Goal: Task Accomplishment & Management: Manage account settings

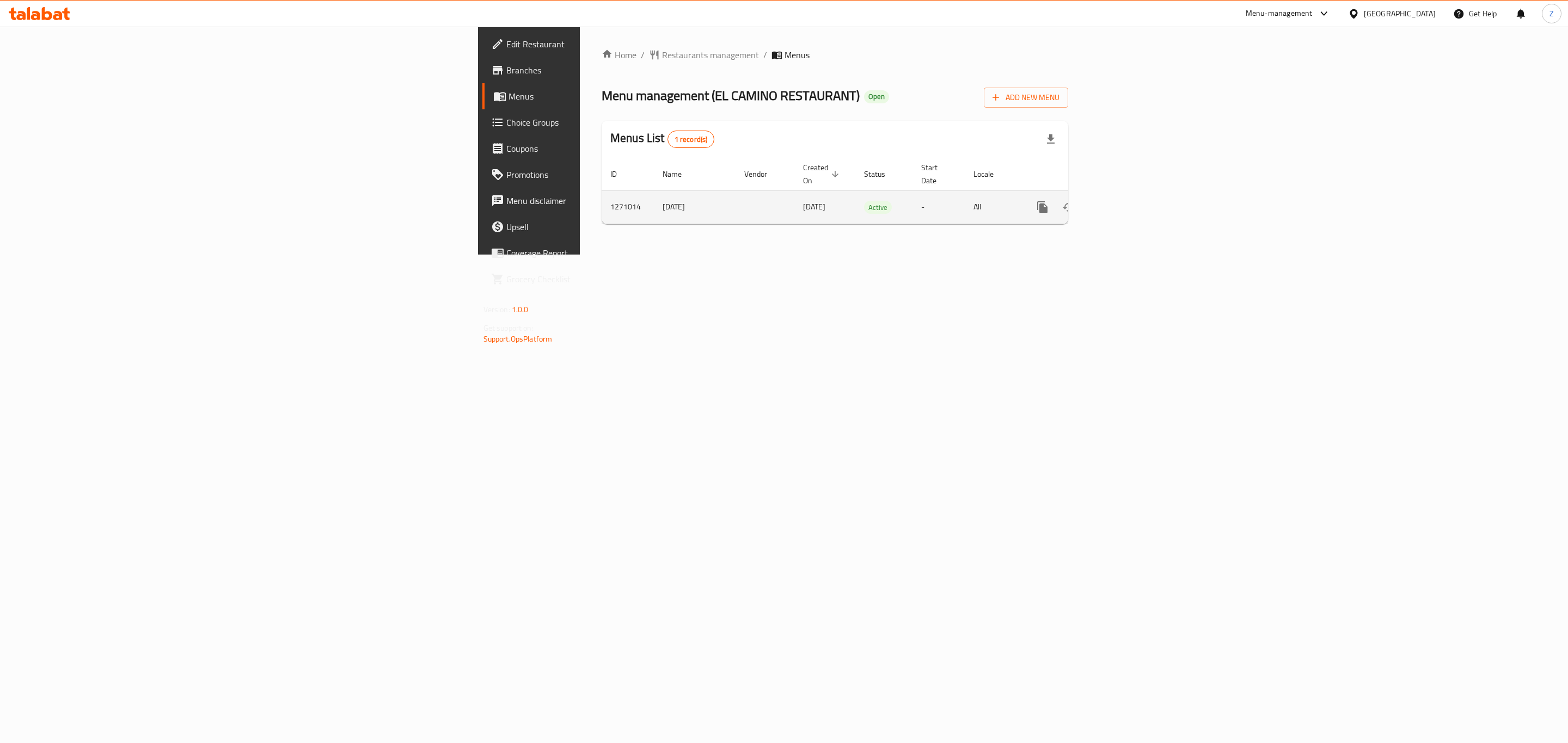
click at [1128, 201] on icon "enhanced table" at bounding box center [1121, 207] width 13 height 13
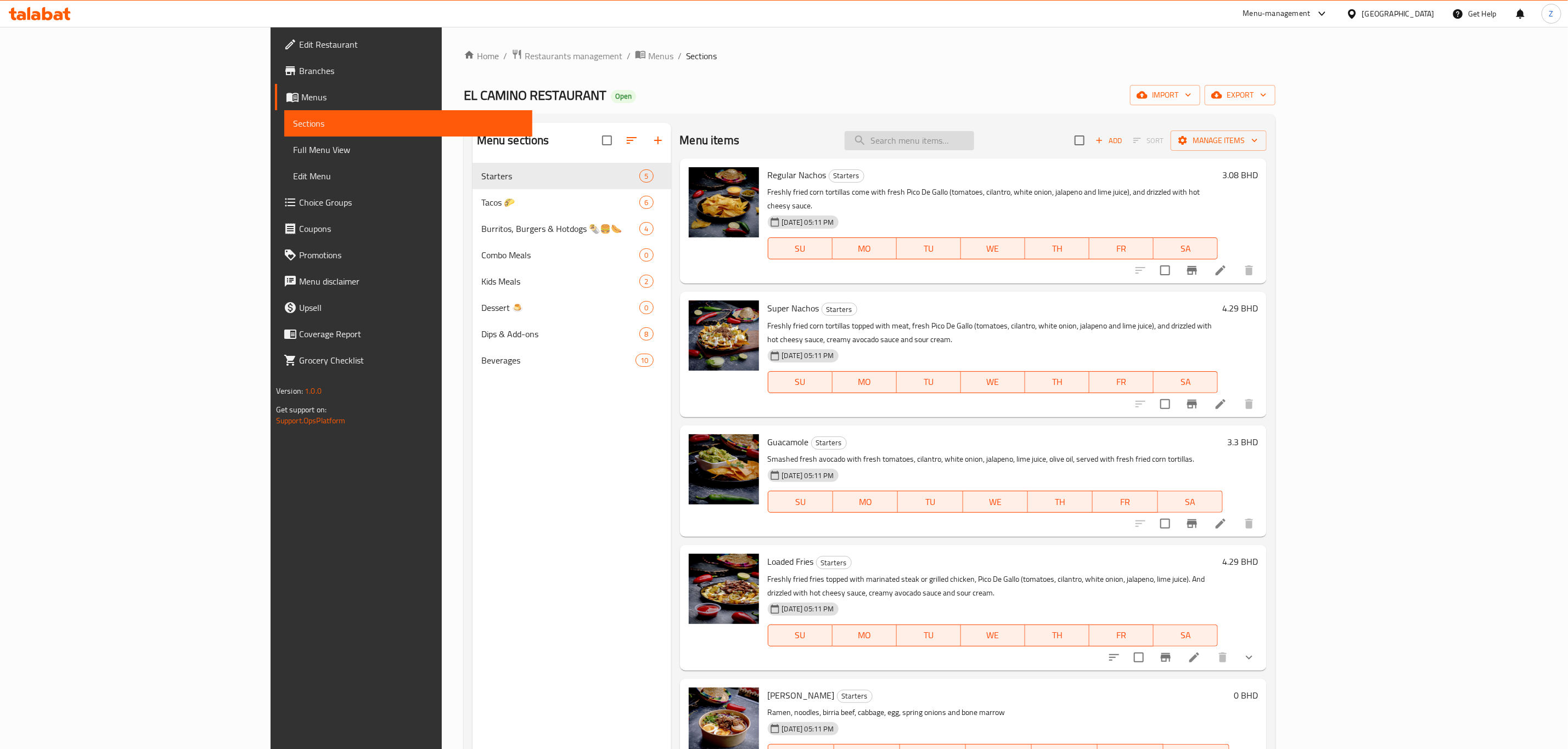
click at [975, 140] on input "search" at bounding box center [910, 141] width 130 height 19
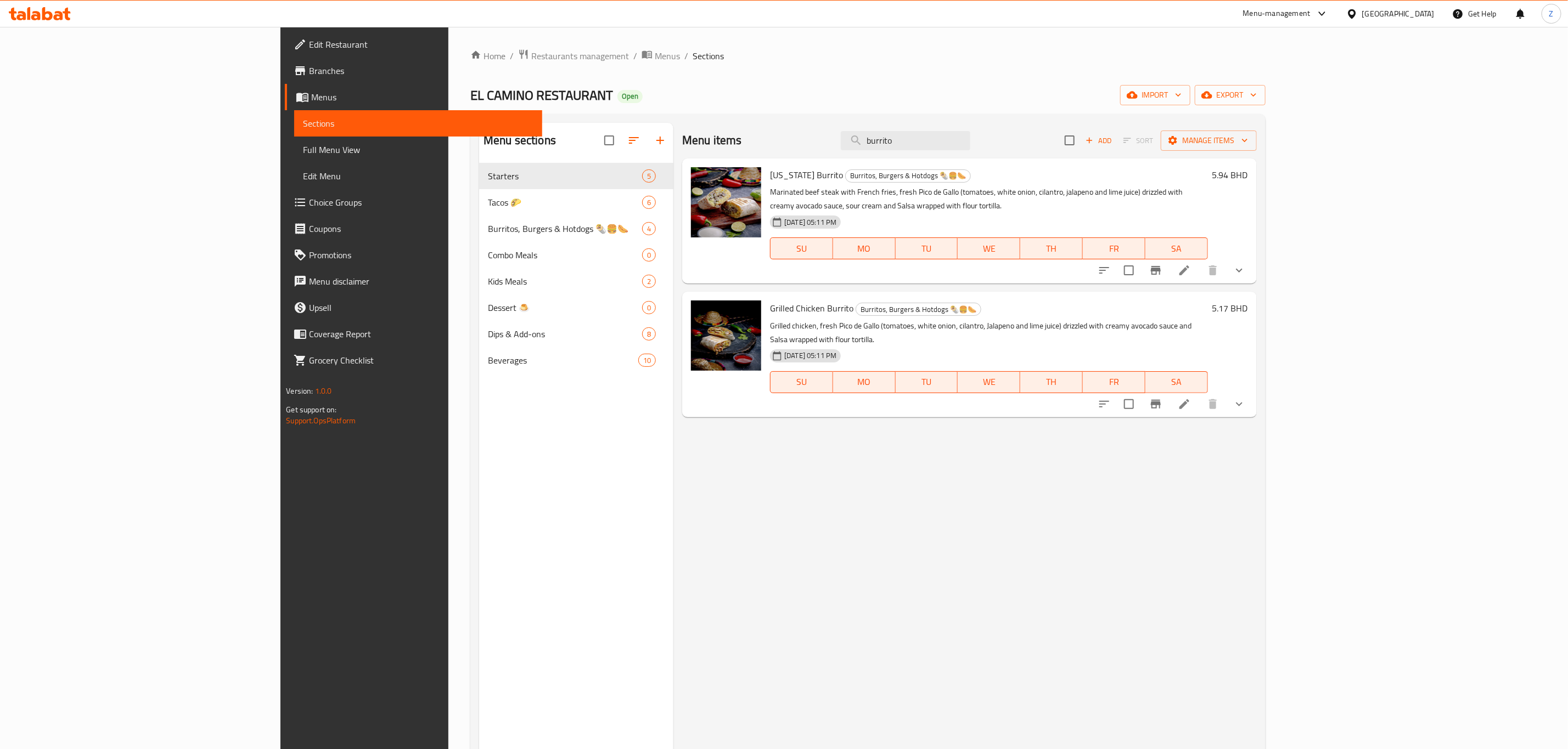
type input "burrito"
click at [1246, 264] on icon "show more" at bounding box center [1239, 270] width 13 height 13
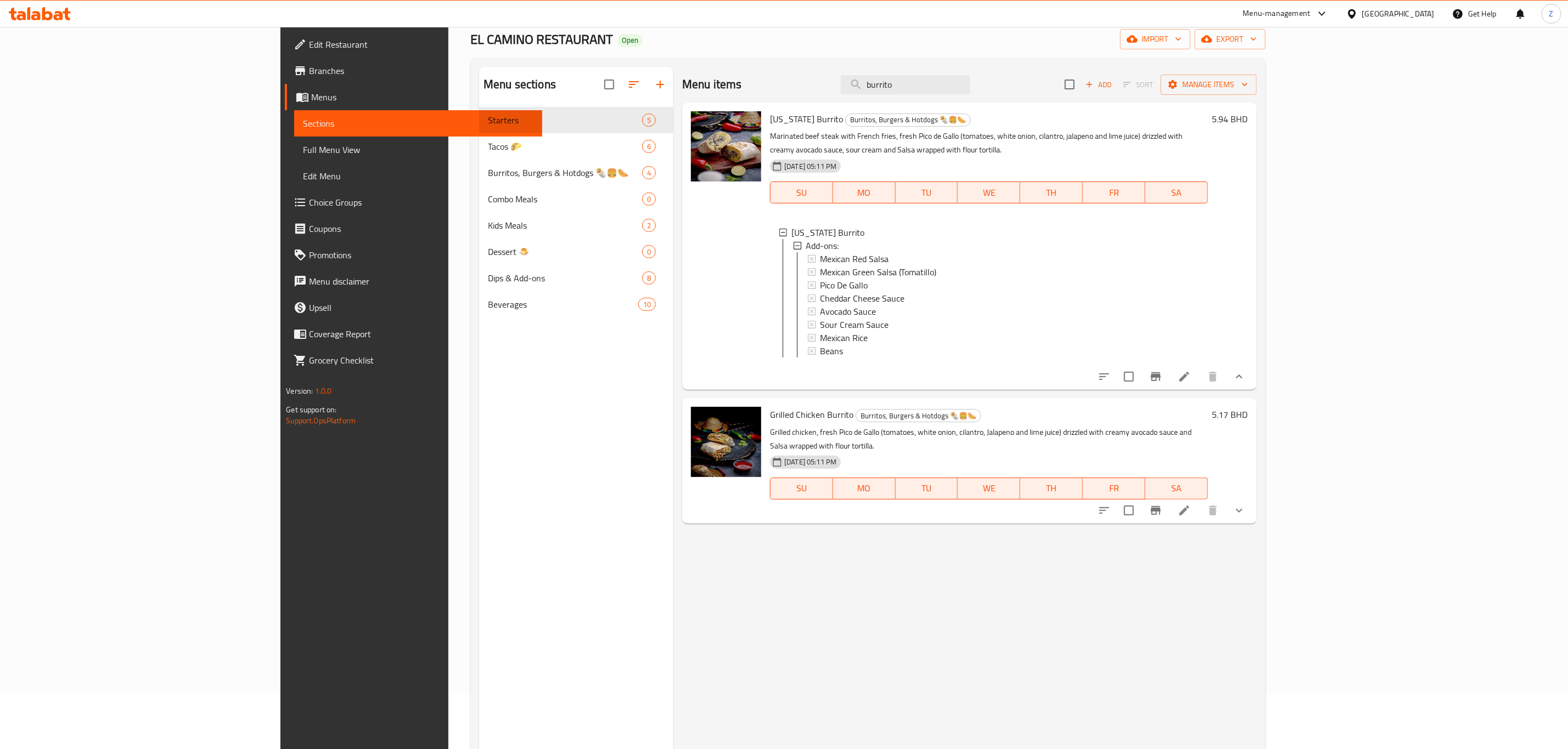
scroll to position [82, 0]
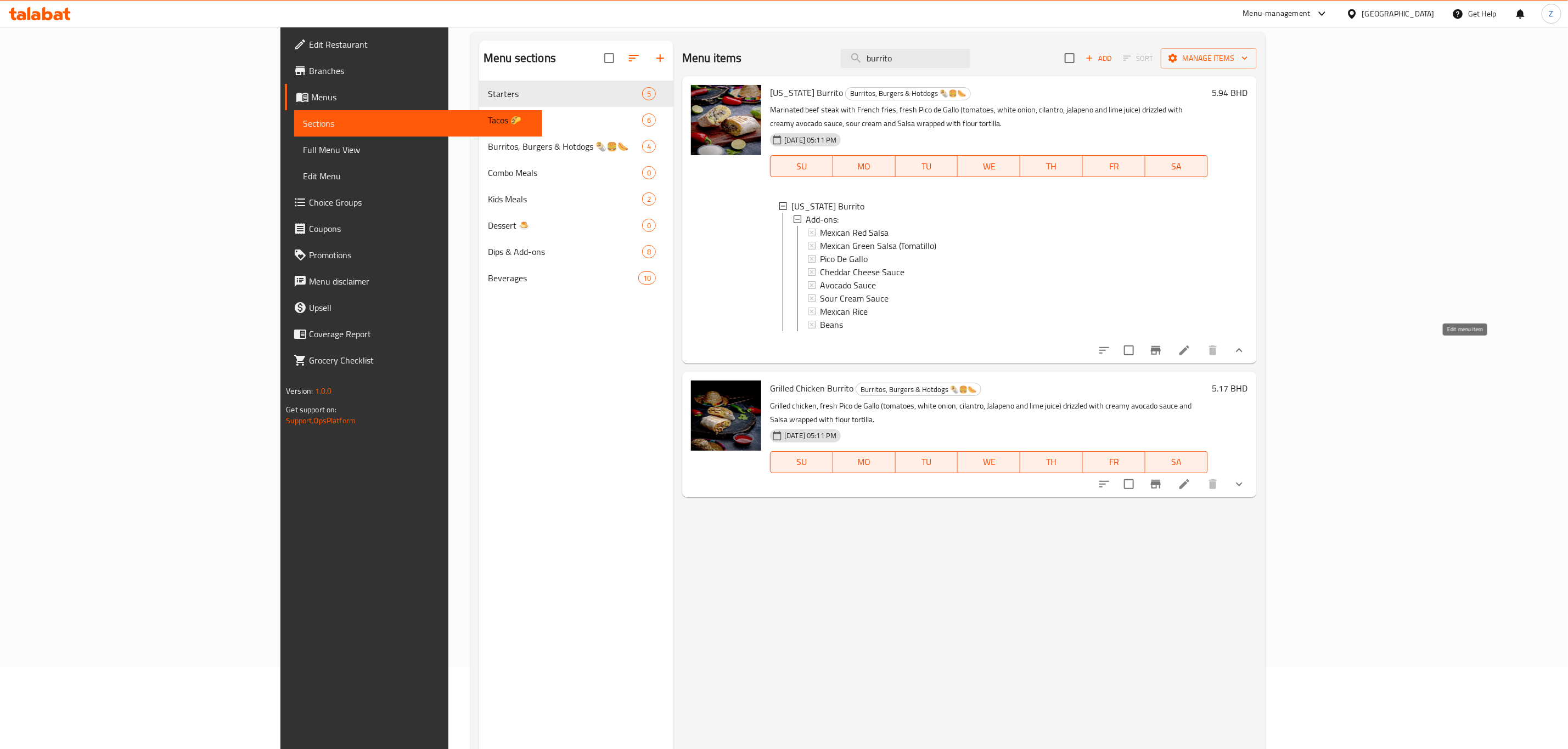
click at [1189, 354] on icon at bounding box center [1185, 351] width 10 height 10
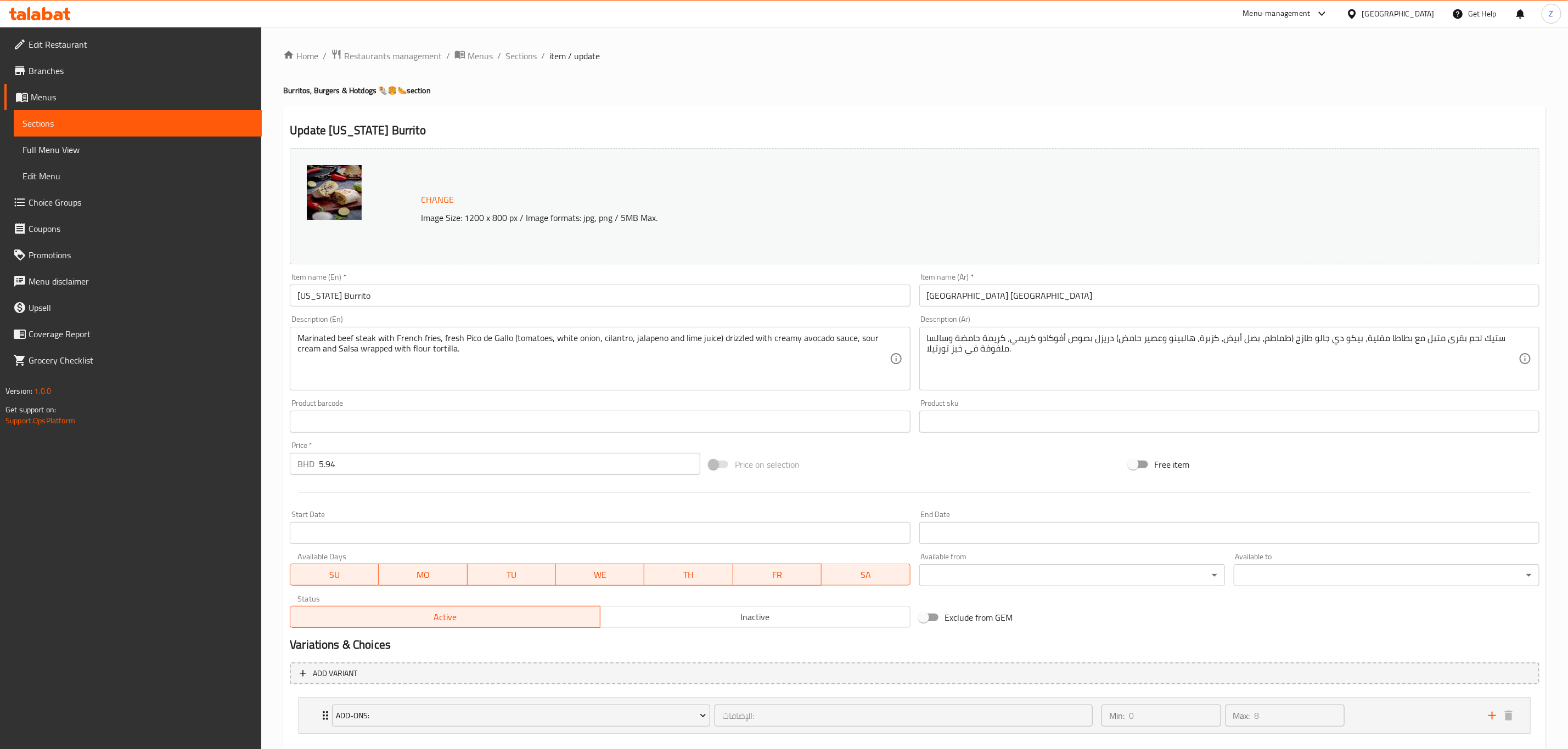
scroll to position [60, 0]
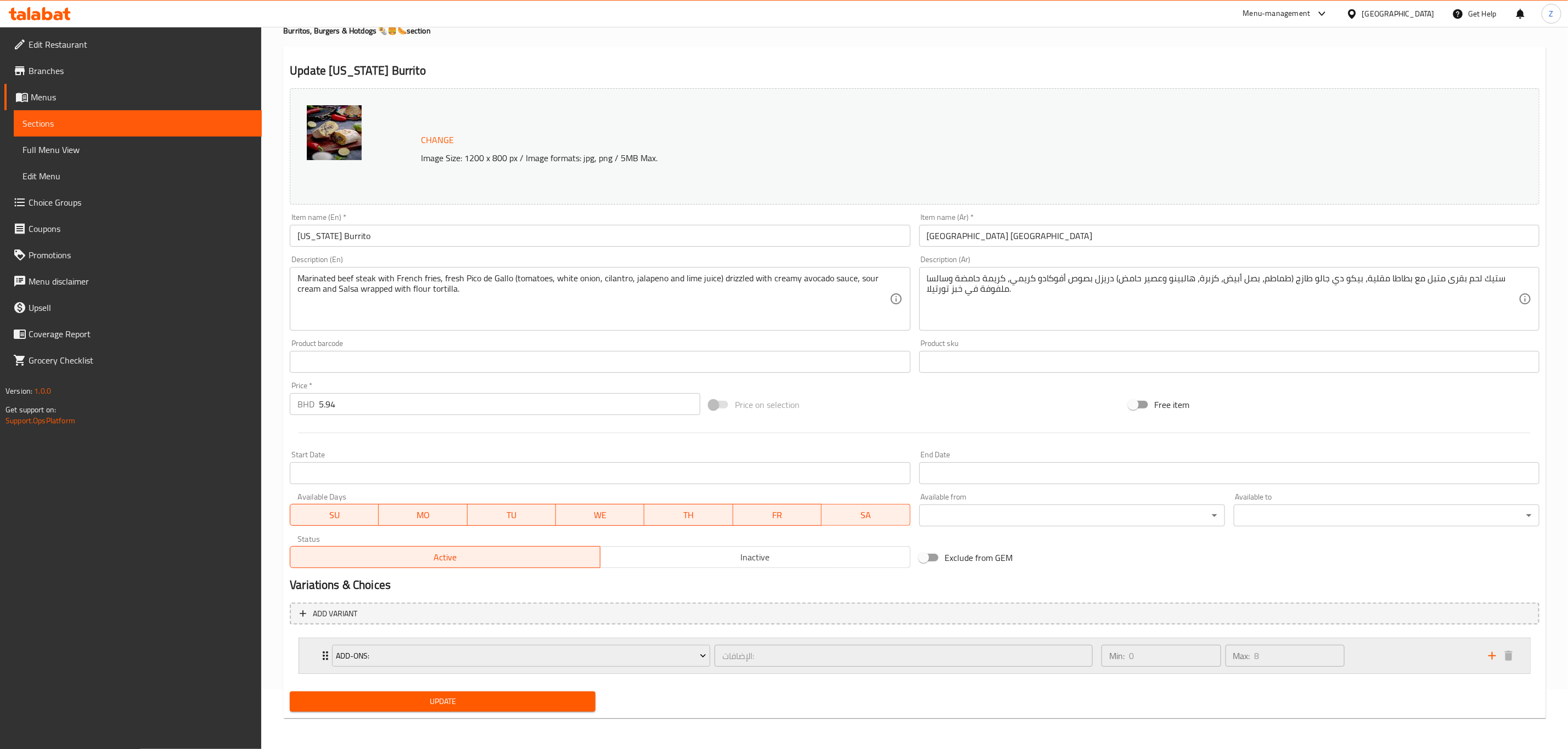
click at [314, 660] on div "Add-ons: الإضافات: ​ Min: 0 ​ Max: 8 ​" at bounding box center [915, 656] width 1231 height 35
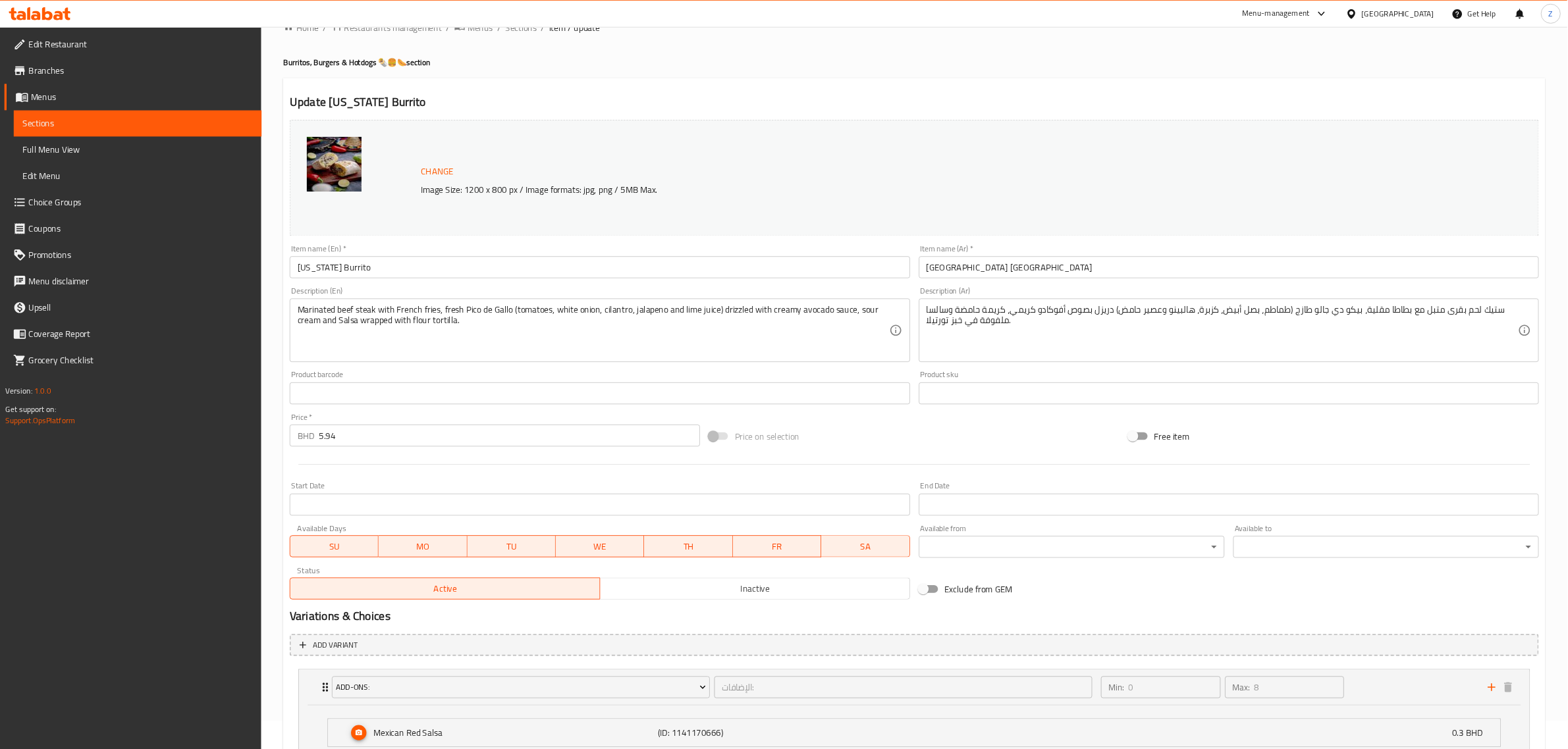
scroll to position [0, 0]
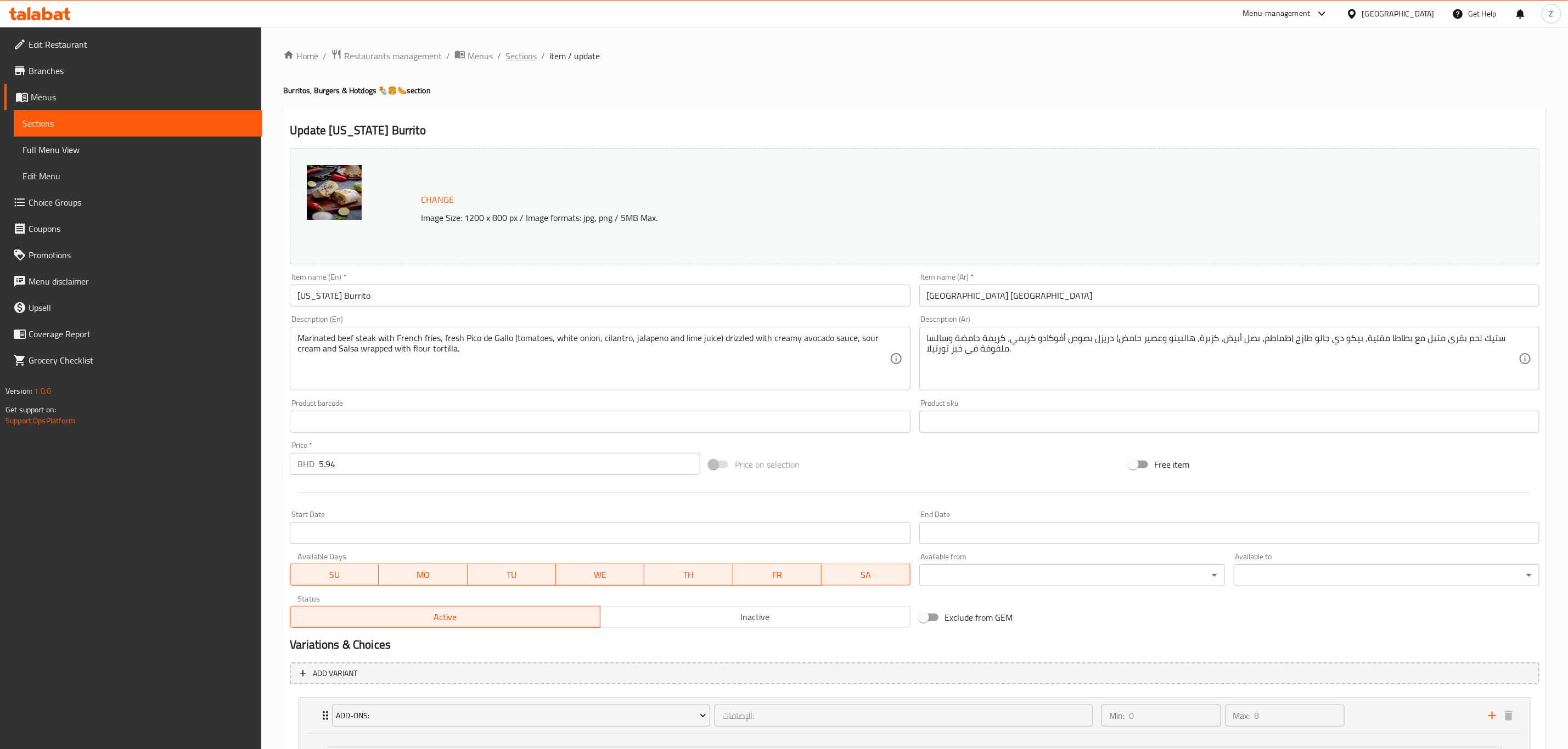
click at [516, 63] on span "Sections" at bounding box center [521, 56] width 31 height 13
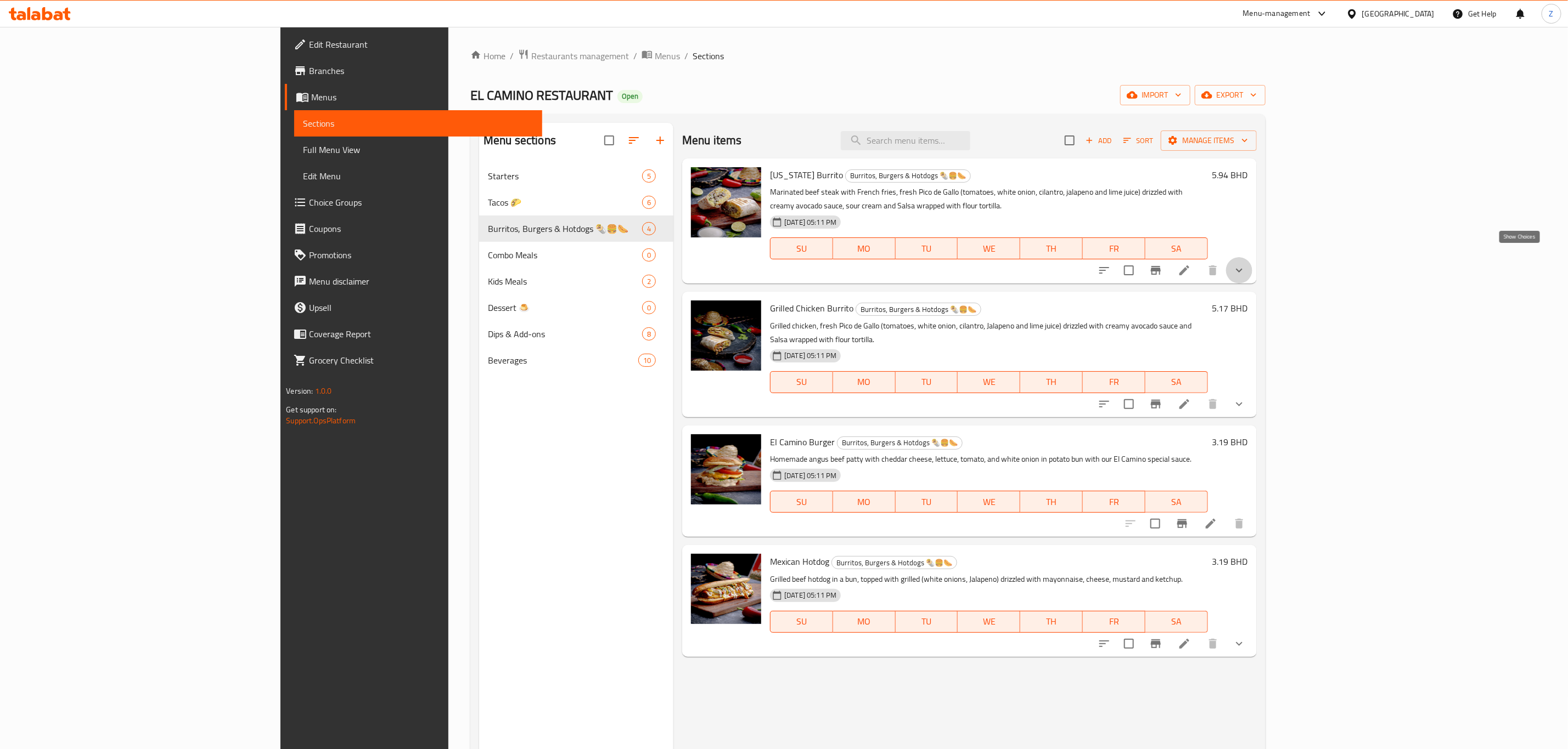
click at [1246, 264] on icon "show more" at bounding box center [1239, 270] width 13 height 13
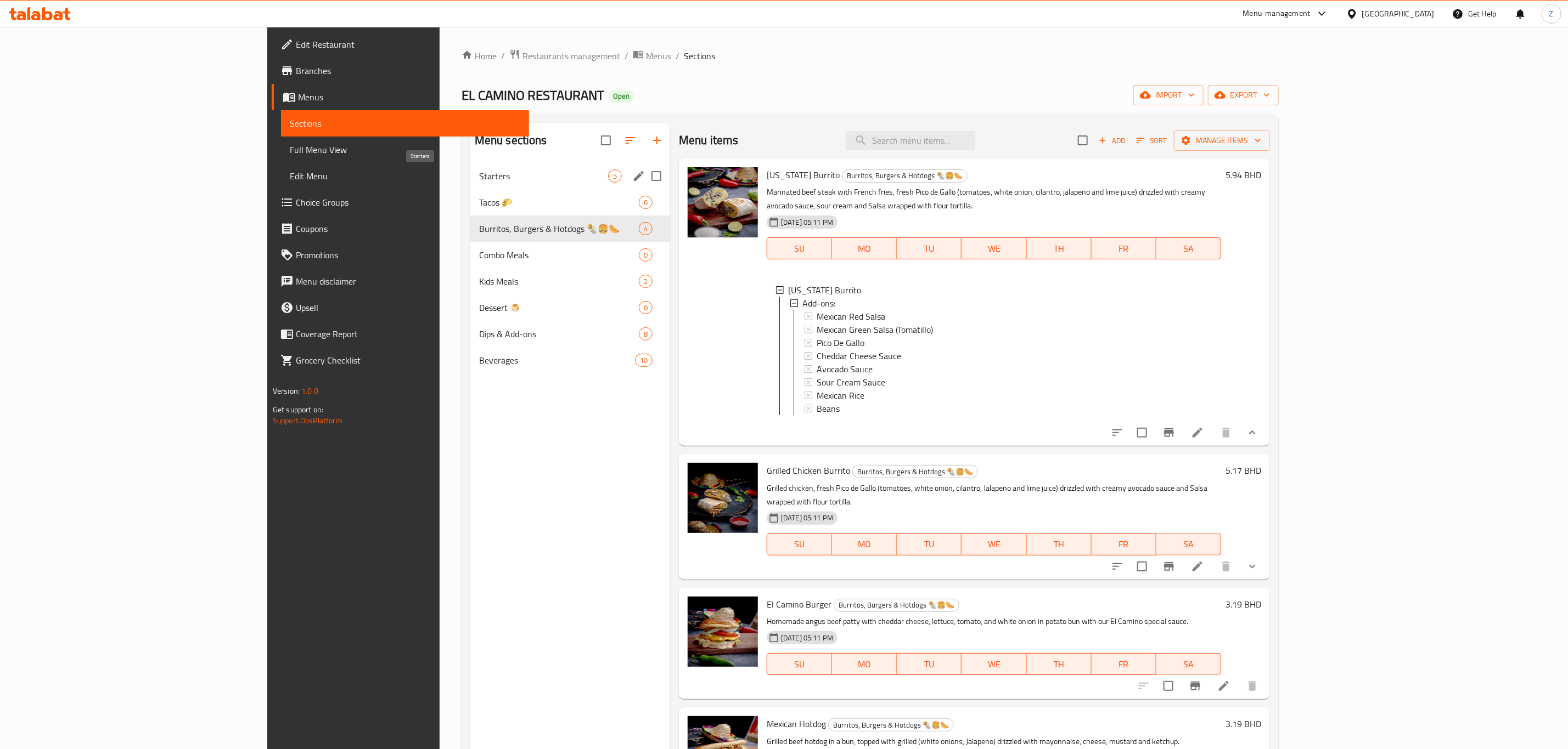
click at [479, 183] on span "Starters" at bounding box center [544, 176] width 129 height 13
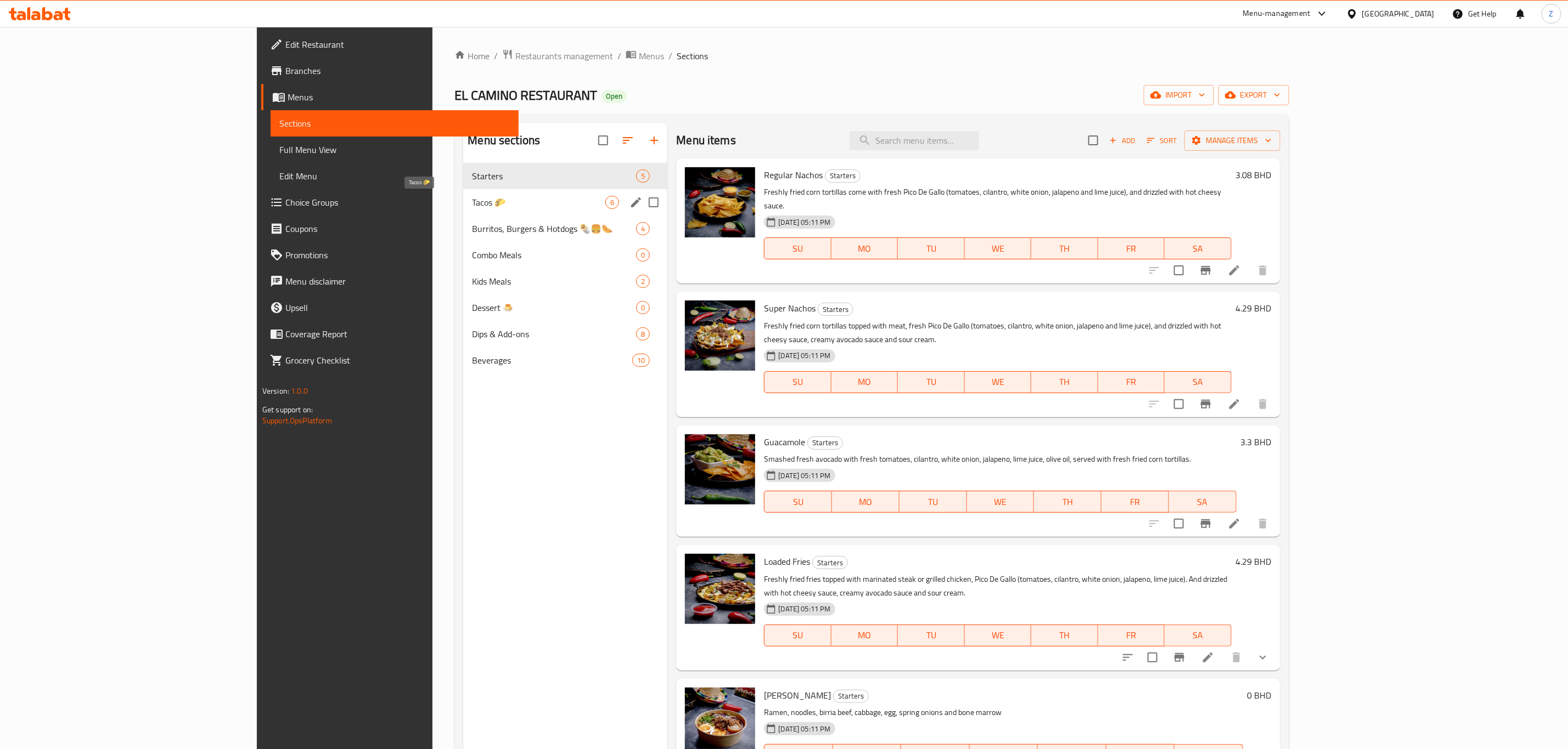
click at [472, 196] on span "Tacos 🌮" at bounding box center [538, 202] width 133 height 13
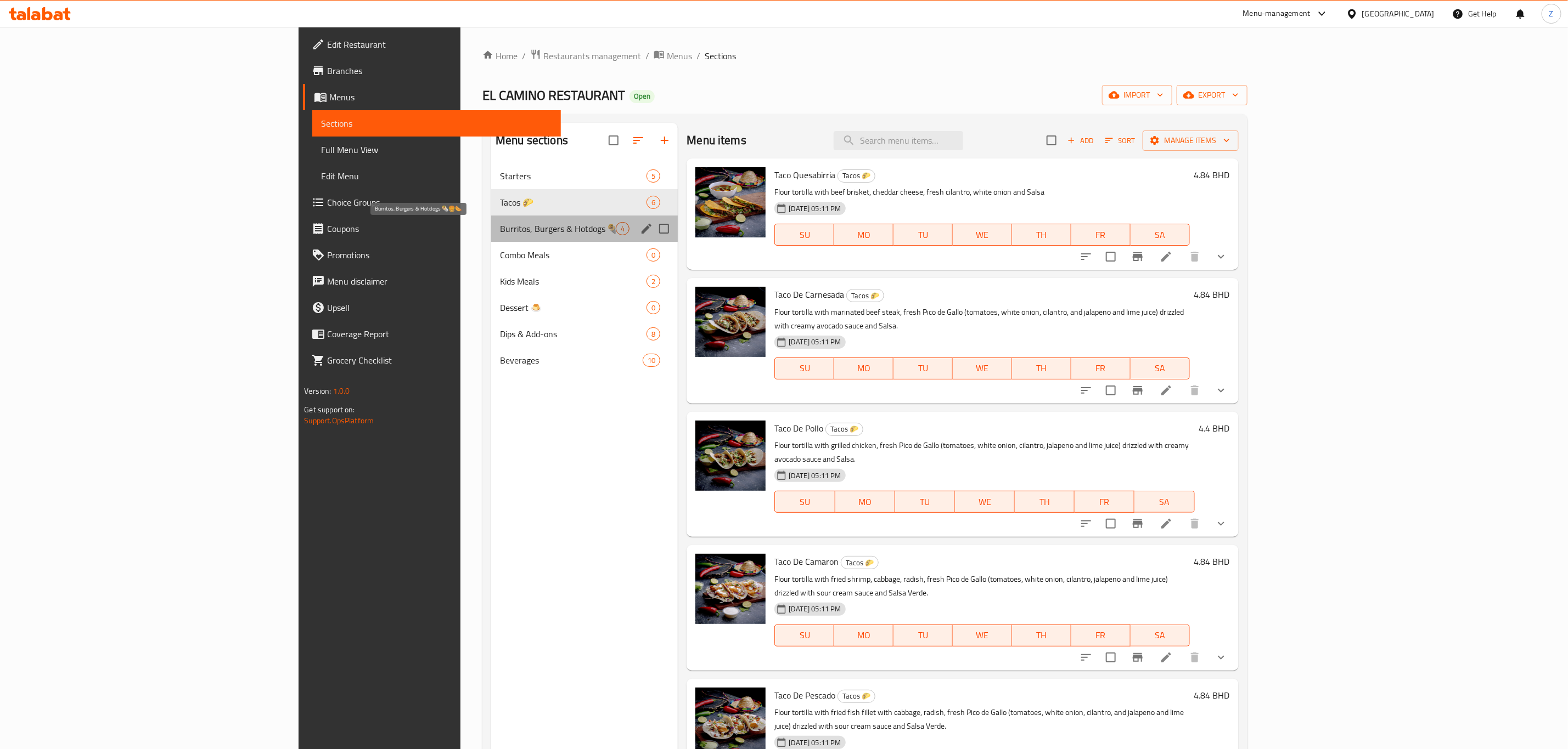
click at [500, 229] on span "Burritos, Burgers & Hotdogs 🌯🍔🌭" at bounding box center [558, 228] width 116 height 13
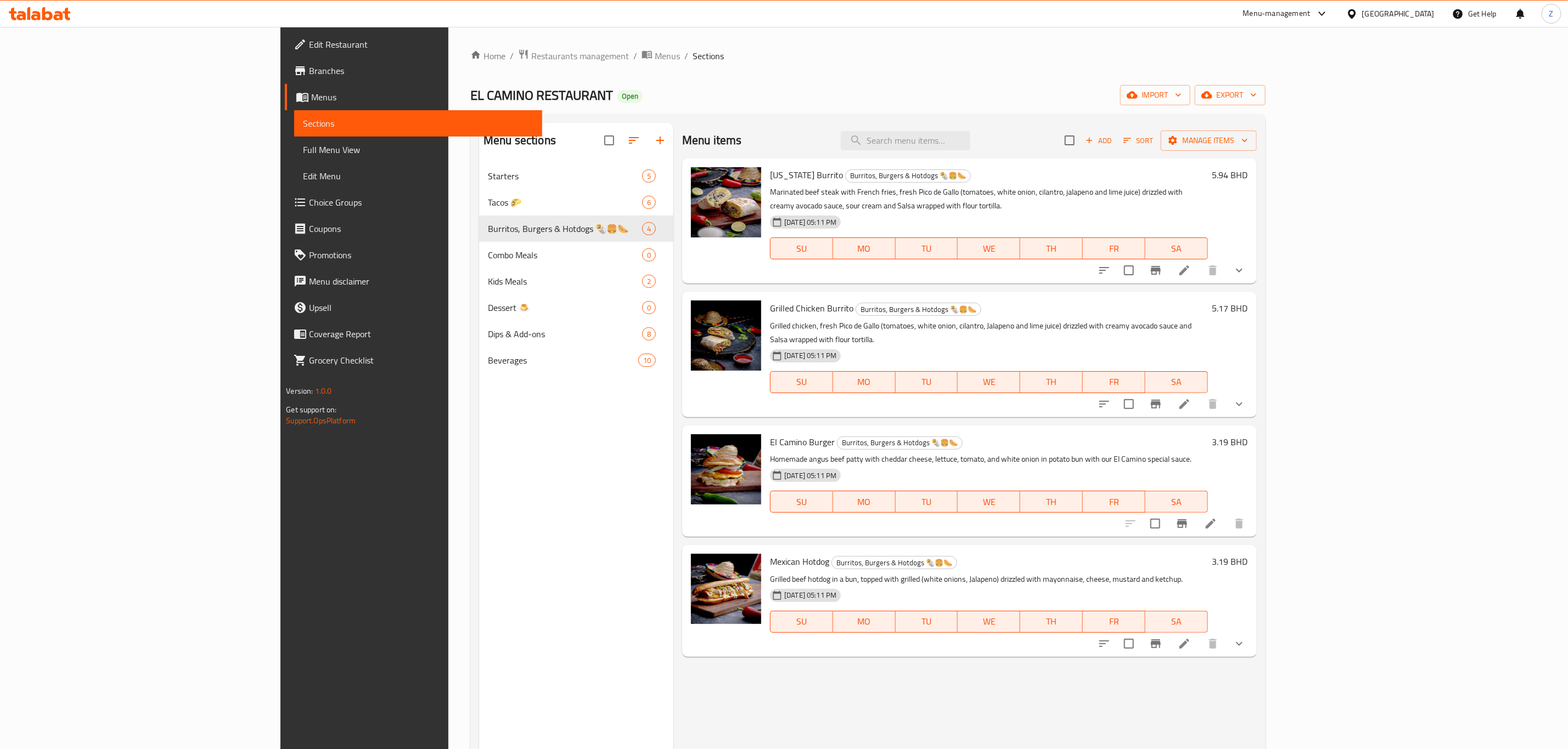
click at [1200, 394] on li at bounding box center [1185, 404] width 31 height 20
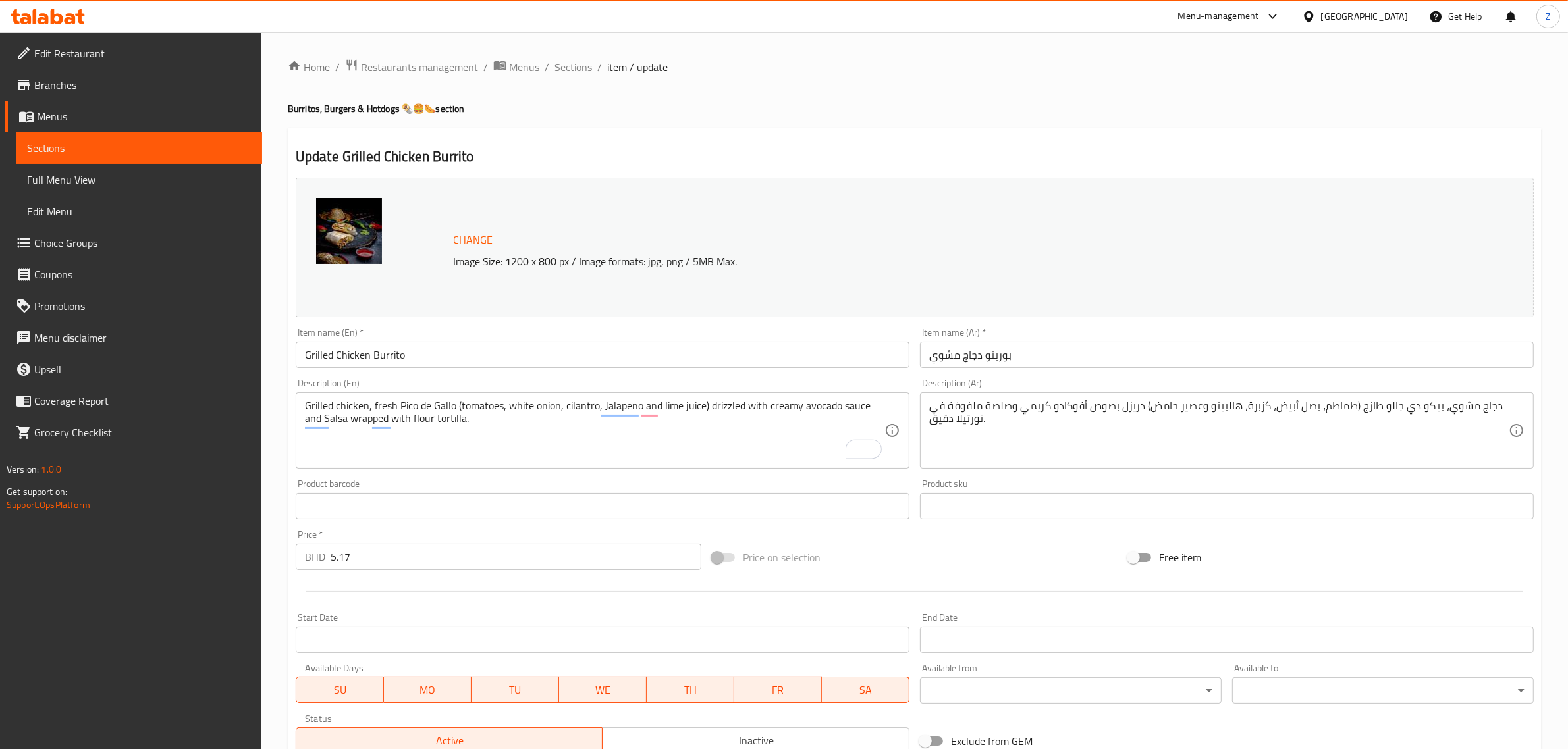
click at [573, 69] on span "Sections" at bounding box center [573, 67] width 37 height 16
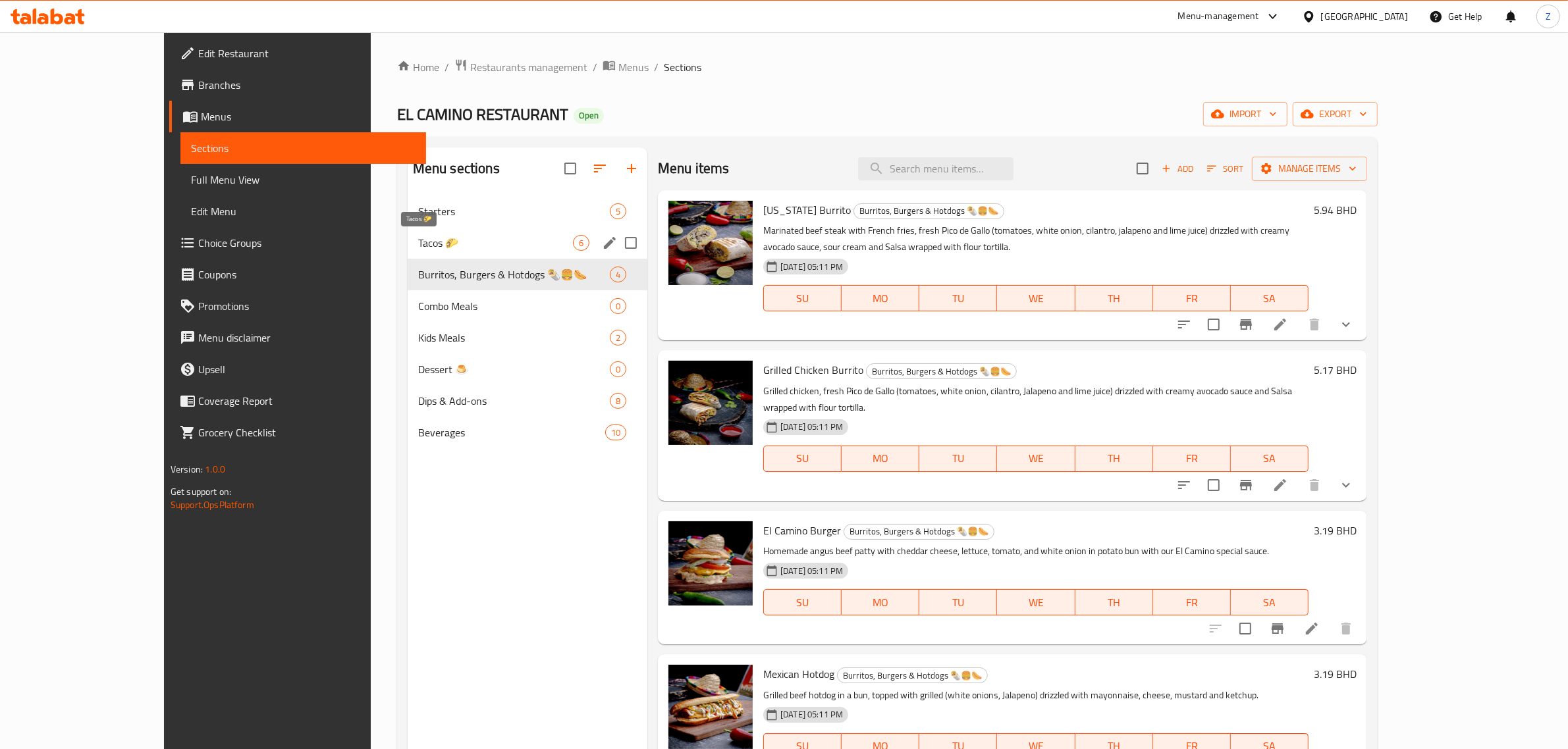
click at [419, 248] on span "Tacos 🌮" at bounding box center [496, 243] width 155 height 16
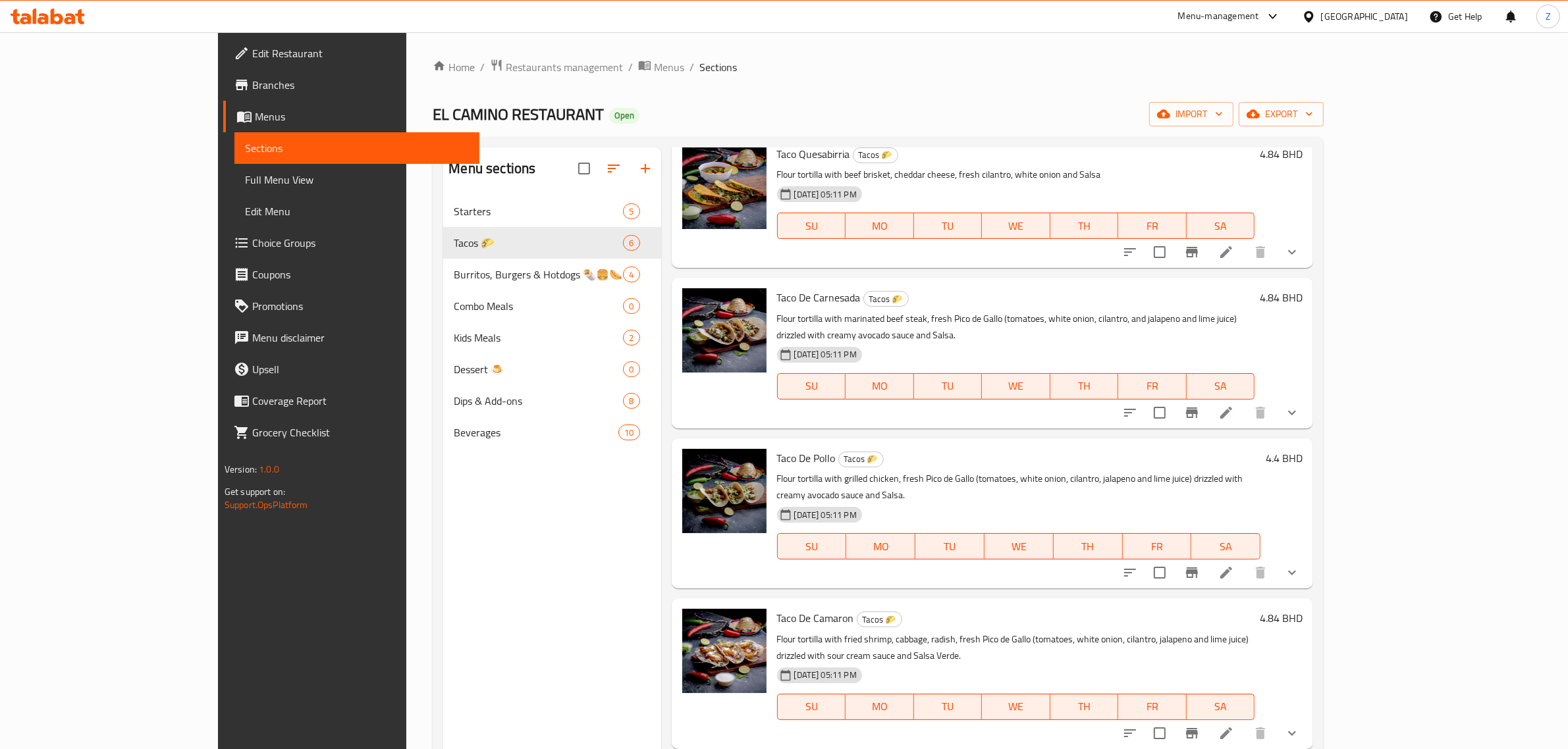
scroll to position [146, 0]
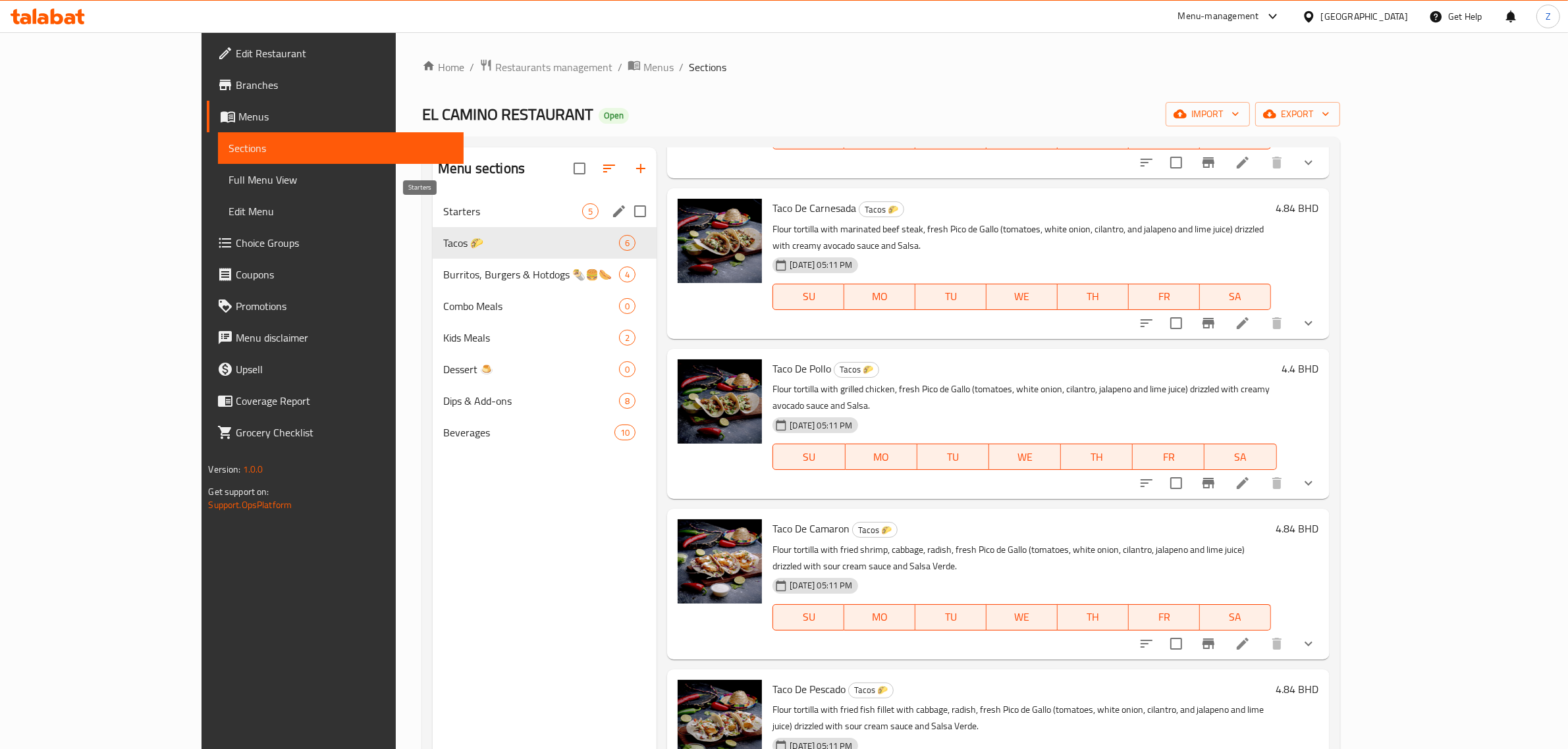
drag, startPoint x: 356, startPoint y: 215, endPoint x: 367, endPoint y: 229, distance: 17.8
click at [443, 216] on span "Starters" at bounding box center [513, 211] width 139 height 16
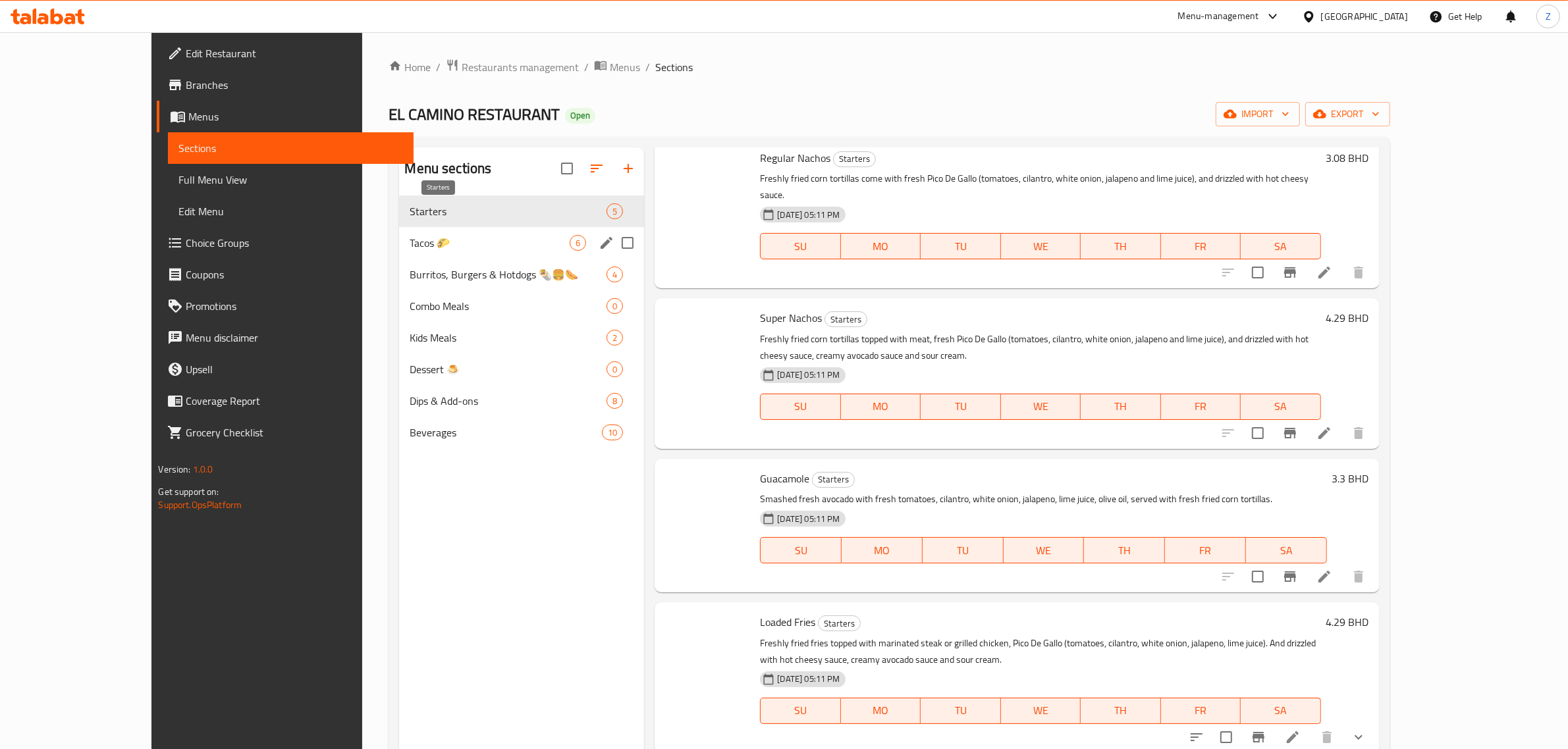
scroll to position [34, 0]
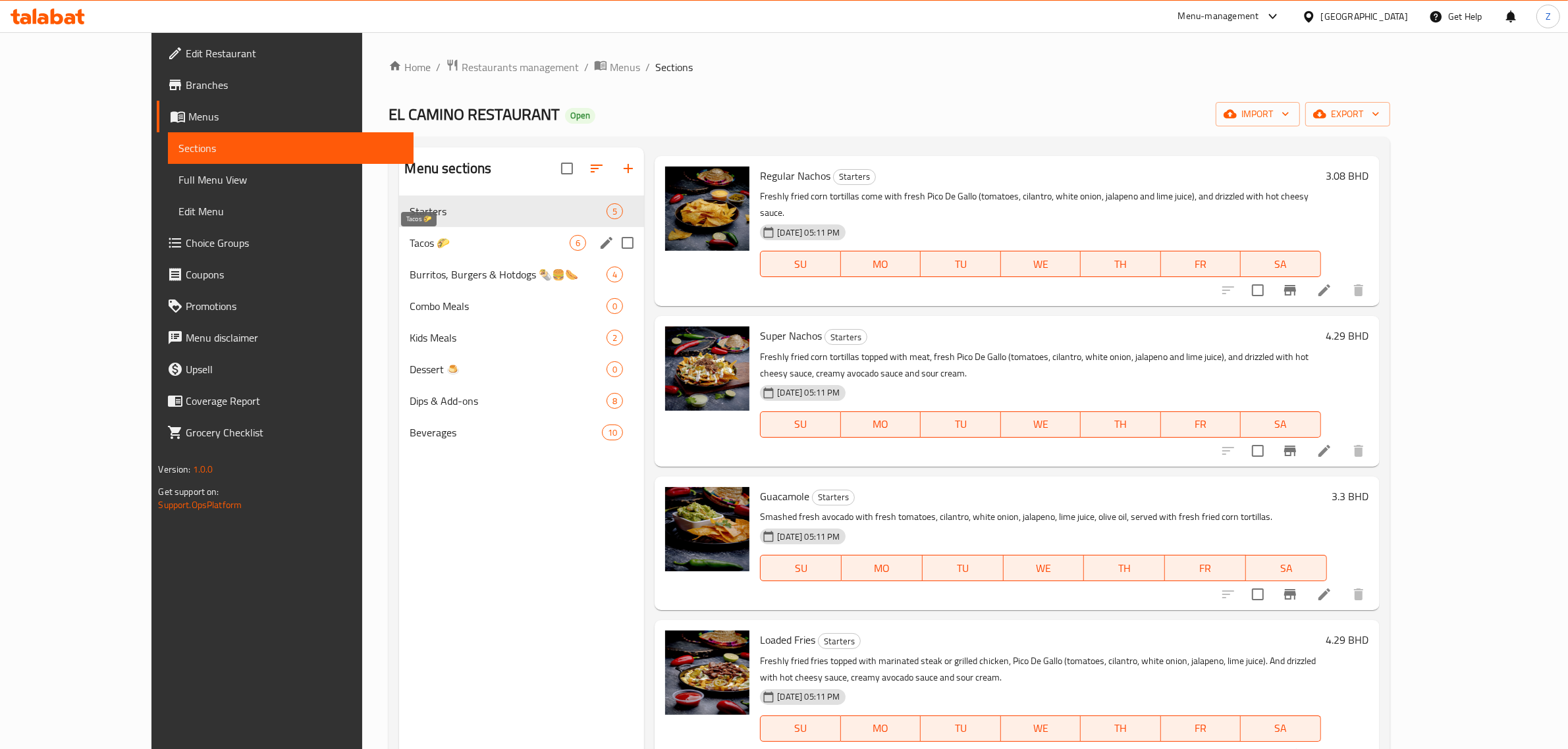
click at [409, 244] on span "Tacos 🌮" at bounding box center [489, 243] width 160 height 16
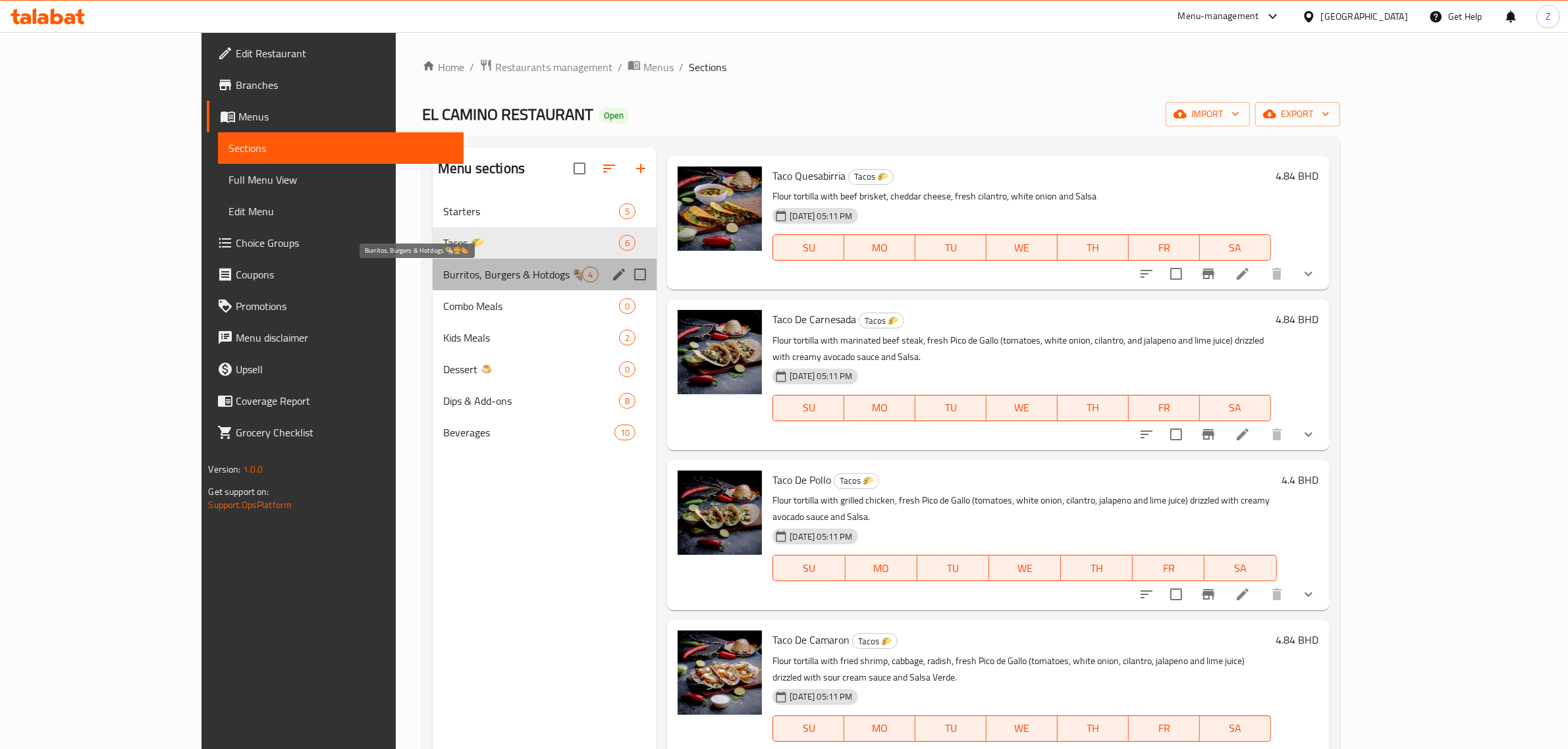
click at [443, 271] on span "Burritos, Burgers & Hotdogs 🌯🍔🌭" at bounding box center [513, 274] width 139 height 16
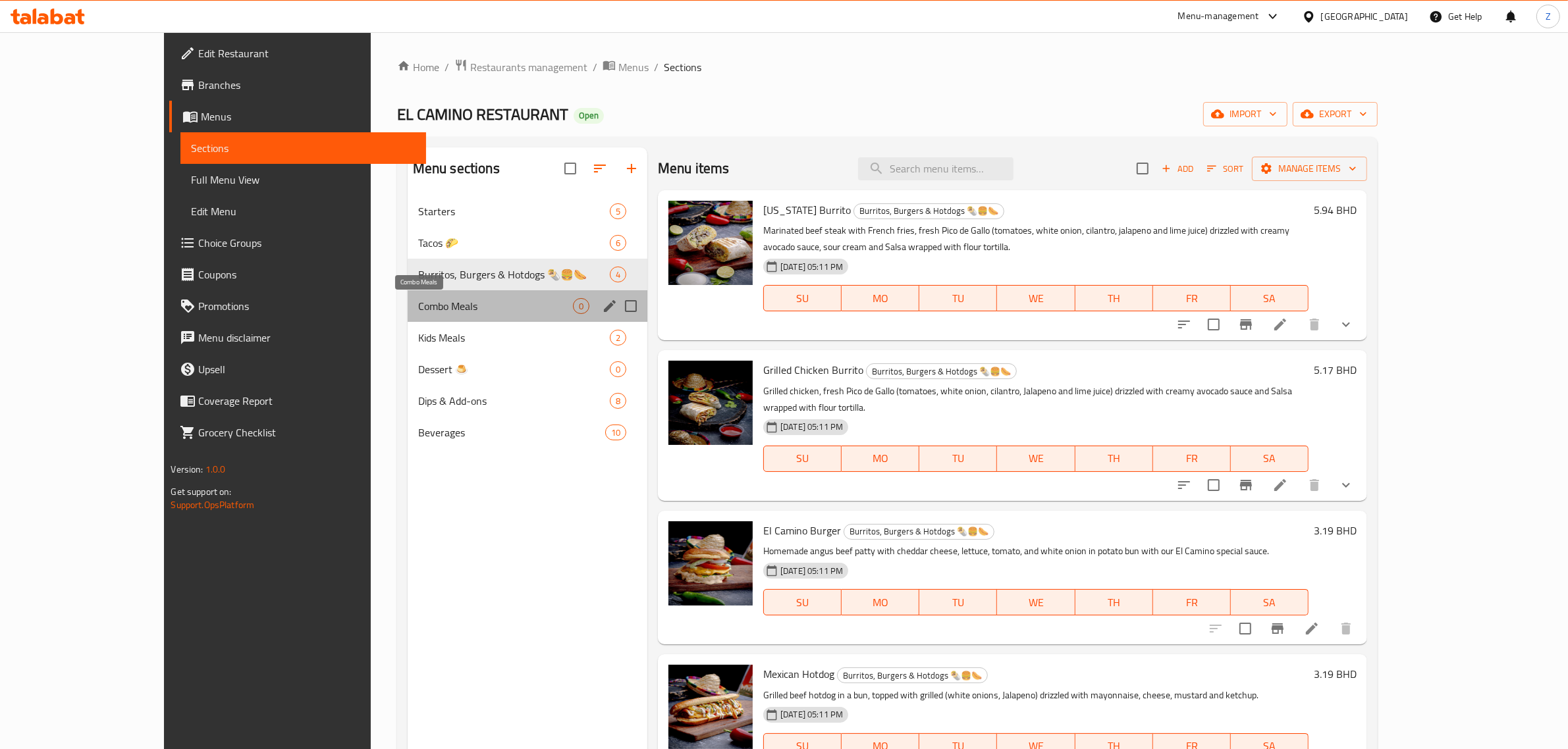
click at [419, 305] on span "Combo Meals" at bounding box center [496, 306] width 155 height 16
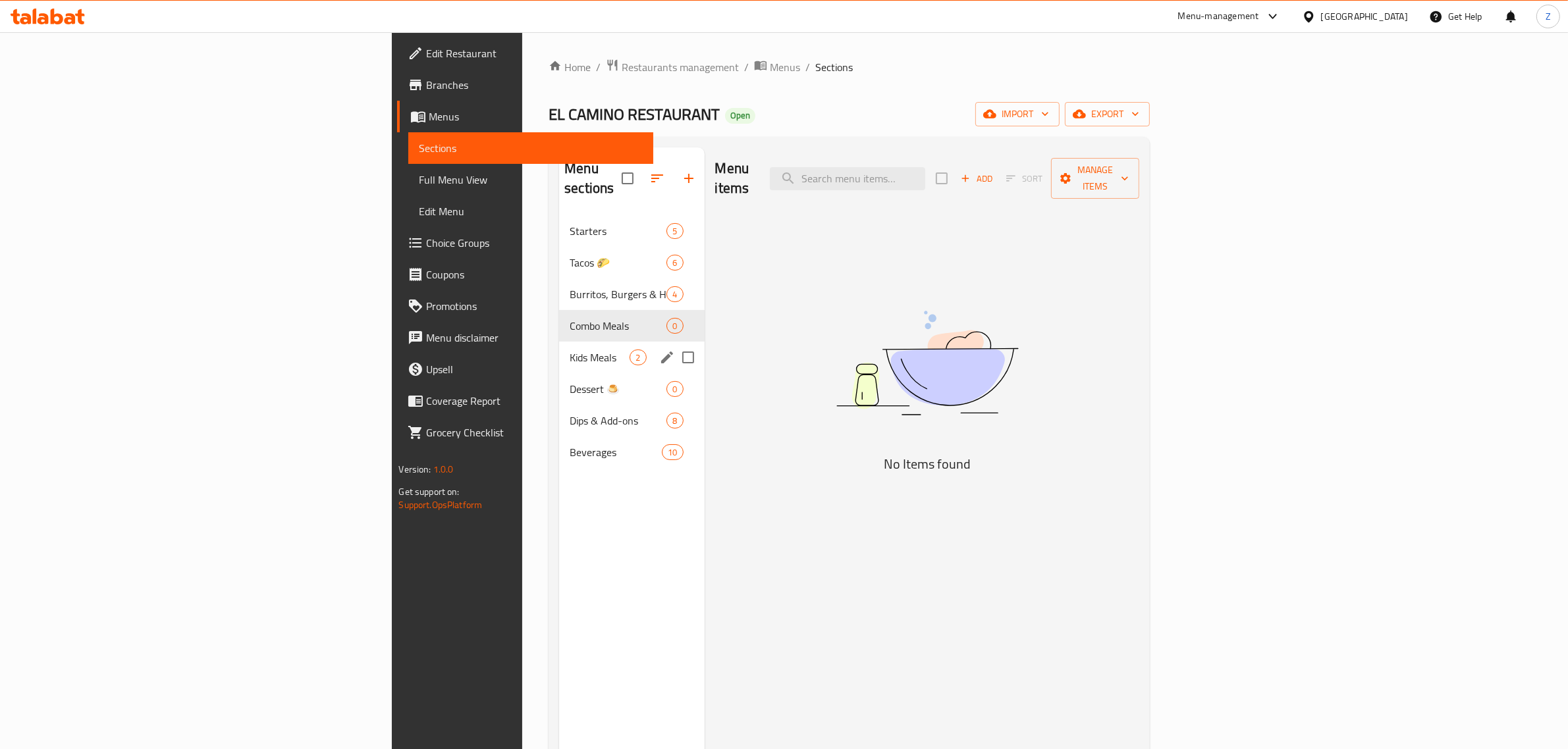
drag, startPoint x: 413, startPoint y: 346, endPoint x: 420, endPoint y: 364, distance: 19.3
click at [559, 347] on div "Kids Meals 2" at bounding box center [632, 357] width 145 height 31
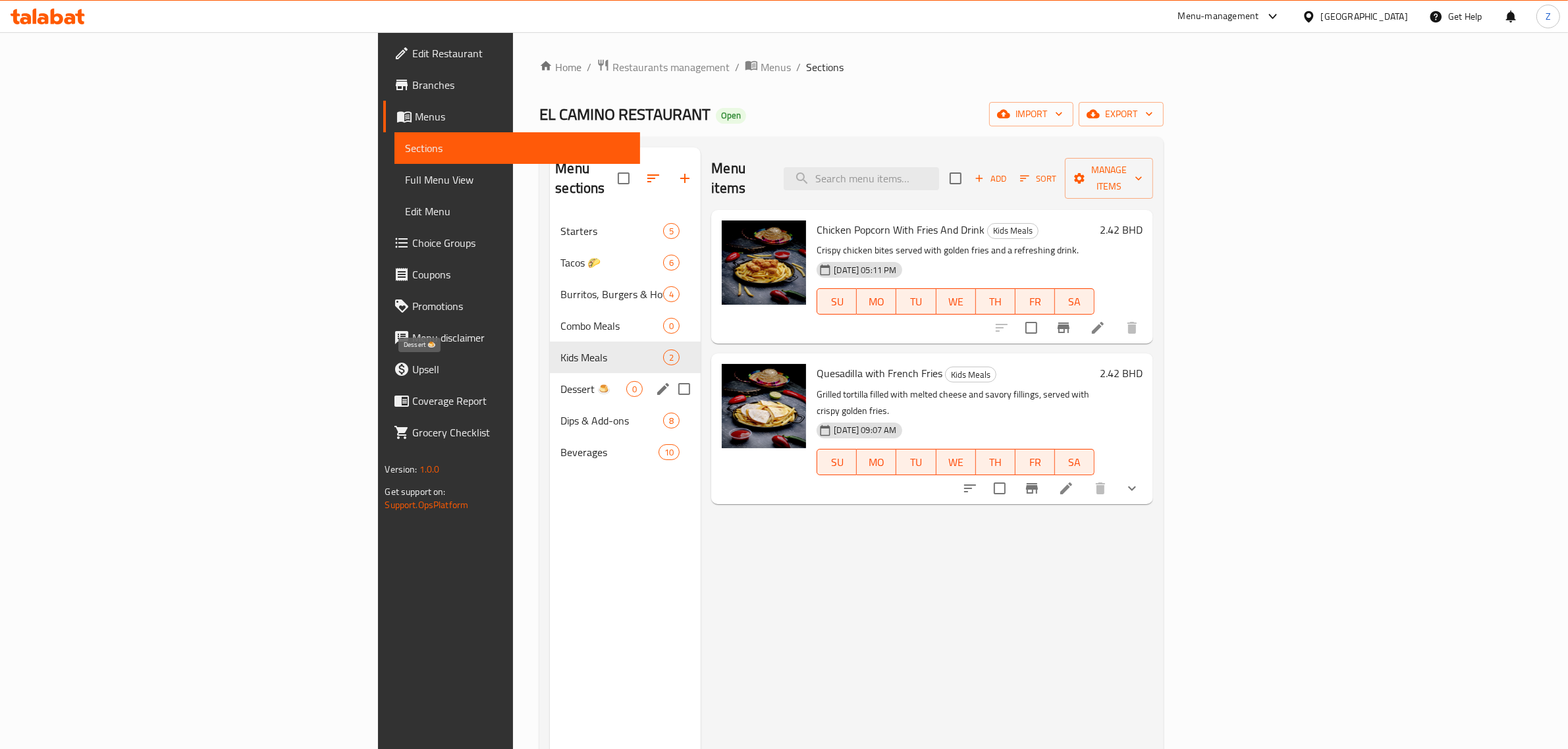
click at [560, 381] on span "Dessert 🍮" at bounding box center [593, 389] width 65 height 16
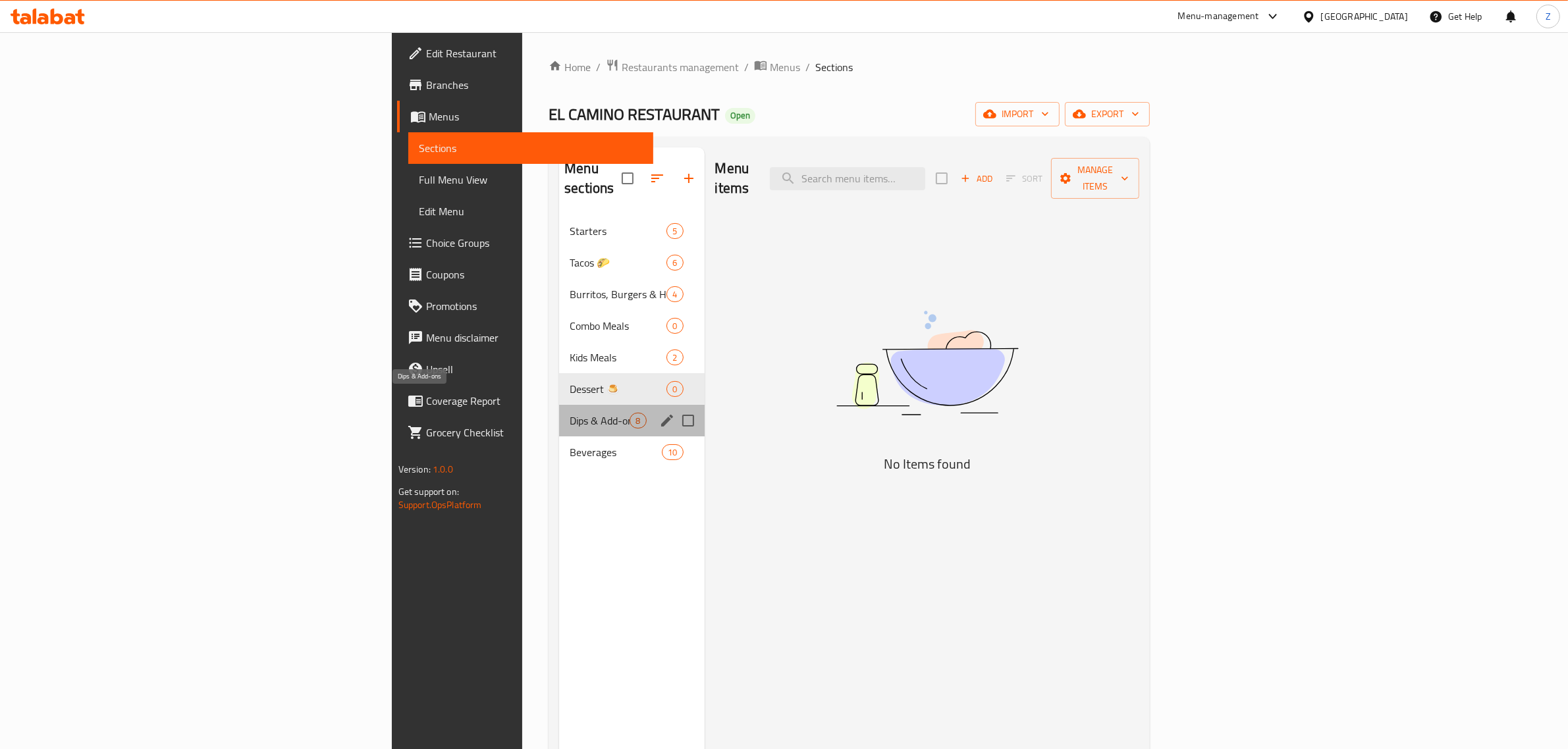
click at [569, 413] on span "Dips & Add-ons" at bounding box center [599, 420] width 60 height 16
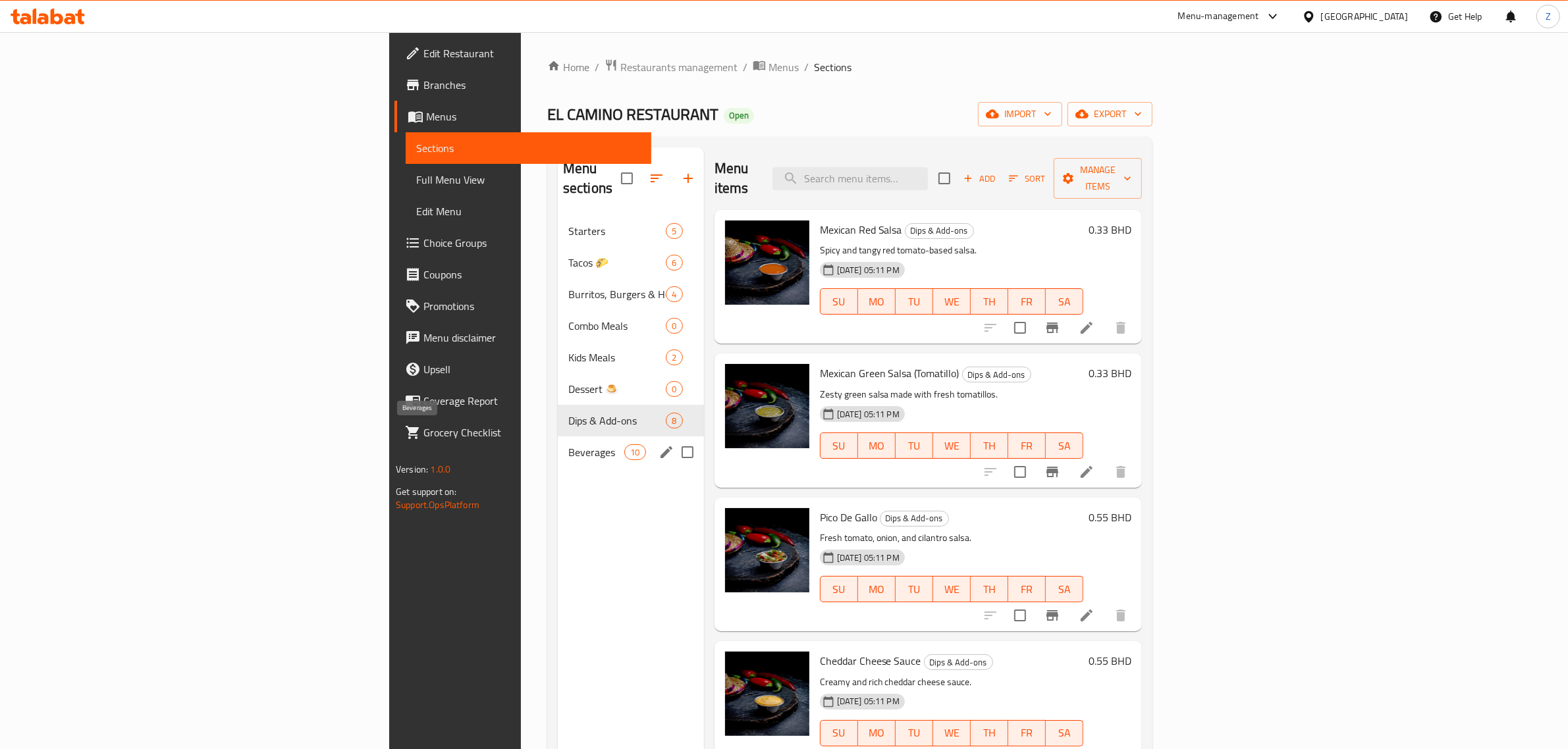
click at [569, 444] on span "Beverages" at bounding box center [597, 452] width 56 height 16
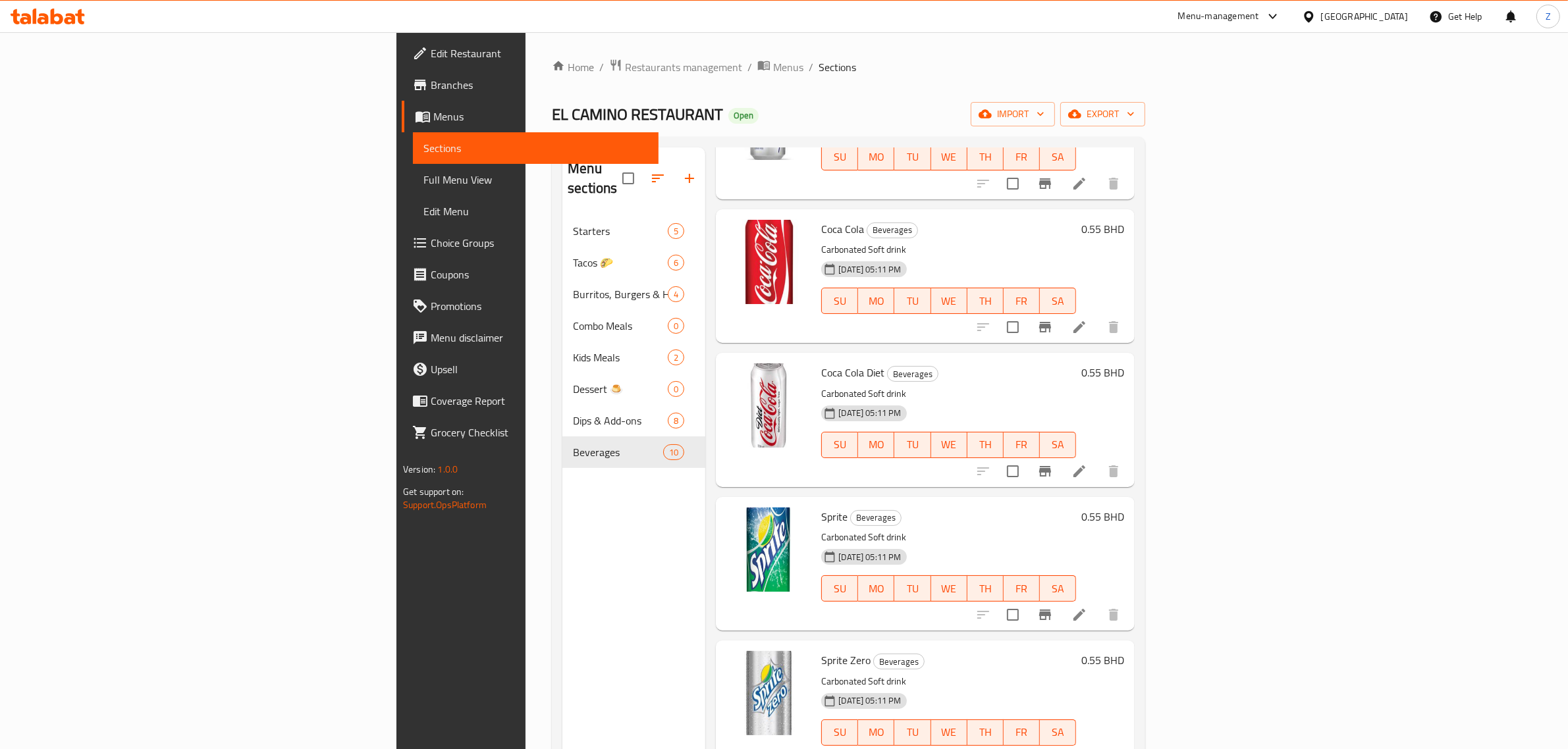
scroll to position [721, 0]
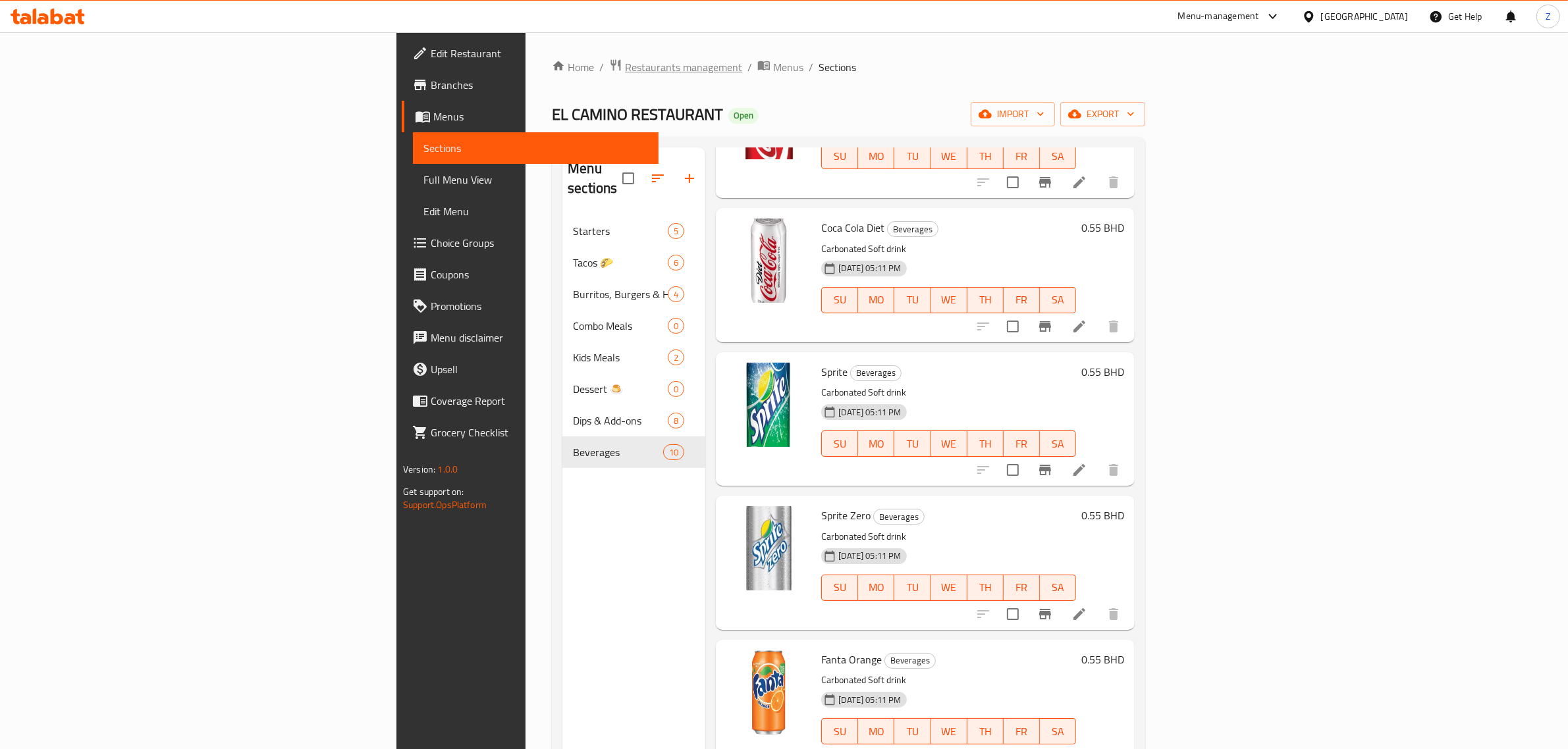
click at [625, 72] on span "Restaurants management" at bounding box center [683, 67] width 117 height 16
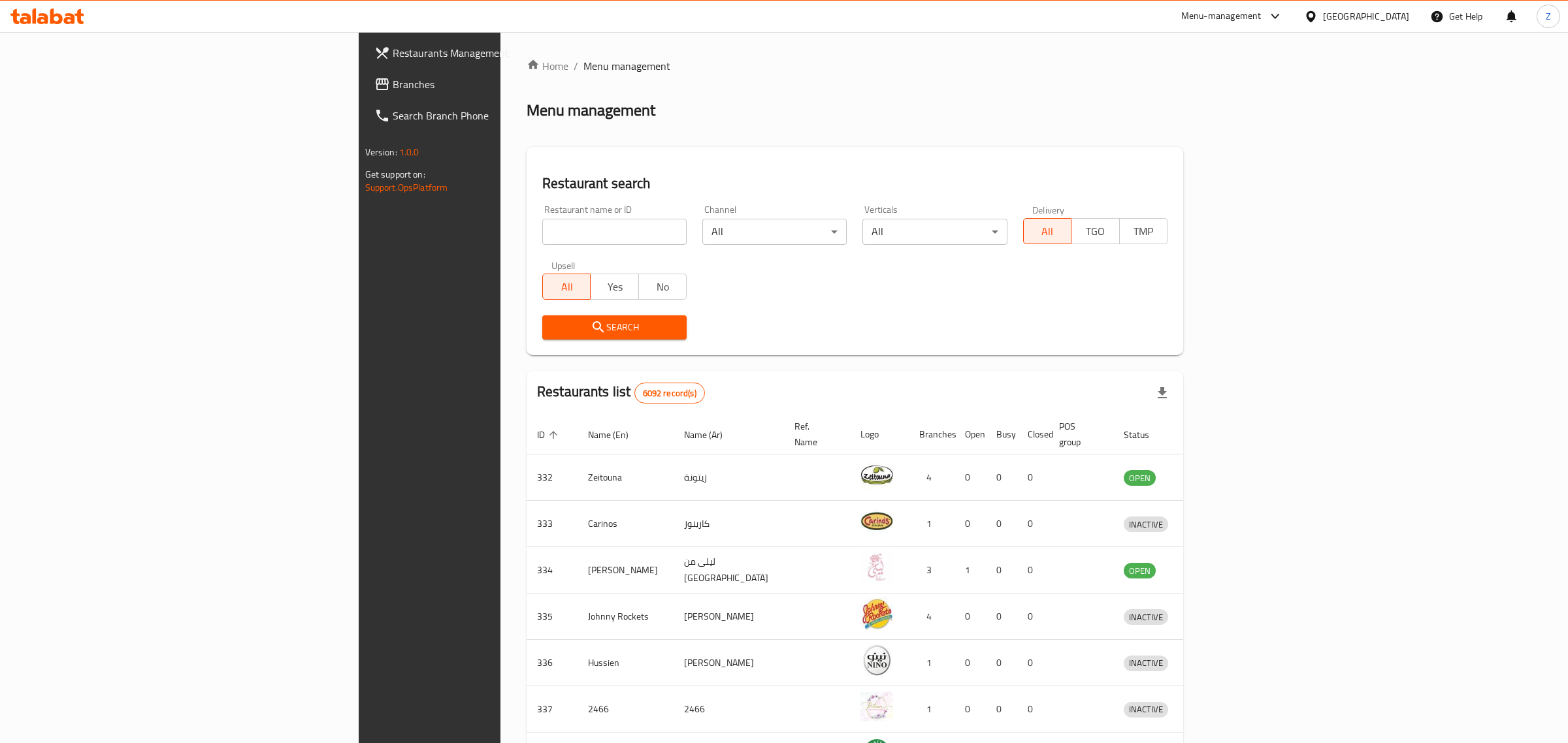
click at [374, 219] on div at bounding box center [784, 372] width 1568 height 743
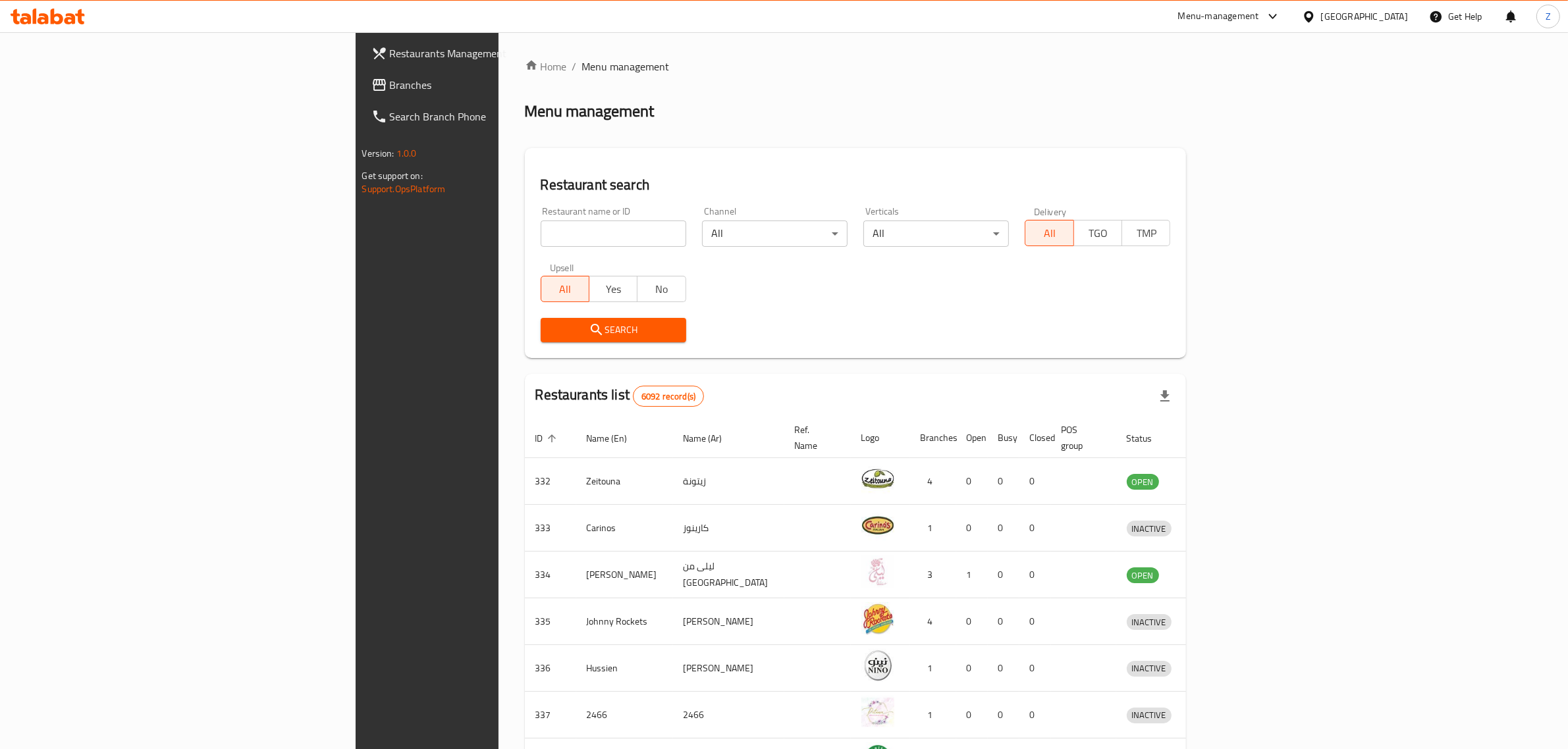
click at [540, 234] on input "search" at bounding box center [613, 234] width 146 height 27
type input "e"
type input "o"
type input "c"
type input "v"
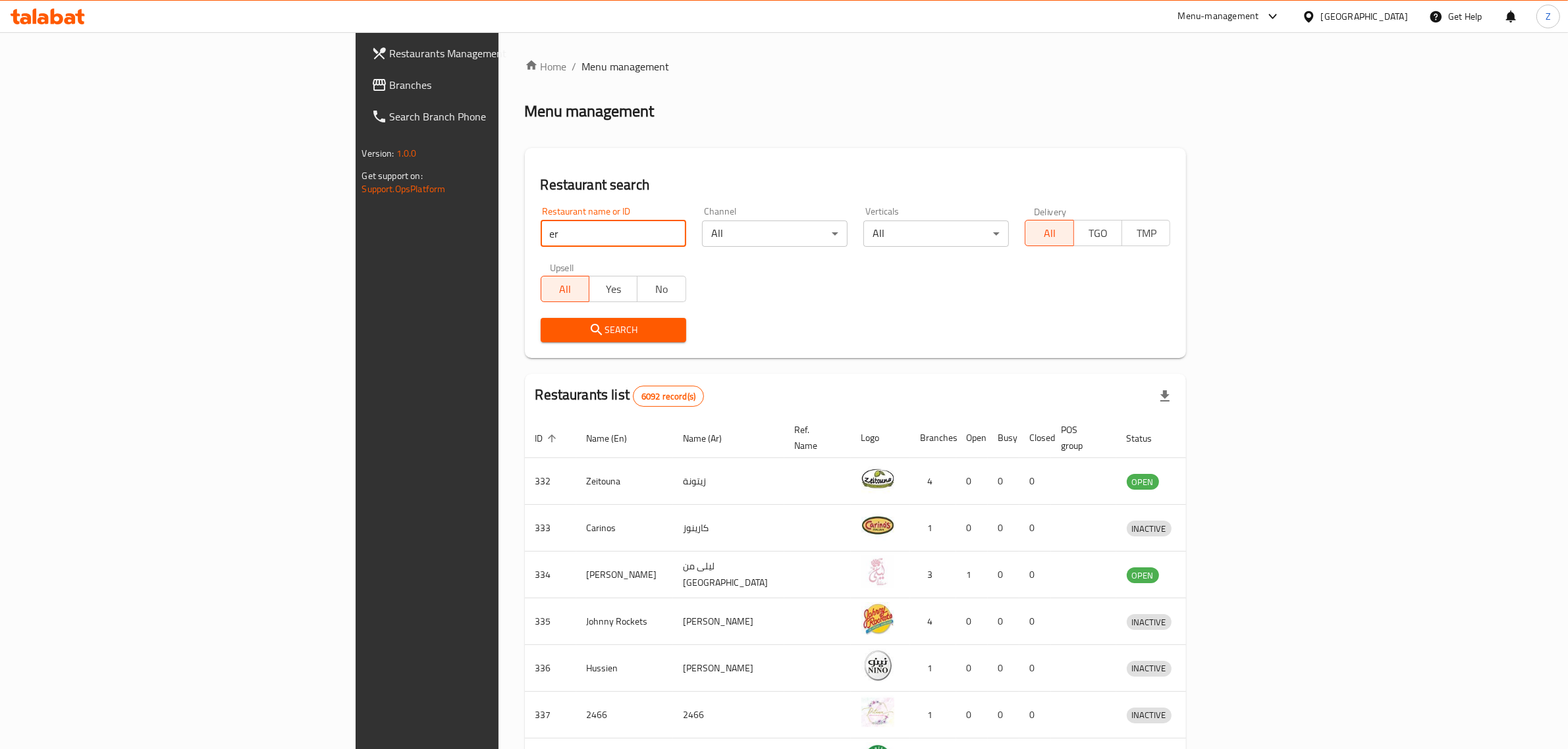
type input "e"
type input "o"
type input "c"
type input "e"
type input "q"
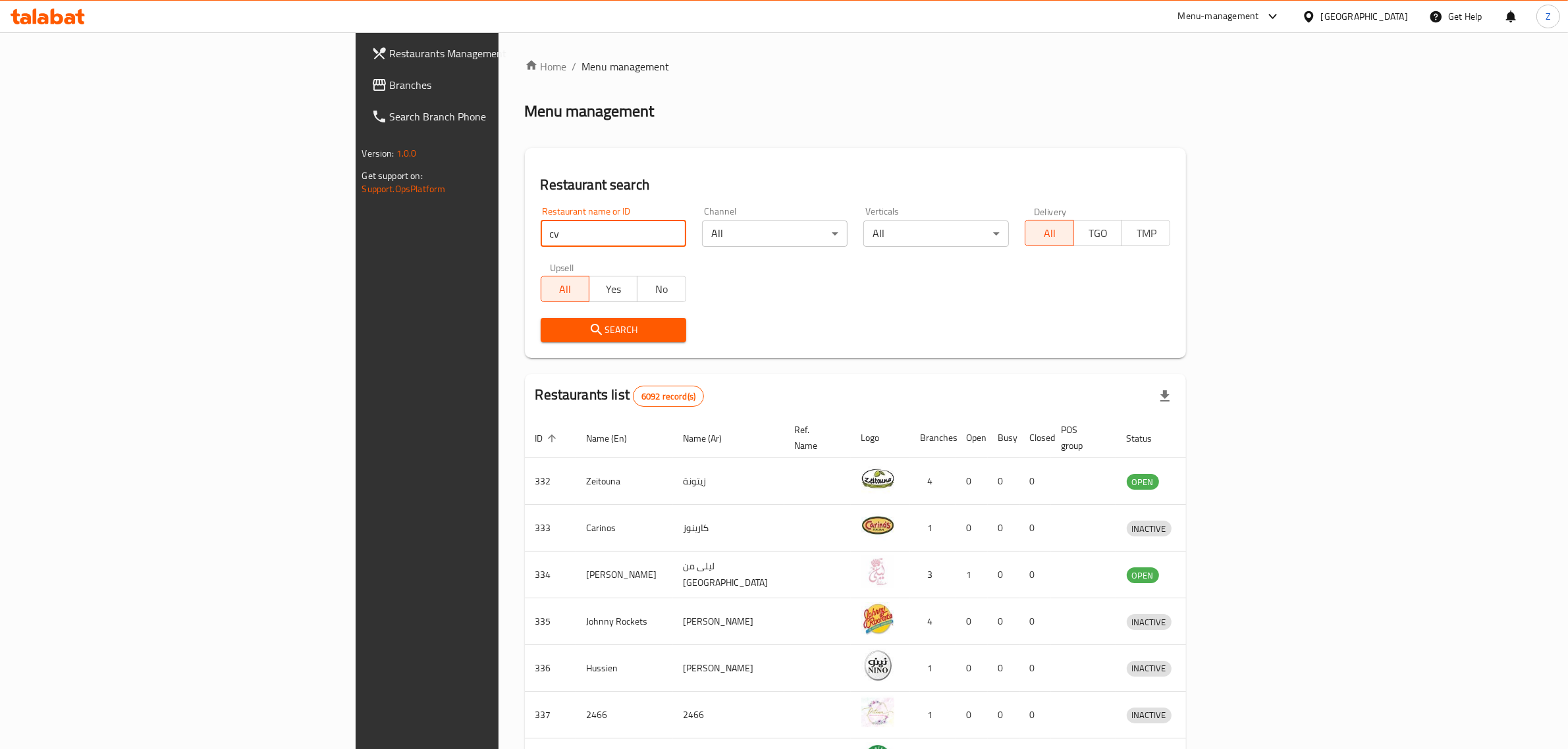
type input "c"
type input "e"
type input "green spoon"
click button "Search" at bounding box center [613, 330] width 146 height 24
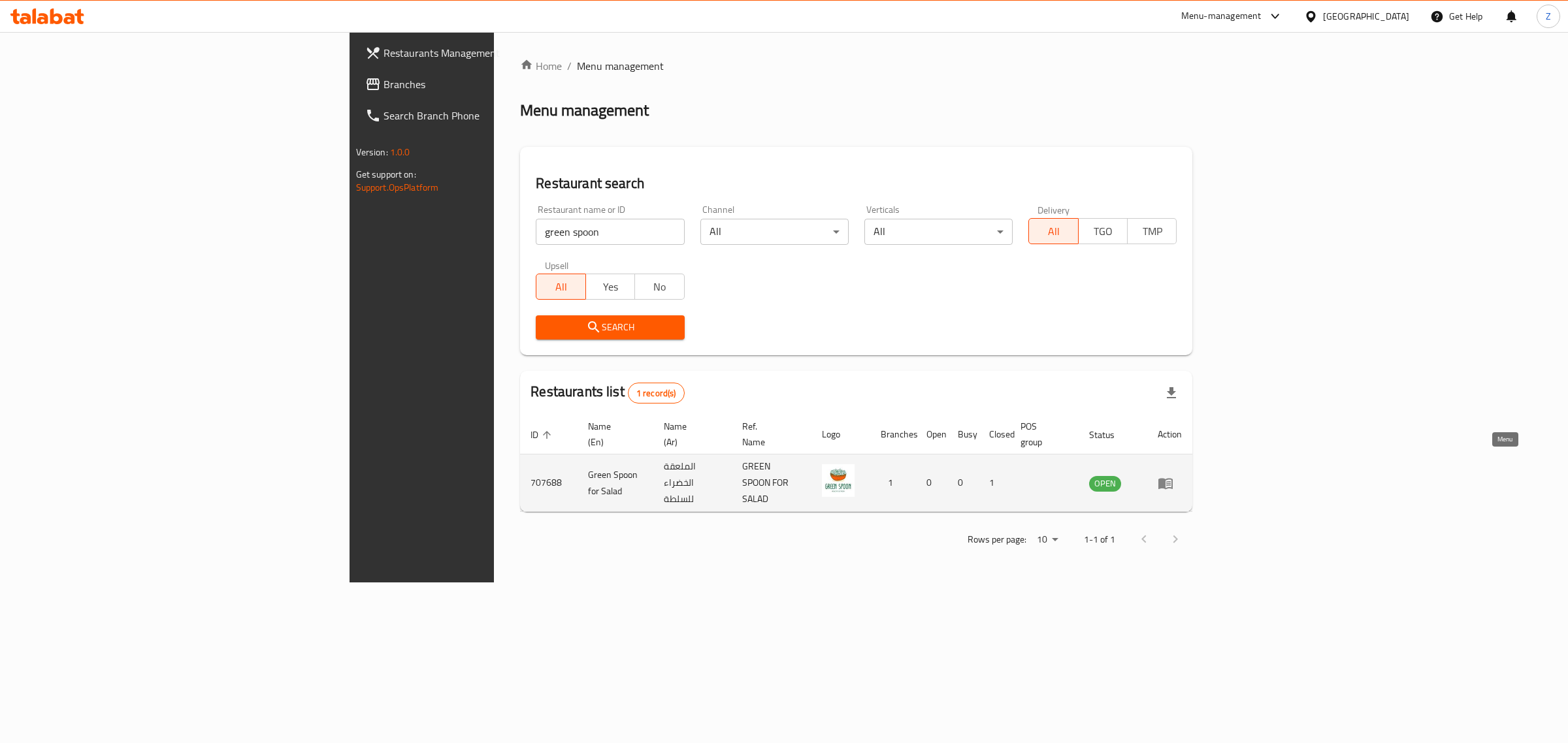
click at [1173, 476] on icon "enhanced table" at bounding box center [1165, 483] width 16 height 16
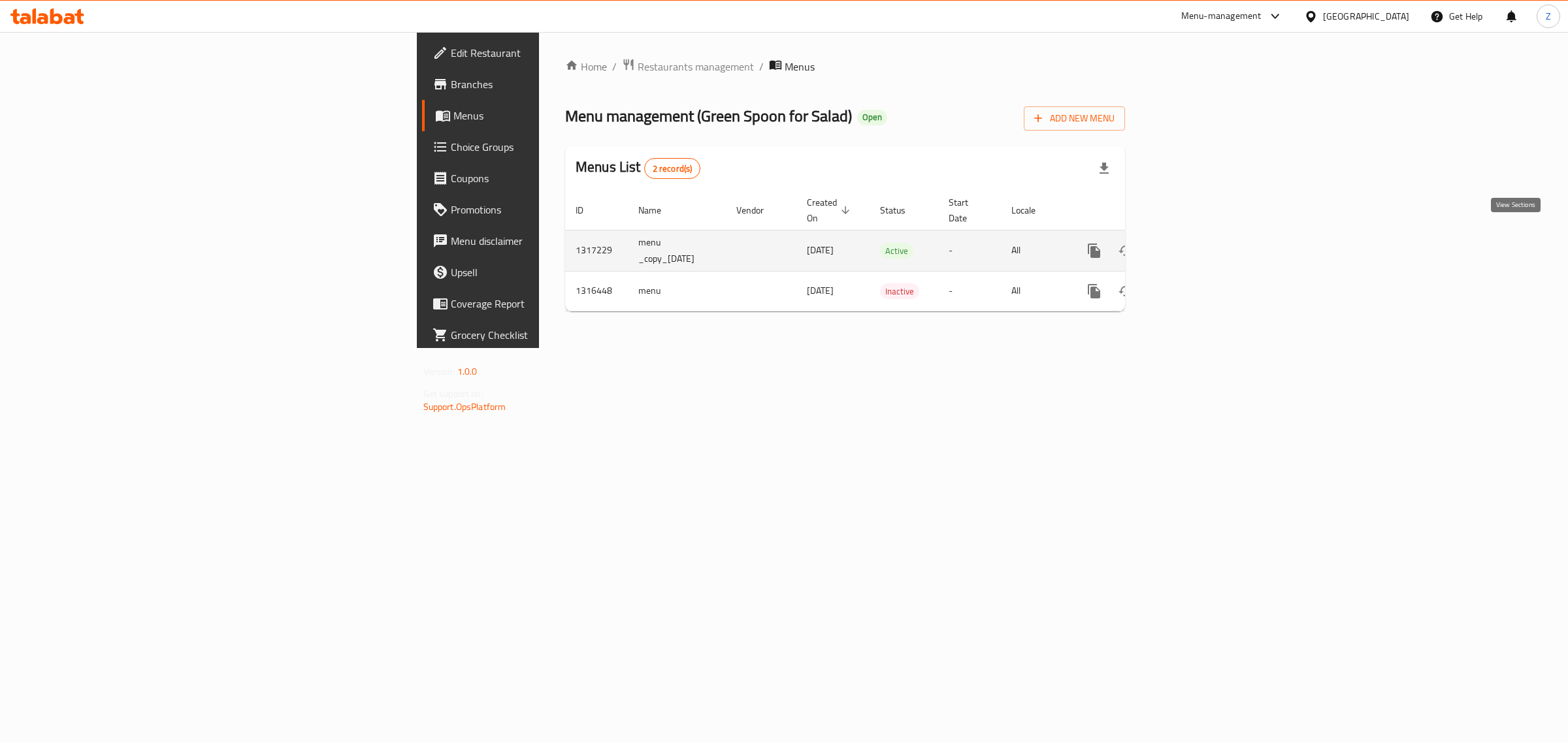
click at [1196, 243] on icon "enhanced table" at bounding box center [1188, 251] width 16 height 16
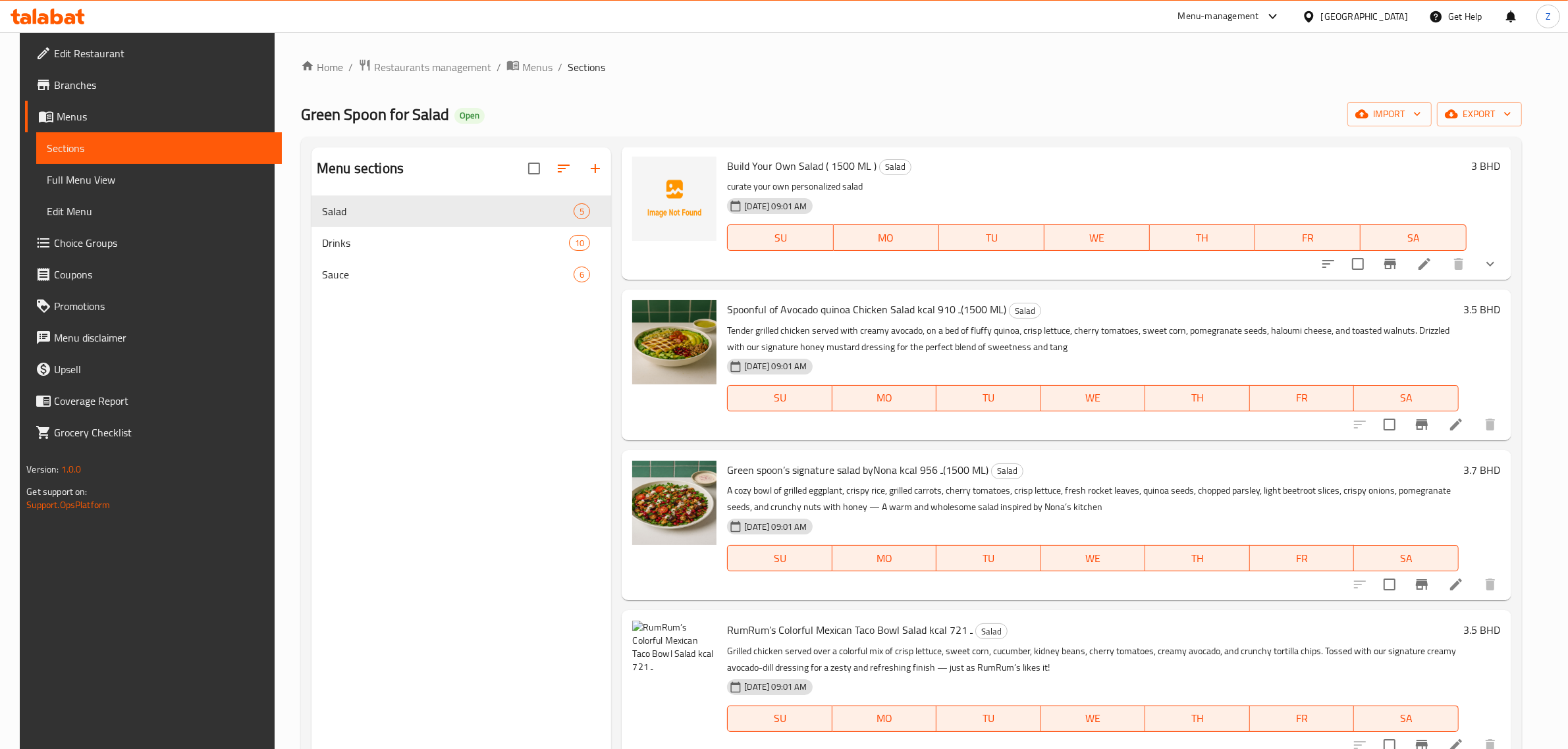
scroll to position [67, 0]
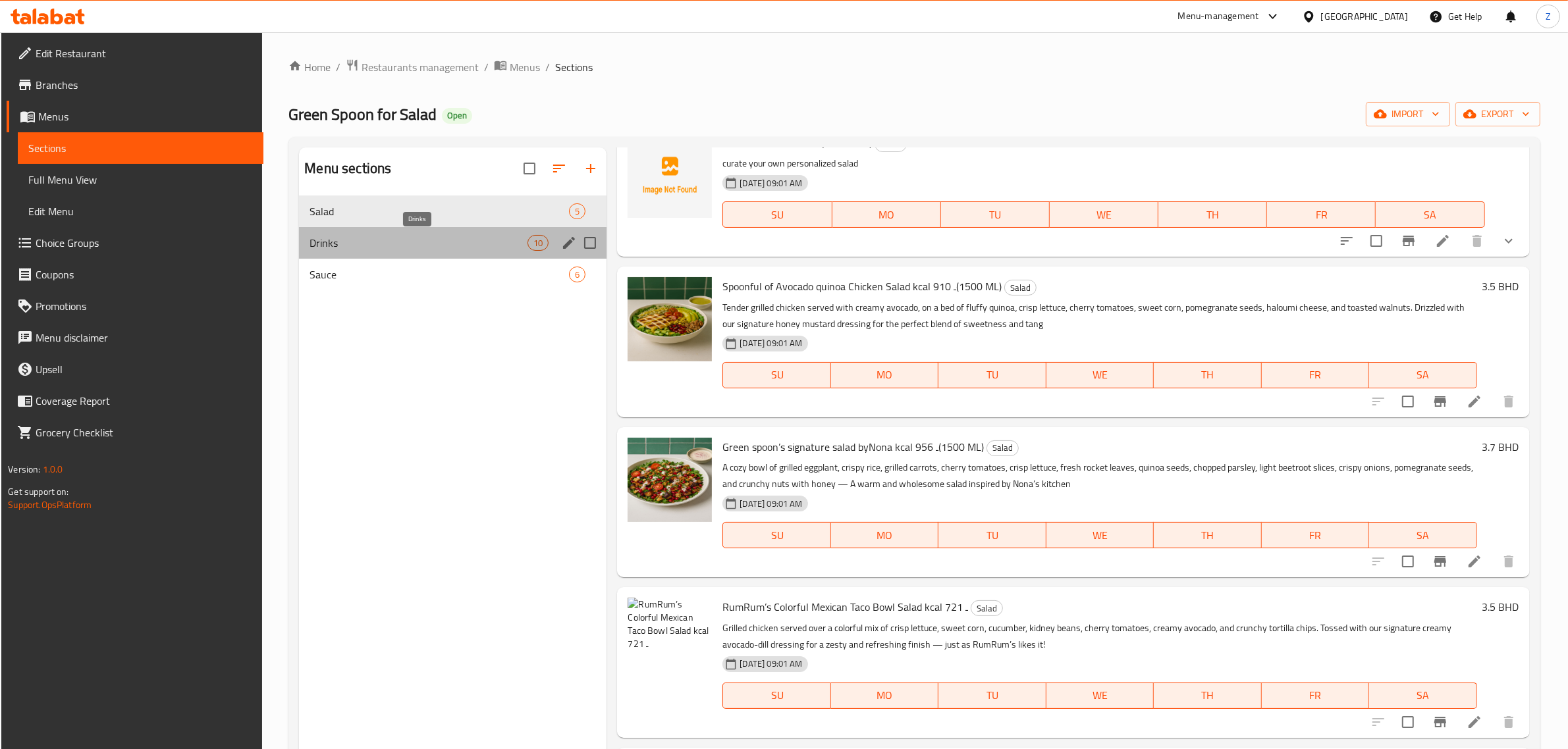
click at [356, 244] on span "Drinks" at bounding box center [418, 243] width 218 height 16
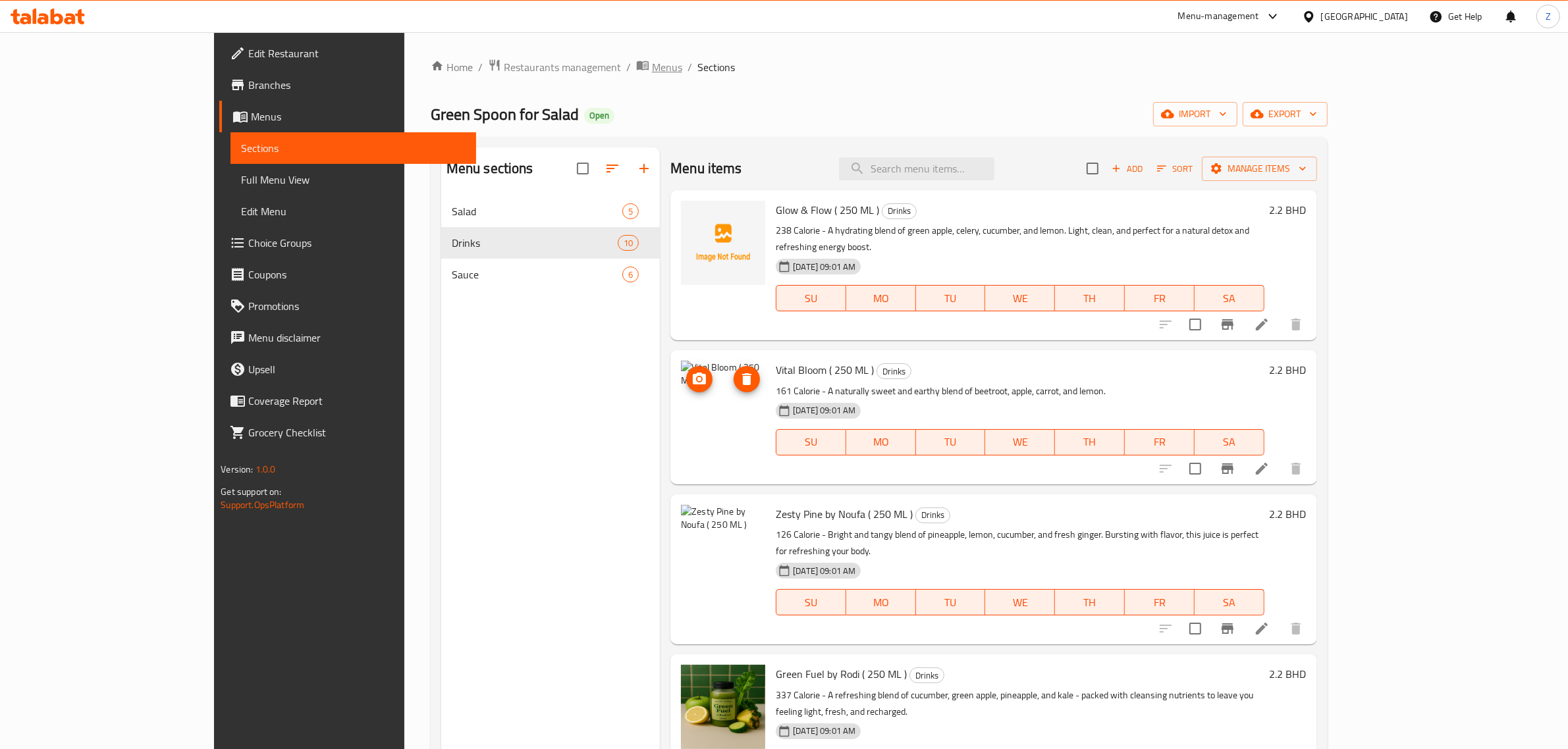
drag, startPoint x: 650, startPoint y: 407, endPoint x: 515, endPoint y: 65, distance: 367.7
click at [652, 65] on span "Menus" at bounding box center [667, 67] width 31 height 16
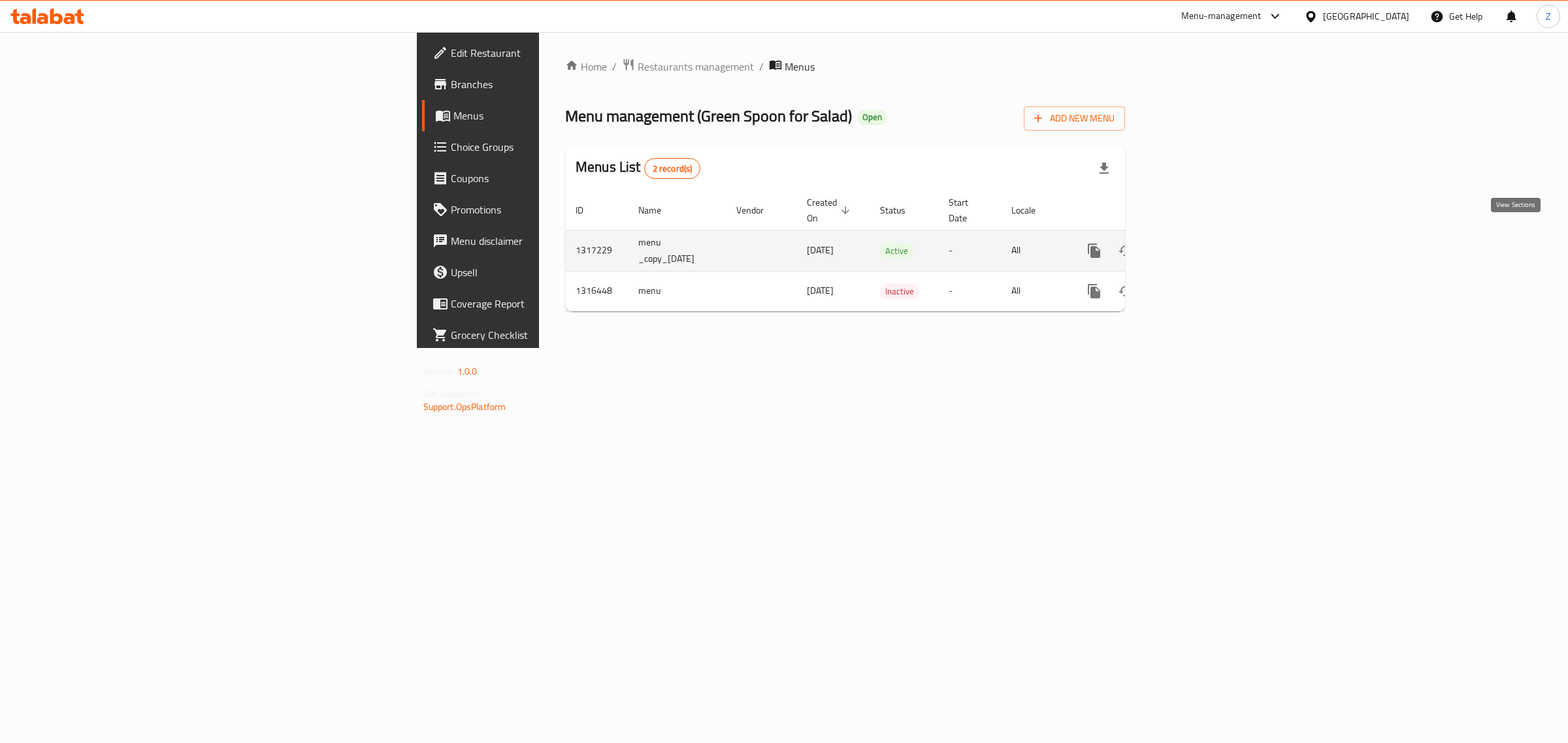
click at [1196, 243] on icon "enhanced table" at bounding box center [1188, 251] width 16 height 16
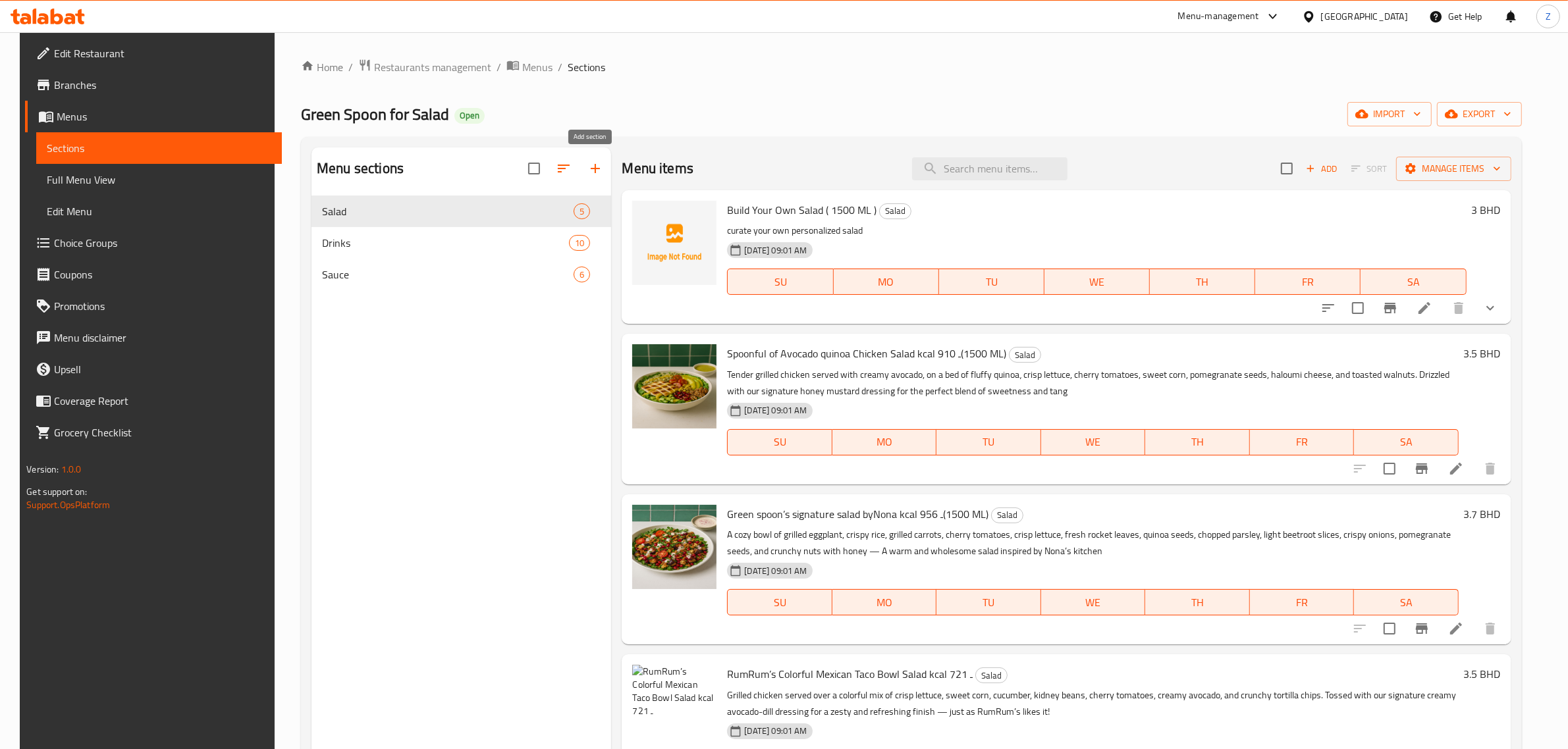
click at [593, 165] on icon "button" at bounding box center [595, 168] width 16 height 16
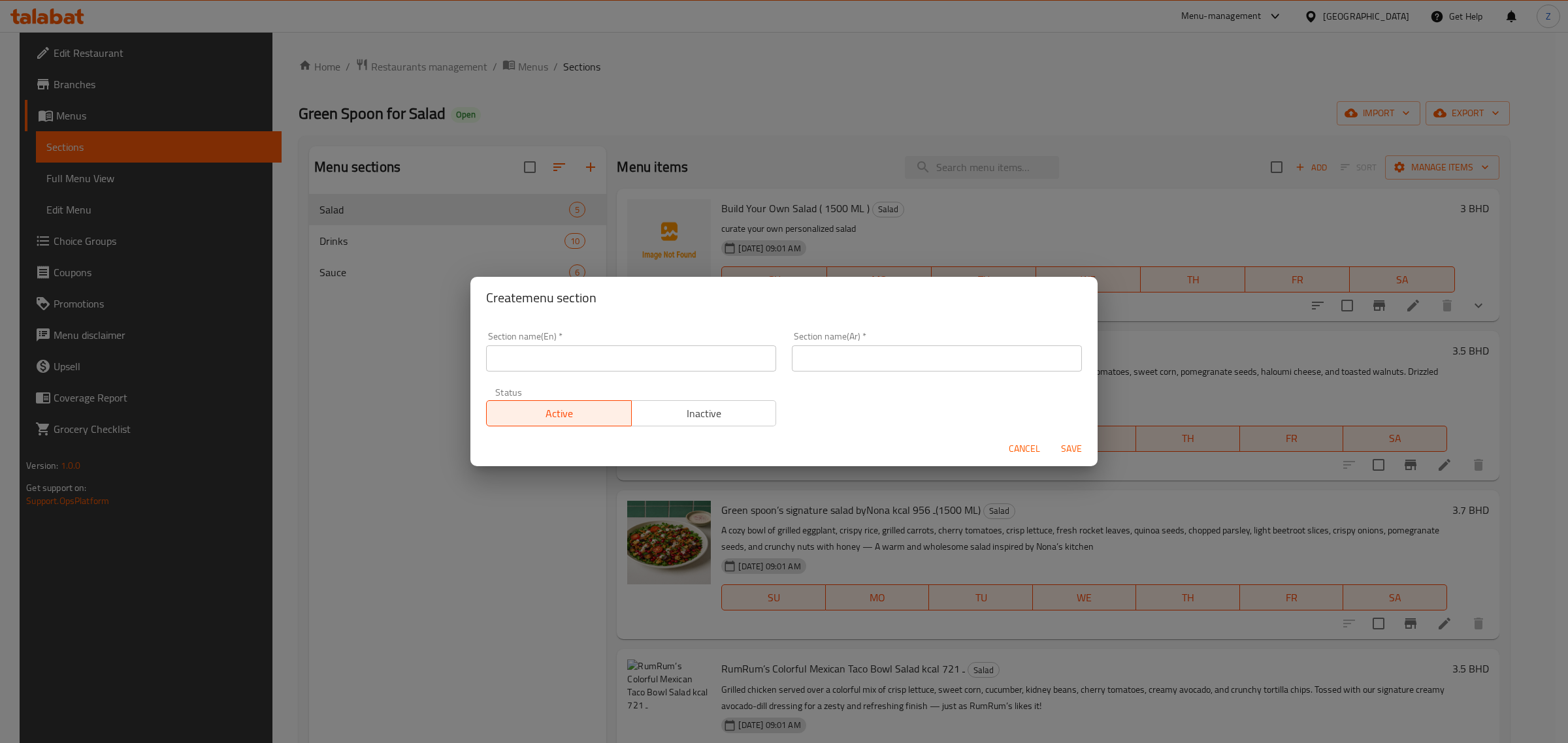
click at [631, 348] on input "text" at bounding box center [631, 358] width 290 height 26
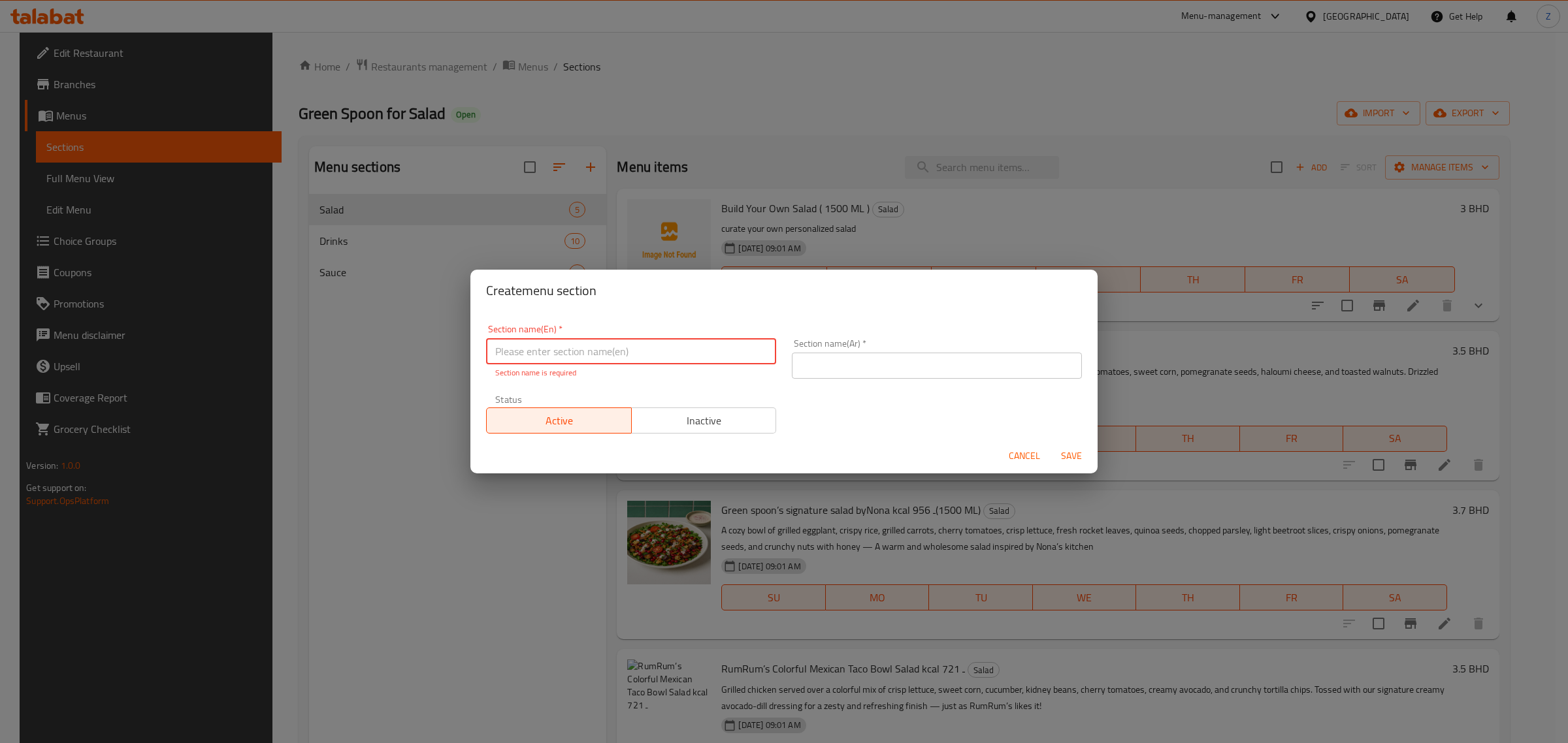
click at [1031, 457] on span "Cancel" at bounding box center [1025, 456] width 31 height 16
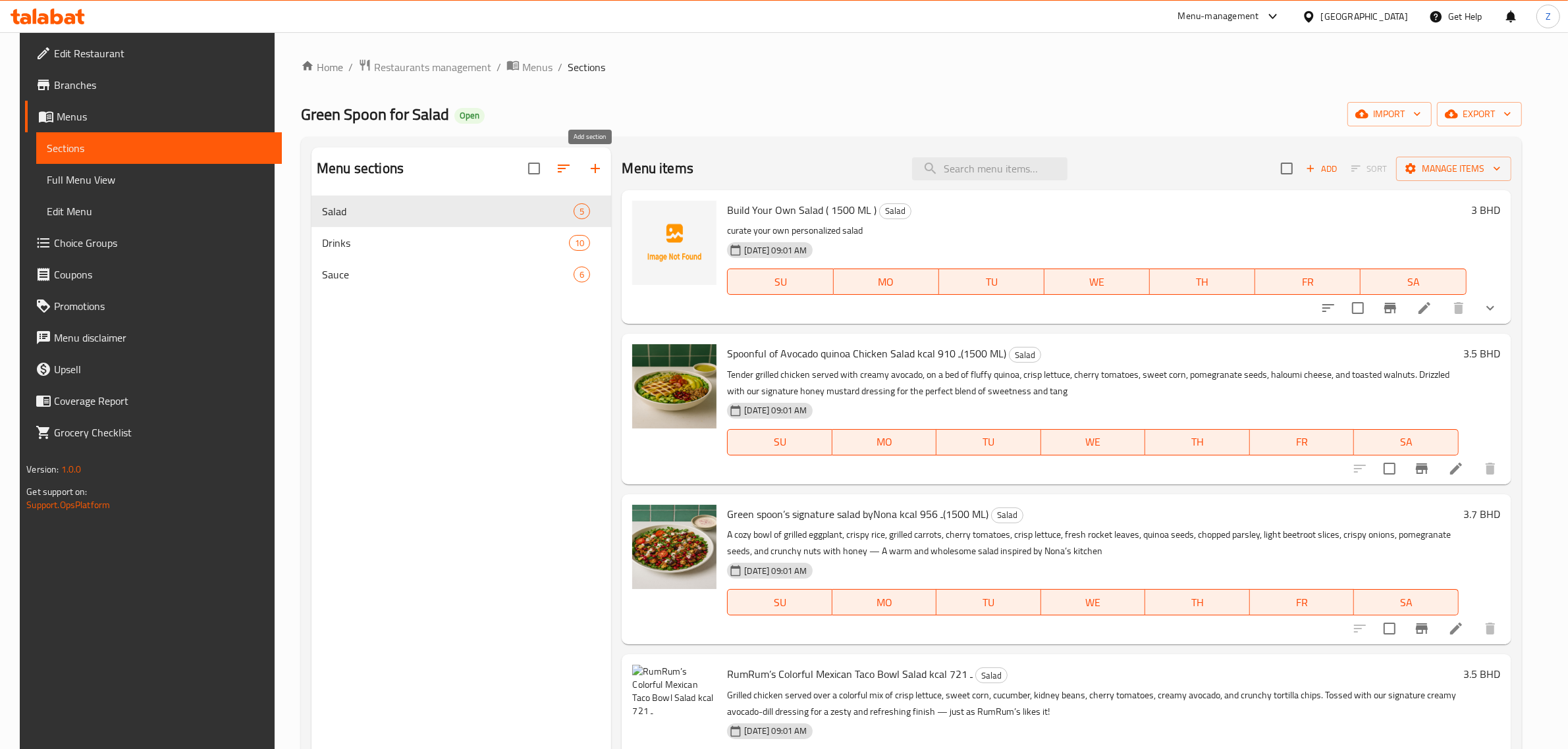
click at [591, 166] on icon "button" at bounding box center [595, 168] width 9 height 9
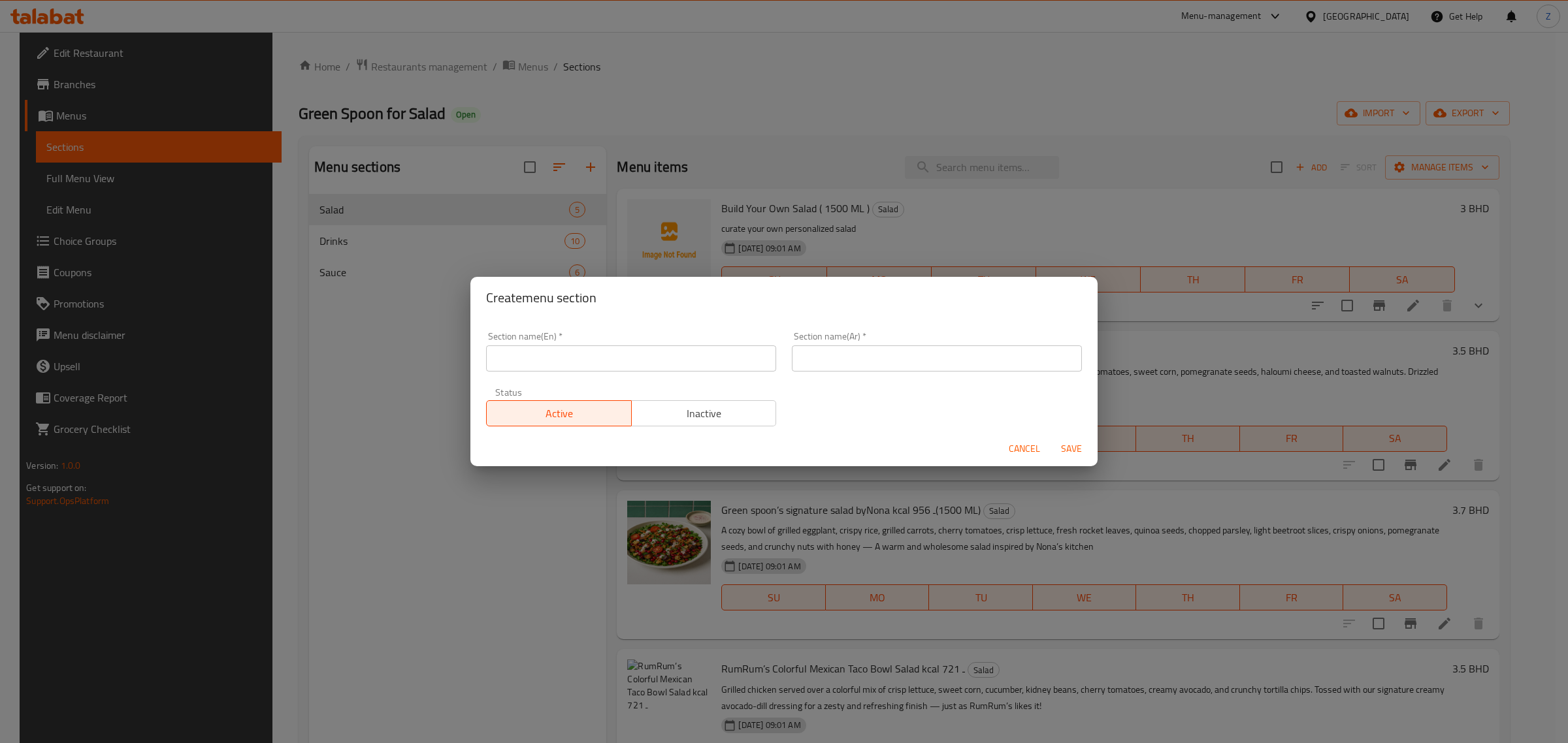
click at [579, 360] on input "text" at bounding box center [631, 358] width 290 height 26
type input "Wraps"
type input "ا"
click at [622, 364] on input "Wraps" at bounding box center [631, 358] width 290 height 26
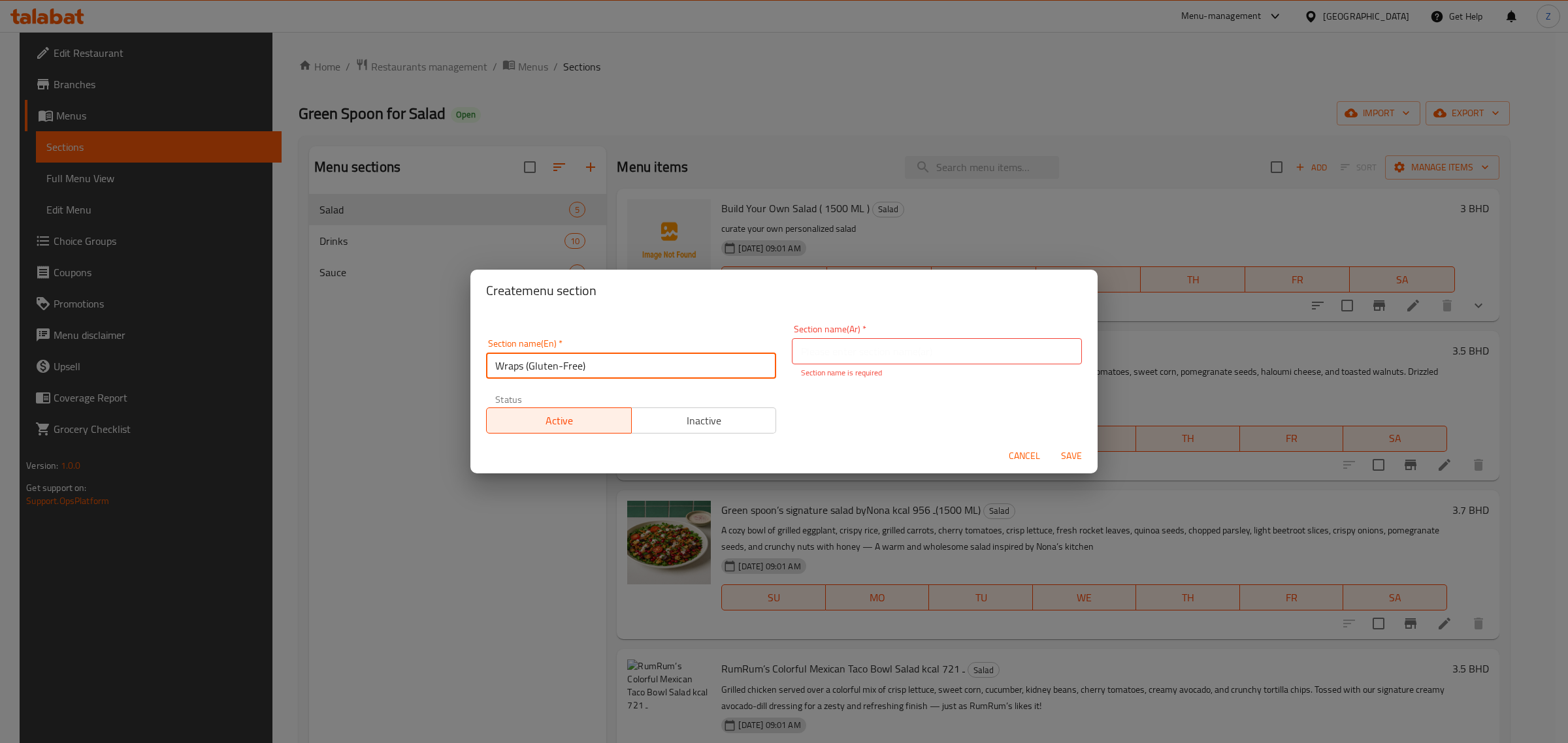
type input "Wraps (Gluten-Free)"
type input "الرابس (خالية من الغلوتين)"
click at [1067, 460] on button "Save" at bounding box center [1071, 455] width 42 height 24
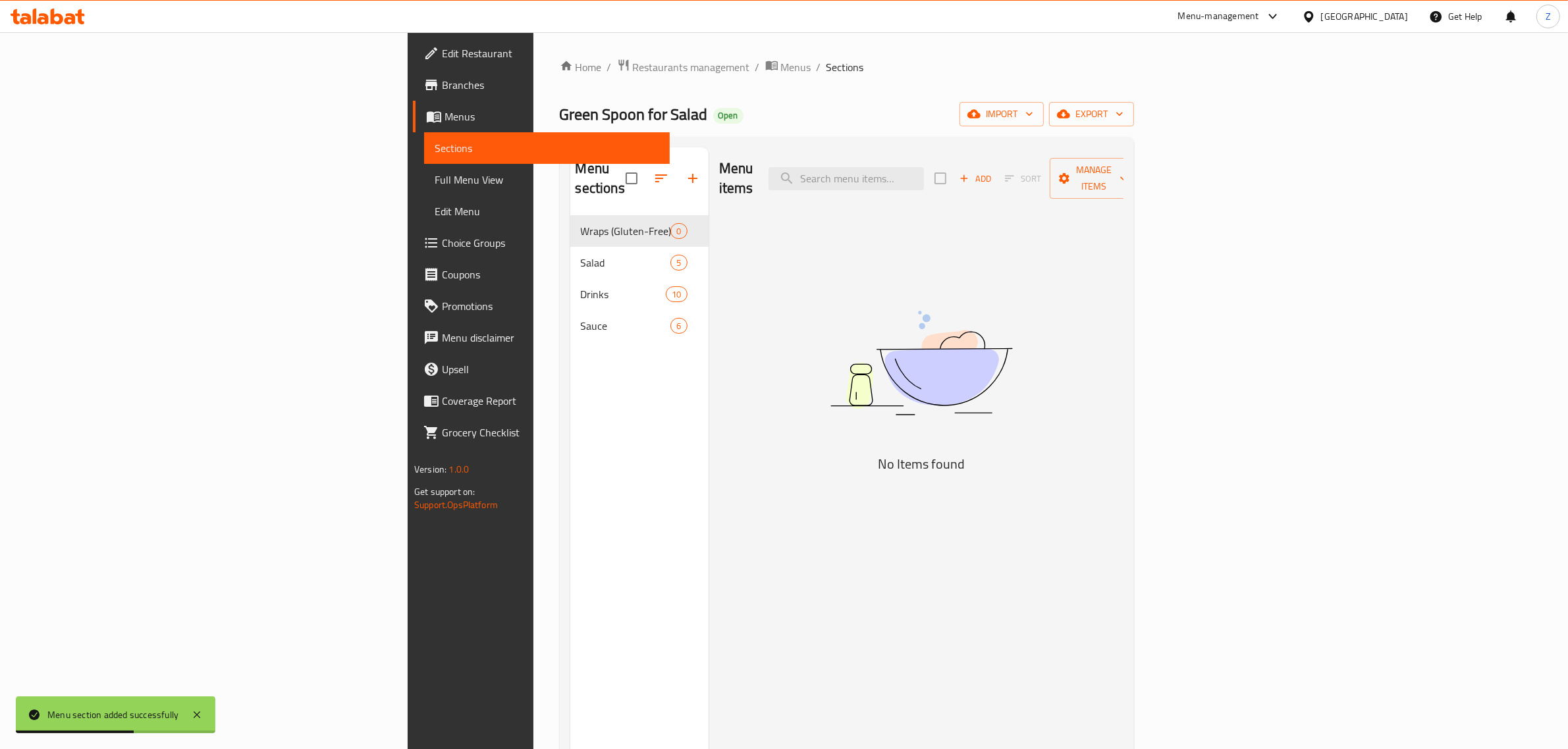
click at [993, 172] on span "Add" at bounding box center [975, 179] width 36 height 15
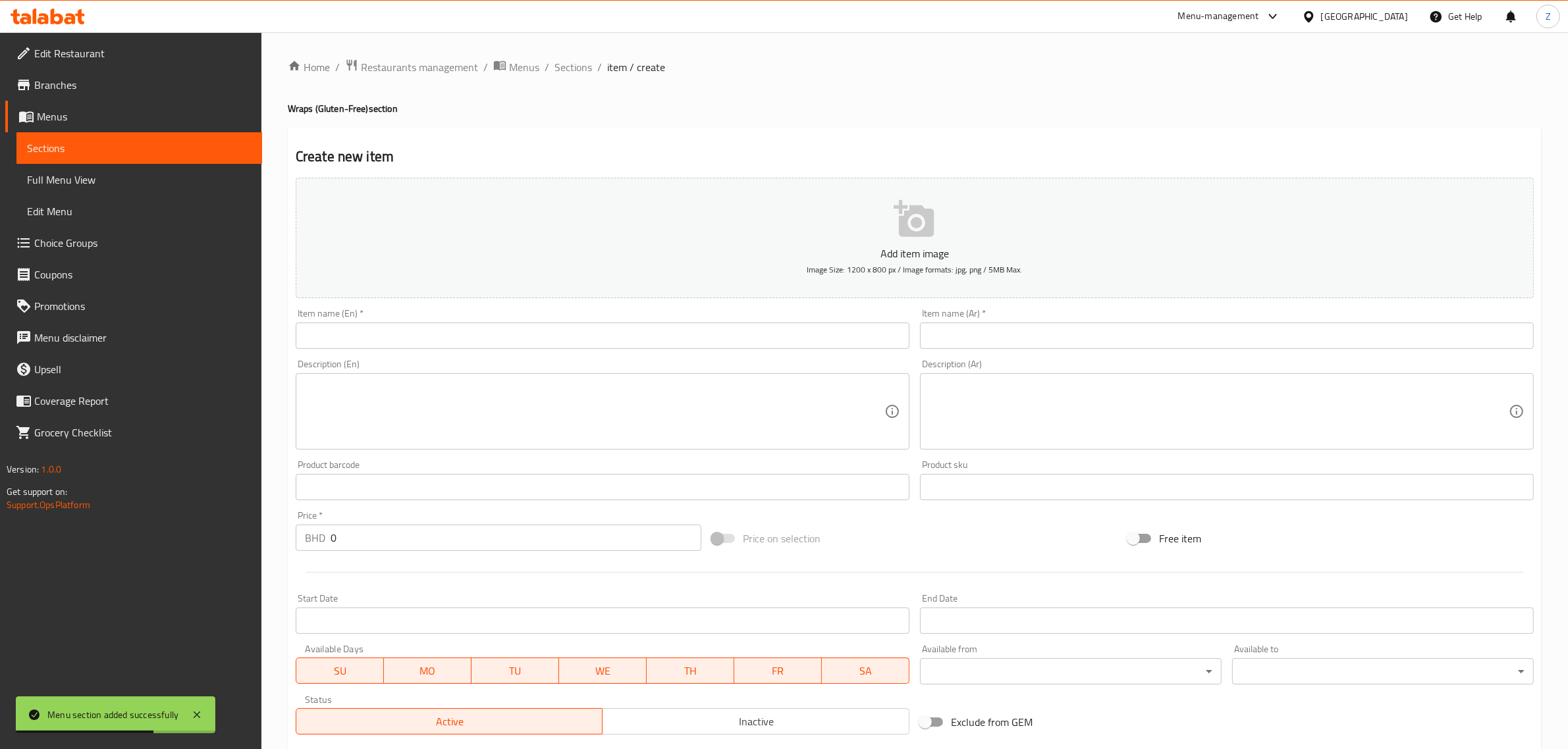
click at [592, 345] on input "text" at bounding box center [603, 336] width 614 height 27
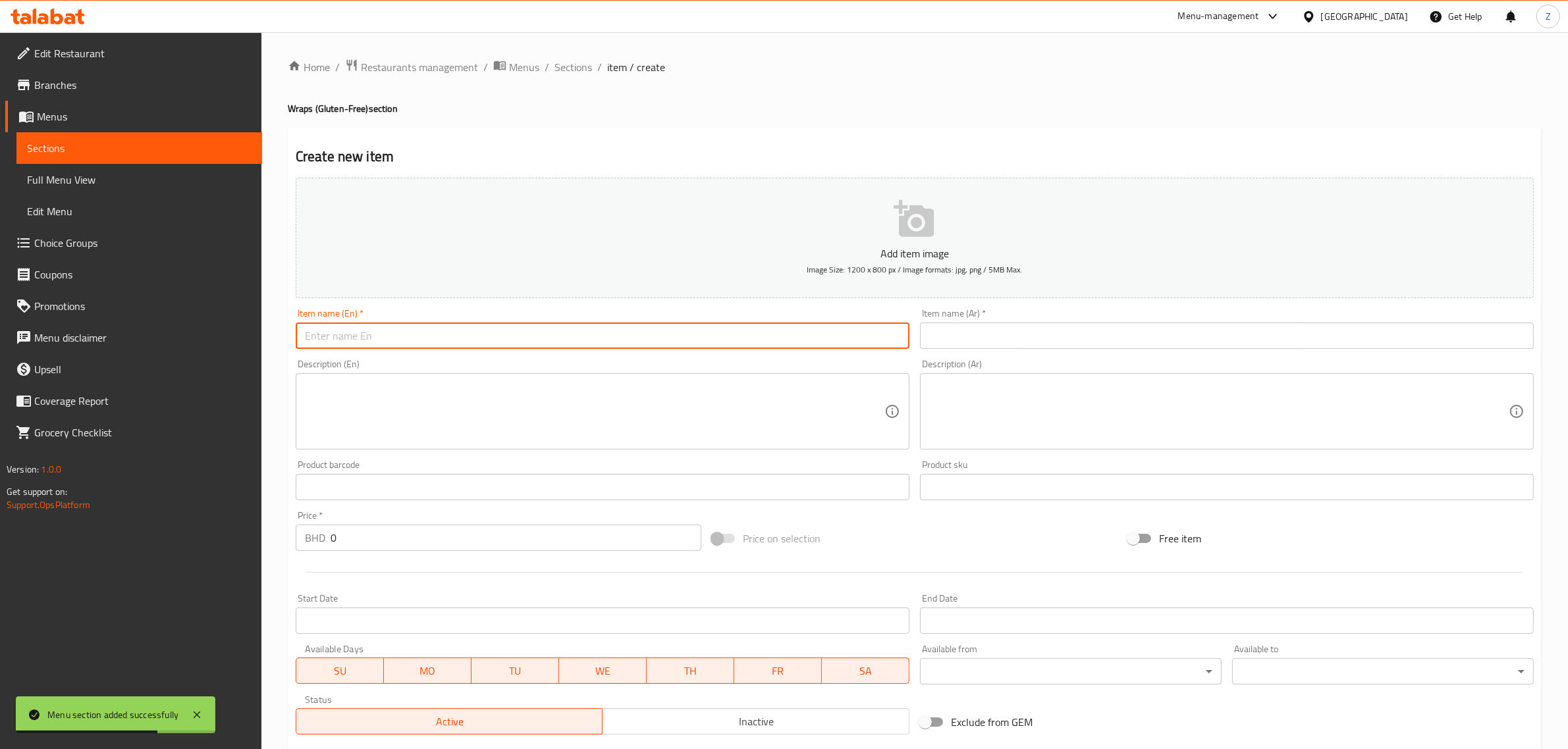
paste input "Avocado Chicken & Cheese Gluteen free Wrap"
type input "Avocado Chicken & Cheese Gluten-free Wrap"
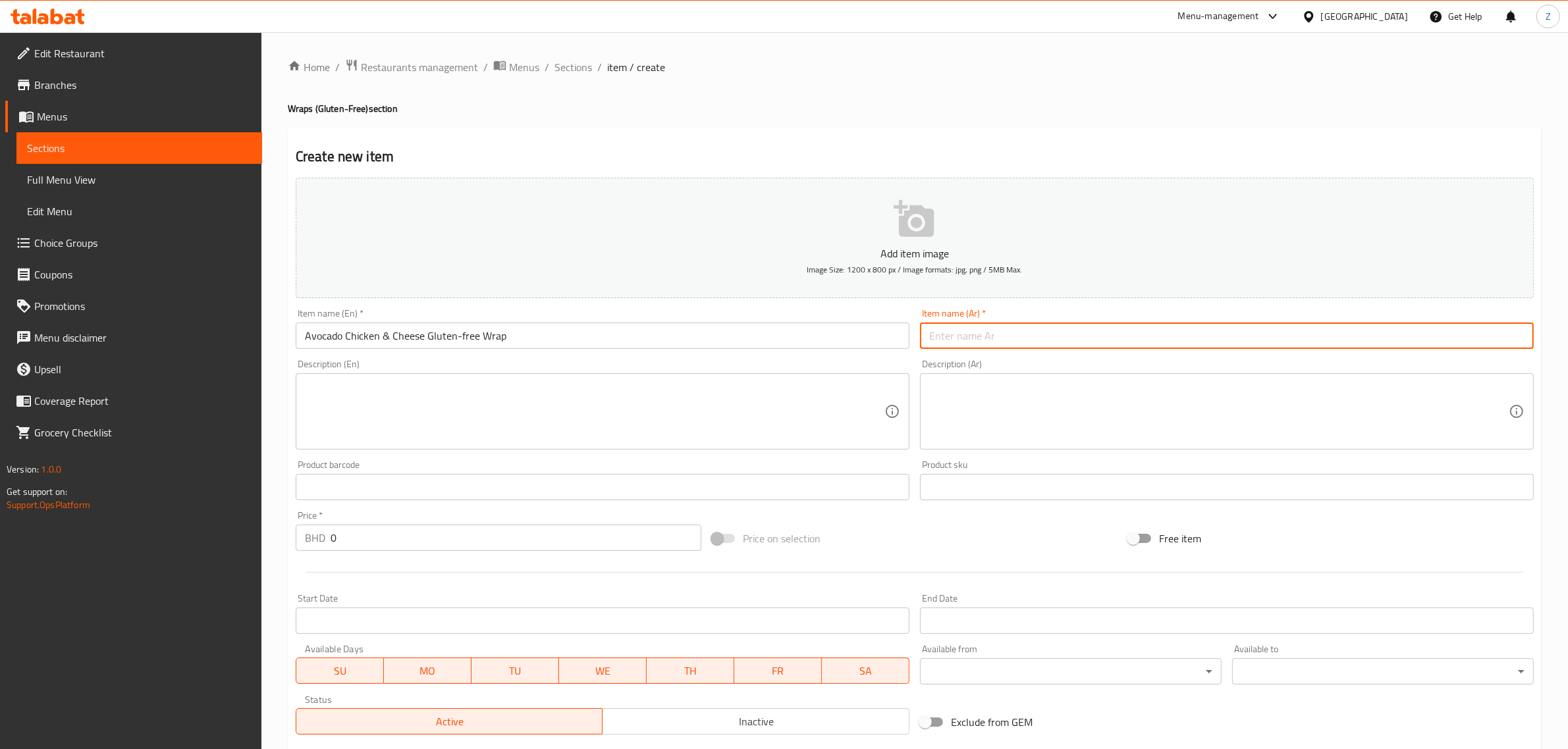
drag, startPoint x: 956, startPoint y: 339, endPoint x: 996, endPoint y: 357, distance: 43.9
click at [959, 340] on input "text" at bounding box center [1227, 336] width 614 height 27
paste input "قلوتين فري راب الدجاج بالأفوكادو والجبن"
drag, startPoint x: 1151, startPoint y: 331, endPoint x: 1144, endPoint y: 331, distance: 7.0
click at [1144, 331] on input "قلوتين فري راب الدجاج بالأفوكادو والجبن" at bounding box center [1227, 336] width 614 height 27
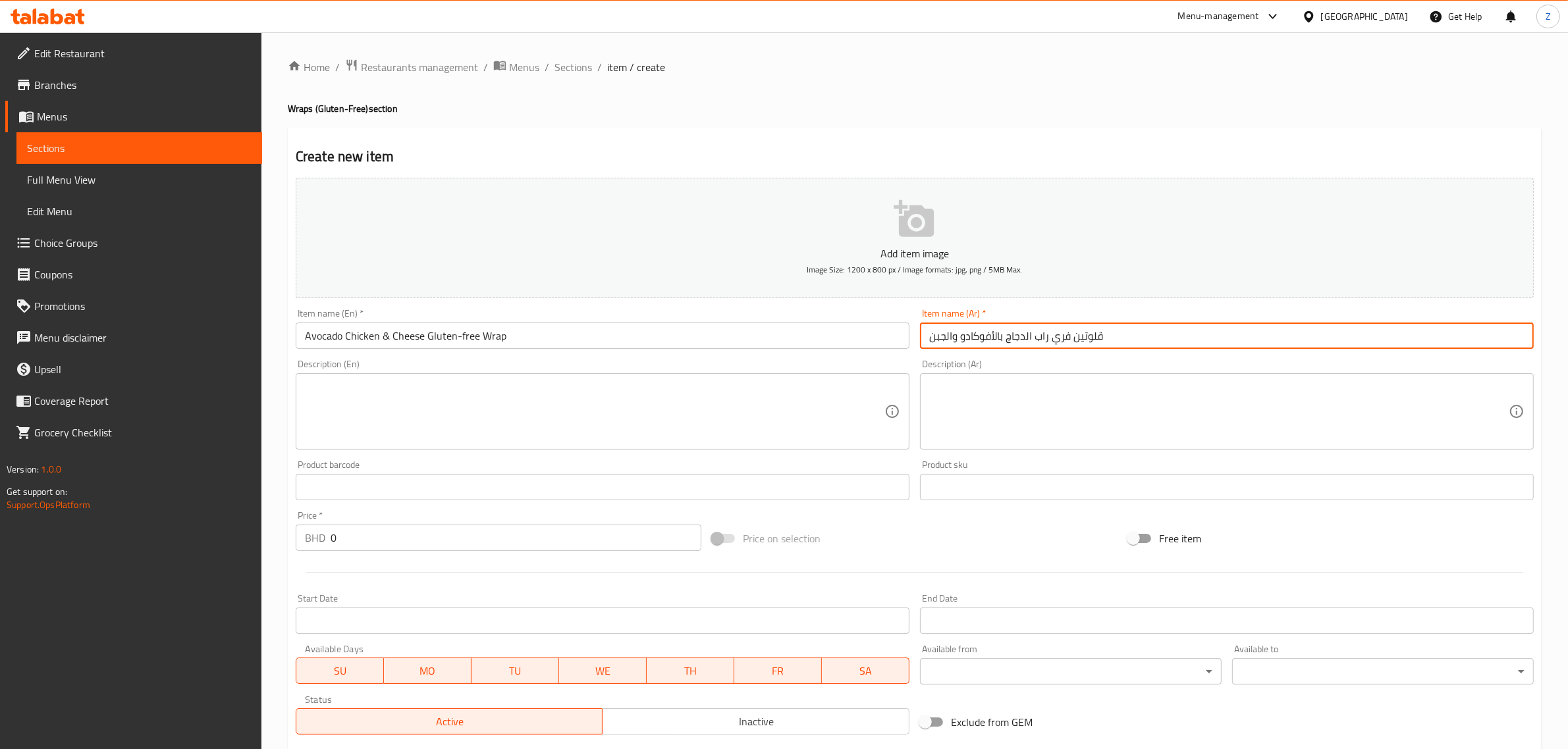
drag, startPoint x: 1063, startPoint y: 336, endPoint x: 1236, endPoint y: 349, distance: 173.5
click at [1225, 349] on input "قلوتين فري راب الدجاج بالأفوكادو والجبن" at bounding box center [1227, 336] width 614 height 27
drag, startPoint x: 1051, startPoint y: 338, endPoint x: 1235, endPoint y: 320, distance: 184.9
click at [1166, 325] on input "ي راب الدجاج بالأفوكادو والجبن" at bounding box center [1227, 336] width 614 height 27
drag, startPoint x: 1335, startPoint y: 288, endPoint x: 1222, endPoint y: 327, distance: 119.5
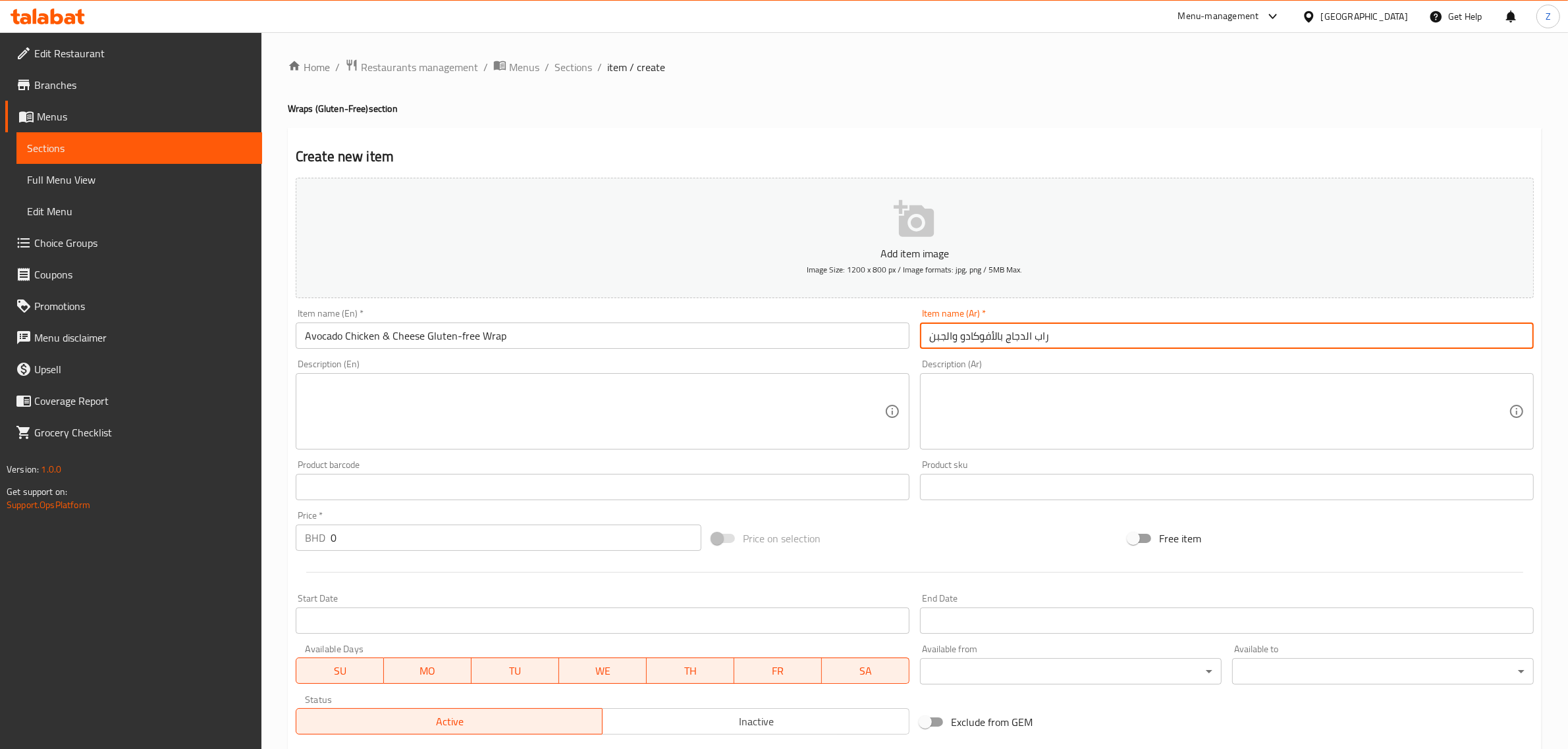
click at [1220, 327] on input "راب الدجاج بالأفوكادو والجبن" at bounding box center [1227, 336] width 614 height 27
click at [1242, 327] on input "راب الدجاج بالأفوكادو والجبن" at bounding box center [1227, 336] width 614 height 27
click at [1212, 337] on input "راب الدجاج بالأفوكادو والجبن" at bounding box center [1227, 336] width 614 height 27
type input "راب الدجاج بالأفوكادو والجبن الخالي من الغلوتين"
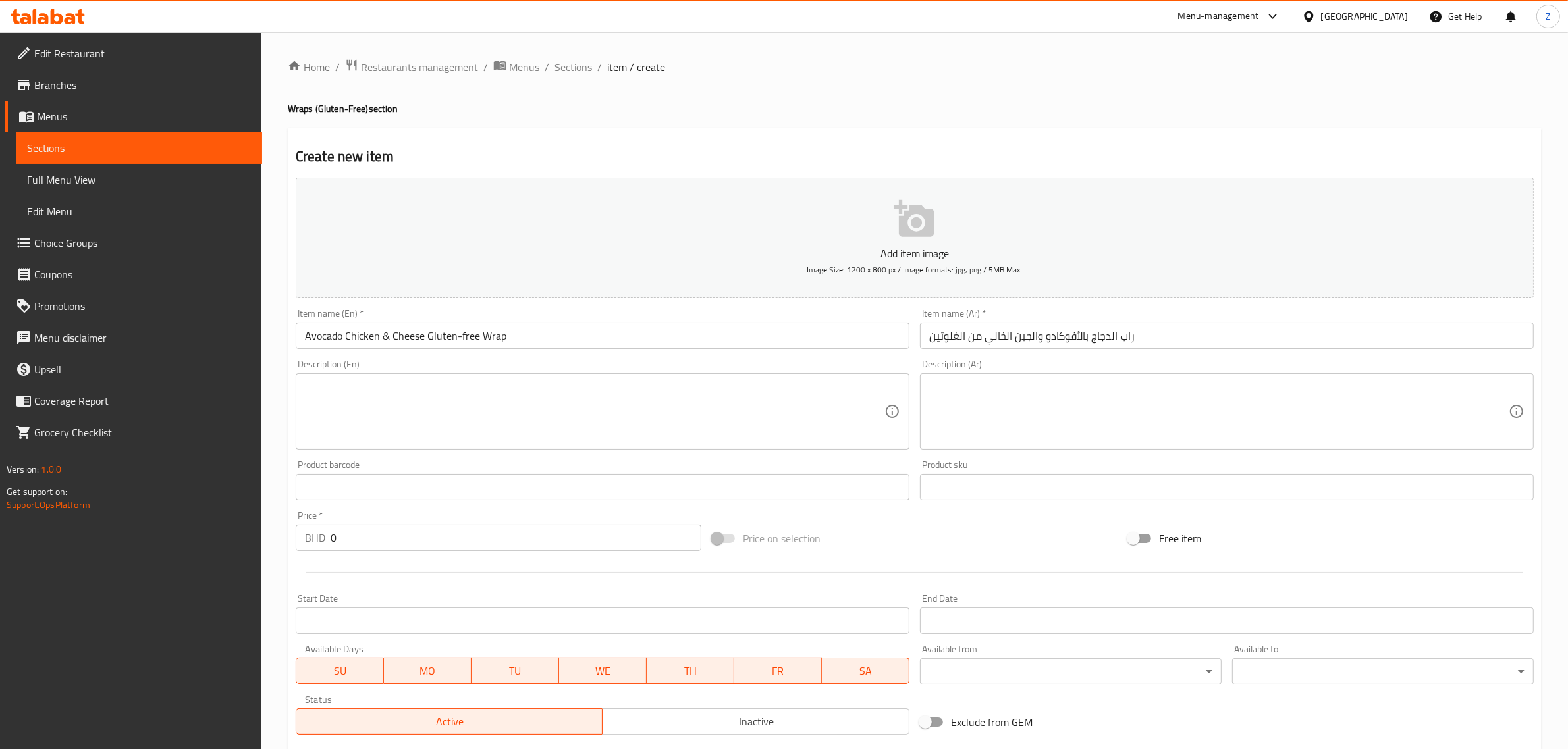
drag, startPoint x: 673, startPoint y: 439, endPoint x: 666, endPoint y: 434, distance: 8.6
click at [672, 439] on textarea at bounding box center [594, 411] width 579 height 62
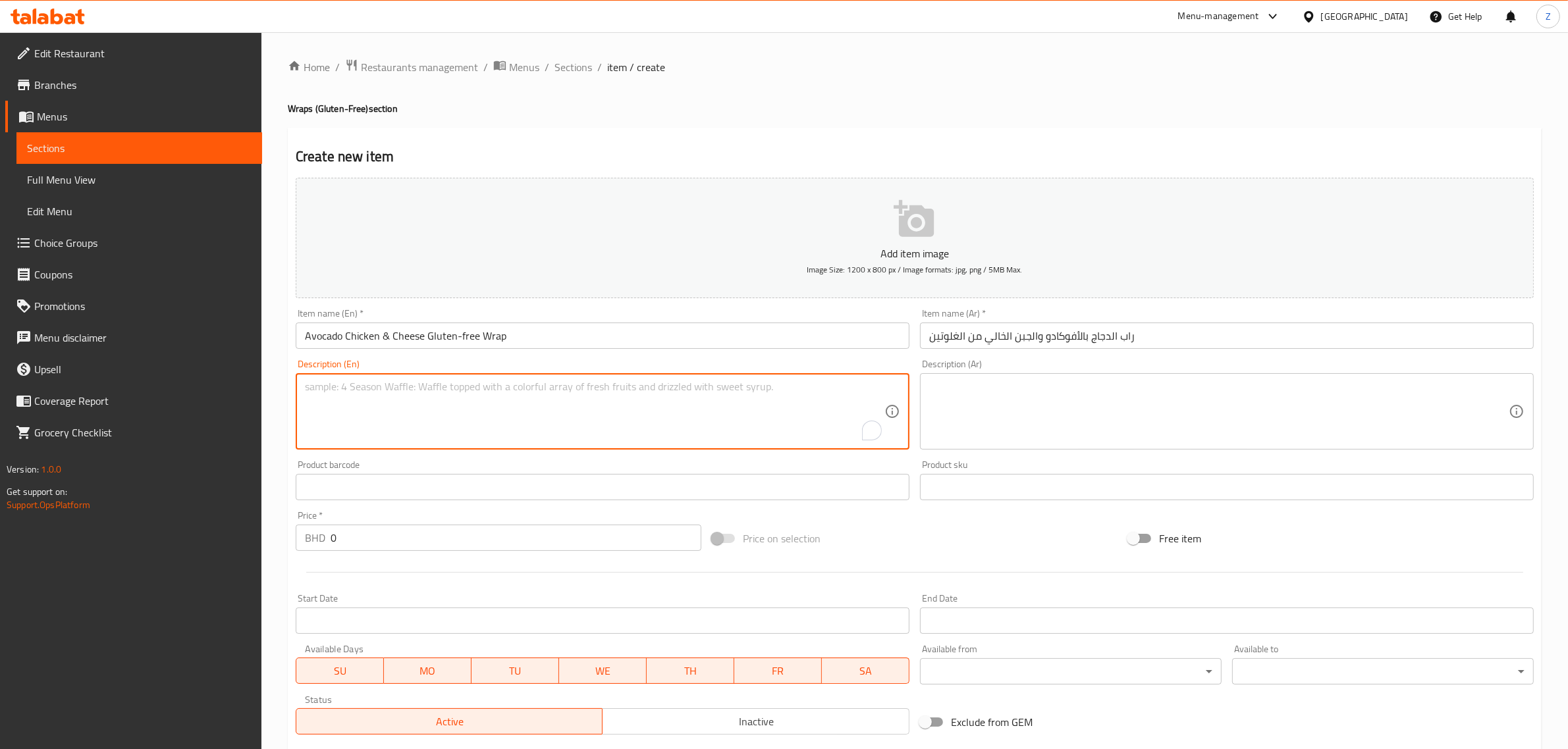
paste textarea "Light, fresh, and full of flavor — grilled chicken, creamy avocado, and low-fat…"
type textarea "Light, fresh, and full of flavor — grilled chicken, creamy avocado, and low-fat…"
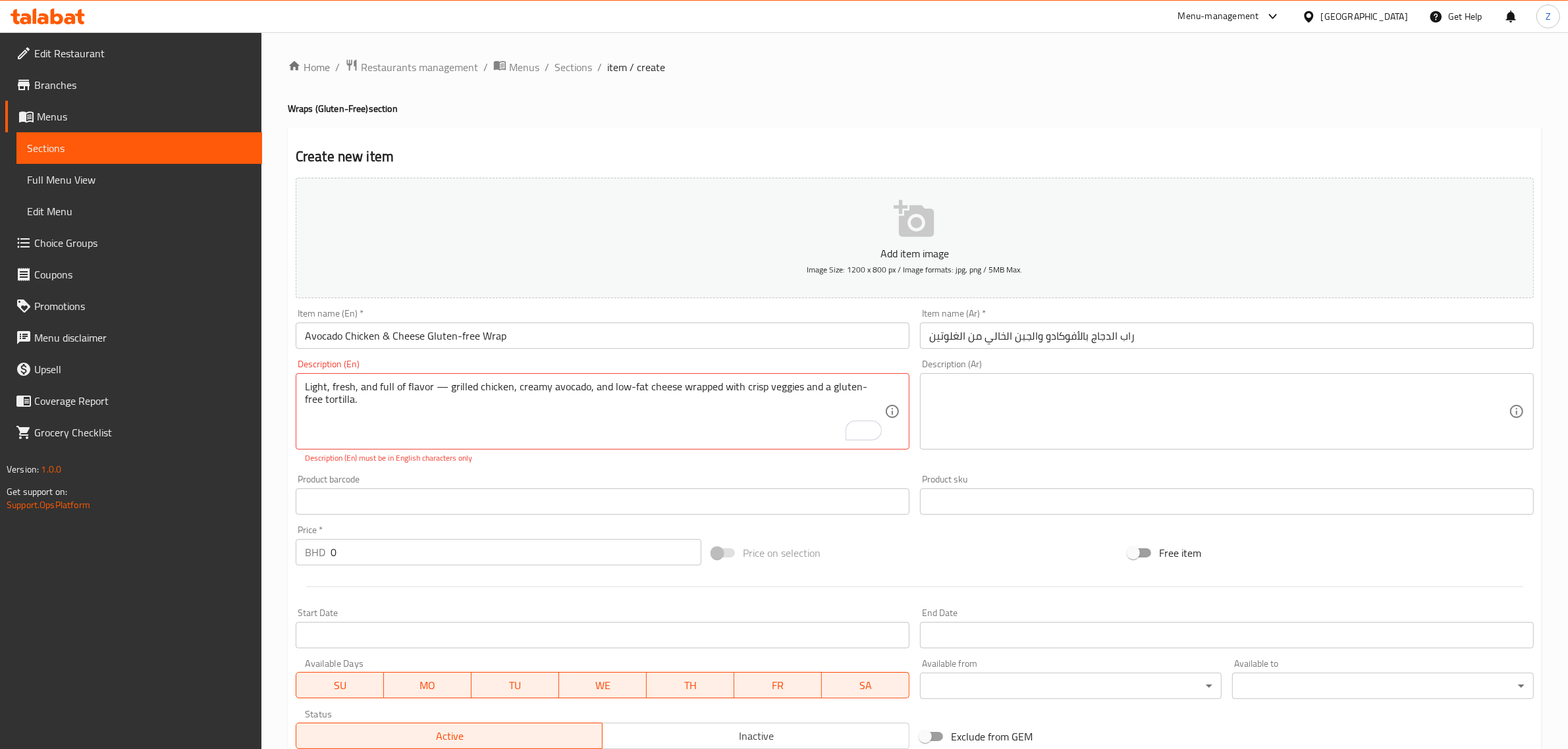
click at [1075, 406] on textarea at bounding box center [1218, 411] width 579 height 62
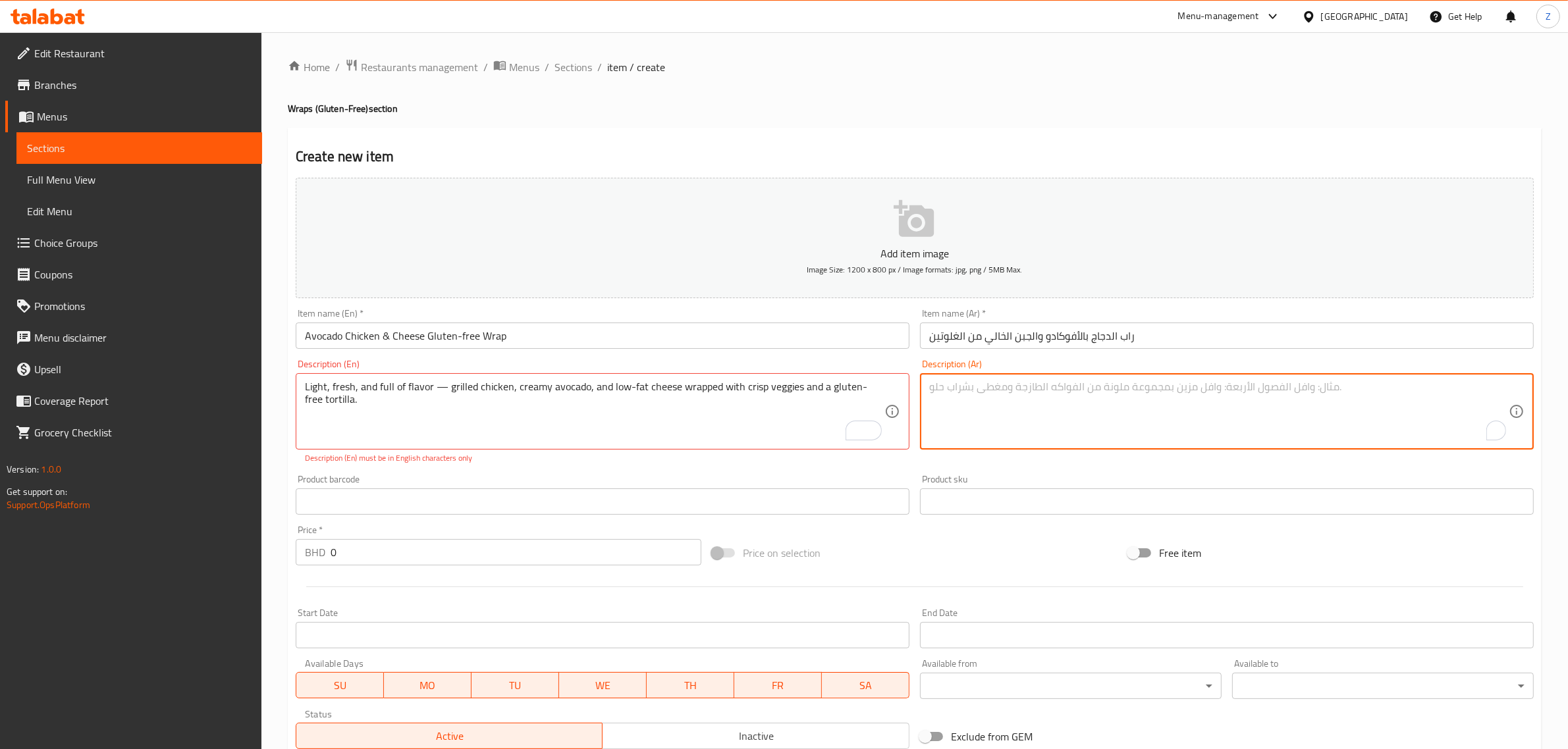
paste textarea "خفيف وطازج بطعم غني — دجاج مشوي مع أفوكادو وجبن قليل الدسم وخضار مقرمشة، ملفوف …"
click at [959, 386] on textarea "خفيف وطازج بطعم غني — دجاج مشوي مع أفوكادو وجبن قليل الدسم وخضار مقرمشة، ملفوف …" at bounding box center [1218, 411] width 579 height 62
type textarea "خفيف وطازج بطعم غني — دجاج مشوي مع أفوكادو وجبن قليل الدسم وخضار مقرمشة، ملفوف …"
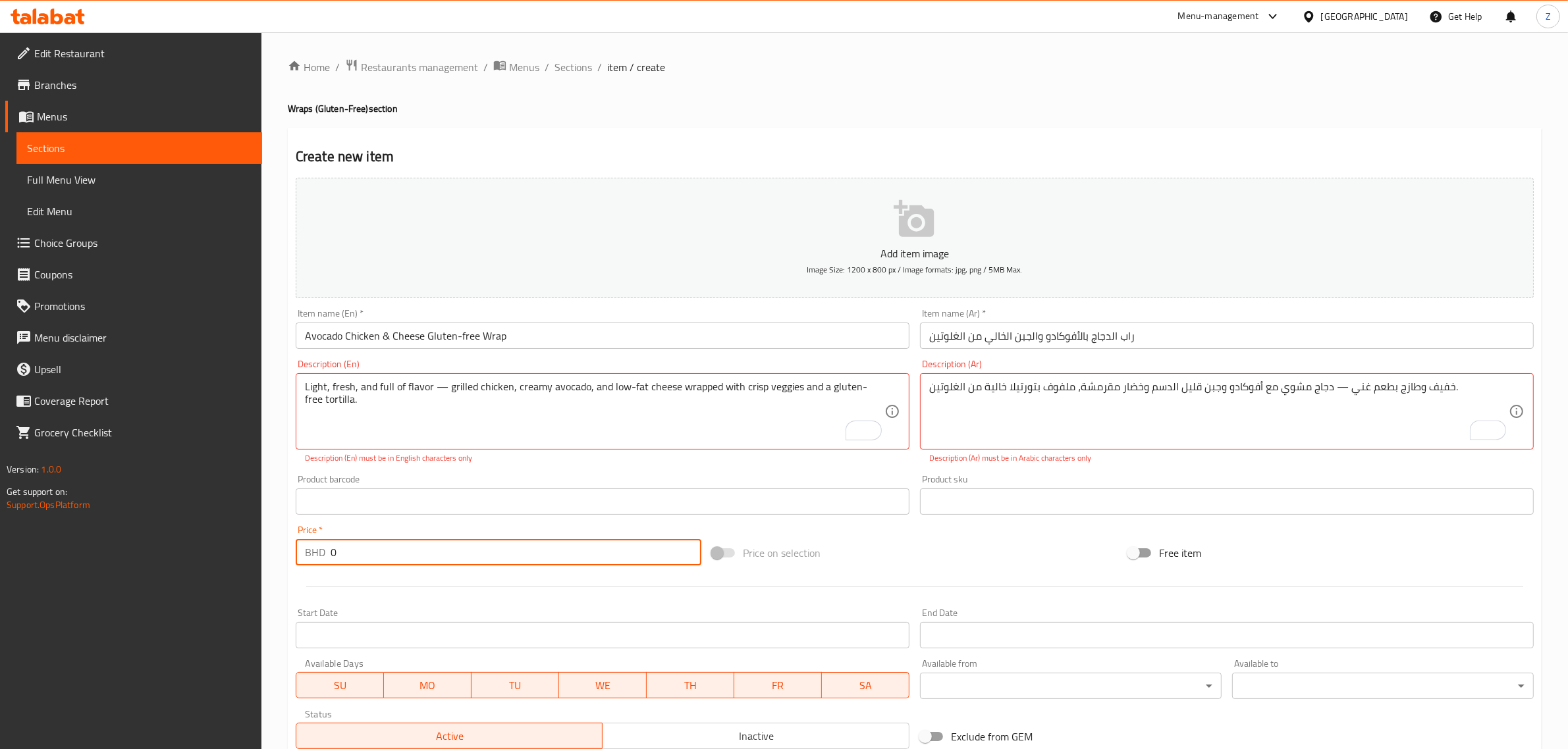
drag, startPoint x: 366, startPoint y: 548, endPoint x: 270, endPoint y: 577, distance: 100.3
click at [268, 568] on div "Home / Restaurants management / Menus / Sections / item / create Wraps (Gluten-…" at bounding box center [914, 488] width 1307 height 912
type textarea "Light, fresh, and full of flavor - grilled chicken, creamy avocado, and low-fat…"
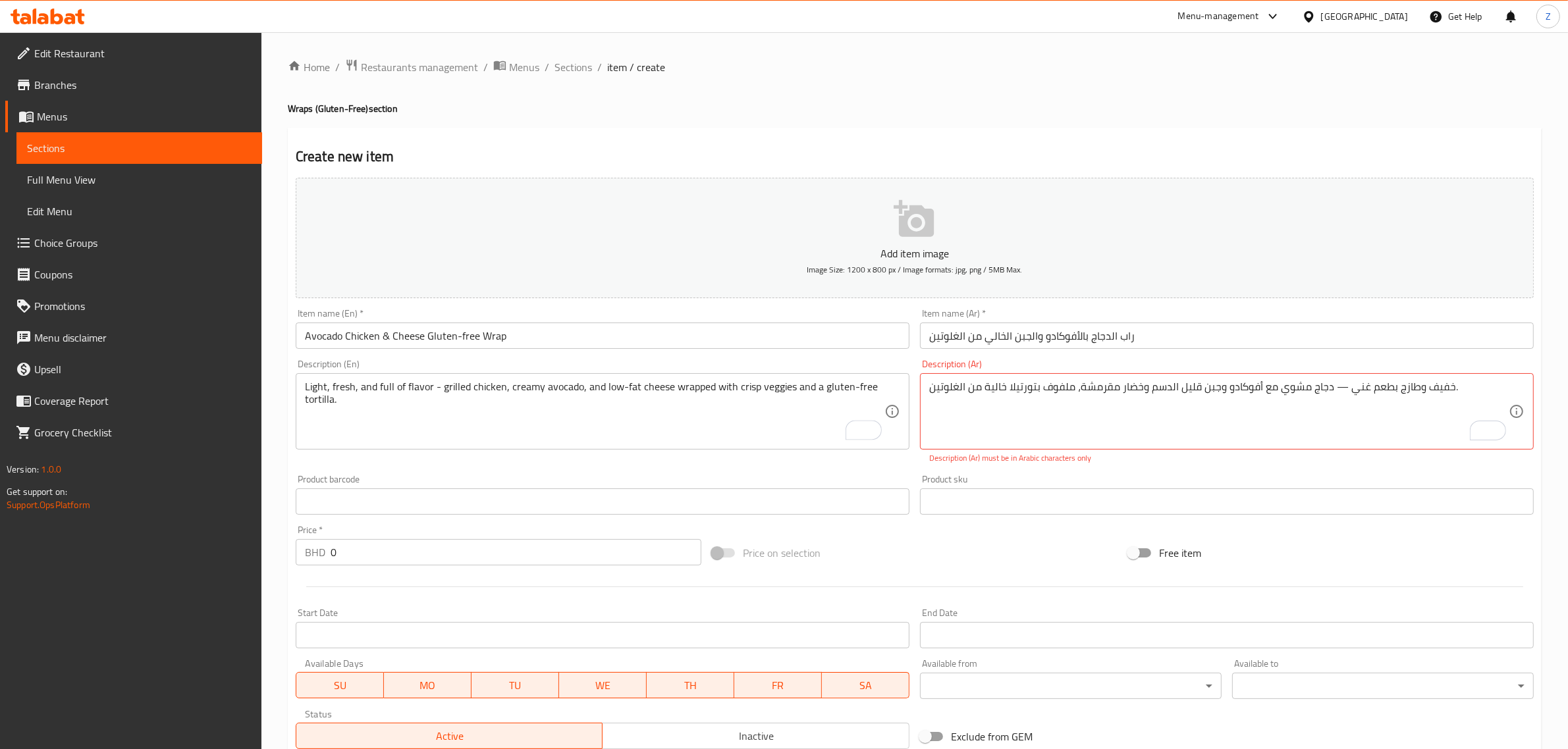
drag, startPoint x: 1342, startPoint y: 379, endPoint x: 1329, endPoint y: 389, distance: 16.4
click at [1329, 389] on div "خفيف وطازج بطعم غني — دجاج مشوي مع أفوكادو وجبن قليل الدسم وخضار مقرمشة، ملفوف …" at bounding box center [1227, 412] width 614 height 76
drag, startPoint x: 1330, startPoint y: 389, endPoint x: 1345, endPoint y: 392, distance: 15.3
click at [1345, 392] on textarea "خفيف وطازج بطعم غني — دجاج مشوي مع أفوكادو وجبن قليل الدسم وخضار مقرمشة، ملفوف …" at bounding box center [1218, 411] width 579 height 62
type textarea "خفيف وطازج بطعم غني - دجاج مشوي مع أفوكادو وجبن قليل الدسم وخضار مقرمشة، ملفوف …"
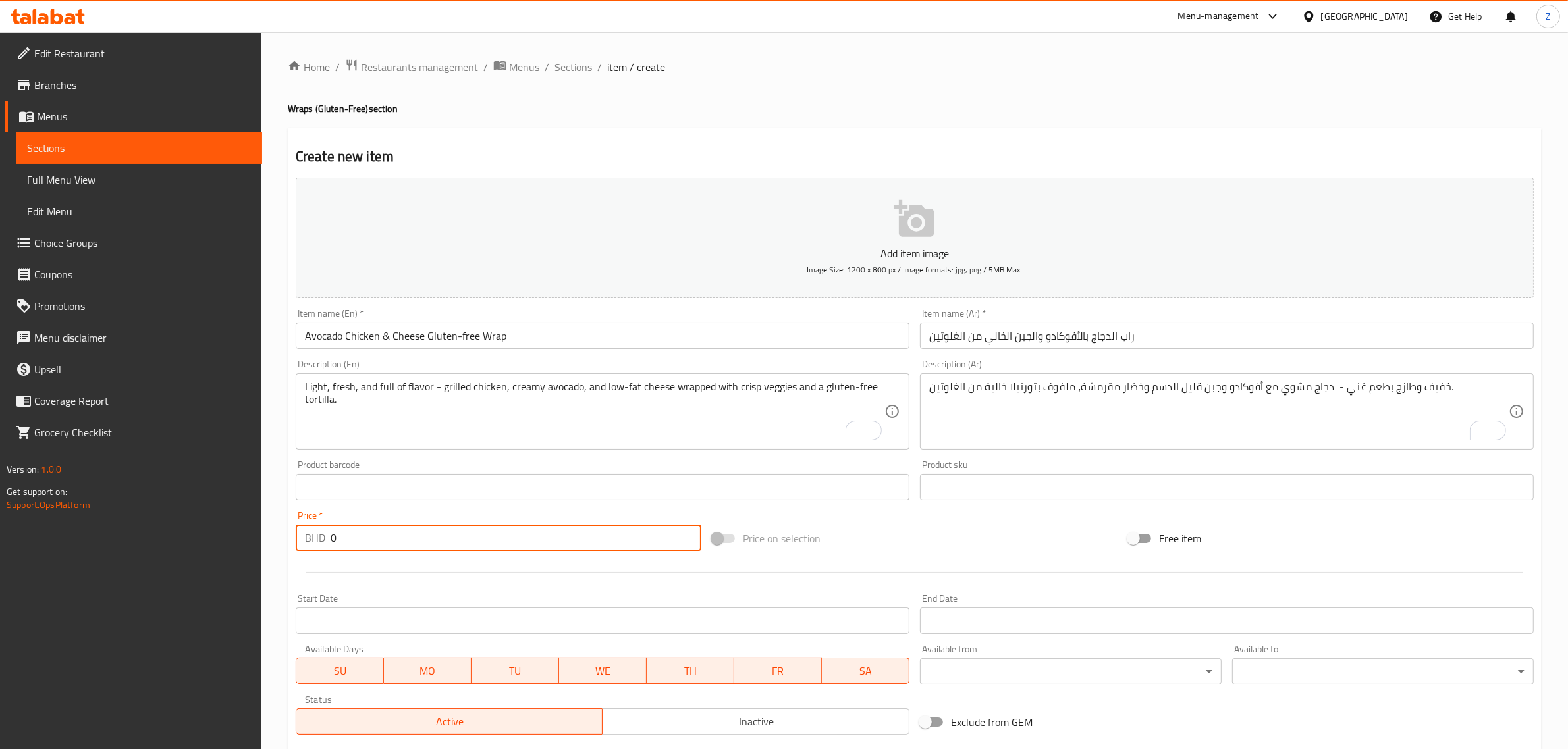
drag, startPoint x: 337, startPoint y: 539, endPoint x: 278, endPoint y: 547, distance: 59.5
click at [278, 547] on div "Home / Restaurants management / Menus / Sections / item / create Wraps (Gluten-…" at bounding box center [914, 481] width 1307 height 898
paste input "2.5"
type input "2.5"
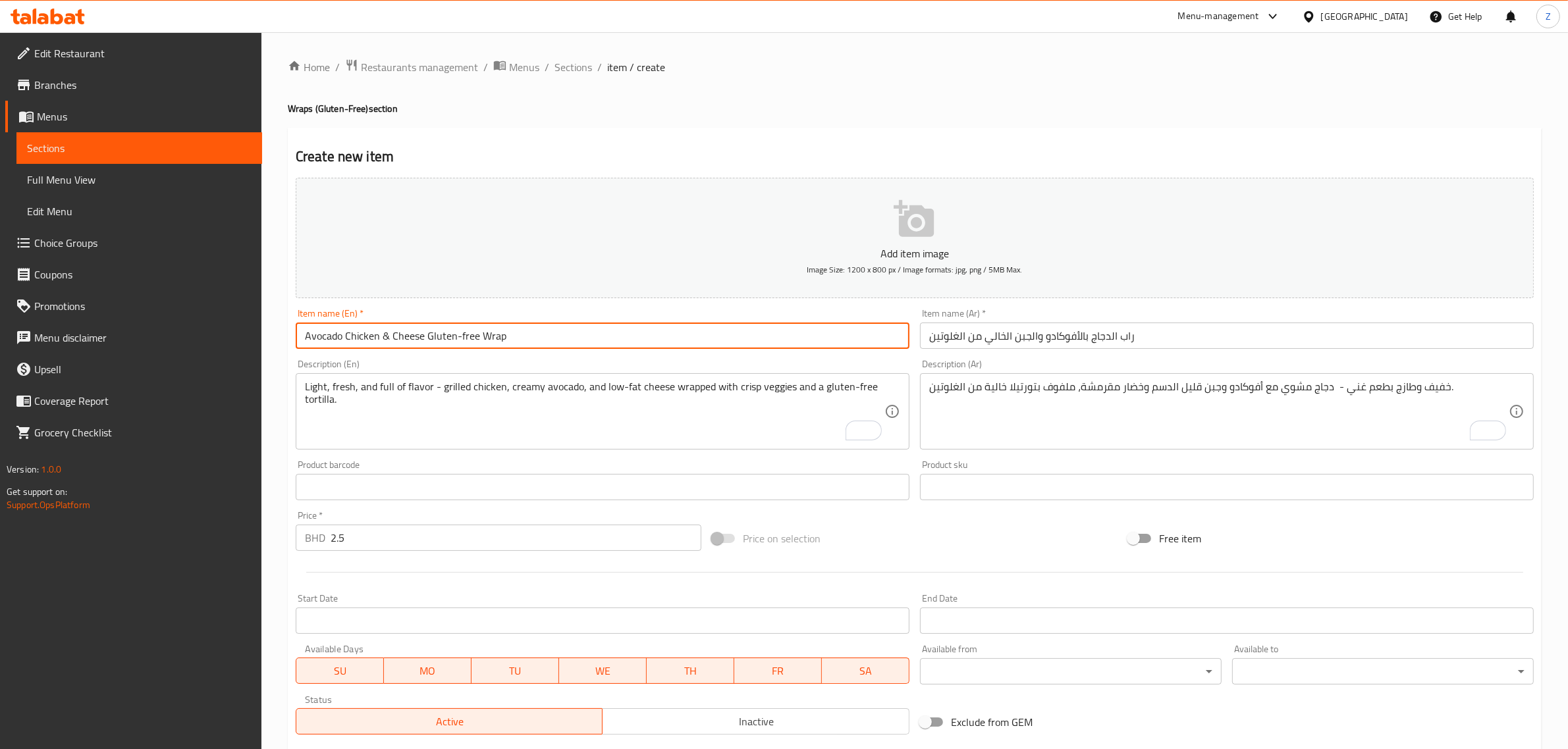
drag, startPoint x: 617, startPoint y: 329, endPoint x: 656, endPoint y: 341, distance: 40.8
click at [617, 329] on input "Avocado Chicken & Cheese Gluten-free Wrap" at bounding box center [603, 336] width 614 height 27
paste input "390 Cal"
type input "Avocado Chicken & Cheese Gluten-free Wrap (390 Calories)"
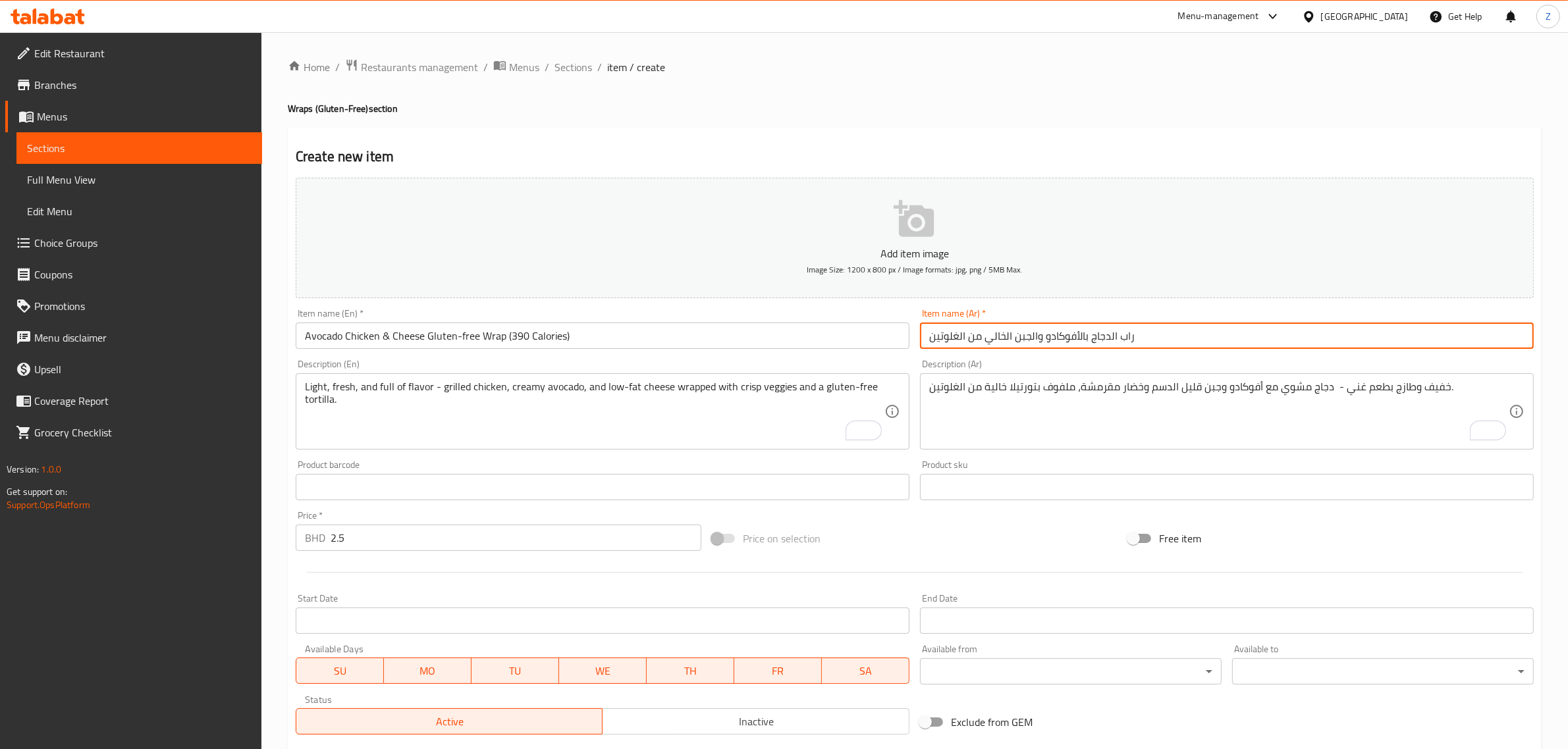
drag, startPoint x: 1228, startPoint y: 338, endPoint x: 1313, endPoint y: 335, distance: 85.1
click at [1230, 338] on input "راب الدجاج بالأفوكادو والجبن الخالي من الغلوتين" at bounding box center [1227, 336] width 614 height 27
paste input "390 Cal"
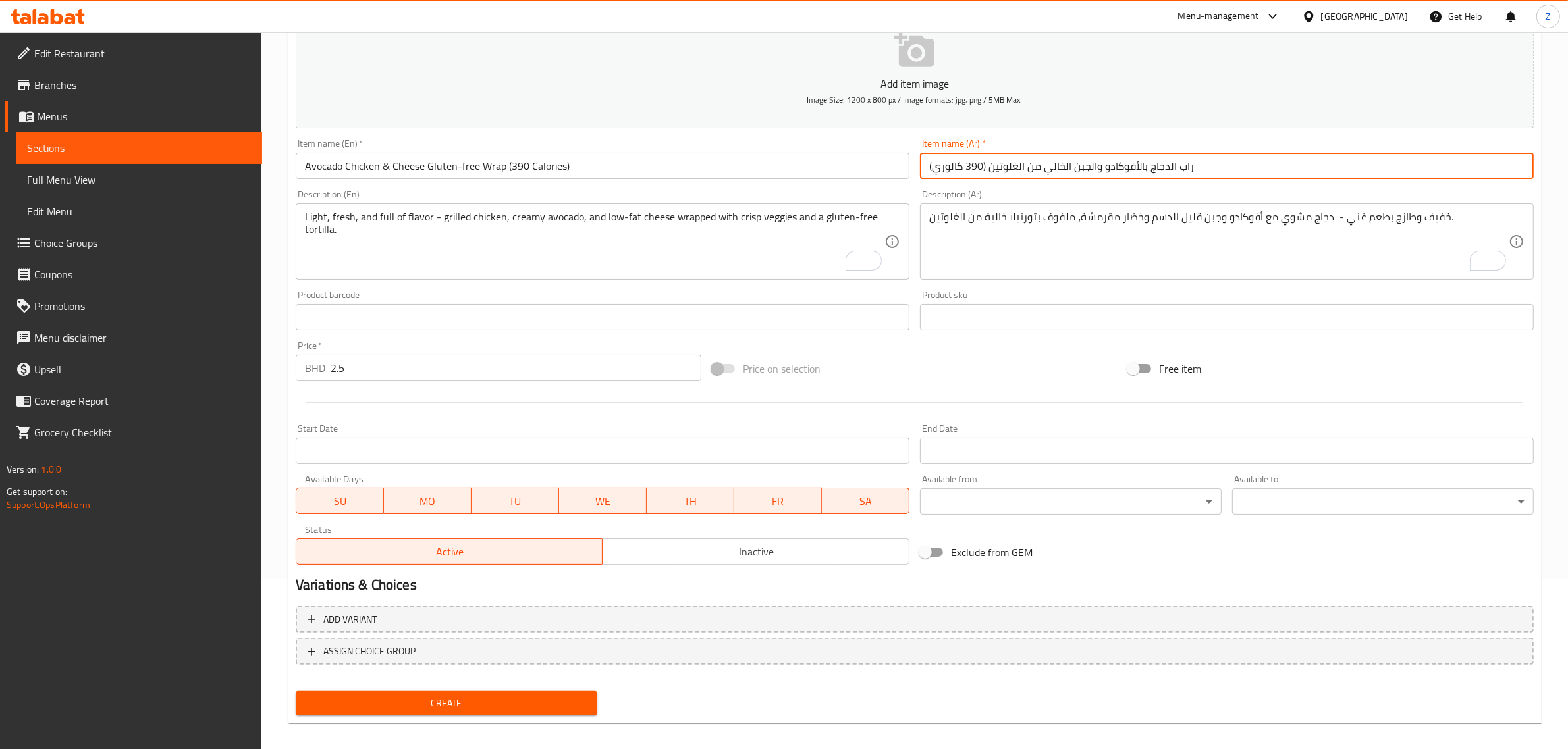
scroll to position [178, 0]
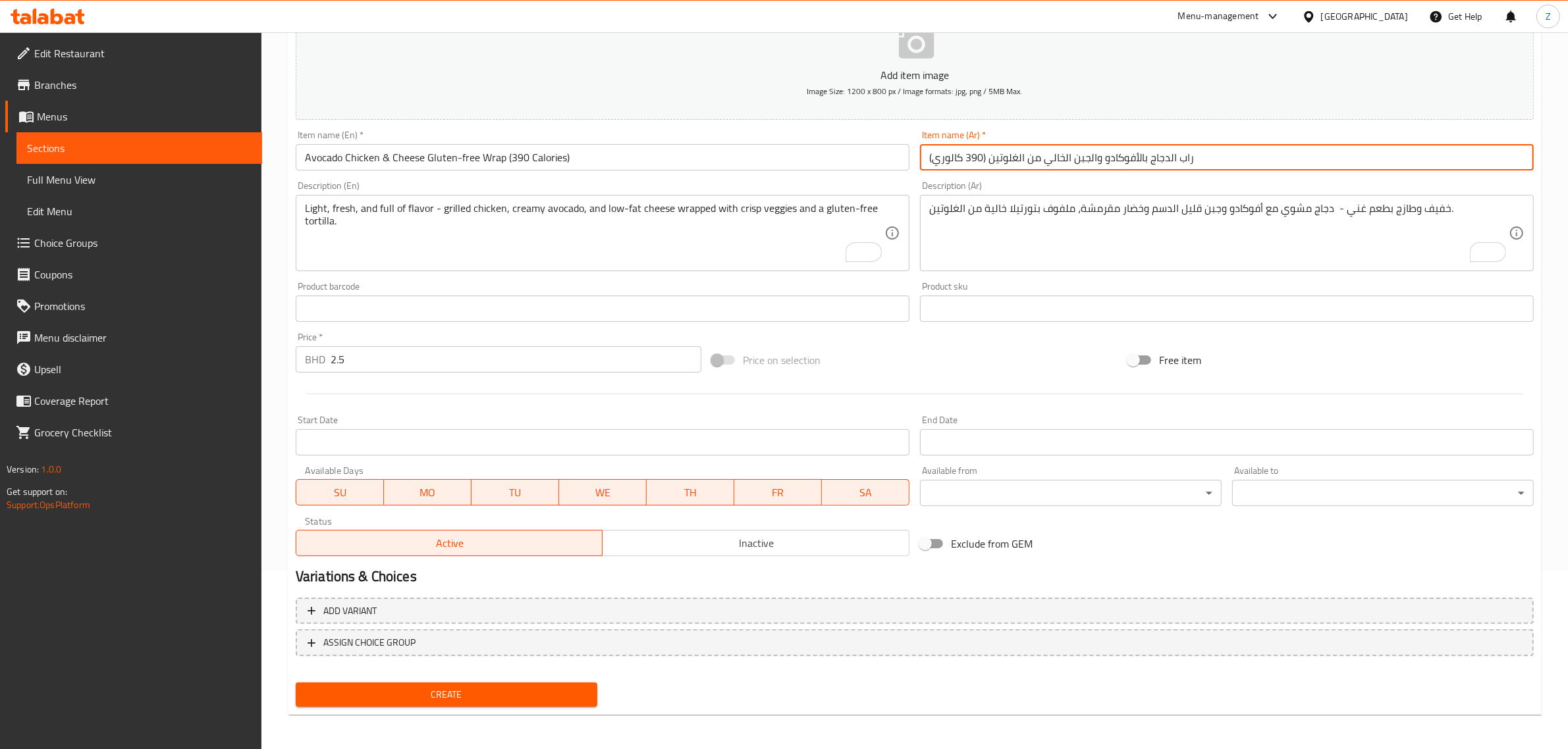
type input "راب الدجاج بالأفوكادو والجبن الخالي من الغلوتين (390 كالوري)"
click at [484, 698] on span "Create" at bounding box center [447, 695] width 281 height 17
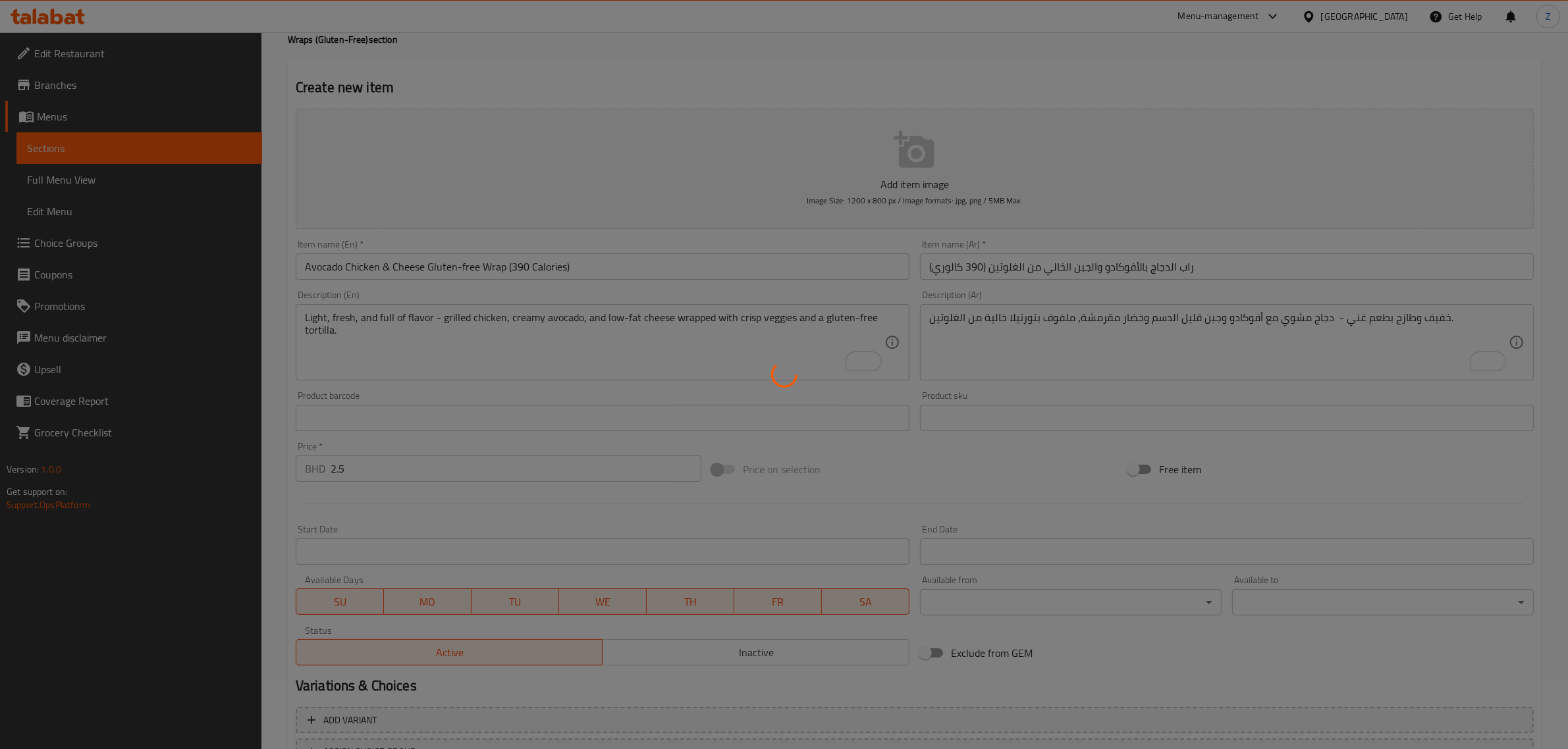
scroll to position [4, 0]
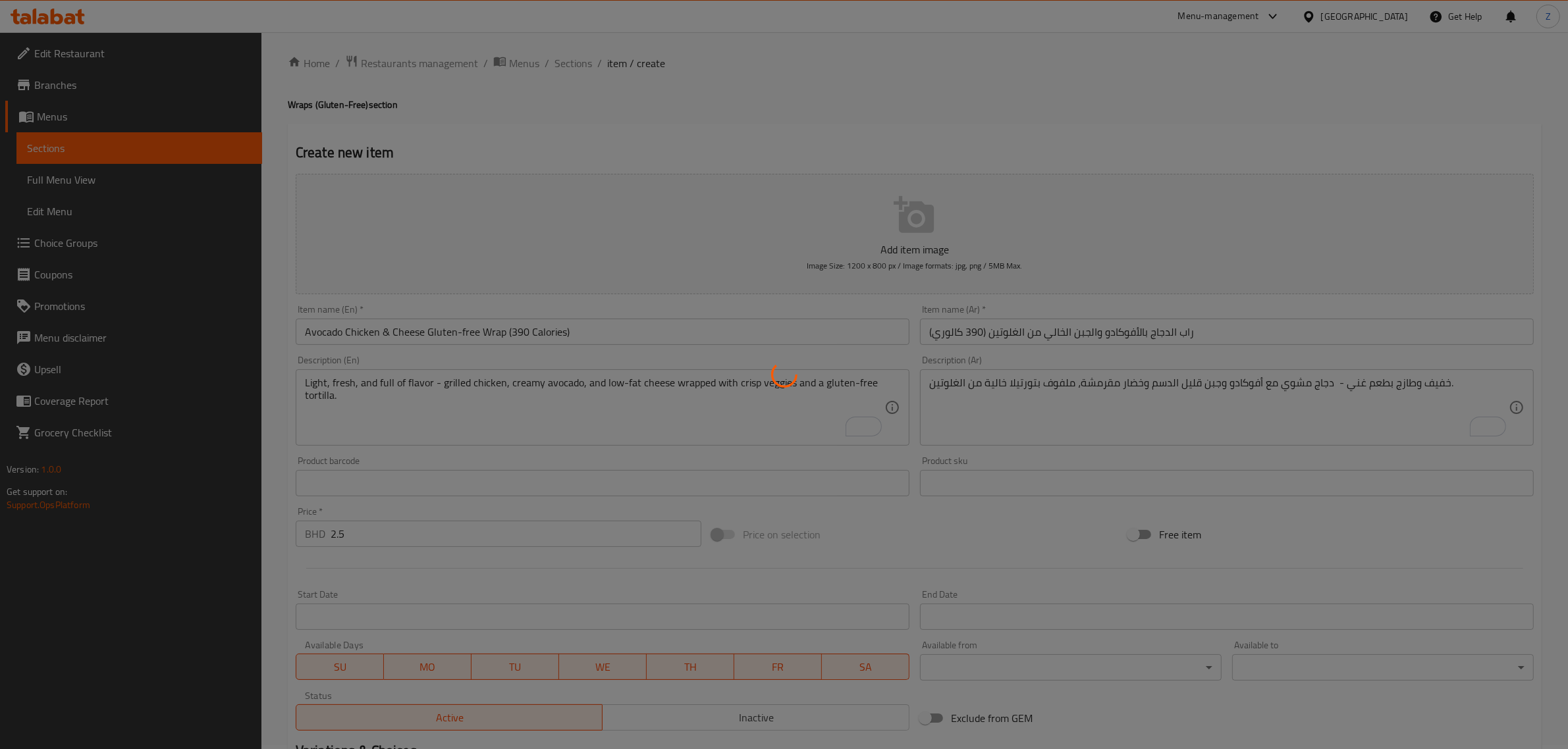
type input "0"
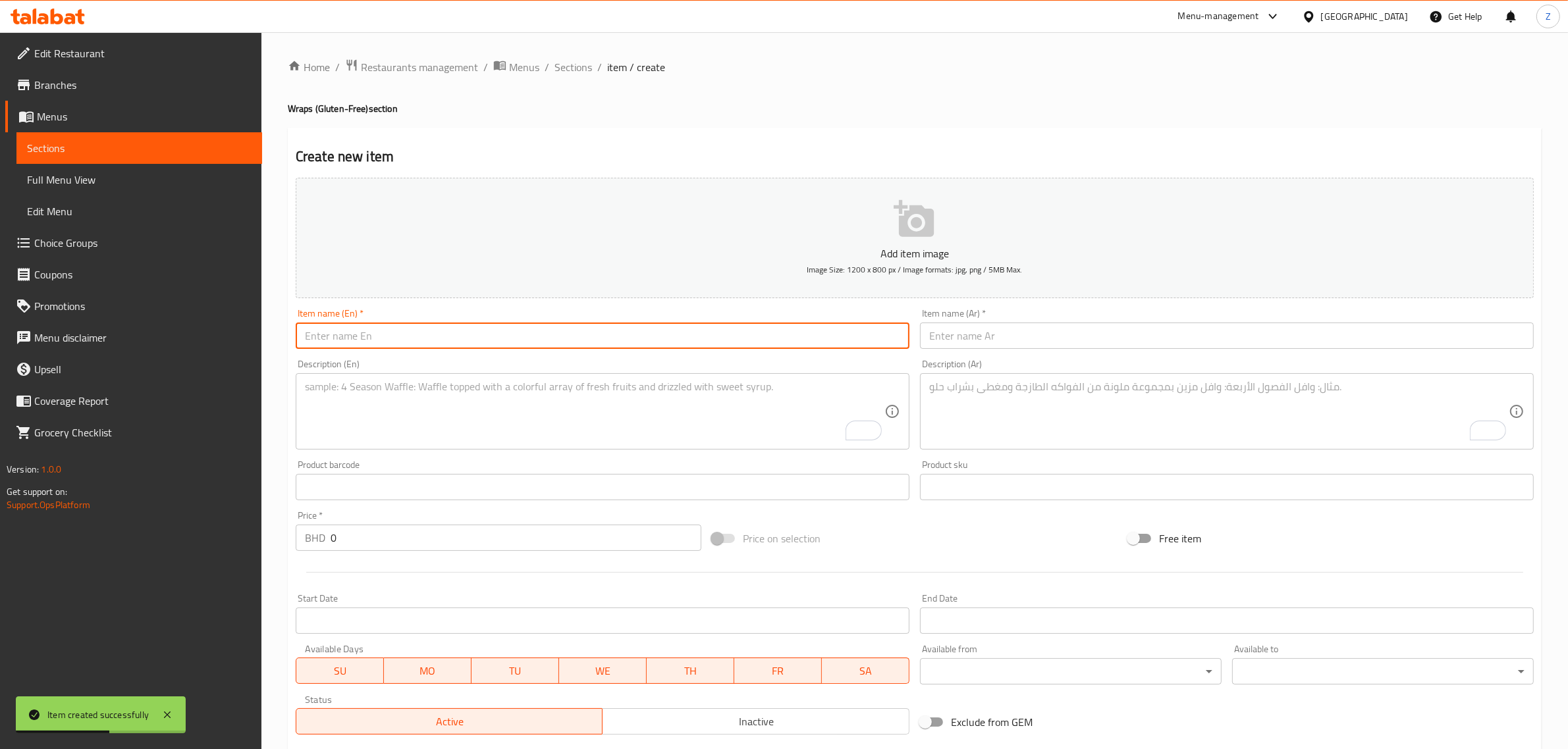
drag, startPoint x: 385, startPoint y: 341, endPoint x: 427, endPoint y: 350, distance: 43.0
click at [385, 341] on input "text" at bounding box center [603, 336] width 614 height 27
paste input "Tuna & Veggie Wrap"
type input "Tuna & Veggie Gluten-free Wrap"
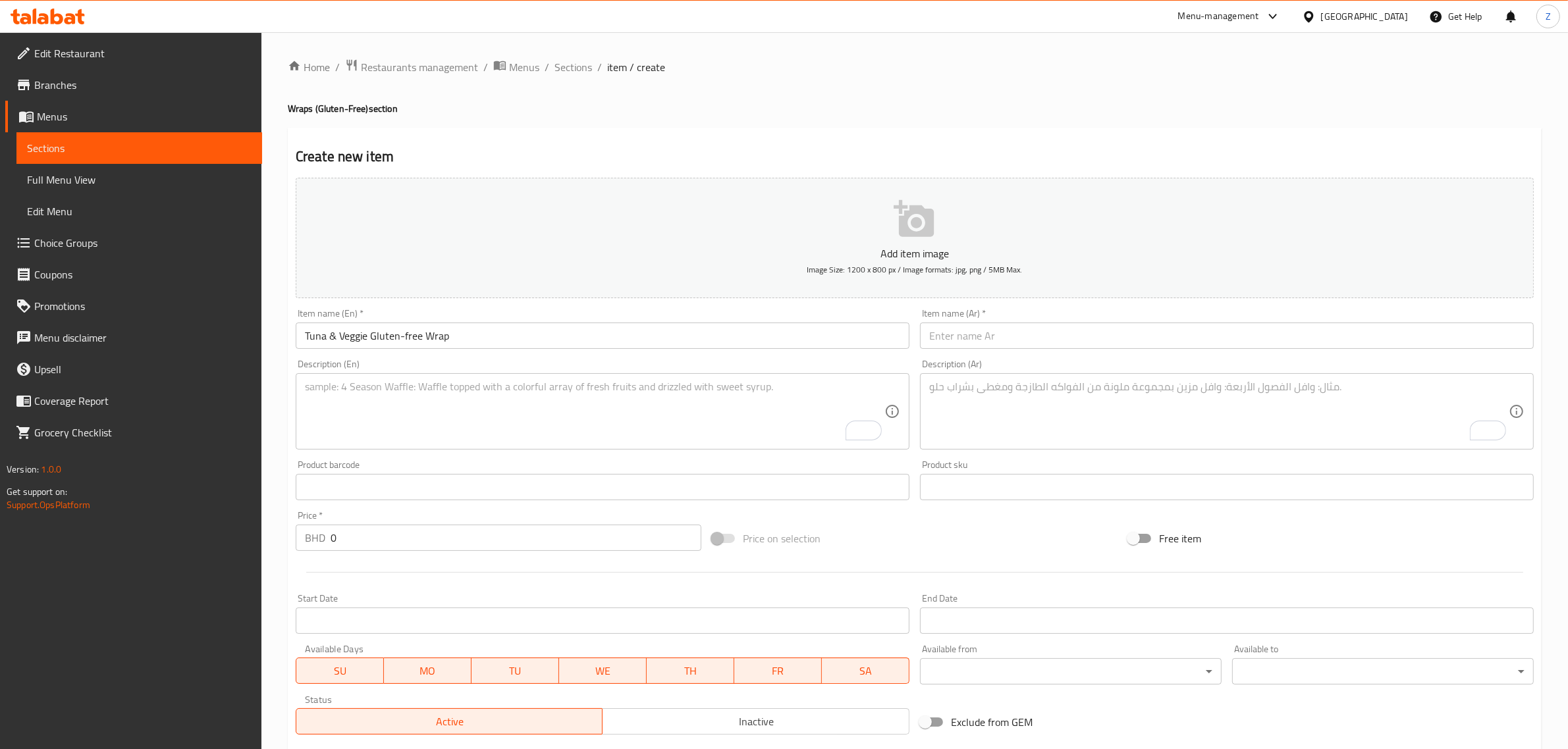
drag, startPoint x: 975, startPoint y: 329, endPoint x: 988, endPoint y: 331, distance: 13.2
click at [975, 329] on input "text" at bounding box center [1227, 336] width 614 height 27
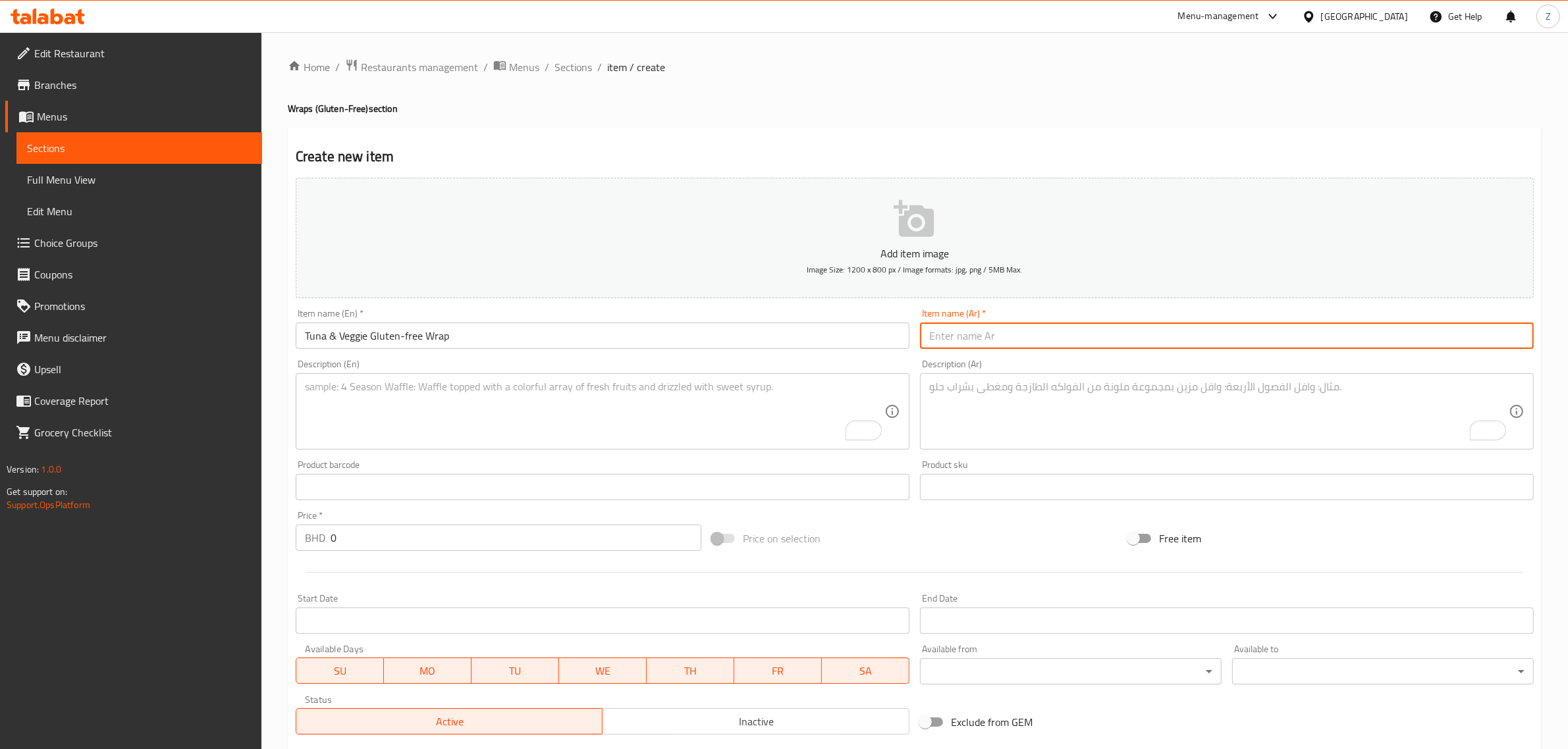
paste input "راب التونة بالخضار"
type input "راب التونة بالخضار"
click at [518, 339] on input "Tuna & Veggie Gluten-free Wrap" at bounding box center [603, 336] width 614 height 27
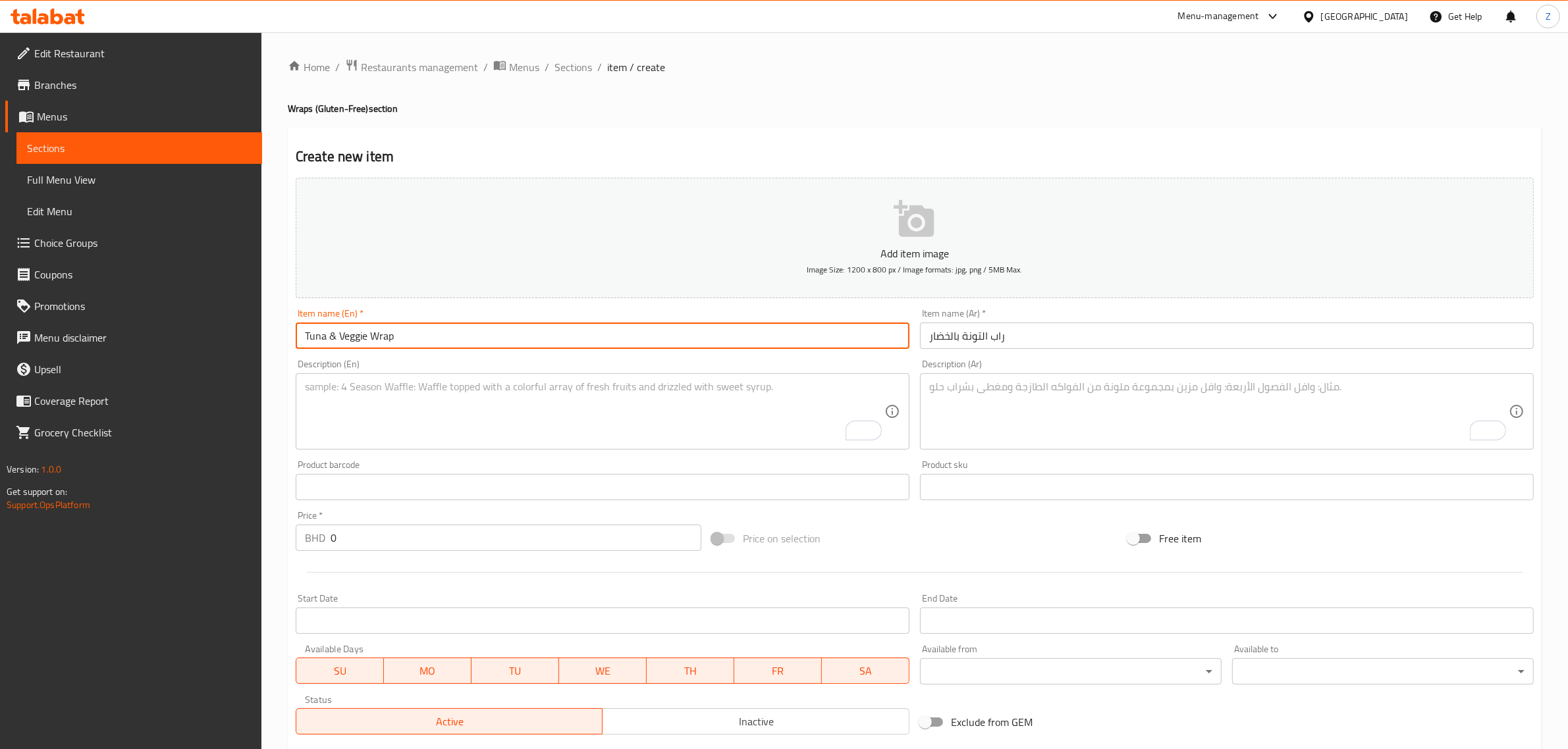
type input "Tuna & Veggie Wrap"
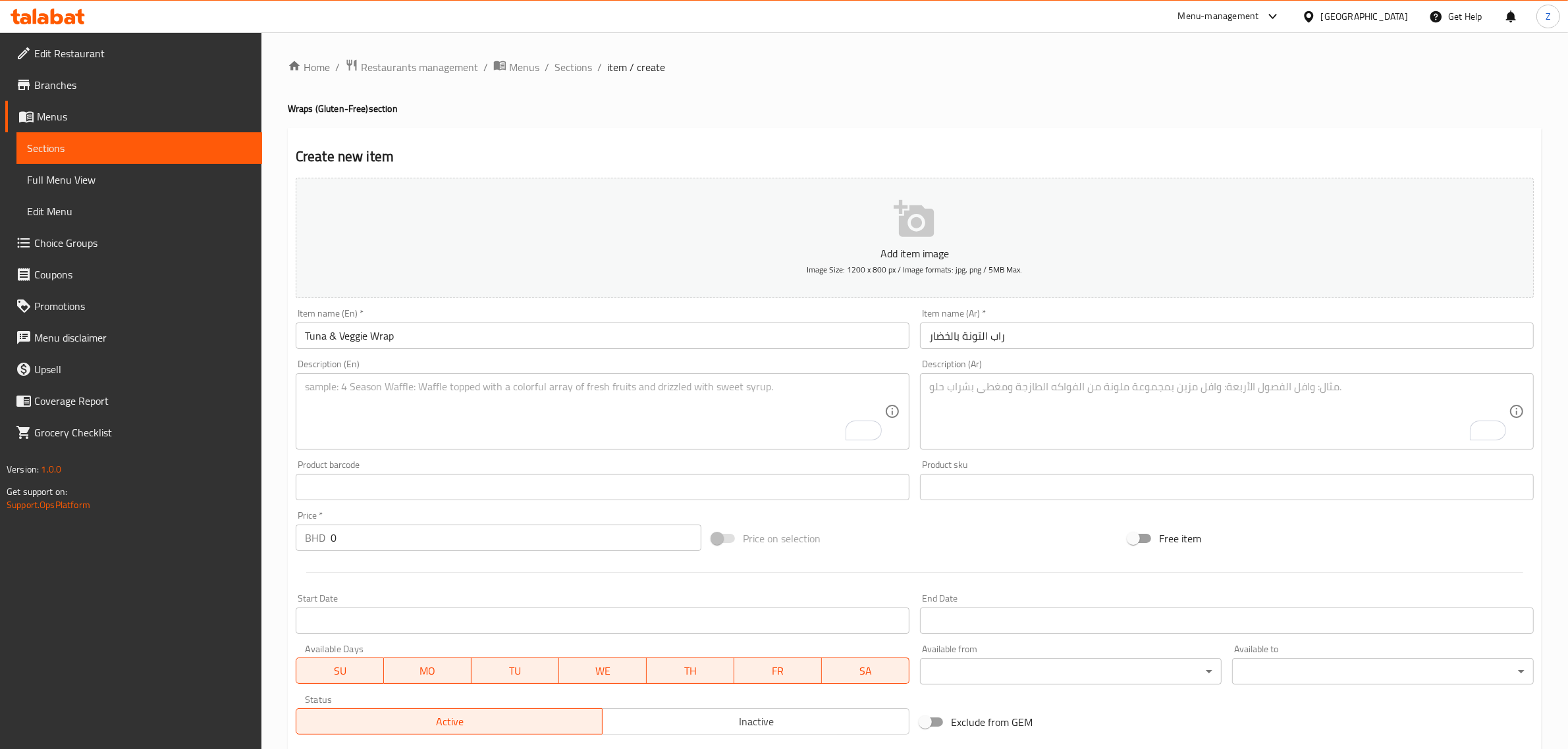
click at [511, 423] on textarea "To enrich screen reader interactions, please activate Accessibility in Grammarl…" at bounding box center [594, 411] width 579 height 62
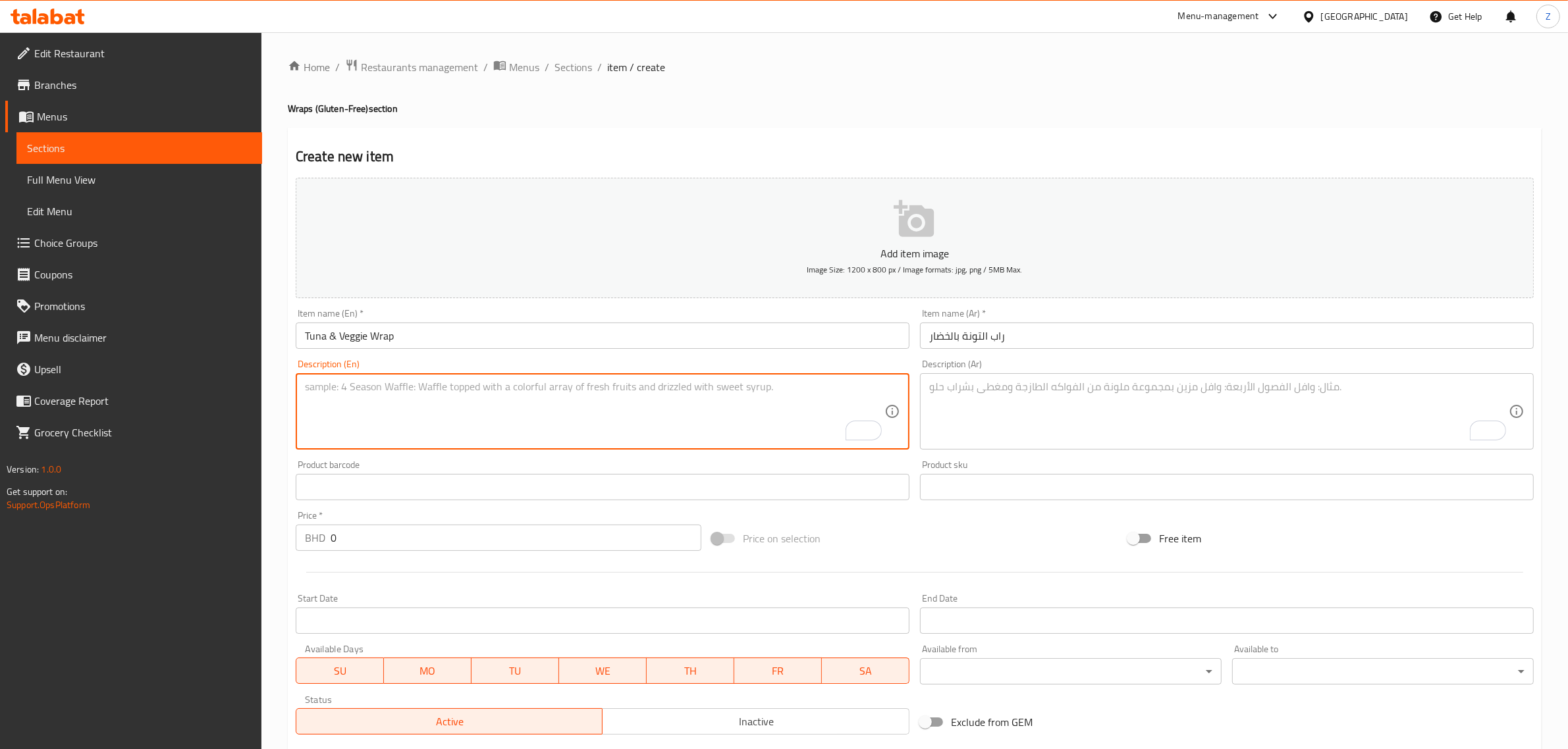
paste textarea "Fresh tuna mixed with light dressing, creamy avocado, crisp lettuce, and a touc…"
type textarea "Fresh tuna mixed with light dressing, creamy avocado, crisp lettuce, and a touc…"
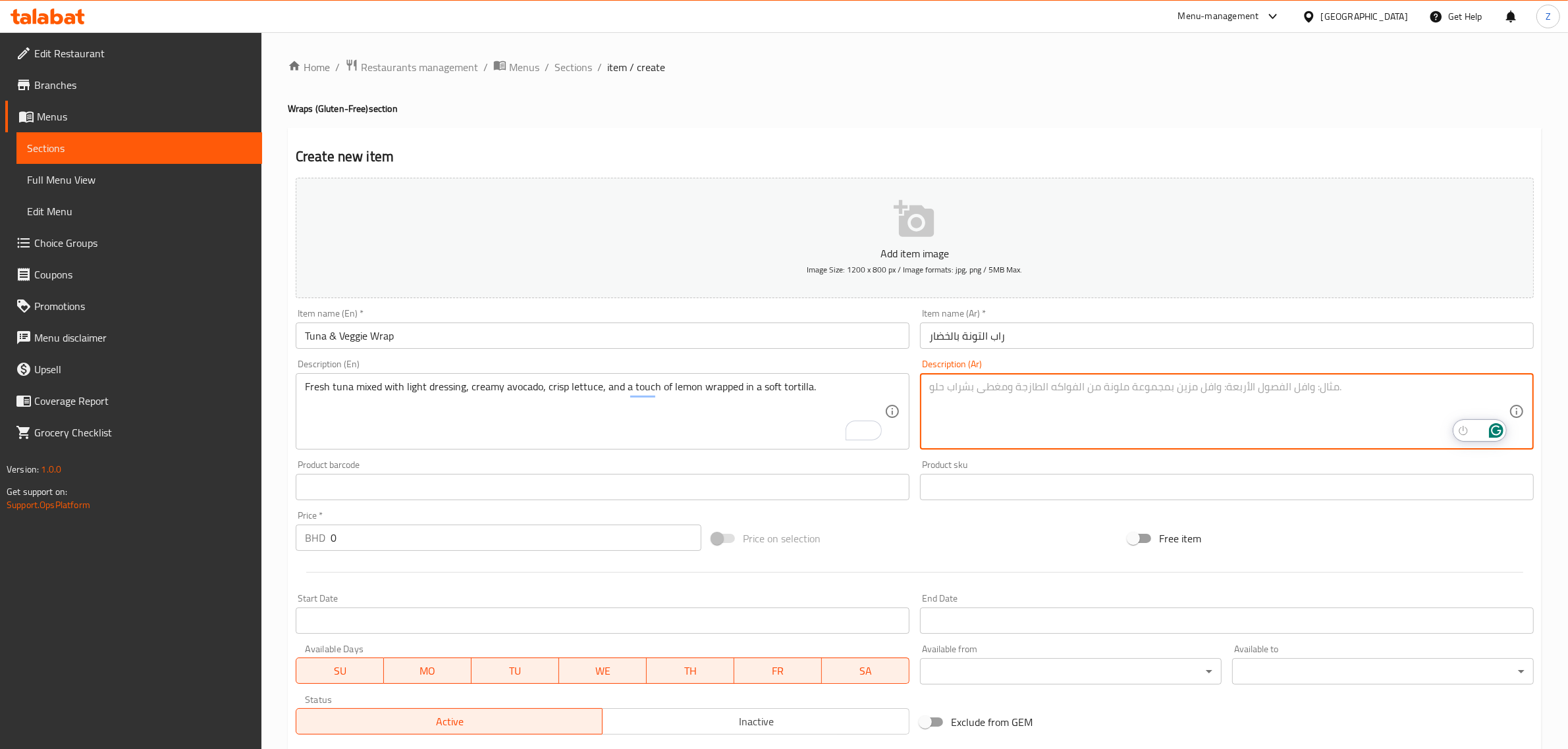
paste textarea "تونة طازجة ممزوجة بصوص خفيف مع أفوكادو كريمي وخس مقرمش ولمسة ليمون، ملفوفة بتور…"
type textarea "تونة طازجة ممزوجة بصوص خفيف مع أفوكادو كريمي وخس مقرمش ولمسة ليمون، ملفوفة بتور…"
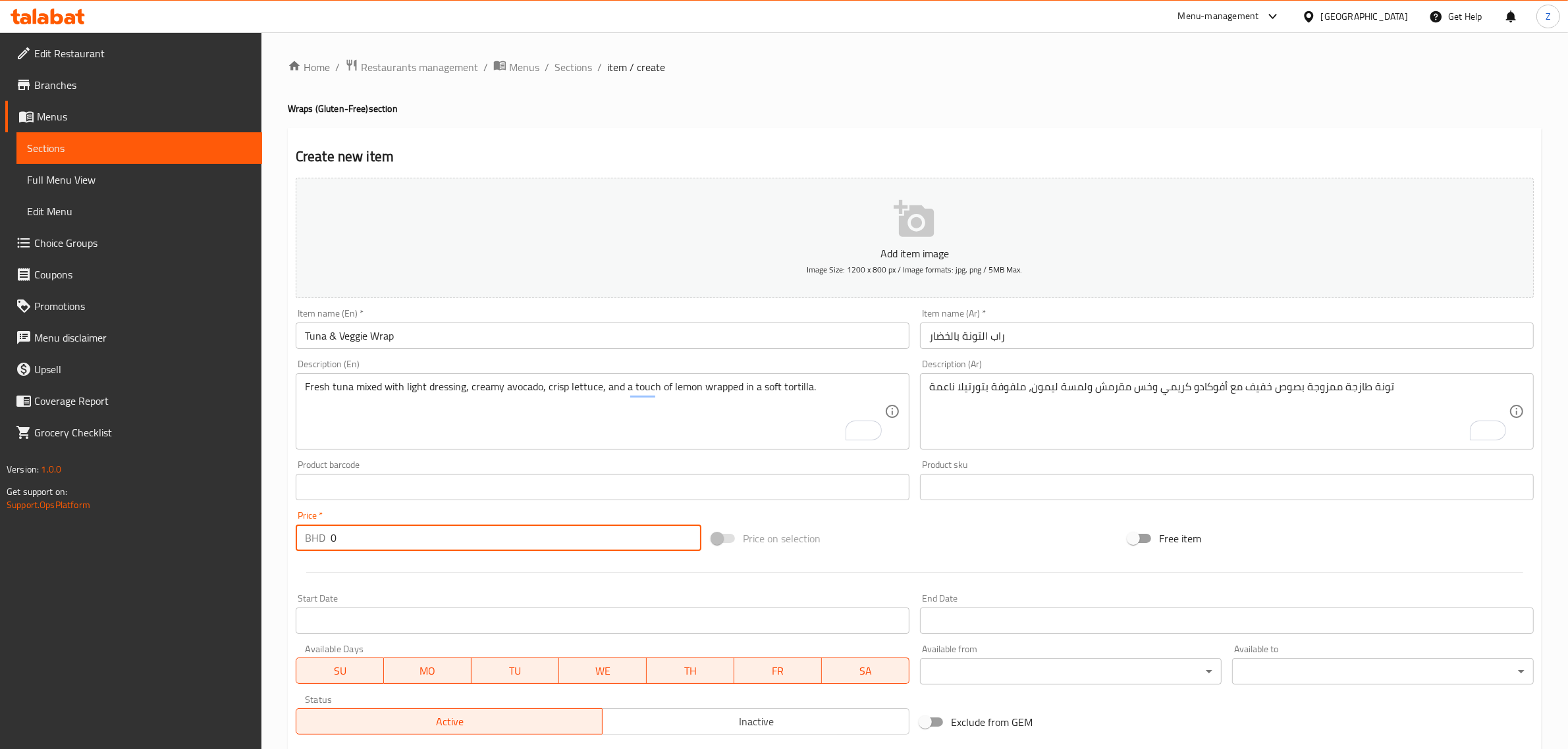
drag, startPoint x: 399, startPoint y: 540, endPoint x: 240, endPoint y: 558, distance: 160.0
click at [237, 556] on div "Edit Restaurant Branches Menus Sections Full Menu View Edit Menu Choice Groups …" at bounding box center [784, 481] width 1568 height 898
paste input "2.5"
type input "2.5"
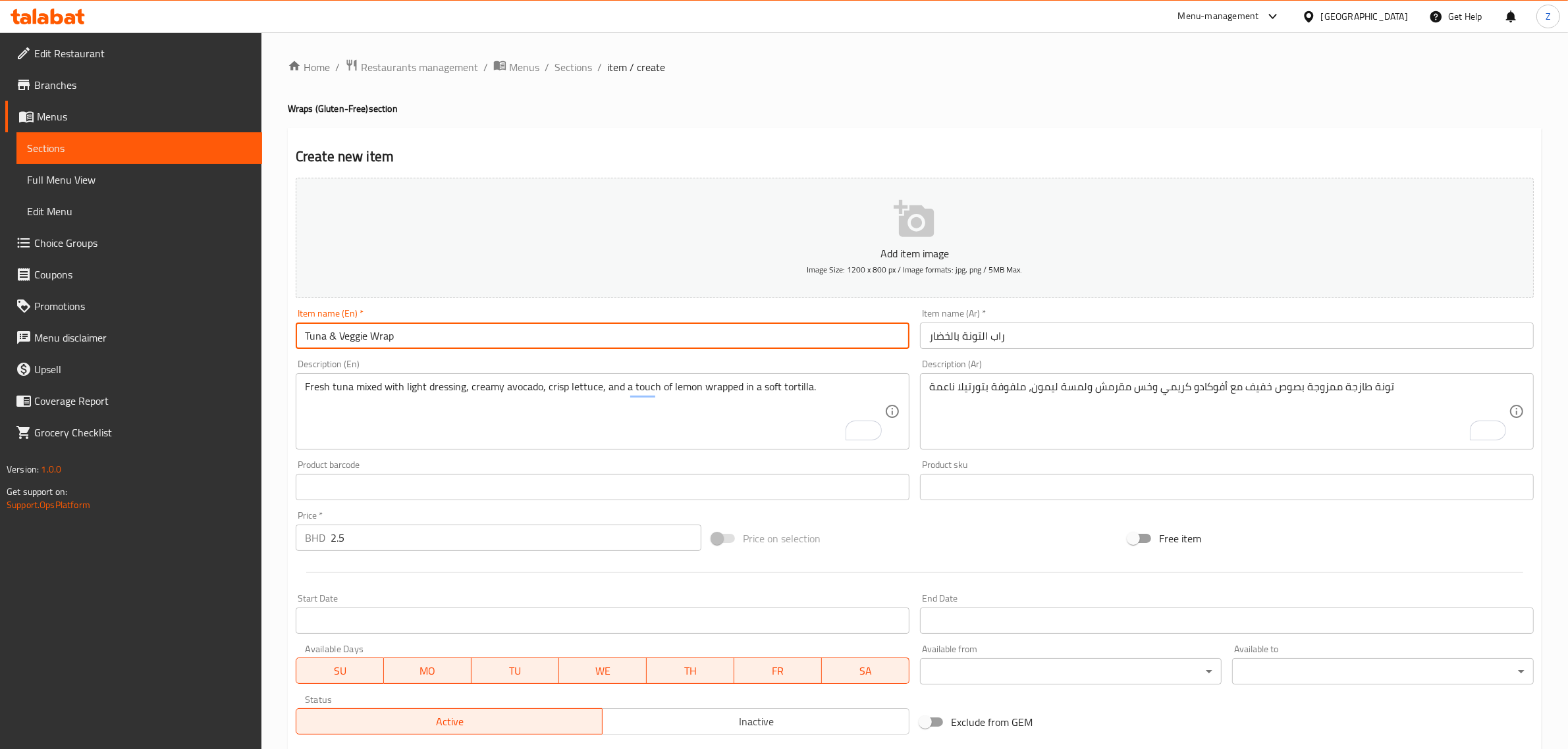
click at [476, 331] on input "Tuna & Veggie Wrap" at bounding box center [603, 336] width 614 height 27
type input "Tuna & Veggie Wrap (340 Calories)"
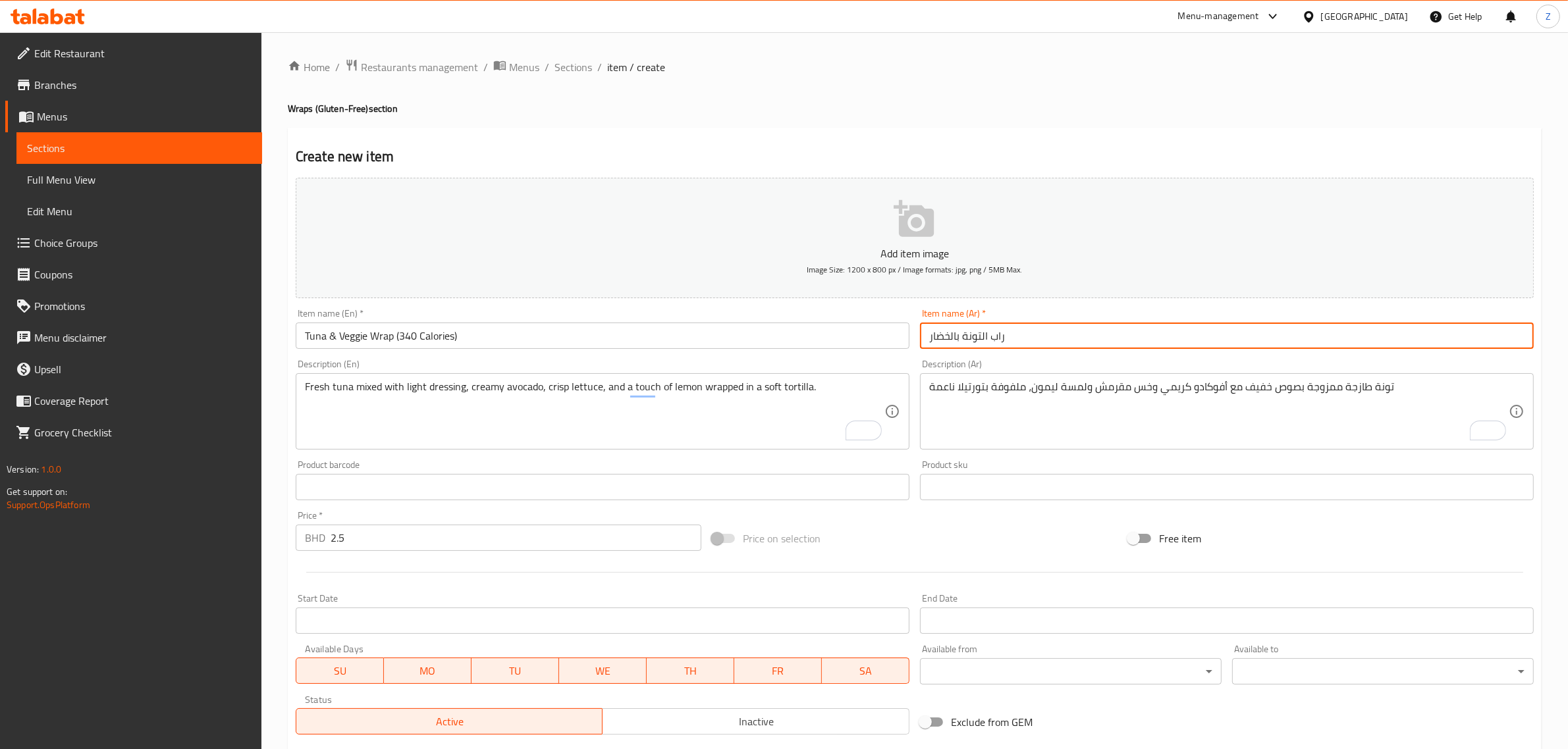
click at [1148, 333] on input "راب التونة بالخضار" at bounding box center [1227, 336] width 614 height 27
paste input "340"
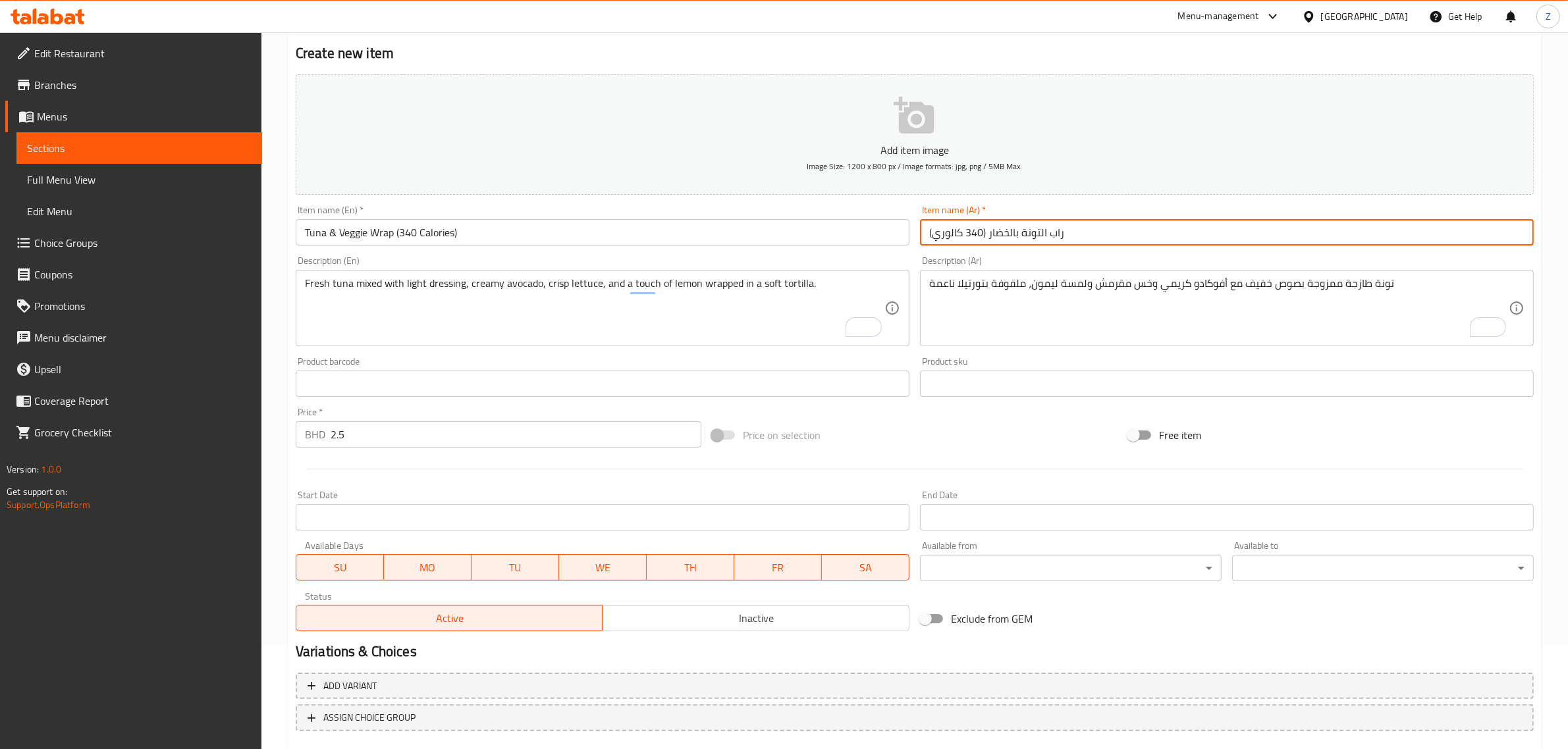
scroll to position [178, 0]
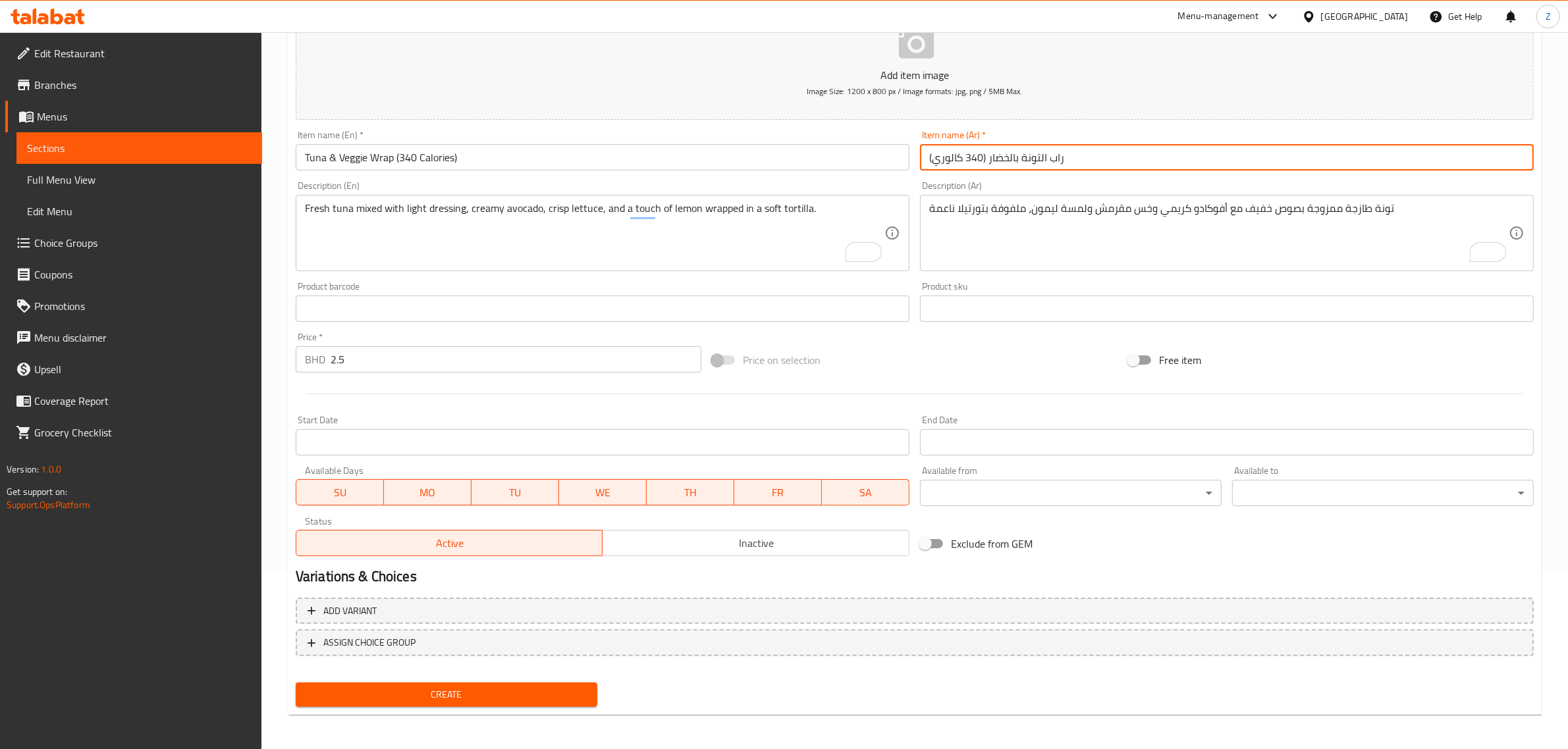
type input "راب التونة بالخضار (340 كالوري)"
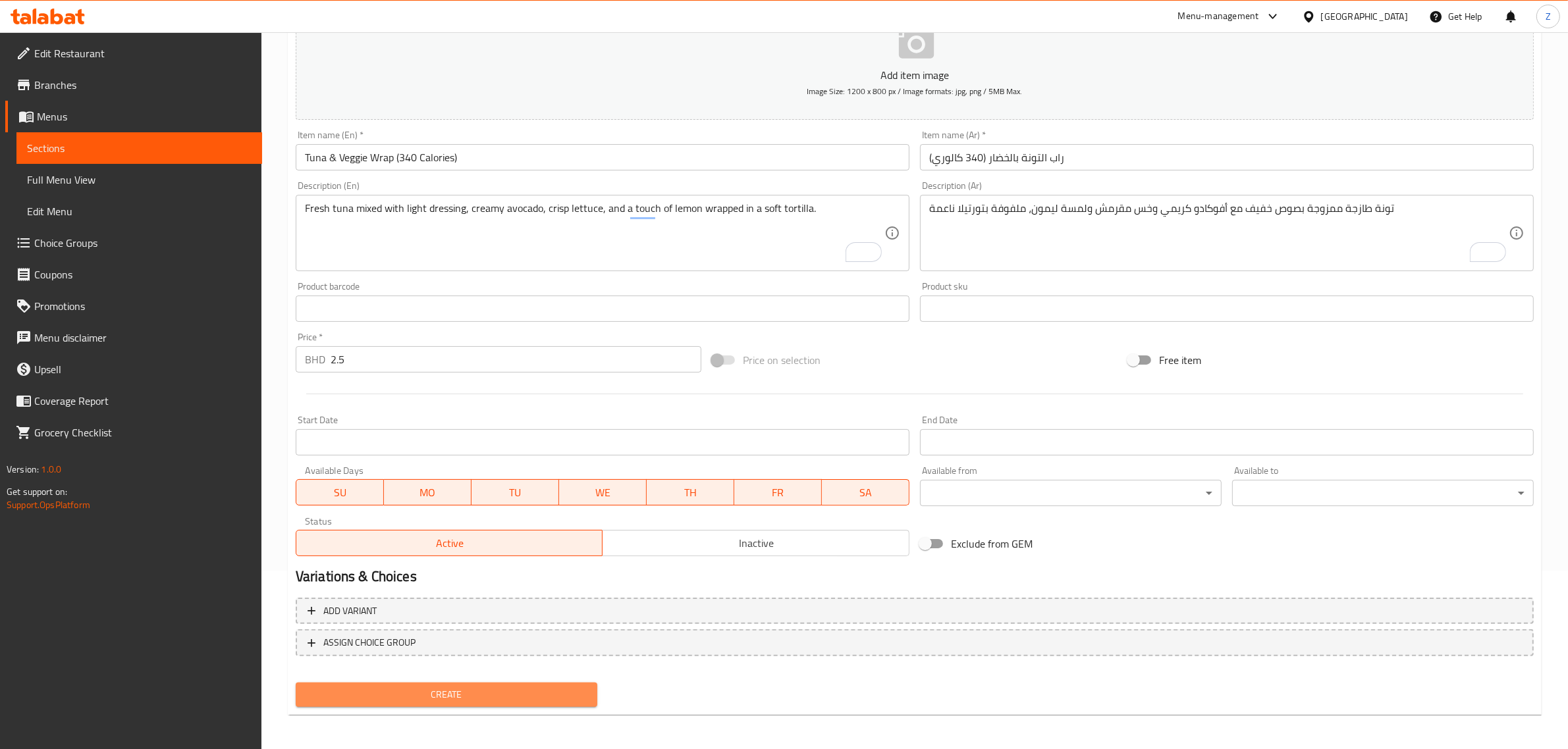
click at [453, 690] on span "Create" at bounding box center [447, 695] width 281 height 17
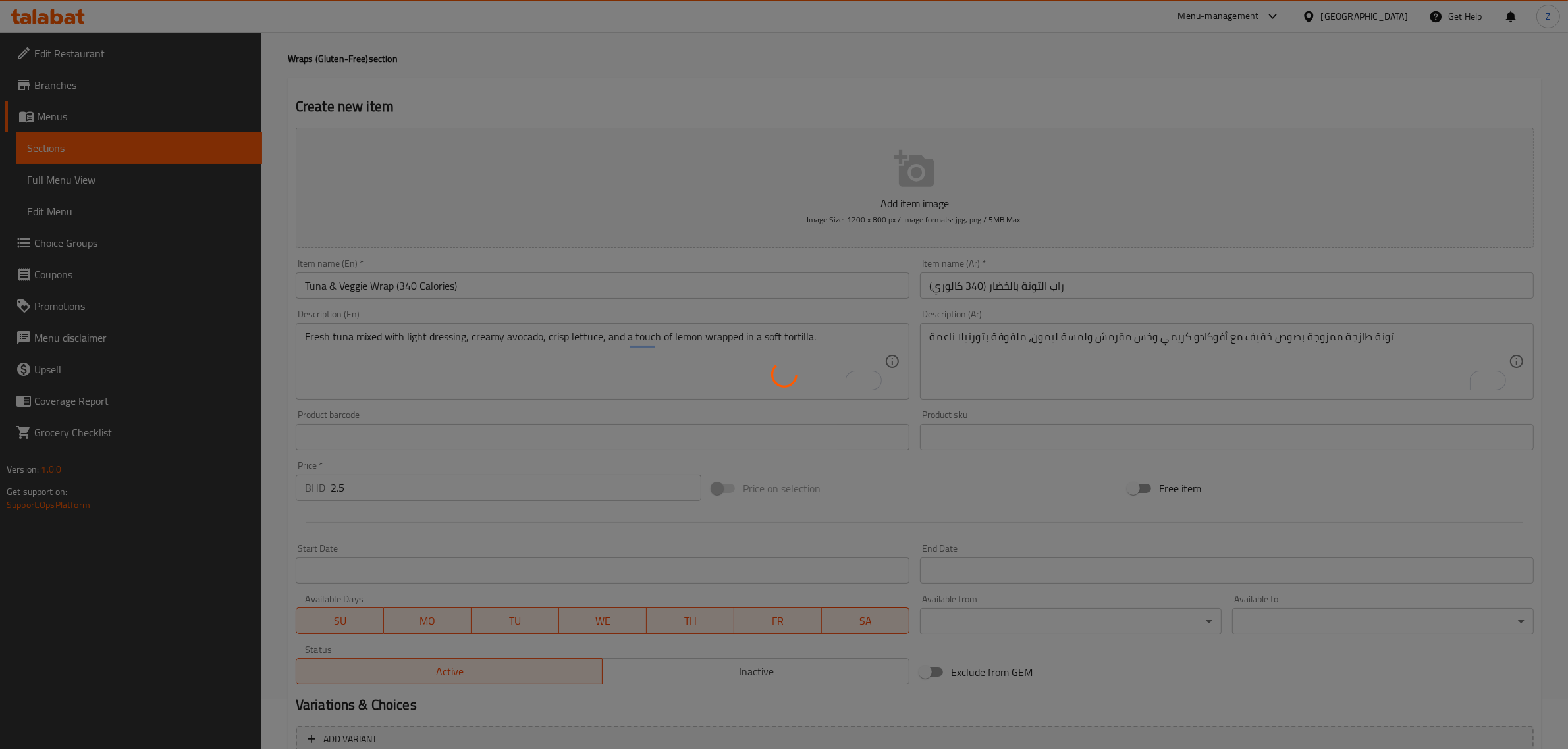
scroll to position [0, 0]
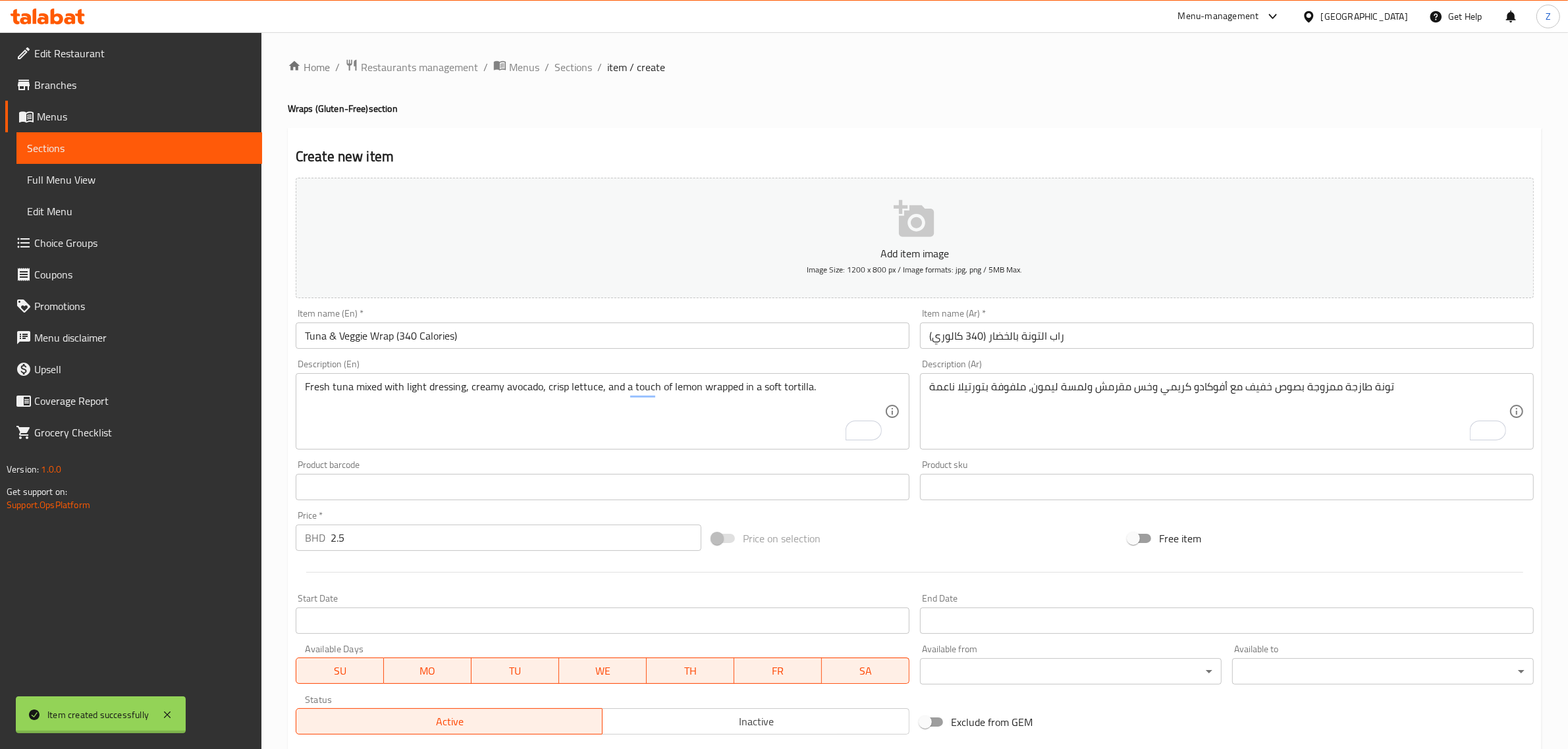
type input "0"
click at [576, 67] on span "Sections" at bounding box center [573, 67] width 37 height 16
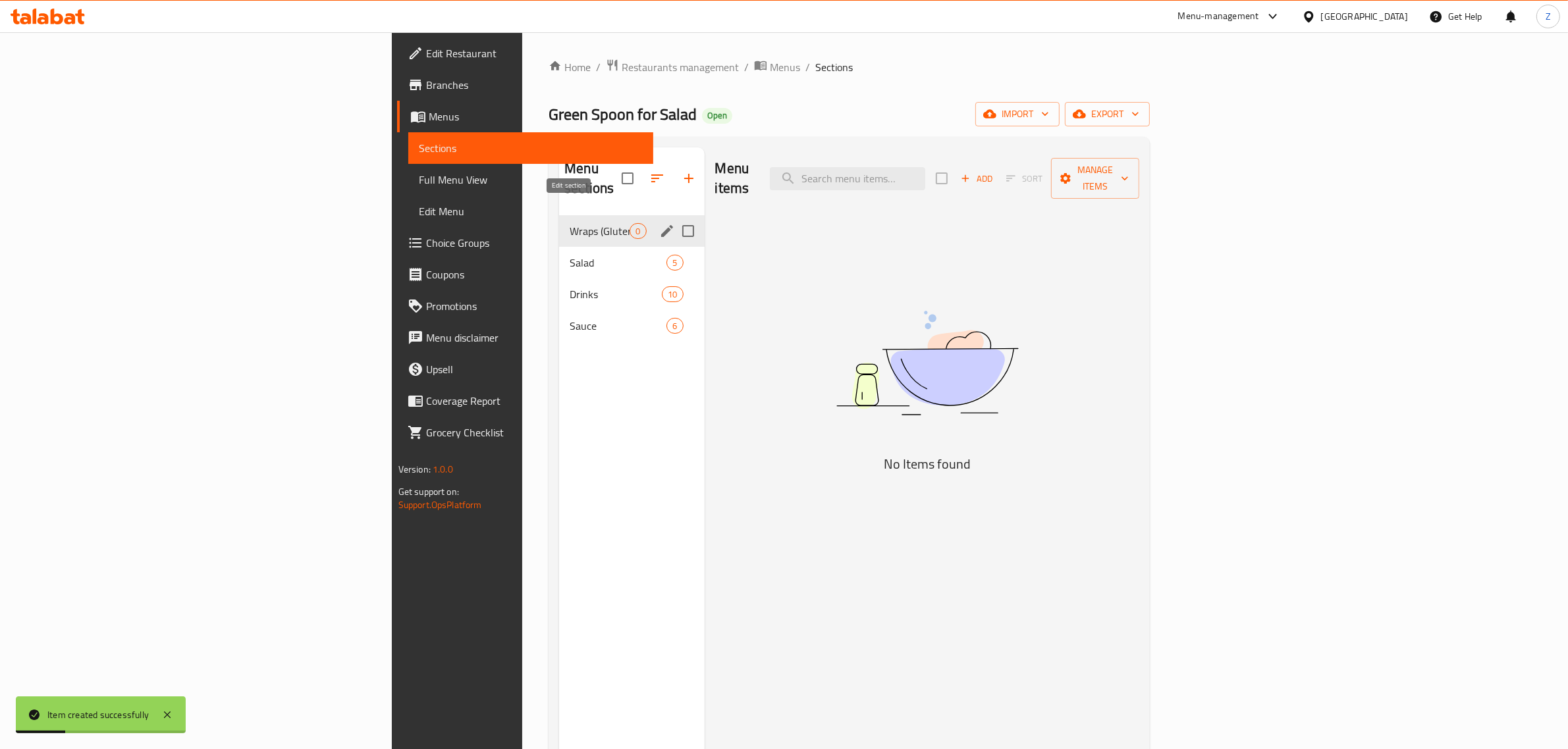
click at [659, 223] on icon "edit" at bounding box center [666, 230] width 16 height 16
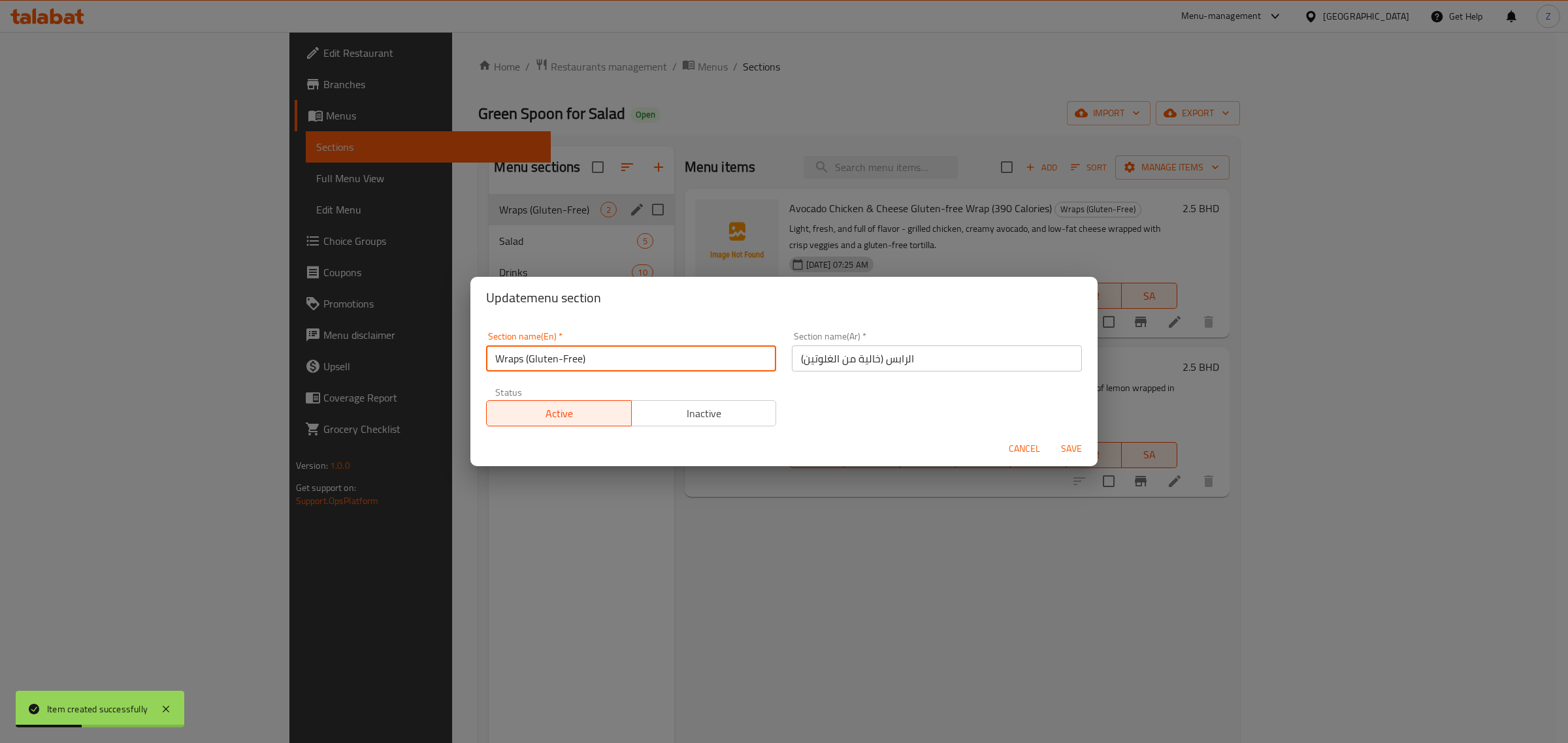
click at [614, 366] on input "Wraps (Gluten-Free)" at bounding box center [631, 358] width 290 height 26
type input "Wraps"
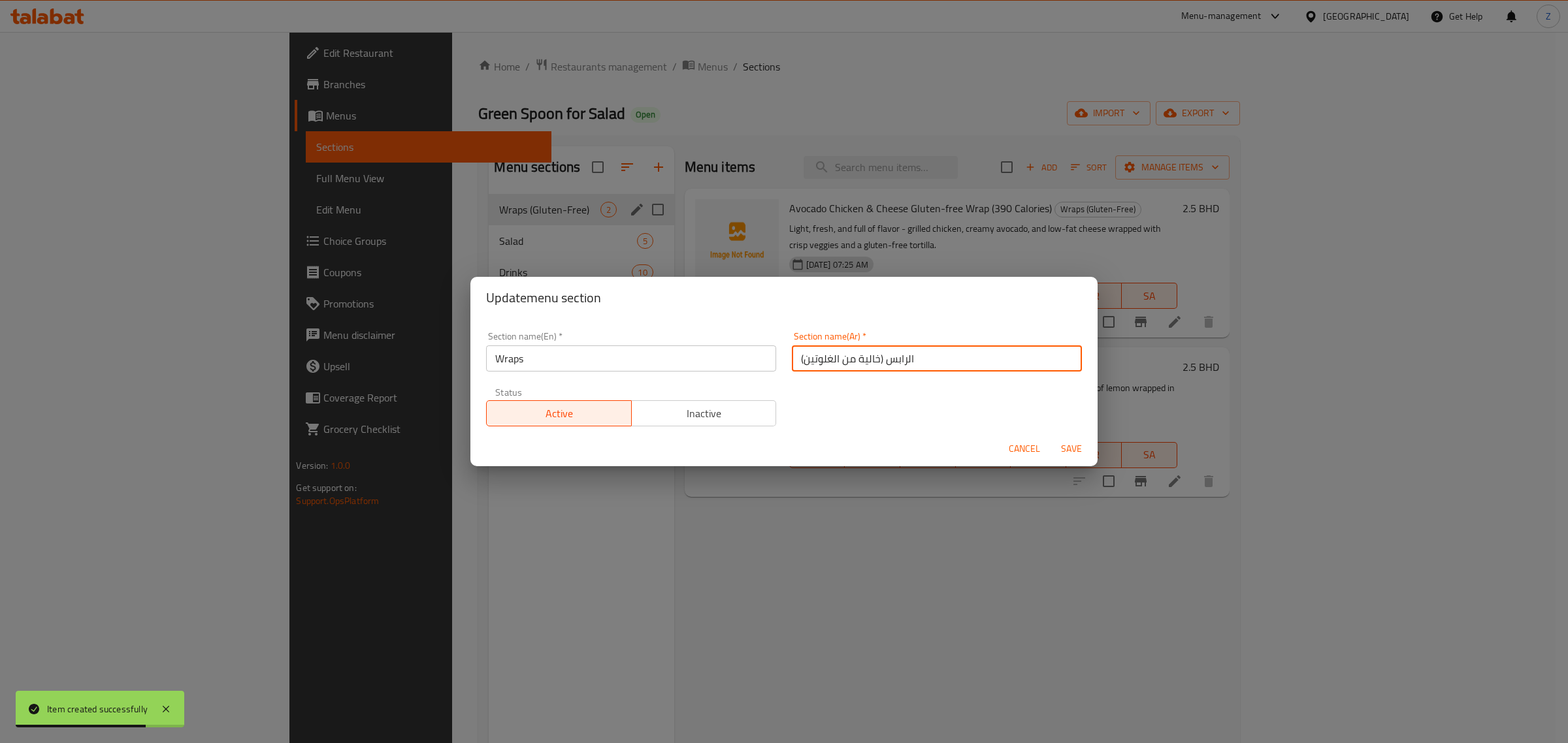
drag, startPoint x: 880, startPoint y: 353, endPoint x: 710, endPoint y: 393, distance: 174.6
click at [756, 379] on div "Section name(En)   * Wraps Section name(En) * Section name(Ar)   * الرابس (خالي…" at bounding box center [784, 379] width 612 height 110
type input "الرابس"
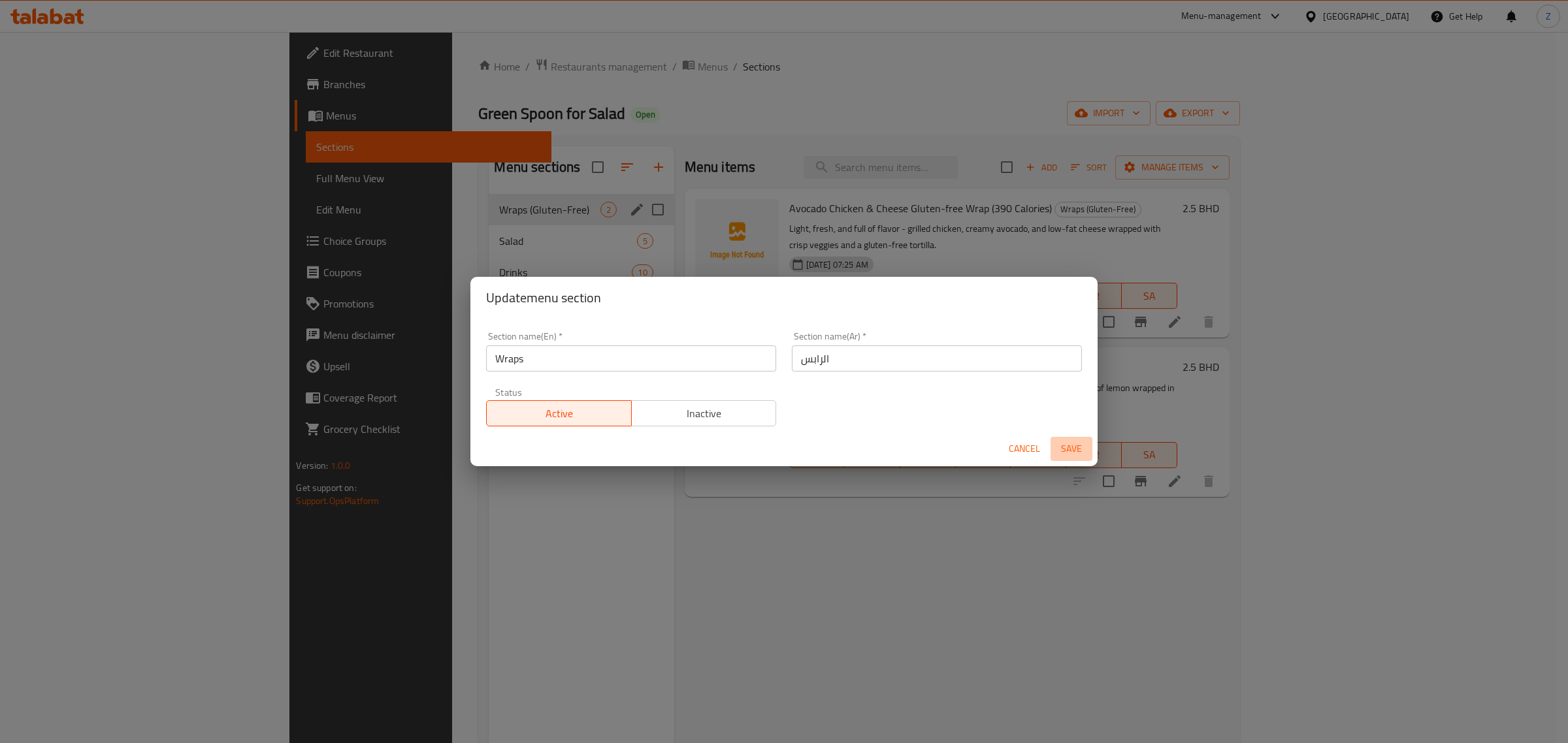
drag, startPoint x: 1082, startPoint y: 449, endPoint x: 1091, endPoint y: 459, distance: 13.5
click at [1082, 450] on span "Save" at bounding box center [1071, 449] width 31 height 16
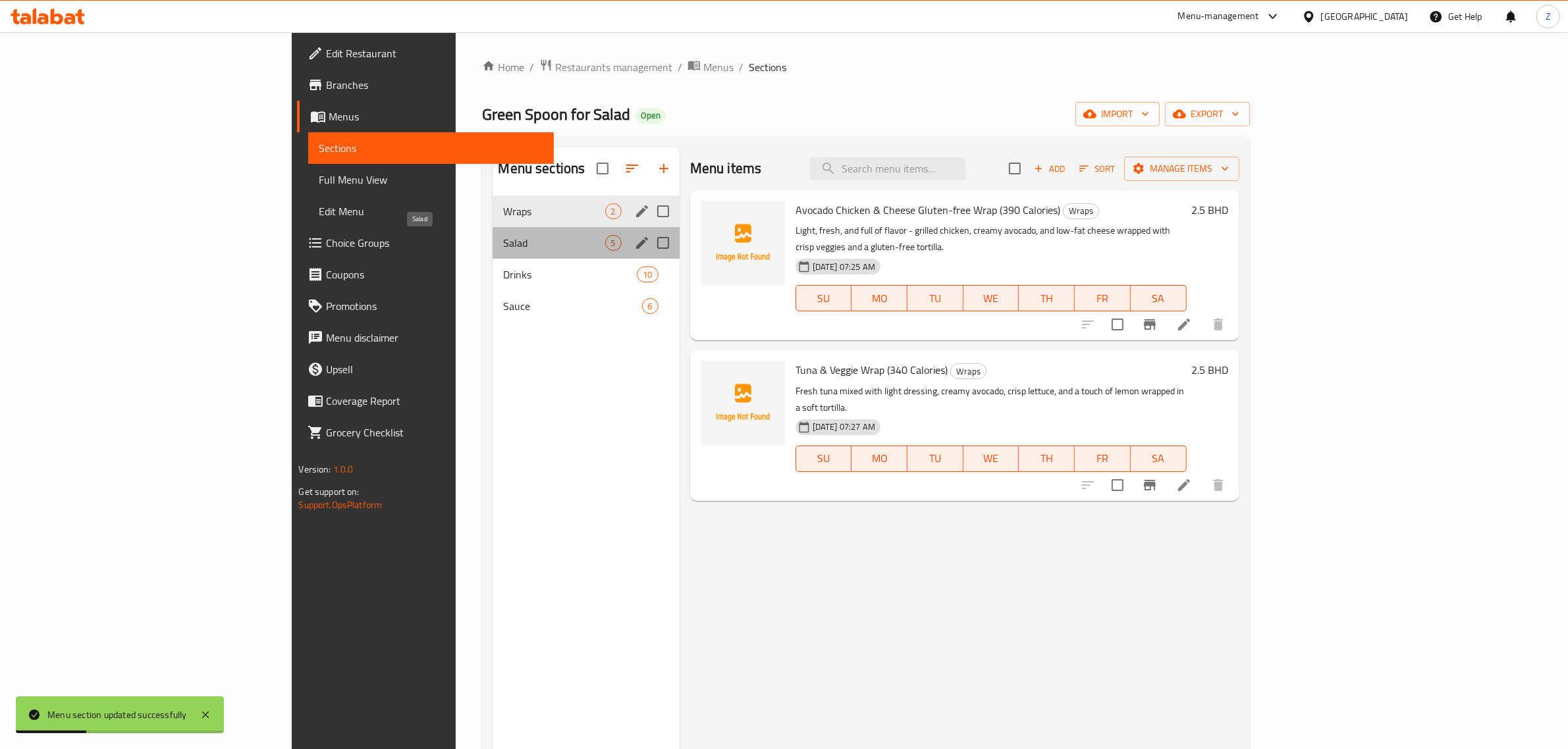
click at [503, 235] on span "Salad" at bounding box center [554, 243] width 101 height 16
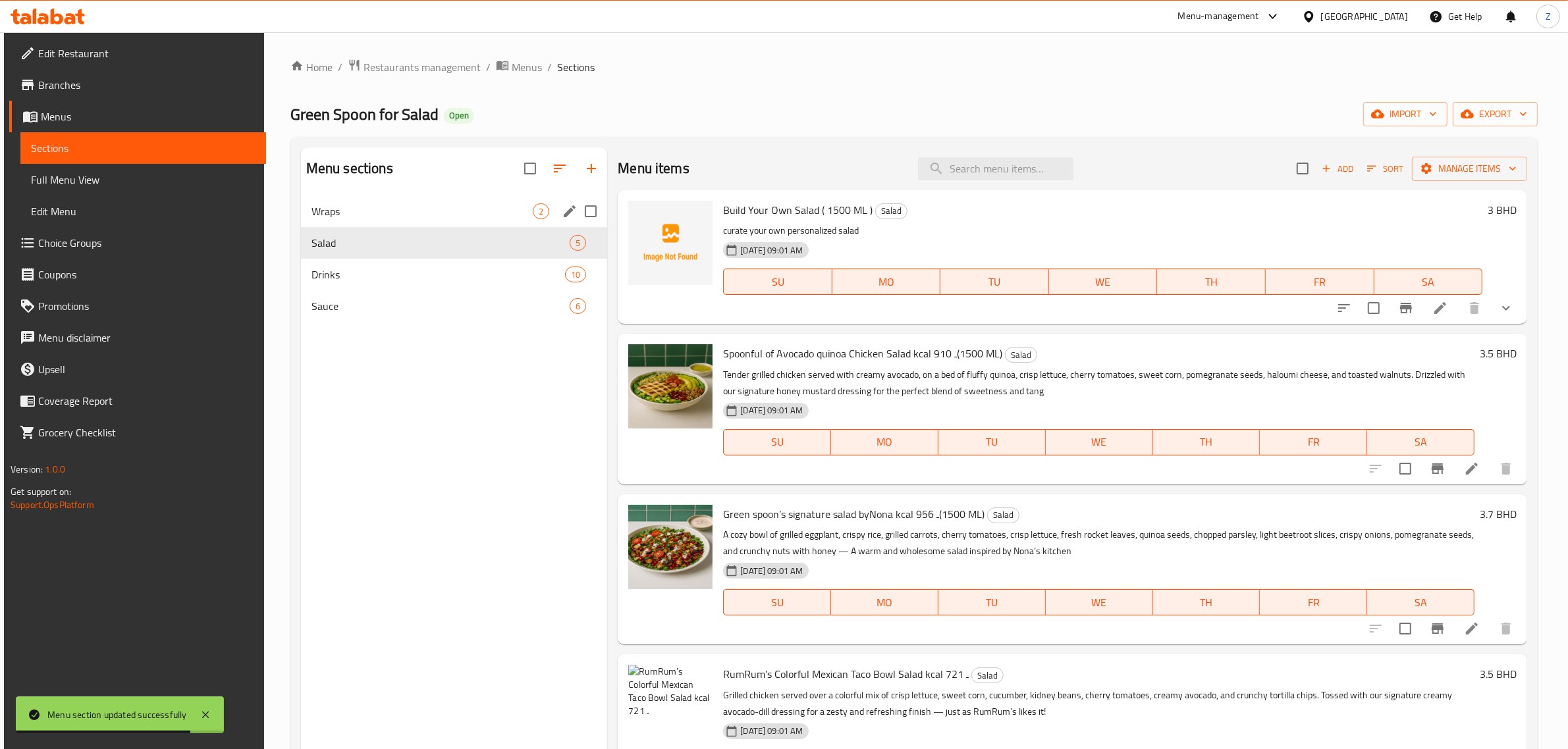
click at [1466, 473] on icon at bounding box center [1472, 468] width 16 height 16
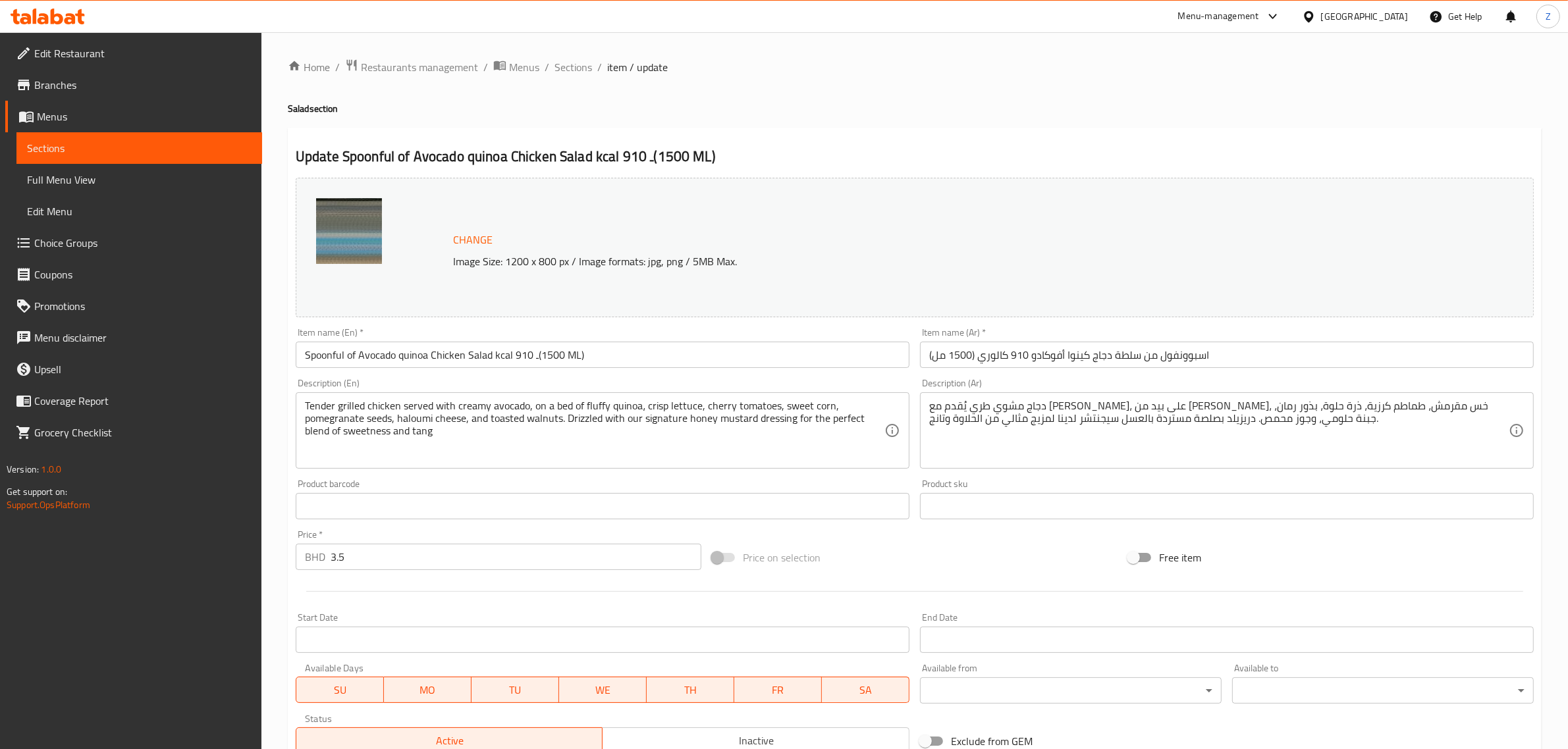
click at [539, 357] on input "Spoonful of Avocado quinoa Chicken Salad kcal ـ 910(1500 ML)" at bounding box center [603, 355] width 614 height 27
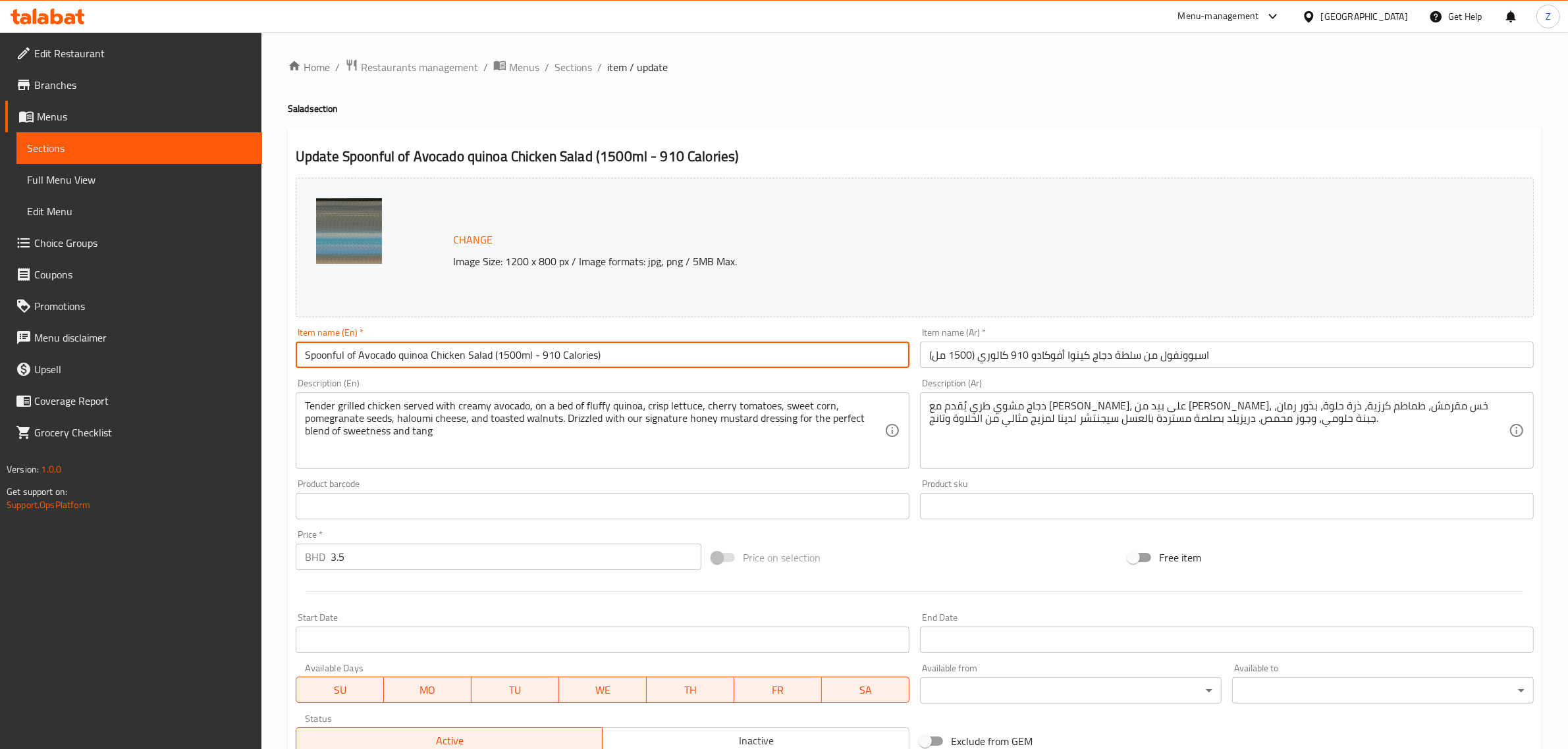
type input "Spoonful of Avocado quinoa Chicken Salad (1500ml - 910 Calories)"
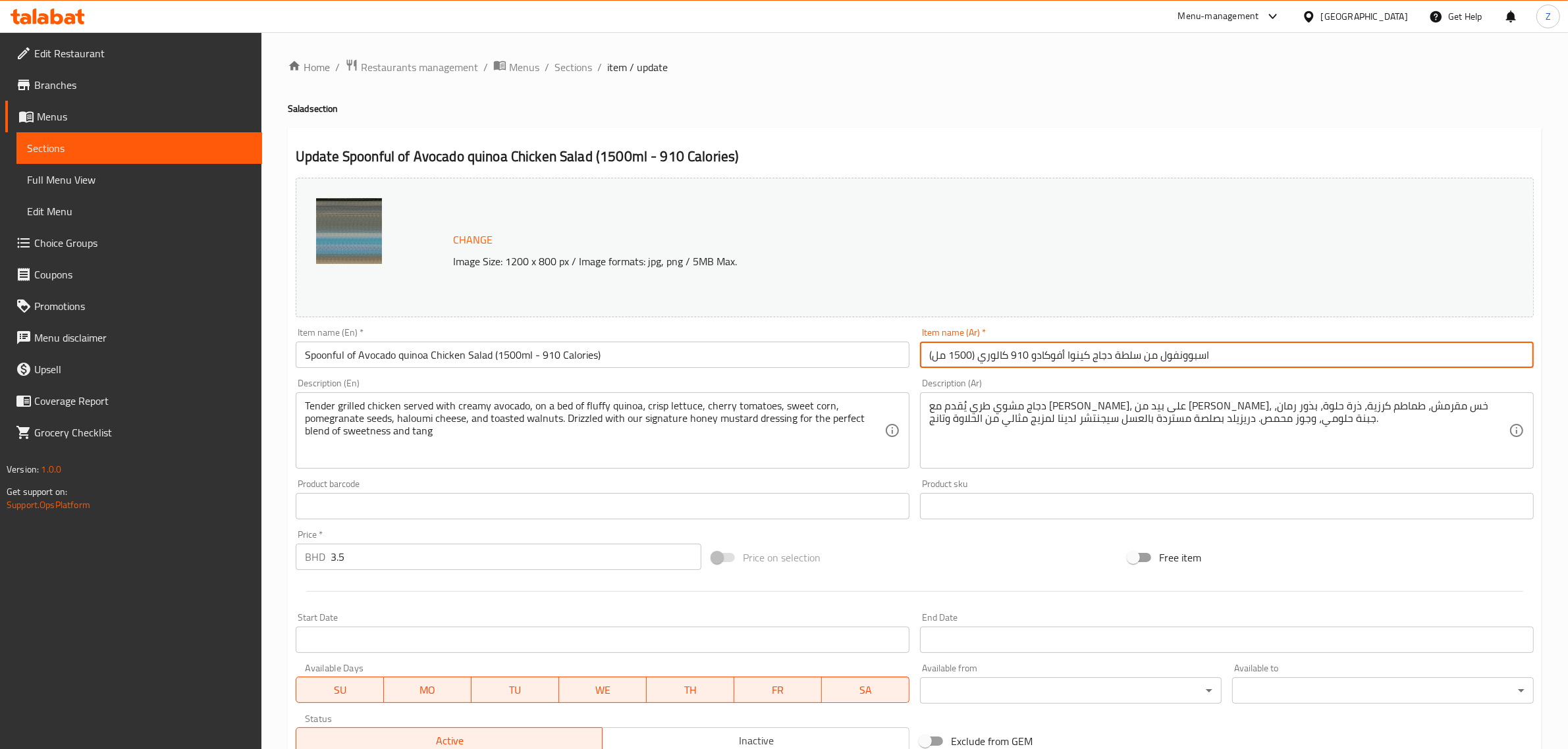
click at [934, 357] on input "اسبوونفول من سلطة دجاج كينوا أفوكادو 910 كالوري (1500 مل)" at bounding box center [1227, 355] width 614 height 27
drag, startPoint x: 1085, startPoint y: 356, endPoint x: 1038, endPoint y: 355, distance: 47.0
click at [1038, 355] on input "اسبوونفول من سلطة دجاج كينوا أفوكادو 910 كالوري (1500 مل - 910 كالوري)" at bounding box center [1227, 355] width 614 height 27
drag, startPoint x: 1038, startPoint y: 352, endPoint x: 1042, endPoint y: 362, distance: 10.8
click at [1039, 352] on input "اسبوونفول من سلطة دجاج كينوا أفوكادو 910 كالوري (1500 مل - 910 كالوري)" at bounding box center [1227, 355] width 614 height 27
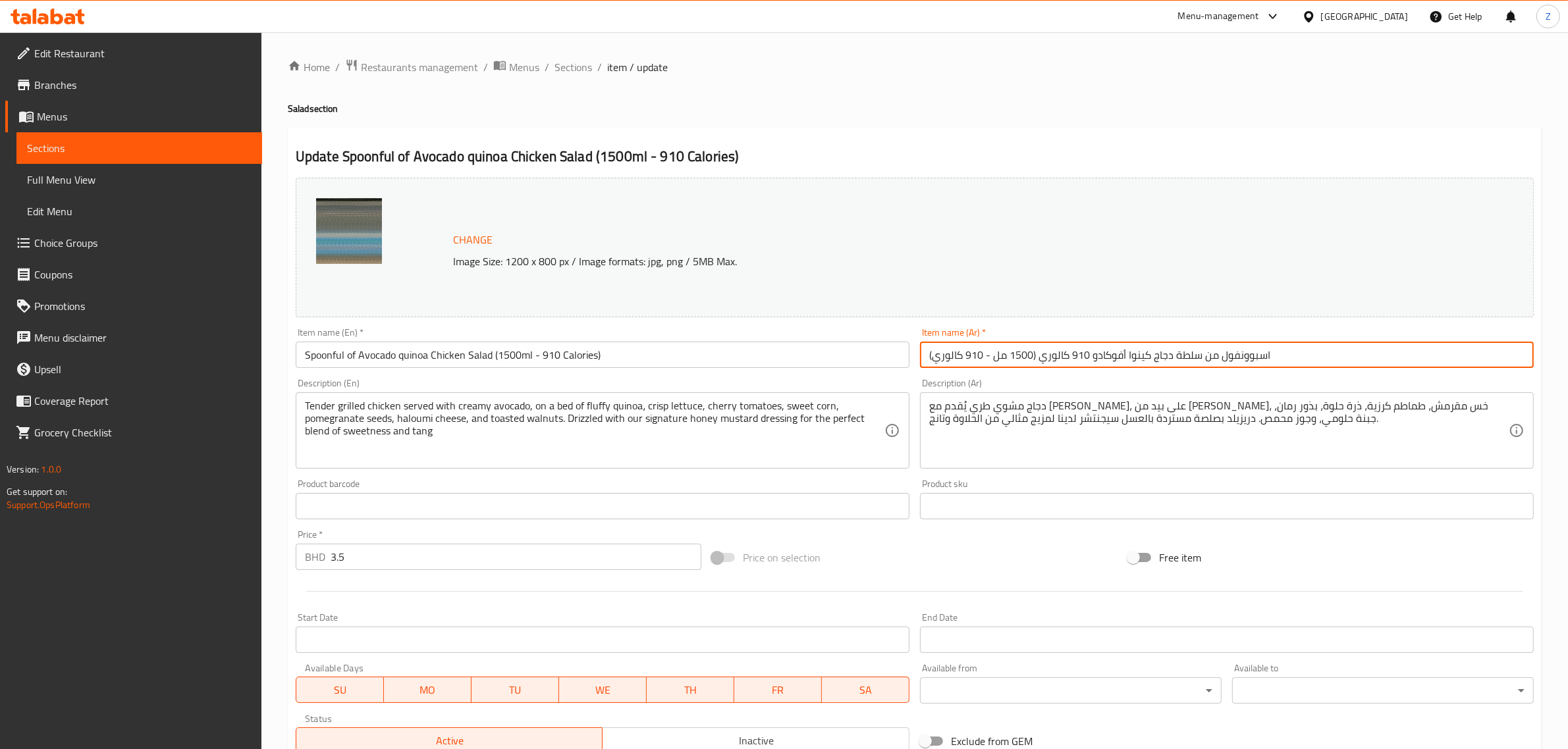
click at [1034, 357] on input "اسبوونفول من سلطة دجاج كينوا أفوكادو 910 كالوري (1500 مل - 910 كالوري)" at bounding box center [1227, 355] width 614 height 27
drag, startPoint x: 1041, startPoint y: 355, endPoint x: 1069, endPoint y: 355, distance: 28.0
click at [1069, 355] on input "اسبوونفول من سلطة دجاج كينوا أفوكادو 910 كالوري (1500 مل - 910 كالوري)" at bounding box center [1227, 355] width 614 height 27
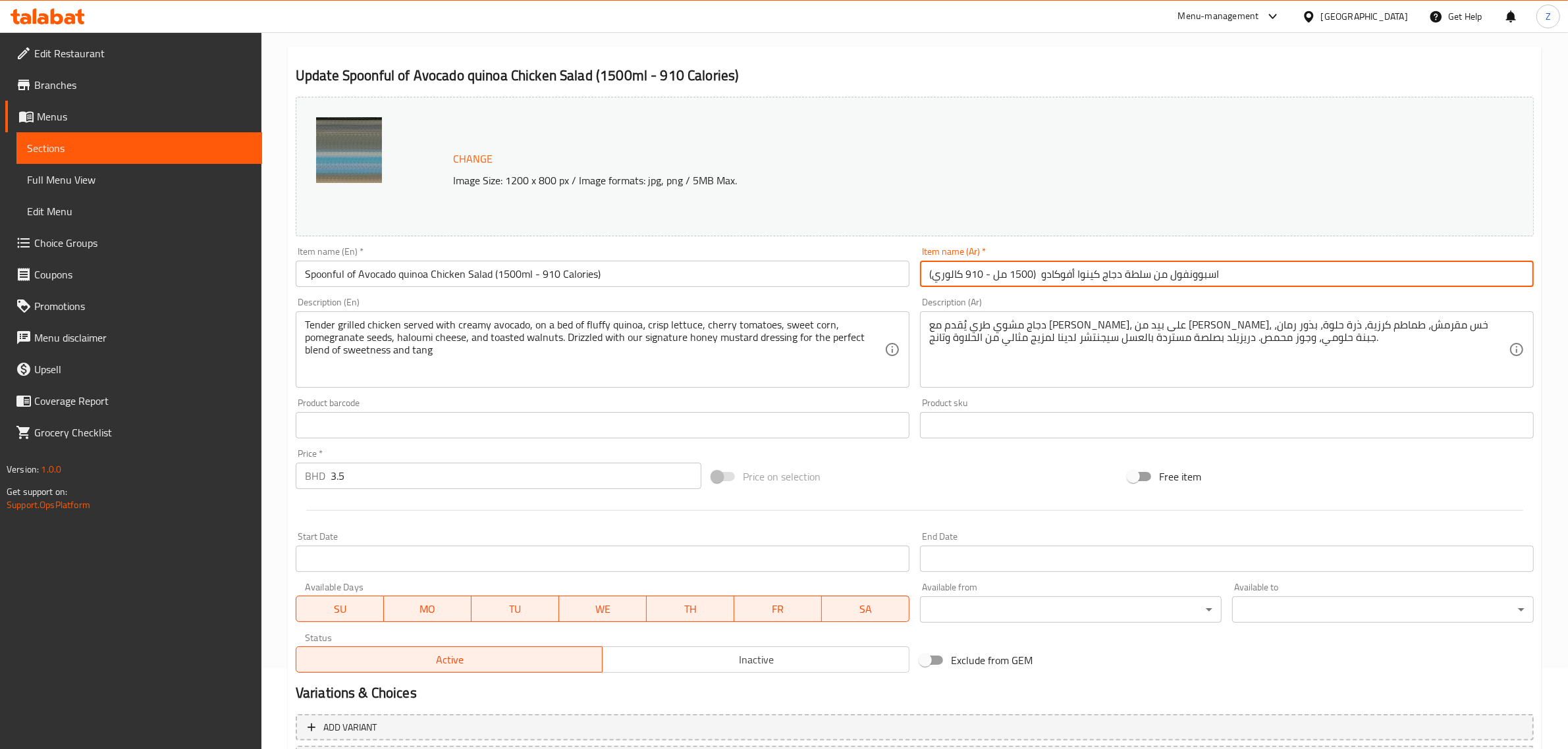
scroll to position [198, 0]
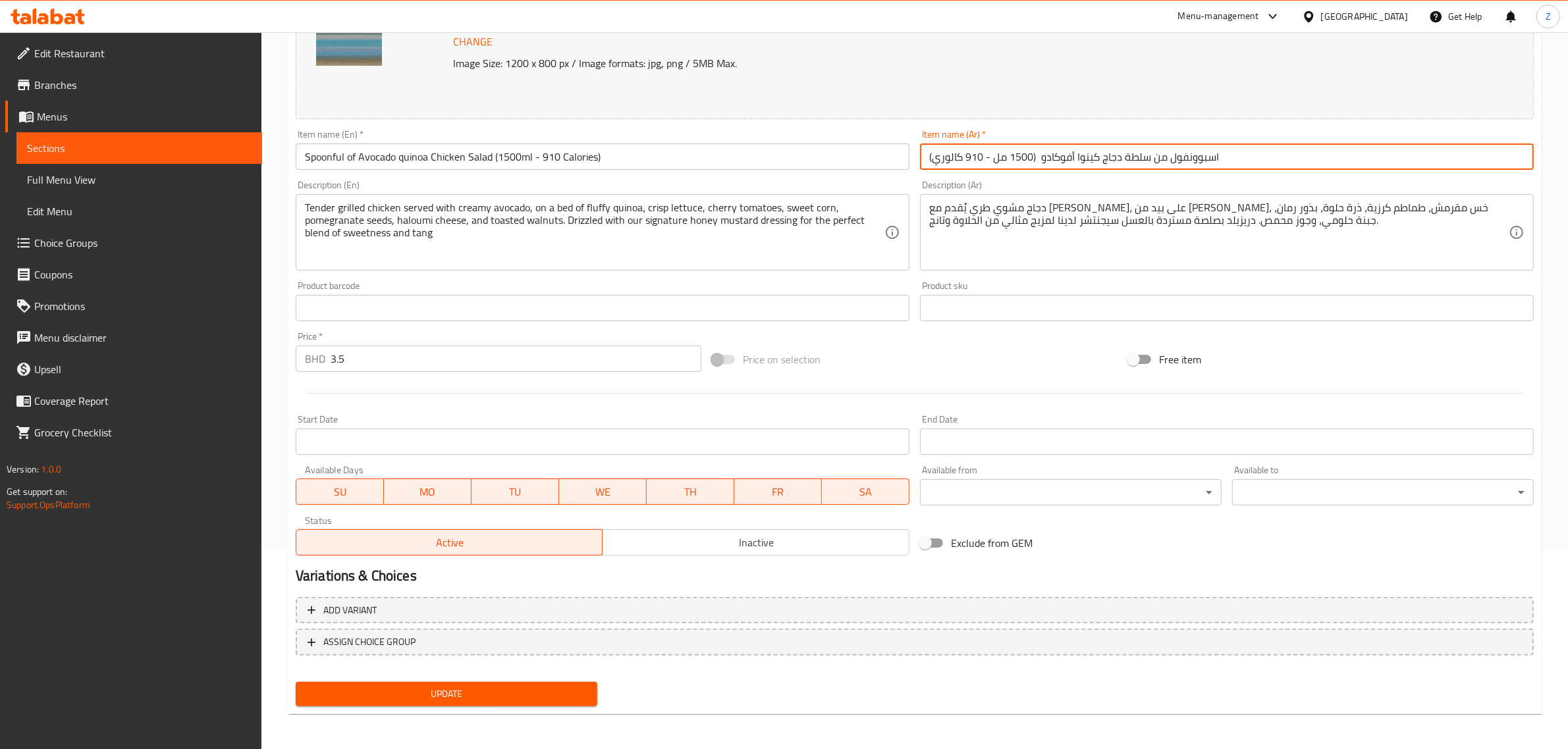
type input "اسبوونفول من سلطة دجاج كينوا أفوكادو (1500 مل - 910 كالوري)"
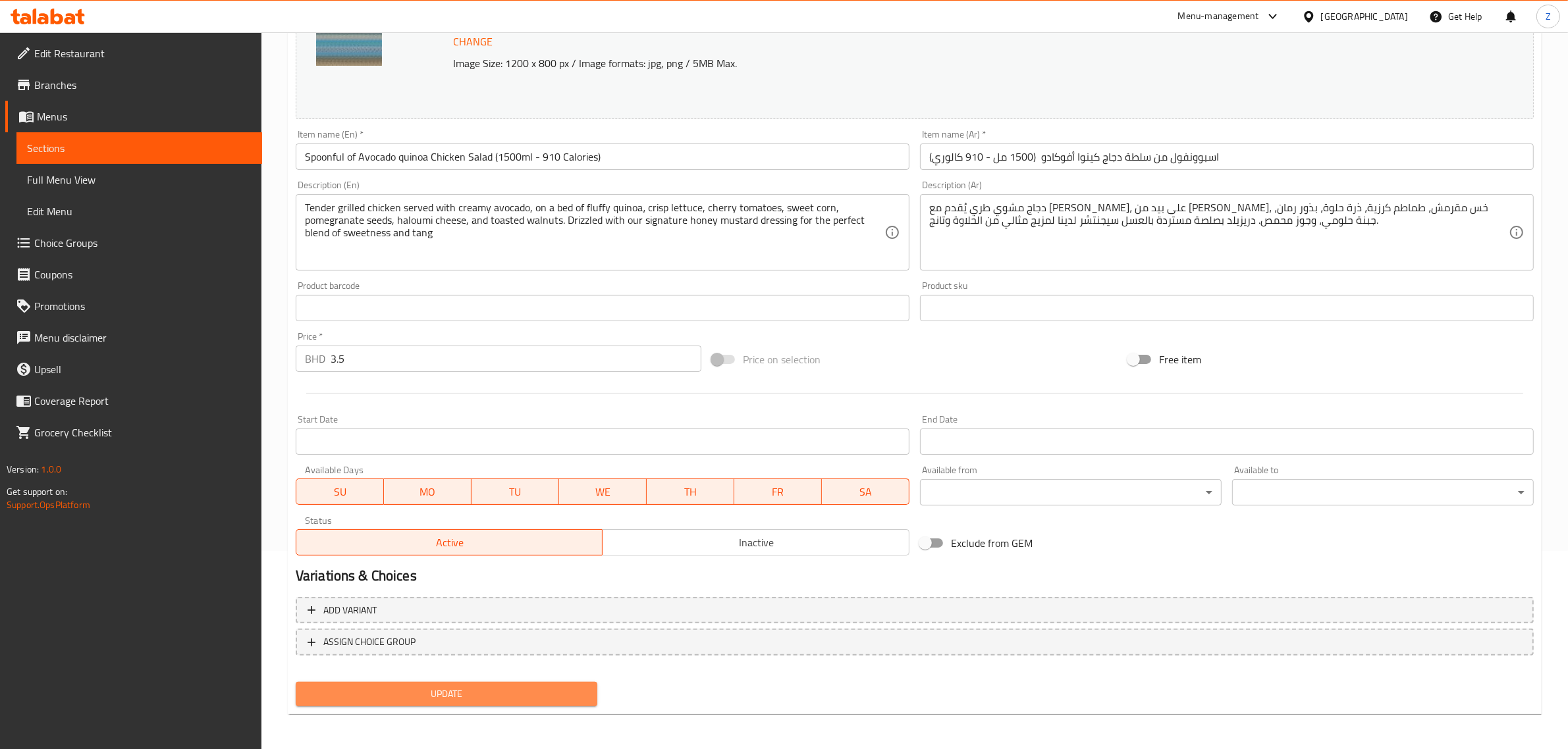
click at [482, 689] on span "Update" at bounding box center [447, 694] width 281 height 17
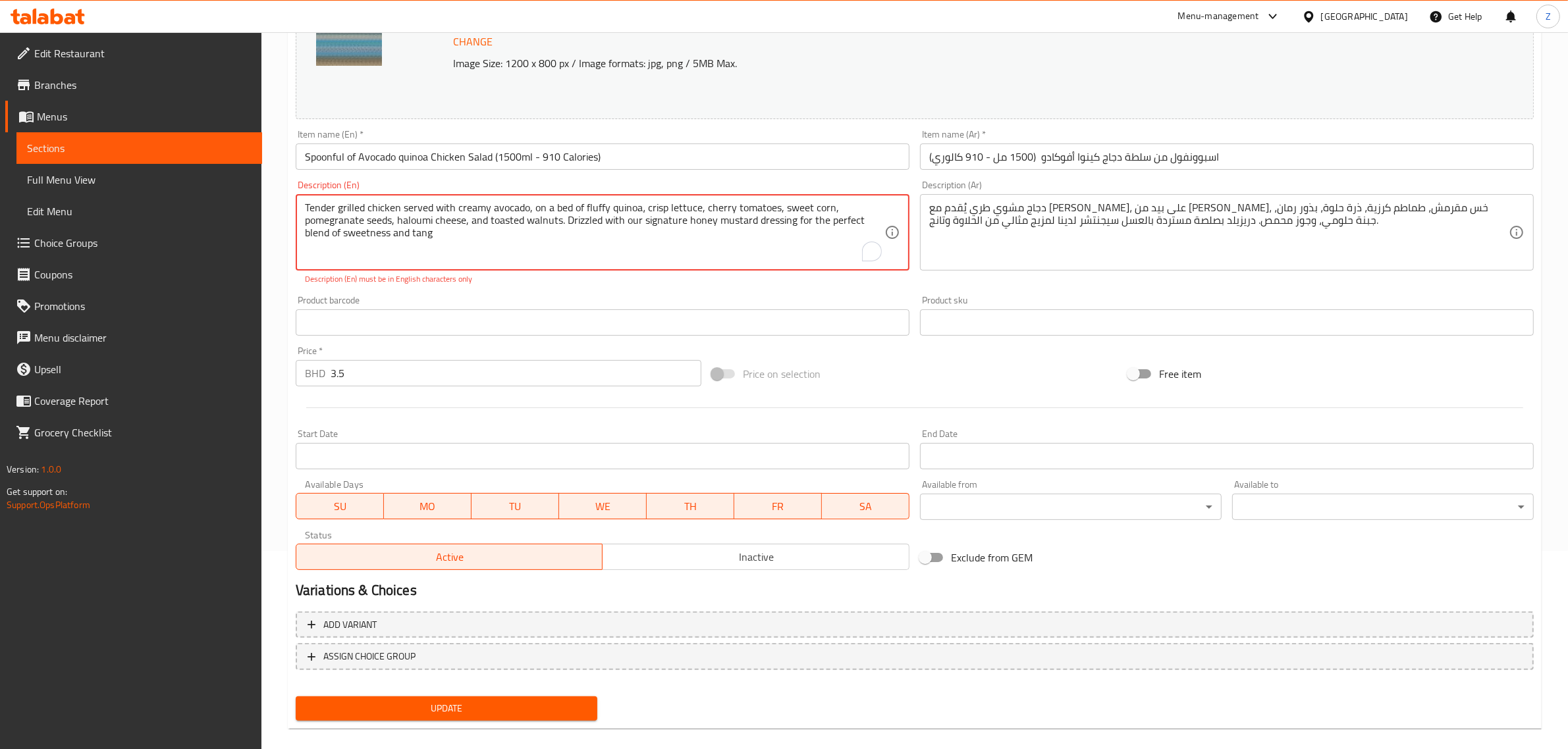
click at [557, 234] on textarea "Tender grilled chicken served with creamy avocado, on a bed of fluffy quinoa، c…" at bounding box center [594, 232] width 579 height 62
drag, startPoint x: 678, startPoint y: 212, endPoint x: 717, endPoint y: 219, distance: 39.6
click at [711, 214] on textarea "Tender grilled chicken served with creamy avocado, on a bed of fluffy quinoa، c…" at bounding box center [594, 232] width 579 height 62
click at [719, 254] on textarea "Tender grilled chicken served with creamy avocado, on a bed of fluffy quinoa، c…" at bounding box center [594, 232] width 579 height 62
drag, startPoint x: 372, startPoint y: 235, endPoint x: 372, endPoint y: 254, distance: 19.0
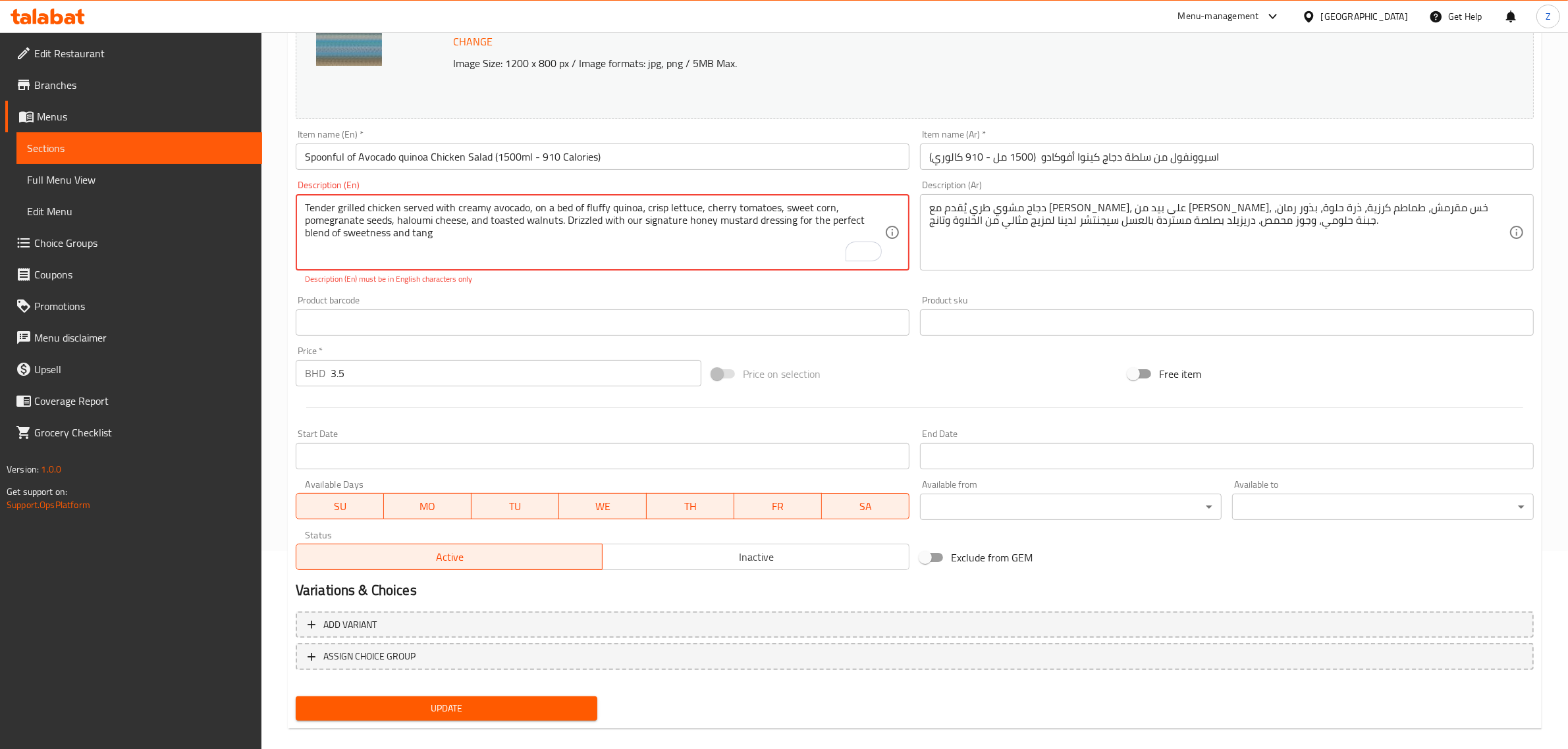
click at [372, 252] on textarea "Tender grilled chicken served with creamy avocado, on a bed of fluffy quinoa، c…" at bounding box center [594, 232] width 579 height 62
click at [485, 242] on textarea "Tender grilled chicken served with creamy avocado, on a bed of fluffy quinoa، c…" at bounding box center [594, 232] width 579 height 62
drag, startPoint x: 600, startPoint y: 228, endPoint x: 589, endPoint y: 248, distance: 22.8
click at [599, 234] on textarea "Tender grilled chicken served with creamy avocado, on a bed of fluffy quinoa، c…" at bounding box center [594, 232] width 579 height 62
click at [540, 242] on textarea "Tender grilled chicken served with creamy avocado, on a bed of fluffy quinoa، c…" at bounding box center [594, 232] width 579 height 62
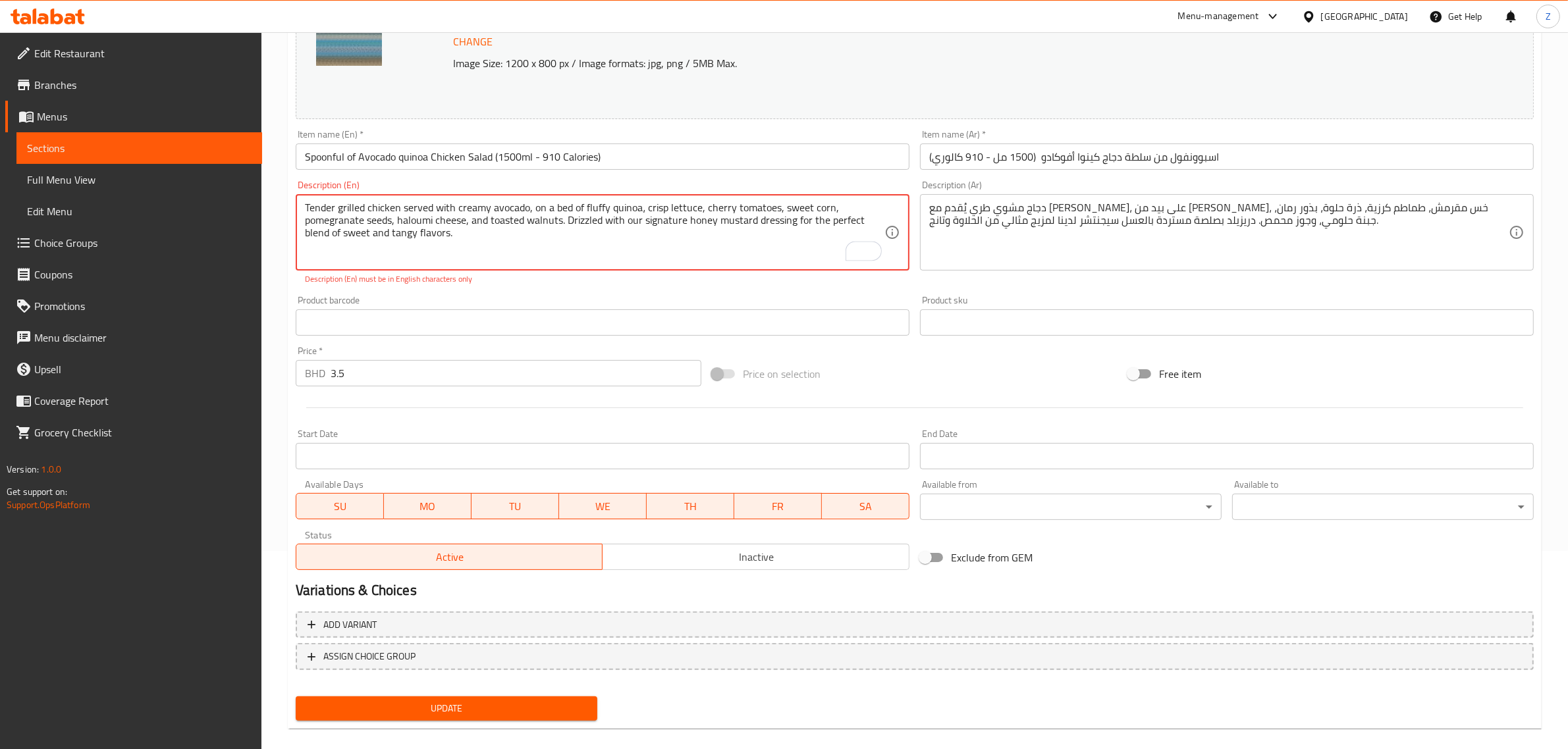
click at [607, 252] on textarea "Tender grilled chicken served with creamy avocado, on a bed of fluffy quinoa، c…" at bounding box center [594, 232] width 579 height 62
click at [415, 708] on span "Update" at bounding box center [447, 709] width 281 height 17
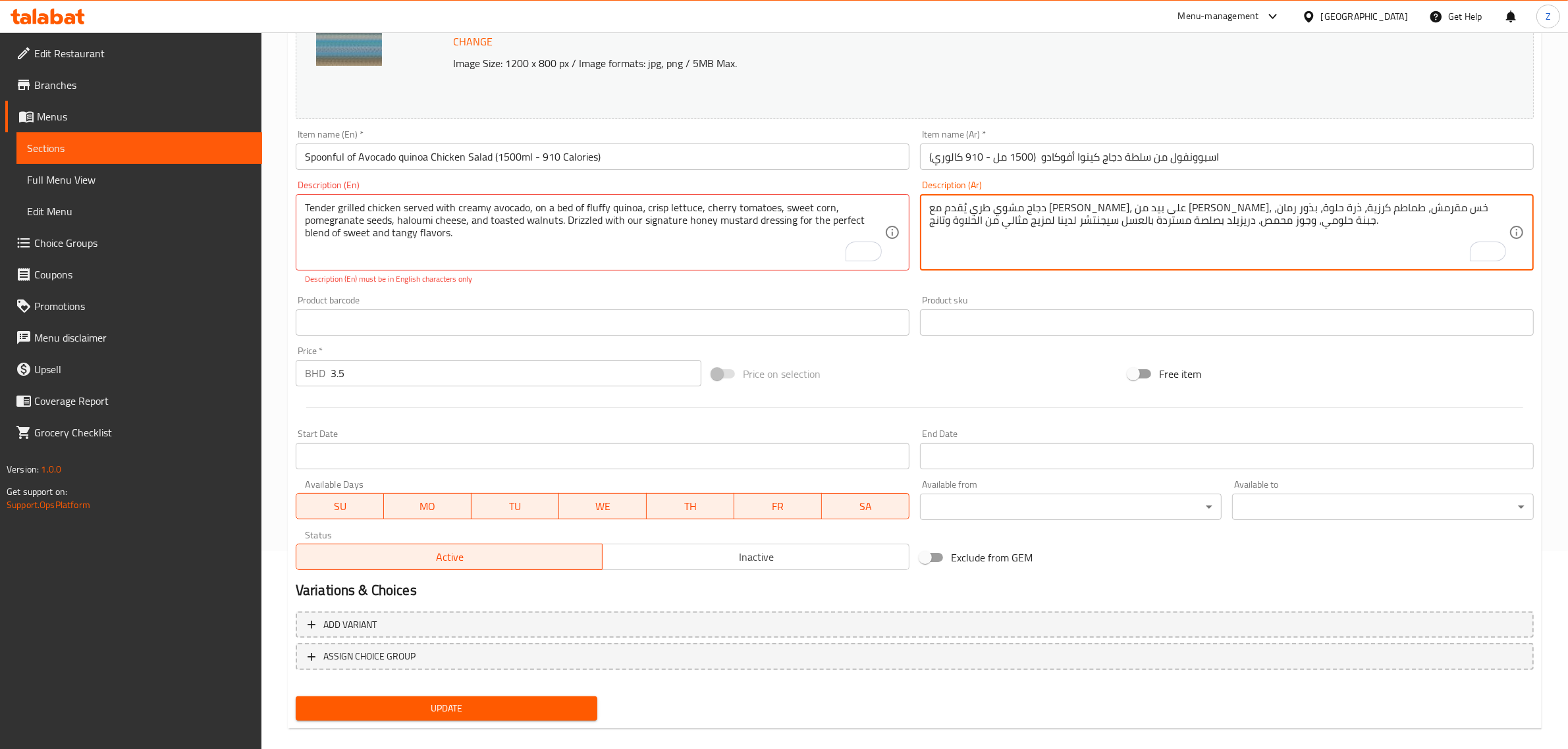
click at [972, 259] on textarea "دجاج مشوي طري يُقدم مع أفوكادو كريمي، على بيد من كينوا فلافي، خس مقرمش، طماطم ك…" at bounding box center [1218, 232] width 579 height 62
drag, startPoint x: 972, startPoint y: 259, endPoint x: 968, endPoint y: 267, distance: 8.9
click at [973, 259] on textarea "دجاج مشوي طري يُقدم مع أفوكادو كريمي، على بيد من كينوا فلافي، خس مقرمش، طماطم ك…" at bounding box center [1218, 232] width 579 height 62
click at [772, 311] on input "text" at bounding box center [603, 322] width 614 height 27
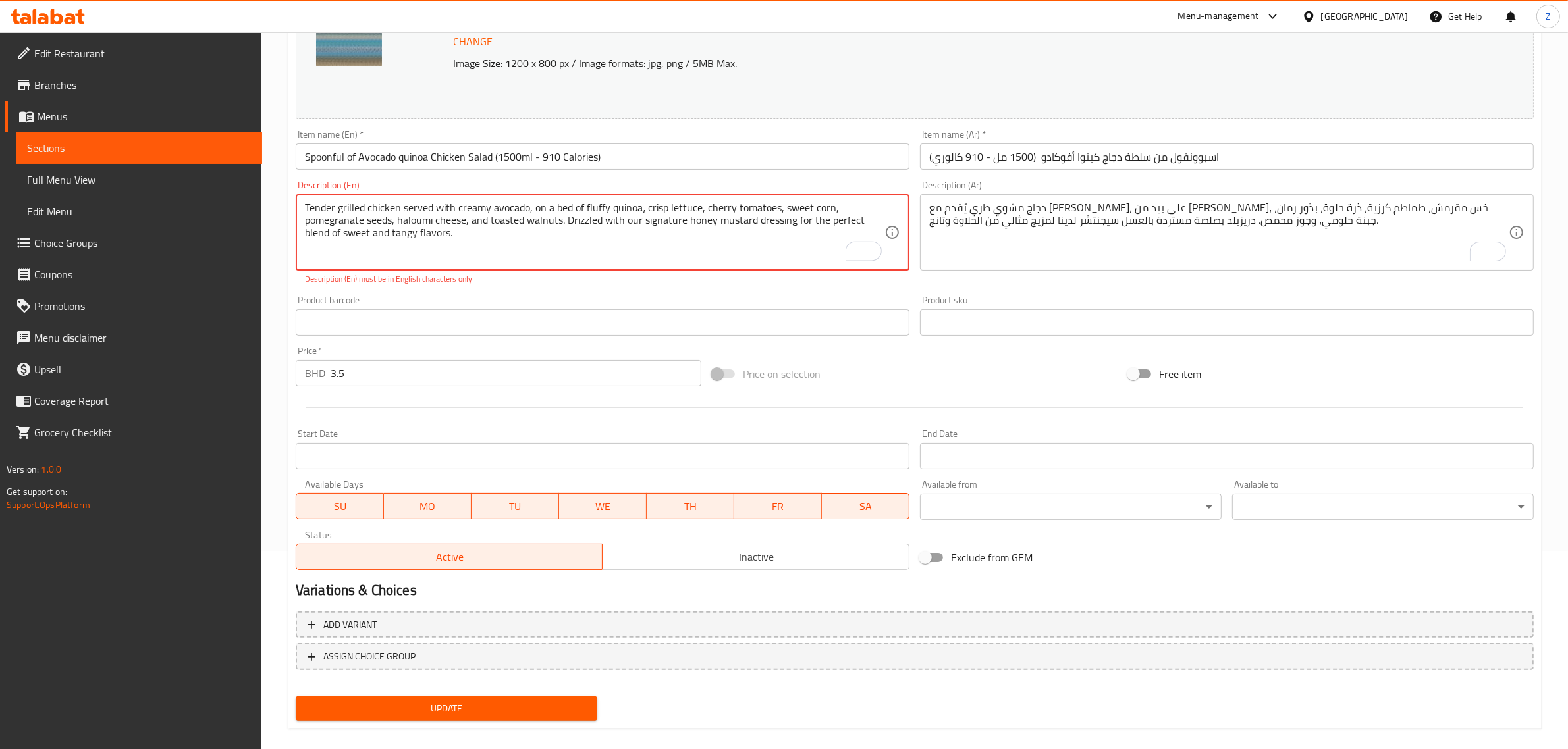
drag, startPoint x: 357, startPoint y: 209, endPoint x: 545, endPoint y: 203, distance: 188.1
click at [511, 205] on textarea "Tender grilled chicken served with creamy avocado, on a bed of fluffy quinoa، c…" at bounding box center [594, 232] width 579 height 62
drag, startPoint x: 587, startPoint y: 237, endPoint x: 572, endPoint y: 248, distance: 18.6
click at [583, 242] on textarea "Tender grilled chicken served with creamy avocado, on a bed of fluffy quinoa، c…" at bounding box center [594, 232] width 579 height 62
drag, startPoint x: 530, startPoint y: 240, endPoint x: 282, endPoint y: 200, distance: 251.2
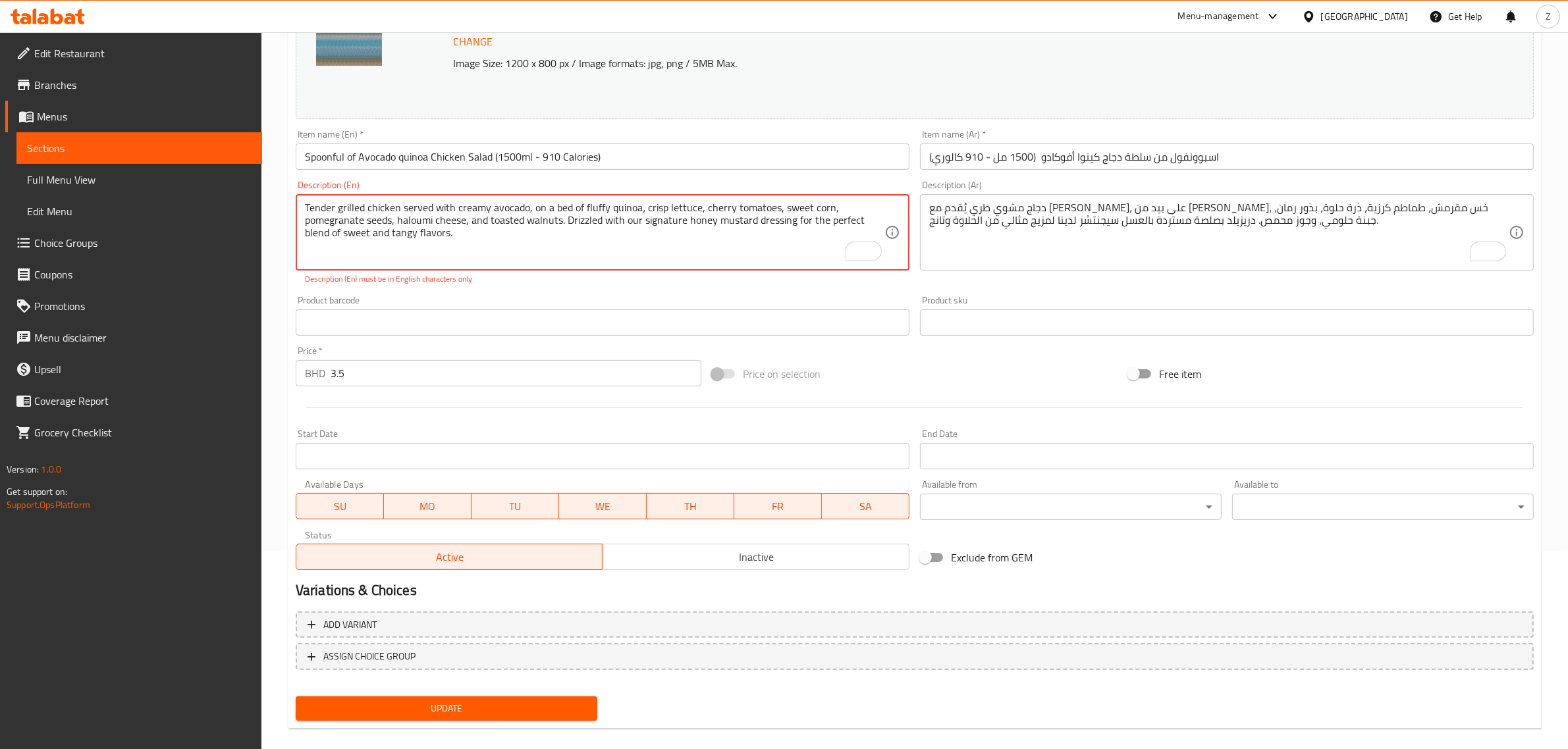
click at [298, 185] on div "Description (En) Tender grilled chicken served with creamy avocado, on a bed of…" at bounding box center [603, 233] width 614 height 104
paste textarea "To enrich screen reader interactions, please activate Accessibility in Grammarl…"
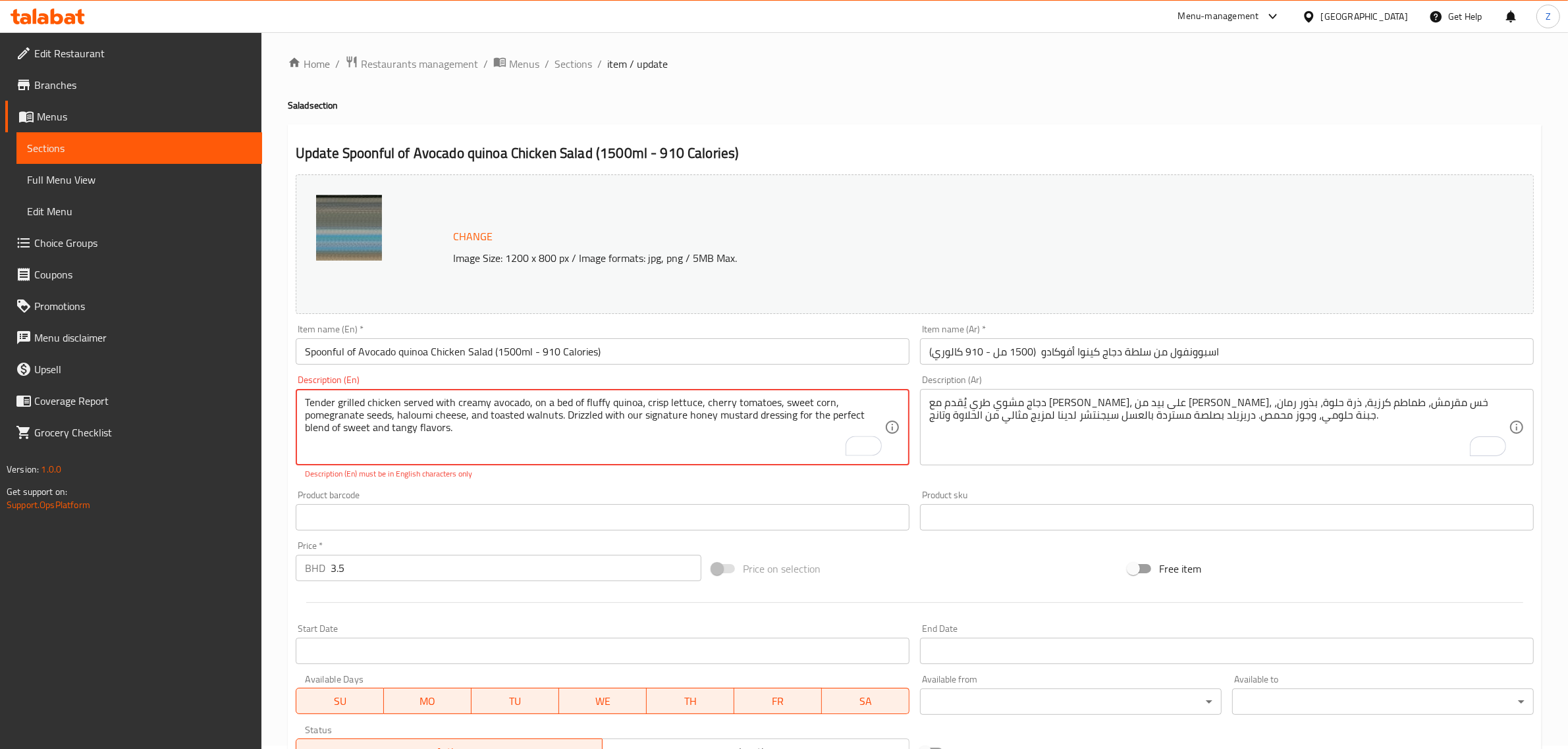
scroll to position [0, 0]
click at [755, 350] on input "Spoonful of Avocado quinoa Chicken Salad (1500ml - 910 Calories)" at bounding box center [603, 355] width 614 height 27
paste textarea ","
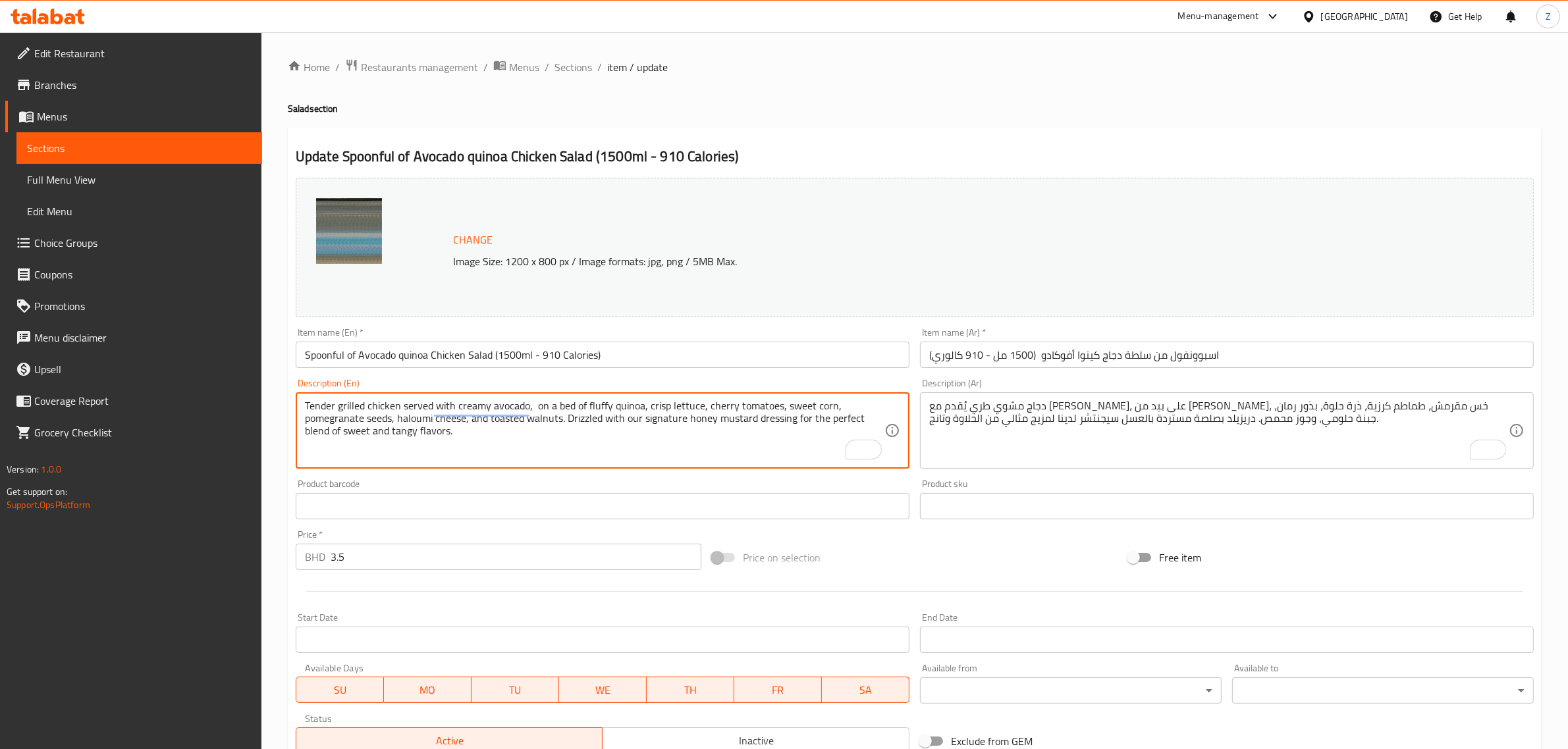
click at [729, 461] on textarea "Tender grilled chicken served with creamy avocado, on a bed of fluffy quinoa, c…" at bounding box center [594, 430] width 579 height 62
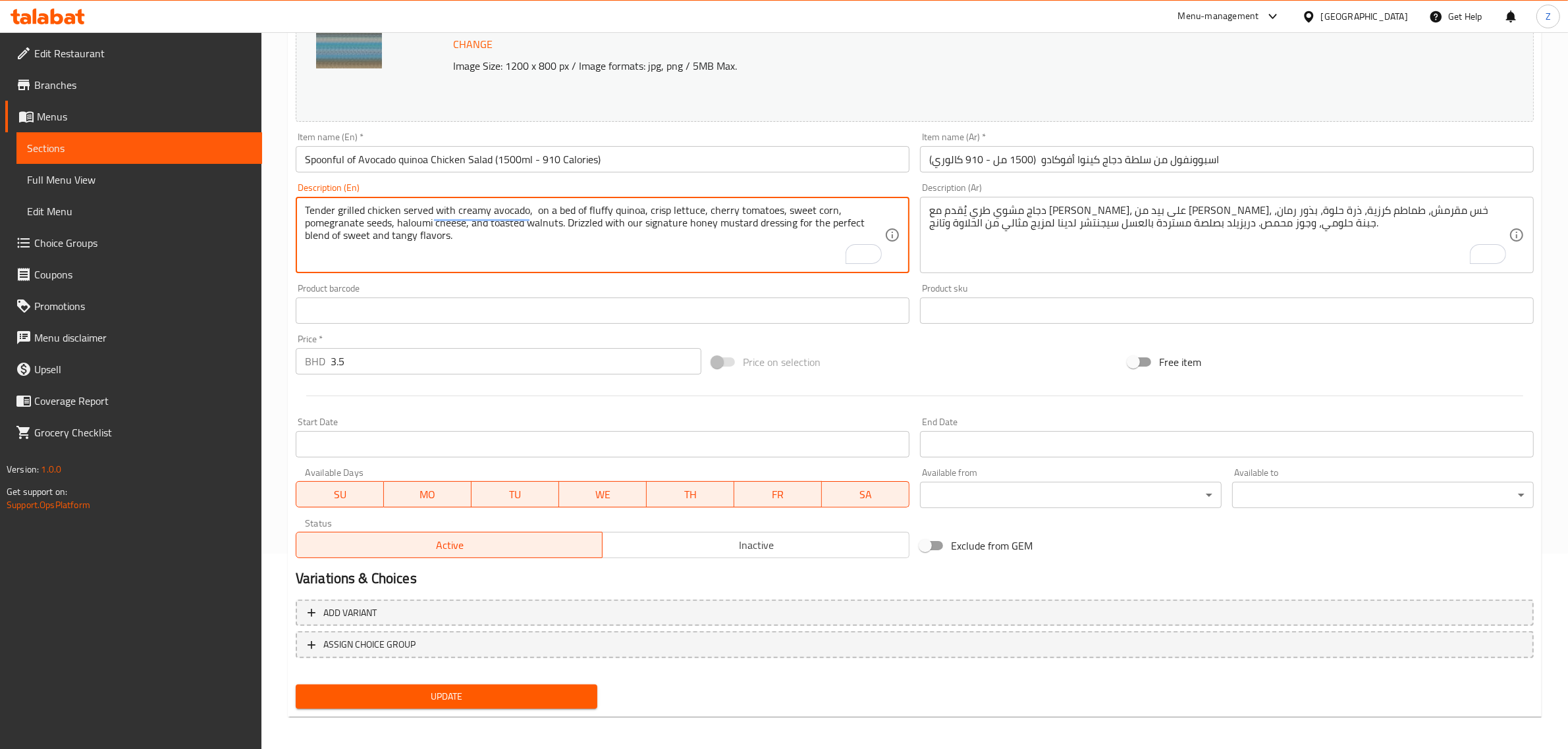
scroll to position [198, 0]
type textarea "Tender grilled chicken served with creamy avocado, on a bed of fluffy quinoa, c…"
click at [393, 693] on span "Update" at bounding box center [447, 694] width 281 height 17
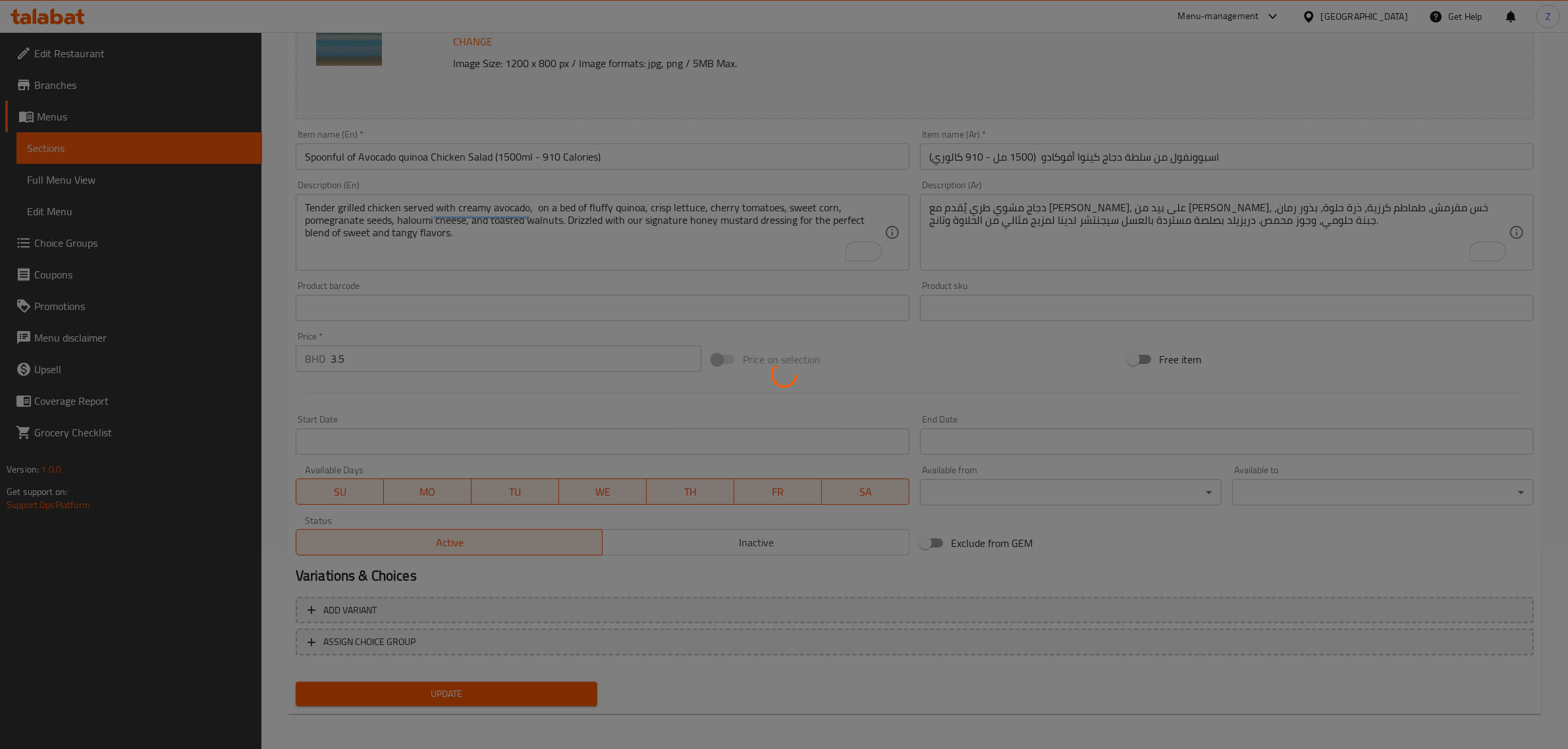
scroll to position [0, 0]
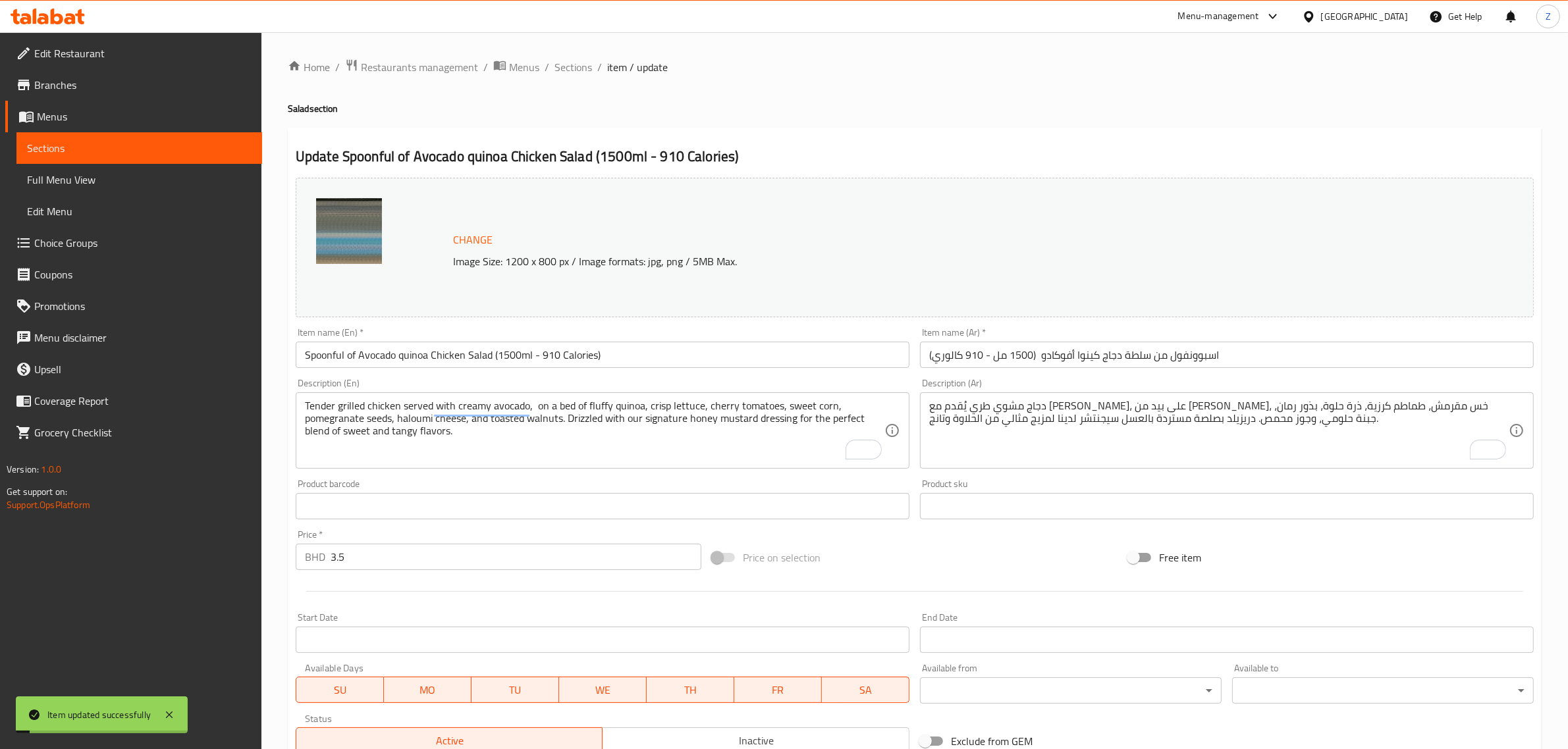
click at [569, 71] on span "Sections" at bounding box center [573, 67] width 37 height 16
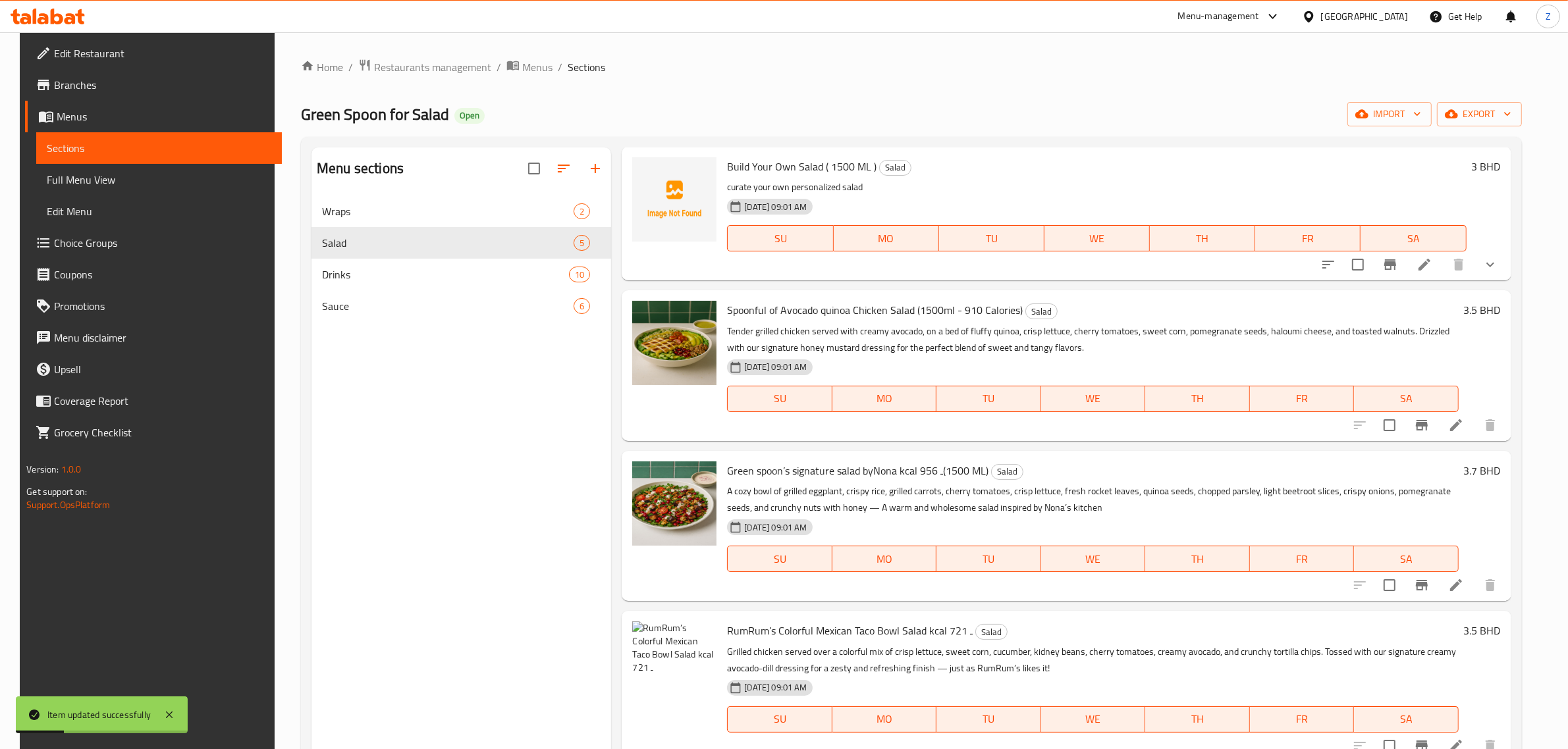
scroll to position [67, 0]
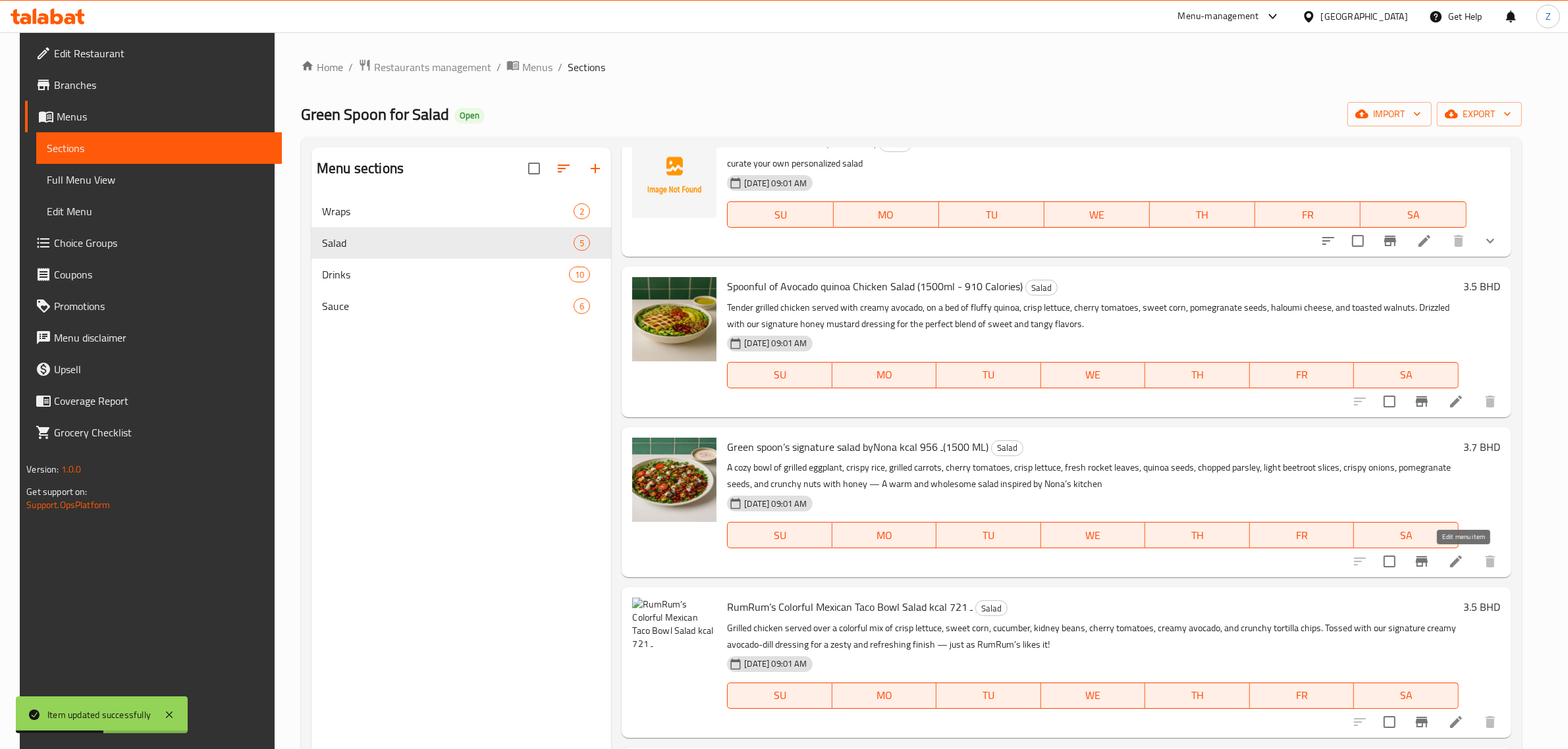
click at [1462, 559] on icon at bounding box center [1456, 562] width 12 height 12
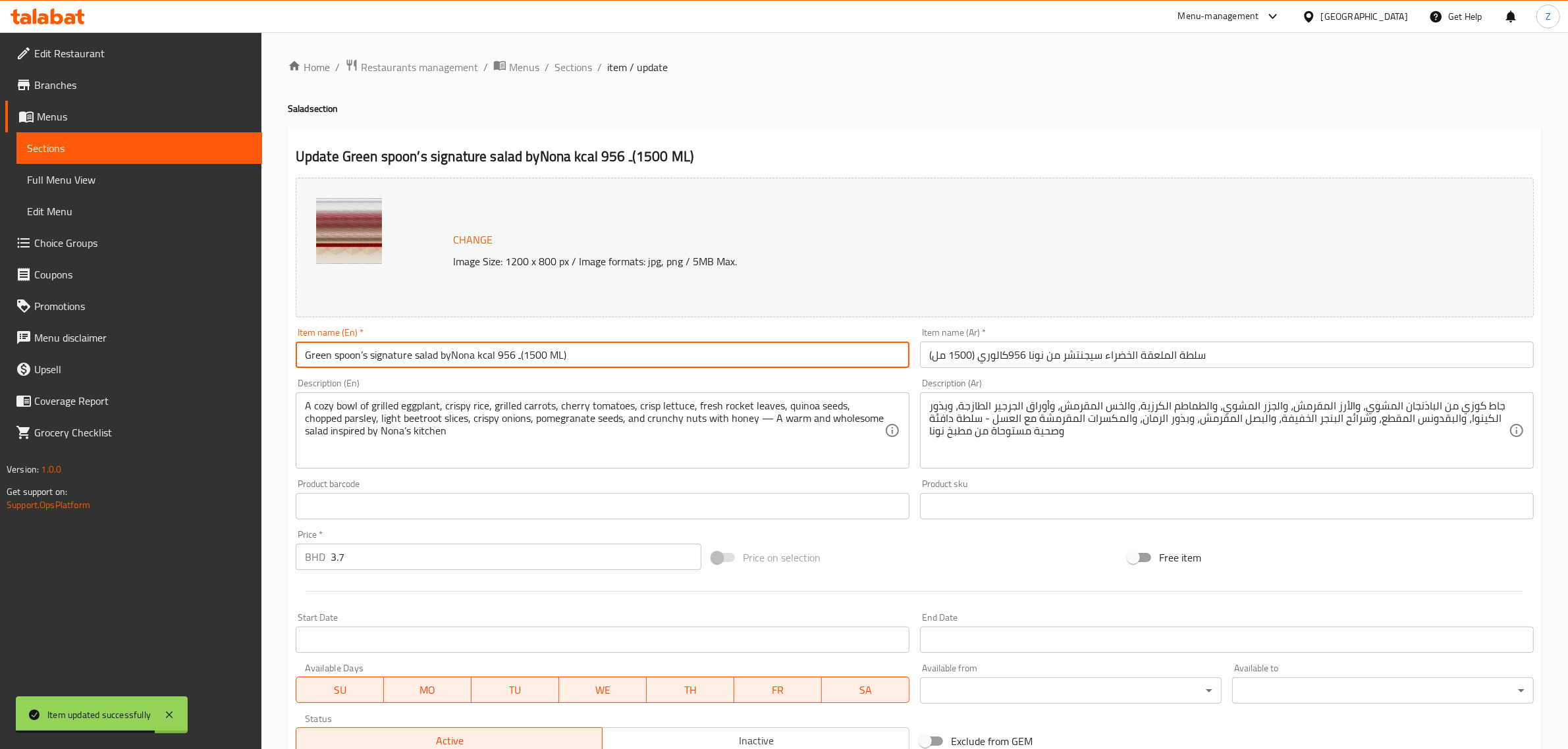
drag, startPoint x: 511, startPoint y: 355, endPoint x: 492, endPoint y: 357, distance: 19.1
click at [492, 357] on input "Green spoon’s signature salad byNona kcal ـ 956(1500 ML)" at bounding box center [603, 355] width 614 height 27
drag, startPoint x: 518, startPoint y: 357, endPoint x: 528, endPoint y: 367, distance: 14.1
click at [519, 360] on input "Green spoon’s signature salad byNona kcal ـ 956(1500 ML)" at bounding box center [603, 355] width 614 height 27
click at [446, 347] on input "Green spoon’s signature salad byNona (1500 ML)" at bounding box center [603, 355] width 614 height 27
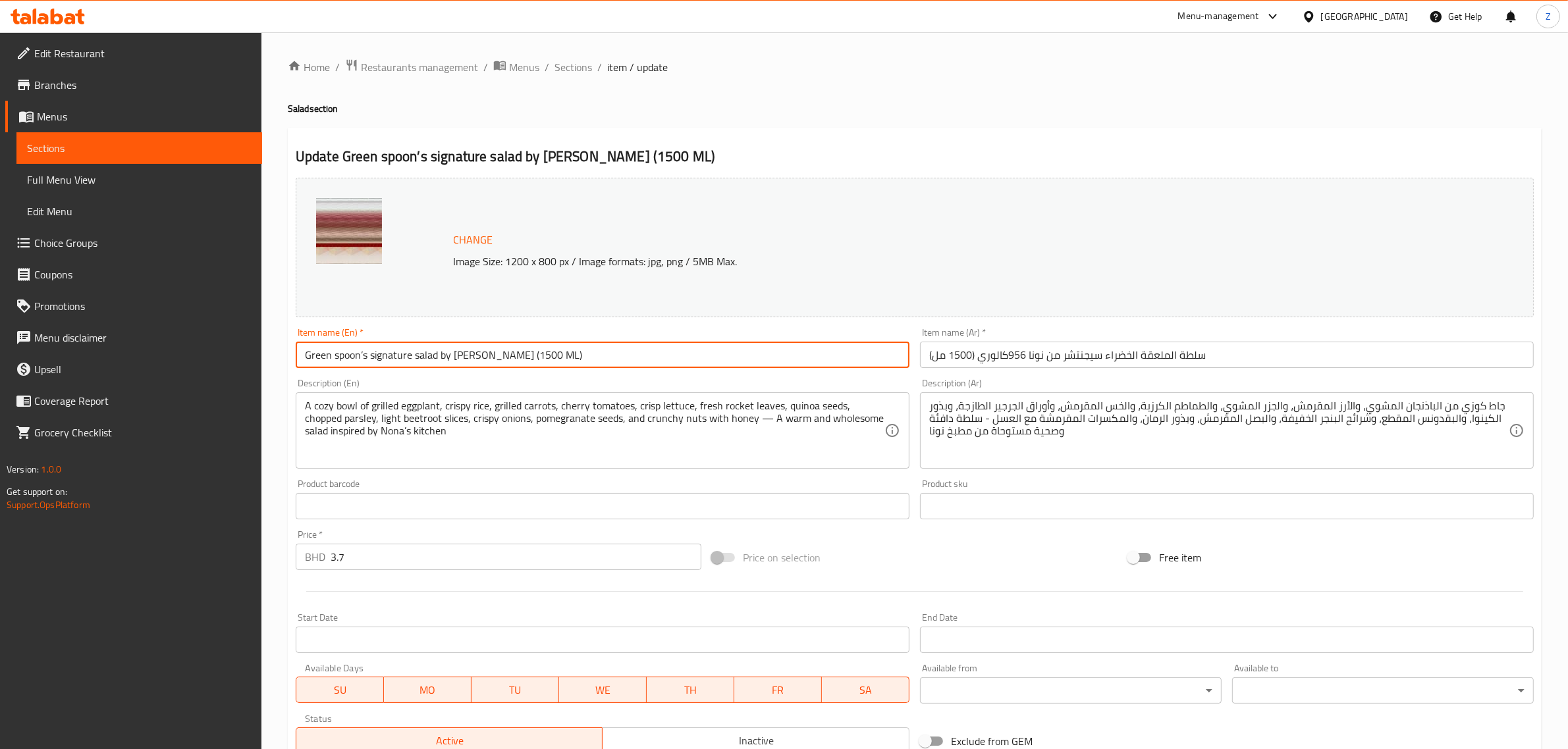
drag, startPoint x: 524, startPoint y: 356, endPoint x: 578, endPoint y: 377, distance: 57.9
click at [524, 357] on input "Green spoon’s signature salad by Nona (1500 ML)" at bounding box center [603, 355] width 614 height 27
type input "Green spoon’s signature salad by Nona (1500ml - 956 Calories)"
click at [934, 357] on input "سلطة الملعقة الخضراء سيجنتشر من نونا 956كالوري (1500 مل)" at bounding box center [1227, 355] width 614 height 27
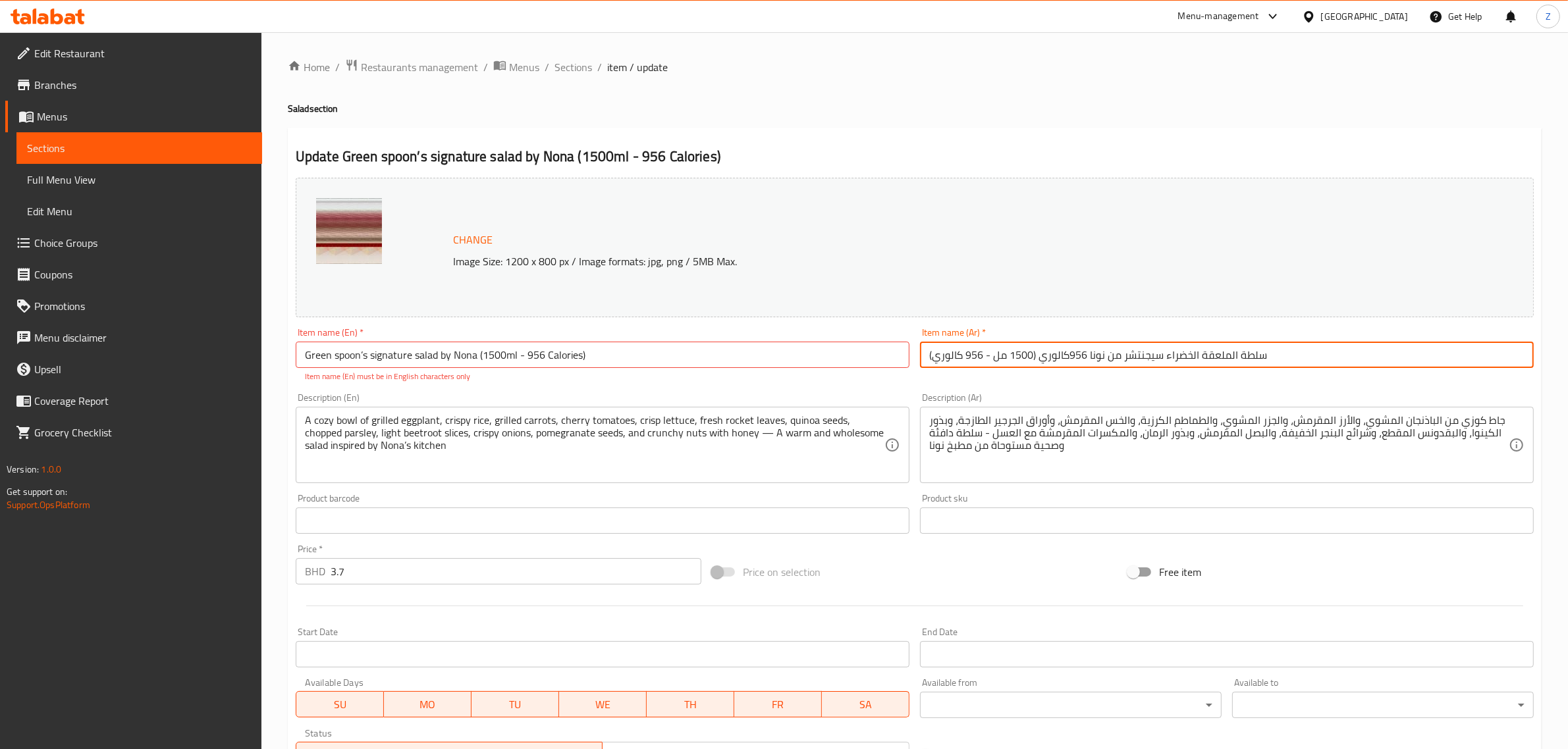
drag, startPoint x: 1038, startPoint y: 357, endPoint x: 1081, endPoint y: 356, distance: 43.0
click at [1081, 356] on input "سلطة الملعقة الخضراء سيجنتشر من نونا 956كالوري (1500 مل - 956 كالوري)" at bounding box center [1227, 355] width 614 height 27
type input "سلطة الملعقة الخضراء سيجنتشر من نونا (1500 مل - 956 كالوري)"
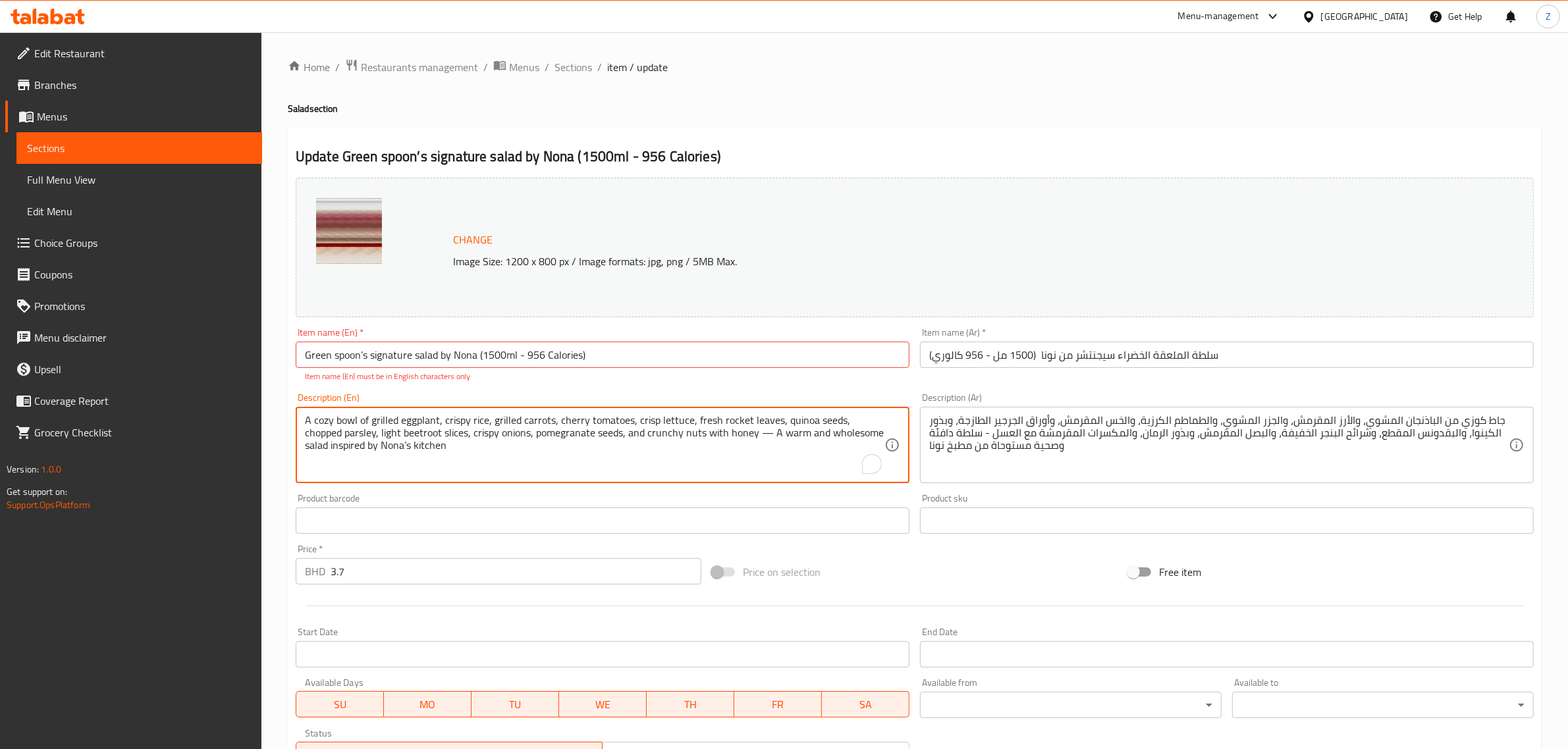
click at [515, 357] on input "Green spoon’s signature salad by Nona (1500ml - 956 Calories)" at bounding box center [603, 355] width 614 height 27
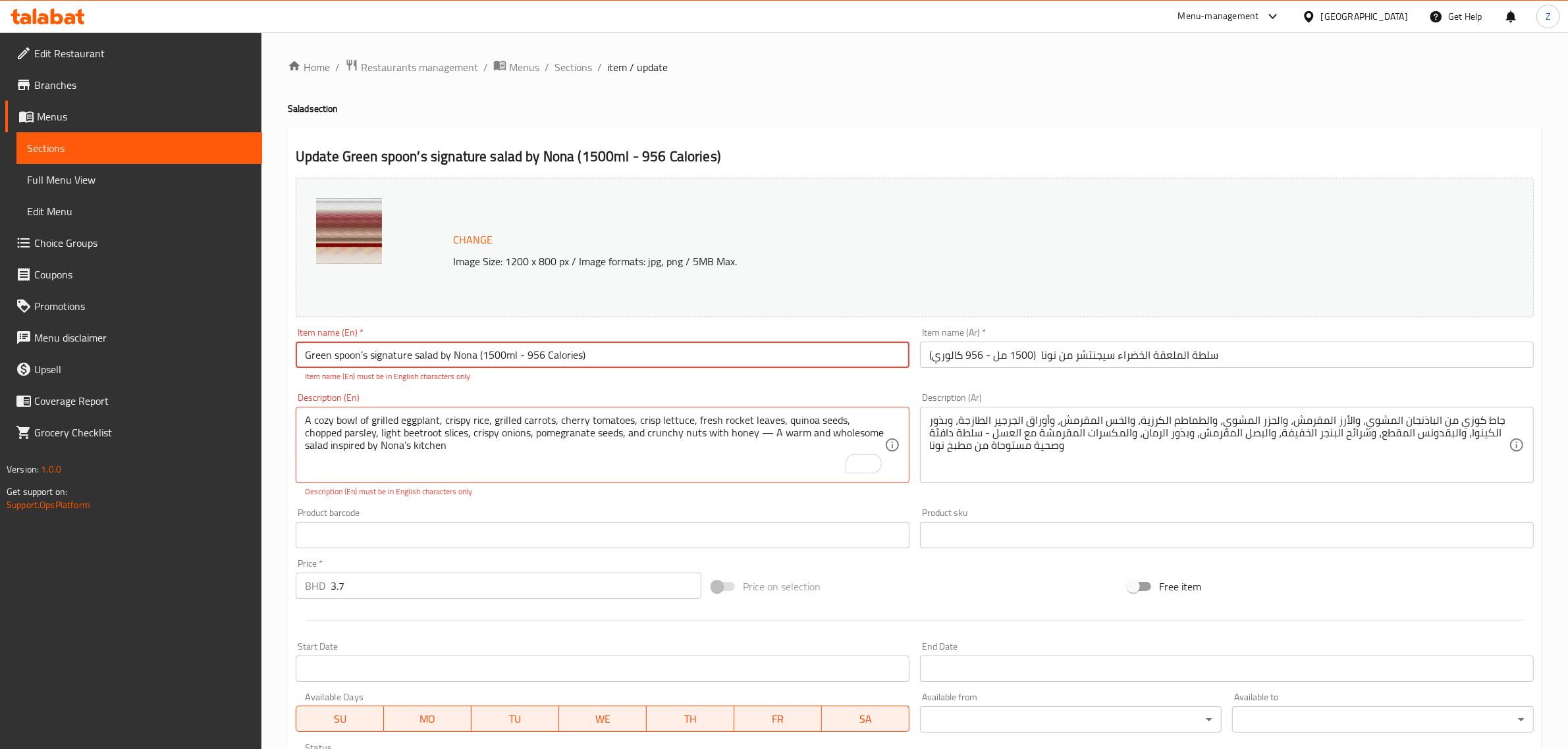
drag, startPoint x: 363, startPoint y: 359, endPoint x: 393, endPoint y: 370, distance: 32.0
click at [363, 357] on input "Green spoon’s signature salad by Nona (1500ml - 956 Calories)" at bounding box center [603, 355] width 614 height 27
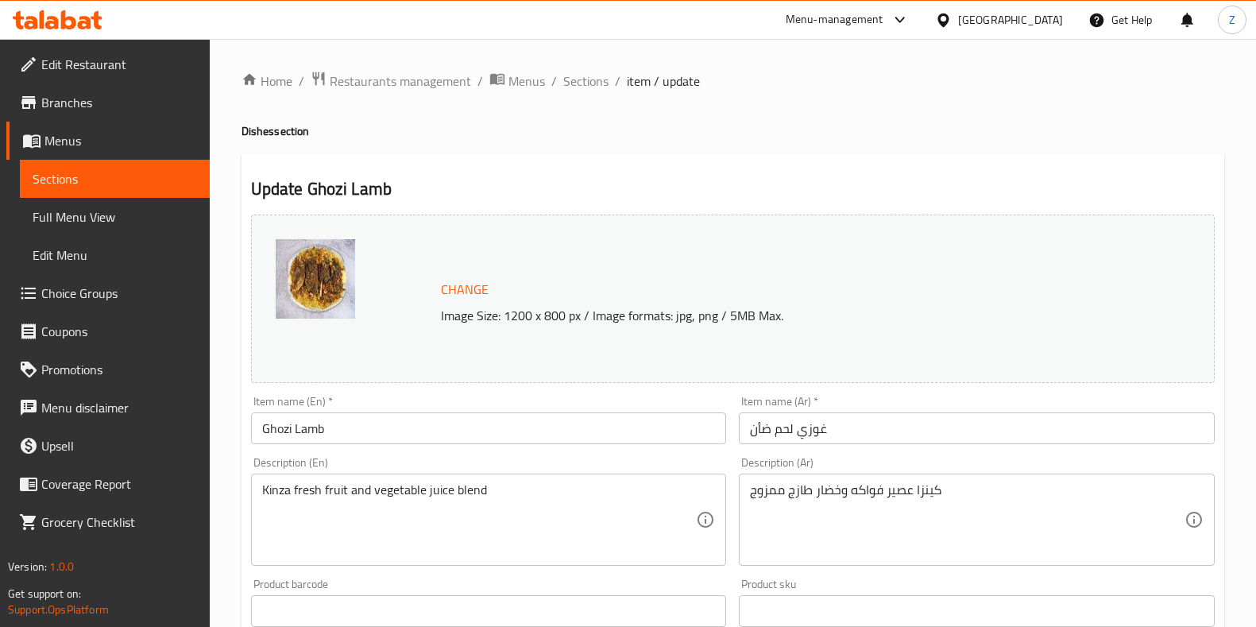
scroll to position [475, 0]
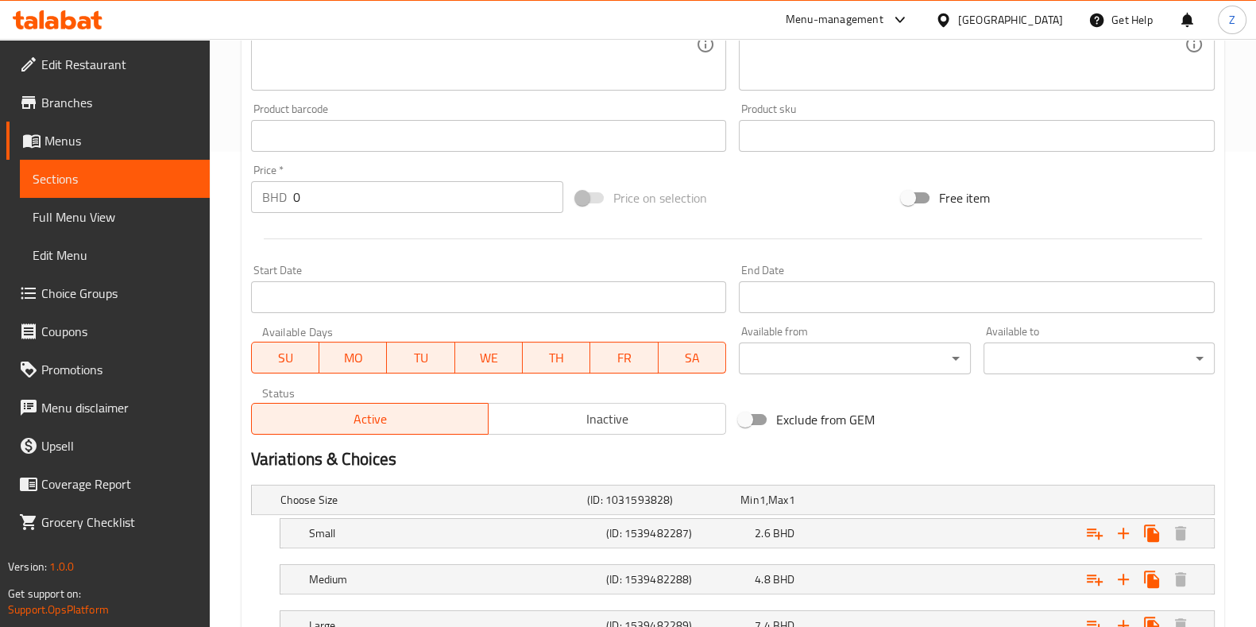
click at [1144, 452] on h2 "Variations & Choices" at bounding box center [733, 459] width 964 height 24
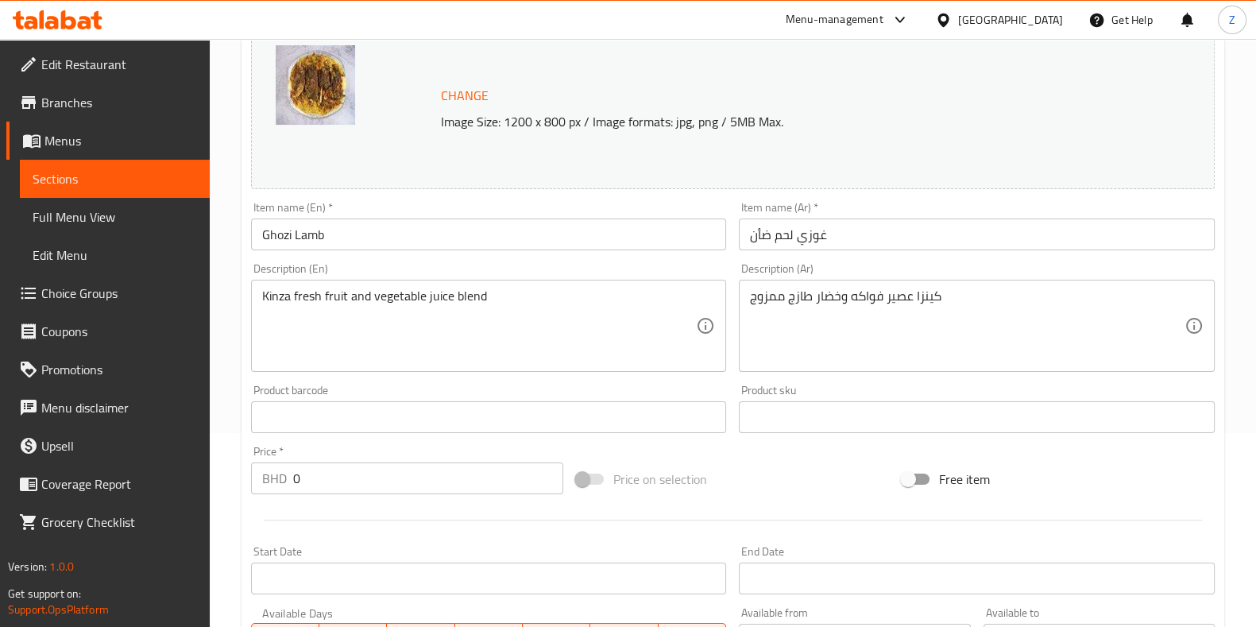
scroll to position [0, 0]
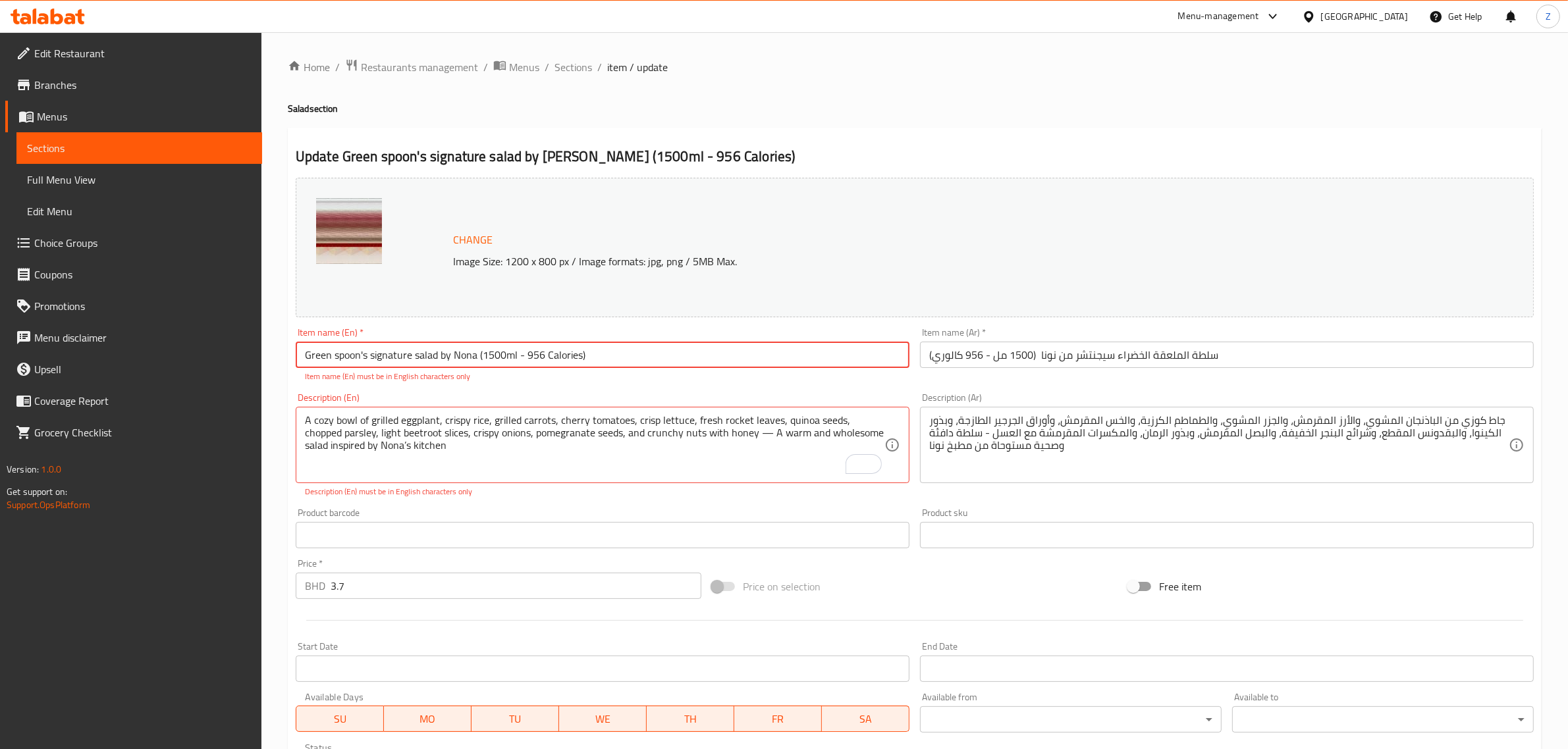
type input "Green spoon's signature salad by Nona (1500ml - 956 Calories)"
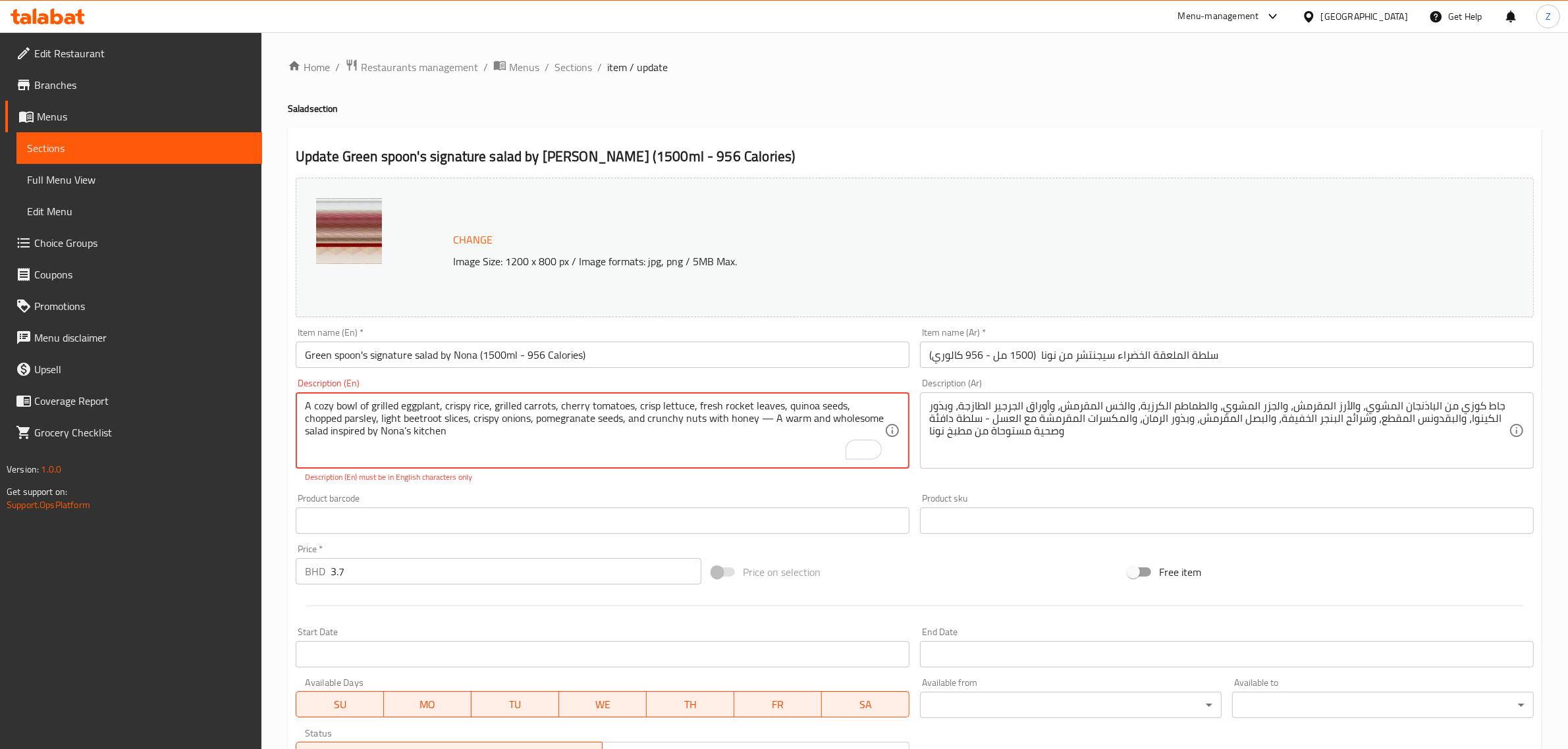
click at [441, 412] on textarea "A cozy bowl of grilled eggplant, crispy rice, grilled carrots, cherry tomatoes,…" at bounding box center [594, 430] width 579 height 62
click at [433, 443] on textarea "A cozy bowl of grilled eggplant, crispy rice, grilled carrots, cherry tomatoes,…" at bounding box center [594, 430] width 579 height 62
click at [332, 418] on textarea "A cozy bowl of grilled eggplant, crispy rice, grilled carrots, cherry tomatoes,…" at bounding box center [594, 430] width 579 height 62
click at [586, 418] on textarea "A cozy bowl of grilled eggplant, crispy rice, grilled carrots, cherry tomatoes,…" at bounding box center [594, 430] width 579 height 62
click at [442, 436] on textarea "A cozy bowl of grilled eggplant, crispy rice, grilled carrots, cherry tomatoes,…" at bounding box center [594, 430] width 579 height 62
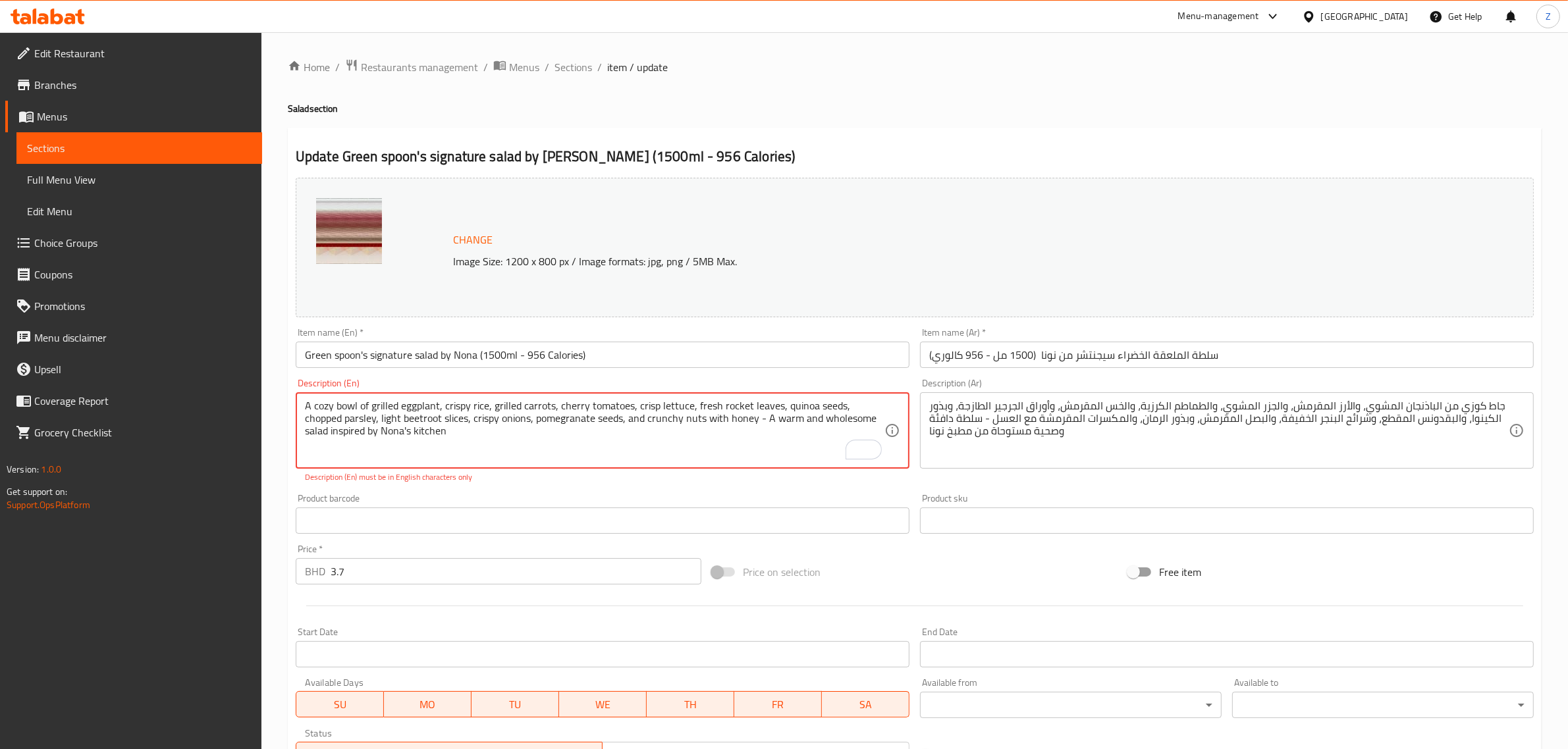
click at [488, 402] on textarea "A cozy bowl of grilled eggplant, crispy rice, grilled carrots, cherry tomatoes,…" at bounding box center [594, 430] width 579 height 62
type textarea "A cozy bowl of grilled eggplant, crispy rice, grilled carrots, cherry tomatoes,…"
drag, startPoint x: 1022, startPoint y: 443, endPoint x: 1015, endPoint y: 450, distance: 9.9
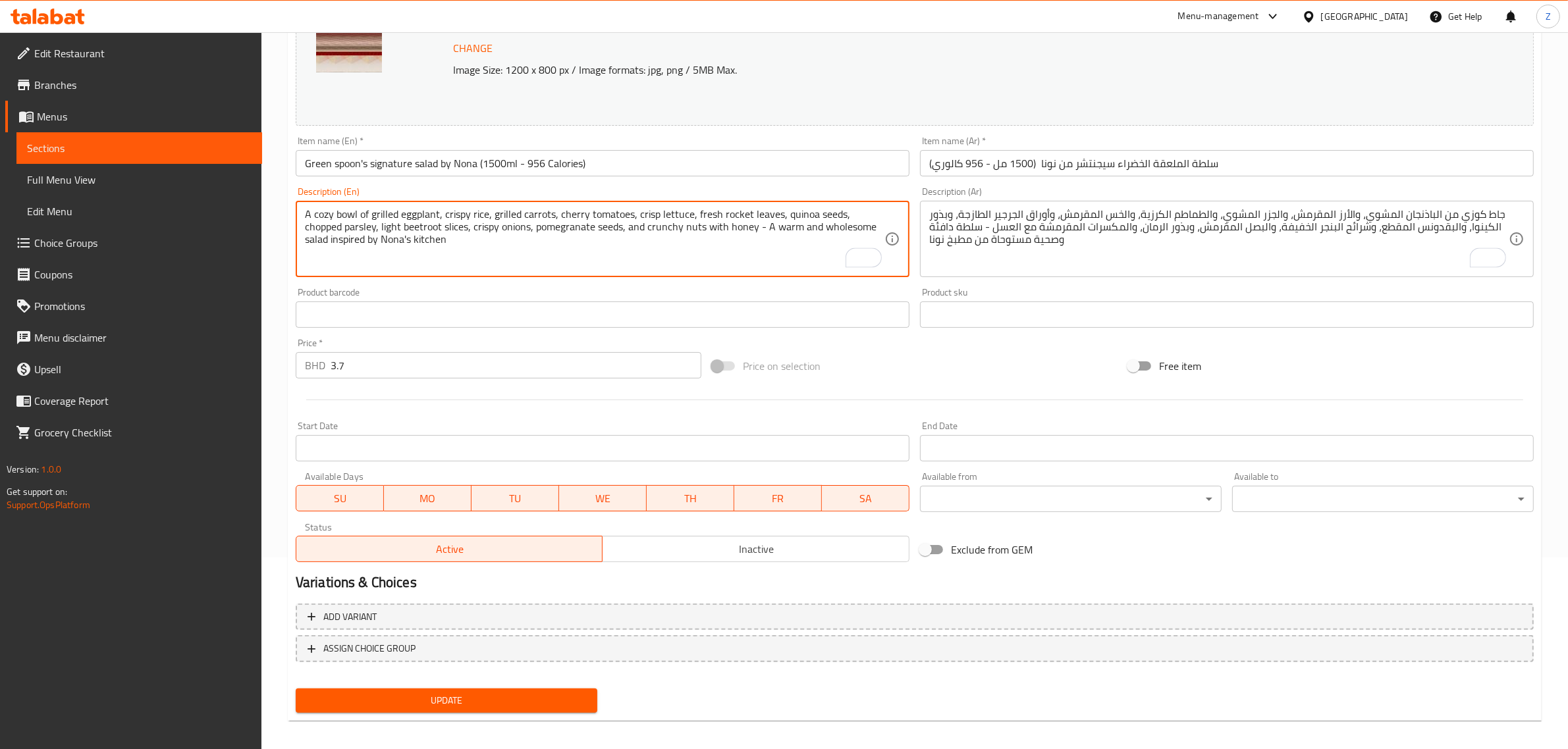
scroll to position [198, 0]
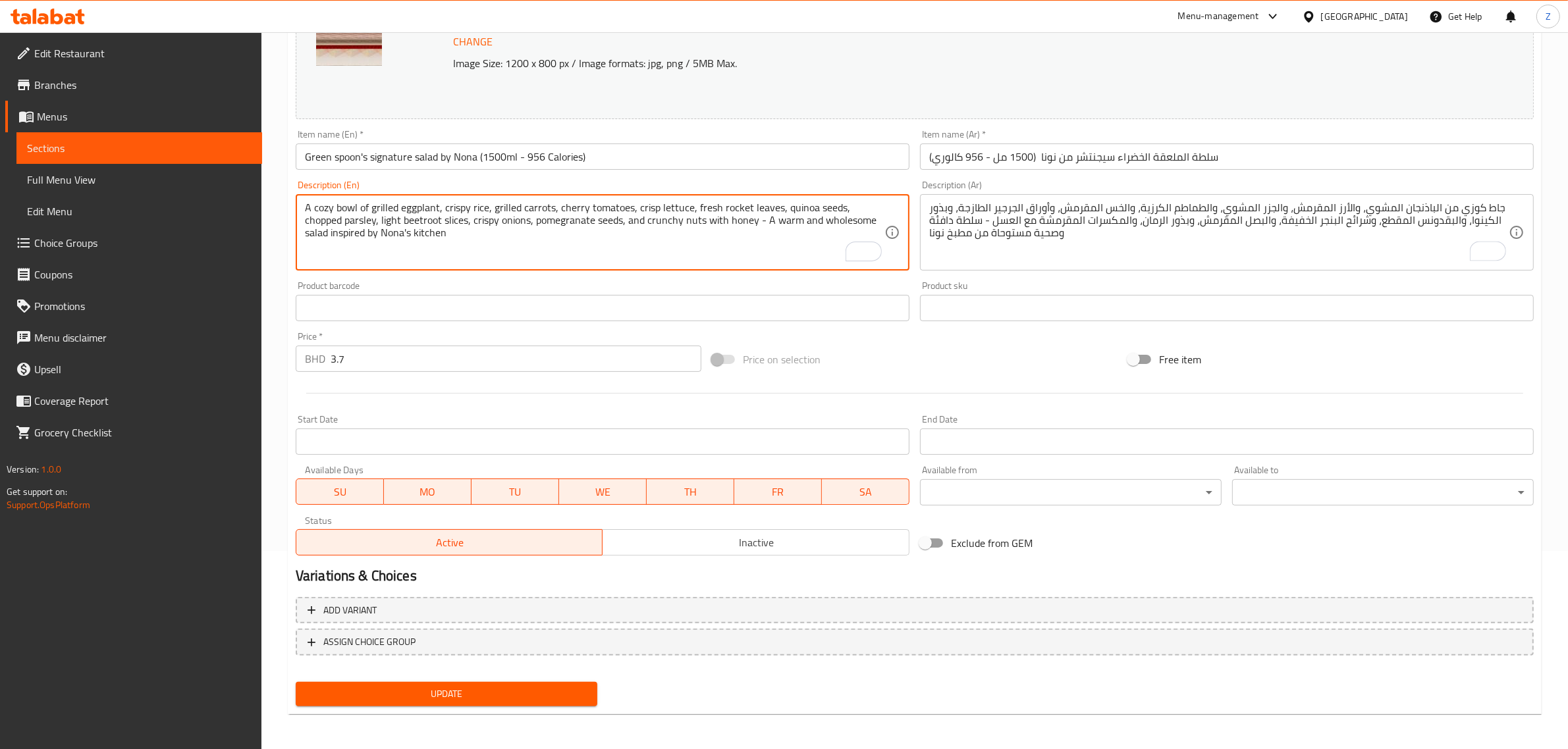
click at [535, 699] on span "Update" at bounding box center [447, 694] width 281 height 17
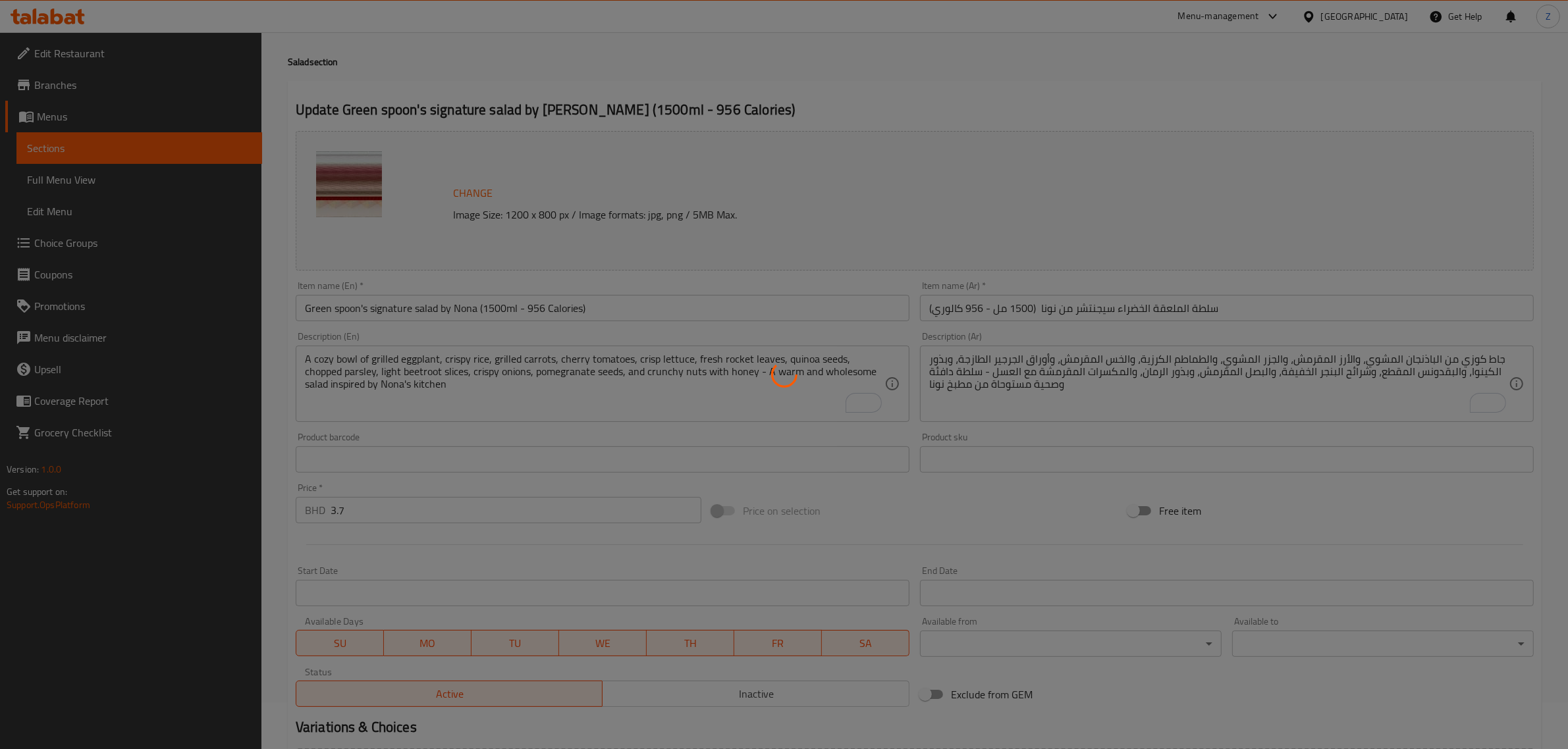
scroll to position [0, 0]
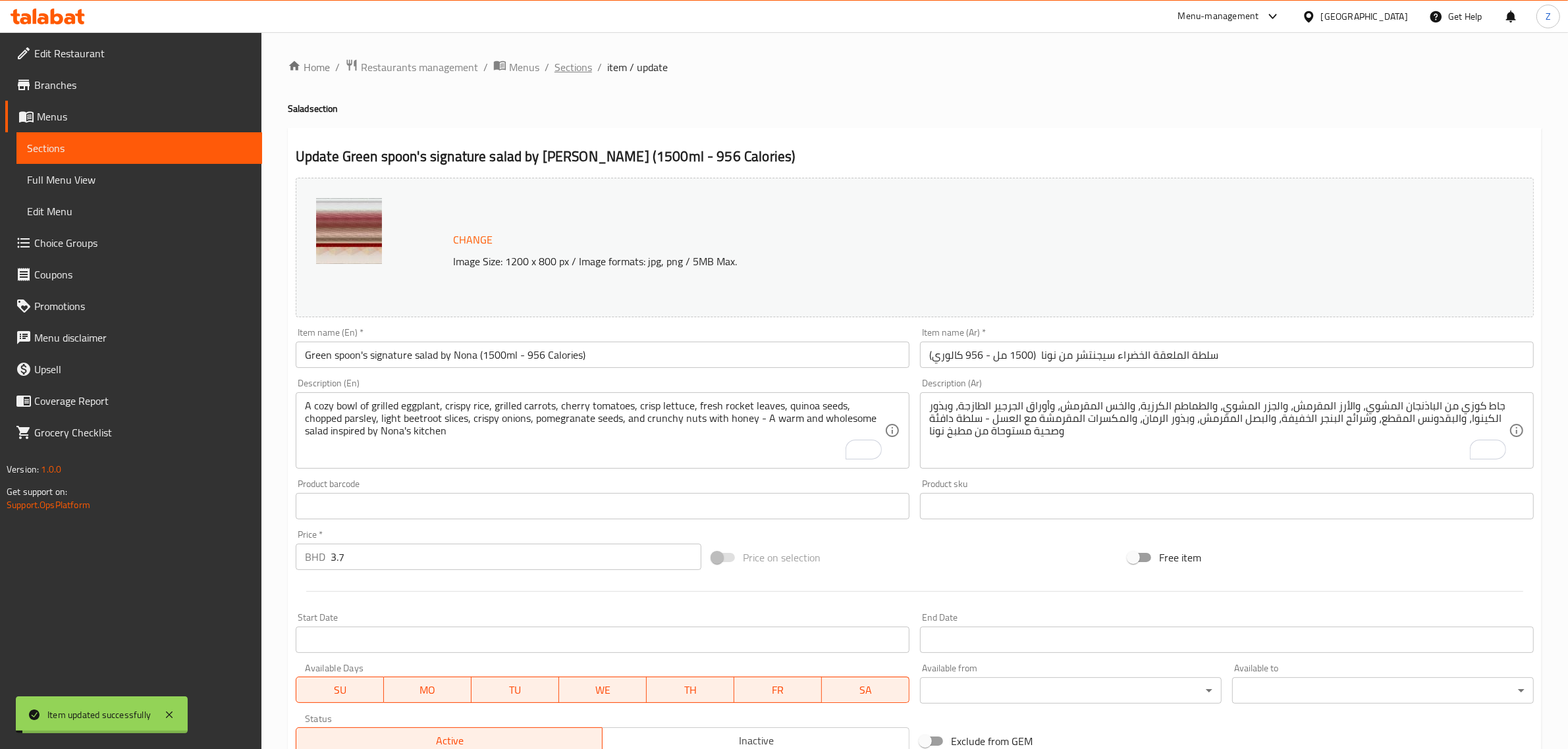
click at [576, 65] on span "Sections" at bounding box center [573, 67] width 37 height 16
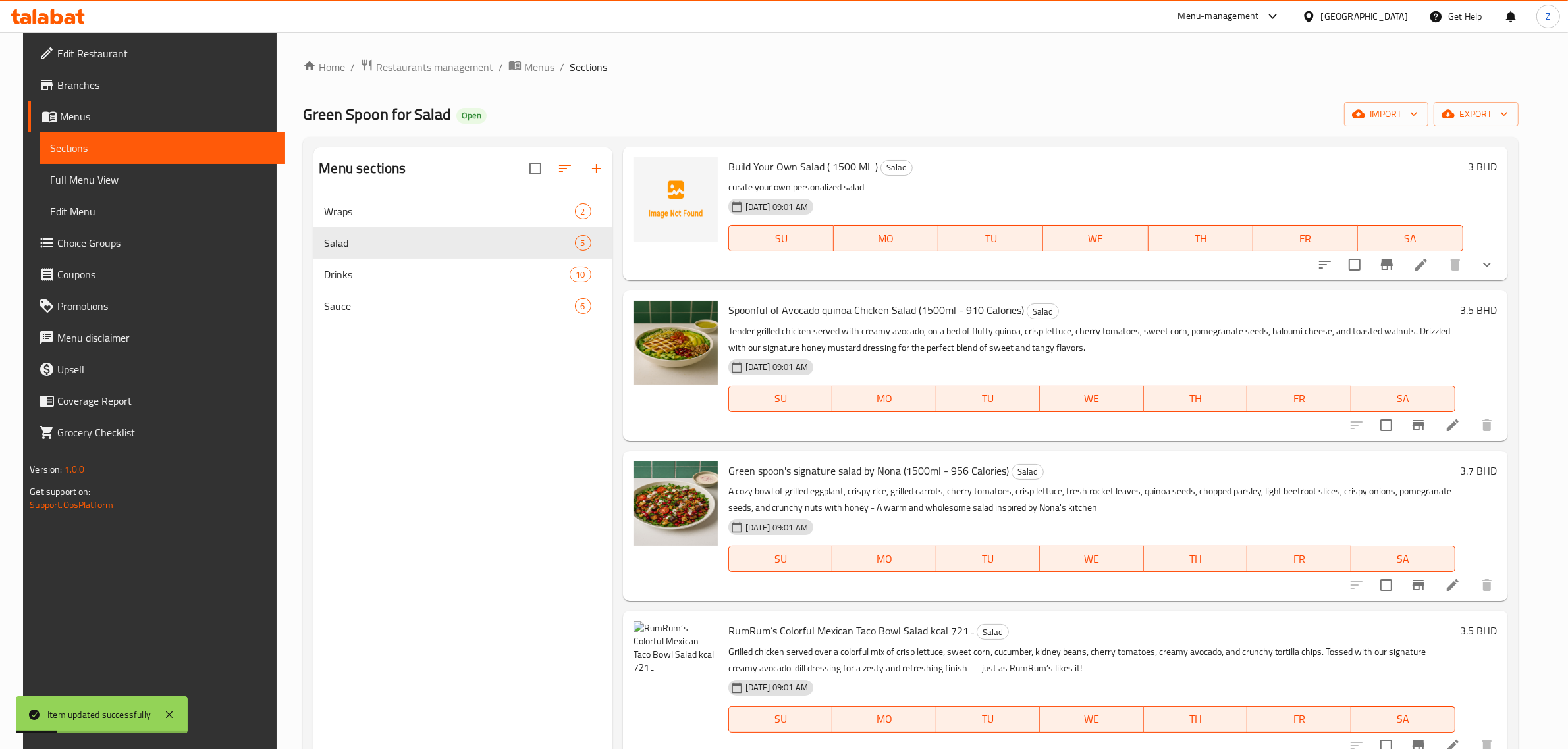
scroll to position [67, 0]
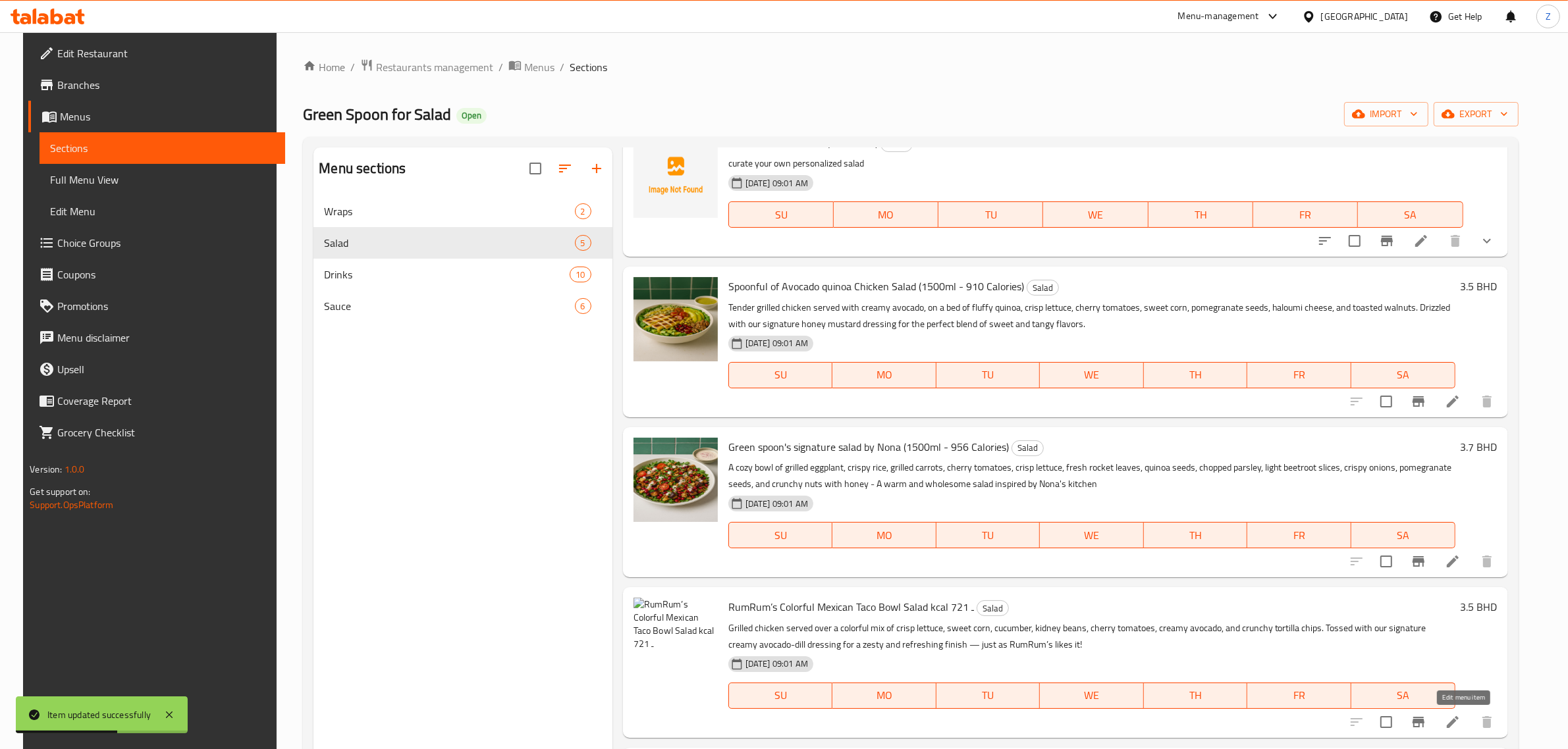
click at [1461, 717] on icon at bounding box center [1452, 722] width 16 height 16
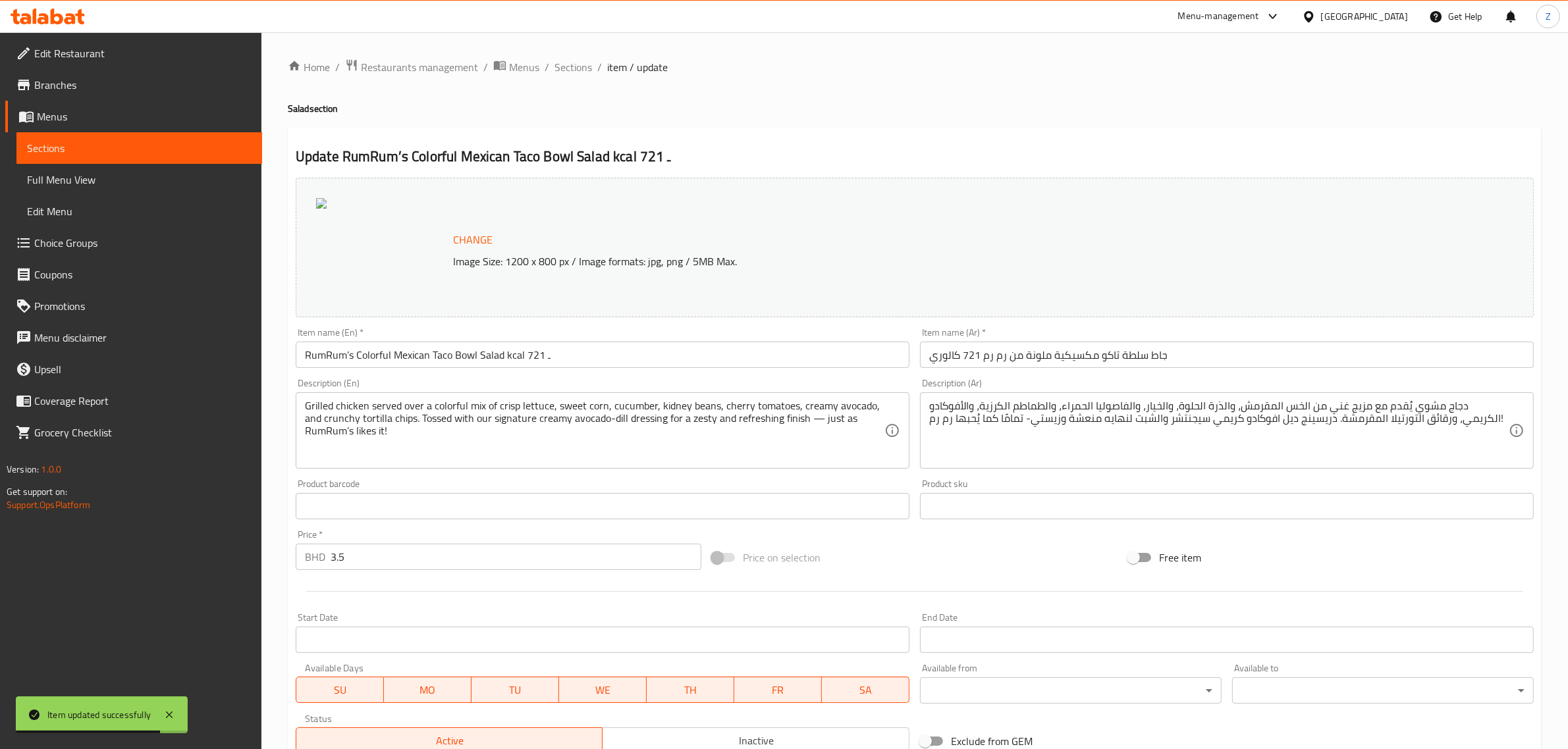
drag, startPoint x: 619, startPoint y: 352, endPoint x: 631, endPoint y: 364, distance: 17.0
click at [623, 357] on input "RumRum’s Colorful Mexican Taco Bowl Salad kcal ـ 721" at bounding box center [603, 355] width 614 height 27
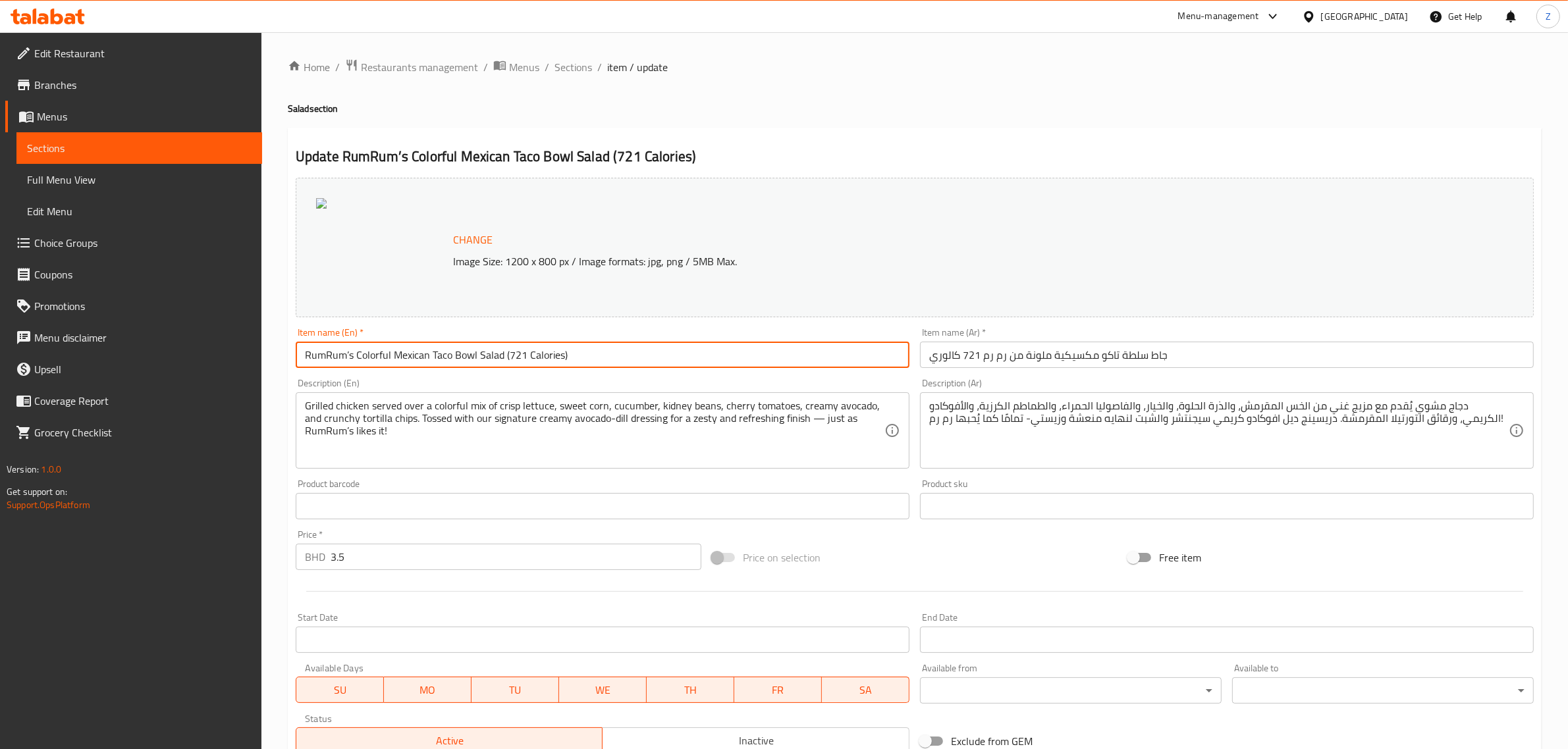
type input "RumRum’s Colorful Mexican Taco Bowl Salad (721 Calories)"
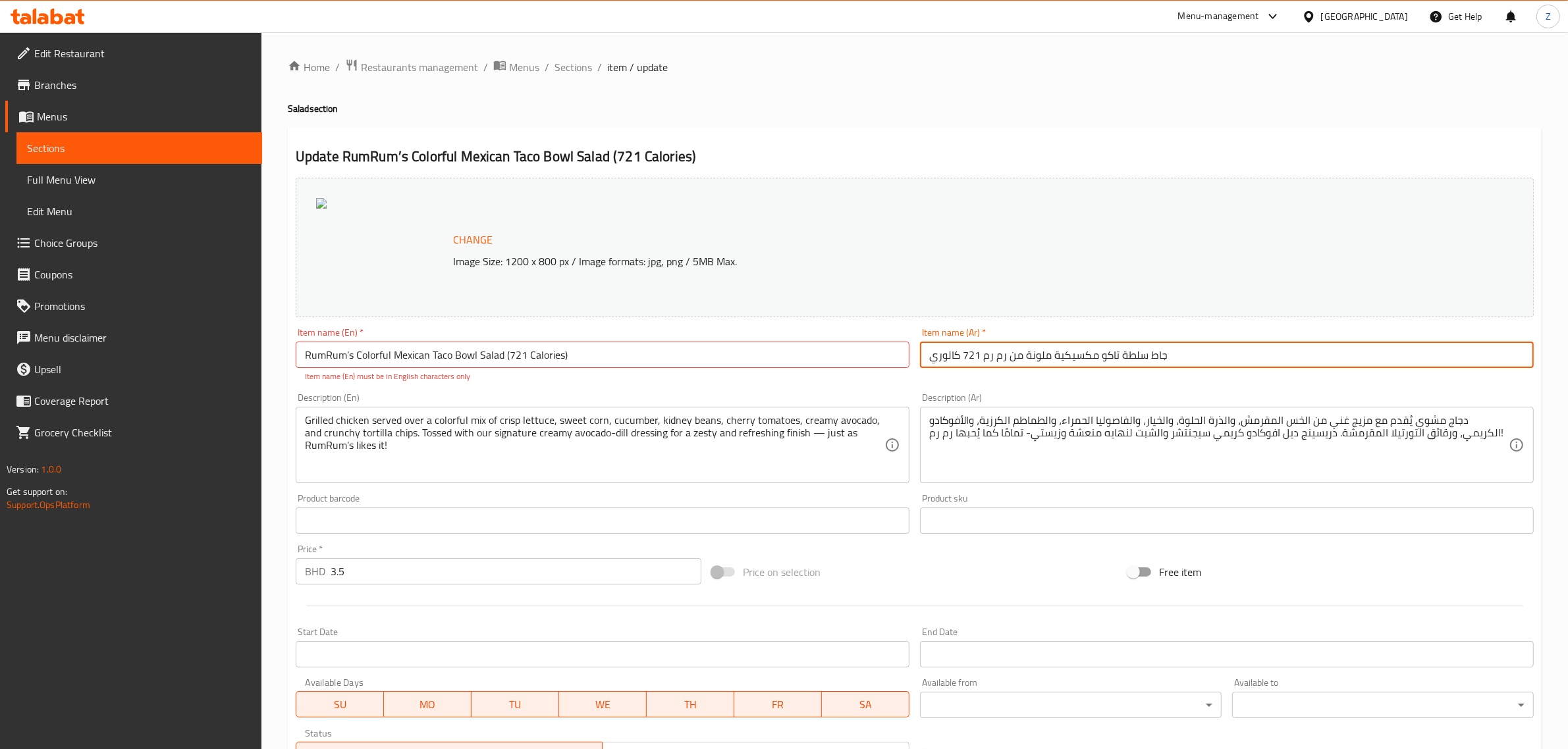
click at [976, 357] on input "جاط سلطة تاكو مكسيكية ملونة من رم رم 721 كالوري" at bounding box center [1227, 355] width 614 height 27
type input "جاط سلطة تاكو مكسيكية ملونة من رم رم (721 كالوري)"
drag, startPoint x: 819, startPoint y: 431, endPoint x: 897, endPoint y: 466, distance: 85.5
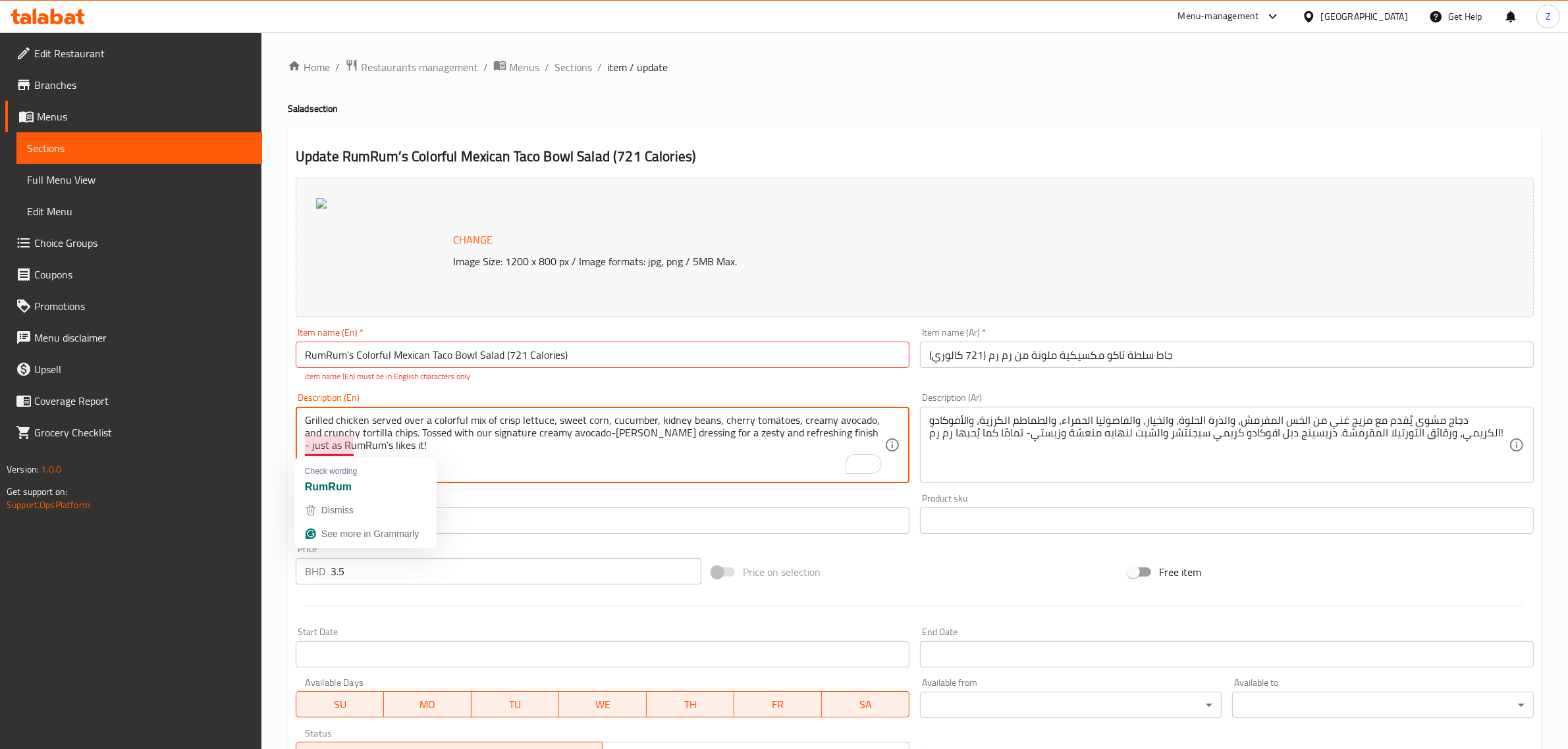
click at [565, 437] on textarea "Grilled chicken served over a colorful mix of crisp lettuce, sweet corn, cucumb…" at bounding box center [594, 445] width 579 height 62
type textarea "Grilled chicken served over a colorful mix of crisp lettuce, sweet corn, cucumb…"
drag, startPoint x: 346, startPoint y: 352, endPoint x: 454, endPoint y: 380, distance: 111.6
click at [346, 352] on input "RumRum’s Colorful Mexican Taco Bowl Salad (721 Calories)" at bounding box center [603, 355] width 614 height 27
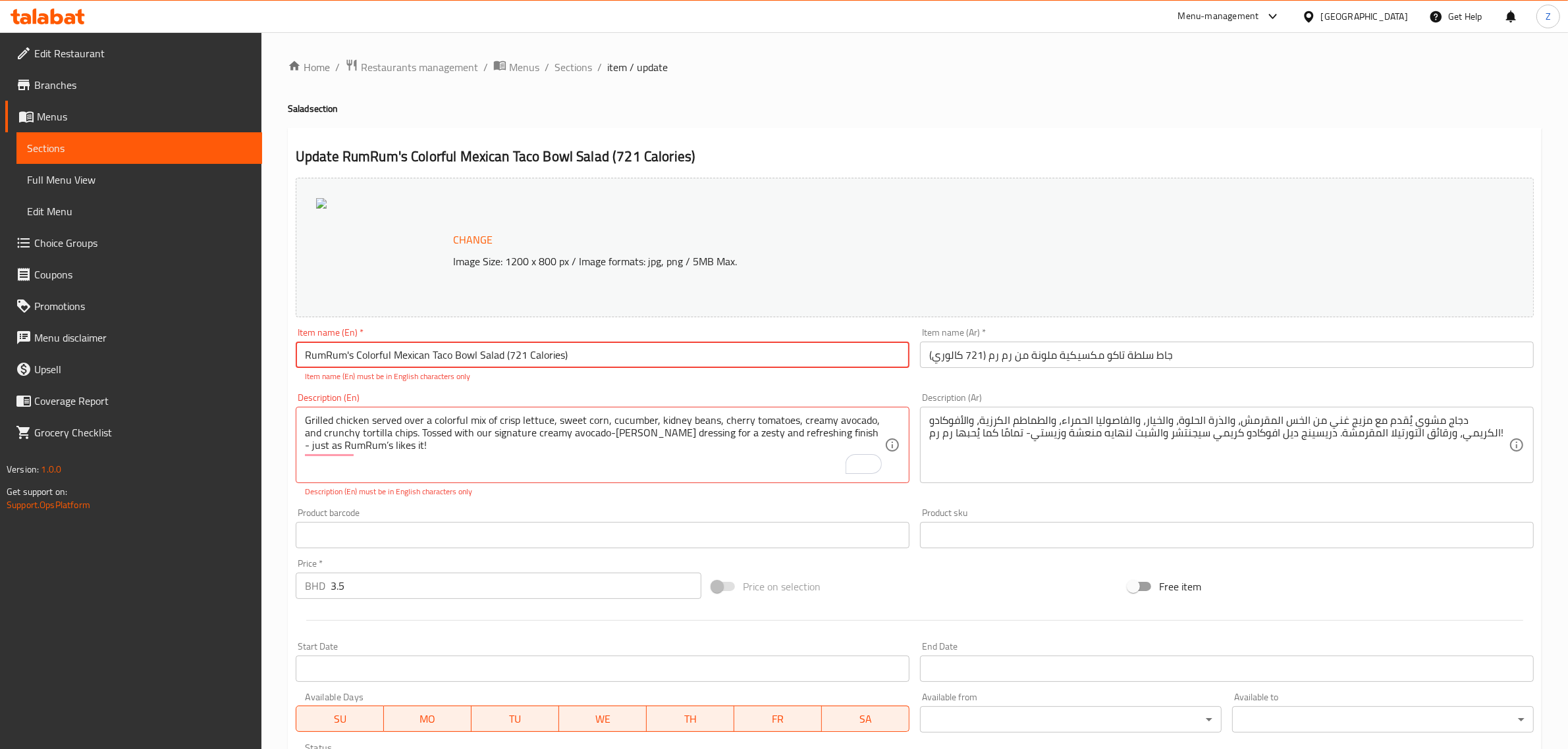
type input "RumRum's Colorful Mexican Taco Bowl Salad (721 Calories)"
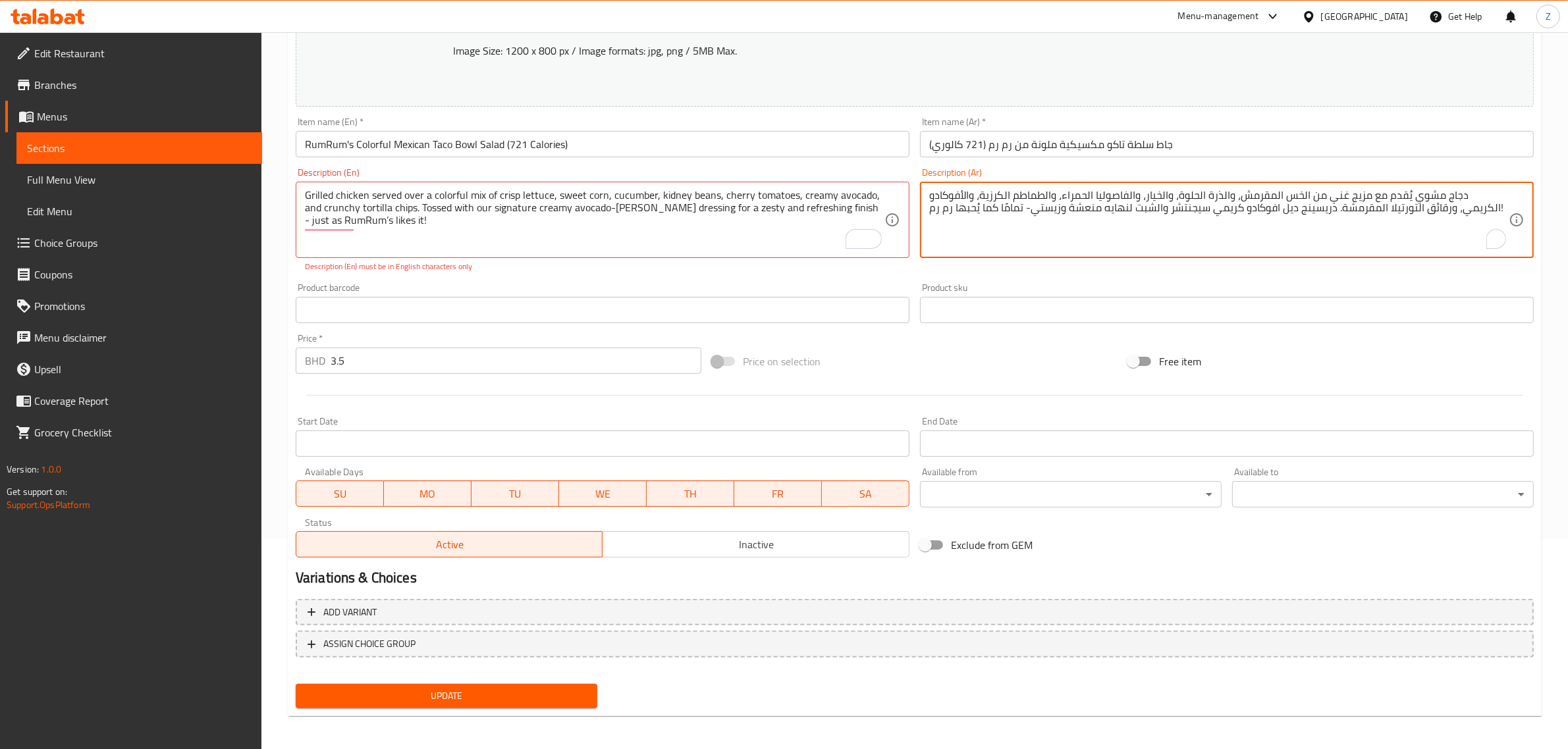
scroll to position [212, 0]
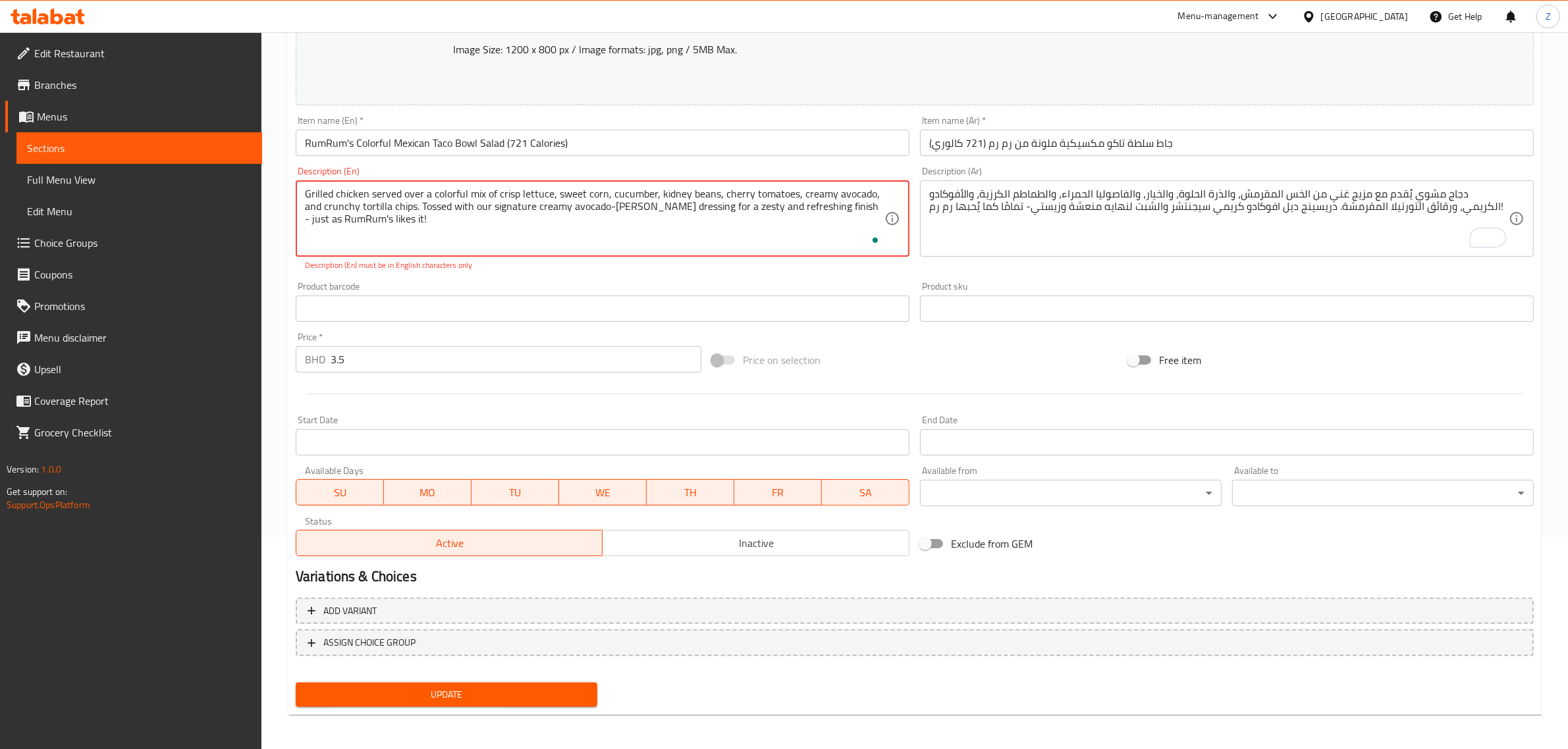
click at [521, 237] on textarea "Grilled chicken served over a colorful mix of crisp lettuce, sweet corn, cucumb…" at bounding box center [594, 218] width 579 height 62
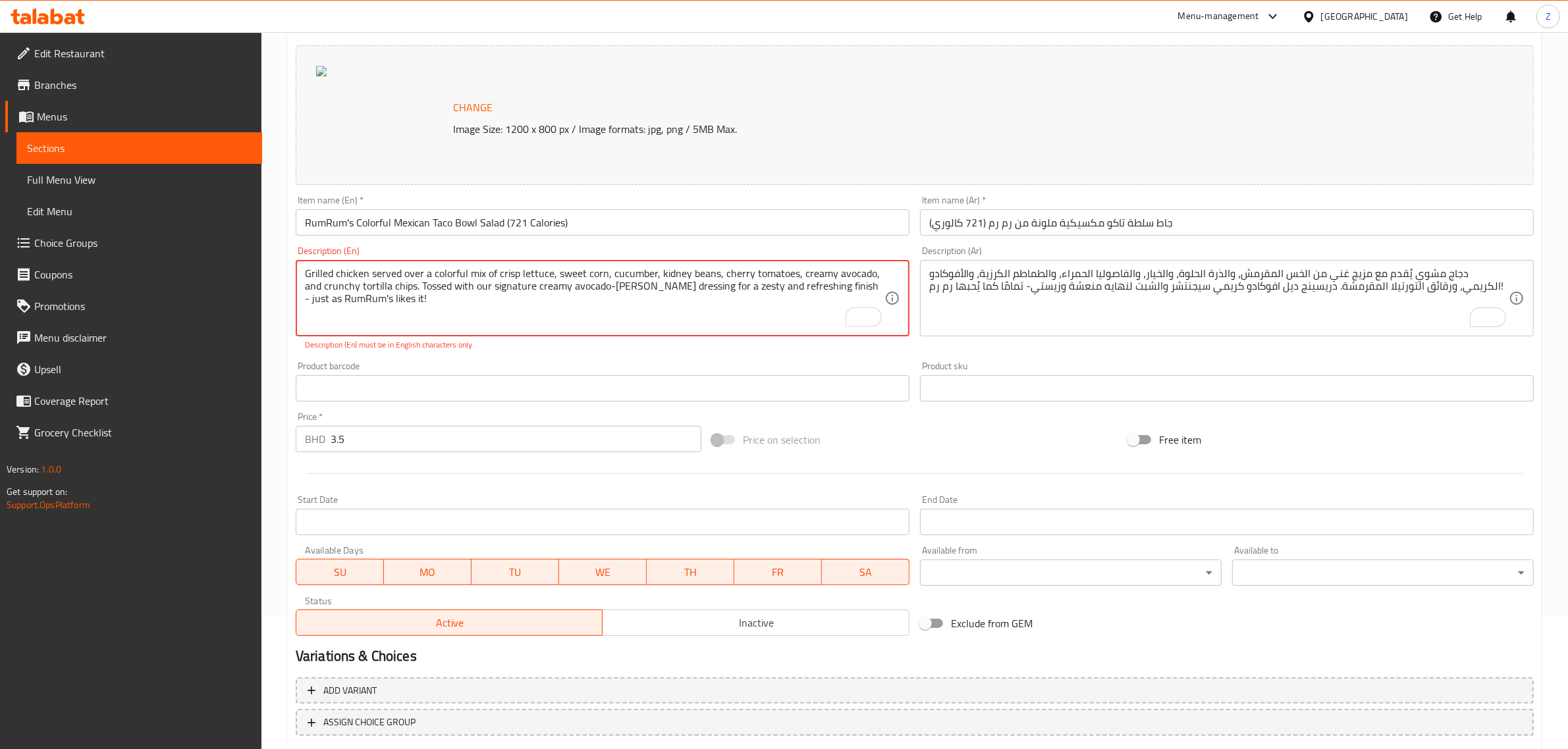
scroll to position [0, 0]
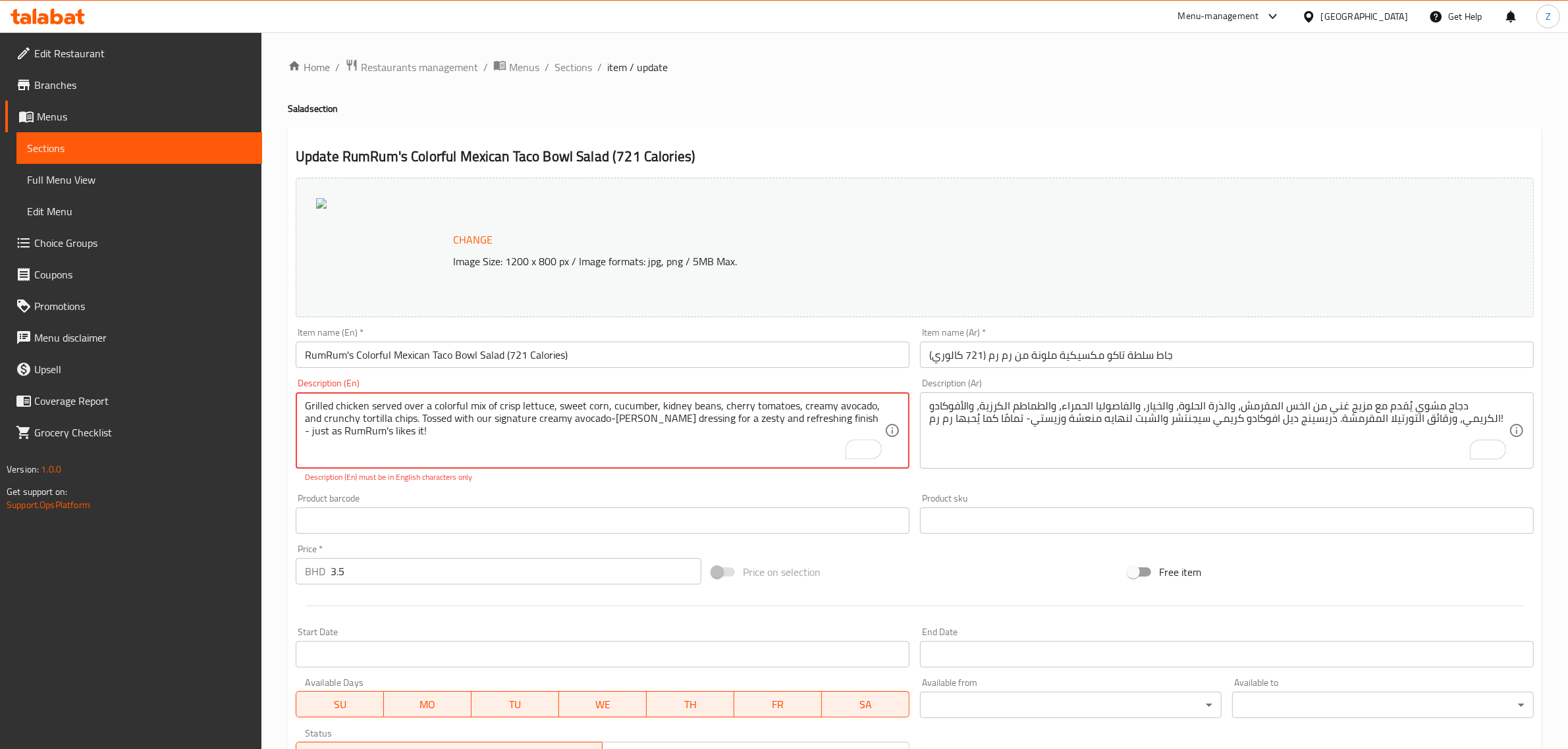
click at [554, 403] on textarea "Grilled chicken served over a colorful mix of crisp lettuce, sweet corn, cucumb…" at bounding box center [594, 430] width 579 height 62
type textarea "Grilled chicken served over a colorful mix of crisp lettuce, sweet corn, cucumb…"
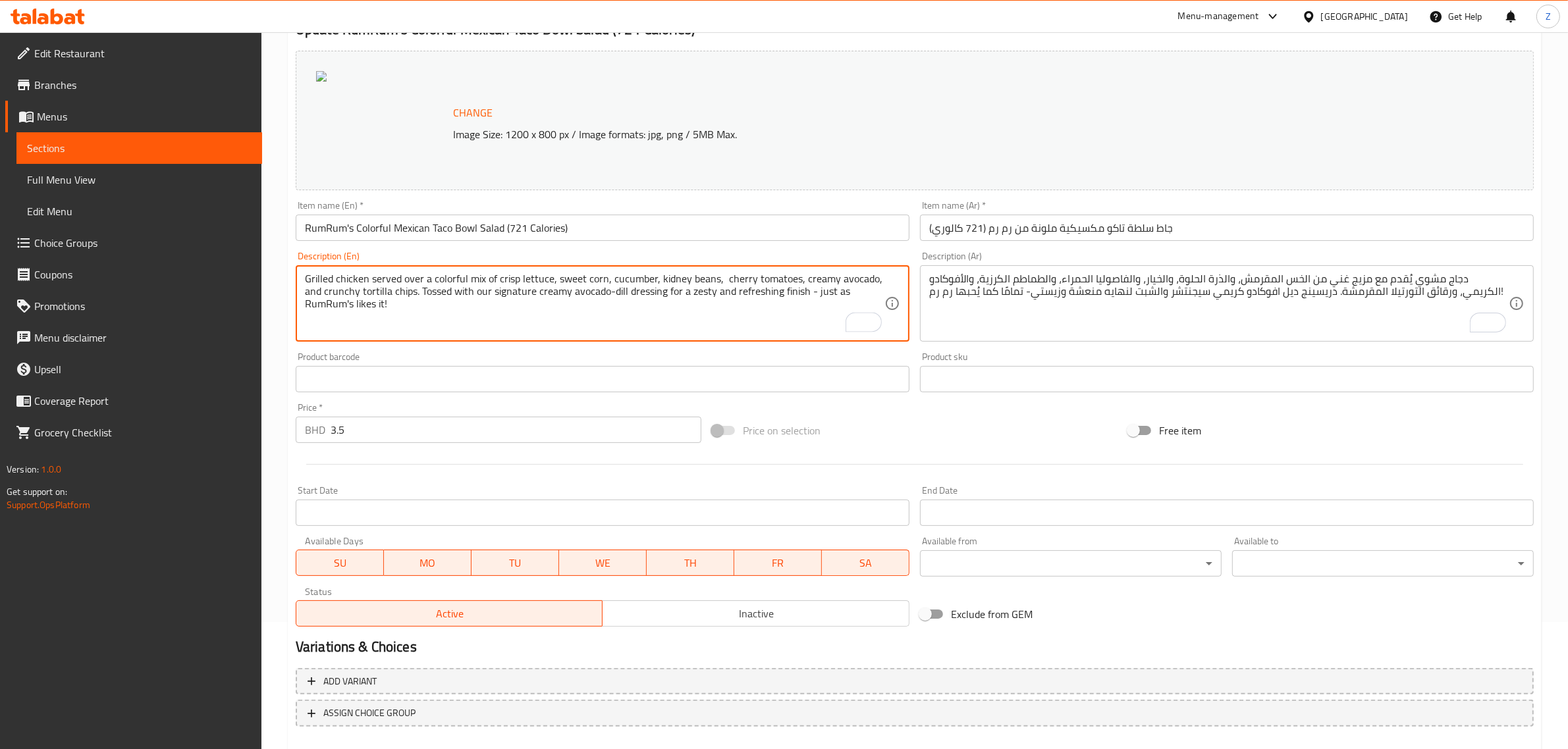
scroll to position [198, 0]
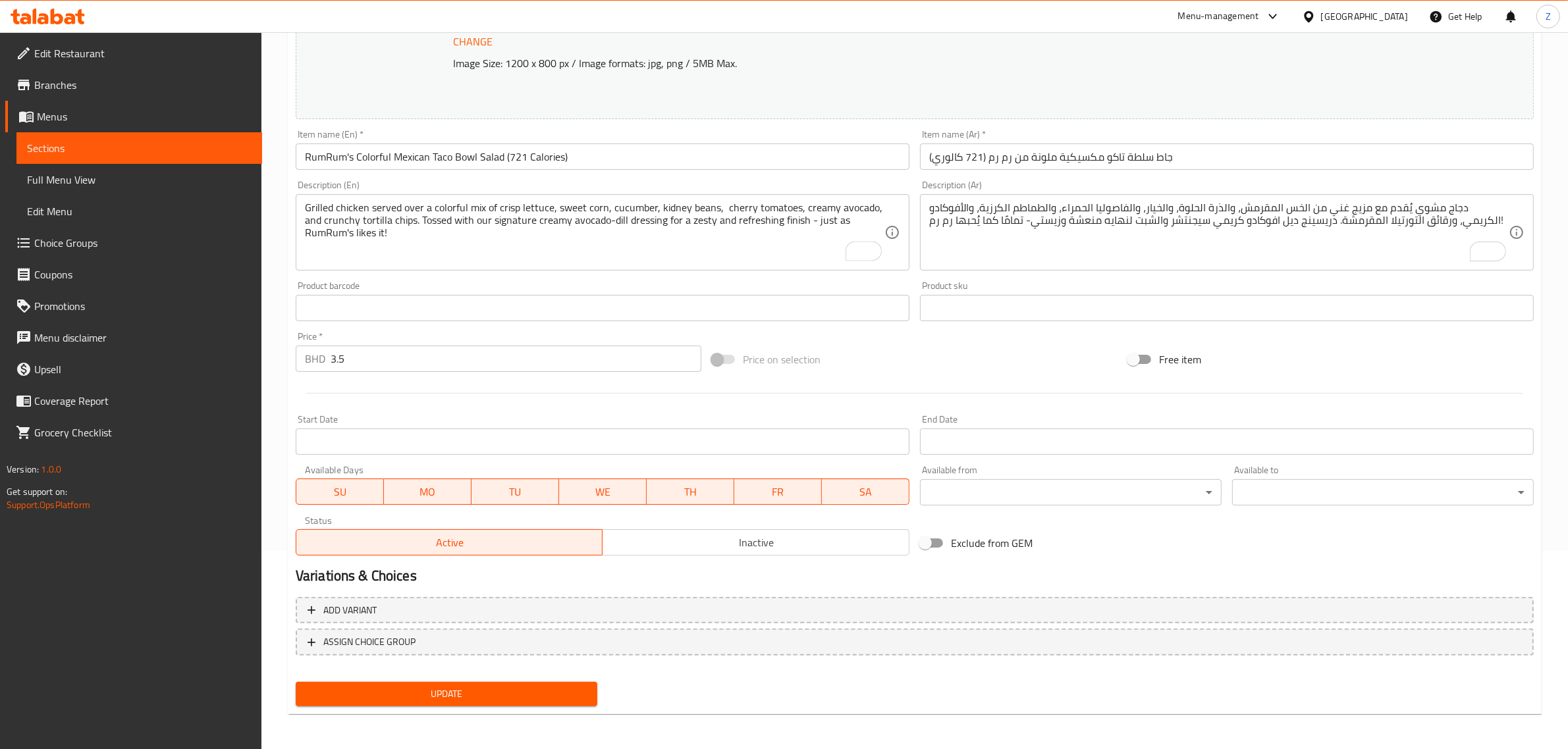
click at [428, 713] on div "Update RumRum's Colorful Mexican Taco Bowl Salad (721 Calories) Change Image Si…" at bounding box center [914, 322] width 1254 height 785
drag, startPoint x: 432, startPoint y: 702, endPoint x: 440, endPoint y: 701, distance: 8.1
click at [433, 702] on button "Update" at bounding box center [447, 693] width 302 height 24
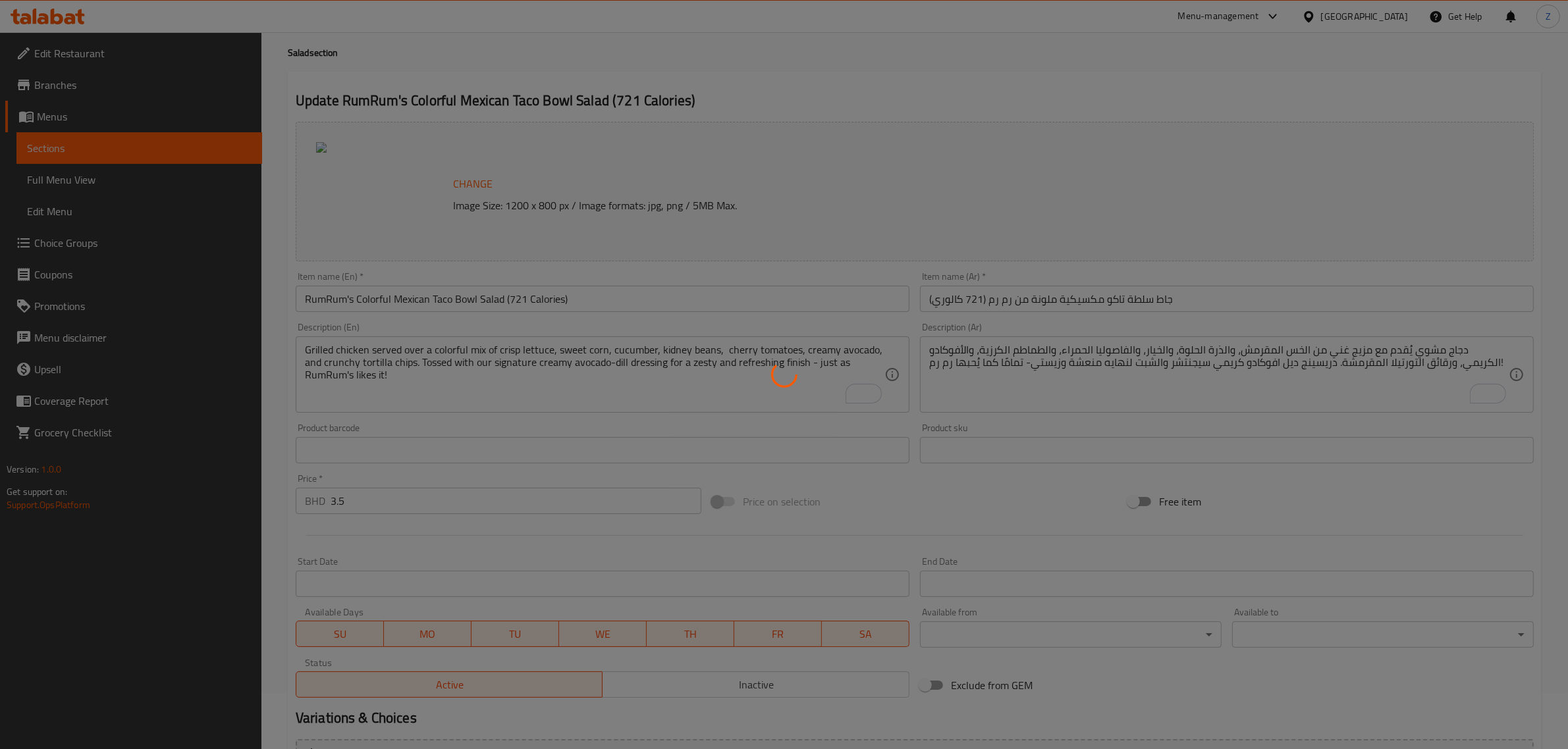
scroll to position [0, 0]
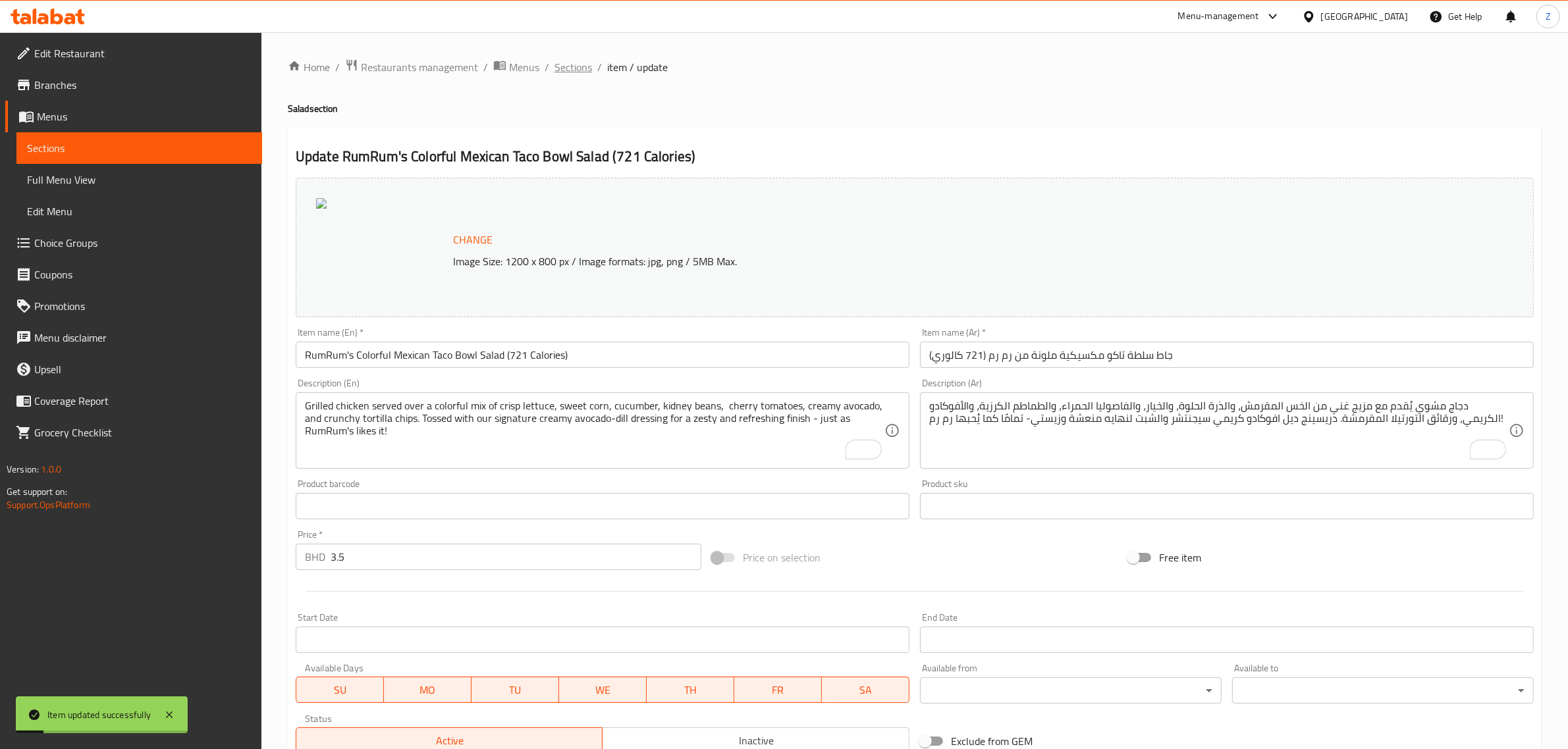
click at [579, 68] on span "Sections" at bounding box center [573, 67] width 37 height 16
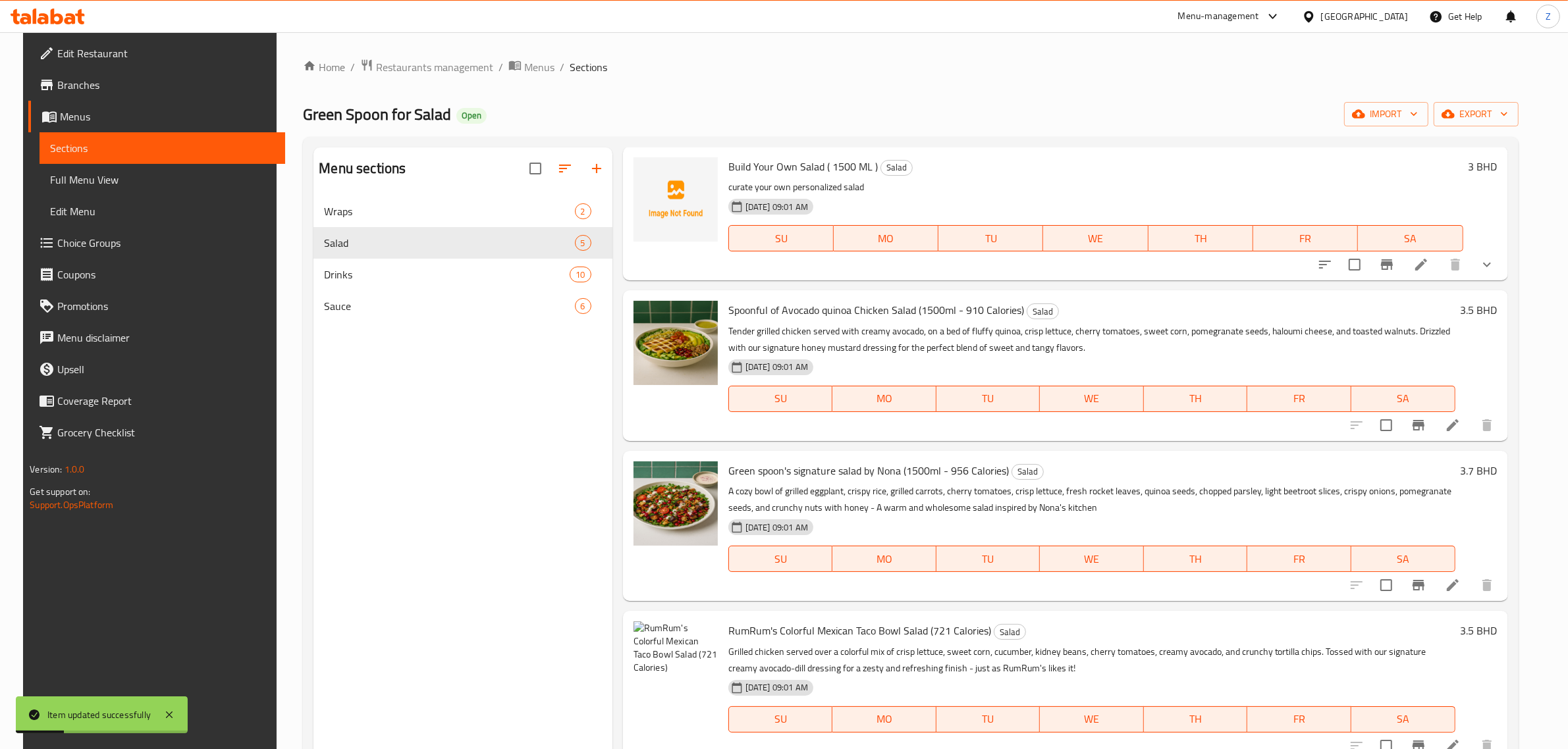
scroll to position [67, 0]
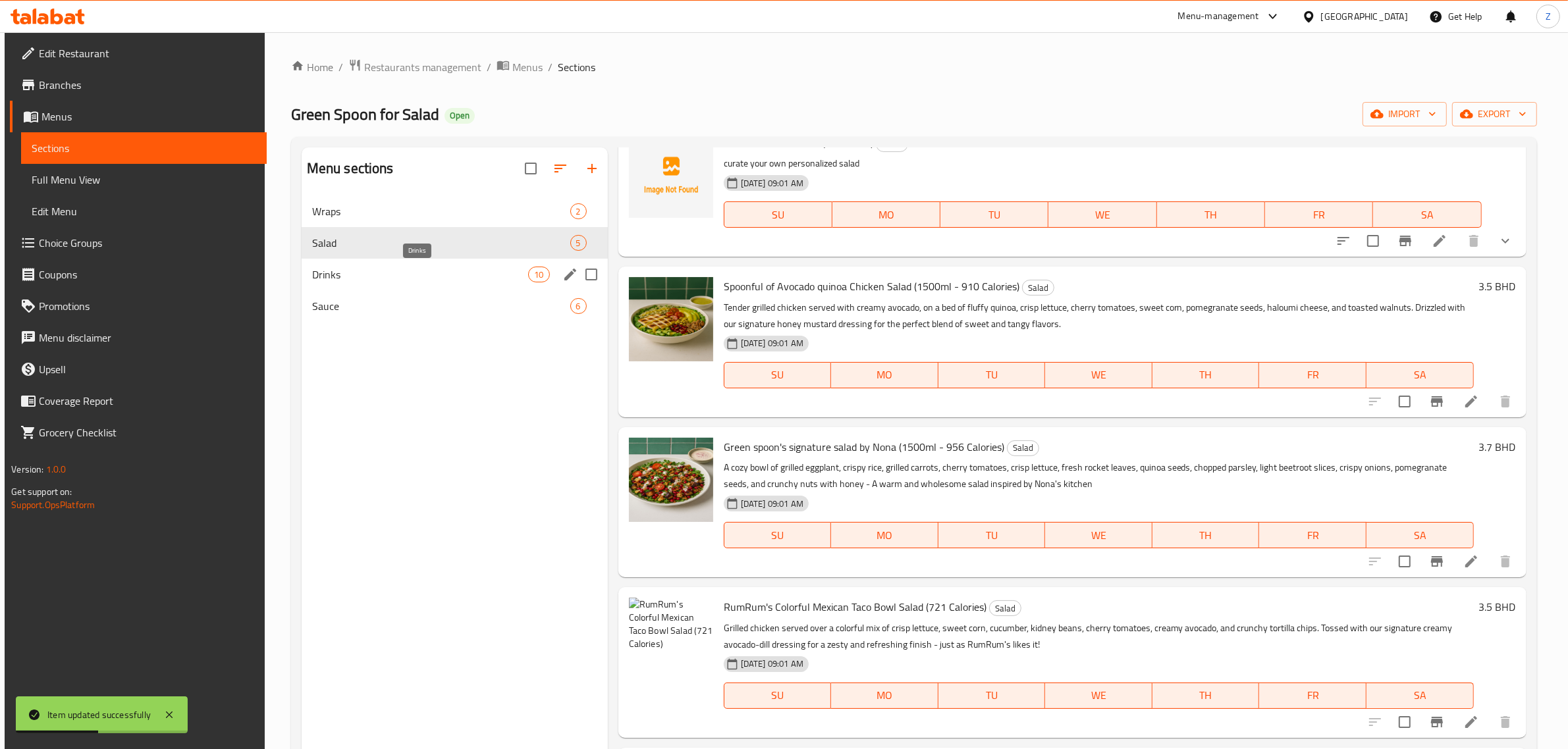
drag, startPoint x: 360, startPoint y: 271, endPoint x: 356, endPoint y: 278, distance: 8.1
click at [357, 273] on span "Drinks" at bounding box center [420, 274] width 216 height 16
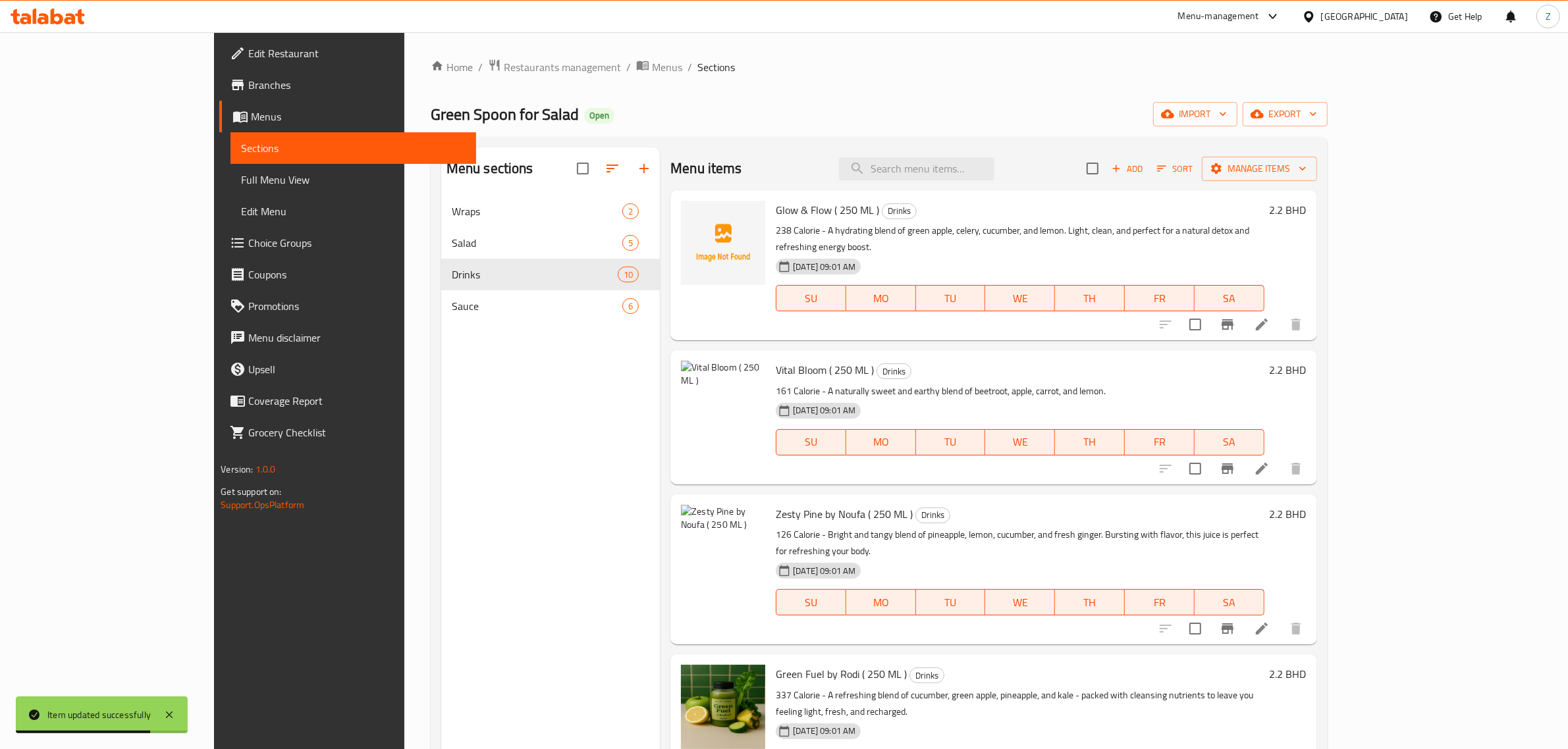
click at [1270, 317] on icon at bounding box center [1261, 324] width 16 height 16
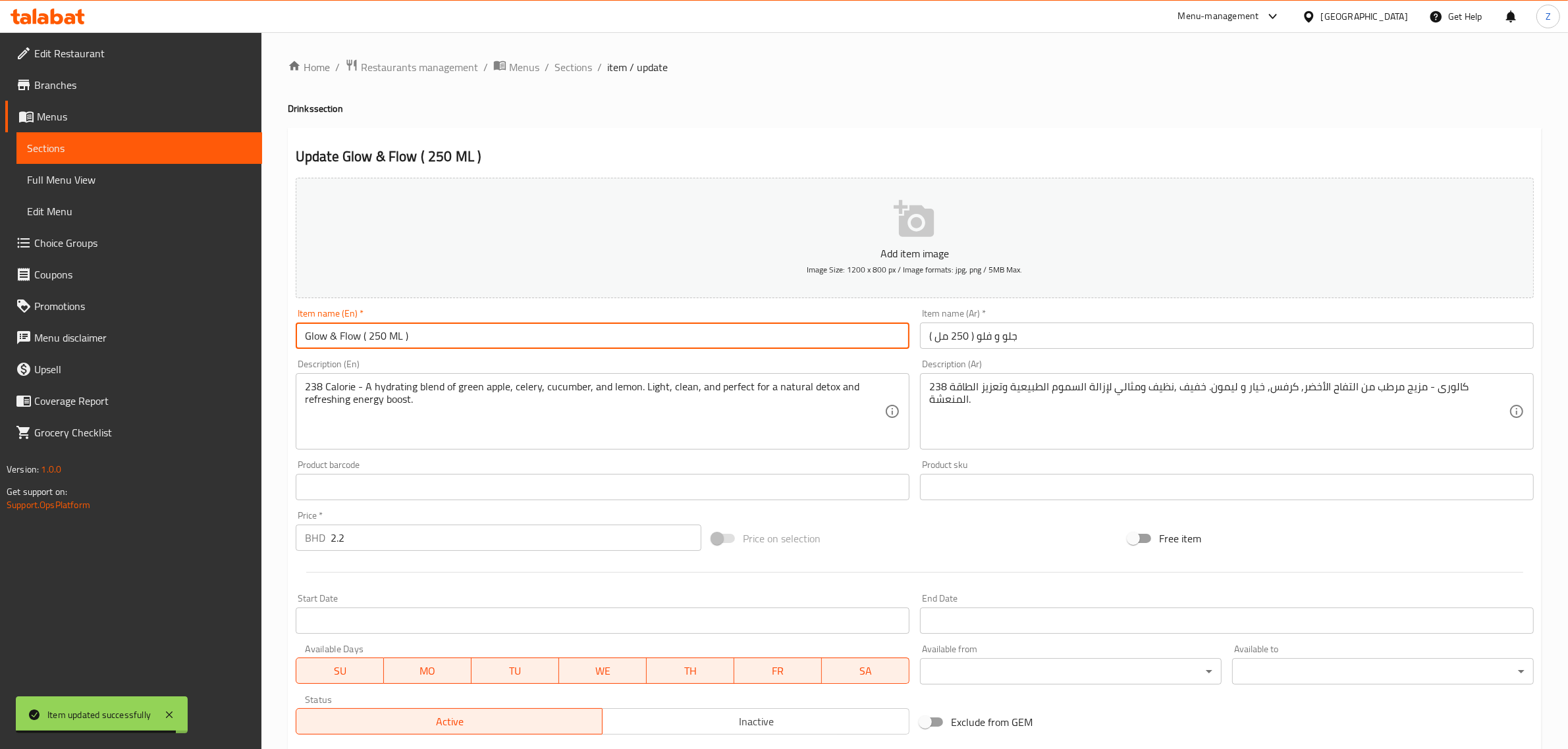
click at [467, 338] on input "Glow & Flow ( 250 ML )" at bounding box center [603, 336] width 614 height 27
type input "Glow & Flow (250ml)"
click at [932, 332] on input "جلو و فلو ( 250 مل )" at bounding box center [1227, 336] width 614 height 27
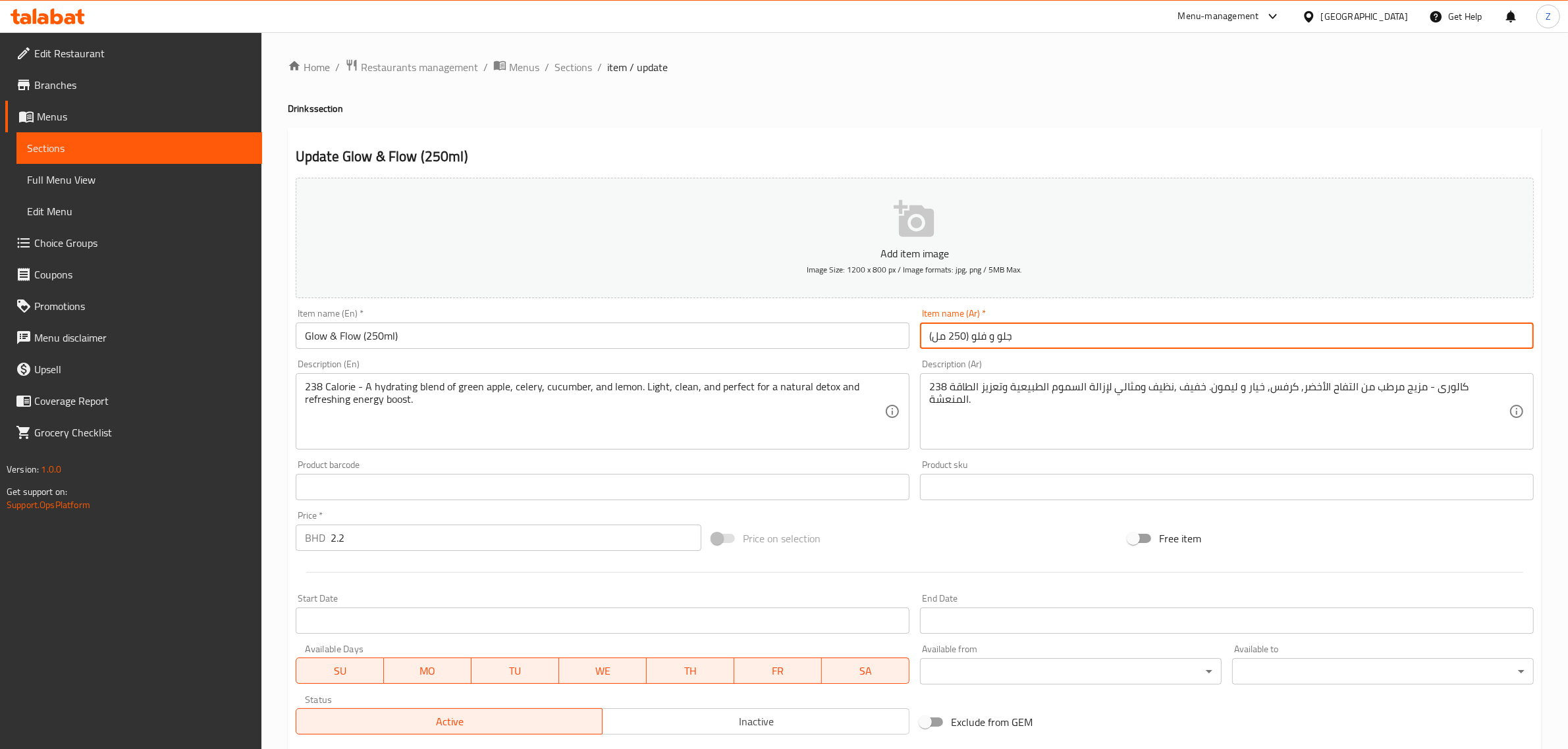
type input "جلو و فلو (250 مل)"
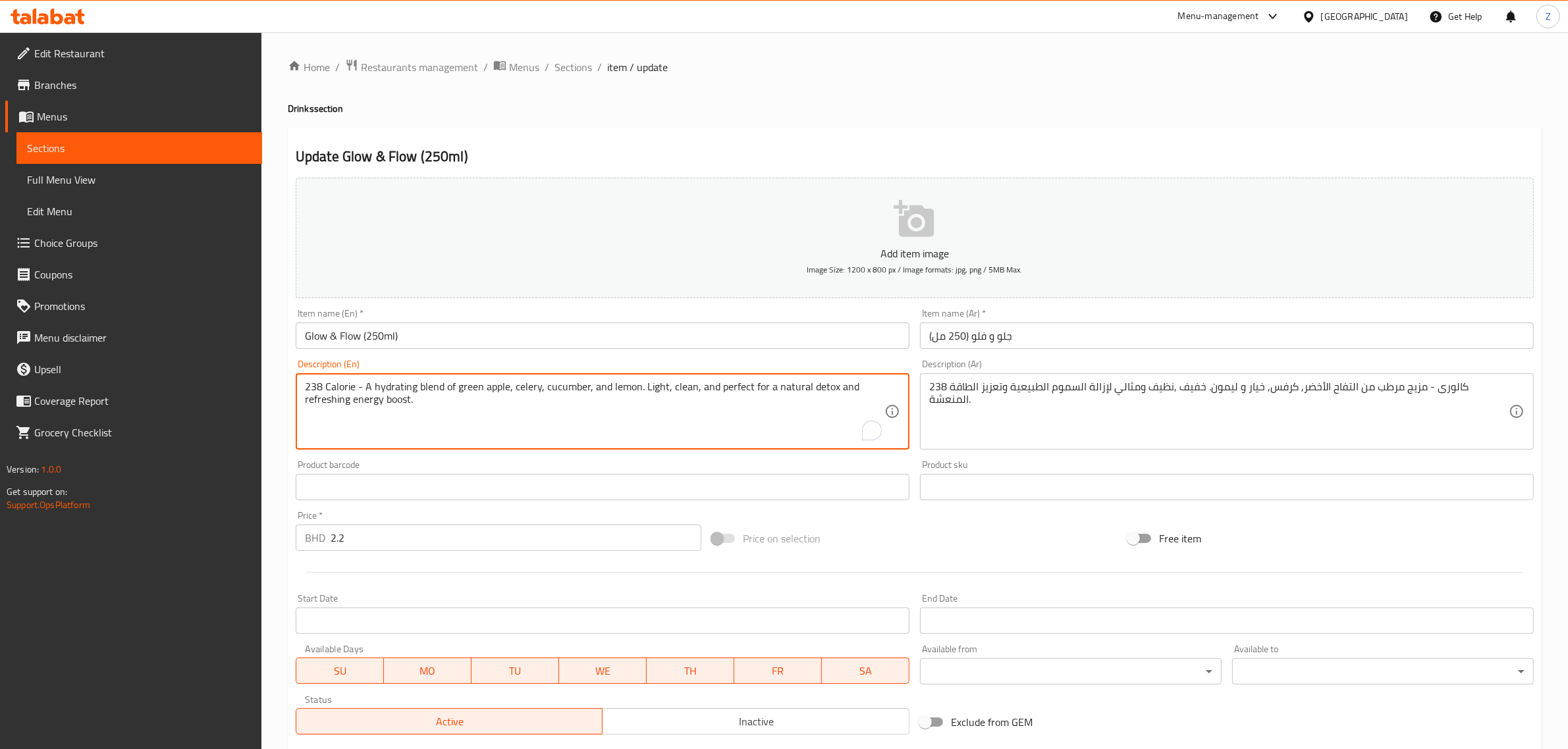
drag, startPoint x: 354, startPoint y: 385, endPoint x: 293, endPoint y: 397, distance: 62.2
click at [336, 390] on textarea "238 Calorie - A hydrating blend of green apple, celery, cucumber, and lemon. Li…" at bounding box center [594, 411] width 579 height 62
click at [335, 389] on textarea "238 Calorie - A hydrating blend of green apple, celery, cucumber, and lemon. Li…" at bounding box center [594, 411] width 579 height 62
click at [333, 389] on textarea "238 Calorie - A hydrating blend of green apple, celery, cucumber, and lemon. Li…" at bounding box center [594, 411] width 579 height 62
click at [365, 392] on textarea "238 Calorie - A hydrating blend of green apple, celery, cucumber, and lemon. Li…" at bounding box center [594, 411] width 579 height 62
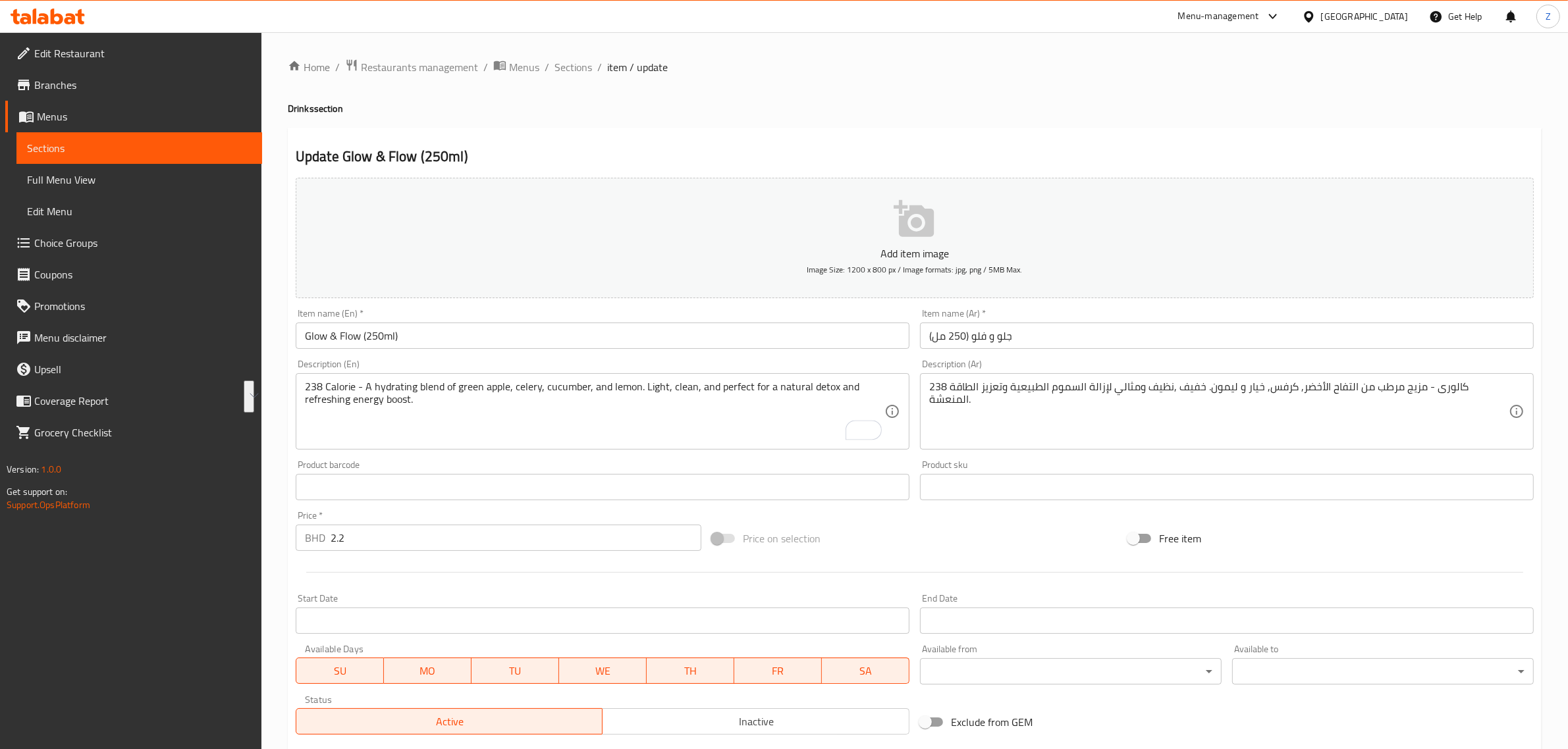
click at [356, 377] on div "238 Calorie - A hydrating blend of green apple, celery, cucumber, and lemon. Li…" at bounding box center [603, 412] width 614 height 76
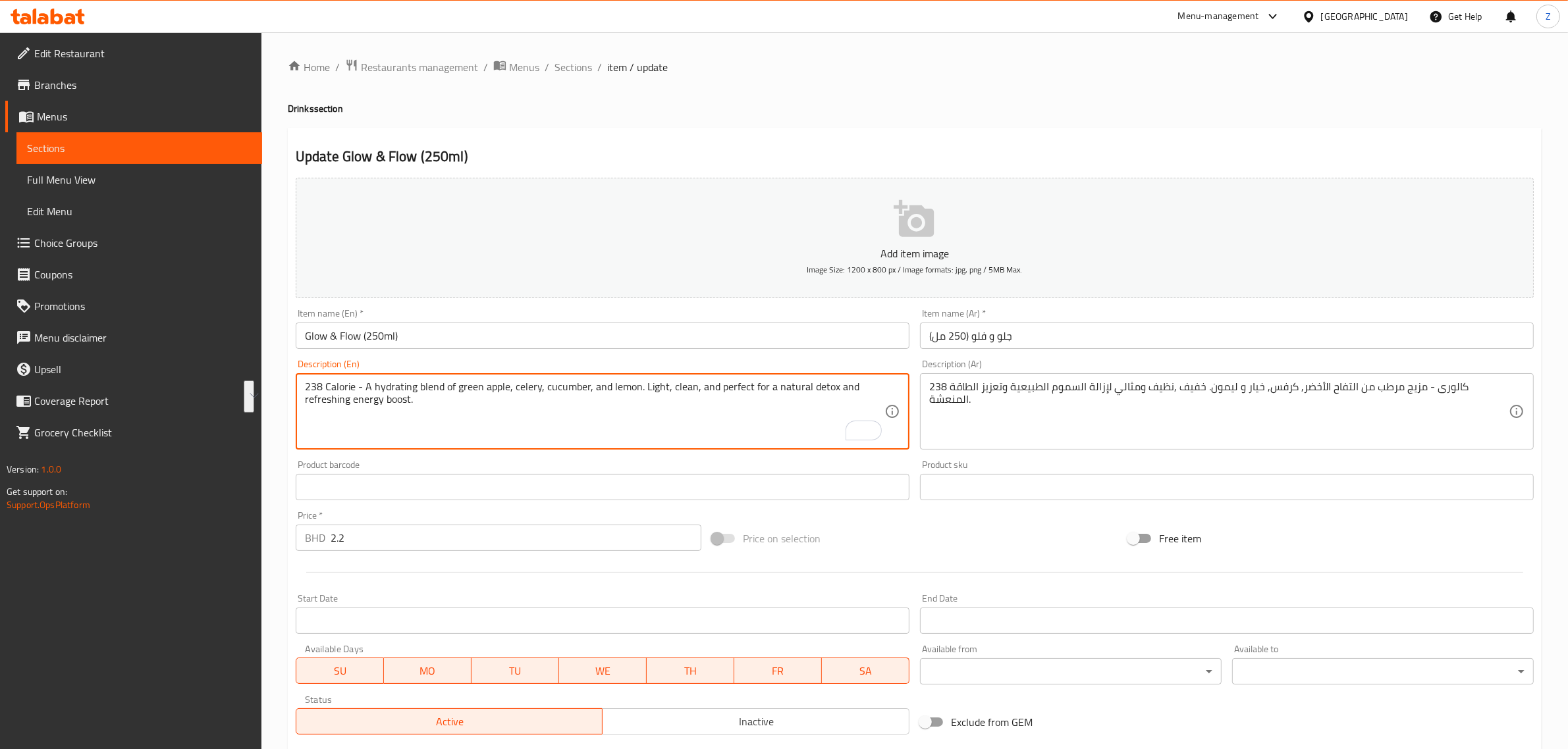
click at [359, 386] on textarea "238 Calorie - A hydrating blend of green apple, celery, cucumber, and lemon. Li…" at bounding box center [594, 411] width 579 height 62
type textarea "A hydrating blend of green apple, celery, cucumber, and lemon. Light, clean, an…"
click at [458, 327] on input "Glow & Flow (250ml)" at bounding box center [603, 336] width 614 height 27
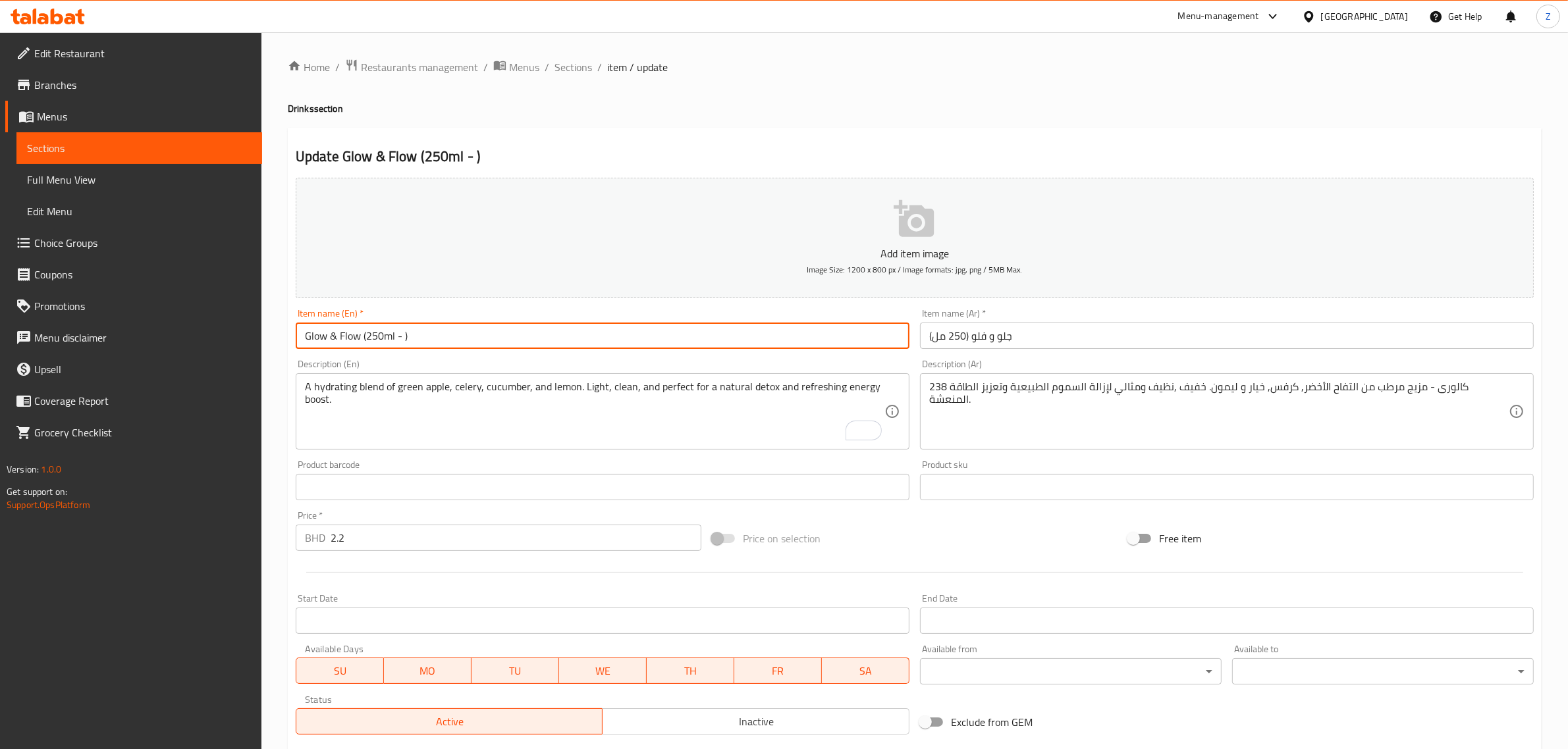
paste input "238 Calorie"
type input "Glow & Flow (250ml - 238 Calorie)"
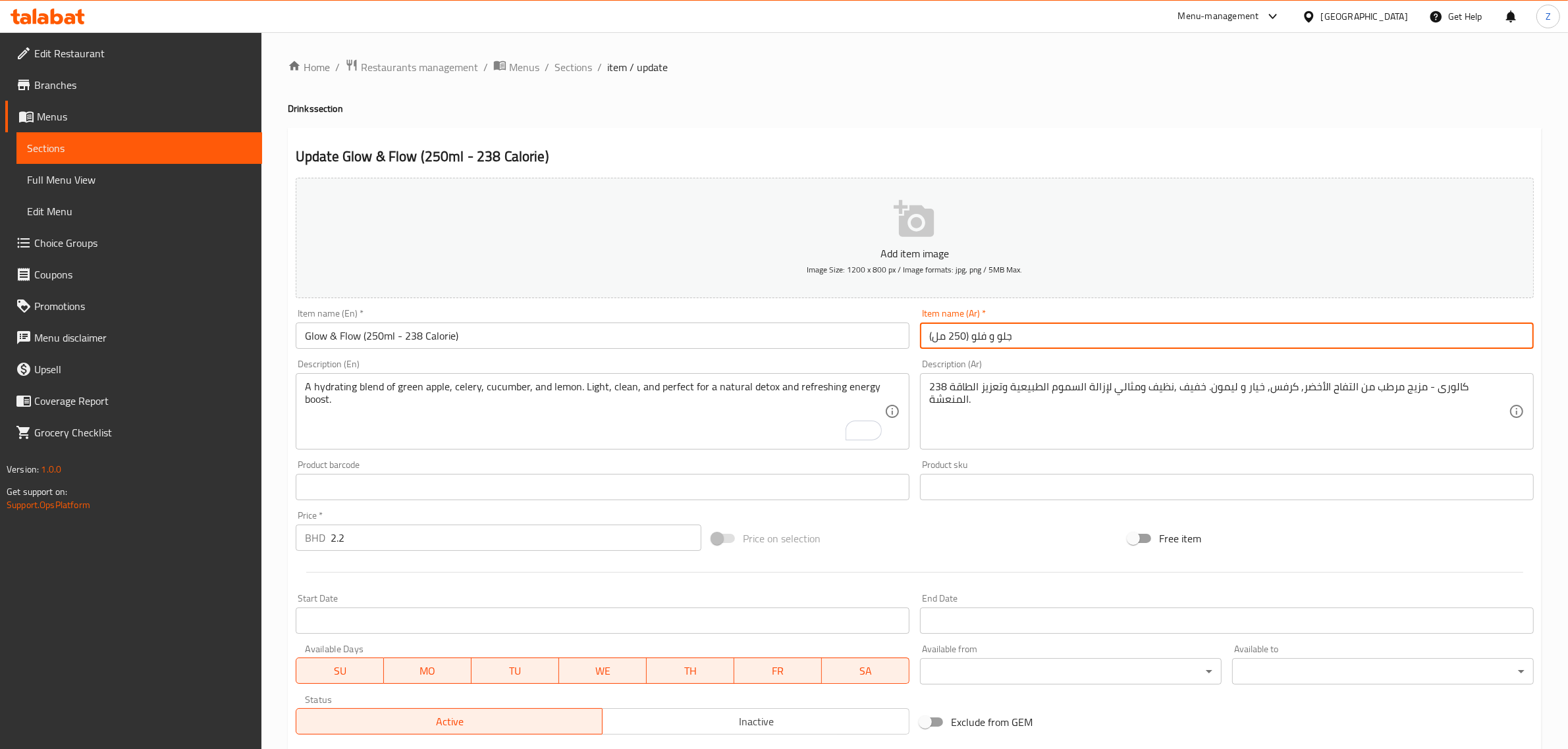
drag, startPoint x: 930, startPoint y: 338, endPoint x: 999, endPoint y: 357, distance: 71.6
click at [932, 338] on input "جلو و فلو (250 مل)" at bounding box center [1227, 336] width 614 height 27
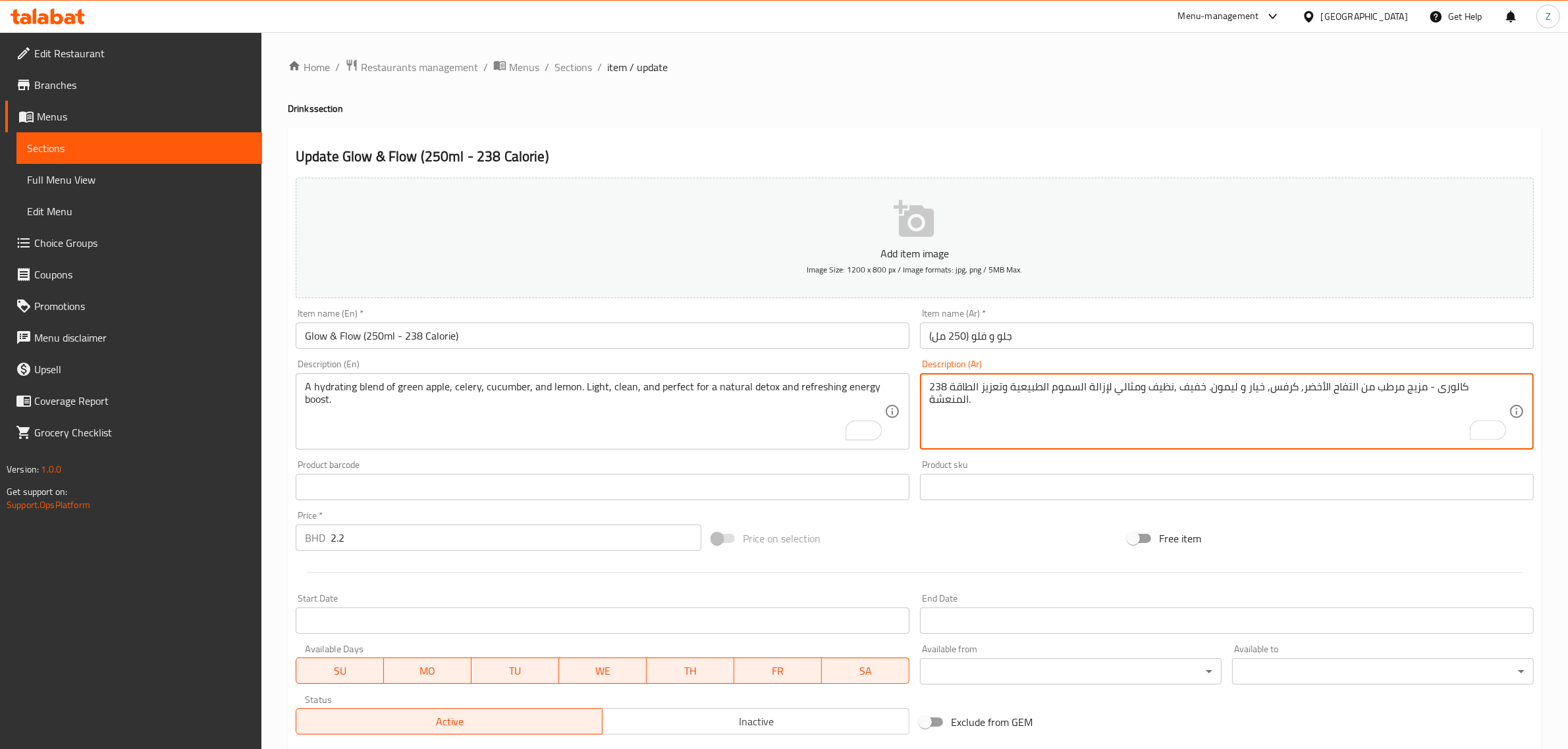
drag, startPoint x: 944, startPoint y: 384, endPoint x: 894, endPoint y: 405, distance: 54.2
drag, startPoint x: 1483, startPoint y: 387, endPoint x: 1478, endPoint y: 420, distance: 33.4
click at [1445, 393] on textarea "كالورى - مزيج مرطب من التفاح الأخضر, كرفس, خيار و ليمون. خفيف ,نظيف ومثالي لإزا…" at bounding box center [1218, 411] width 579 height 62
type textarea "مزيج مرطب من التفاح الأخضر, كرفس, خيار و ليمون. خفيف ,نظيف ومثالي لإزالة السموم…"
click at [1078, 329] on input "جلو و فلو (250 مل)" at bounding box center [1227, 336] width 614 height 27
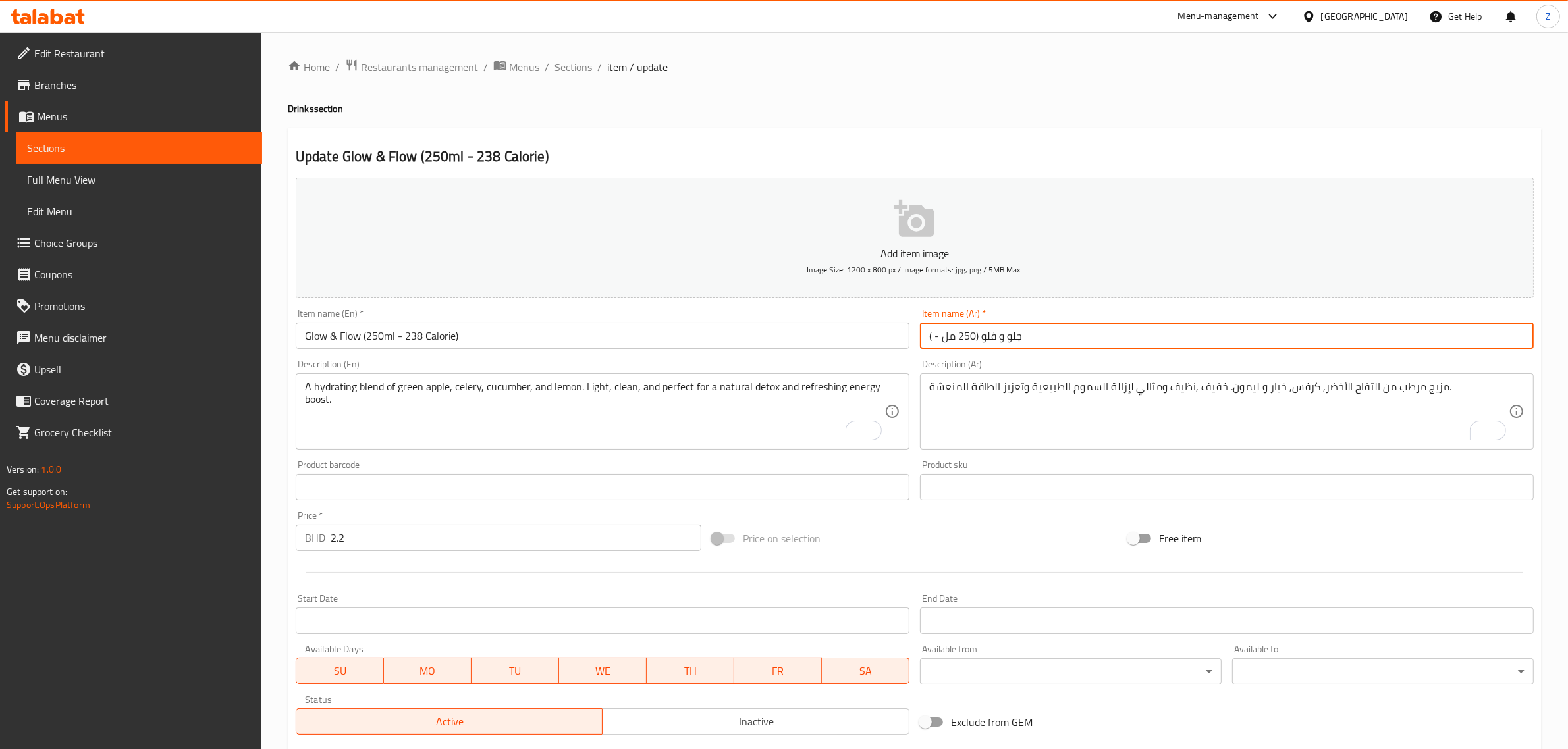
paste input "238"
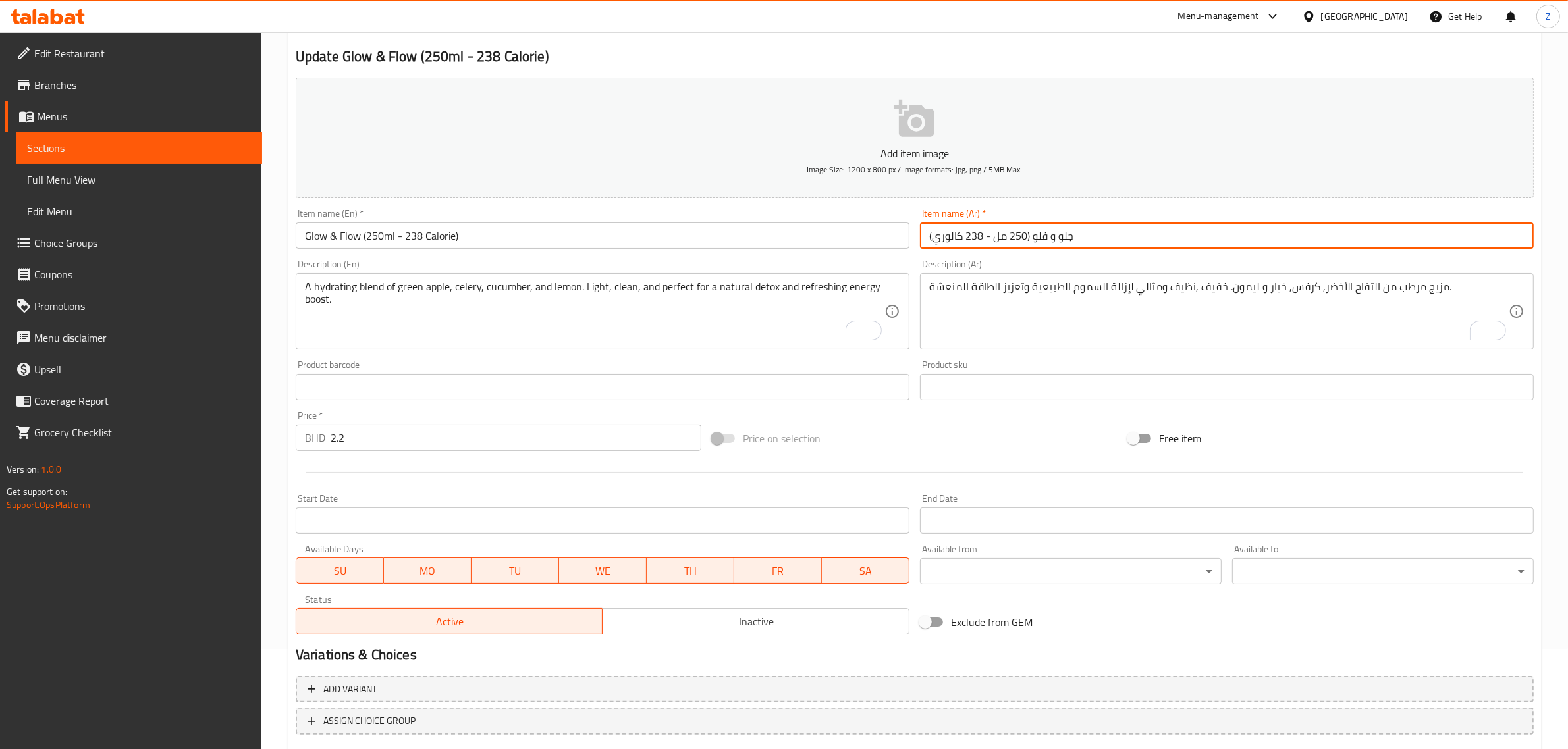
scroll to position [178, 0]
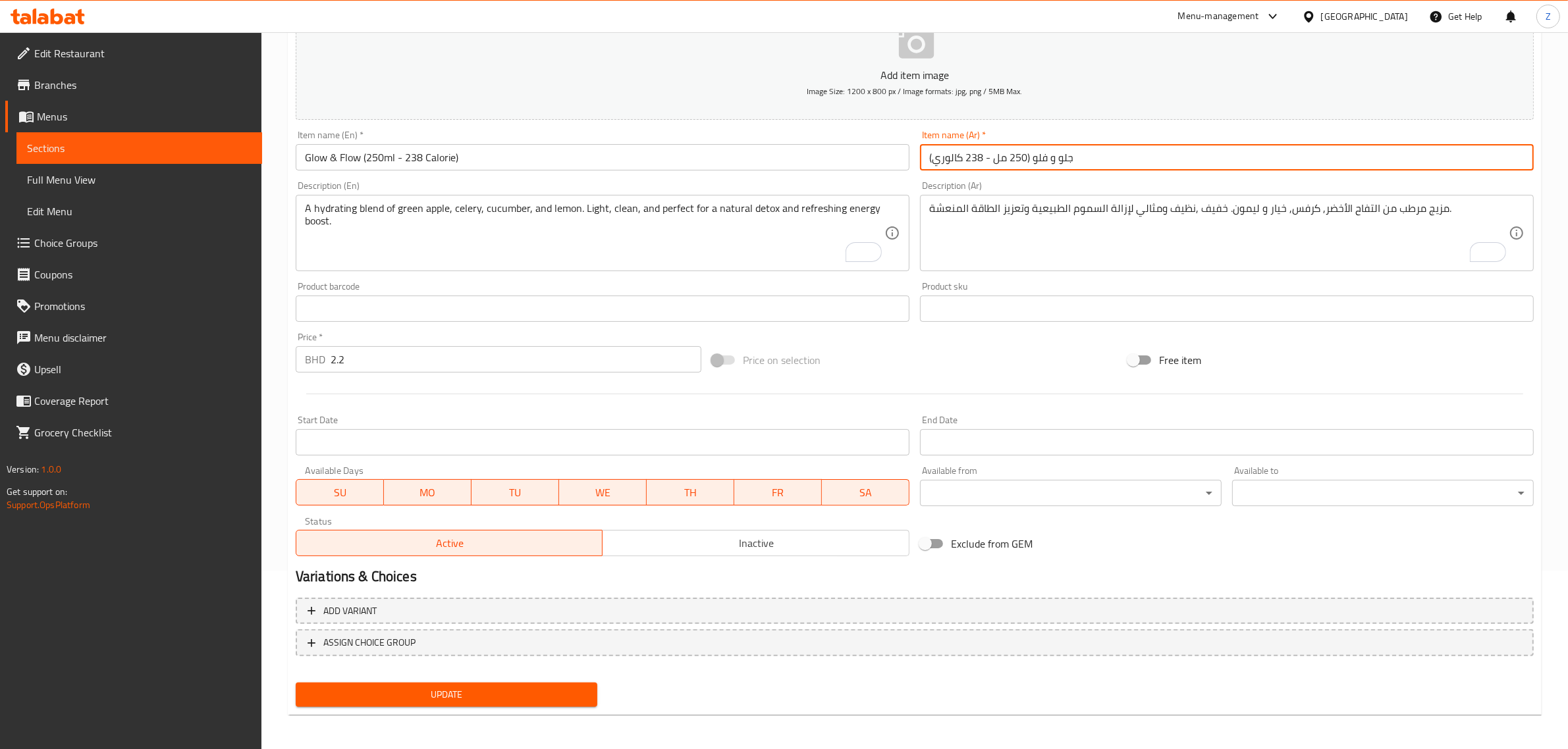
type input "جلو و فلو (250 مل - 238 كالوري)"
click at [471, 703] on button "Update" at bounding box center [447, 694] width 302 height 24
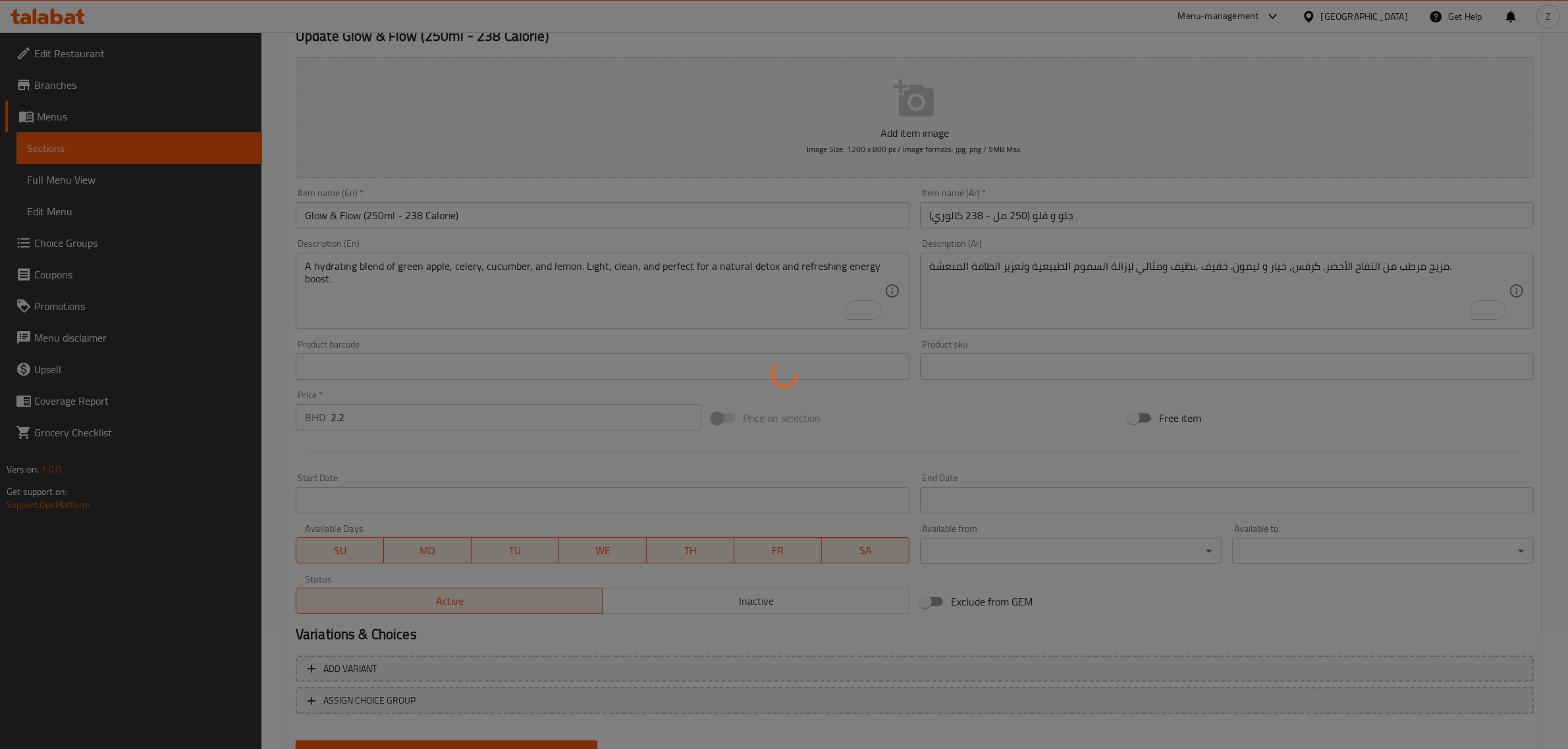
scroll to position [0, 0]
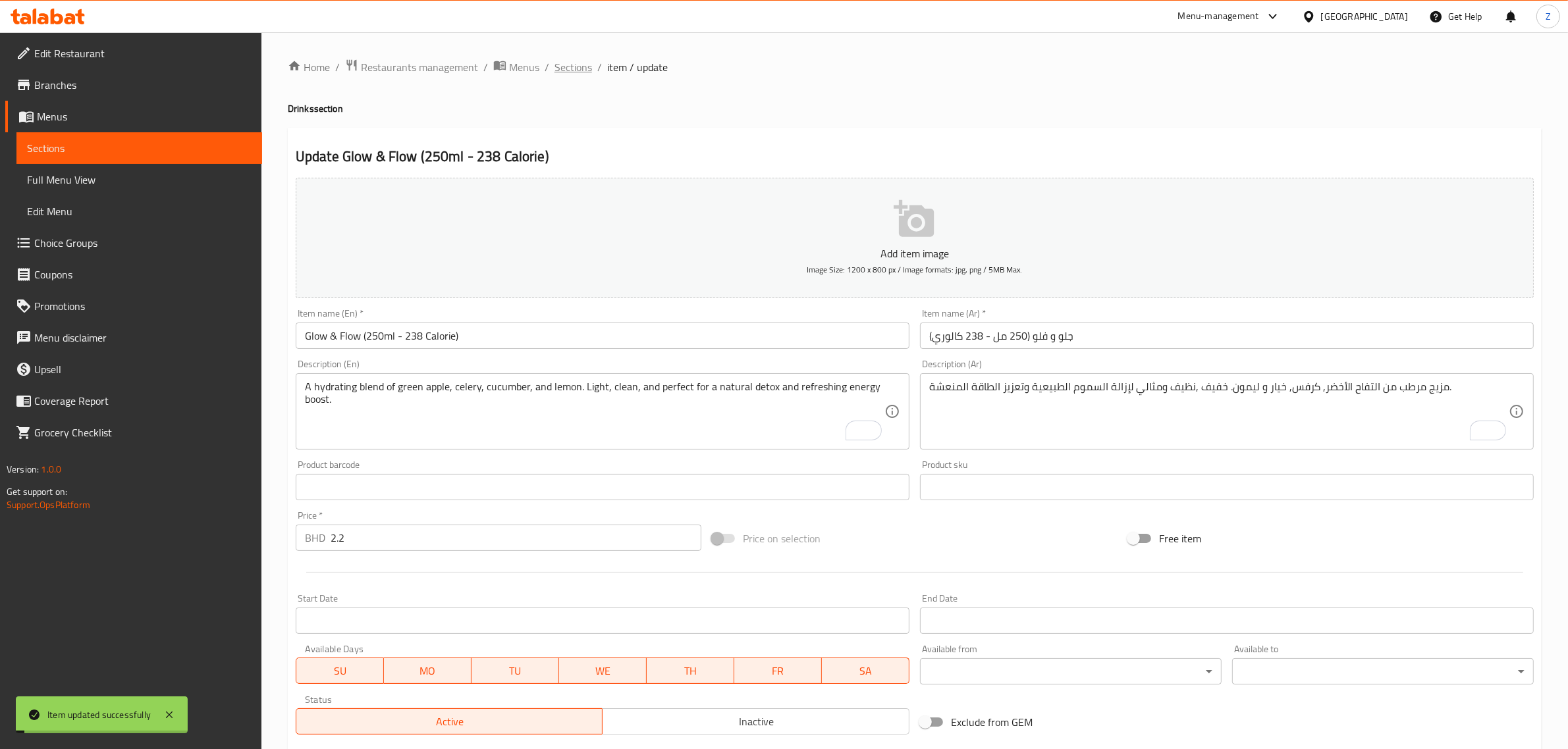
click at [568, 69] on span "Sections" at bounding box center [573, 67] width 37 height 16
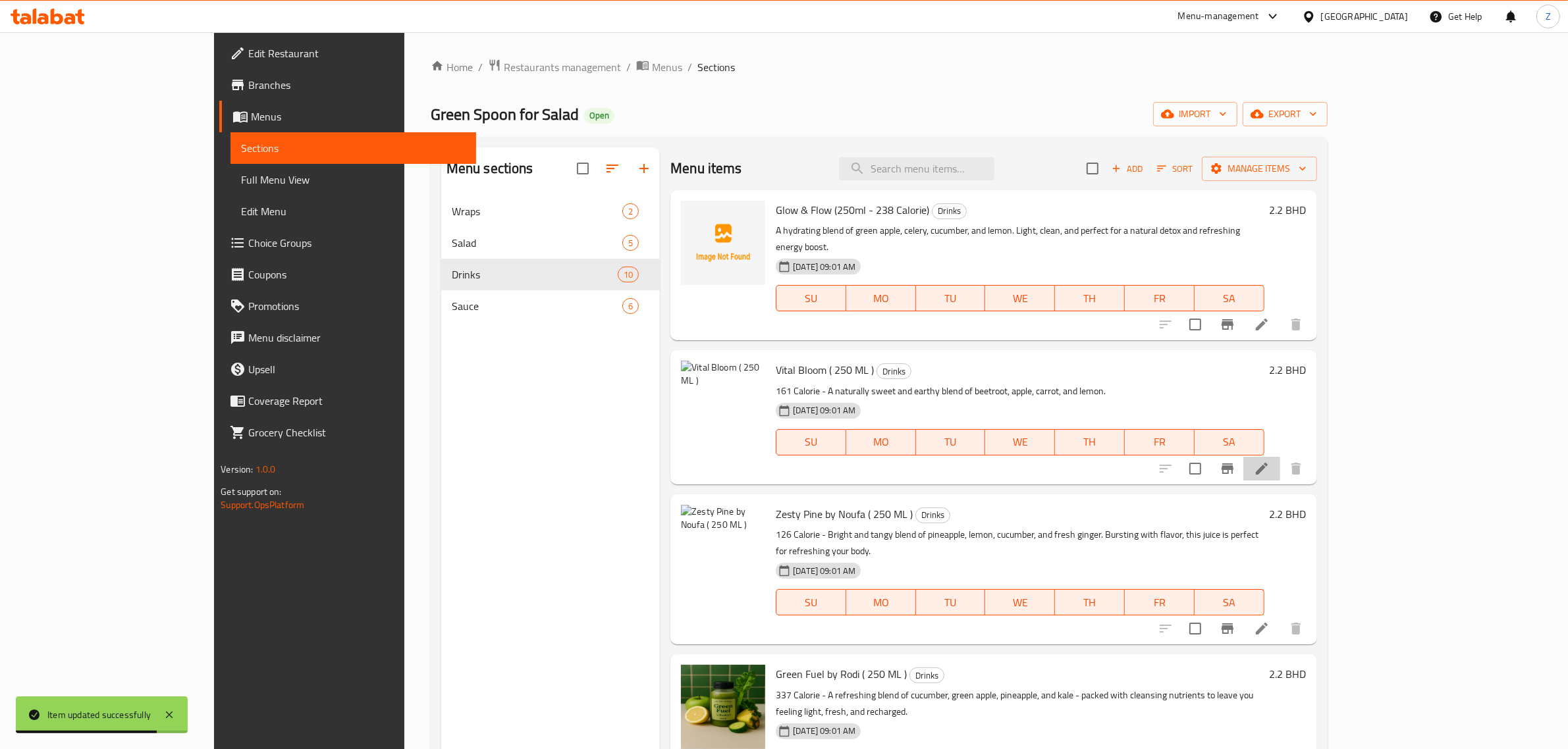
click at [1280, 457] on li at bounding box center [1261, 468] width 37 height 24
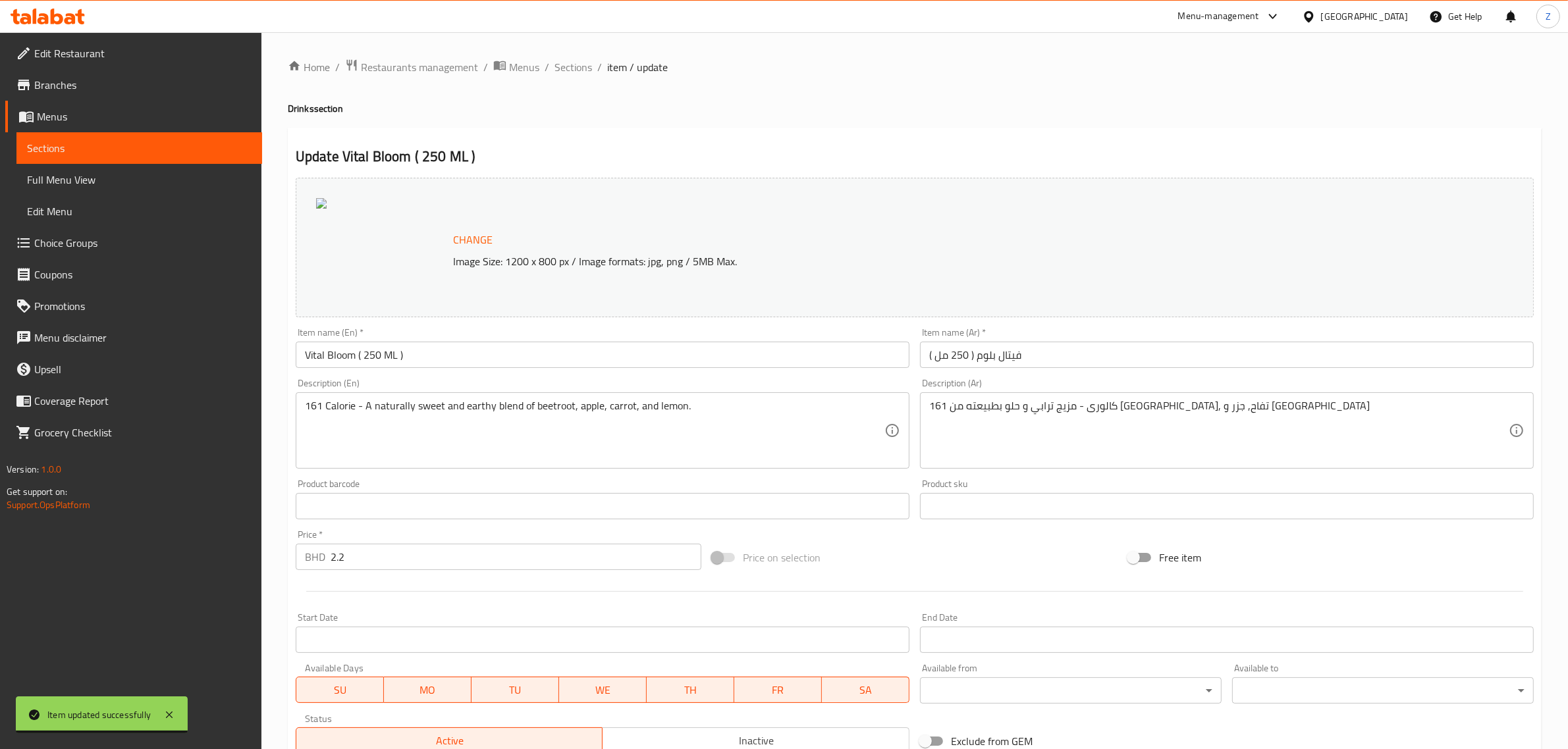
click at [395, 355] on input "Vital Bloom ( 250 ML )" at bounding box center [603, 355] width 614 height 27
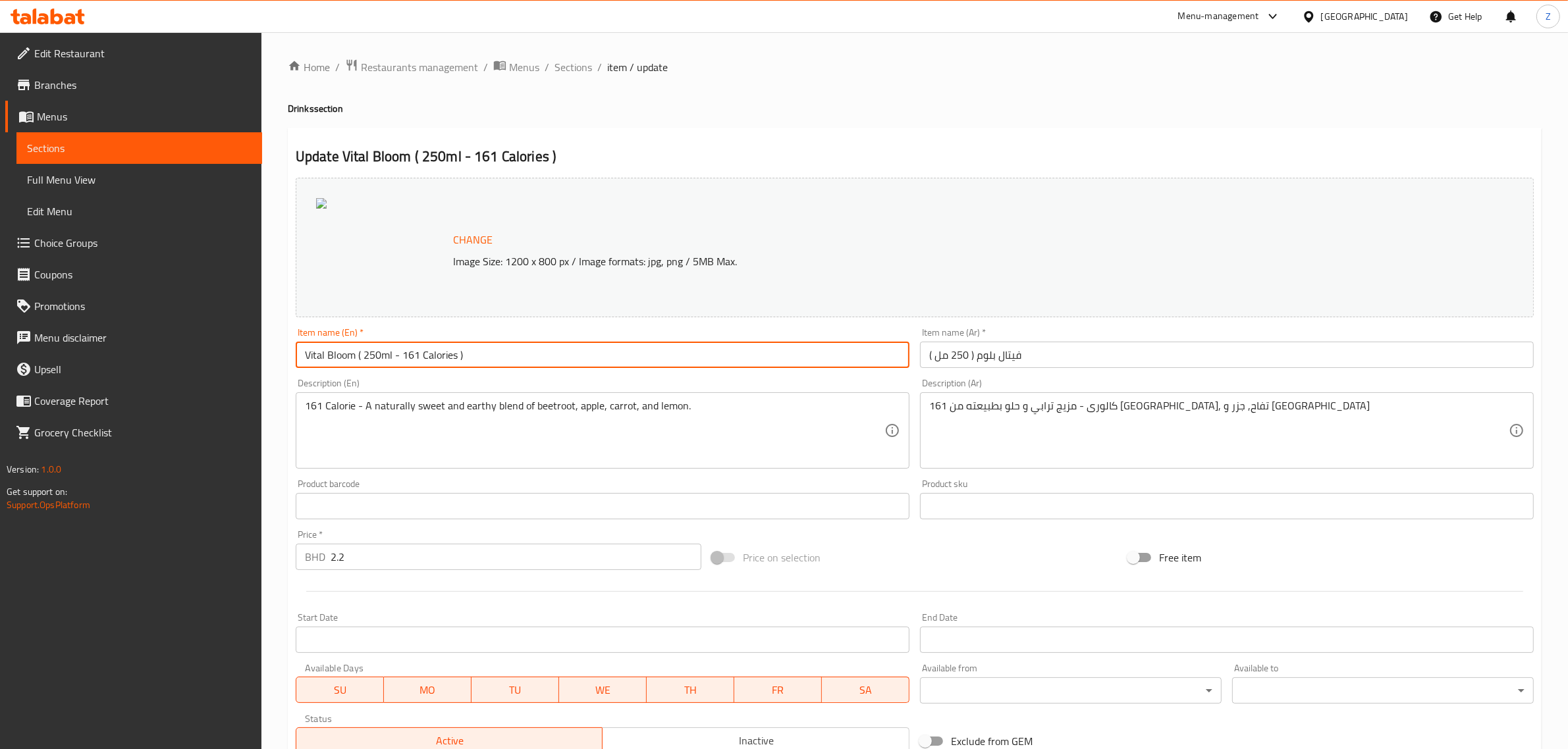
type input "Vital Bloom ( 250ml - 161 Calories )"
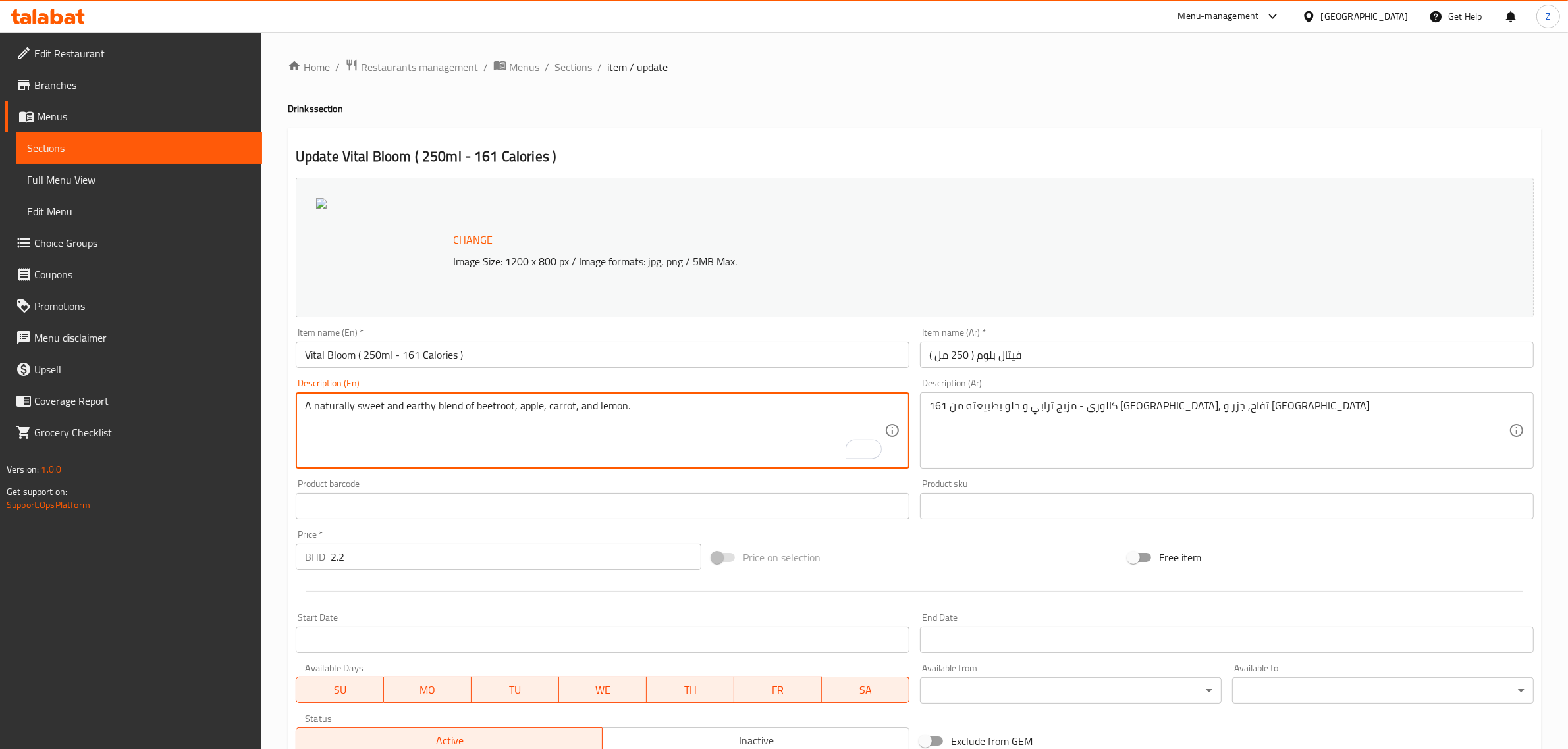
type textarea "A naturally sweet and earthy blend of beetroot, apple, carrot, and lemon."
click at [932, 353] on input "فيتال بلوم ( 250 مل )" at bounding box center [1227, 355] width 614 height 27
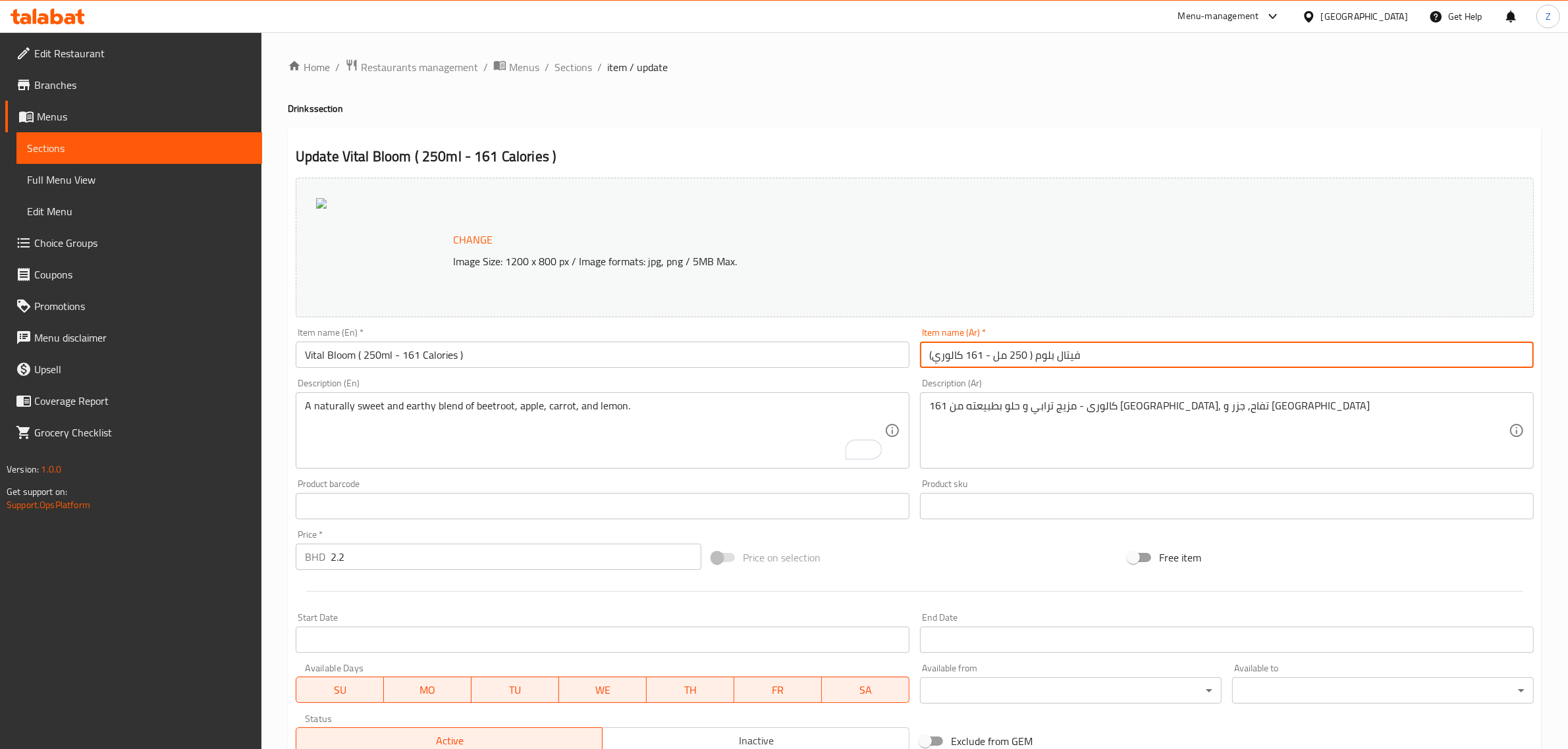
type input "فيتال بلوم ( 250 مل - 161 كالوري)"
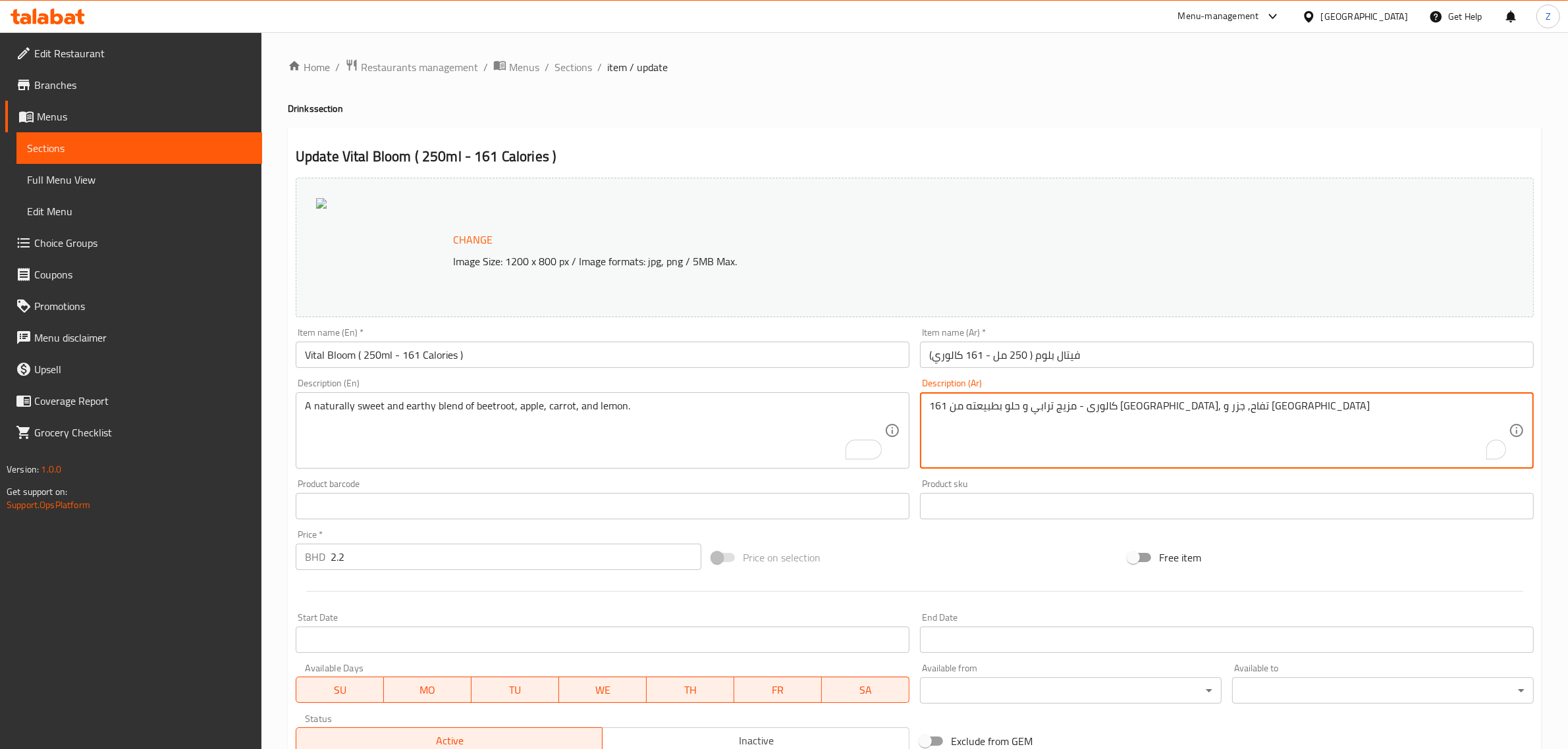
drag, startPoint x: 946, startPoint y: 406, endPoint x: 907, endPoint y: 428, distance: 44.8
drag, startPoint x: 1198, startPoint y: 403, endPoint x: 1187, endPoint y: 408, distance: 12.1
click at [1188, 407] on textarea "كالورى - مزيج ترابي و حلو بطبيعته من بنجر, تفاح, جزر و ليمون" at bounding box center [1218, 430] width 579 height 62
click at [1175, 416] on textarea "كالورى - مزيج ترابي و حلو بطبيعته من بنجر, تفاح, جزر و ليمون" at bounding box center [1218, 430] width 579 height 62
drag, startPoint x: 1159, startPoint y: 406, endPoint x: 1164, endPoint y: 416, distance: 11.2
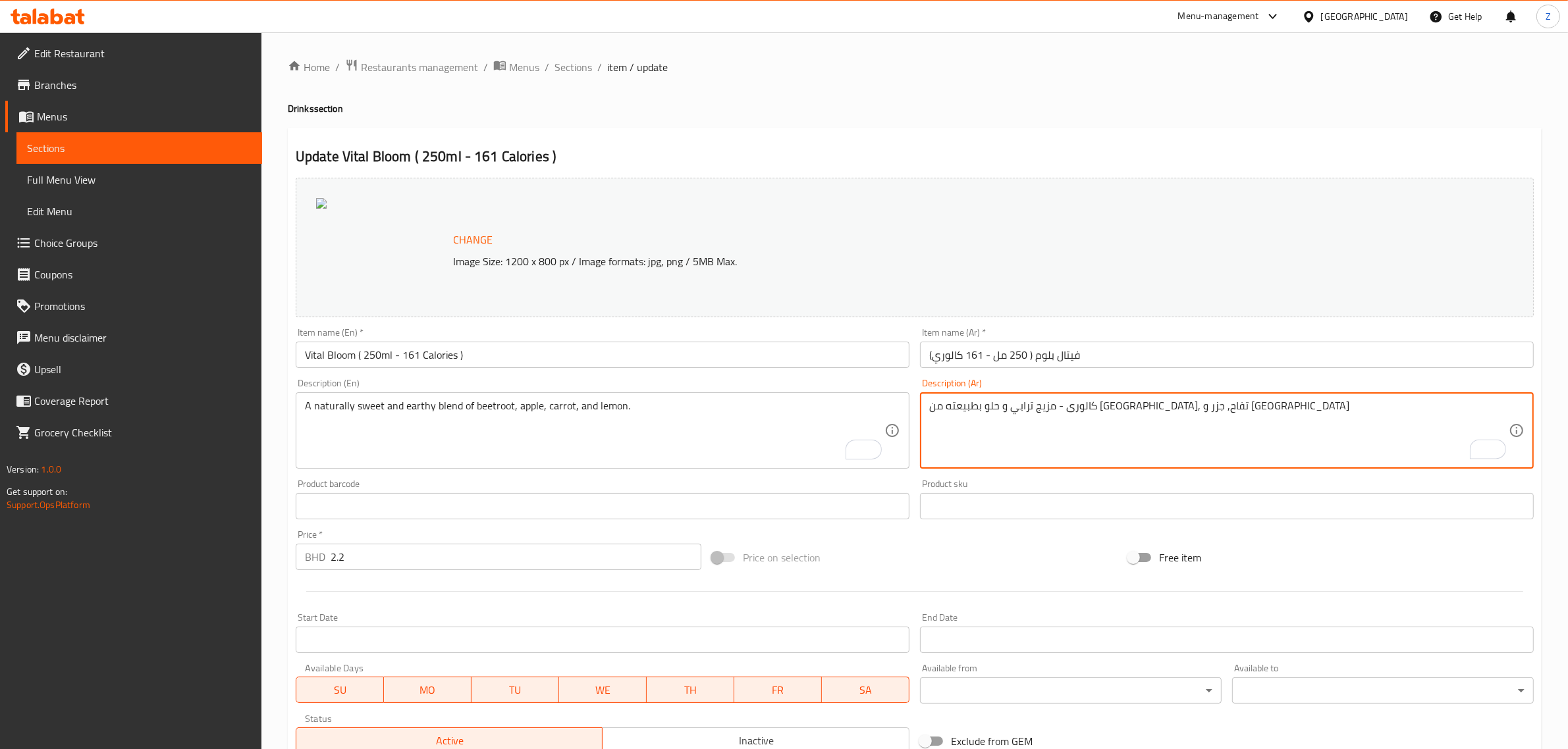
click at [1164, 416] on textarea "كالورى - مزيج ترابي و حلو بطبيعته من بنجر, تفاح, جزر و ليمون" at bounding box center [1218, 430] width 579 height 62
drag, startPoint x: 1159, startPoint y: 408, endPoint x: 1193, endPoint y: 407, distance: 34.0
click at [1193, 407] on textarea "كالورى - مزيج ترابي و حلو بطبيعته من بنجر, تفاح, جزر و ليمون" at bounding box center [1218, 430] width 579 height 62
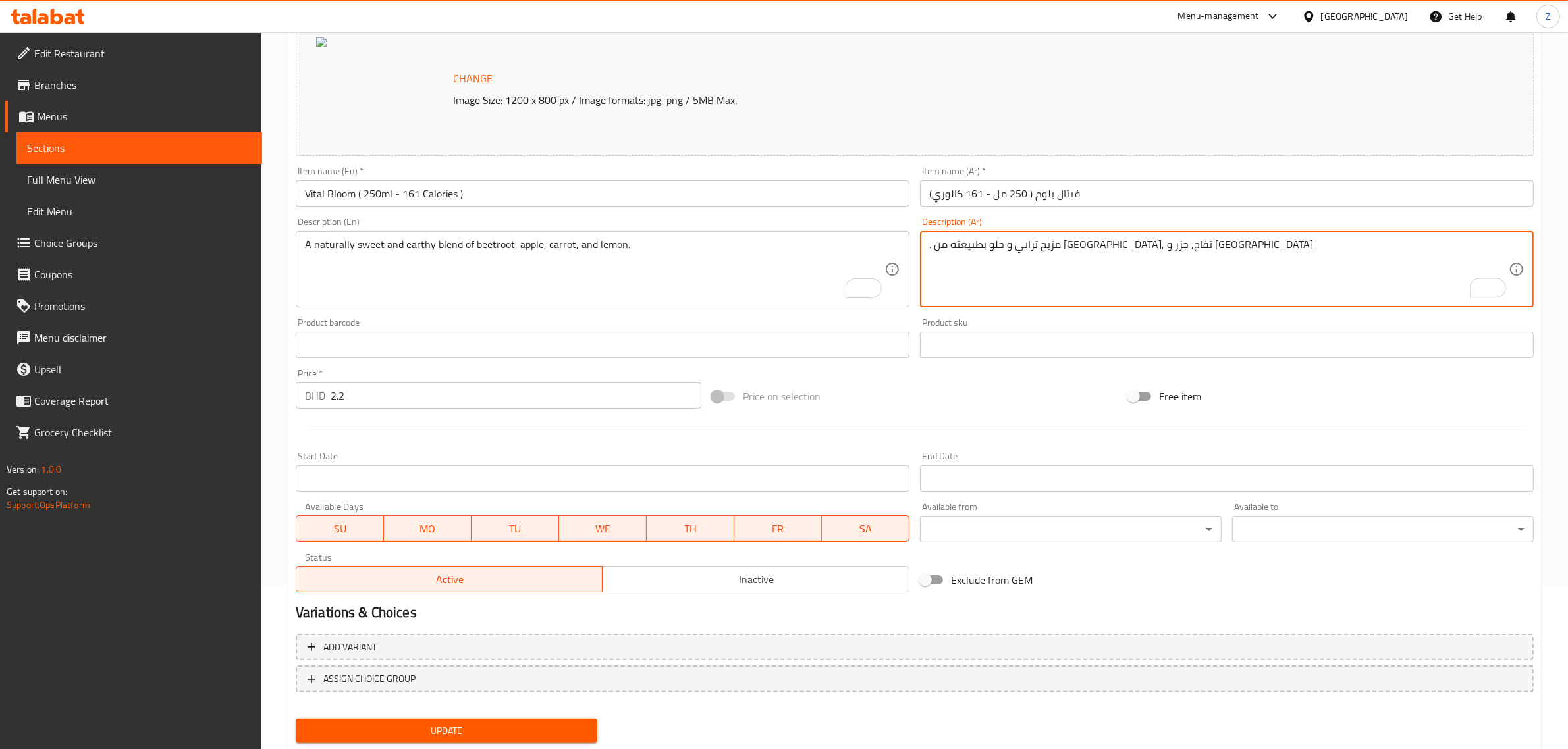
scroll to position [198, 0]
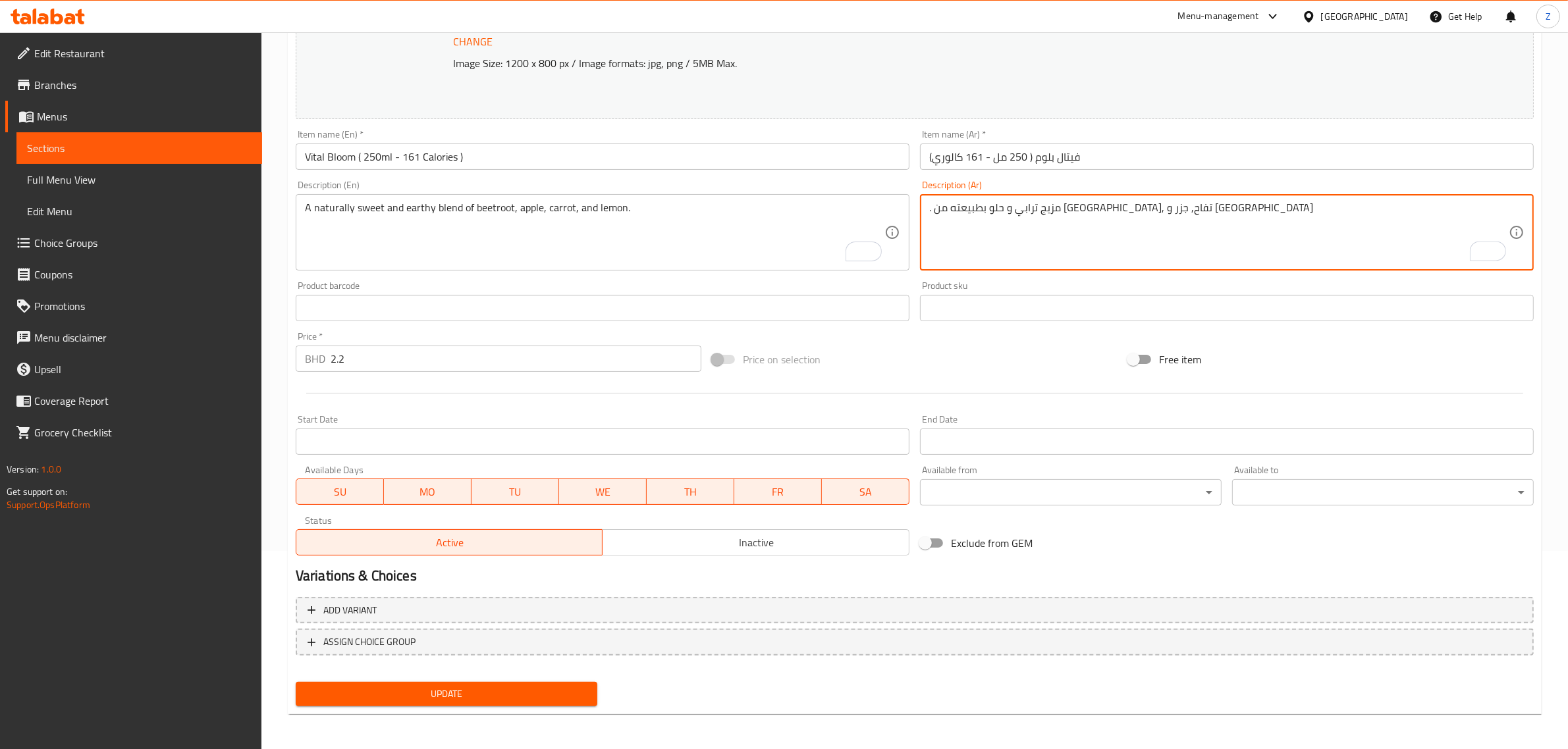
type textarea ". مزيج ترابي و حلو بطبيعته من بنجر, تفاح, جزر و ليمون"
click at [390, 689] on span "Update" at bounding box center [447, 694] width 281 height 17
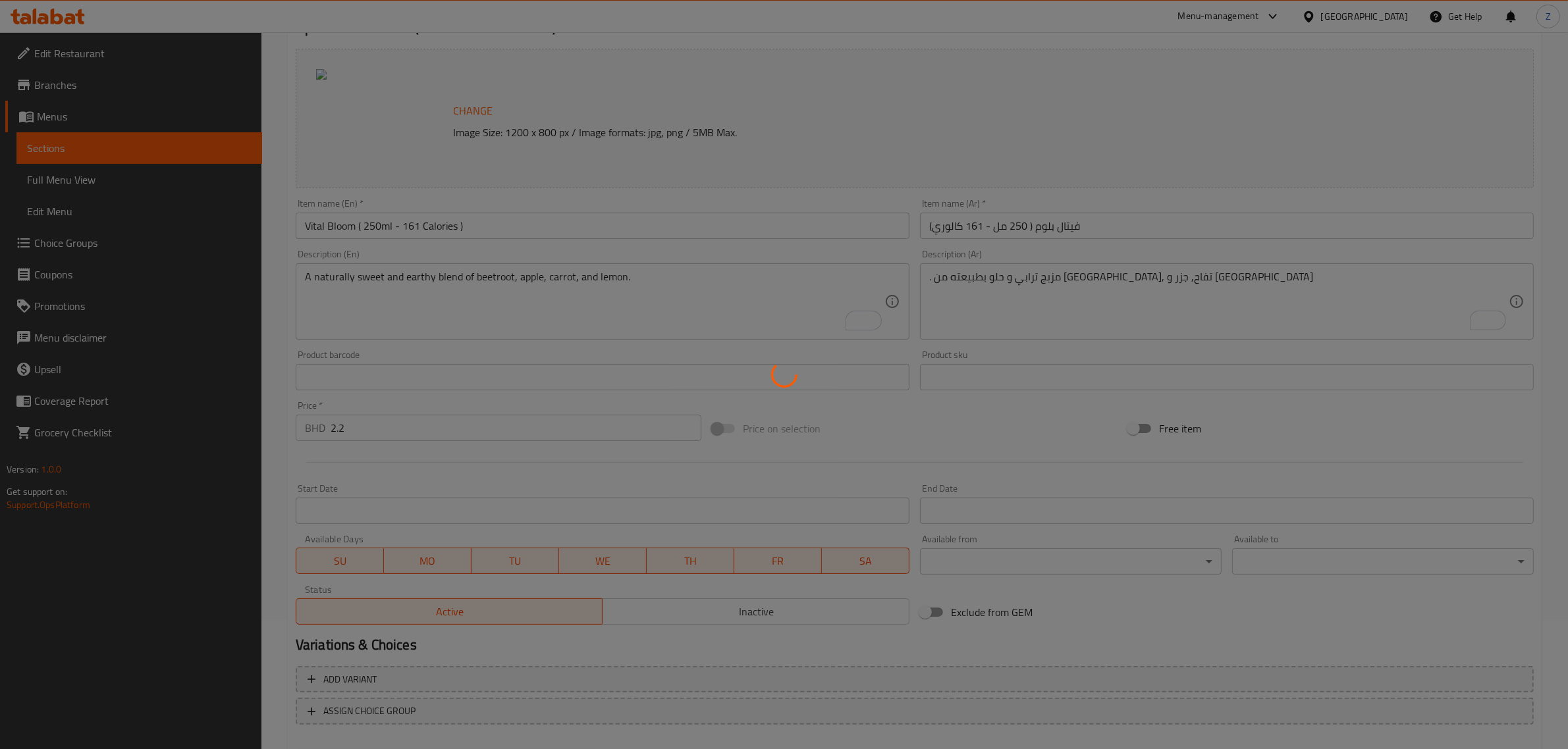
scroll to position [0, 0]
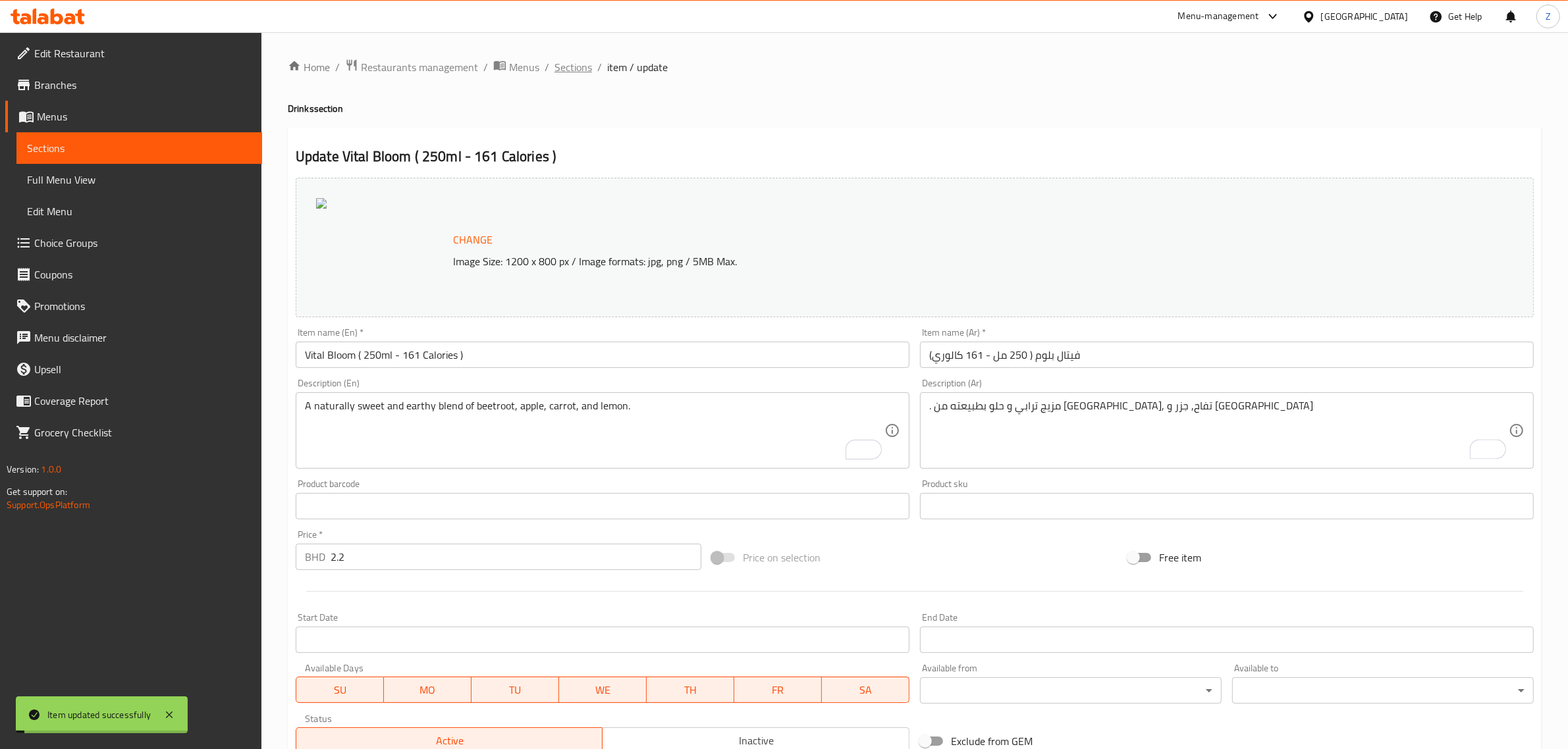
click at [573, 65] on span "Sections" at bounding box center [573, 67] width 37 height 16
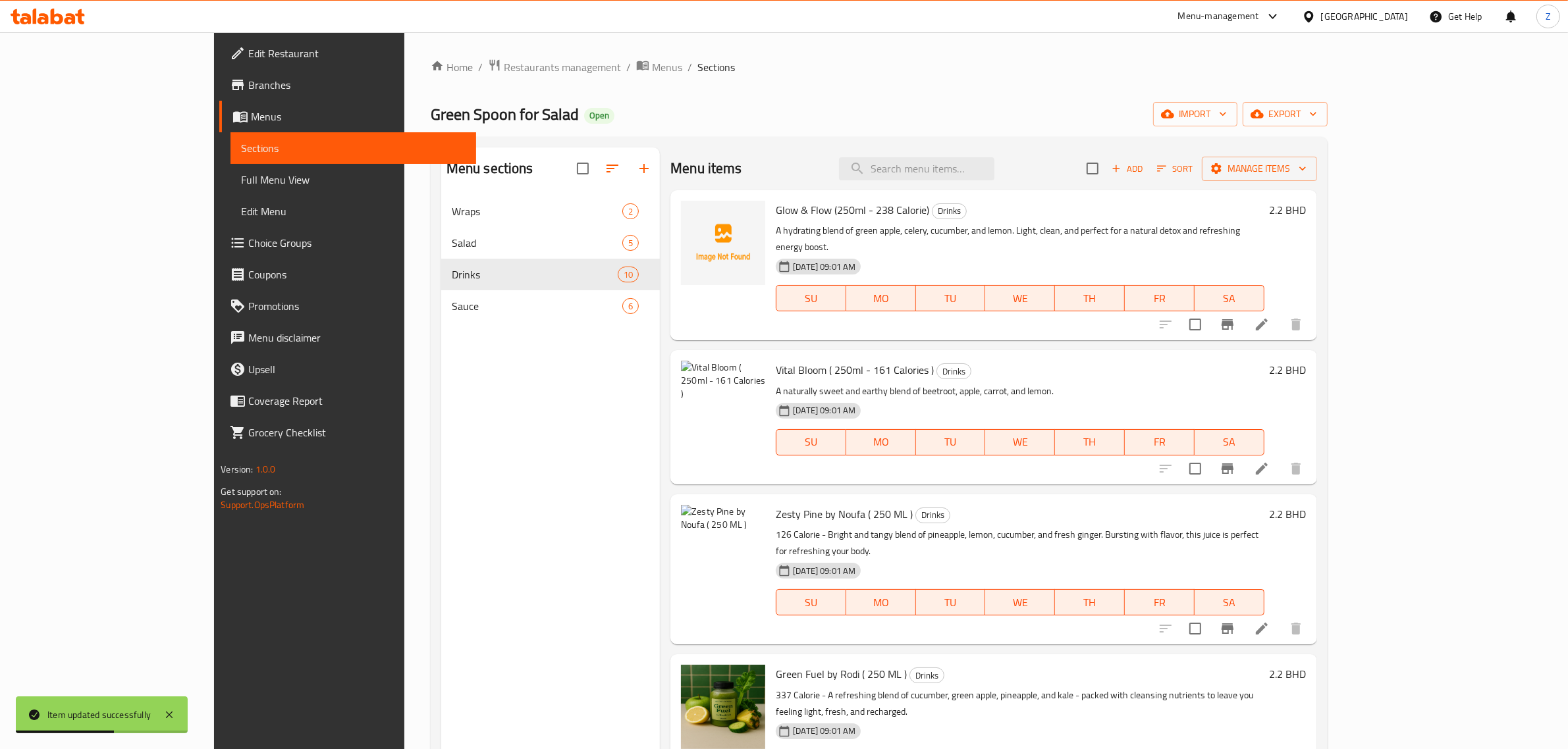
click at [1280, 457] on li at bounding box center [1261, 468] width 37 height 24
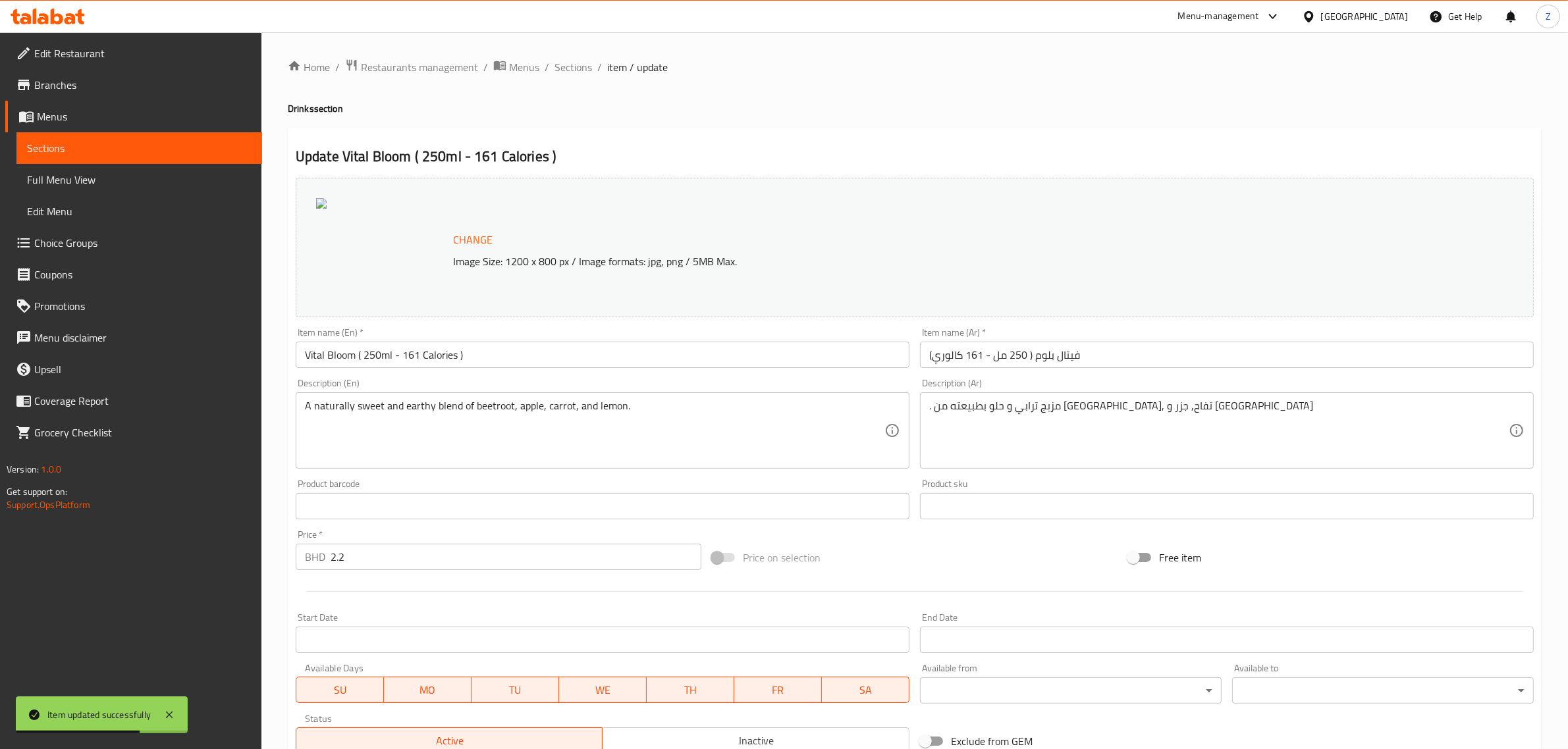
click at [364, 360] on input "Vital Bloom ( 250ml - 161 Calories )" at bounding box center [603, 355] width 614 height 27
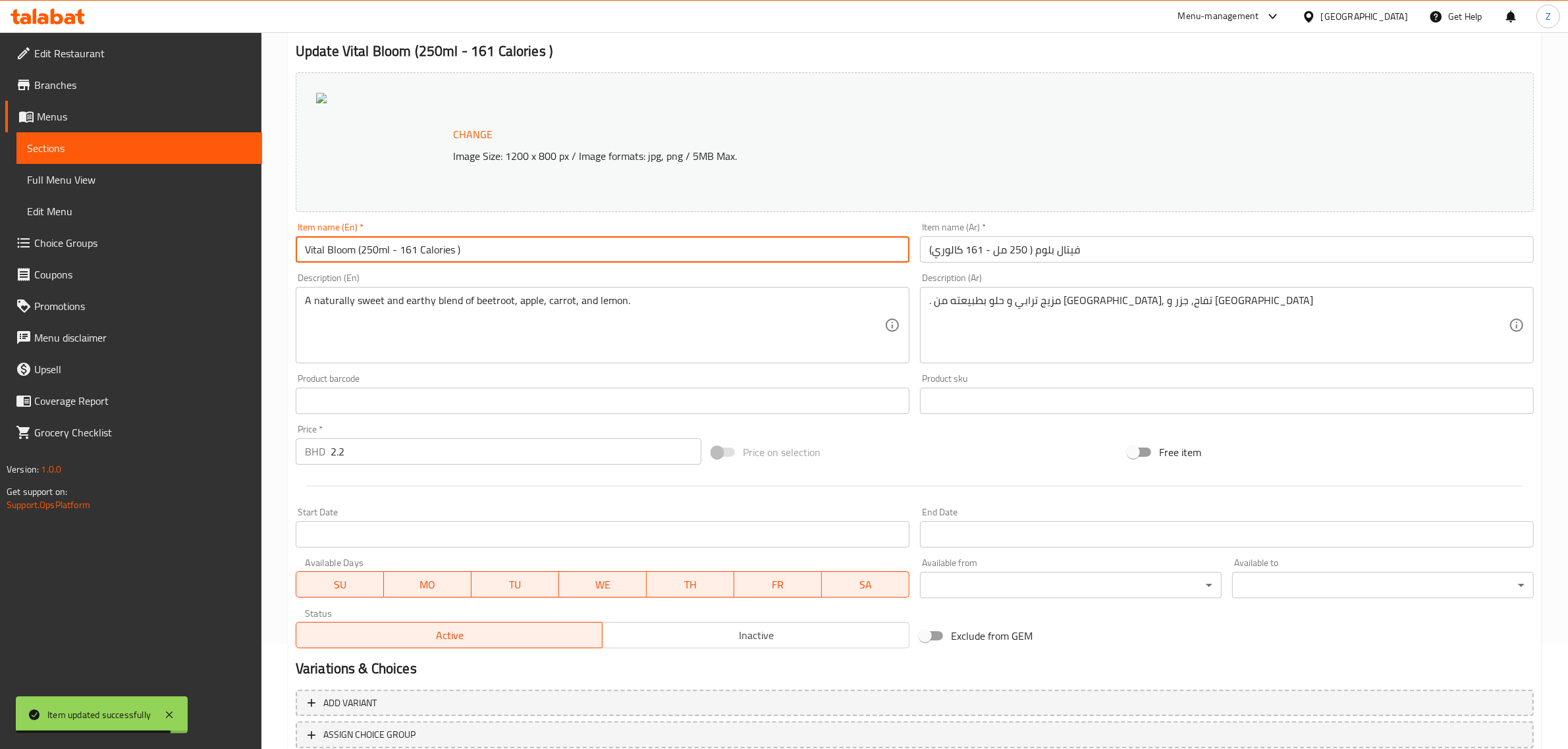
scroll to position [198, 0]
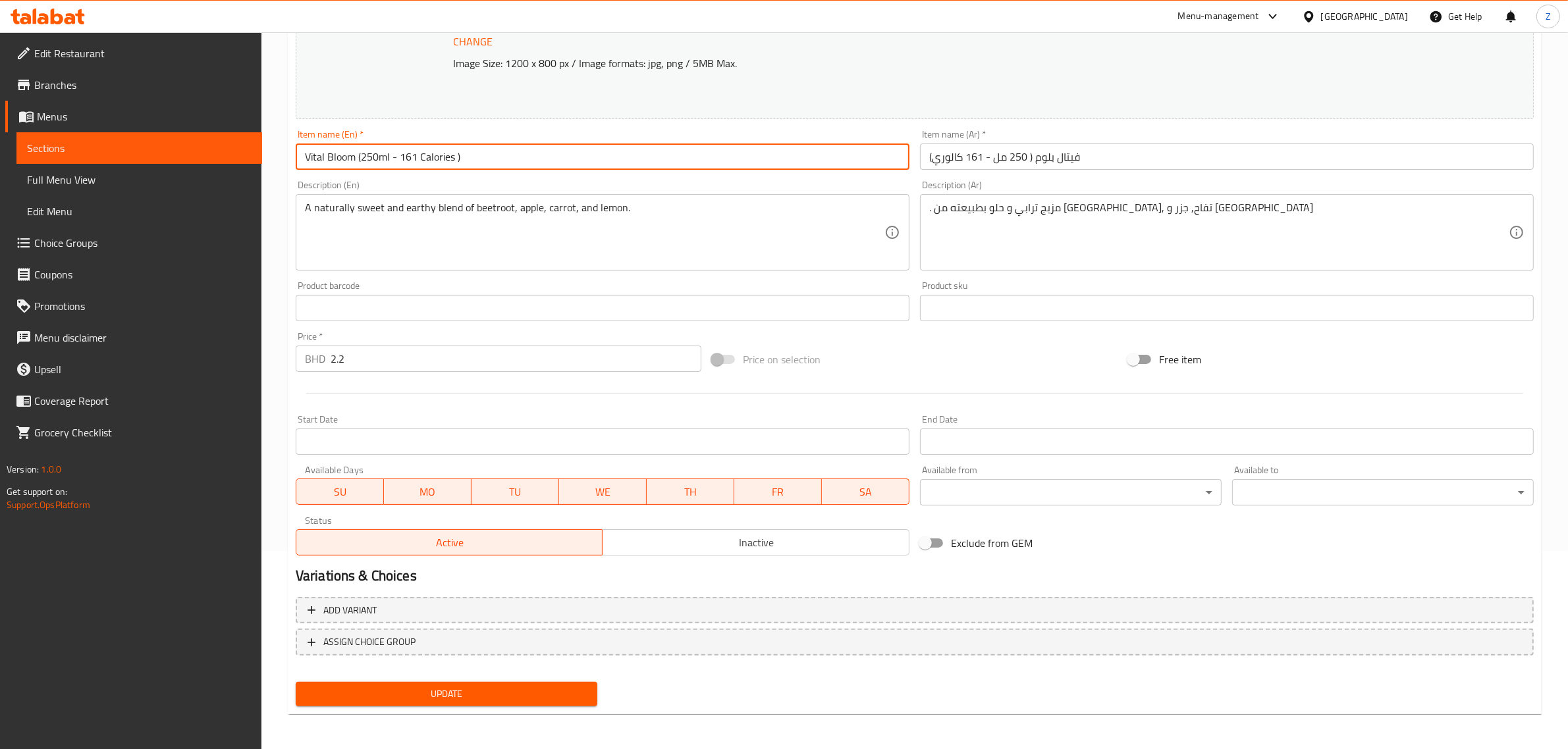
click at [456, 152] on input "Vital Bloom (250ml - 161 Calories )" at bounding box center [603, 157] width 614 height 27
type input "Vital Bloom (250ml - 161 Calories)"
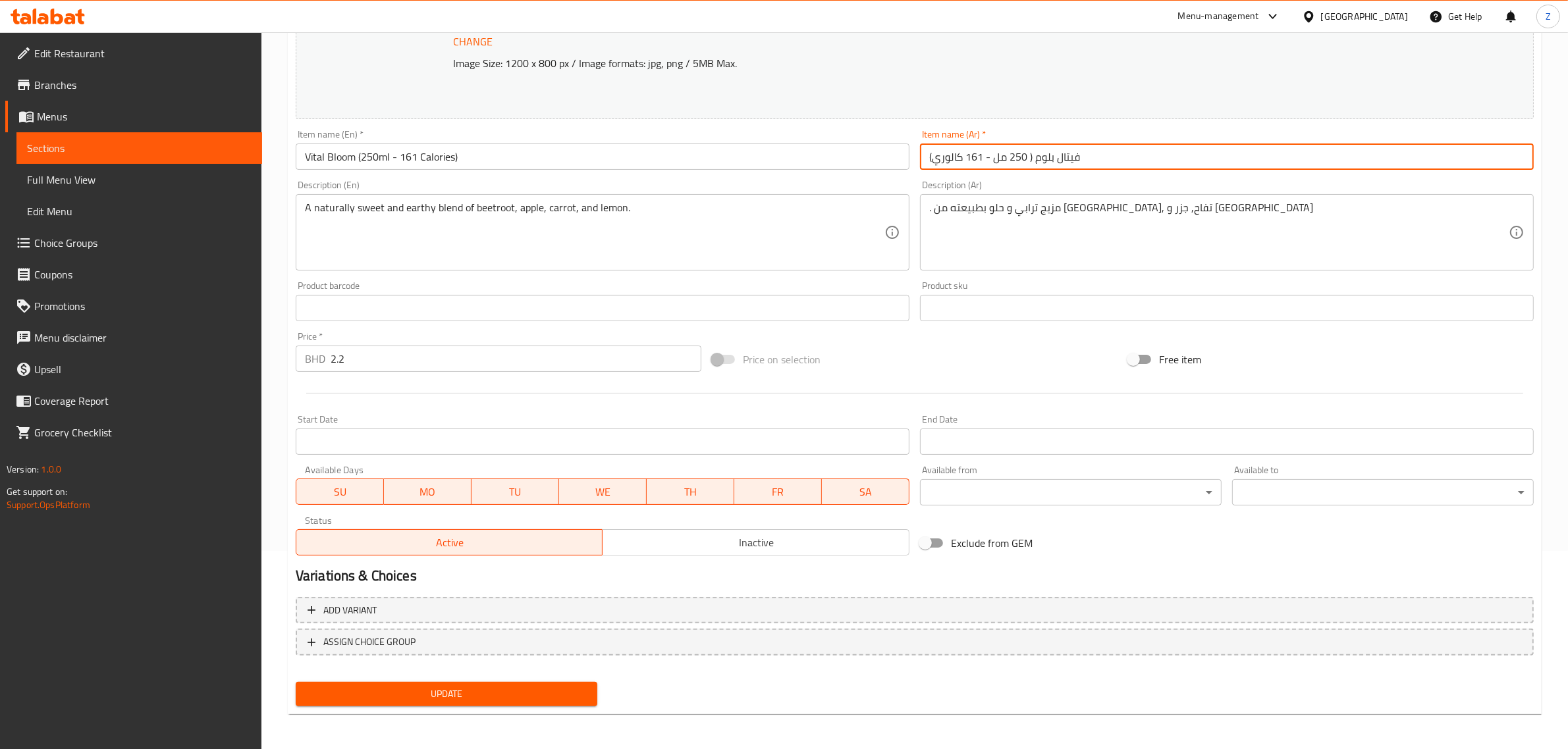
click at [1029, 156] on input "فيتال بلوم ( 250 مل - 161 كالوري)" at bounding box center [1227, 157] width 614 height 27
click at [1028, 159] on input "فيتال بلوم ( 250 مل - 161 كالوري)" at bounding box center [1227, 157] width 614 height 27
click at [1026, 159] on input "فيتال بلوم ( 250 مل - 161 كالوري)" at bounding box center [1227, 157] width 614 height 27
type input "فيتال بلوم (250 مل - 161 كالوري)"
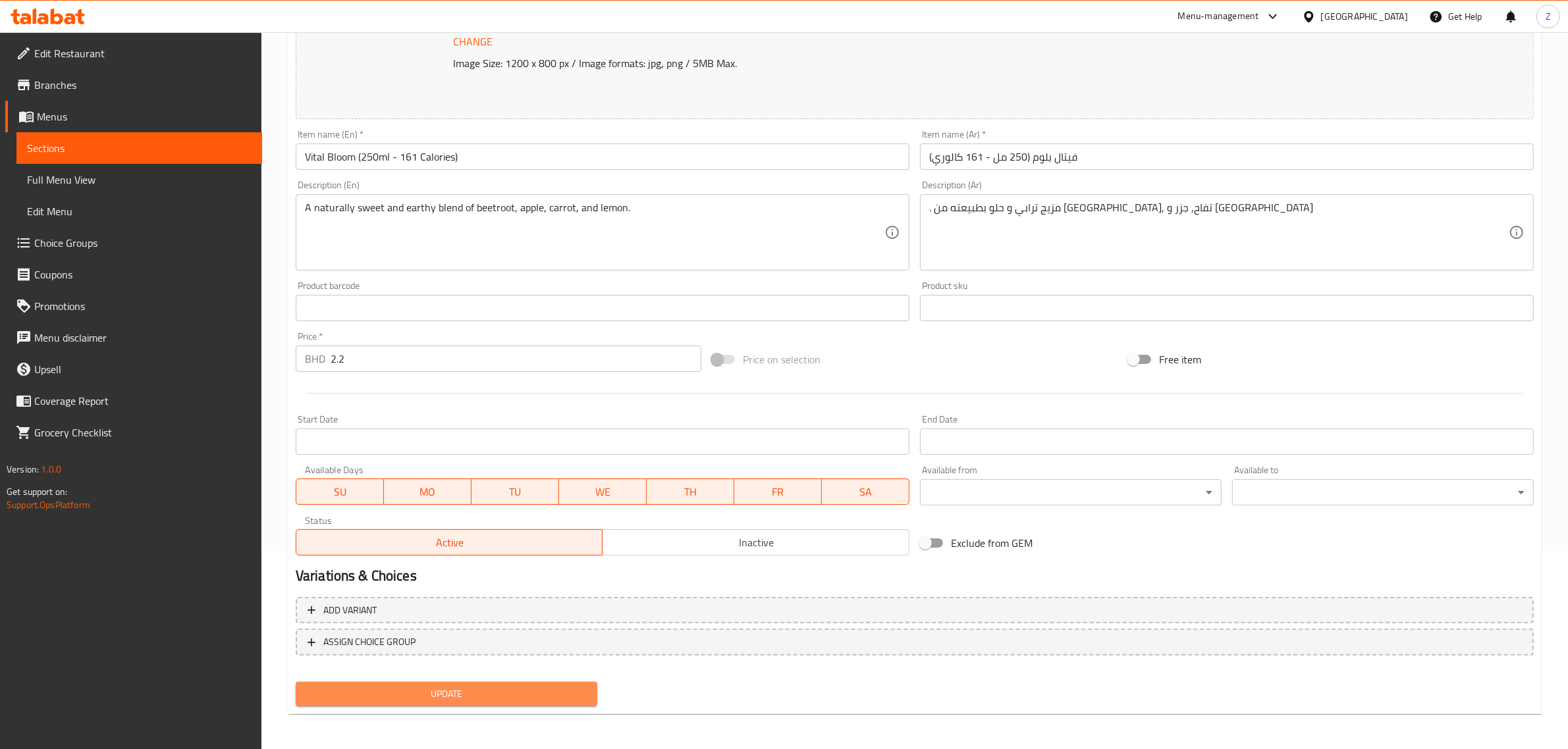
click at [566, 686] on span "Update" at bounding box center [447, 694] width 281 height 17
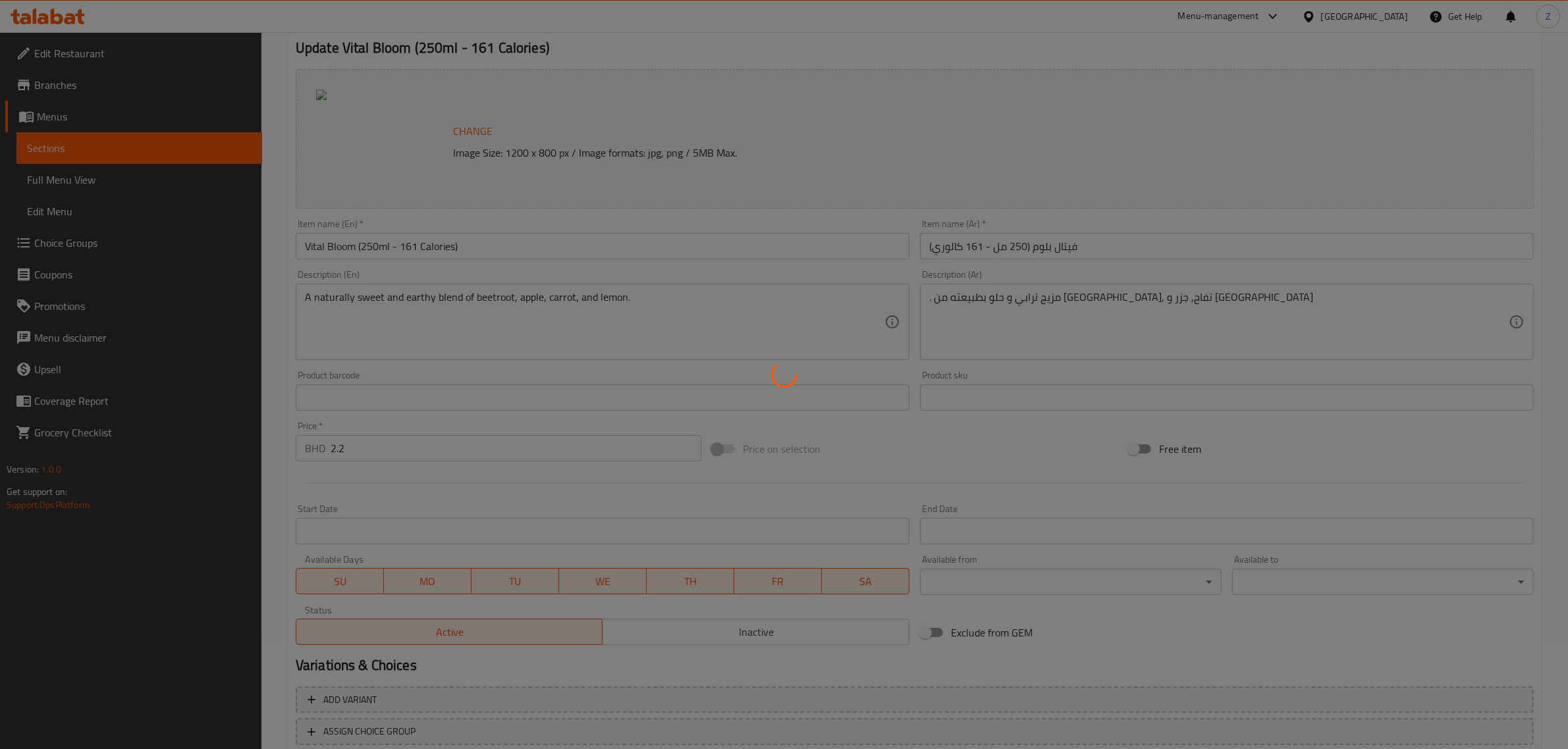
scroll to position [0, 0]
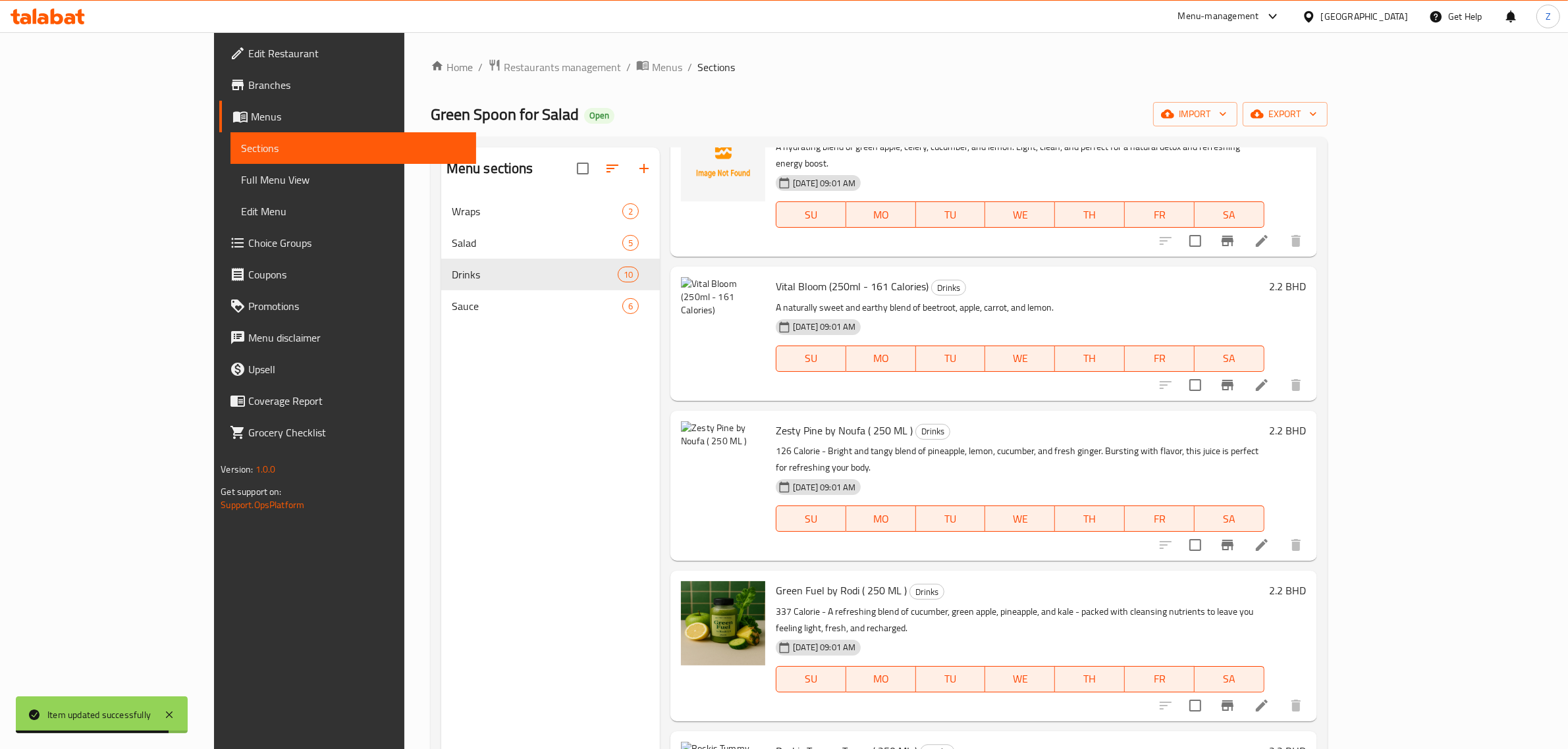
scroll to position [62, 0]
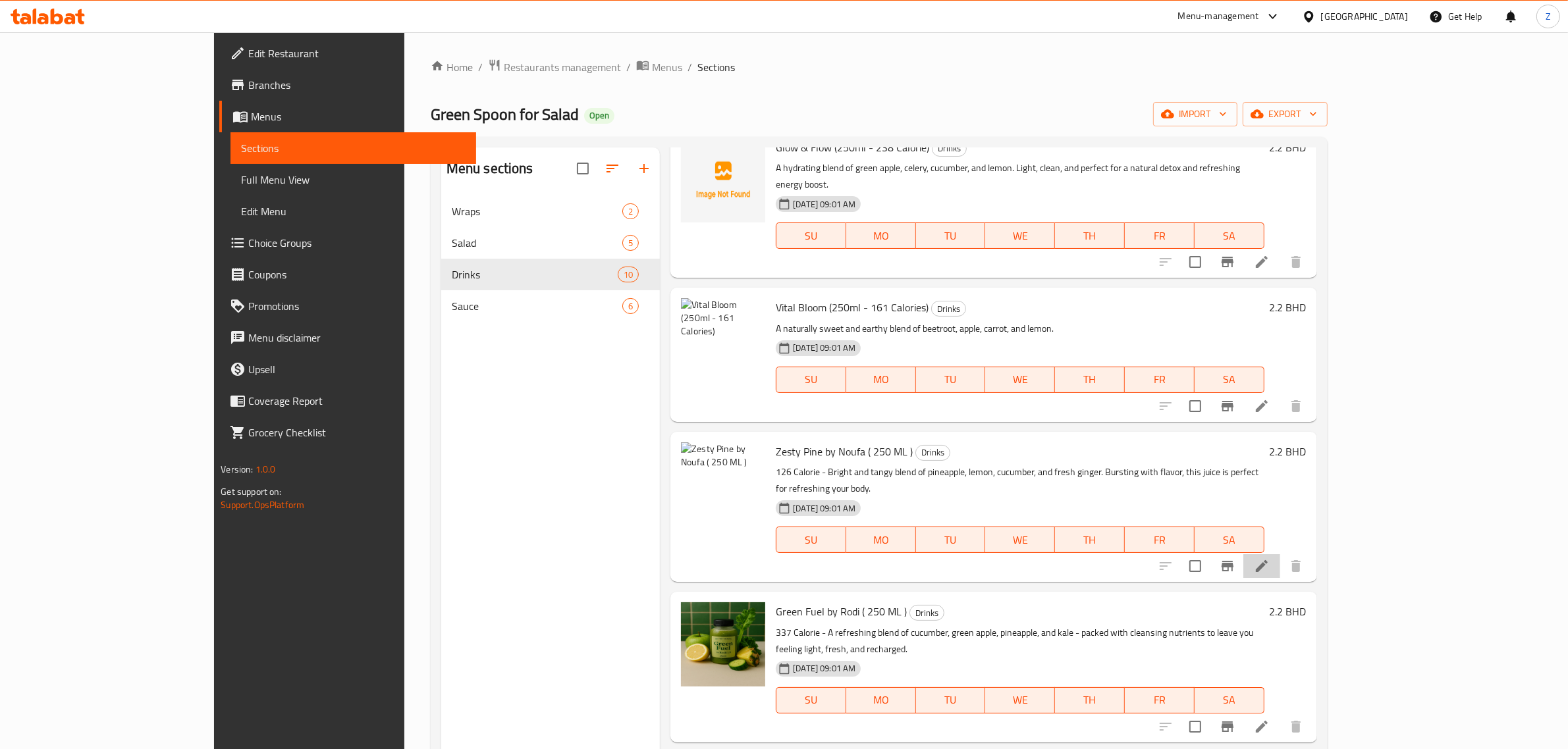
click at [1280, 554] on li at bounding box center [1261, 566] width 37 height 24
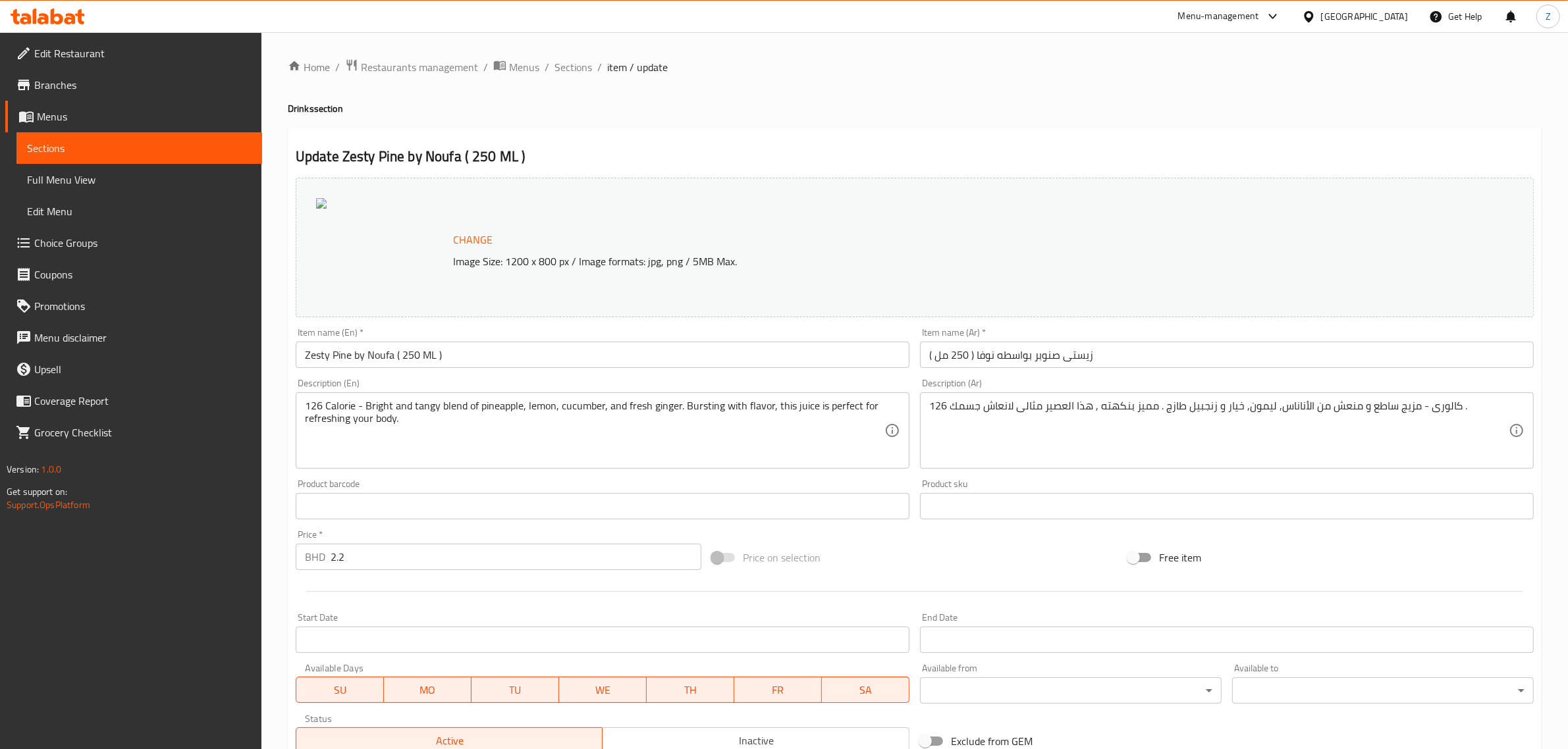
drag, startPoint x: 412, startPoint y: 353, endPoint x: 462, endPoint y: 366, distance: 51.7
click at [412, 355] on input "Zesty Pine by Noufa ( 250 ML )" at bounding box center [603, 355] width 614 height 27
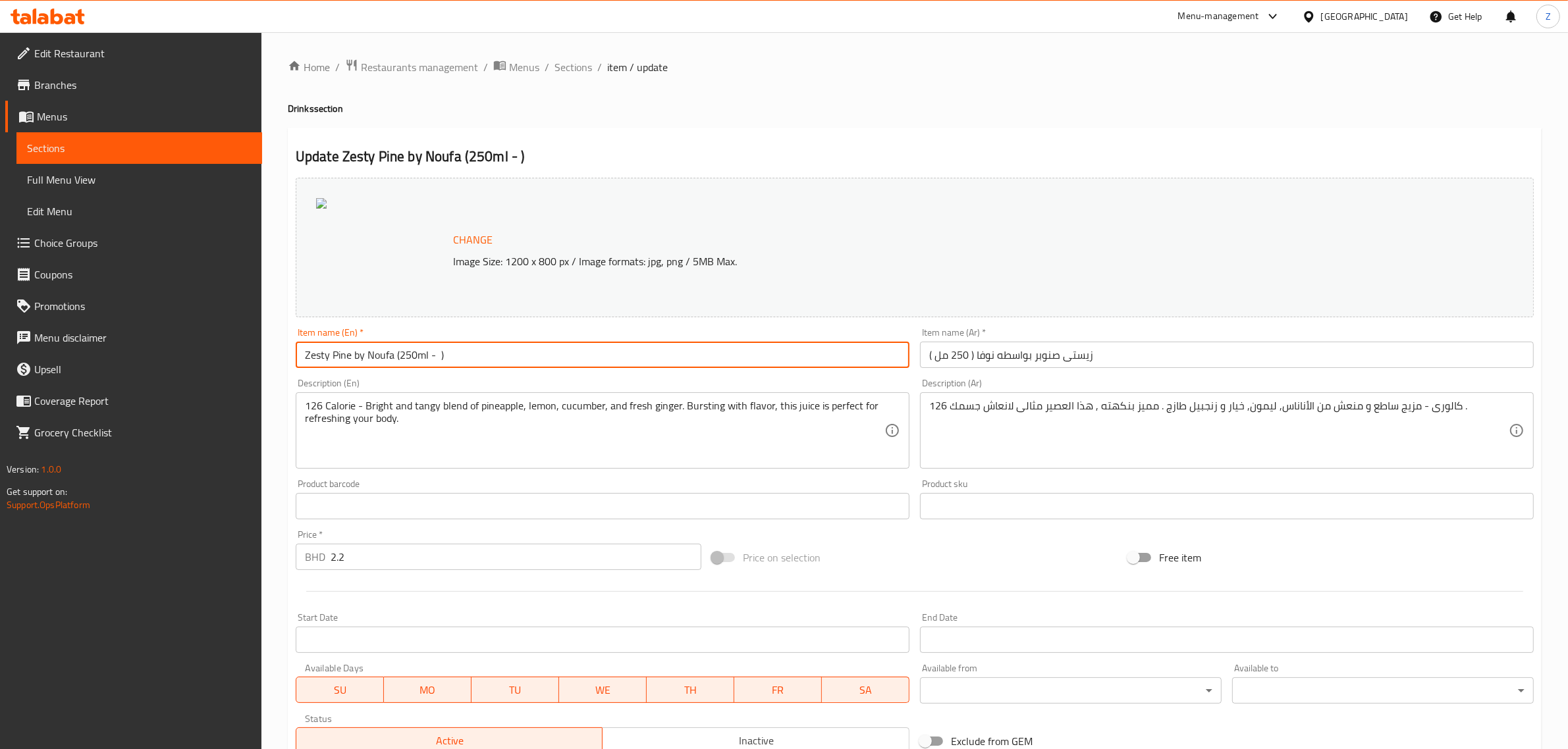
type input "Zesty Pine by Noufa (250ml - )"
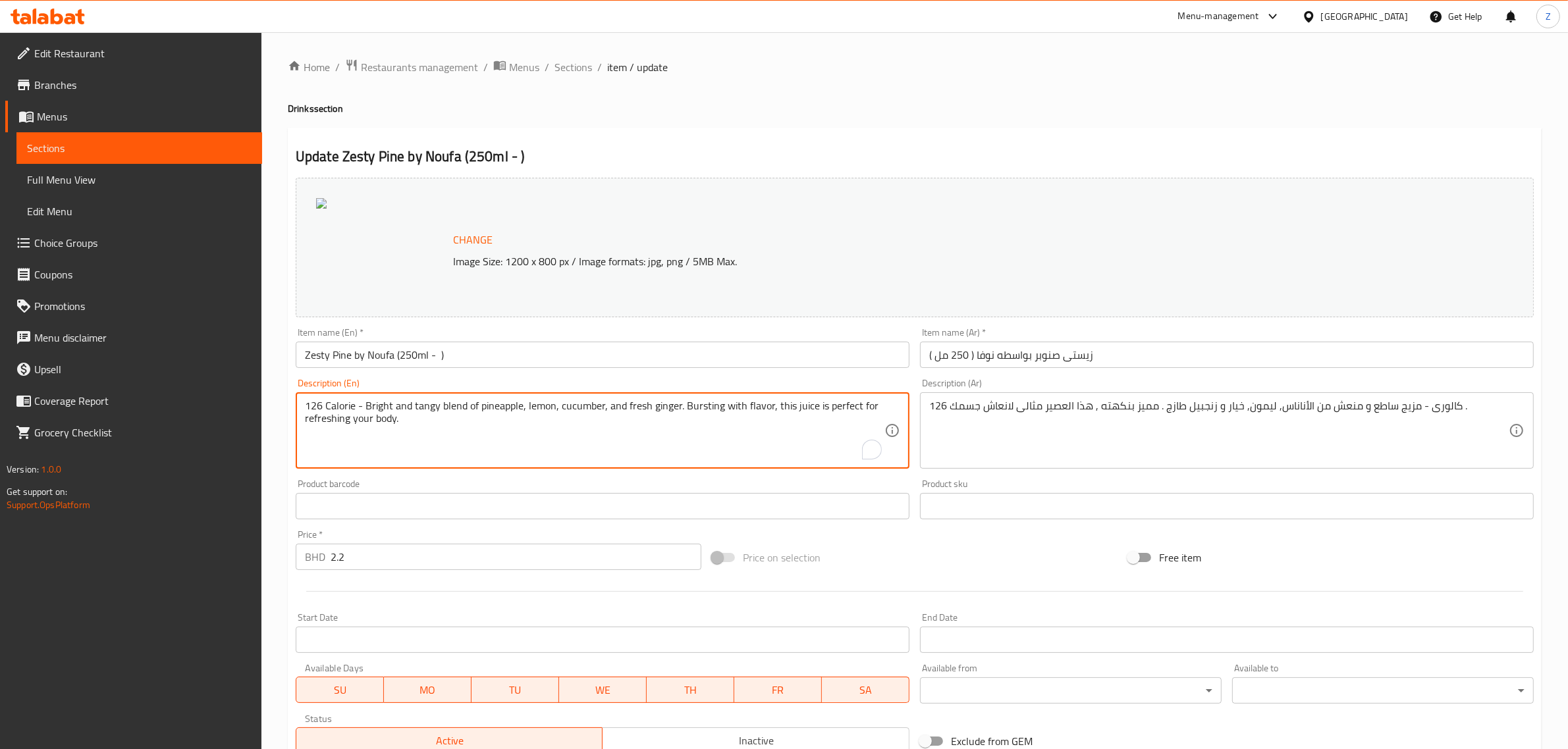
drag, startPoint x: 354, startPoint y: 406, endPoint x: 231, endPoint y: 432, distance: 125.7
click at [328, 395] on div "126 Calorie - Bright and tangy blend of pineapple, lemon, cucumber, and fresh g…" at bounding box center [603, 431] width 614 height 76
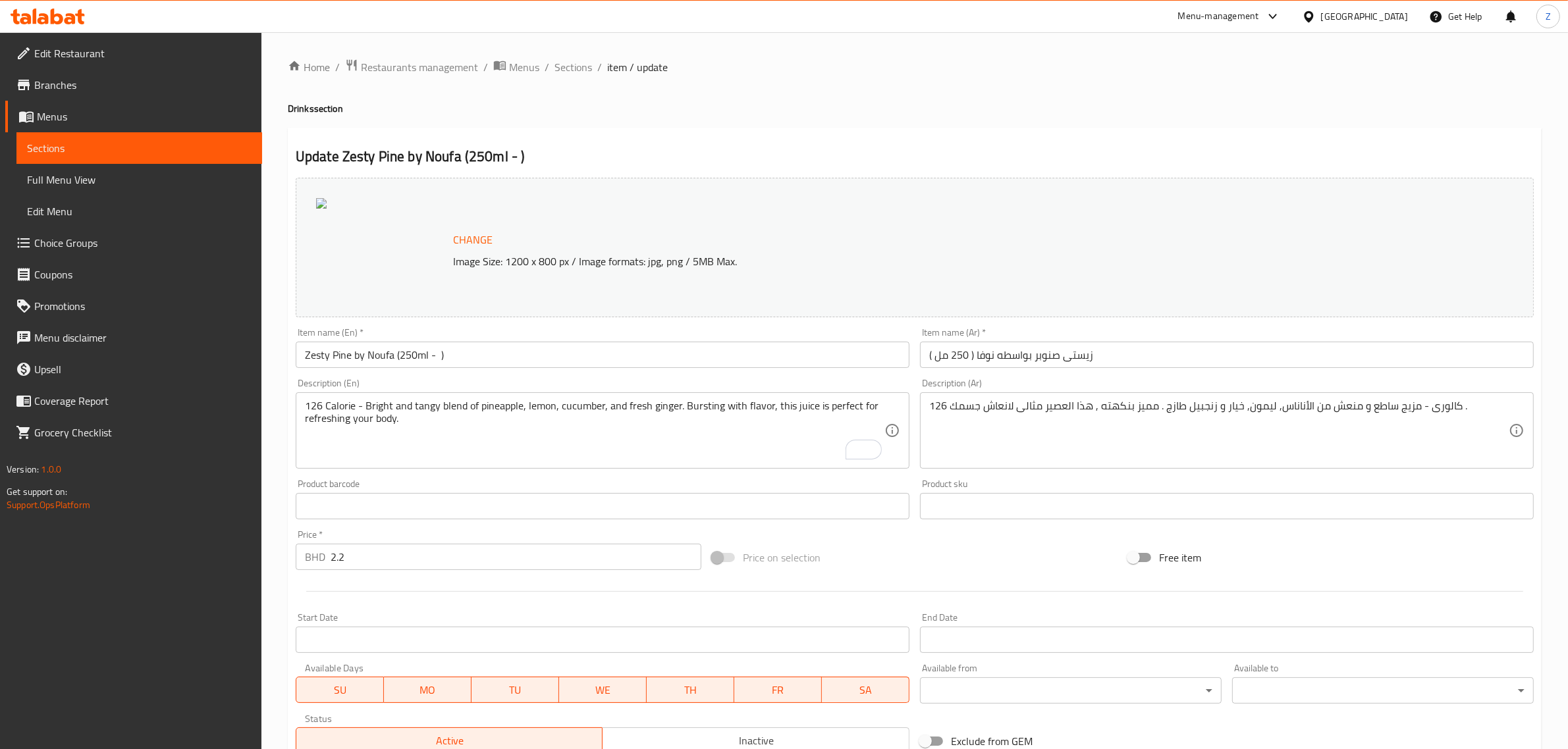
drag, startPoint x: 303, startPoint y: 403, endPoint x: 351, endPoint y: 403, distance: 48.0
click at [351, 403] on div "126 Calorie - Bright and tangy blend of pineapple, lemon, cucumber, and fresh g…" at bounding box center [603, 431] width 614 height 76
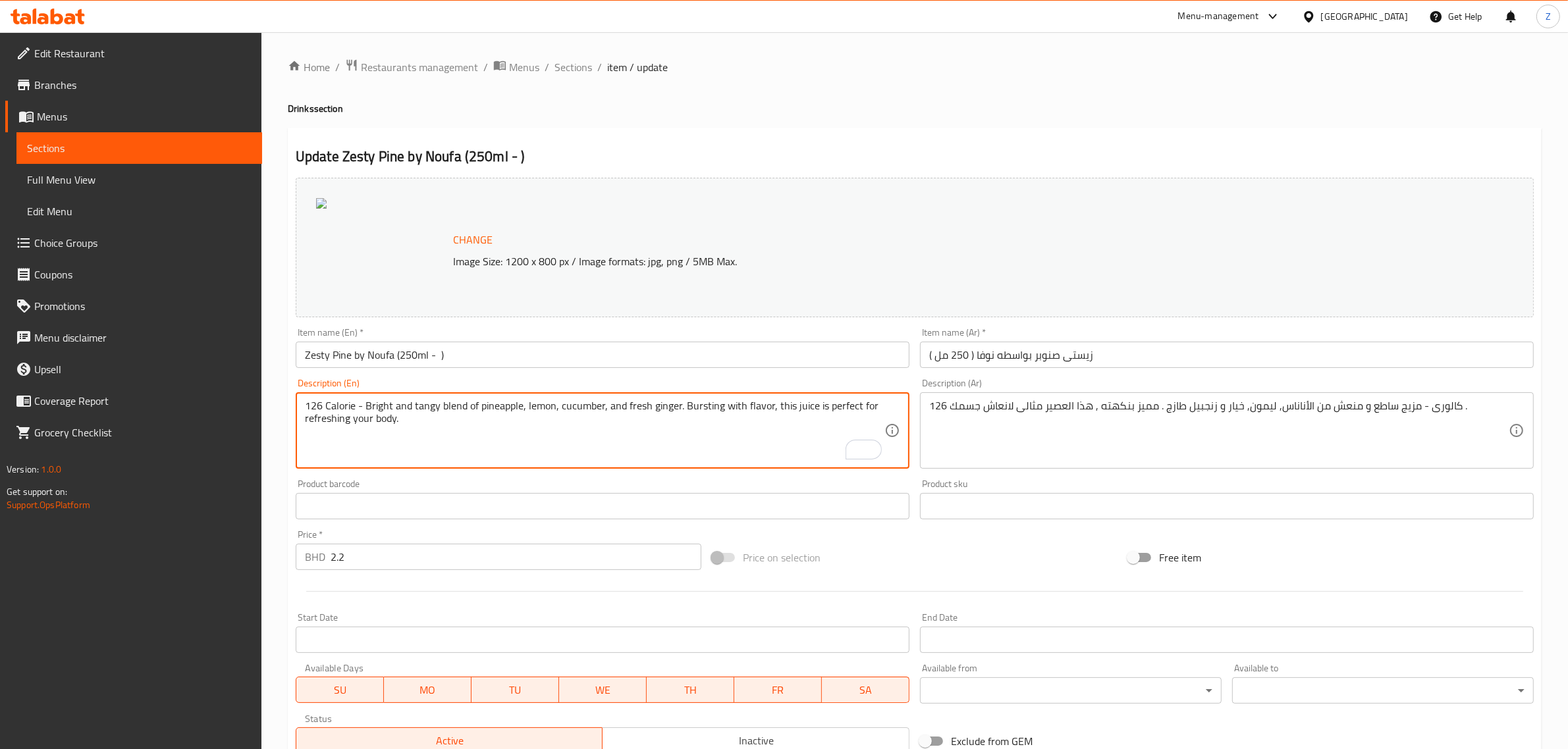
drag, startPoint x: 353, startPoint y: 406, endPoint x: 304, endPoint y: 403, distance: 49.1
click at [305, 403] on textarea "126 Calorie - Bright and tangy blend of pineapple, lemon, cucumber, and fresh g…" at bounding box center [594, 430] width 579 height 62
type textarea "Bright and tangy blend of pineapple, lemon, cucumber, and fresh ginger. Burstin…"
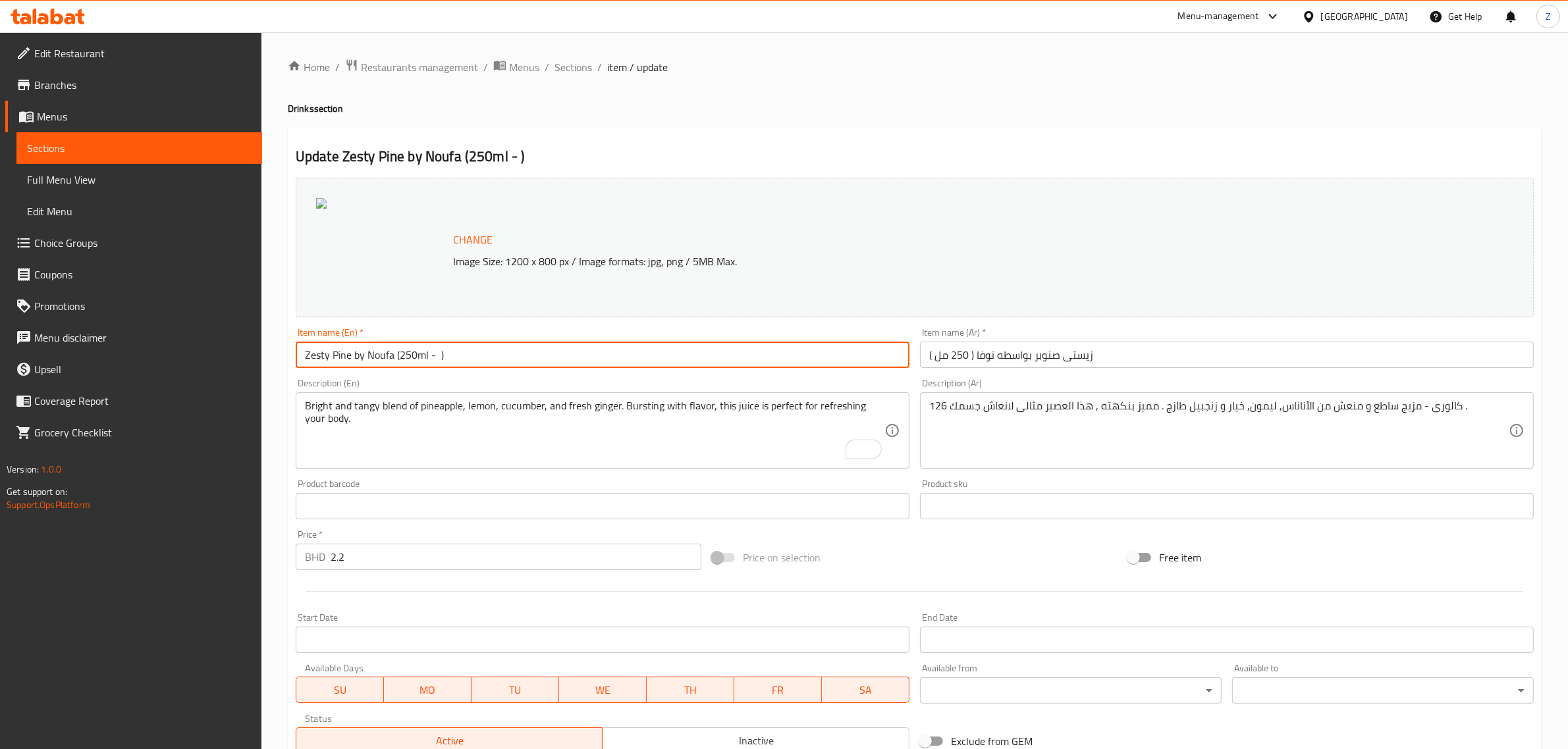
drag, startPoint x: 437, startPoint y: 356, endPoint x: 506, endPoint y: 380, distance: 73.1
click at [438, 356] on input "Zesty Pine by Noufa (250ml - )" at bounding box center [603, 355] width 614 height 27
paste input "126 Calorie"
type input "Zesty Pine by Noufa (250ml - 126 Calories)"
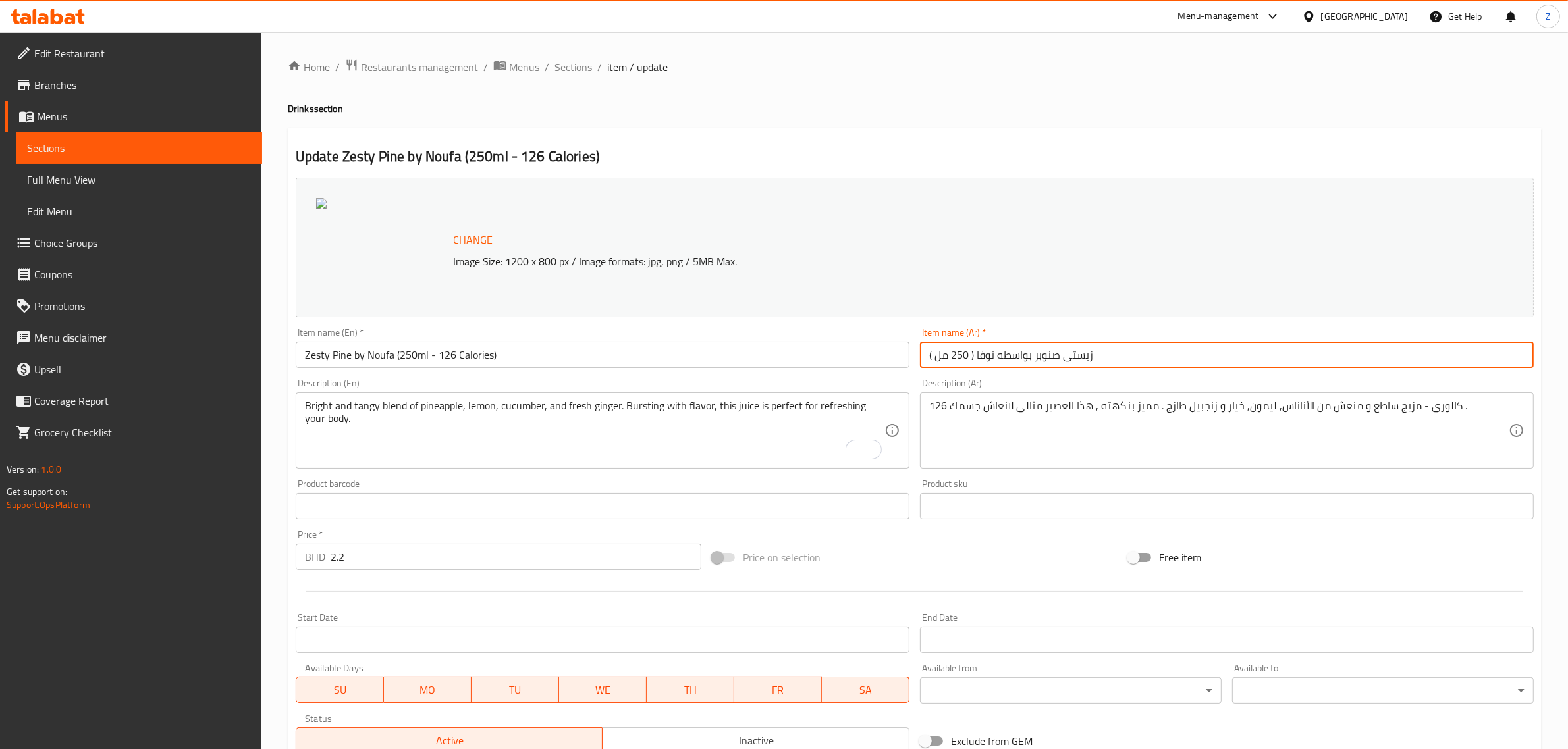
click at [970, 355] on input "زيستى صنوبر بواسطه نوفا ( 250 مل )" at bounding box center [1227, 355] width 614 height 27
type input "زيستى صنوبر بواسطه نوفا (250 مل - 126 كالوري)"
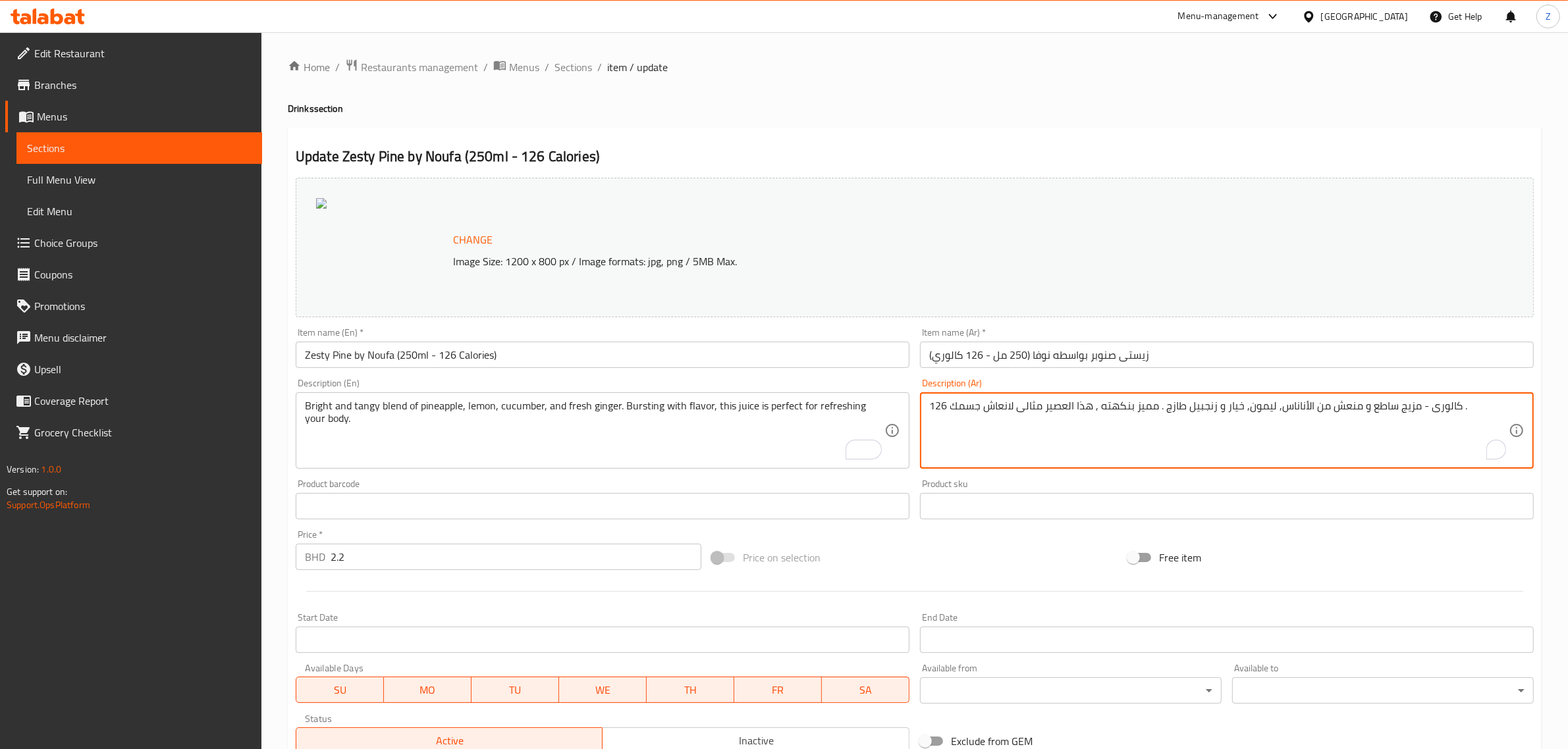
drag, startPoint x: 948, startPoint y: 409, endPoint x: 934, endPoint y: 407, distance: 14.1
drag, startPoint x: 1396, startPoint y: 408, endPoint x: 1430, endPoint y: 406, distance: 34.1
click at [1430, 406] on textarea "كالورى - مزيج ساطع و منعش من الأناناس, ليمون, خيار و زنجبيل طازج . مميز بنكهته …" at bounding box center [1218, 430] width 579 height 62
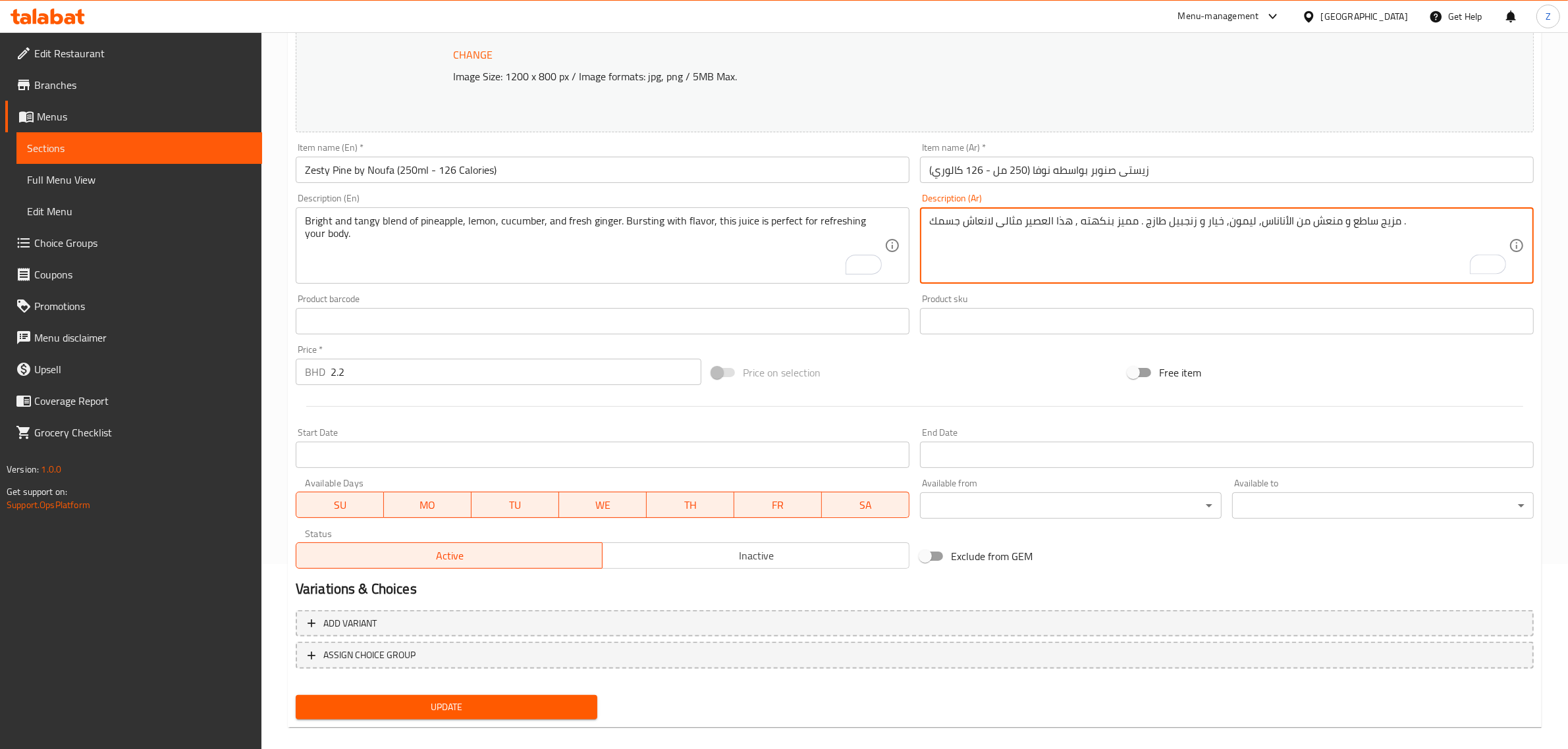
scroll to position [198, 0]
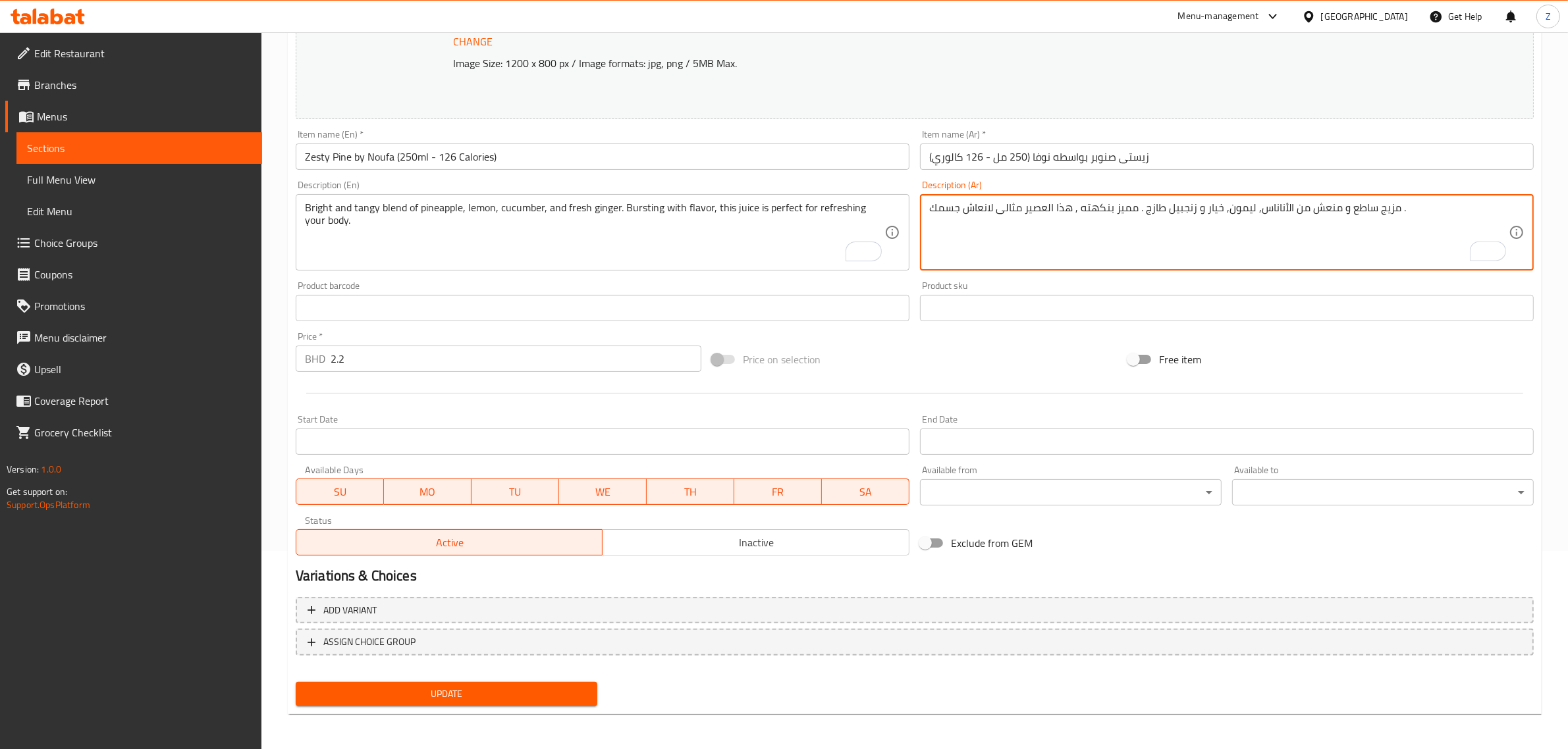
type textarea "مزيج ساطع و منعش من الأناناس, ليمون, خيار و زنجبيل طازج . مميز بنكهته , هذا الع…"
click at [557, 694] on span "Update" at bounding box center [447, 694] width 281 height 17
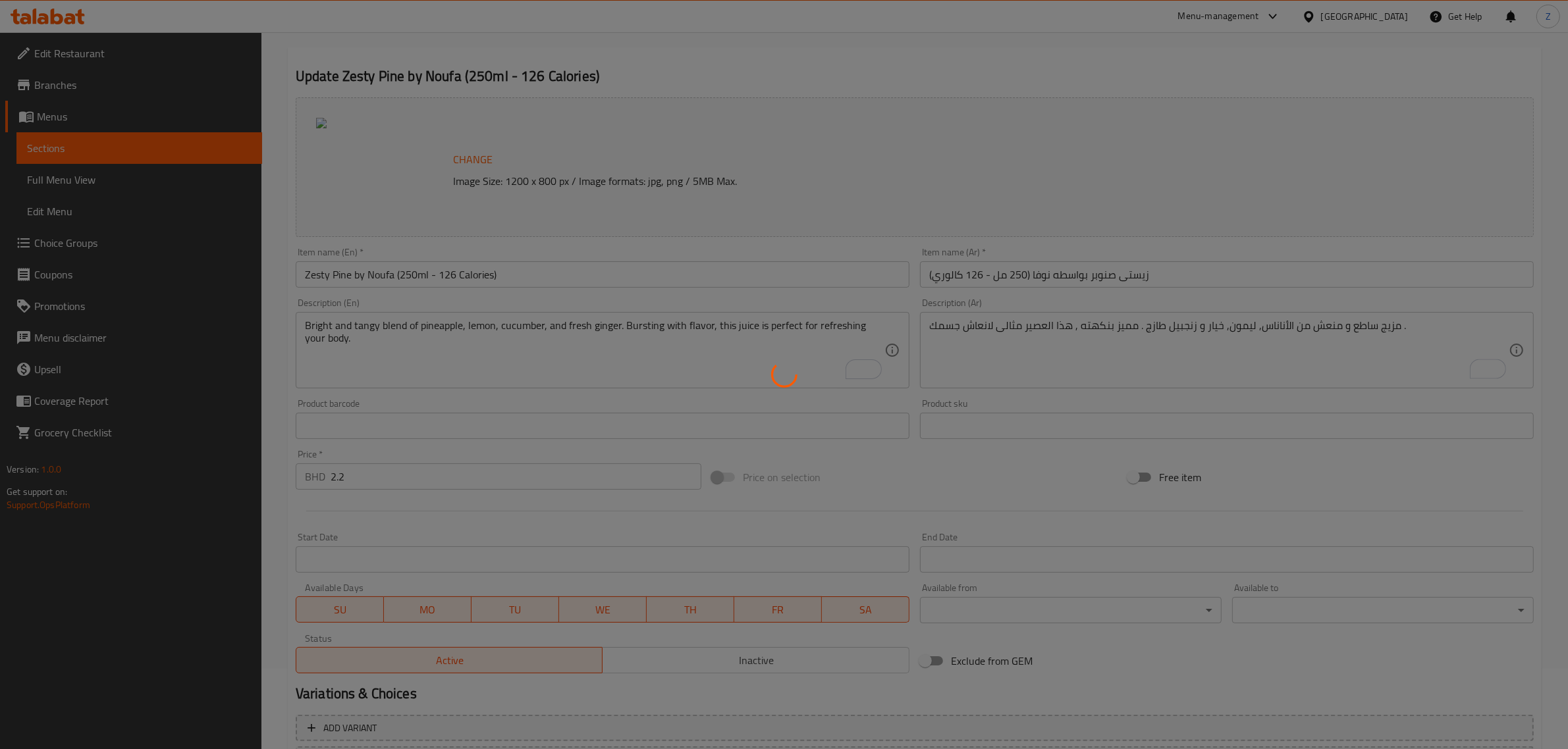
scroll to position [0, 0]
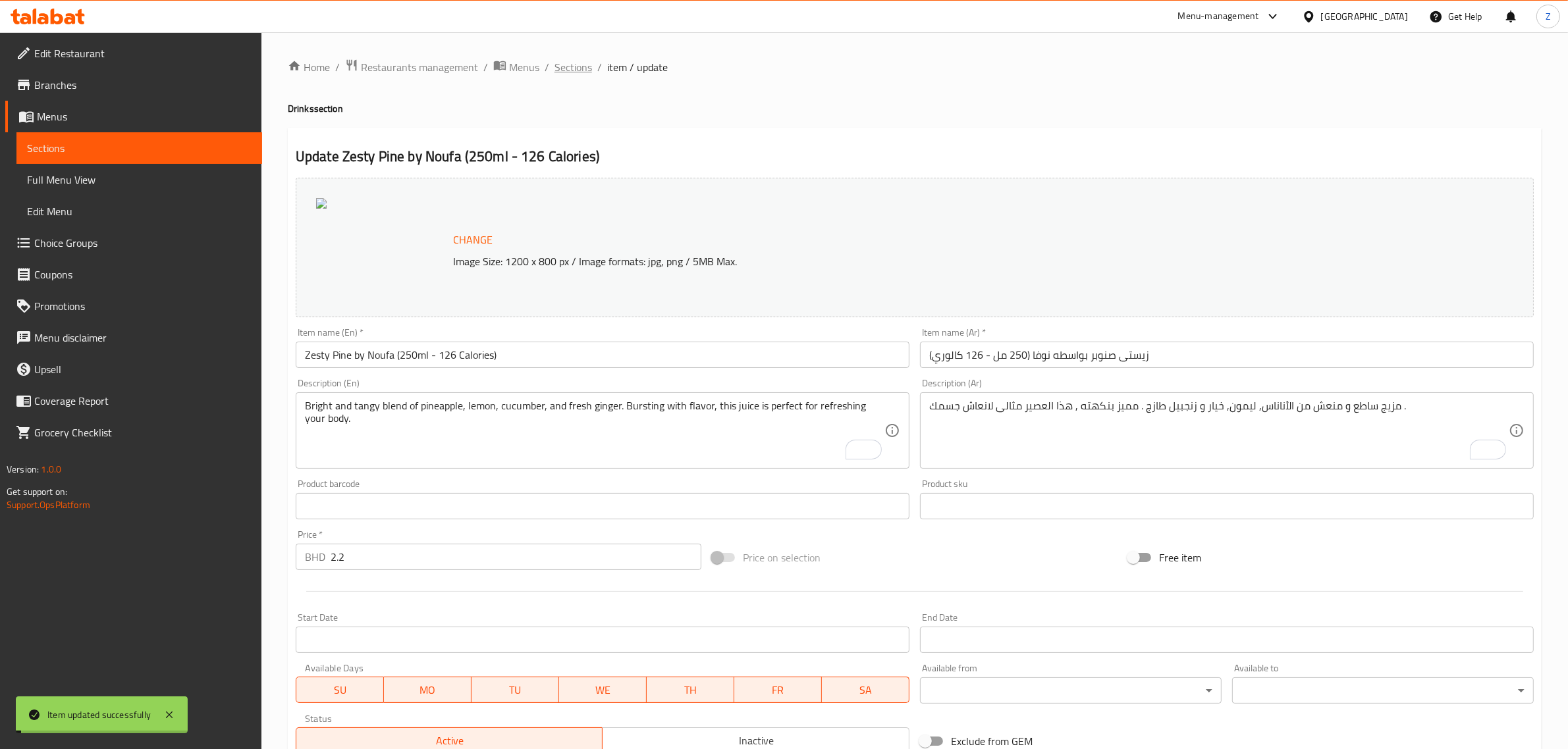
click at [580, 66] on span "Sections" at bounding box center [573, 67] width 37 height 16
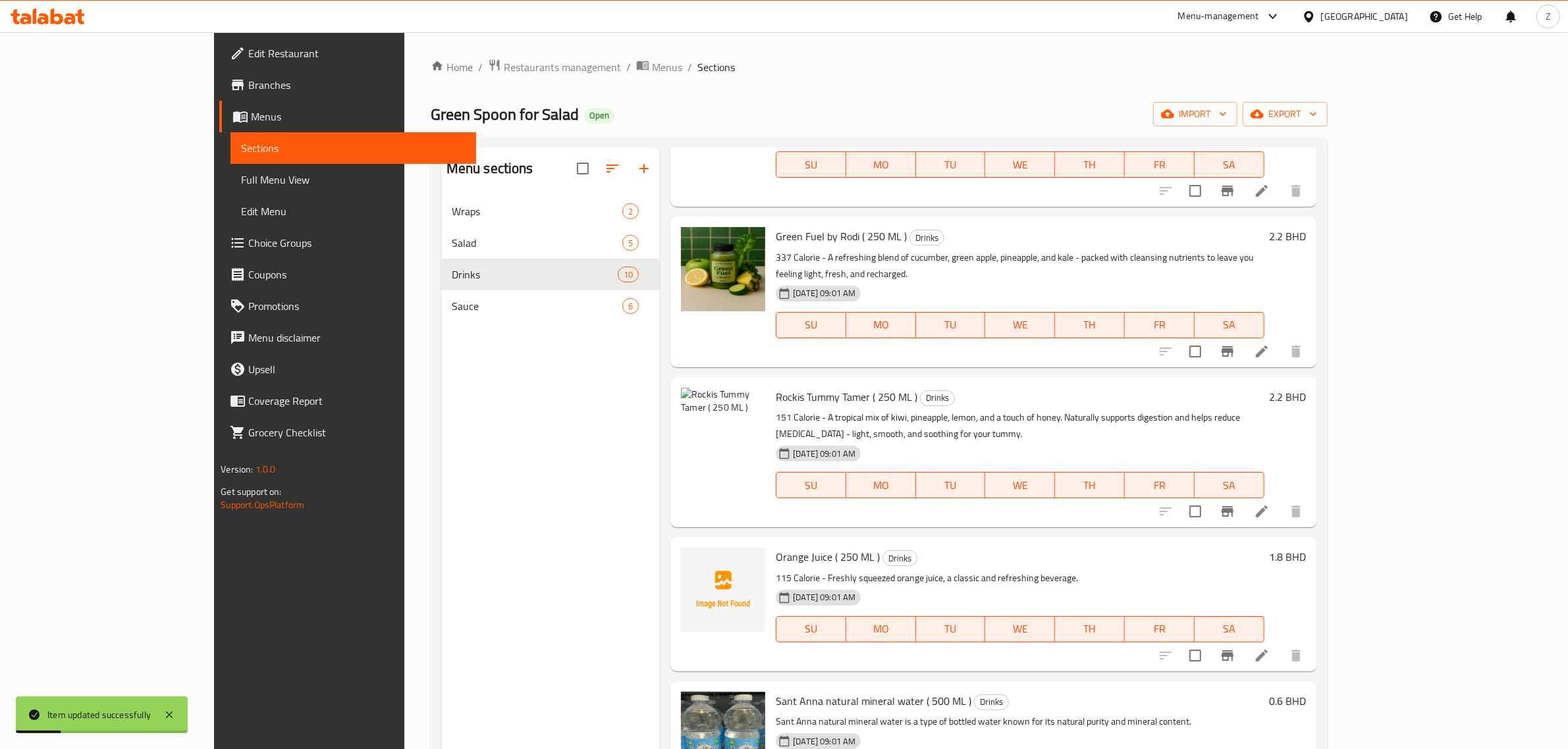
scroll to position [329, 0]
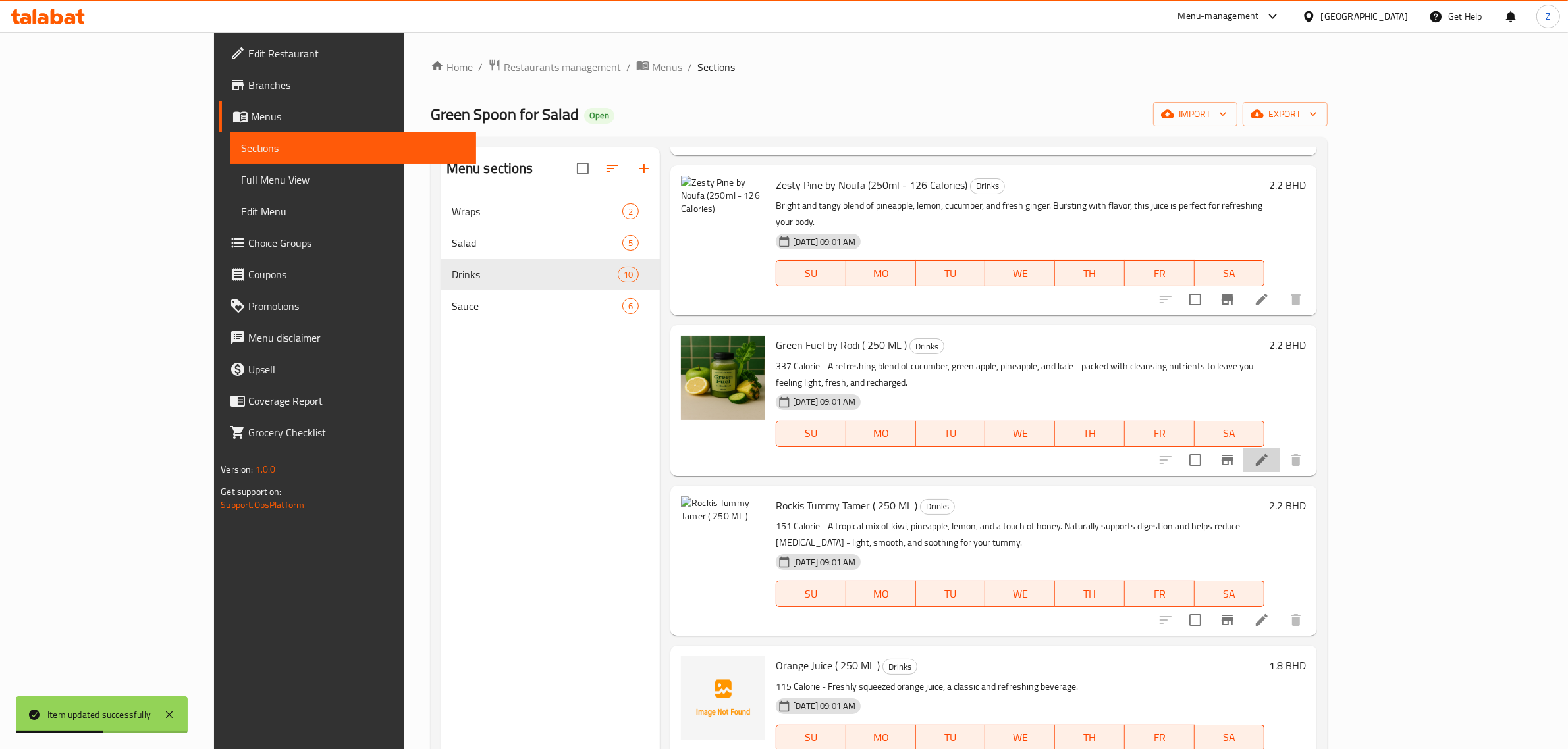
click at [1280, 448] on li at bounding box center [1261, 460] width 37 height 24
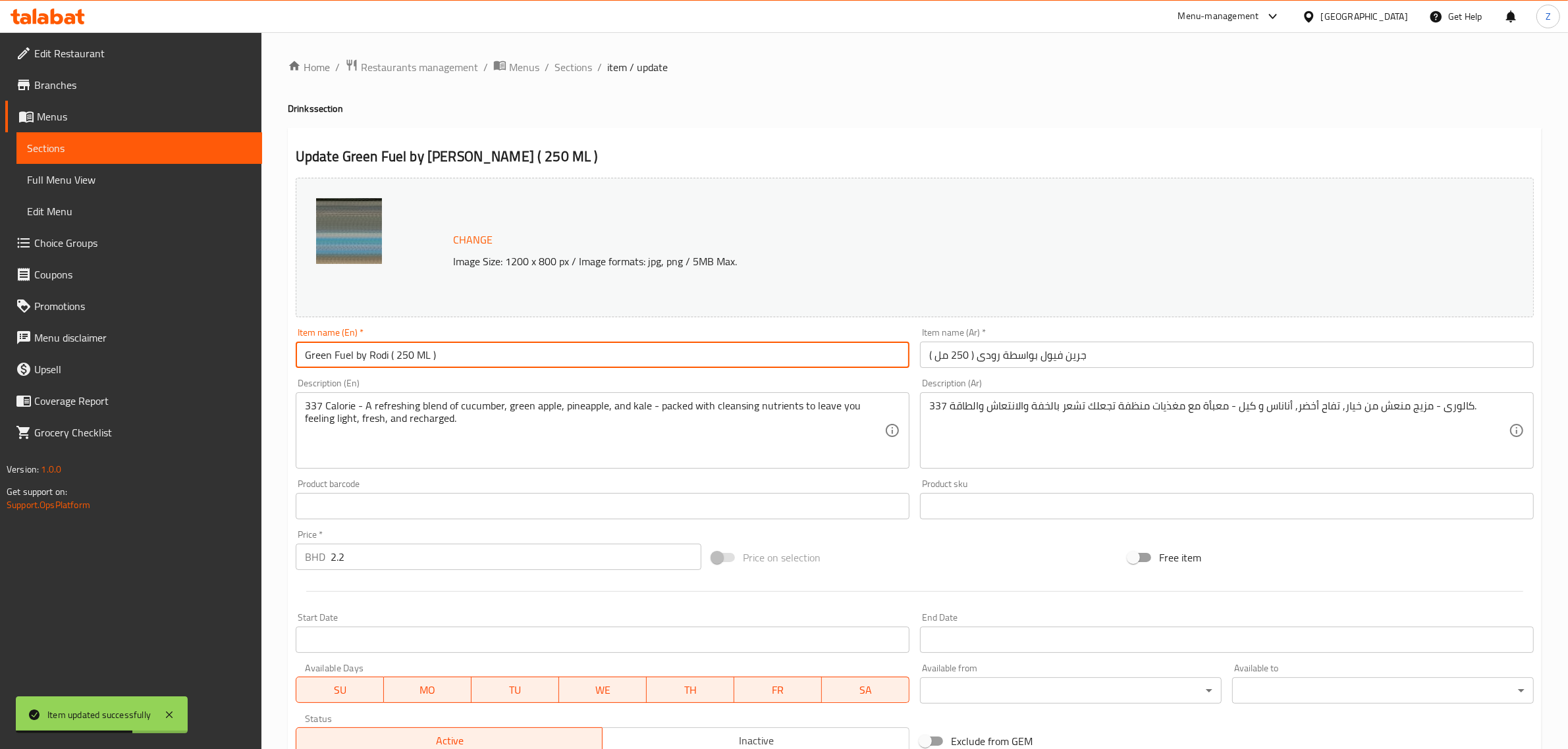
drag, startPoint x: 431, startPoint y: 359, endPoint x: 556, endPoint y: 373, distance: 125.8
click at [432, 359] on input "Green Fuel by Rodi ( 250 ML )" at bounding box center [603, 355] width 614 height 27
type input "Green Fuel by Rodi (250ml - 337 Calories)"
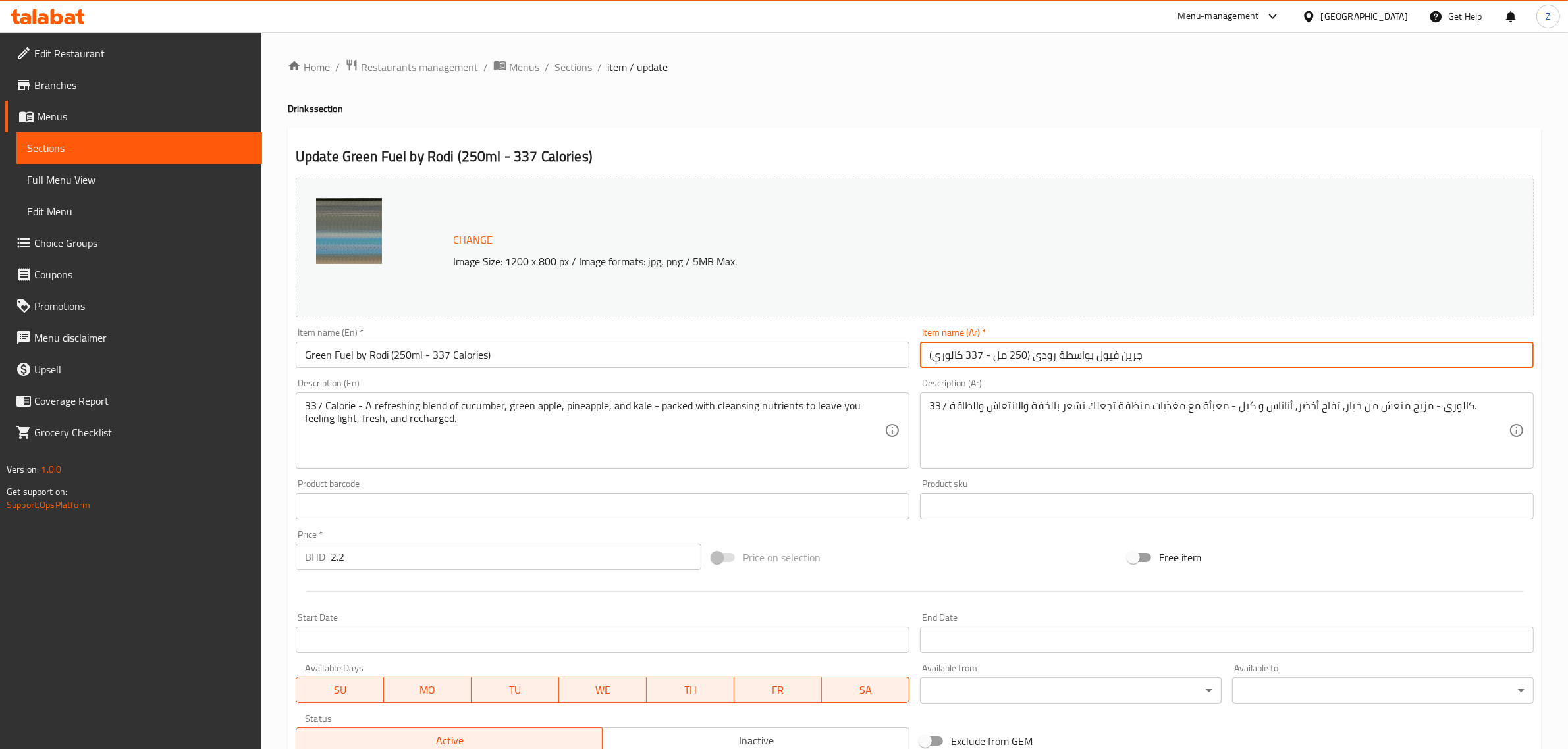
type input "جرين فيول بواسطة رودى (250 مل - 337 كالوري)"
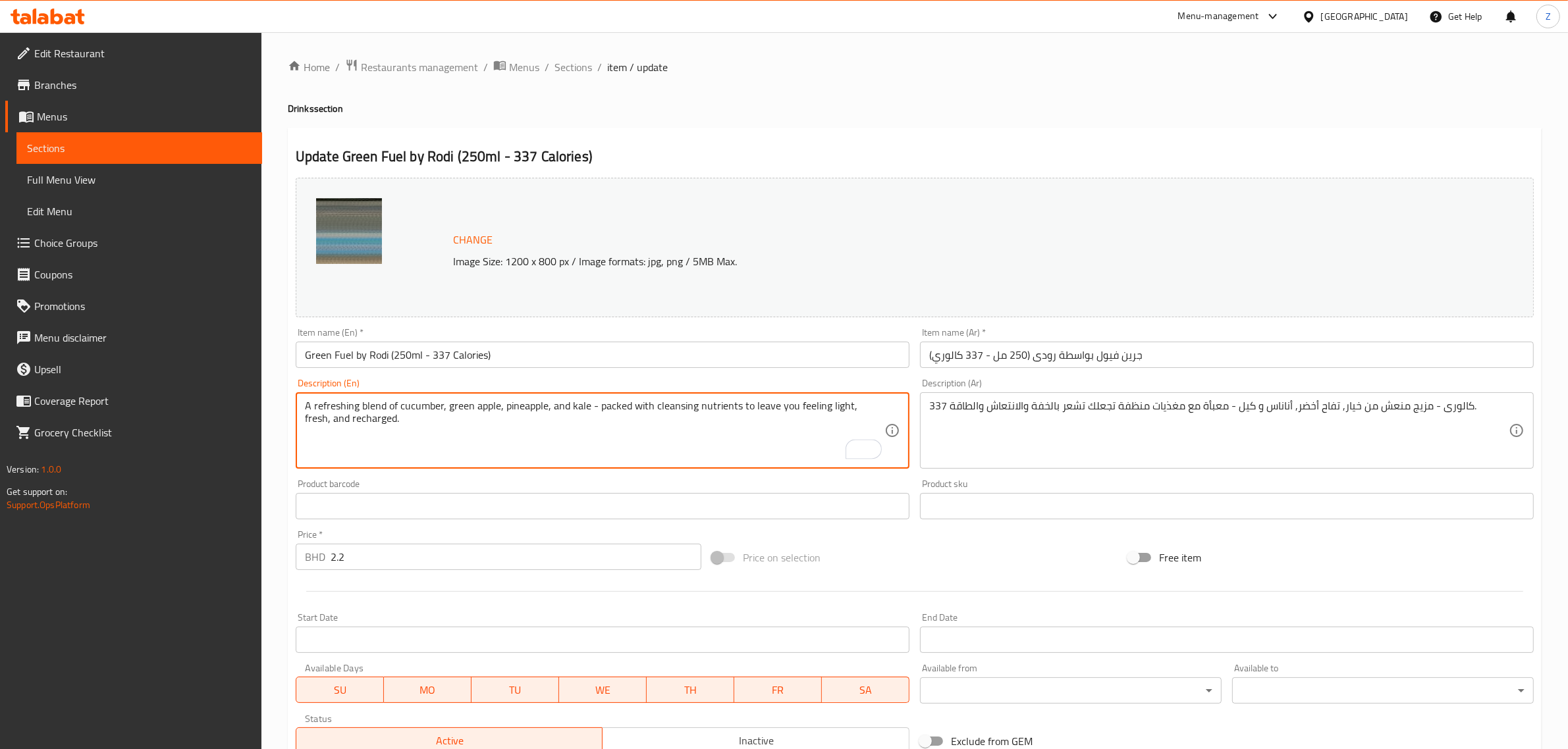
type textarea "A refreshing blend of cucumber, green apple, pineapple, and kale - packed with …"
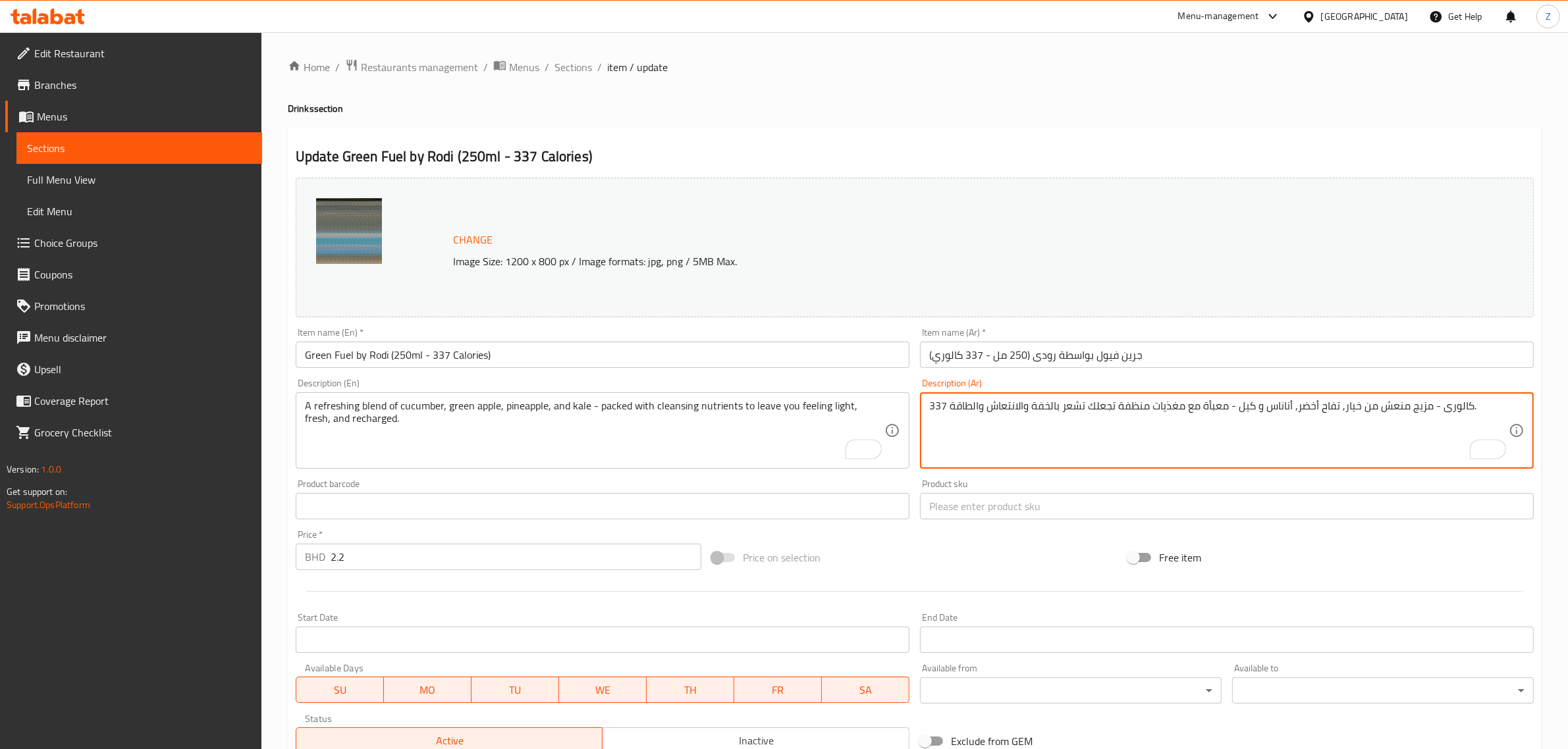
drag, startPoint x: 948, startPoint y: 408, endPoint x: 919, endPoint y: 418, distance: 30.7
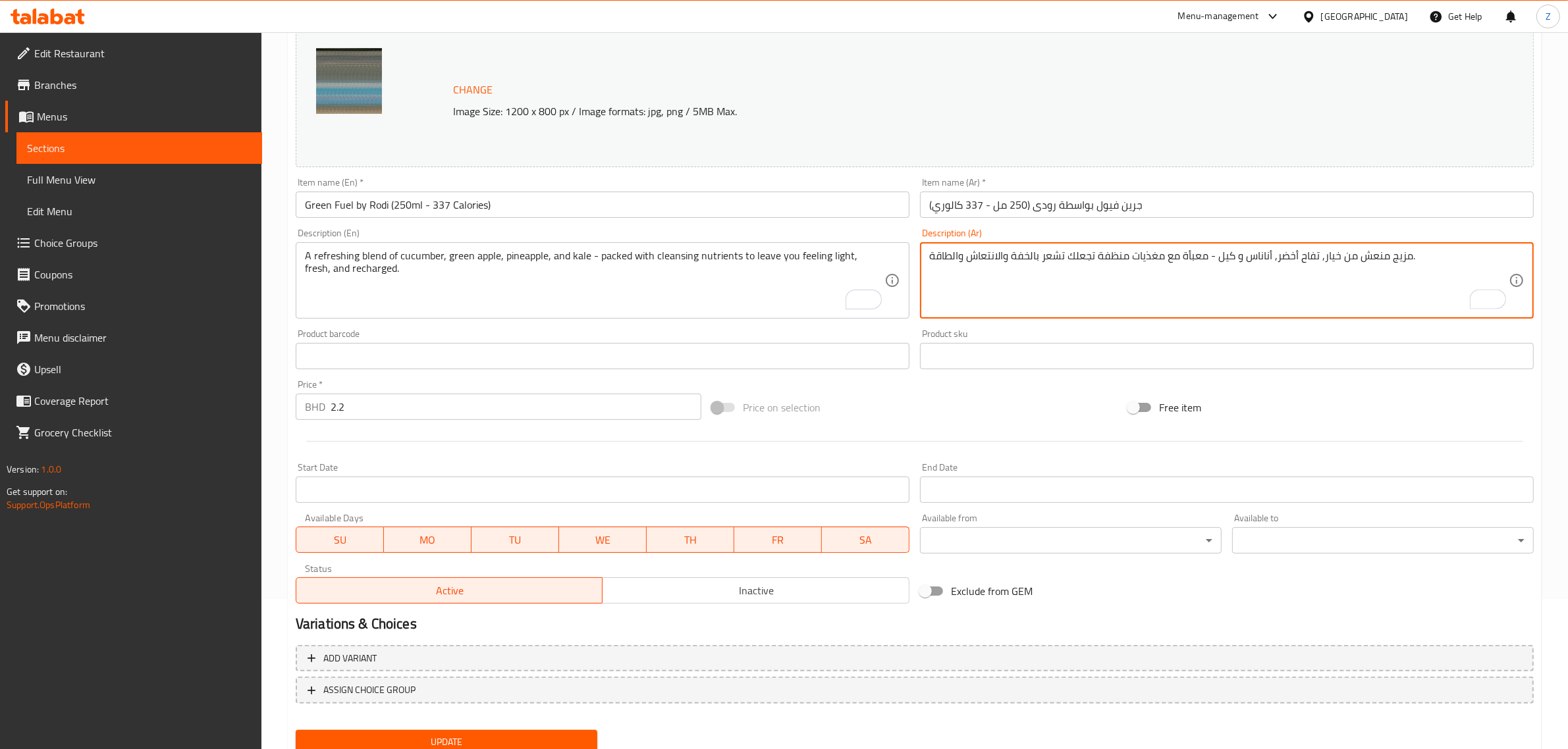
scroll to position [198, 0]
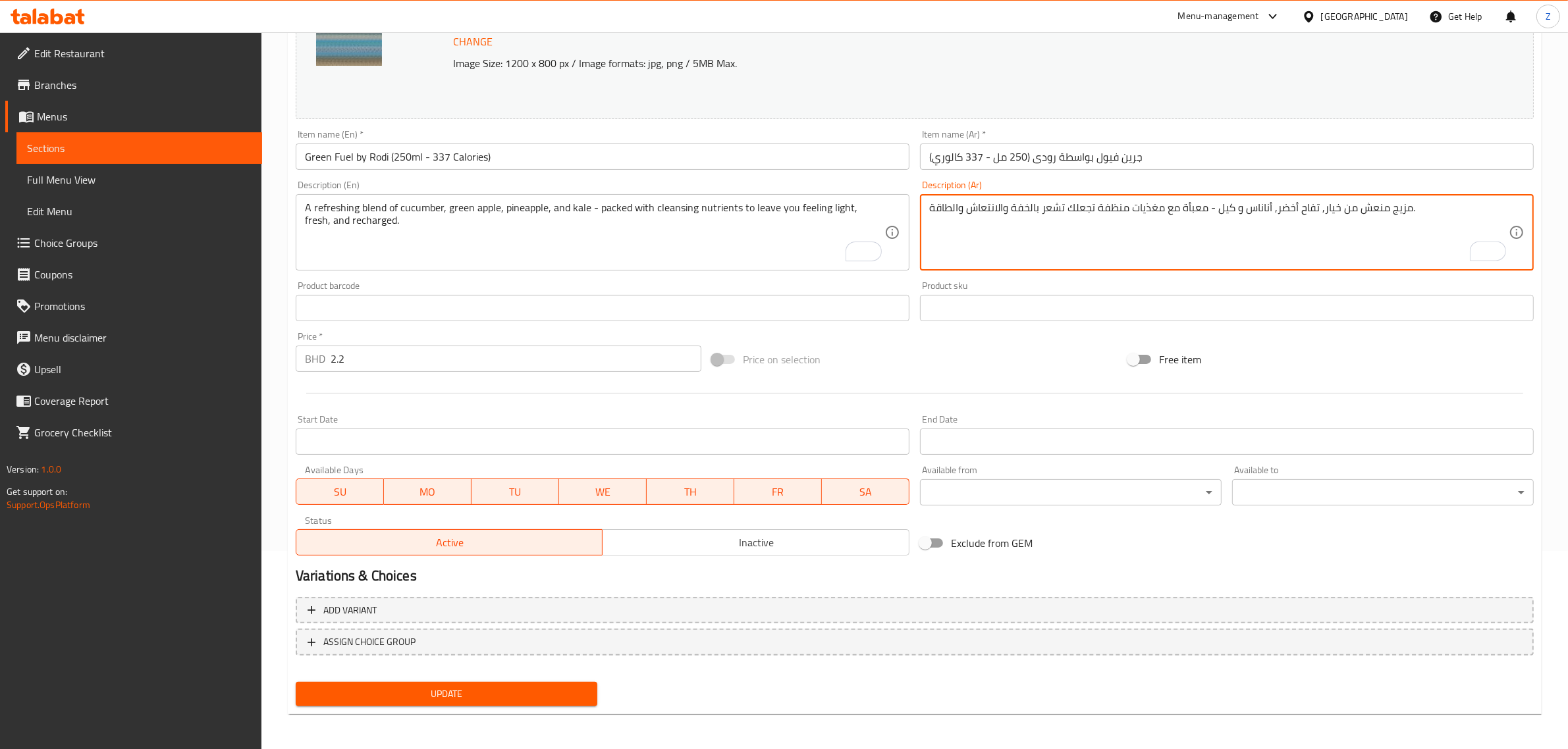
type textarea "مزيج منعش من خيار, تفاح أخضر, أناناس و كيل - معبأة مع مغذيات منظفة تجعلك تشعر ب…"
click at [512, 696] on span "Update" at bounding box center [447, 694] width 281 height 17
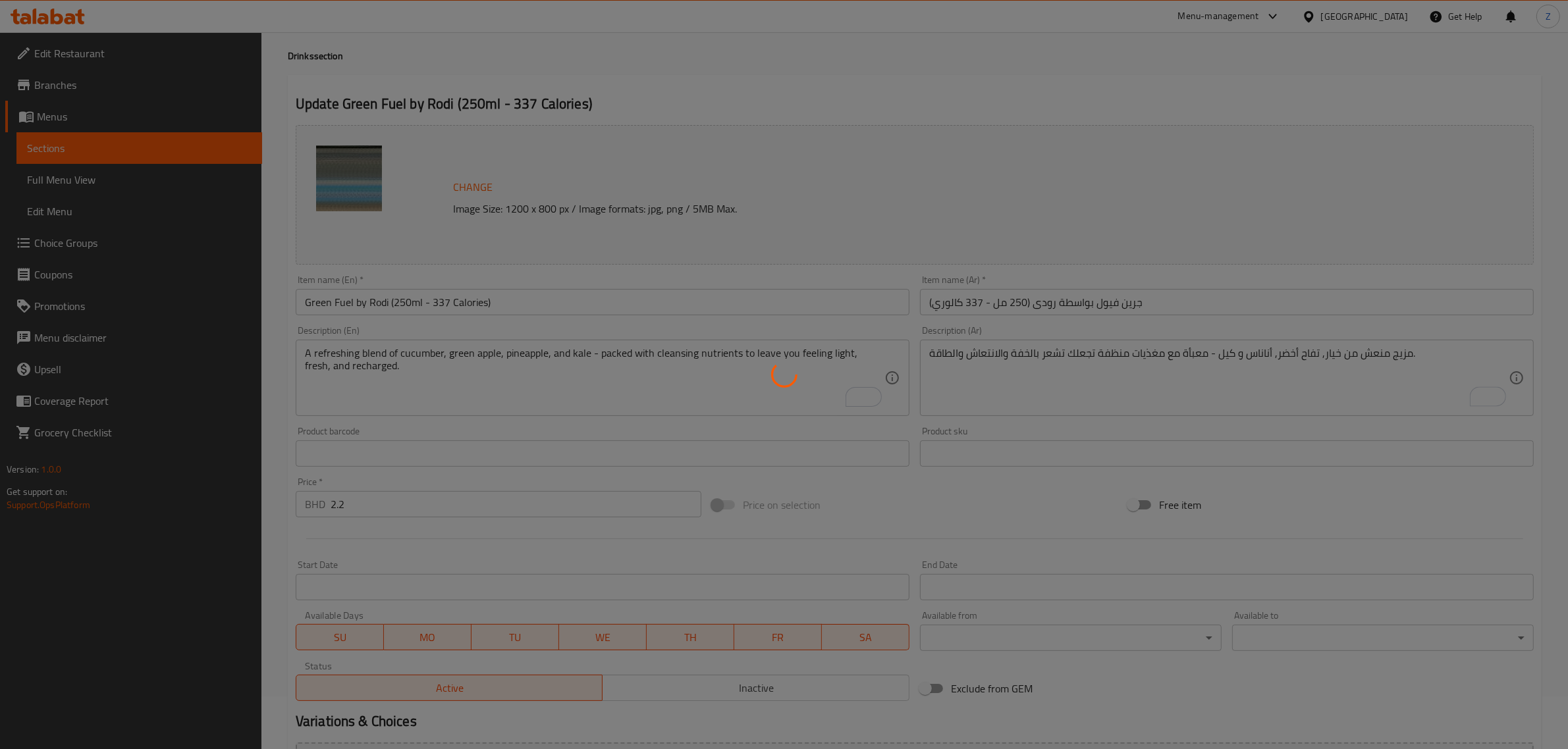
scroll to position [0, 0]
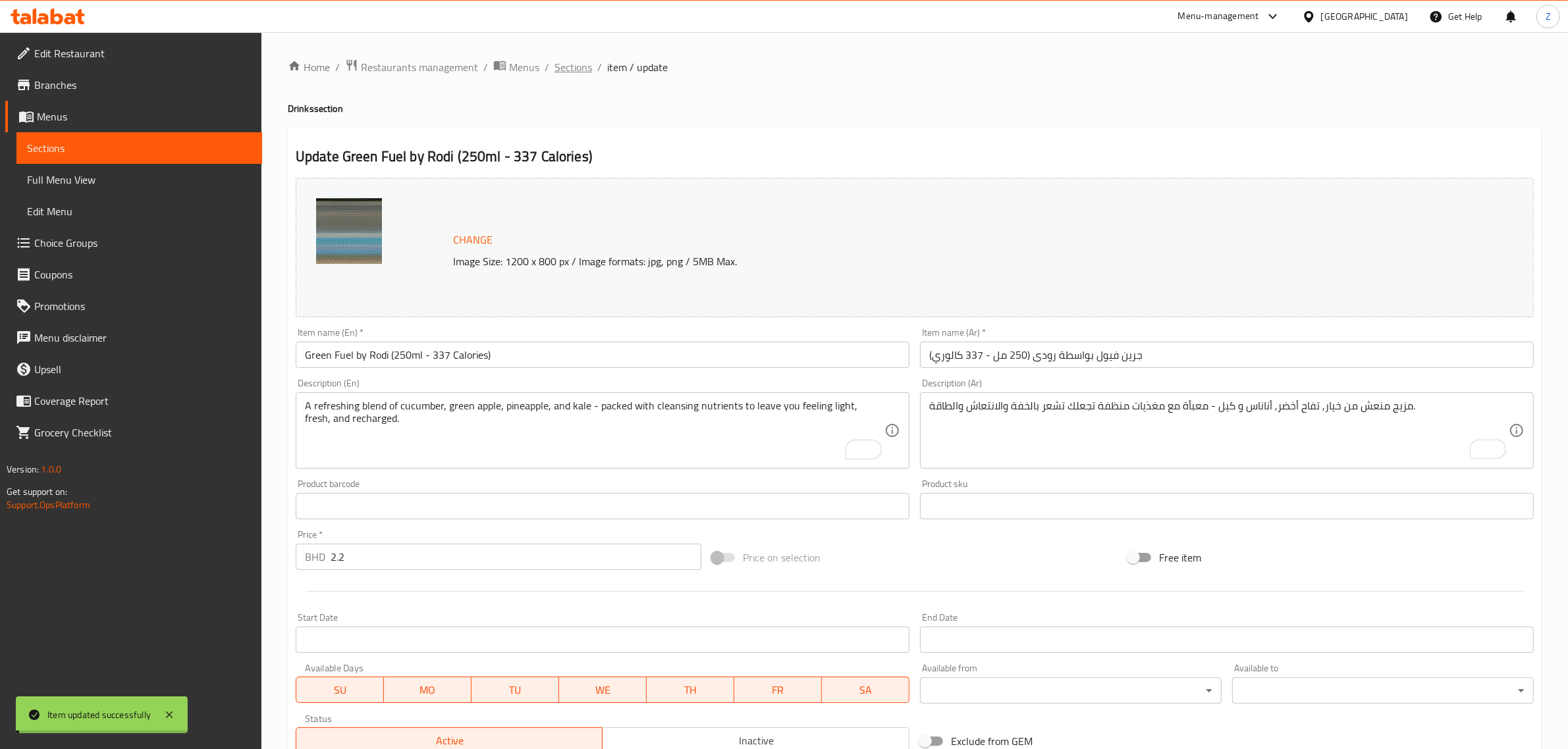
click at [577, 70] on span "Sections" at bounding box center [573, 67] width 37 height 16
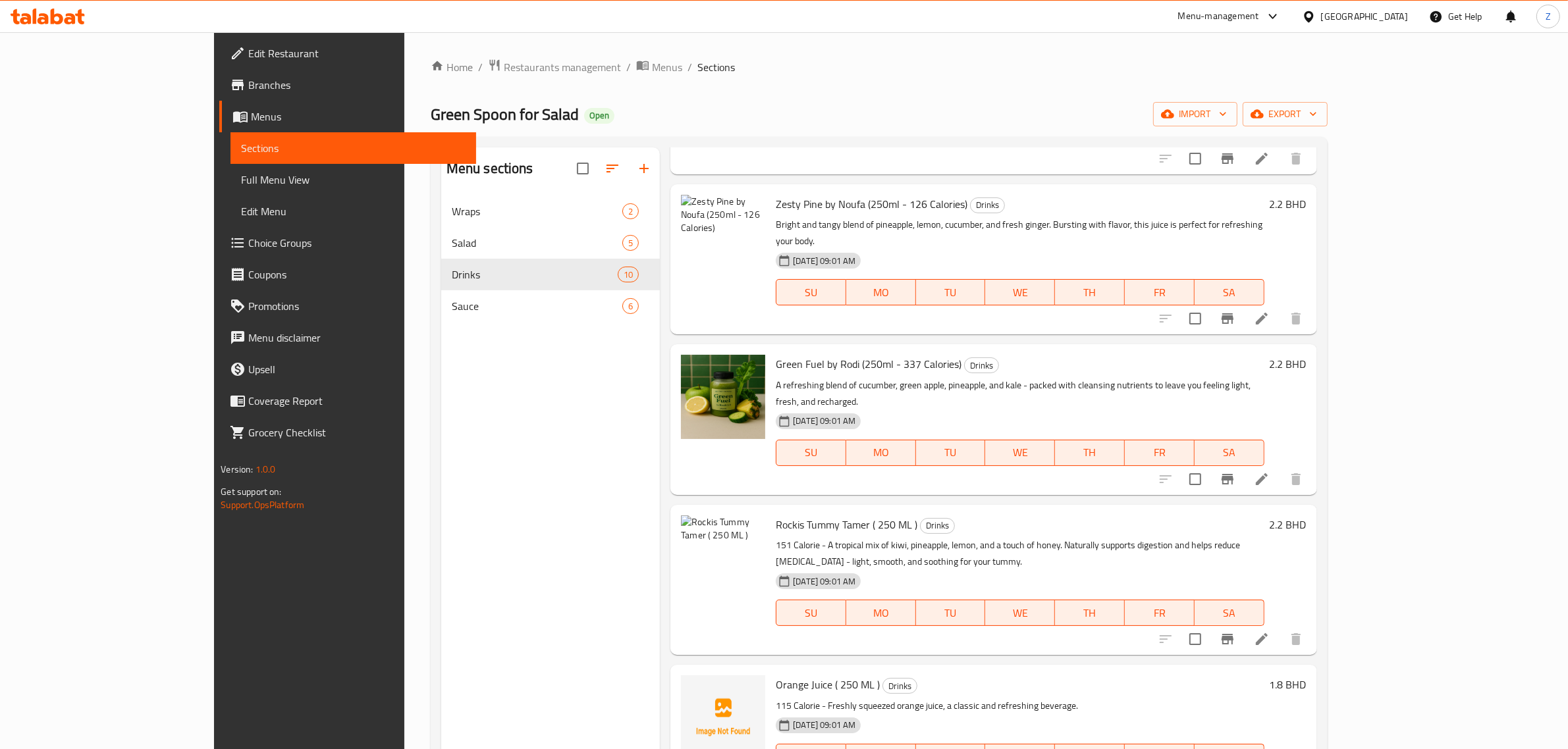
scroll to position [412, 0]
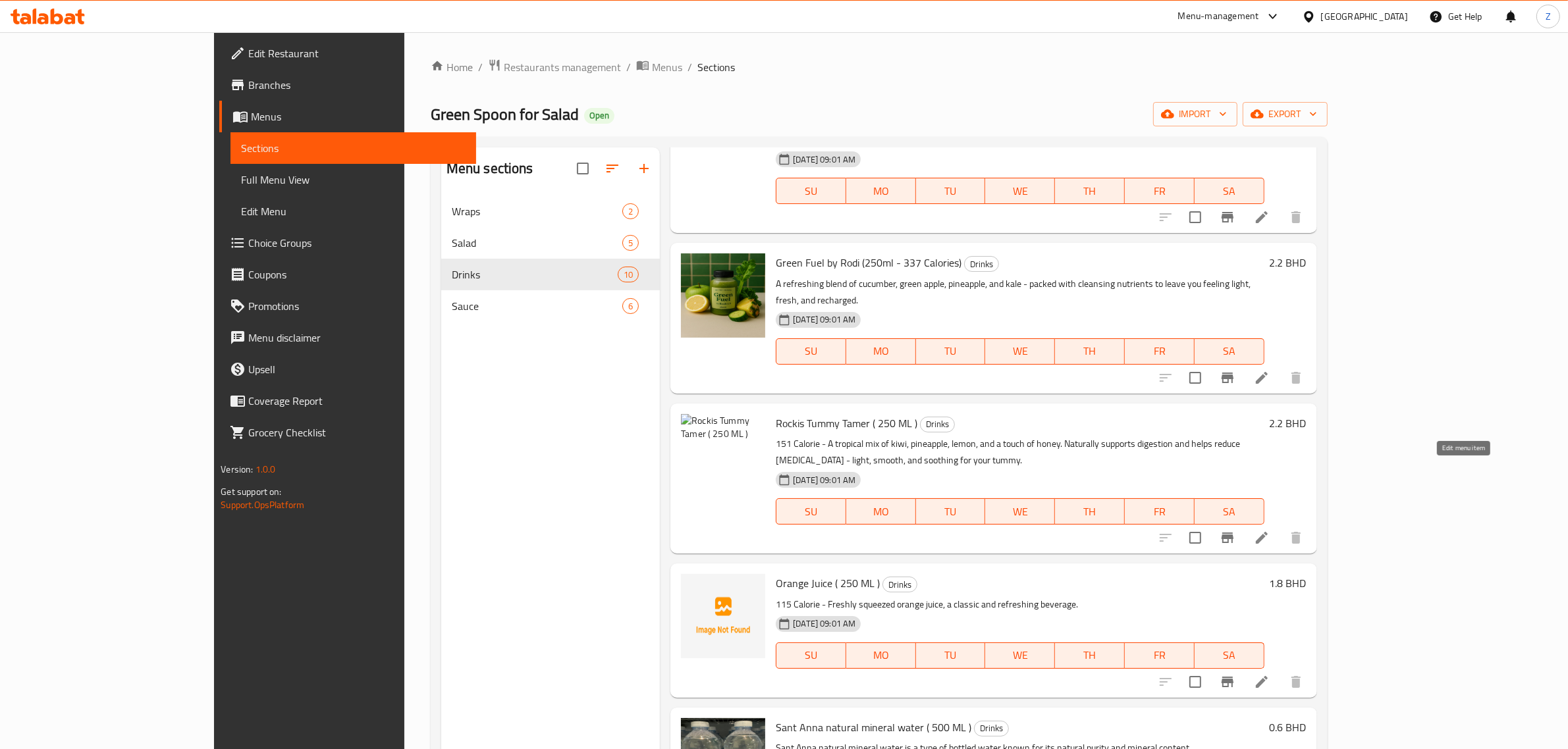
click at [1270, 530] on icon at bounding box center [1261, 538] width 16 height 16
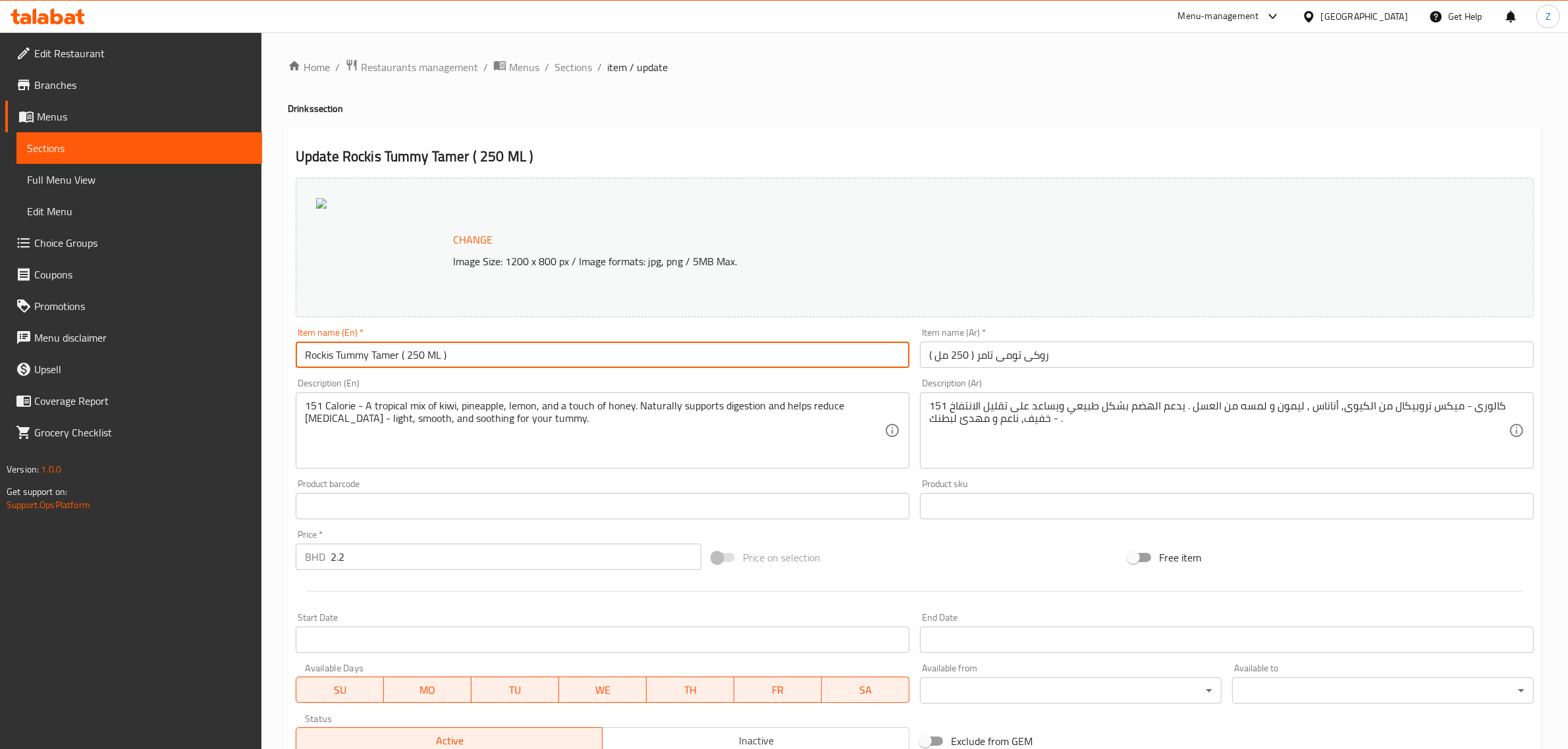
click at [492, 357] on input "Rockis Tummy Tamer ( 250 ML )" at bounding box center [603, 355] width 614 height 27
type input "Rockis Tummy Tamer (250 ml - 151 Calories)"
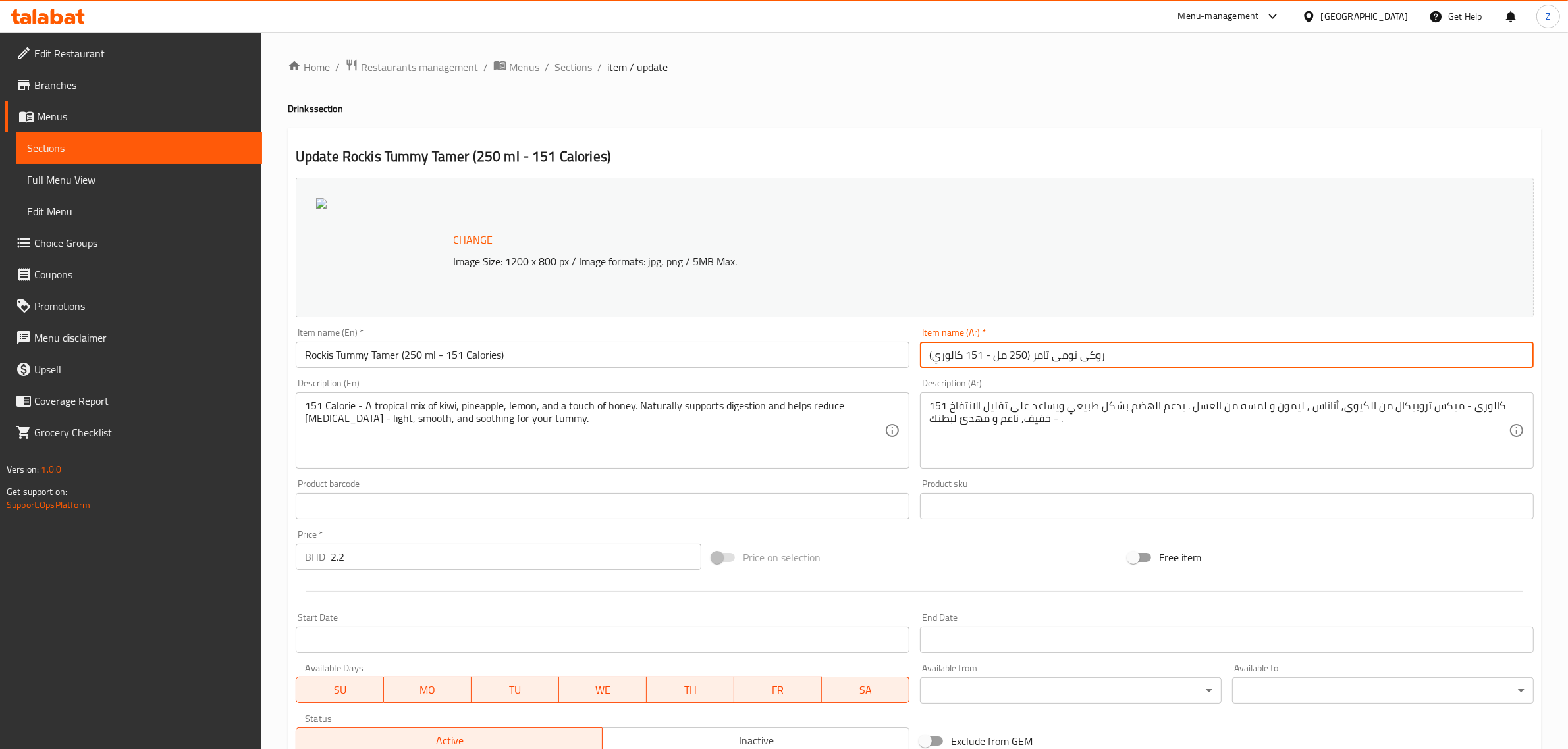
type input "روكى تومى تامر (250 مل - 151 كالوري)"
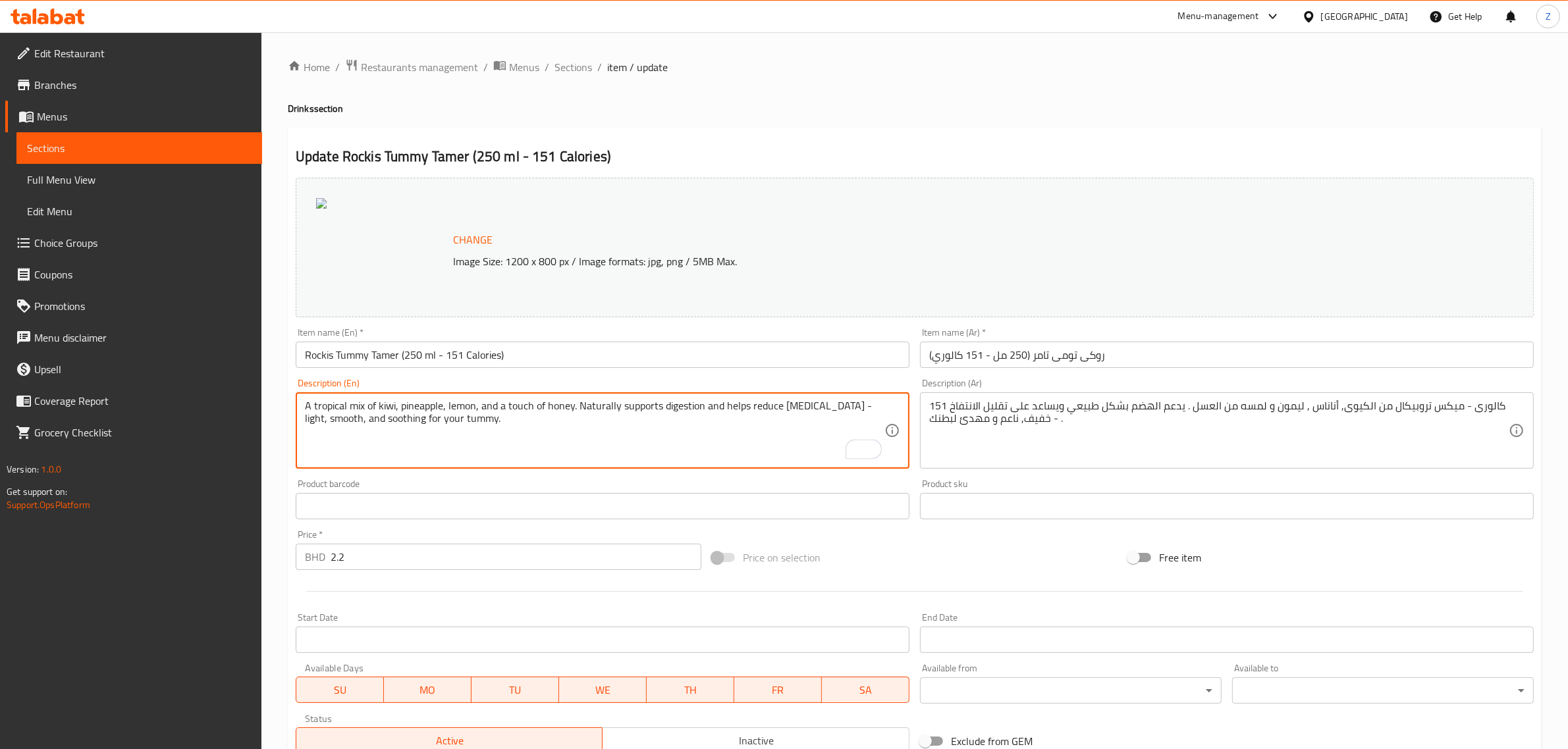
type textarea "A tropical mix of kiwi, pineapple, lemon, and a touch of honey. Naturally suppo…"
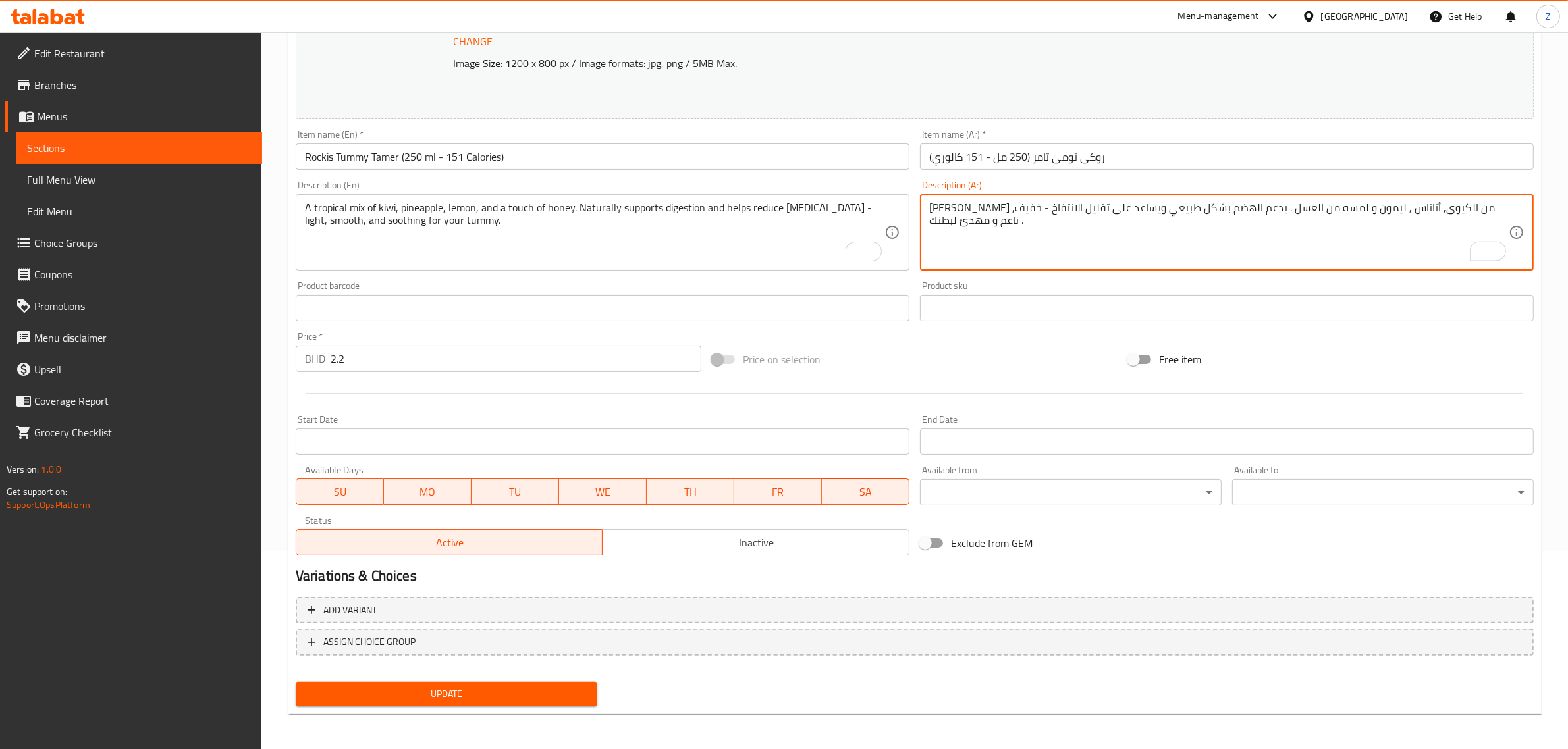
type textarea "ميكس تروبيكال من الكيوى, أناناس , ليمون و لمسه من العسل . يدعم الهضم بشكل طبيعي…"
drag, startPoint x: 379, startPoint y: 693, endPoint x: 400, endPoint y: 689, distance: 21.4
click at [380, 693] on span "Update" at bounding box center [447, 694] width 281 height 17
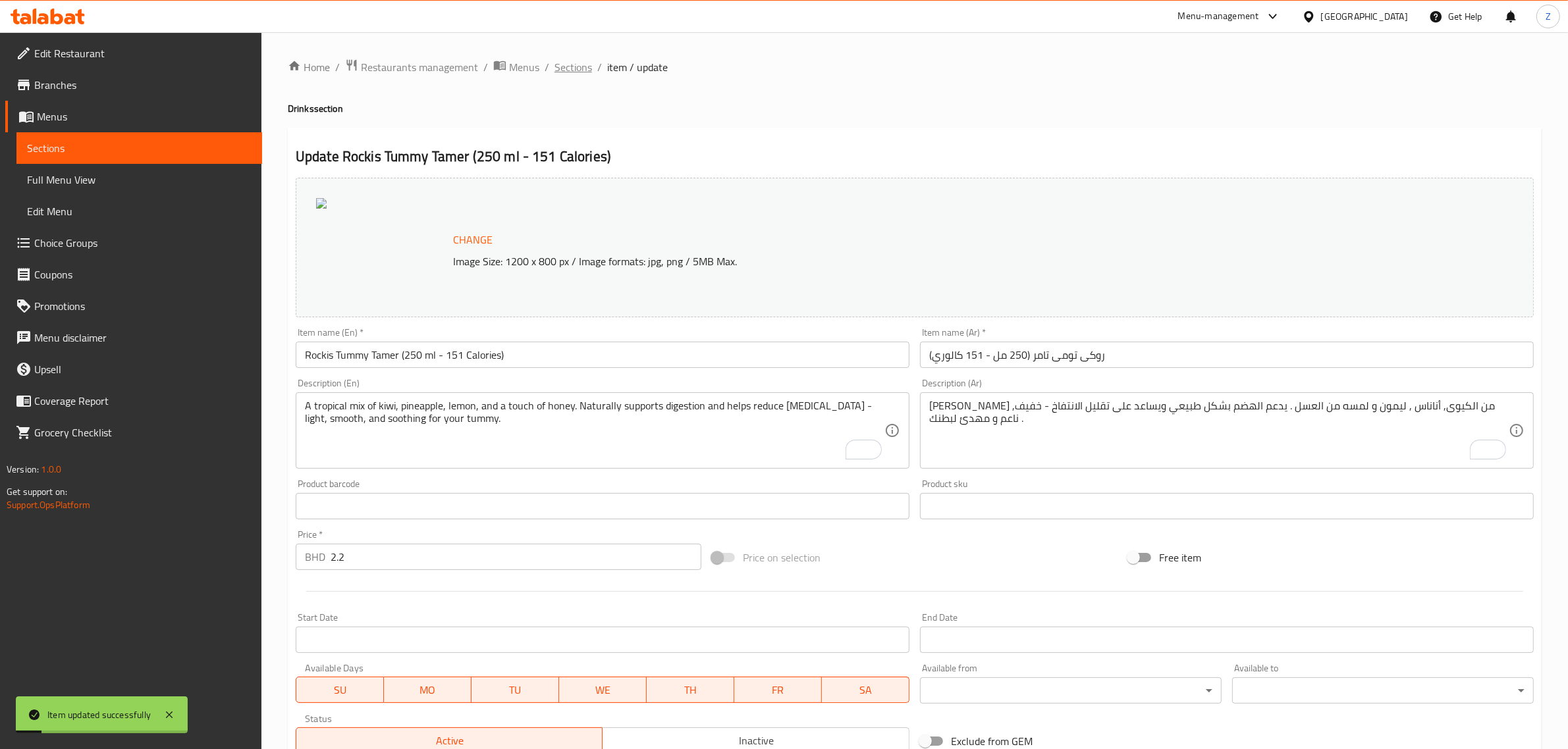
click at [577, 66] on span "Sections" at bounding box center [573, 67] width 37 height 16
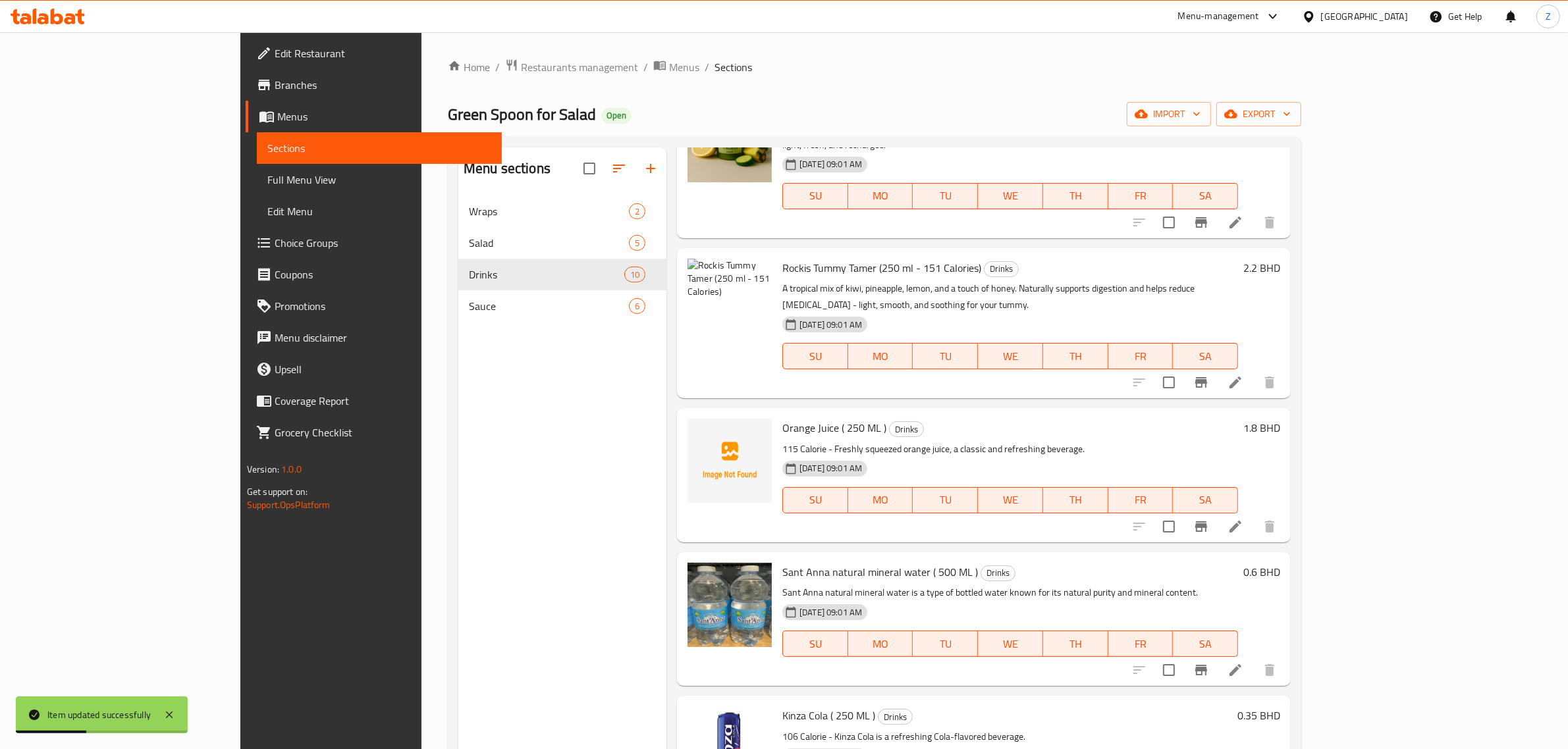
scroll to position [659, 0]
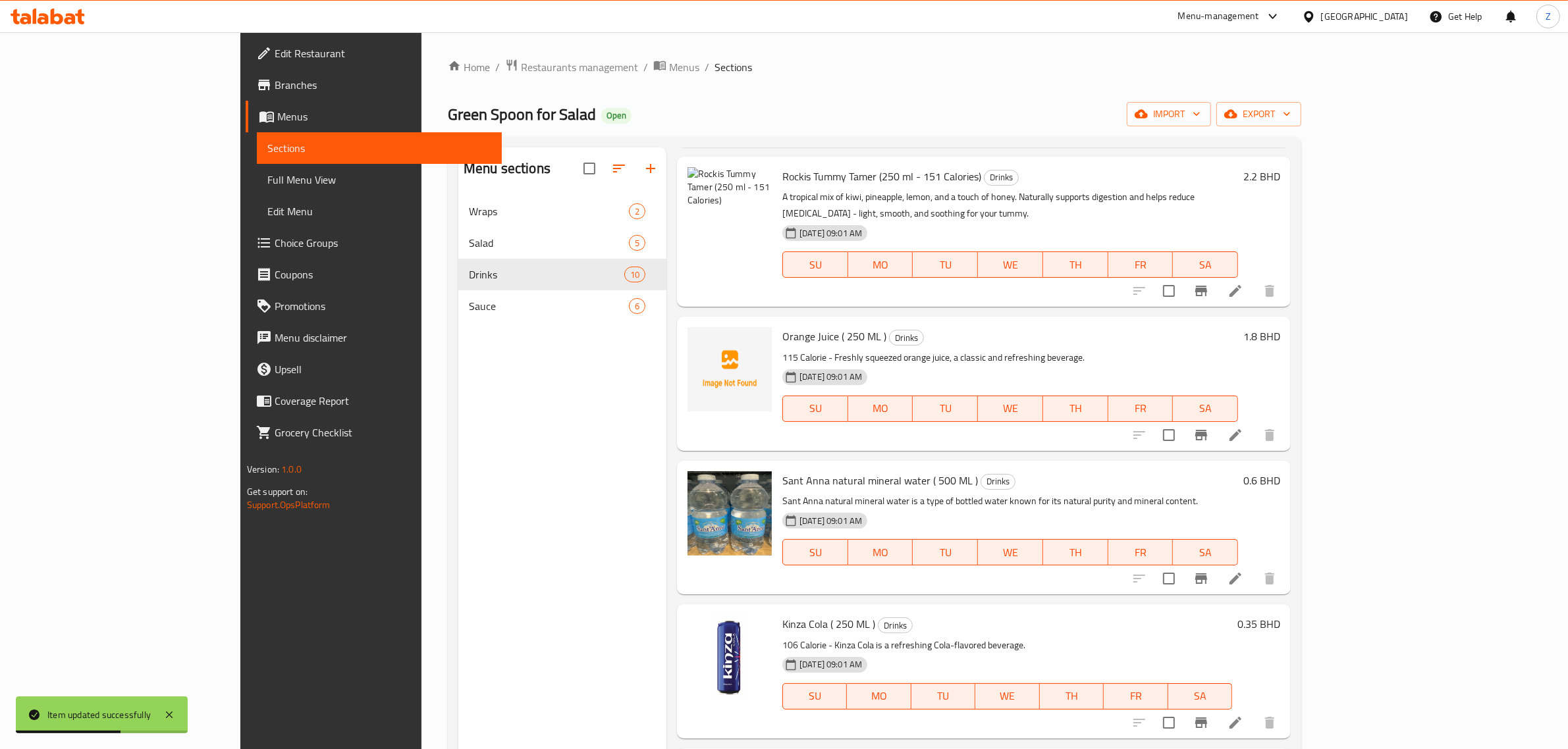
click at [1241, 429] on icon at bounding box center [1236, 435] width 12 height 12
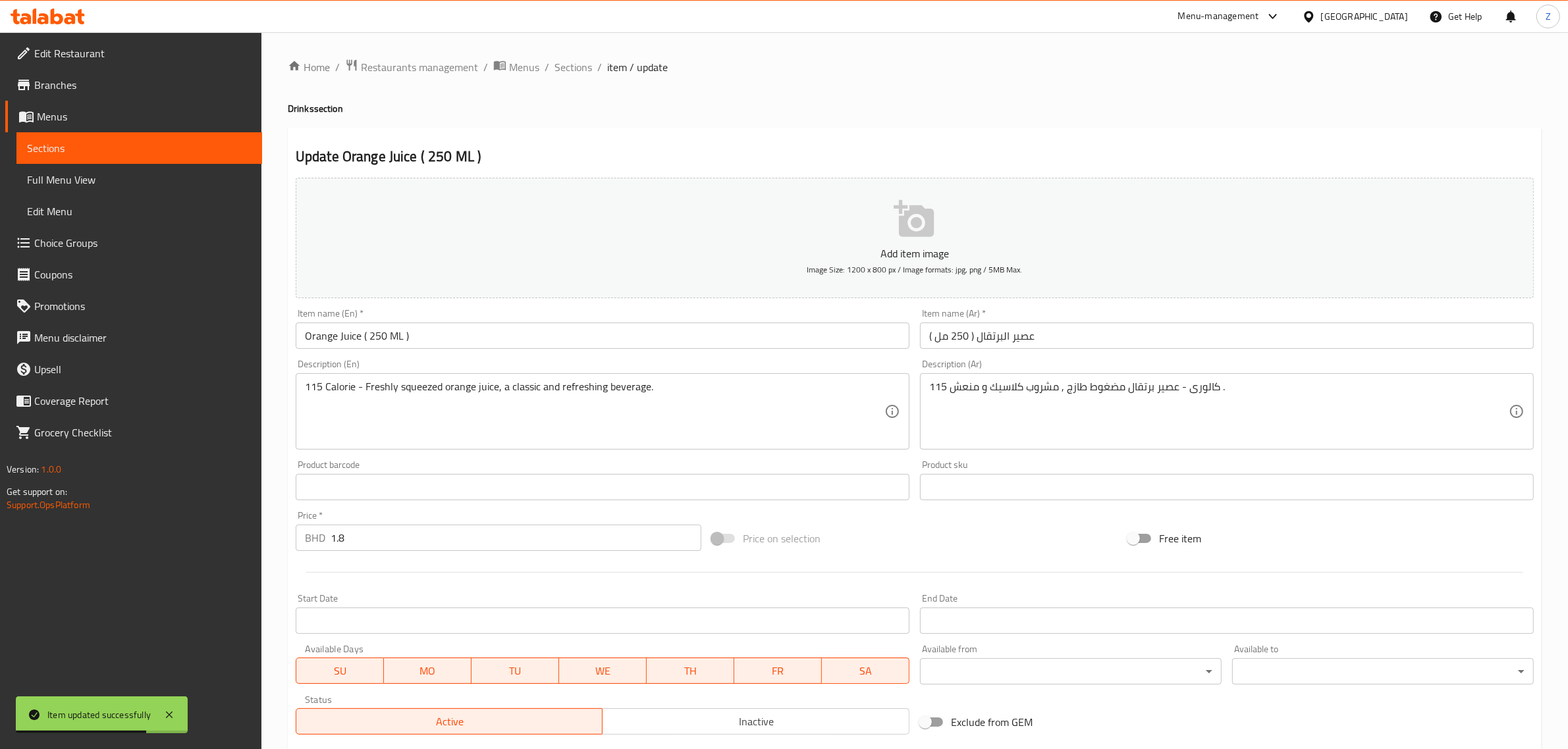
drag, startPoint x: 399, startPoint y: 333, endPoint x: 437, endPoint y: 341, distance: 38.8
click at [402, 334] on input "Orange Juice ( 250 ML )" at bounding box center [603, 336] width 614 height 27
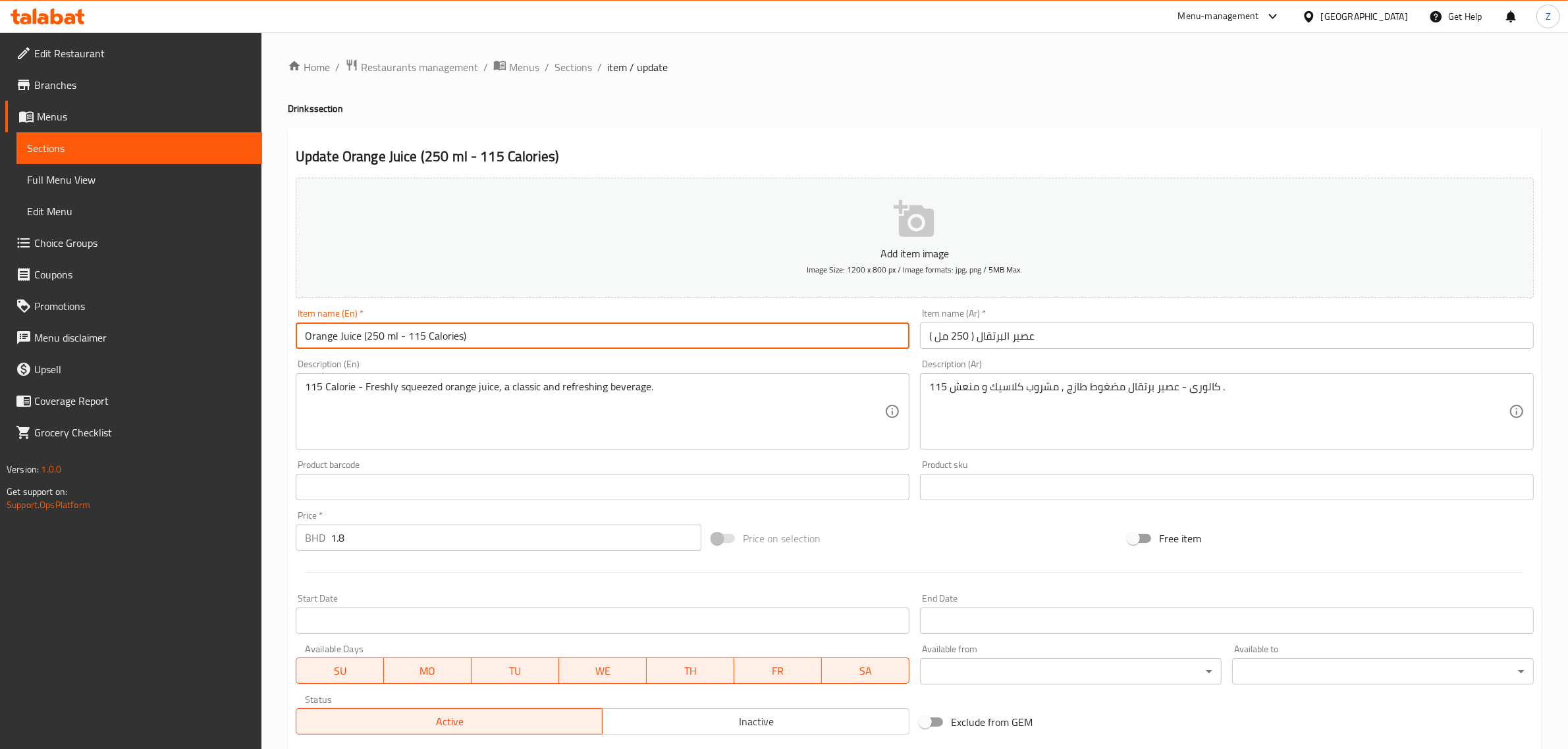
type input "Orange Juice (250 ml - 115 Calories)"
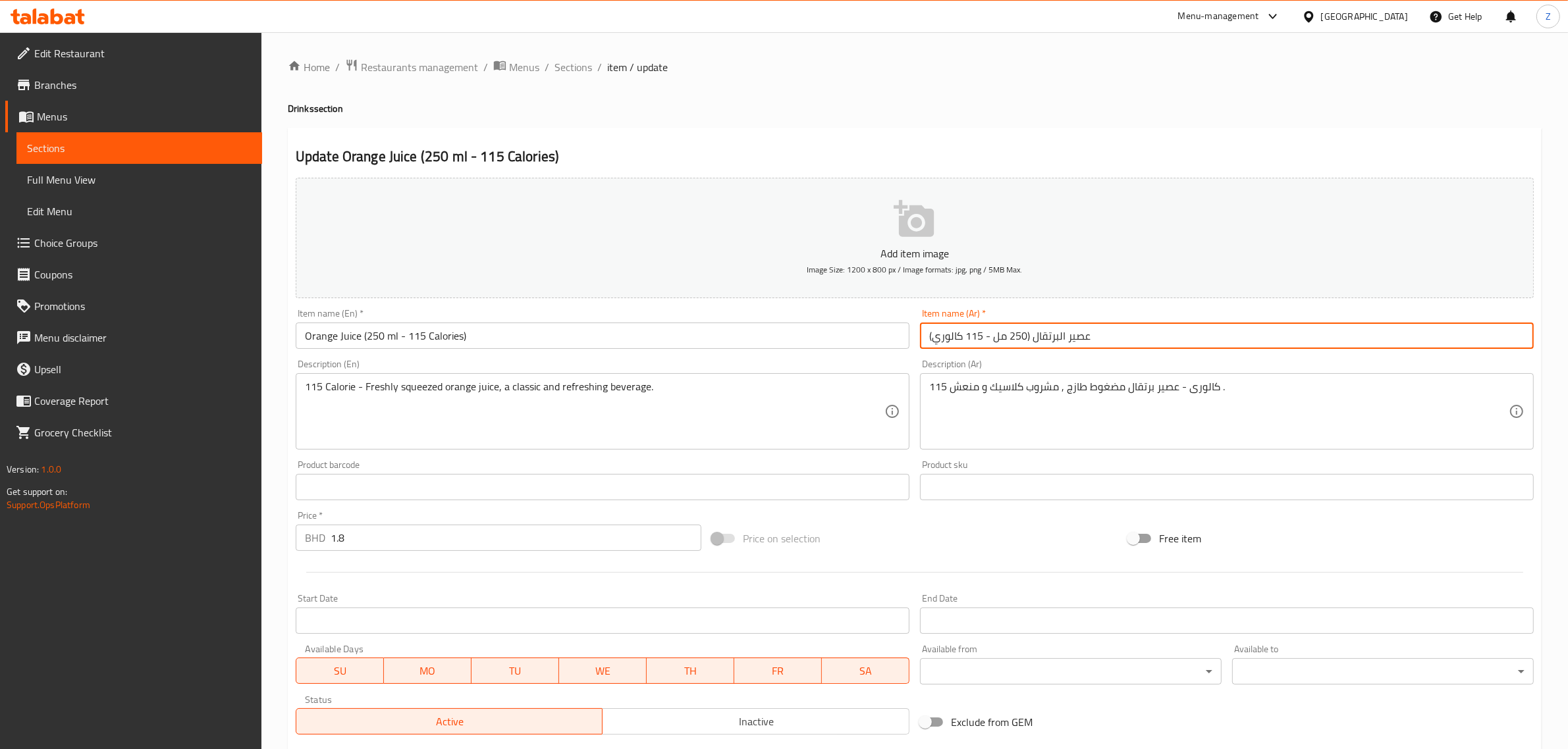
type input "عصير البرتقال (250 مل - 115 كالوري)"
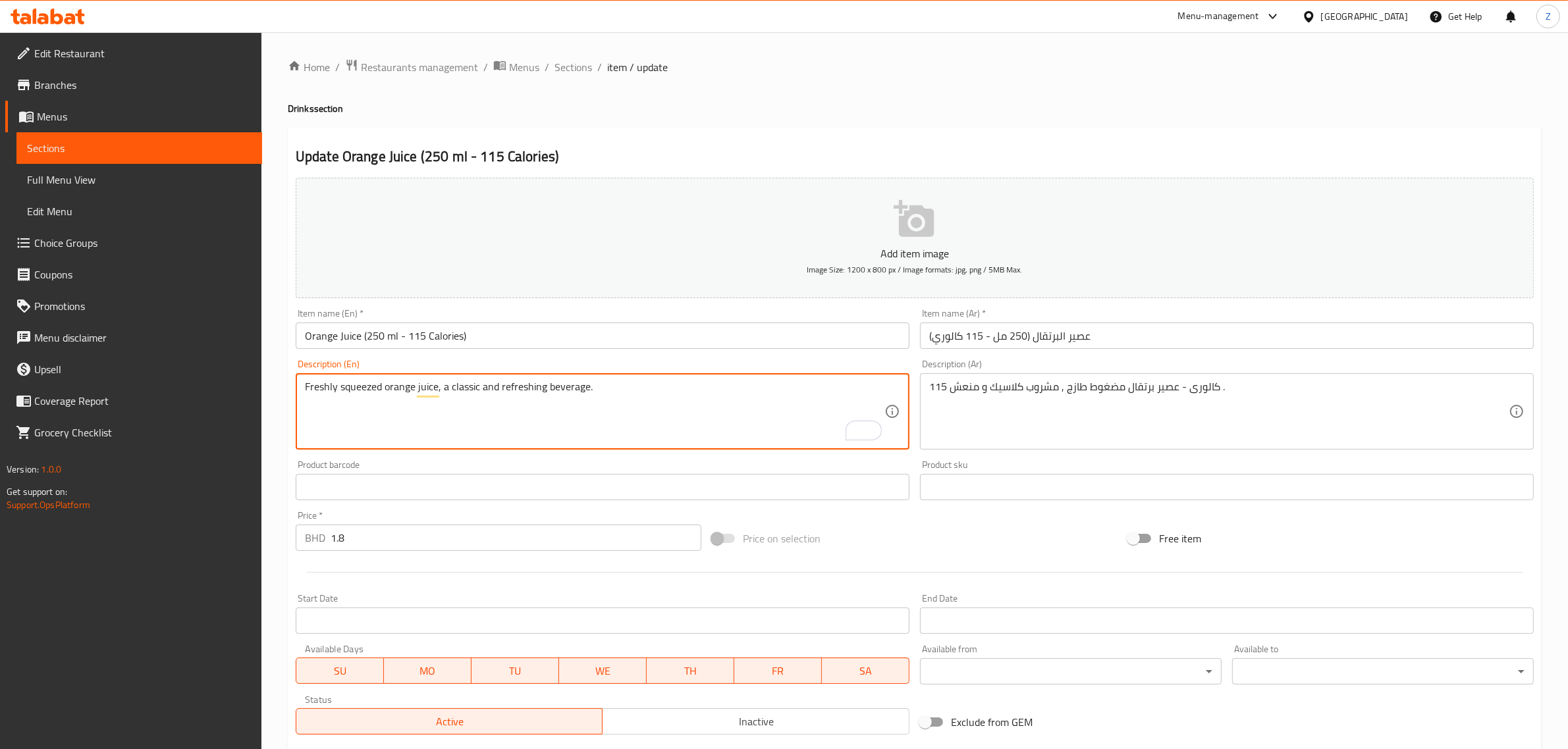
type textarea "Freshly squeezed orange juice, a classic and refreshing beverage."
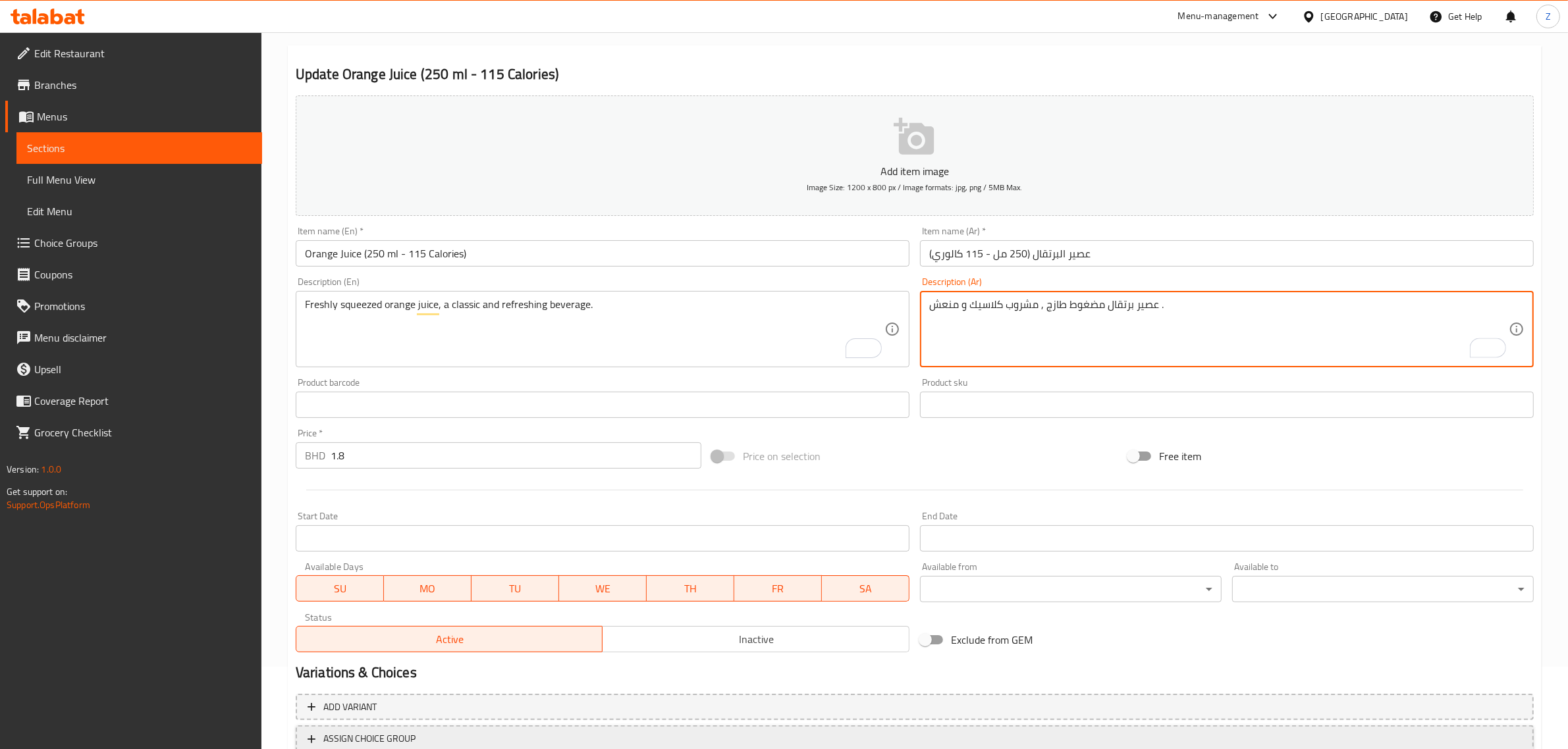
scroll to position [178, 0]
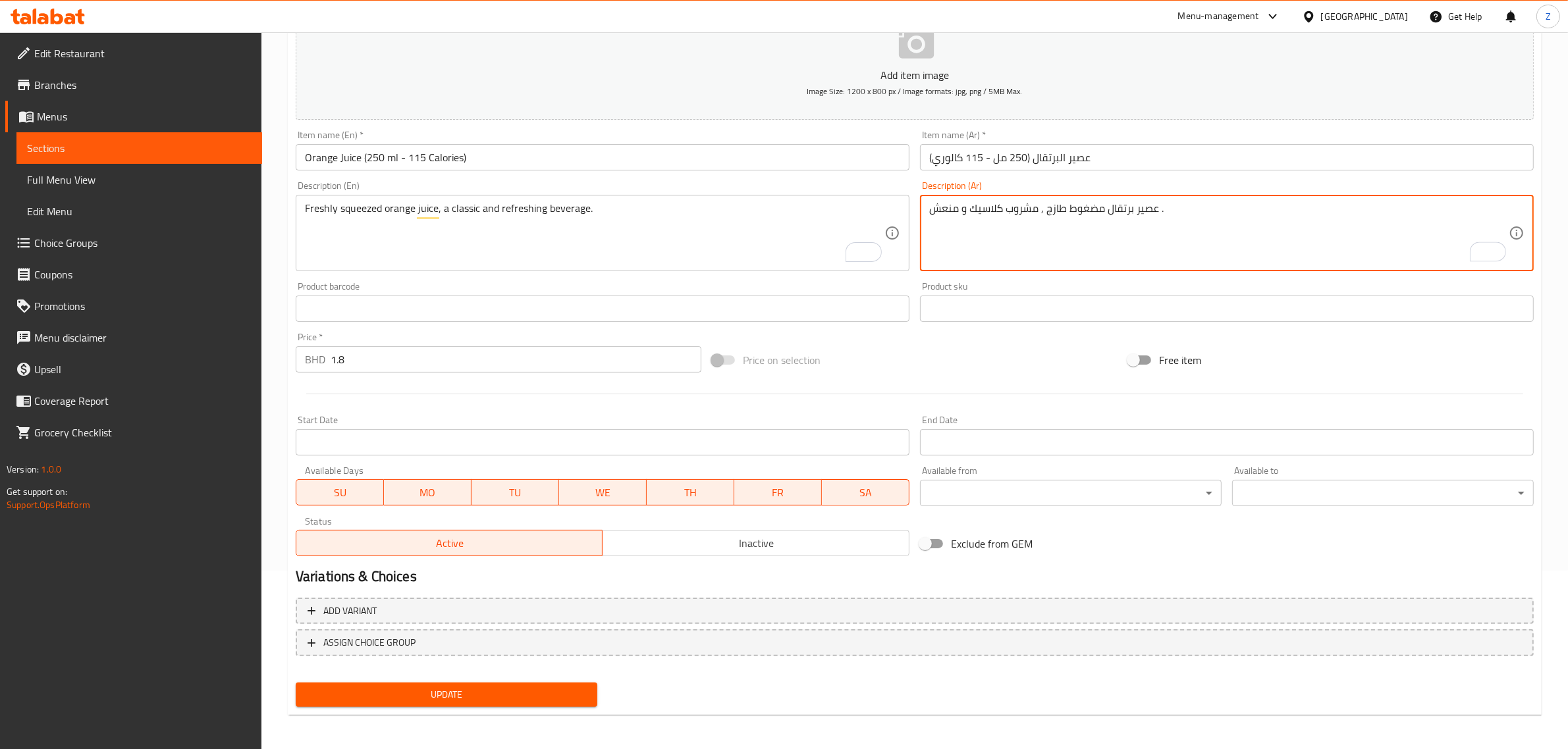
type textarea "عصير برتقال مضغوط طازج , مشروب كلاسيك و منعش ."
click at [469, 693] on span "Update" at bounding box center [447, 695] width 281 height 17
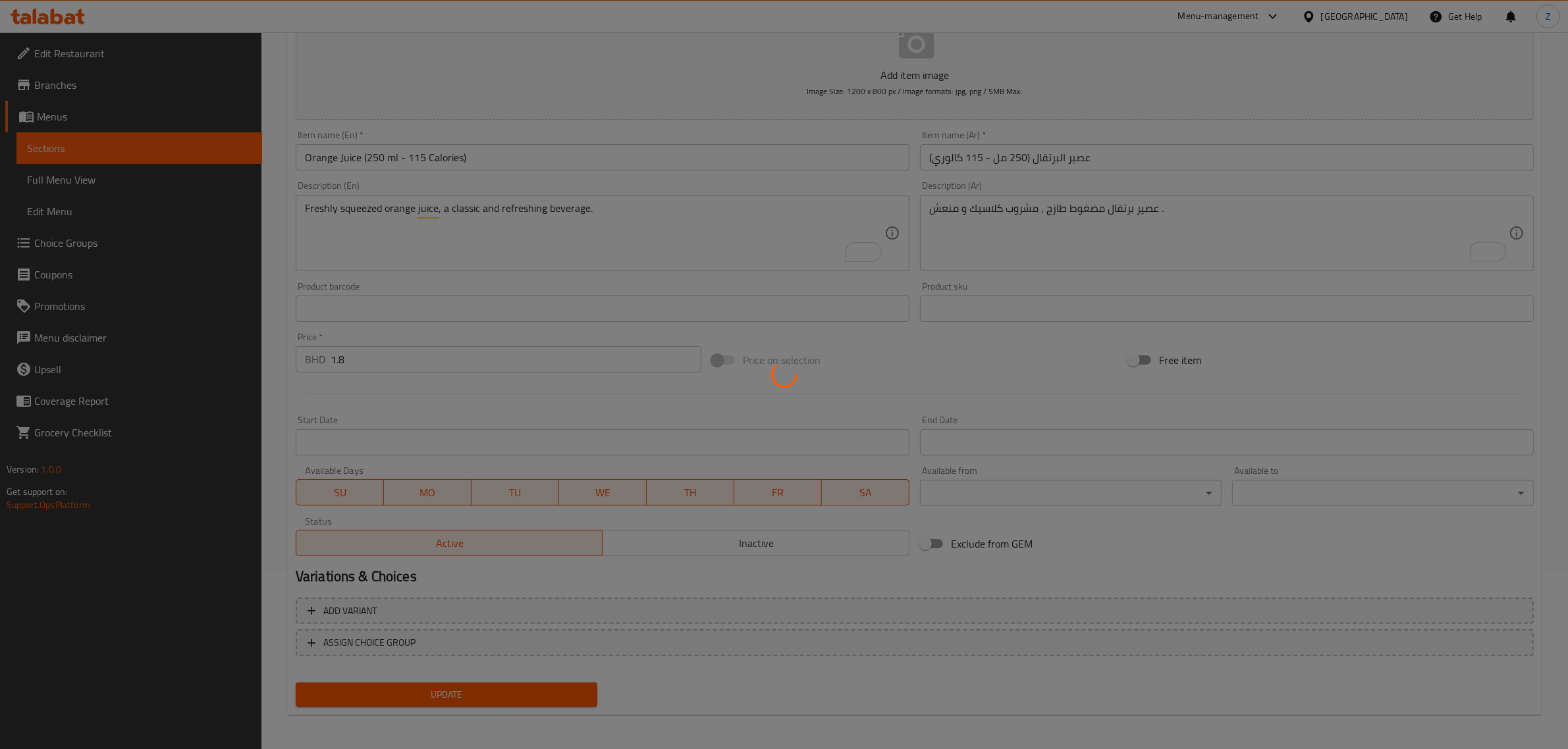
scroll to position [0, 0]
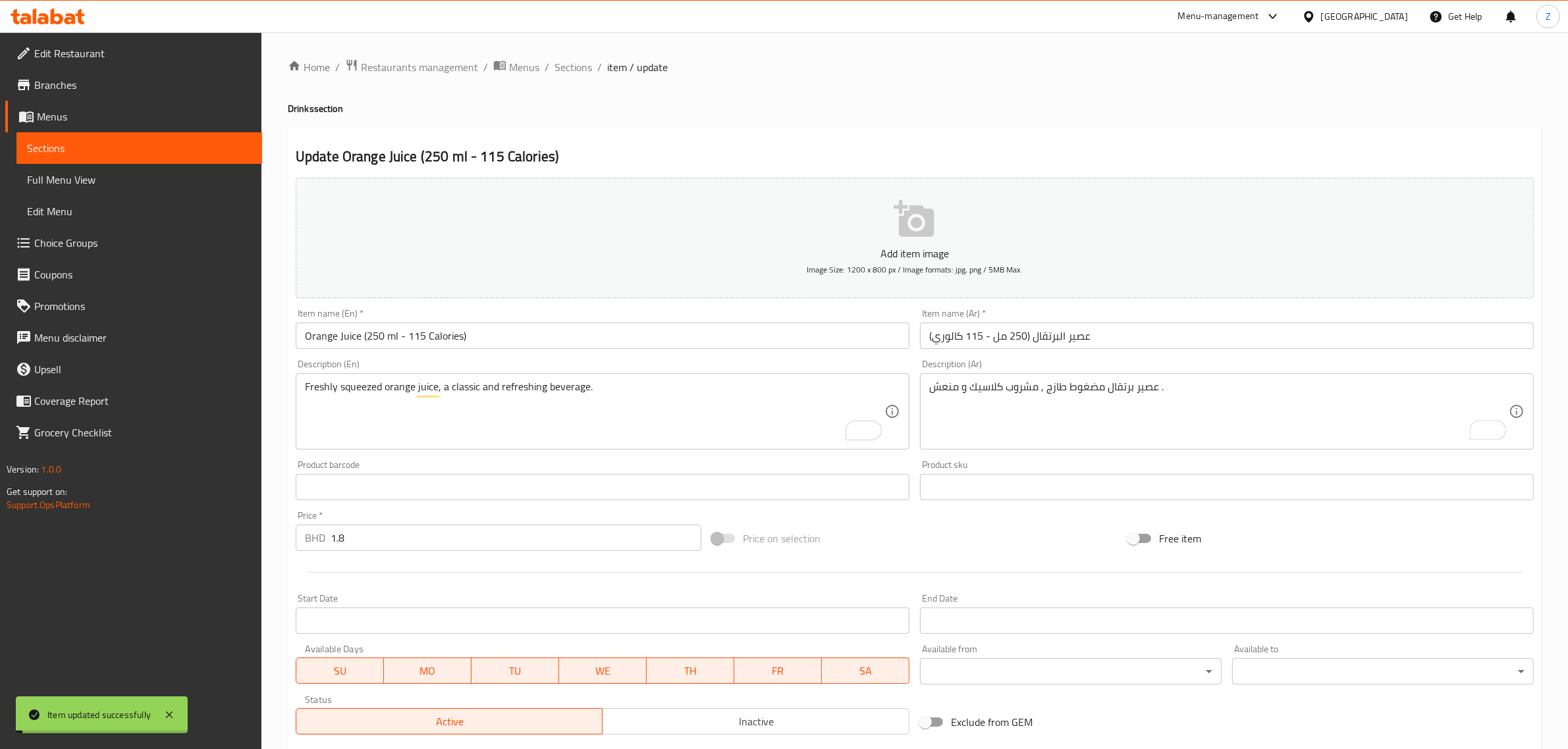
click at [578, 76] on div "Home / Restaurants management / Menus / Sections / item / update Drinks section…" at bounding box center [914, 481] width 1254 height 845
drag, startPoint x: 583, startPoint y: 72, endPoint x: 592, endPoint y: 87, distance: 17.5
click at [583, 72] on span "Sections" at bounding box center [573, 67] width 37 height 16
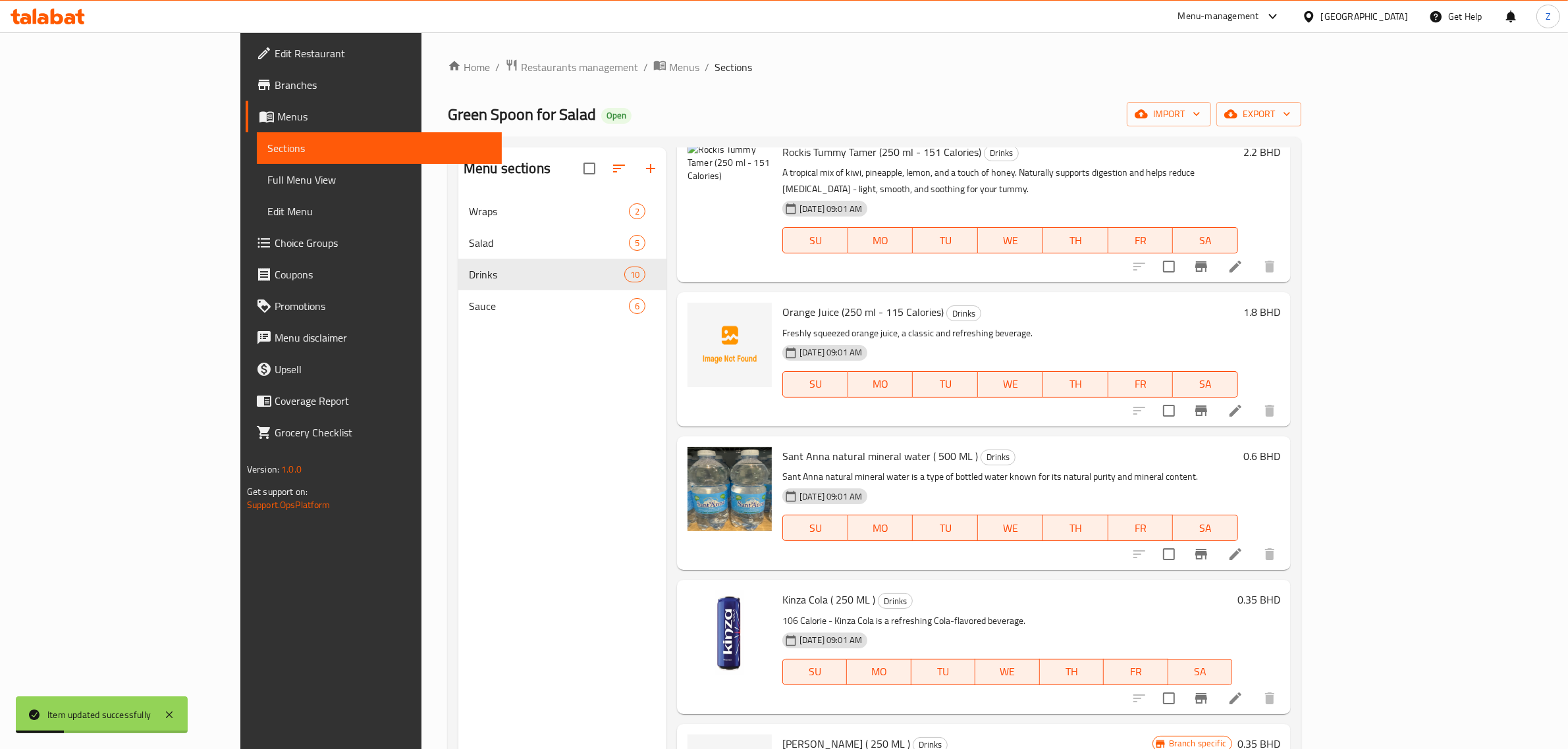
scroll to position [721, 0]
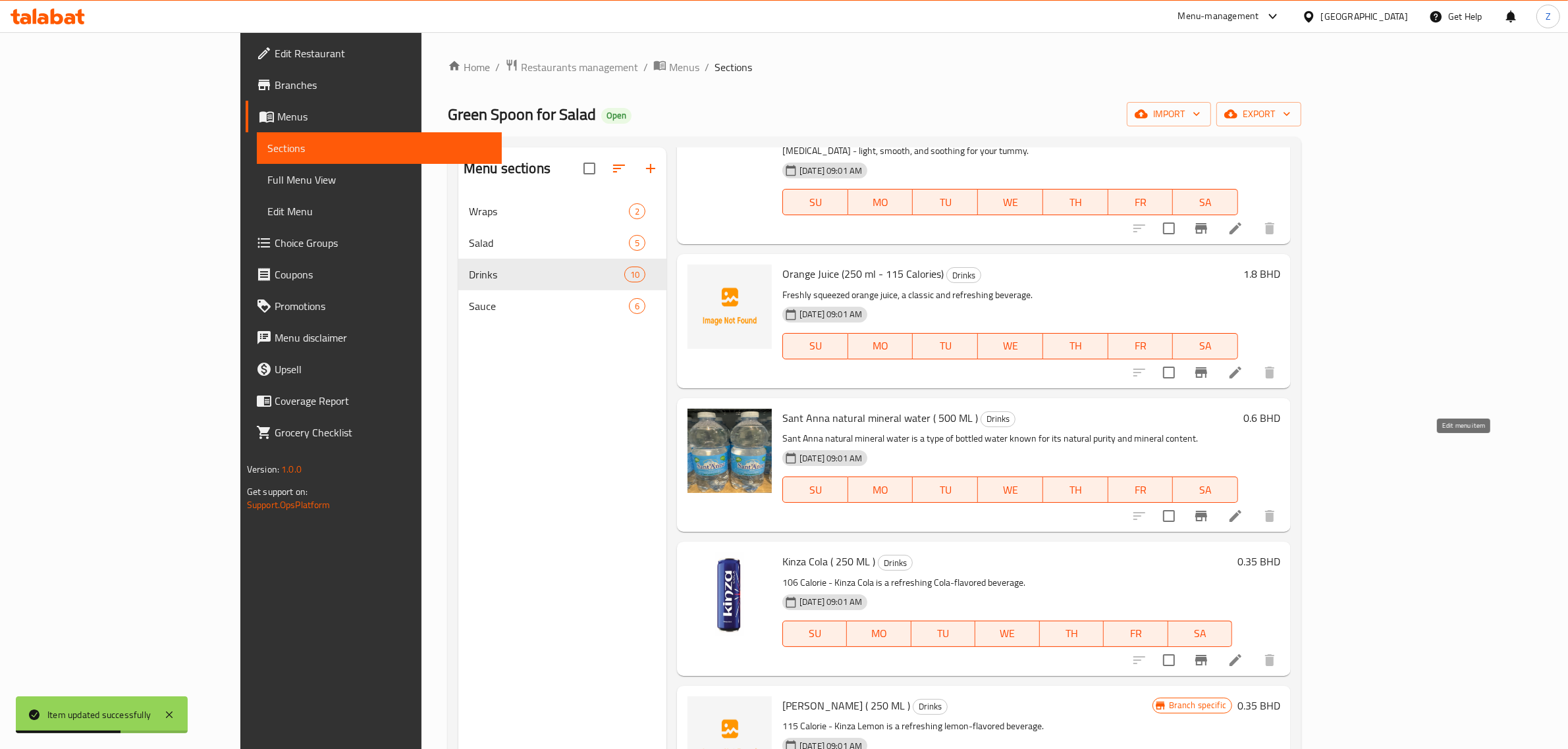
click at [1243, 508] on icon at bounding box center [1235, 515] width 16 height 16
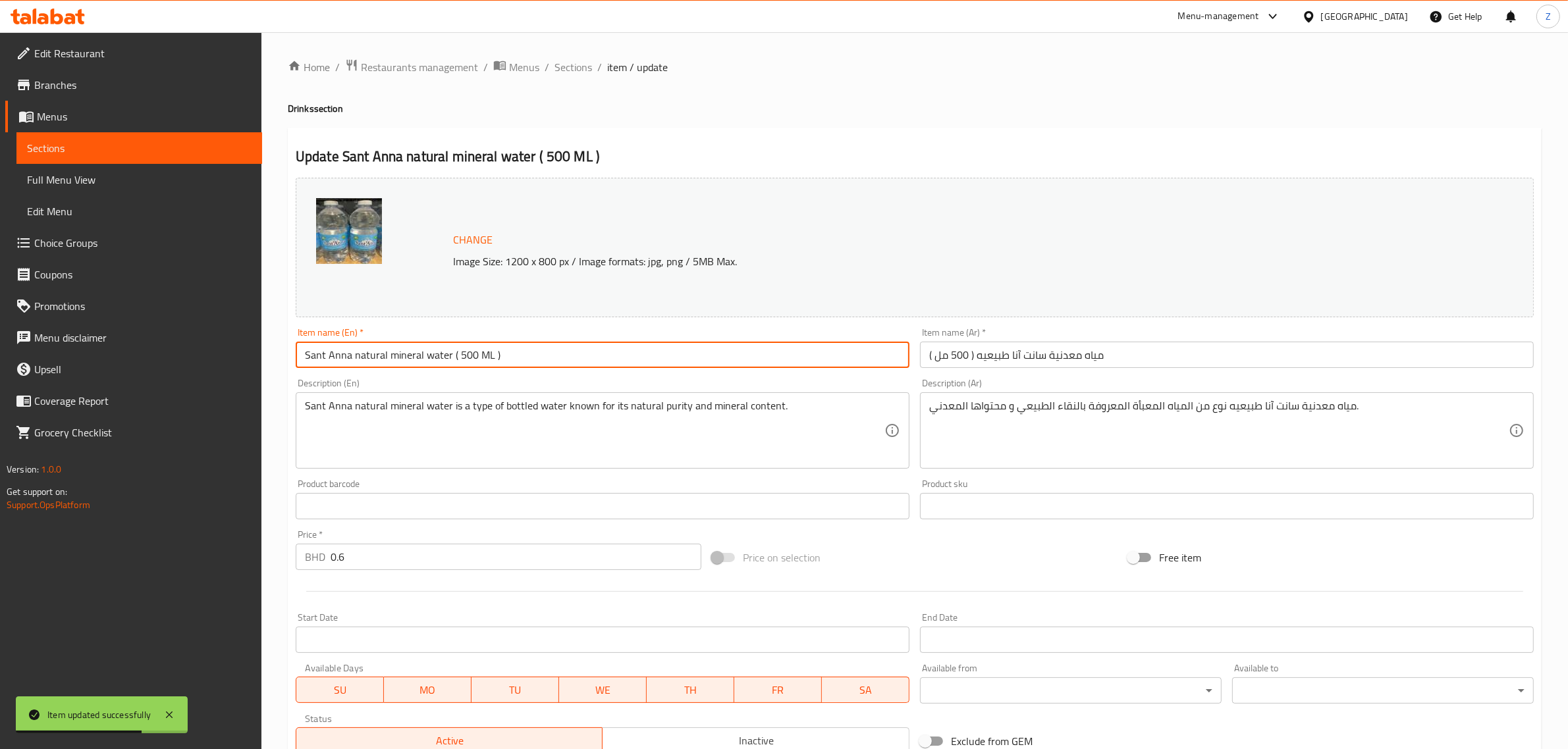
drag, startPoint x: 482, startPoint y: 354, endPoint x: 665, endPoint y: 355, distance: 183.0
click at [482, 354] on input "Sant Anna natural mineral water ( 500 ML )" at bounding box center [603, 355] width 614 height 27
type input "Sant Anna natural mineral water (500ml)"
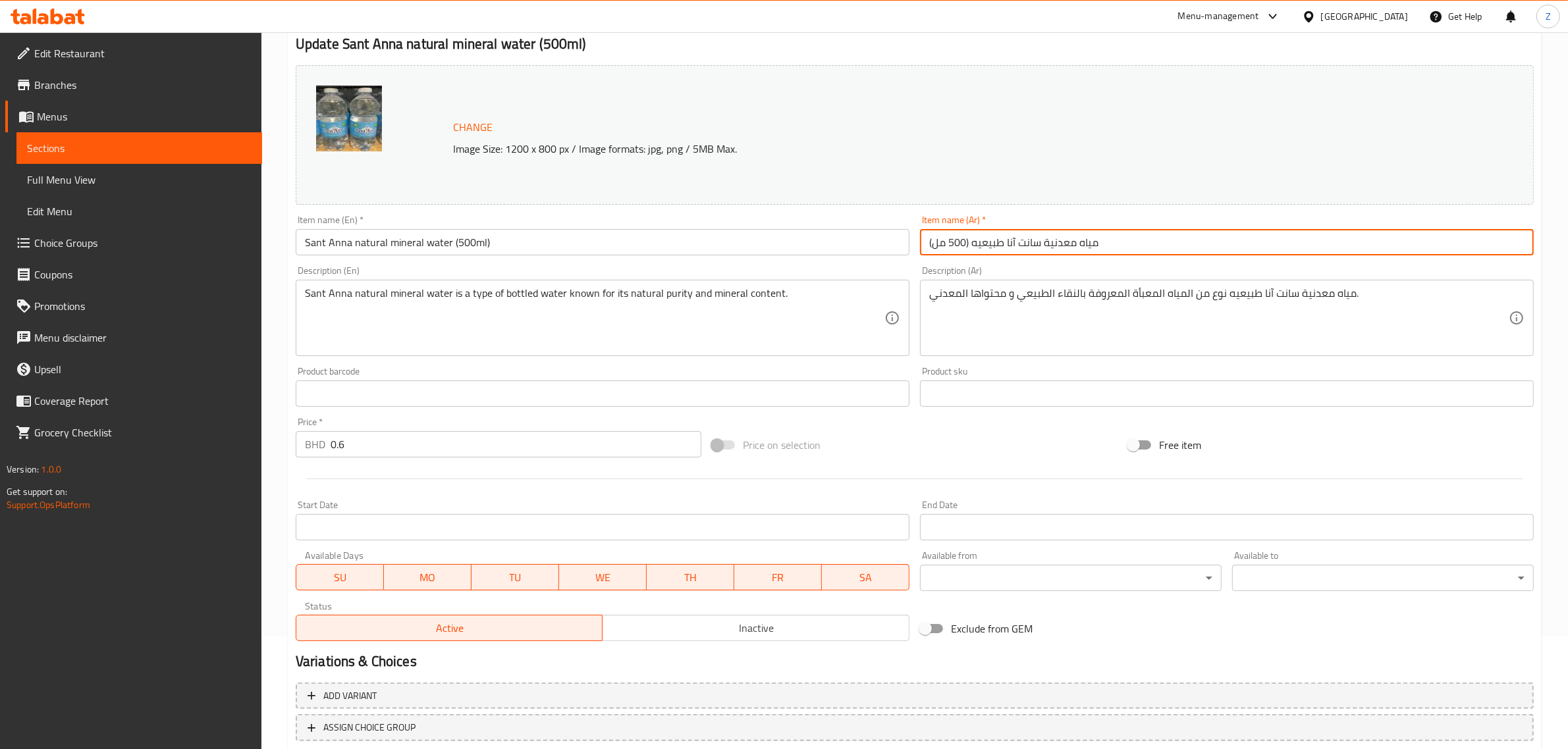
scroll to position [198, 0]
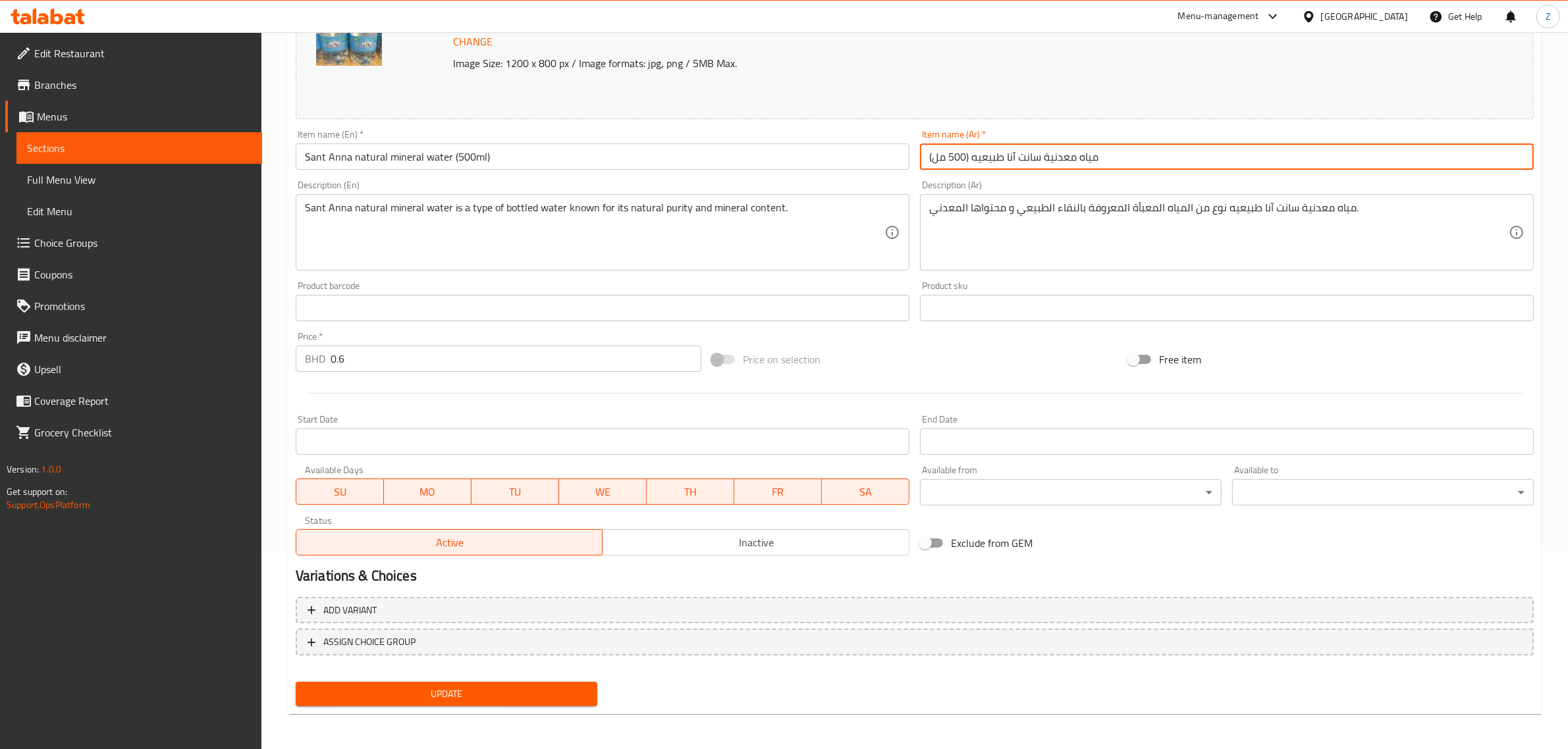
type input "مياه معدنية سانت آنا طبيعيه (500 مل)"
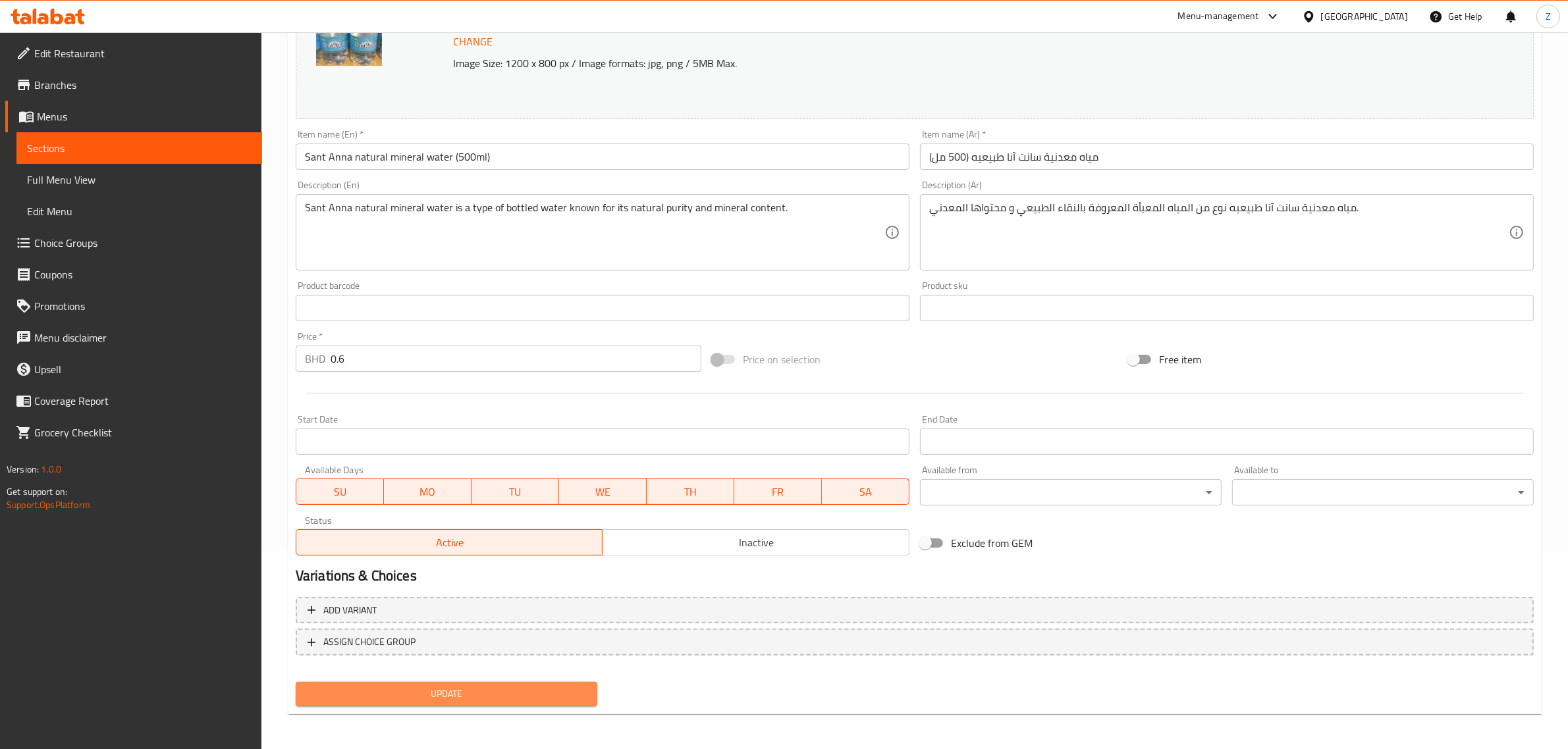
drag, startPoint x: 470, startPoint y: 695, endPoint x: 506, endPoint y: 623, distance: 80.5
click at [471, 695] on span "Update" at bounding box center [447, 694] width 281 height 17
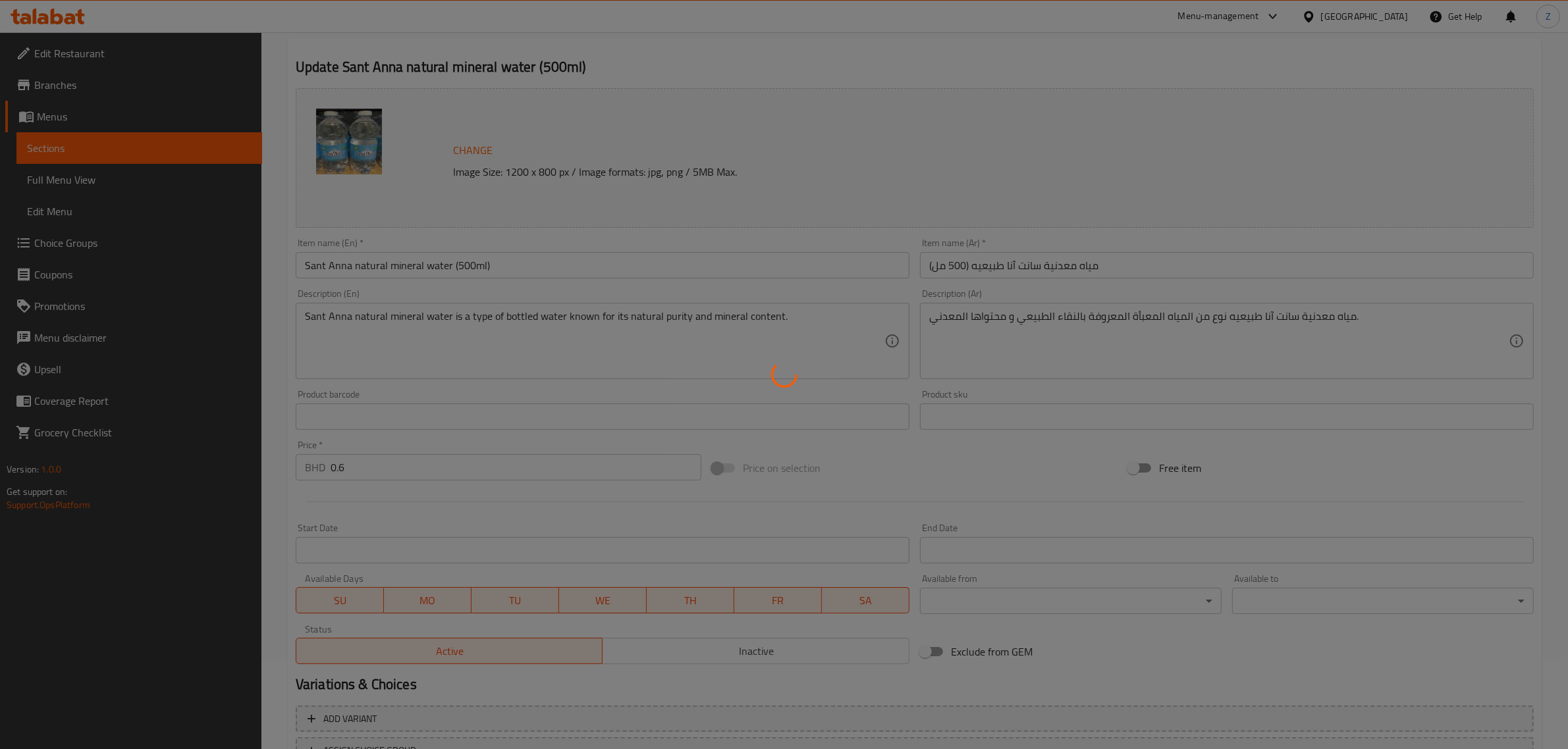
scroll to position [0, 0]
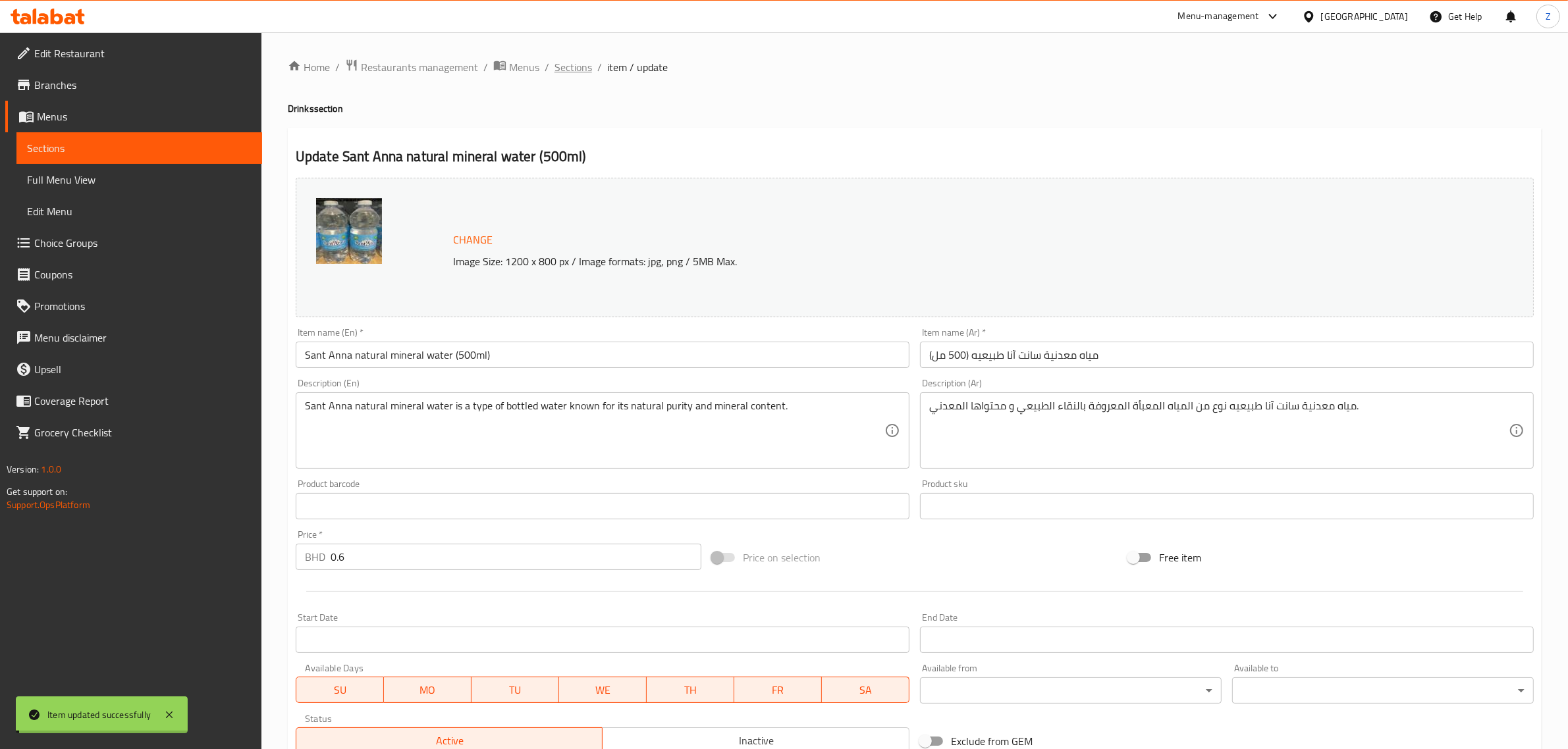
click at [578, 65] on span "Sections" at bounding box center [573, 67] width 37 height 16
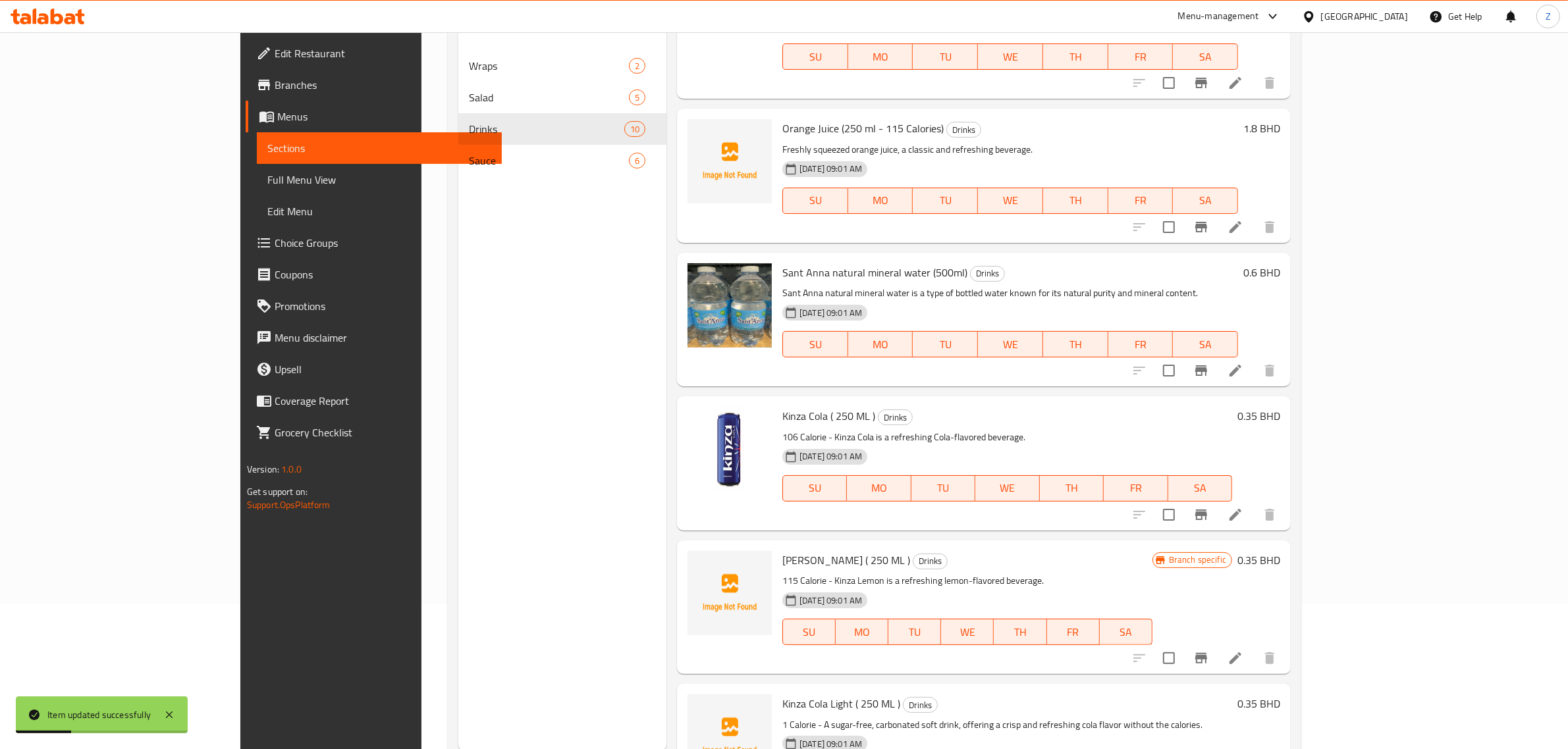
scroll to position [185, 0]
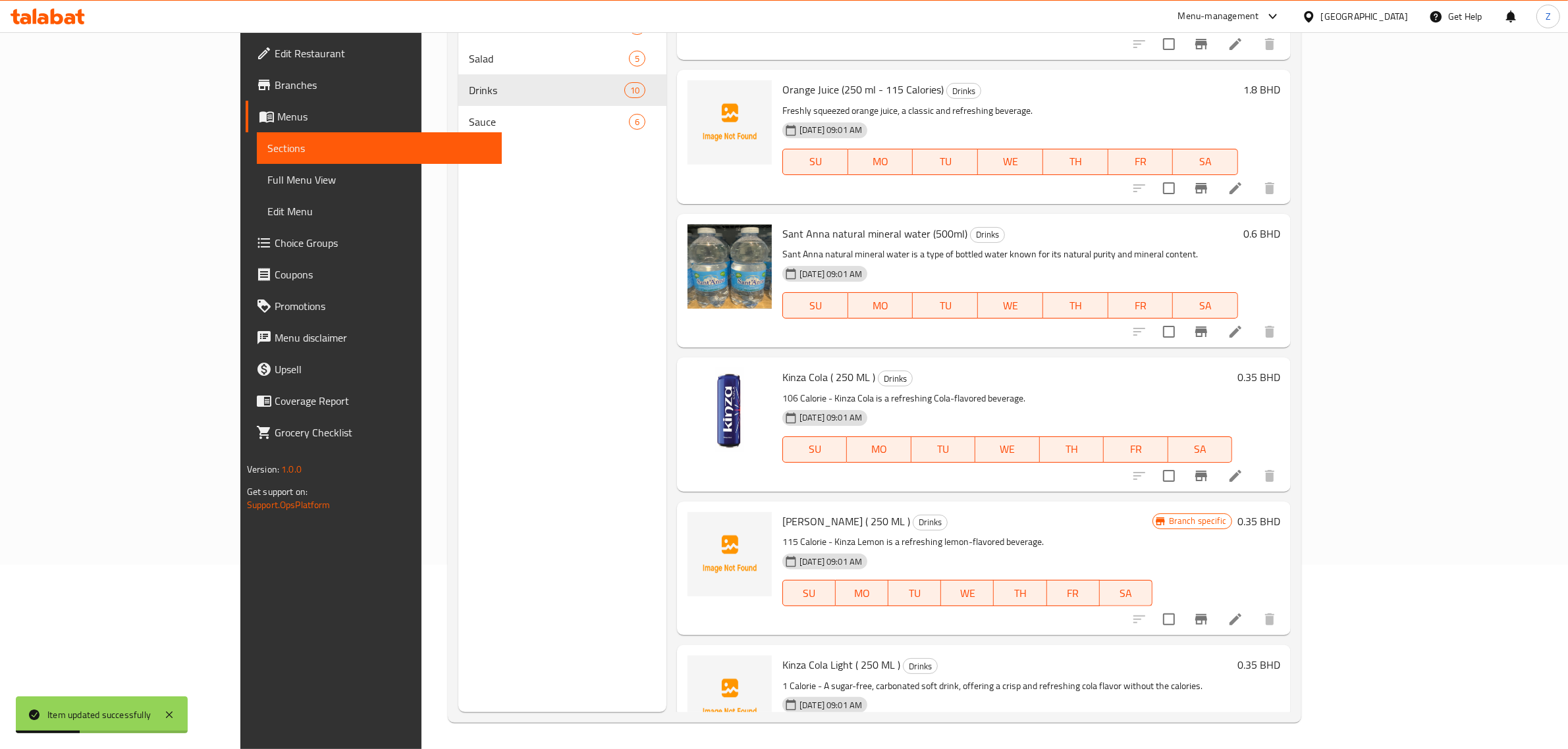
click at [1243, 468] on icon at bounding box center [1235, 476] width 16 height 16
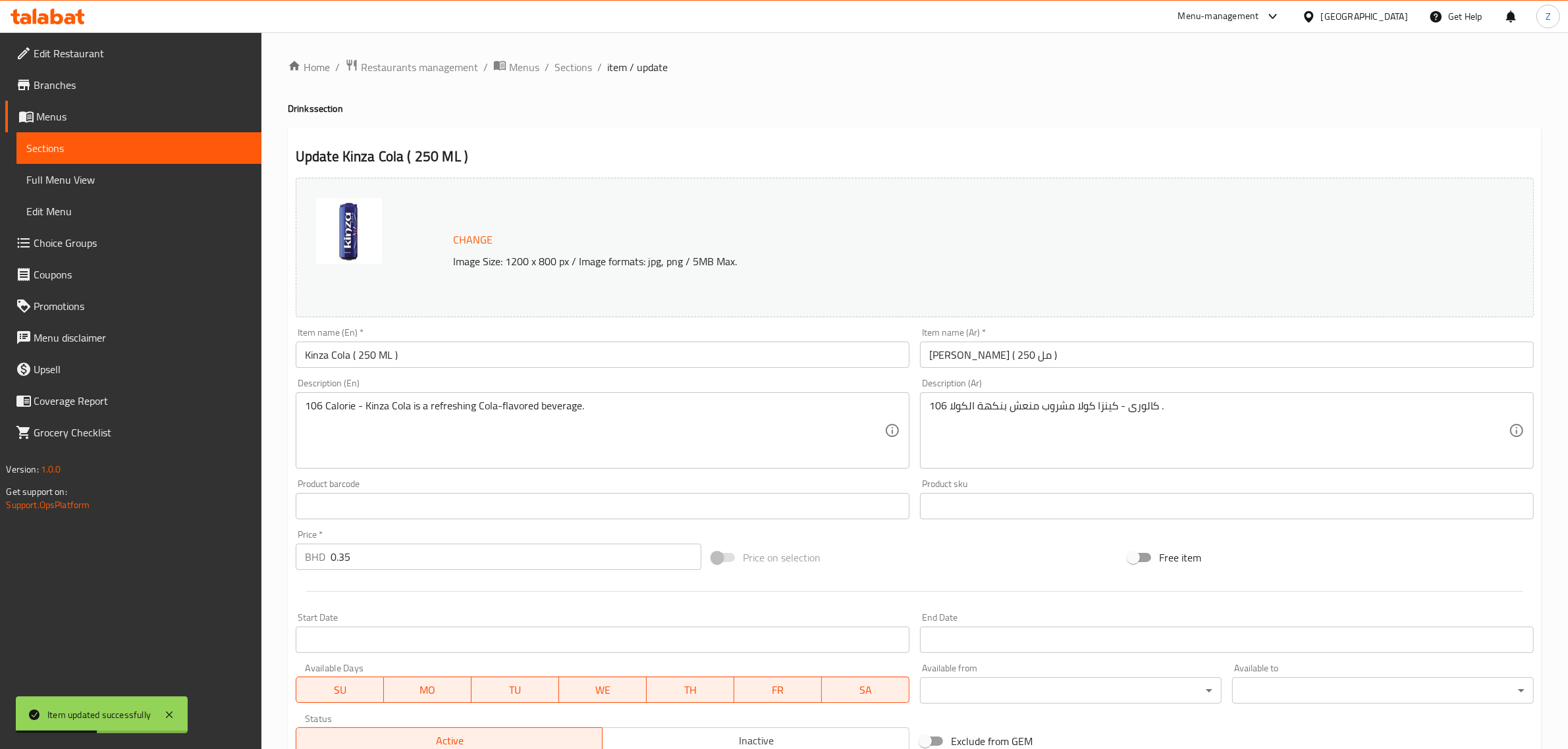
click at [436, 360] on input "Kinza Cola ( 250 ML )" at bounding box center [603, 355] width 614 height 27
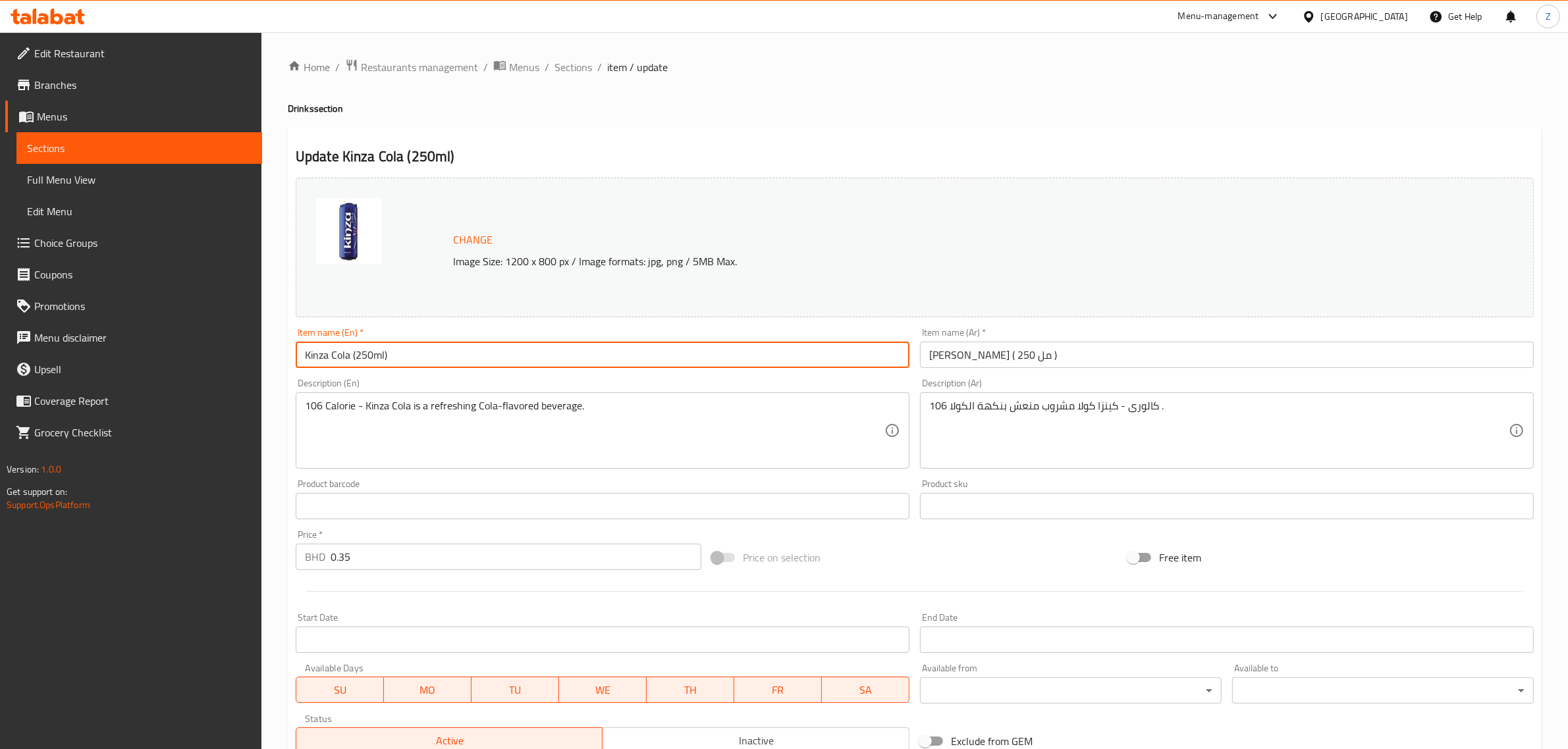
type input "Kinza Cola (250ml)"
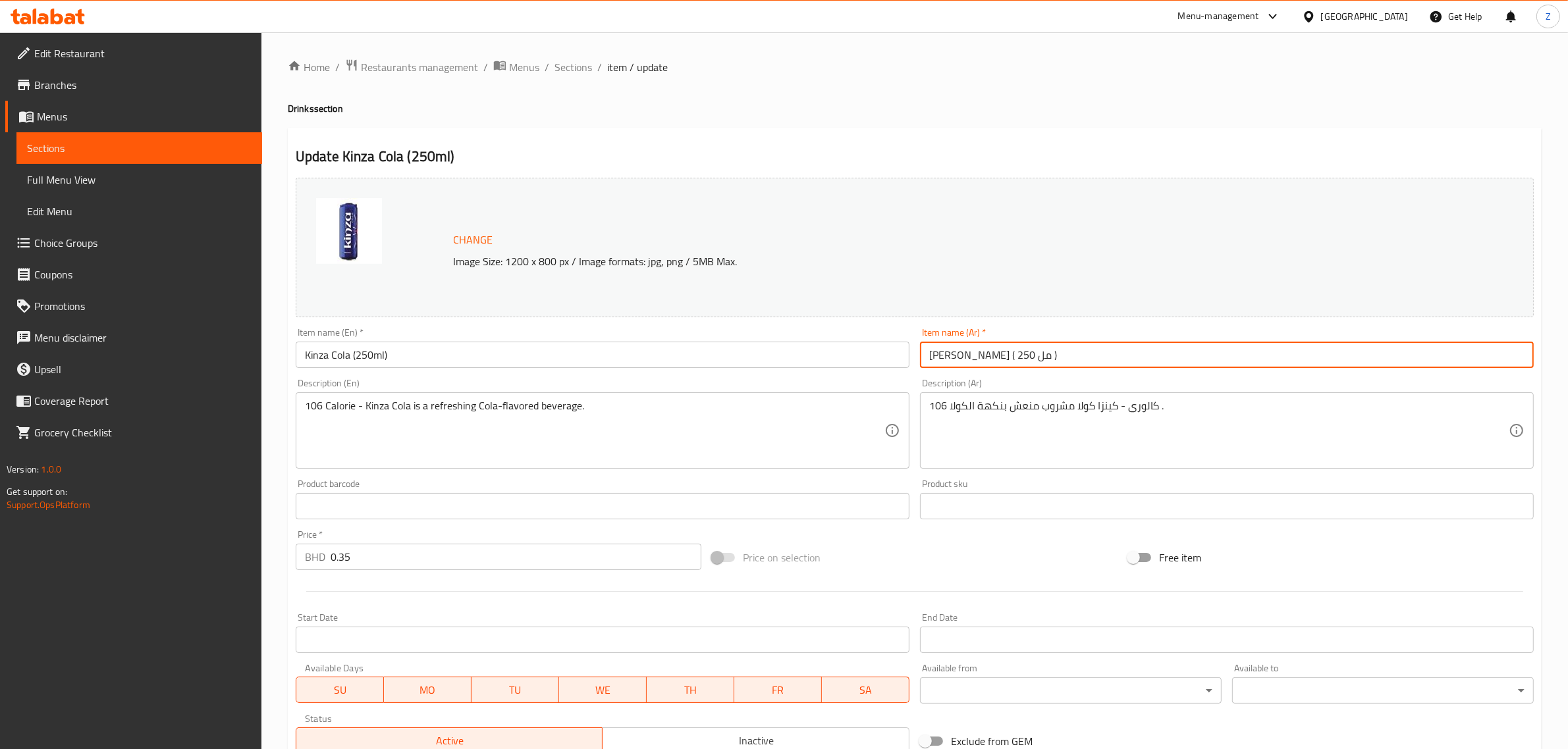
drag, startPoint x: 968, startPoint y: 359, endPoint x: 975, endPoint y: 359, distance: 7.0
click at [975, 359] on input "كينزا كولا ( 250 مل )" at bounding box center [1227, 355] width 614 height 27
click at [966, 355] on input "كينزا كولا ( 250 مل )" at bounding box center [1227, 355] width 614 height 27
type input "كينزا كولا (250 مل)"
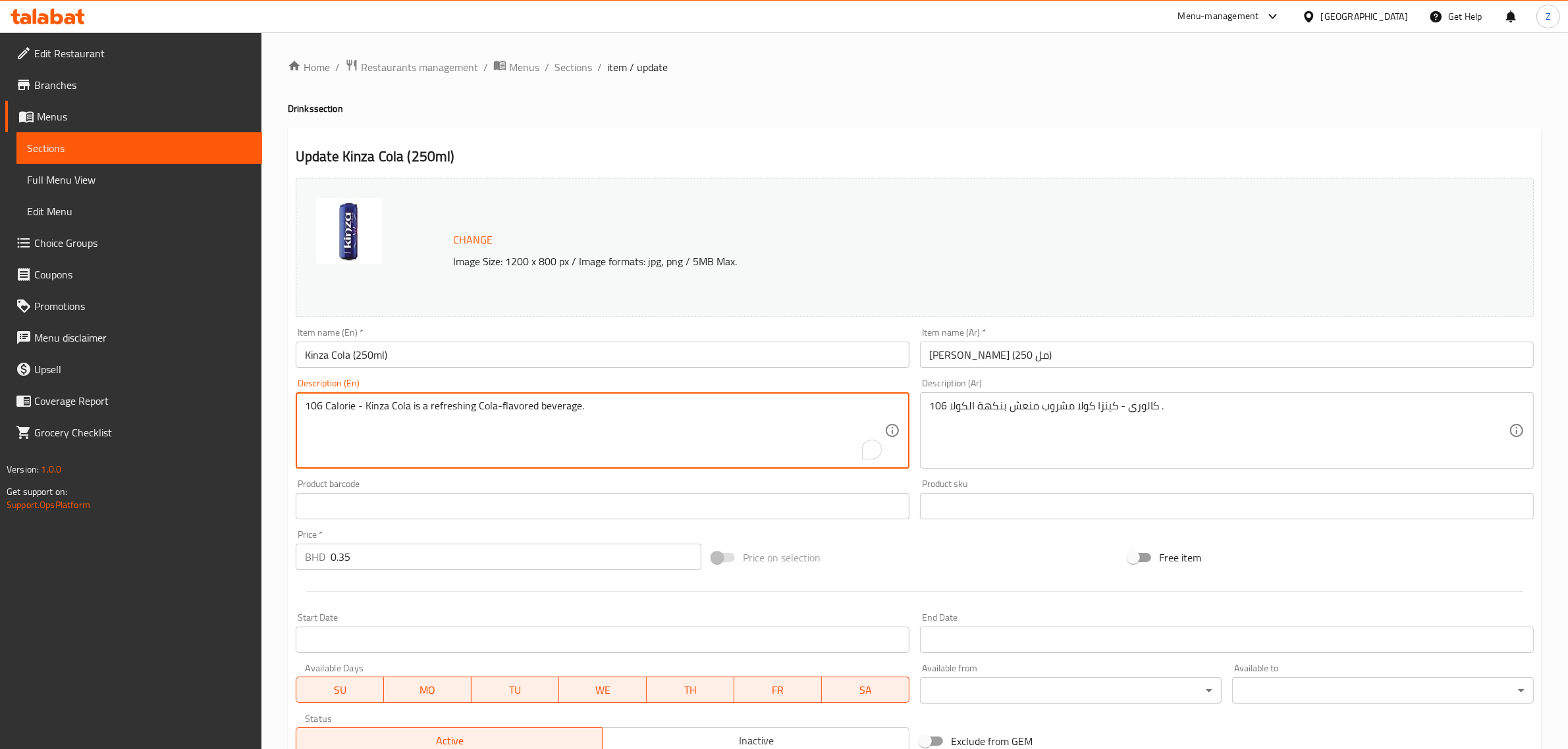
drag, startPoint x: 353, startPoint y: 408, endPoint x: 264, endPoint y: 419, distance: 89.7
type textarea "- Kinza Cola is a refreshing Cola-flavored beverage."
drag, startPoint x: 377, startPoint y: 360, endPoint x: 419, endPoint y: 363, distance: 42.1
click at [380, 360] on input "Kinza Cola (250ml)" at bounding box center [603, 355] width 614 height 27
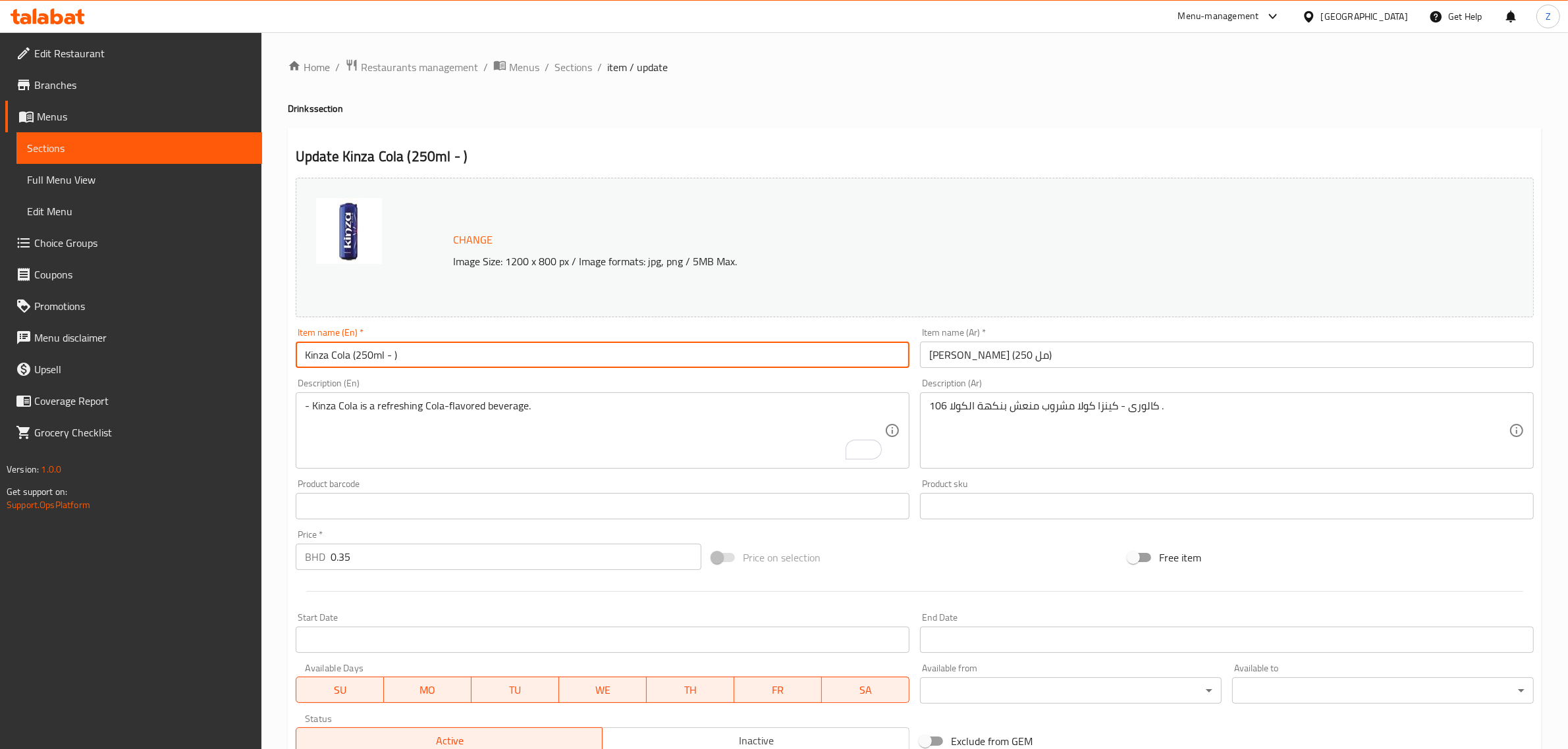
paste input "106 Calorie"
type input "Kinza Cola (250ml - 106 Calories)"
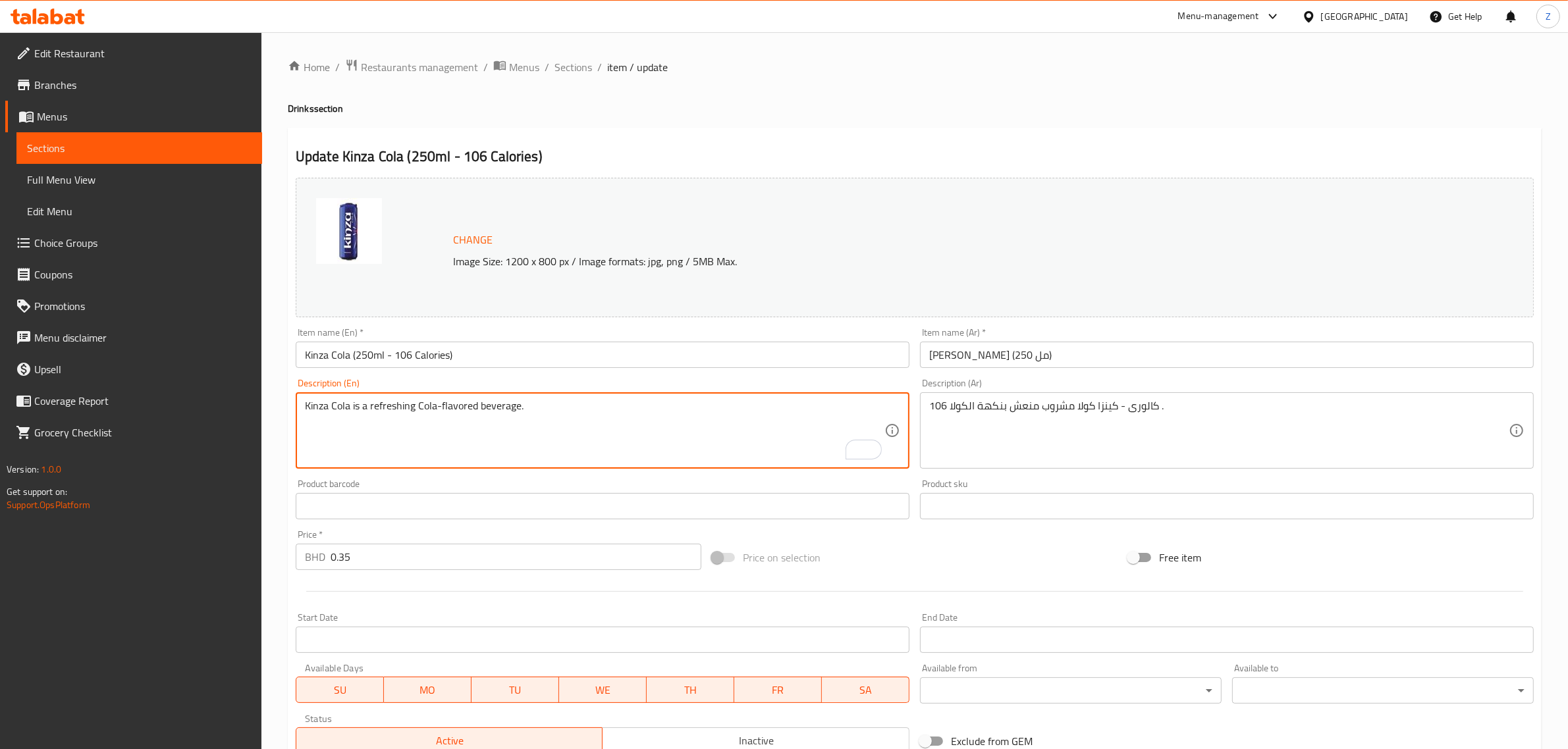
type textarea "Kinza Cola is a refreshing Cola-flavored beverage."
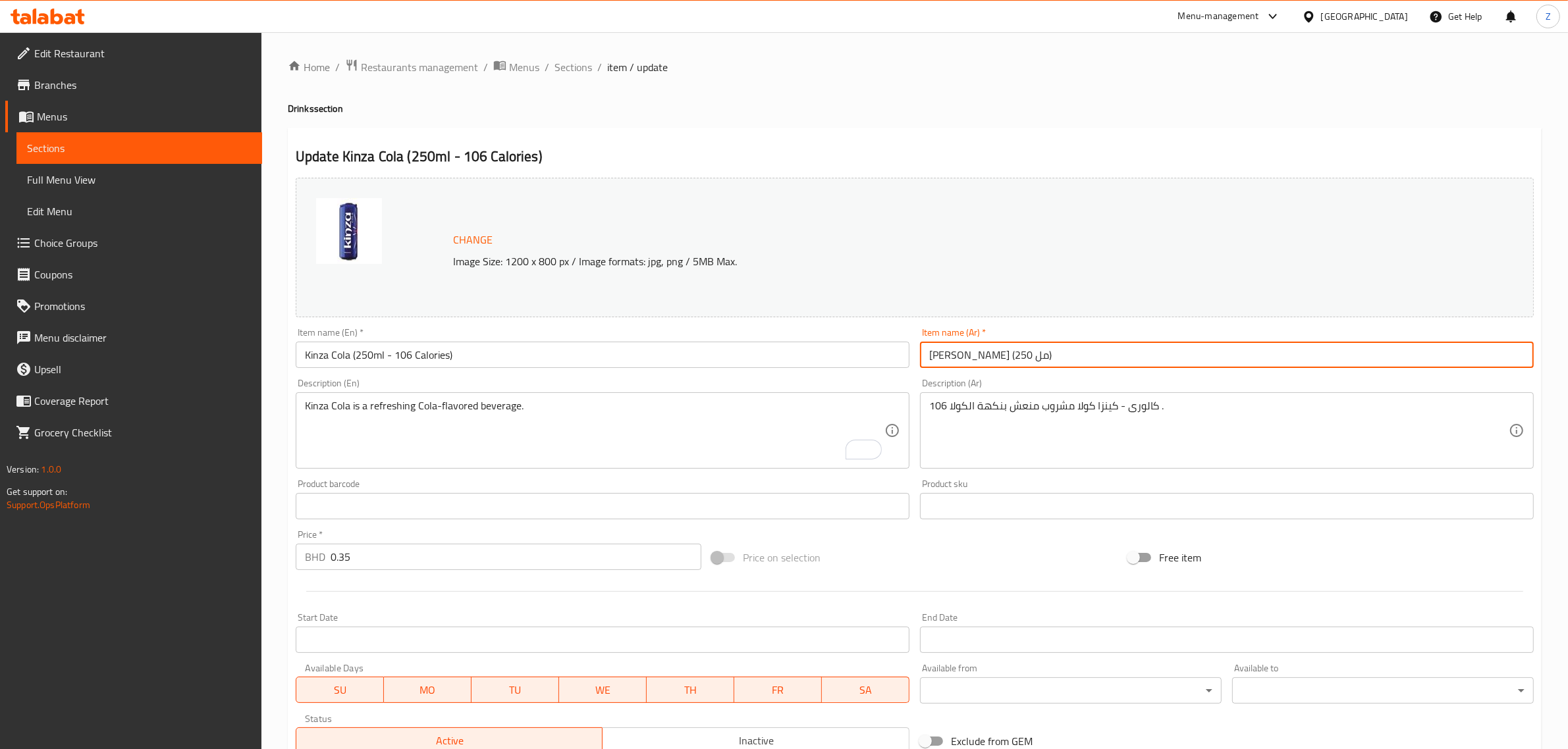
drag, startPoint x: 936, startPoint y: 354, endPoint x: 958, endPoint y: 362, distance: 23.4
click at [936, 354] on input "كينزا كولا (250 مل)" at bounding box center [1227, 355] width 614 height 27
type input "كينزا كولا (250 مل - 106 كالوري)"
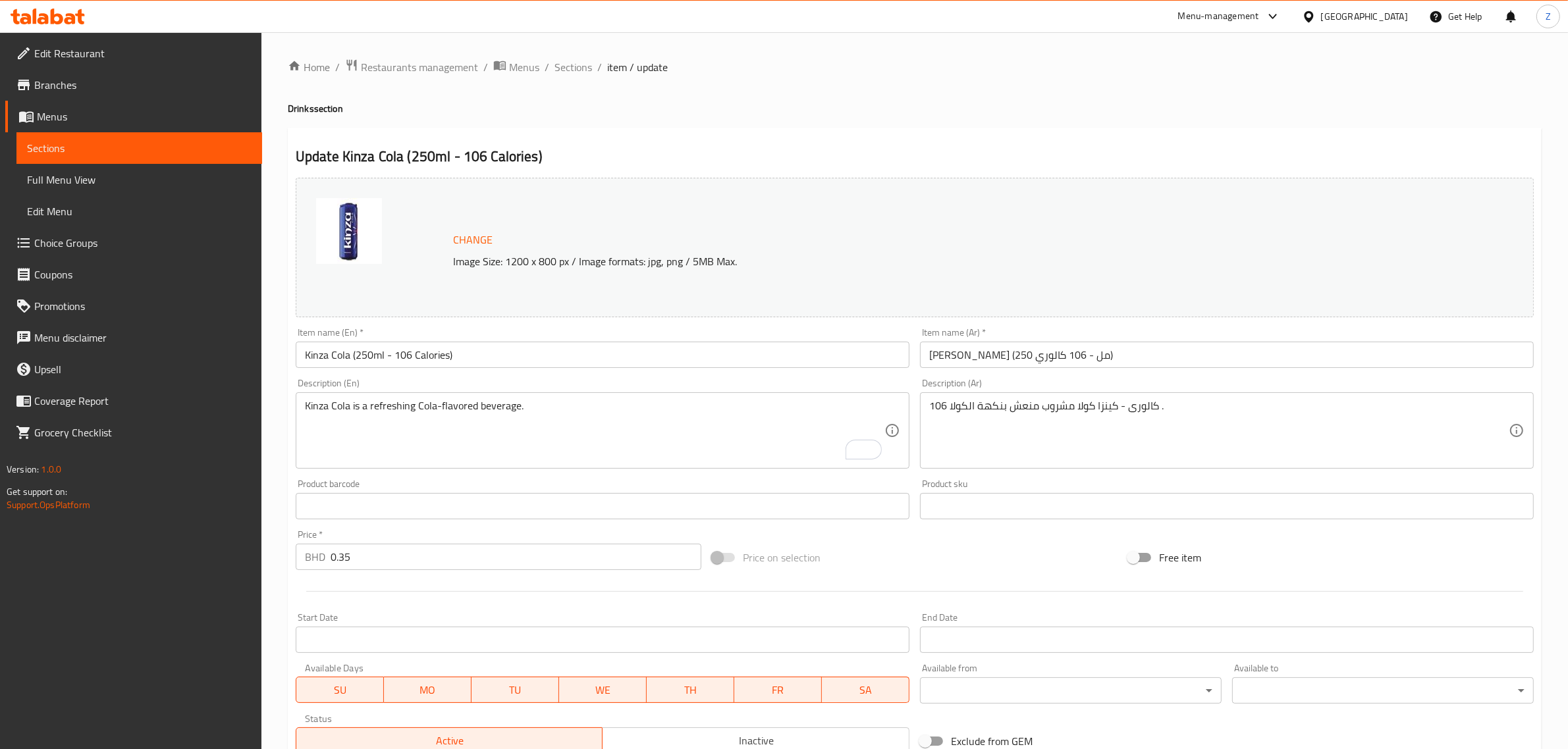
click at [917, 407] on div "Description (Ar) 106 كالورى - كينزا كولا مشروب منعش بنكهة الكولا . Description …" at bounding box center [1227, 424] width 624 height 101
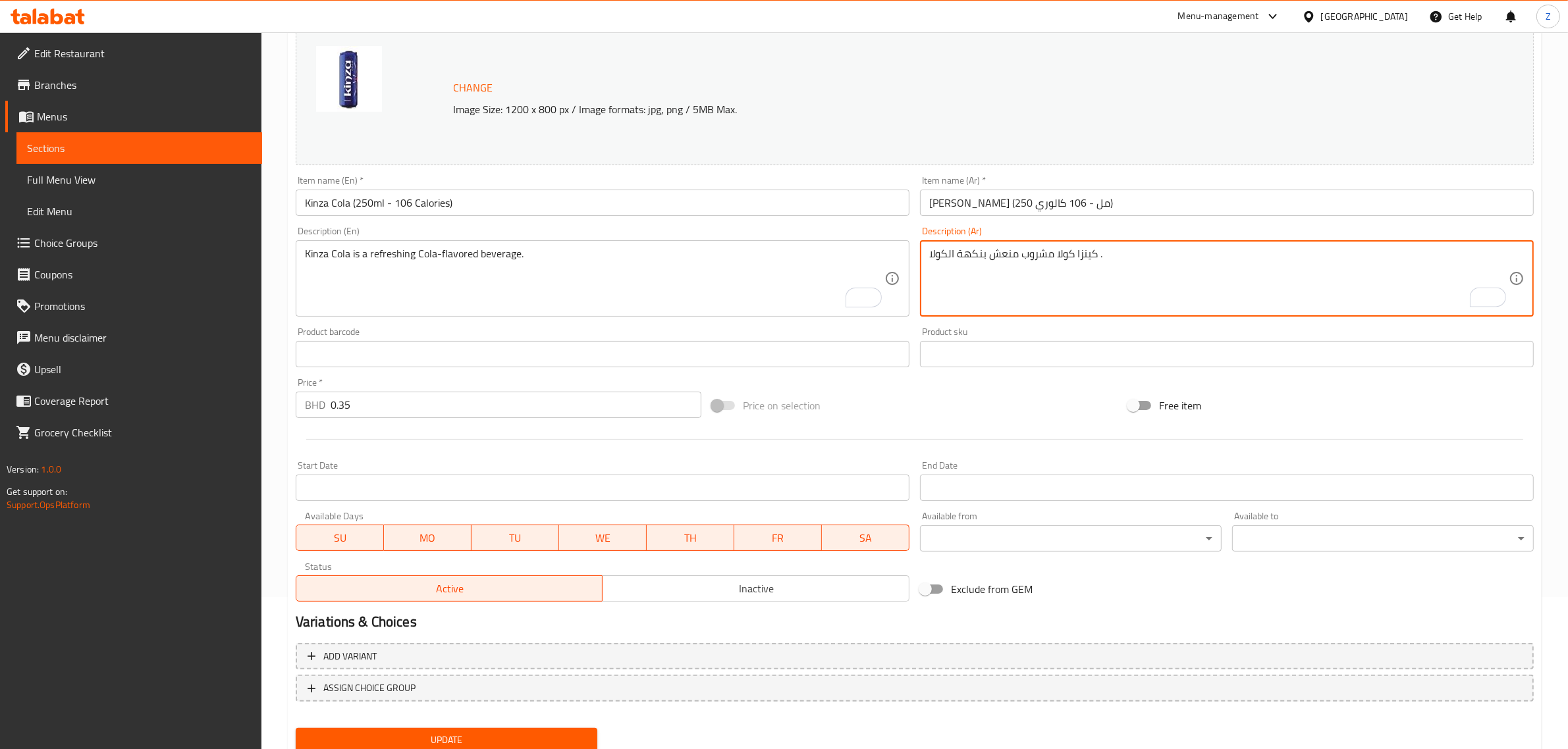
scroll to position [198, 0]
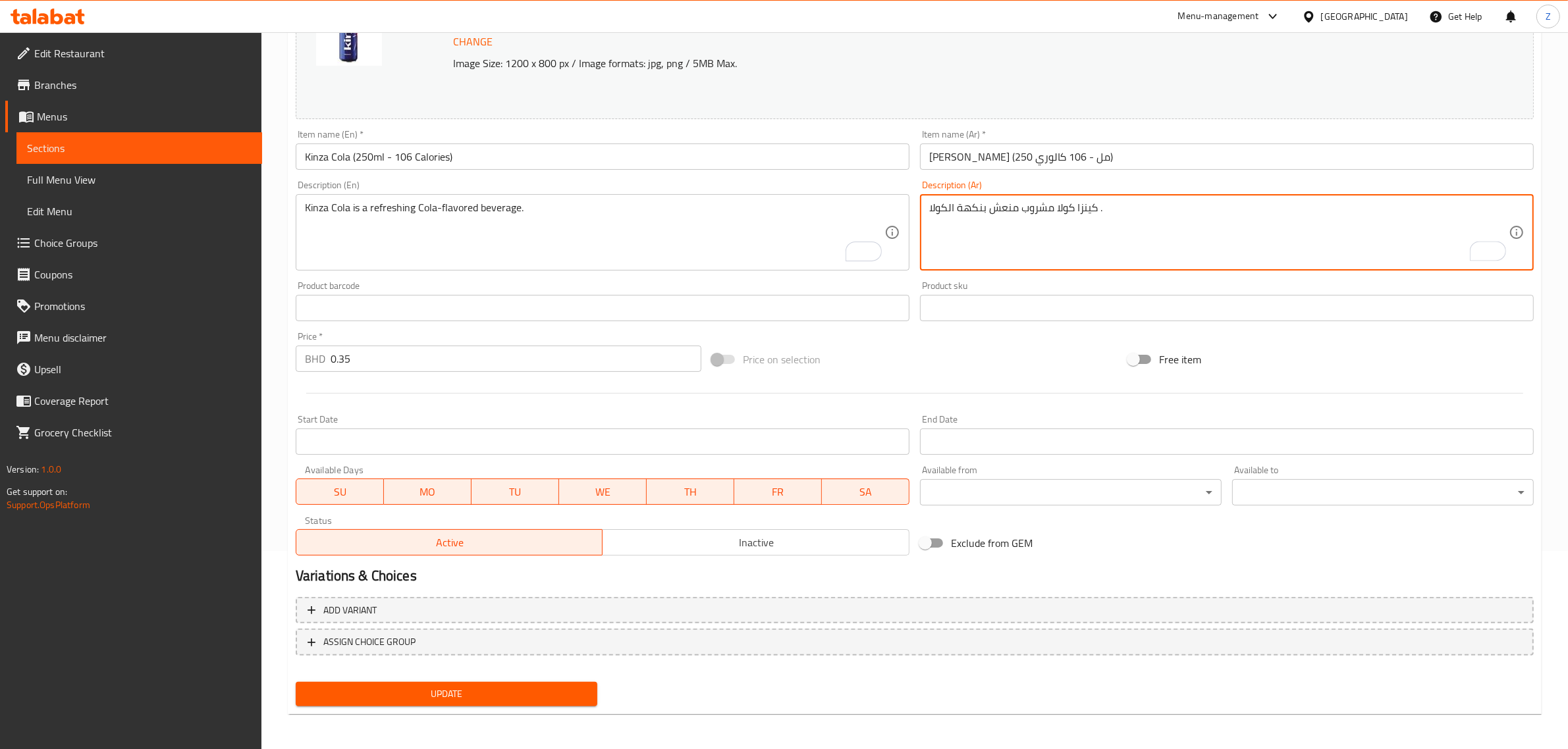
type textarea "كينزا كولا مشروب منعش بنكهة الكولا ."
click at [525, 697] on span "Update" at bounding box center [447, 694] width 281 height 17
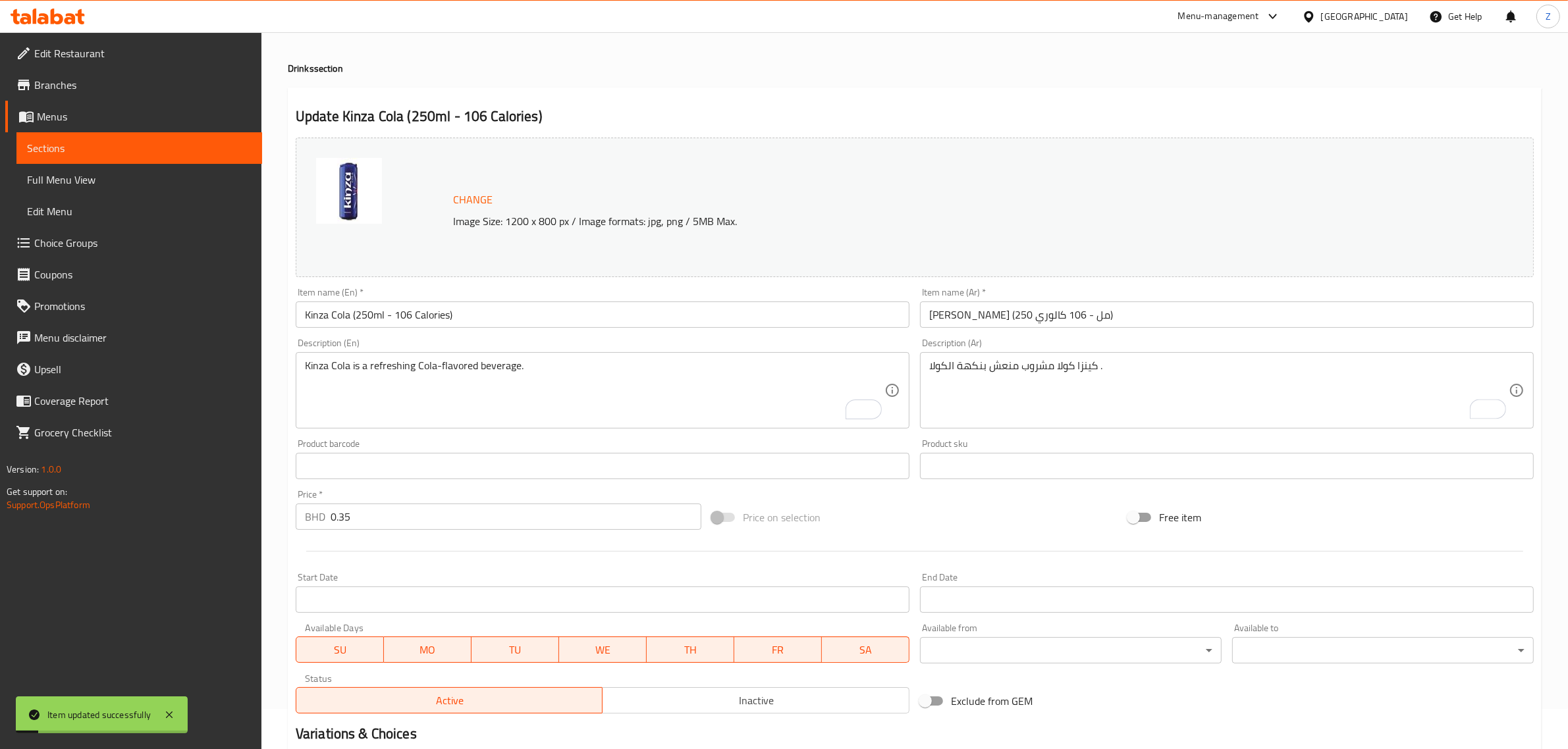
scroll to position [0, 0]
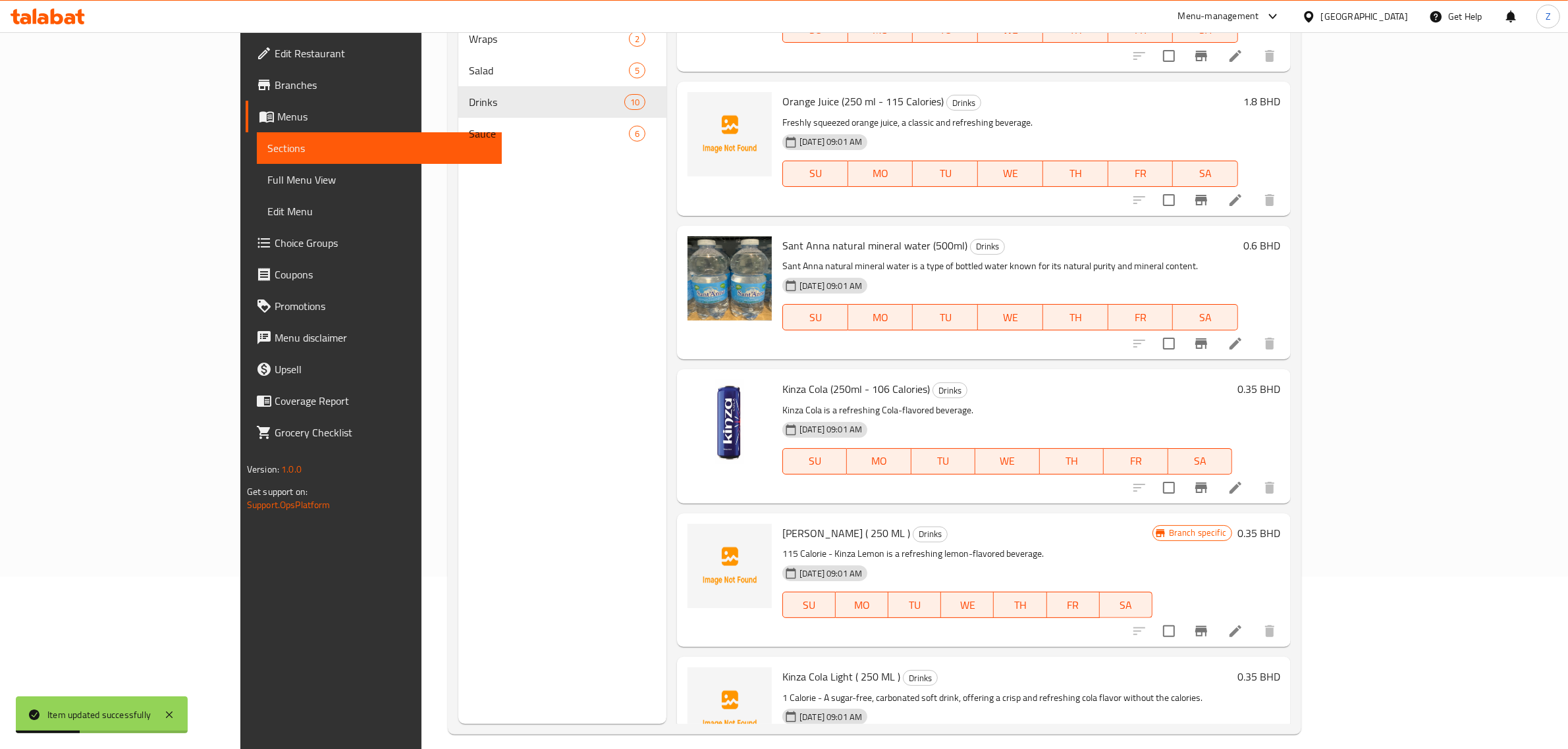
scroll to position [185, 0]
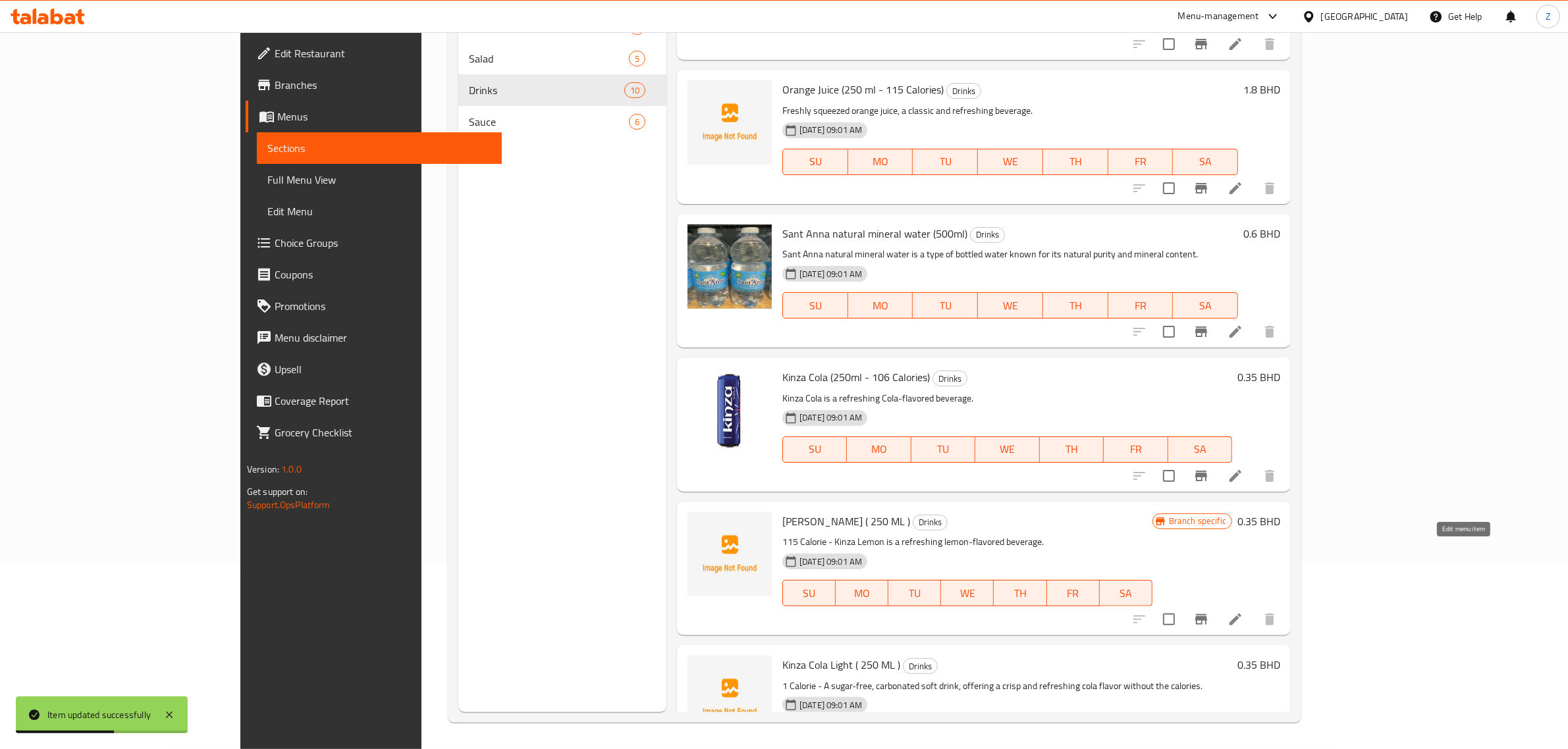
click at [1243, 611] on icon at bounding box center [1235, 619] width 16 height 16
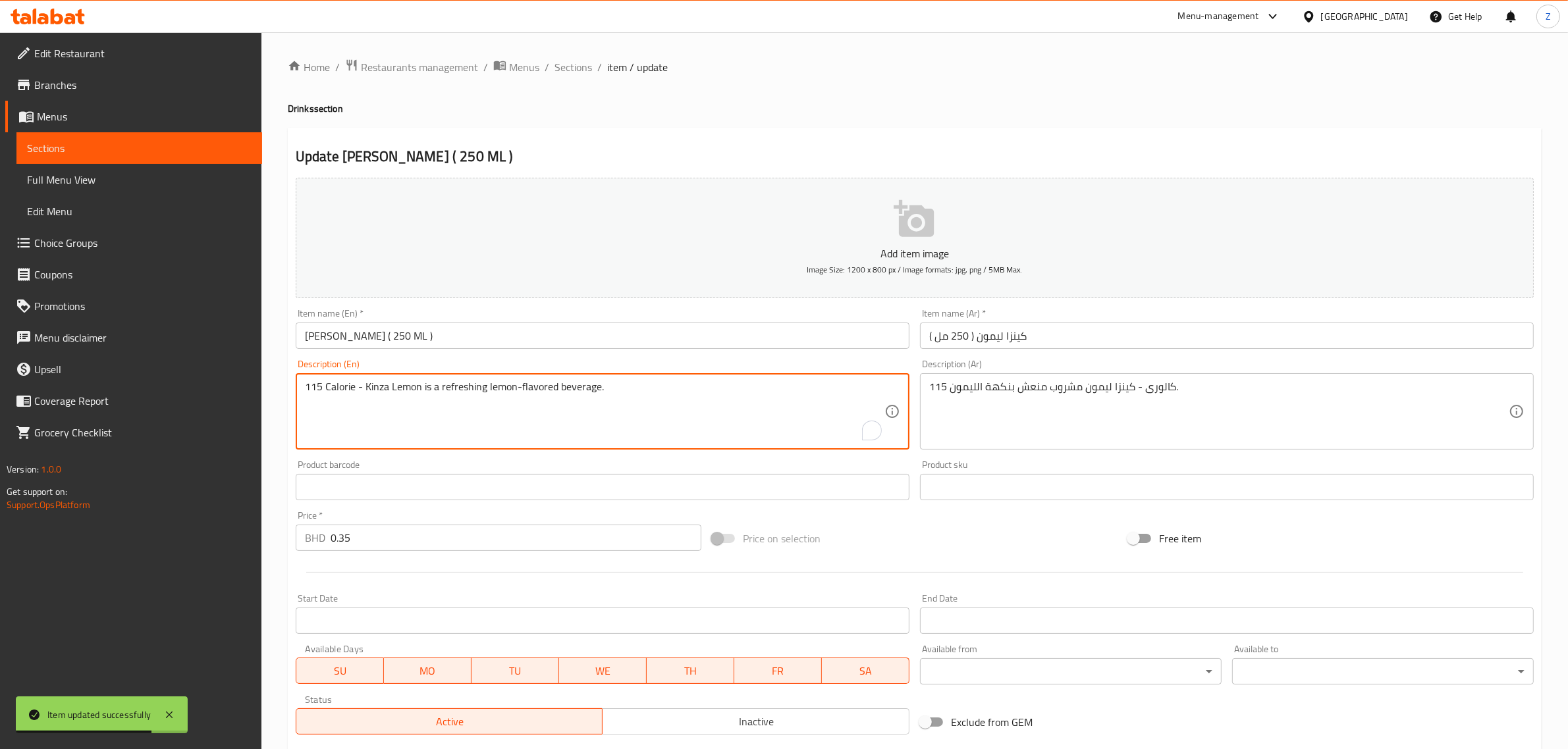
drag, startPoint x: 355, startPoint y: 390, endPoint x: 227, endPoint y: 400, distance: 128.4
type textarea "Kinza Lemon is a refreshing lemon-flavored beverage."
click at [400, 330] on input "[PERSON_NAME] ( 250 ML )" at bounding box center [603, 336] width 614 height 27
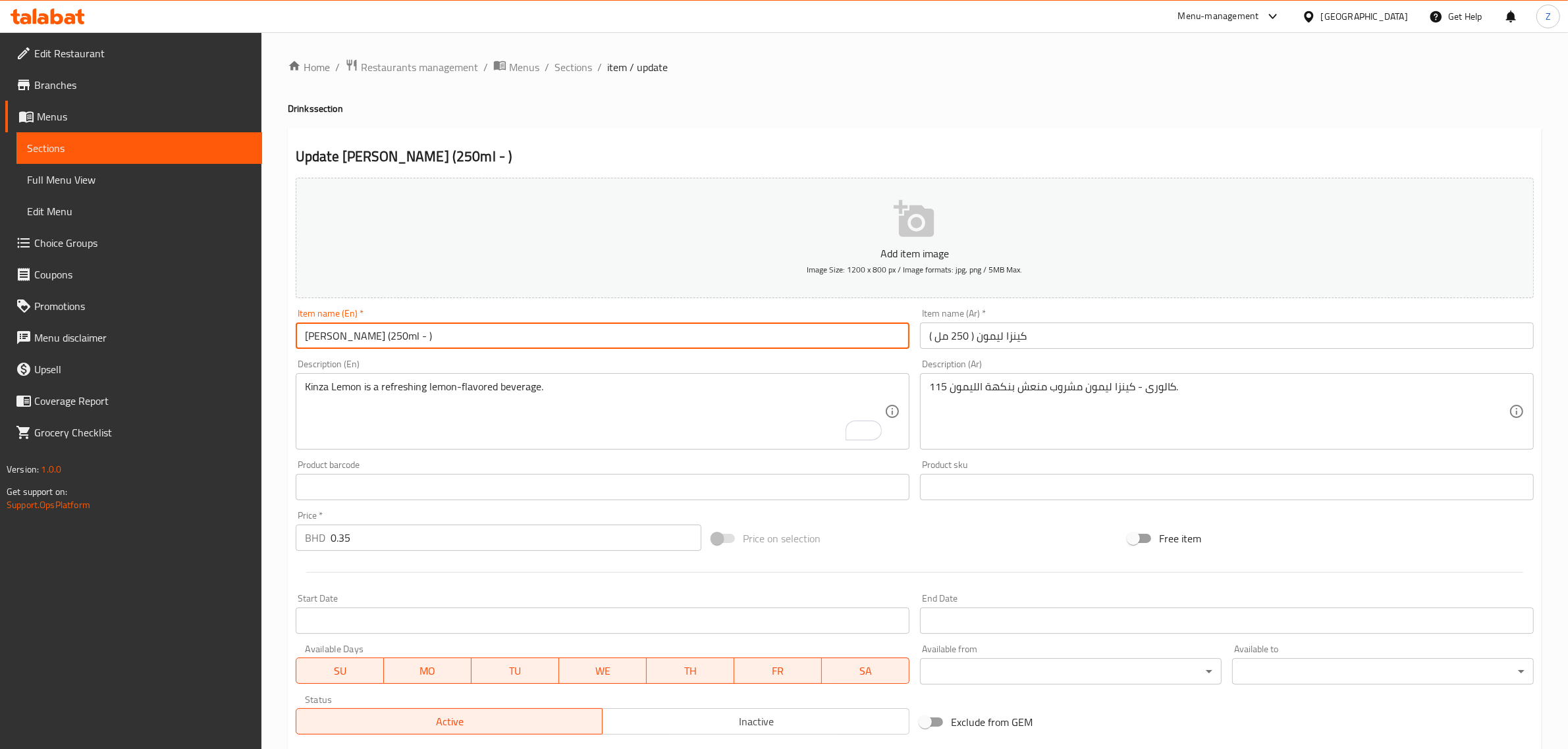
paste input "115 Calorie"
type input "Kinza Lemon (250ml -115 Calories)"
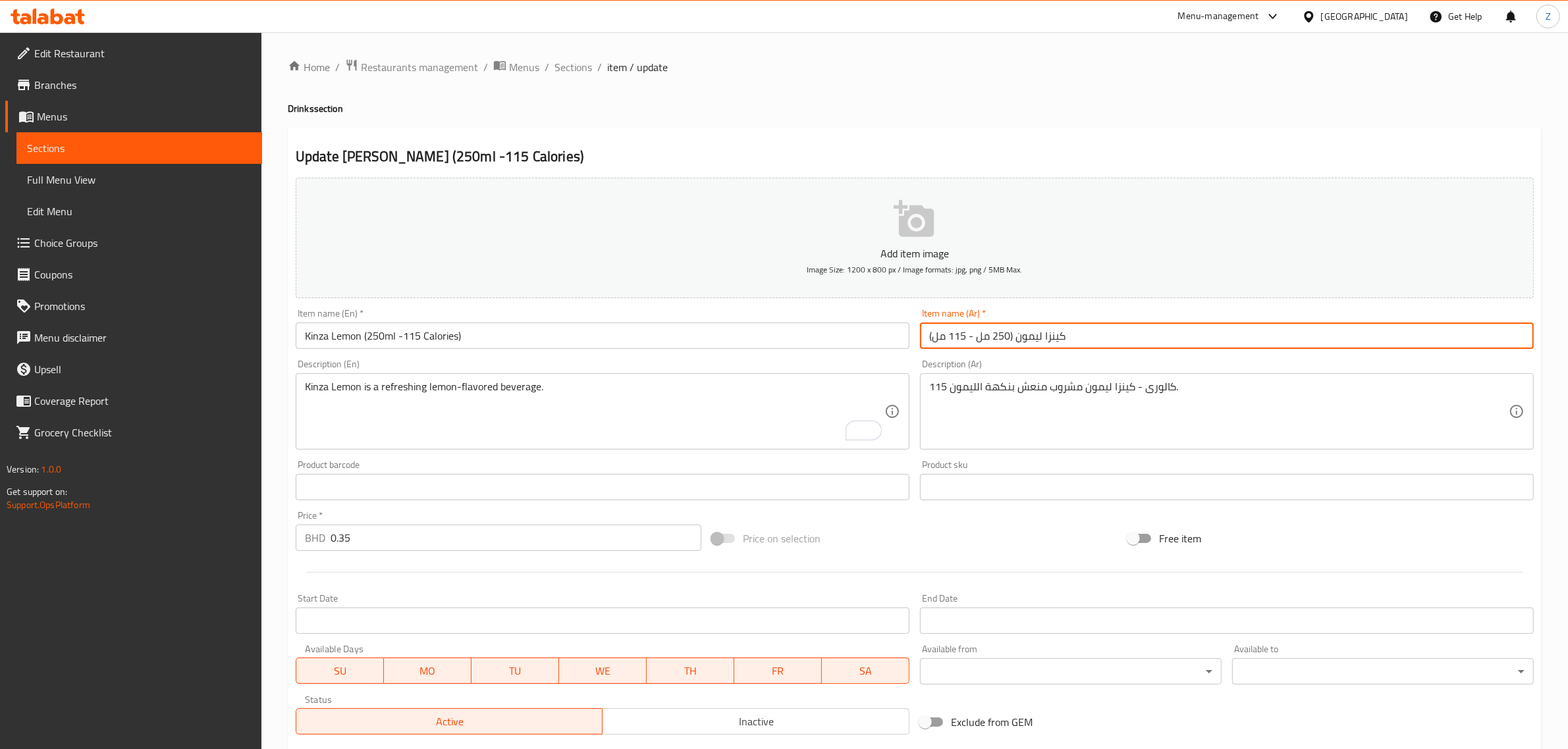
type input "كينزا ليمون (250 مل - 115 مل)"
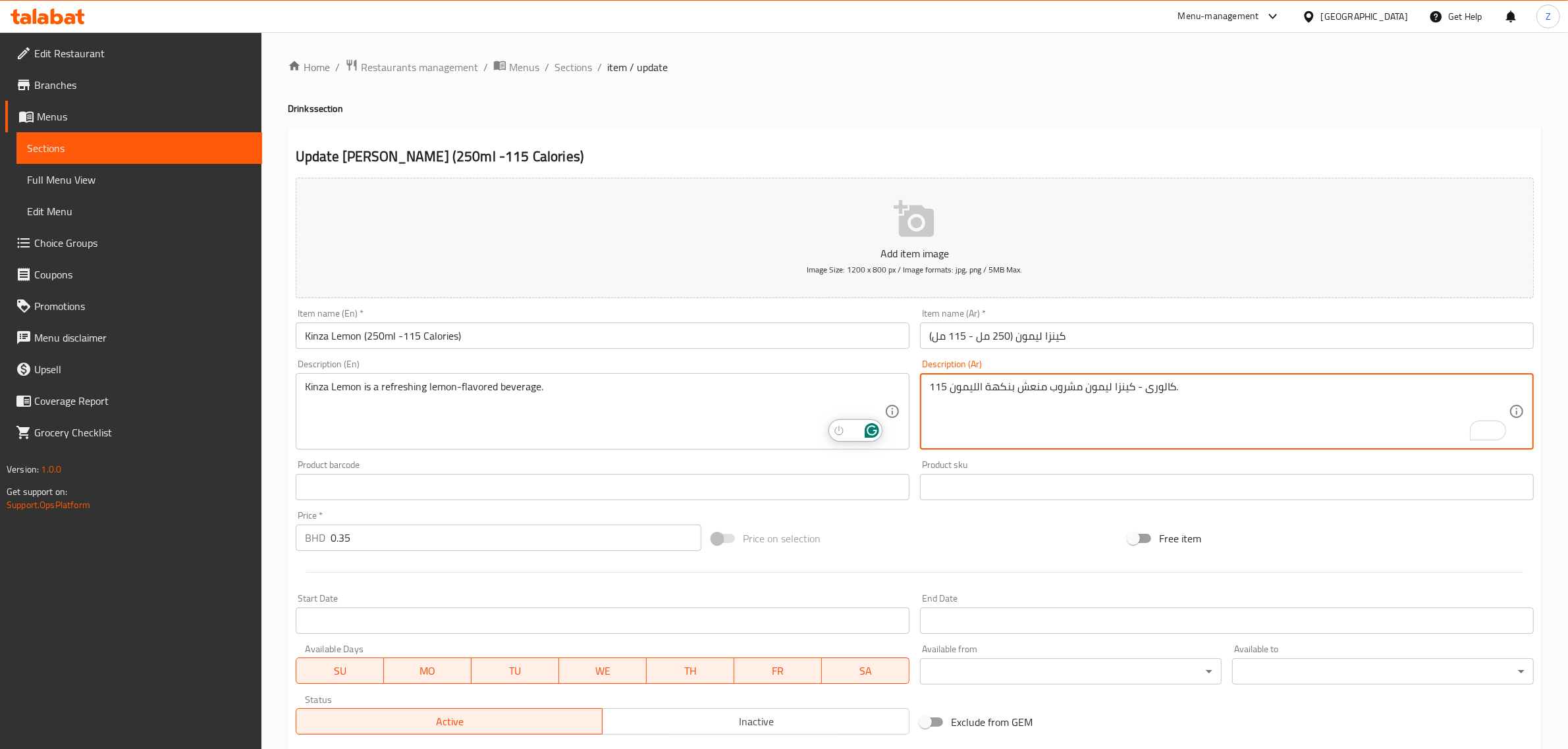
click at [936, 389] on textarea "115 كالورى - كينزا ليمون مشروب منعش بنكهة الليمون." at bounding box center [1218, 411] width 579 height 62
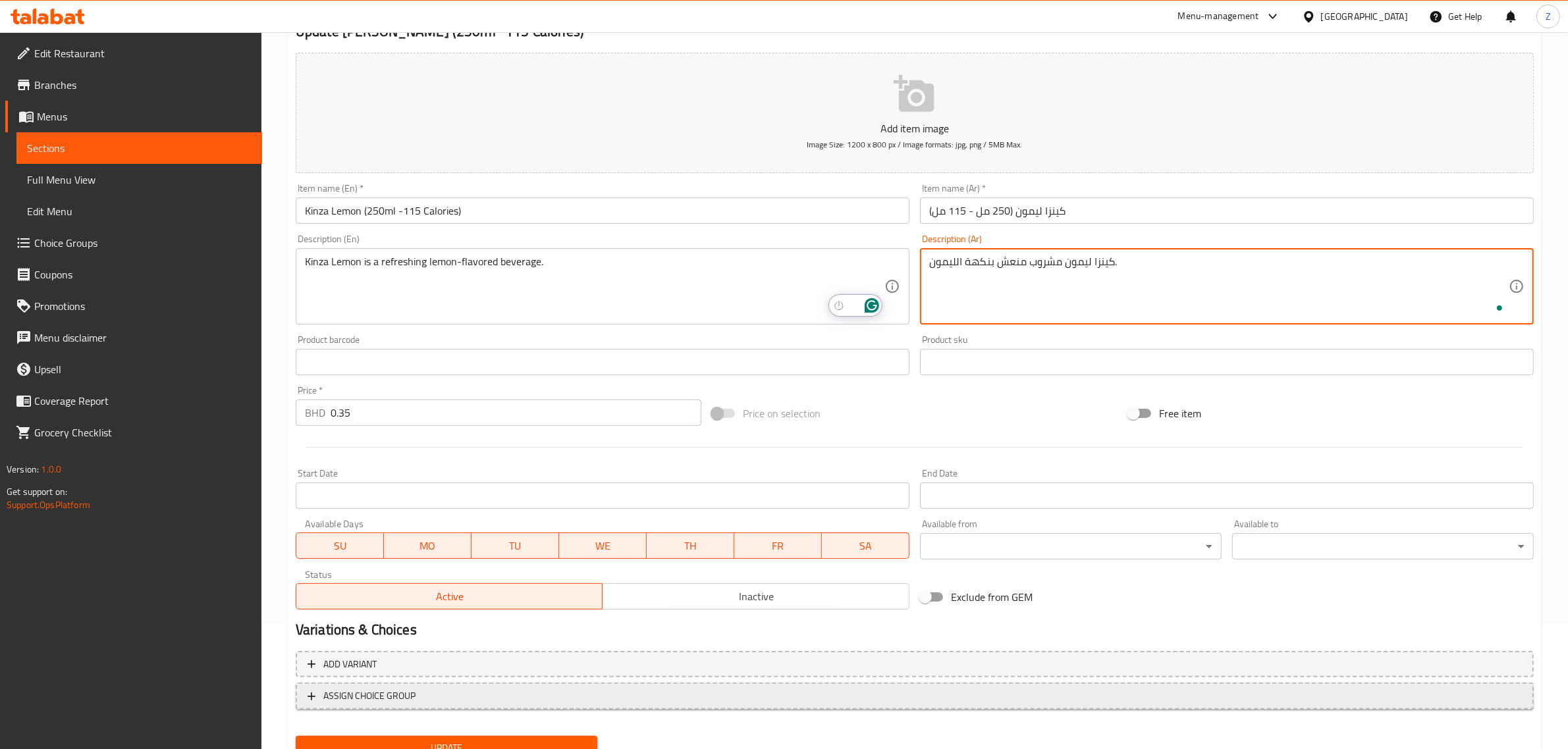
scroll to position [178, 0]
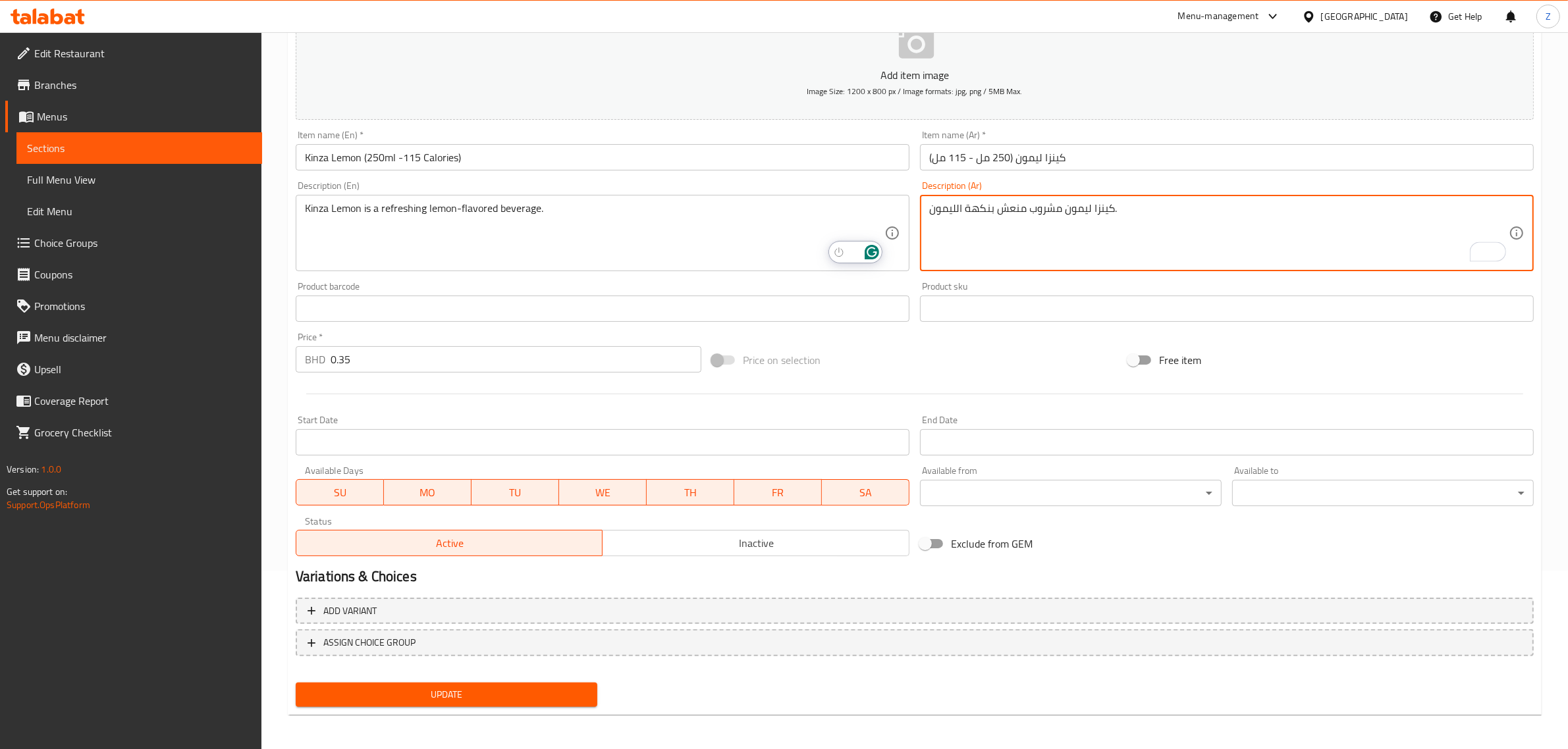
type textarea "كينزا ليمون مشروب منعش بنكهة الليمون."
click at [394, 692] on span "Update" at bounding box center [447, 695] width 281 height 17
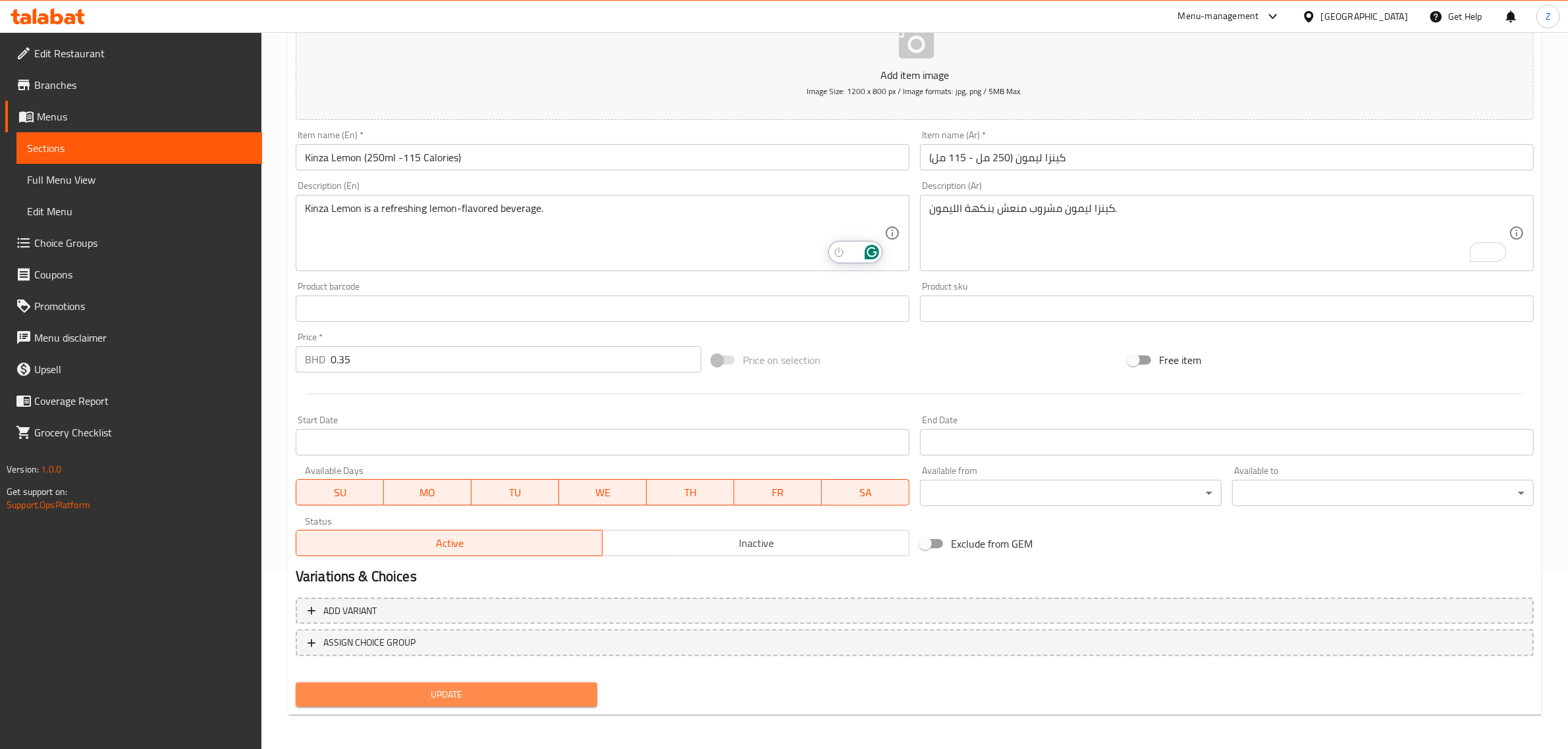
click at [386, 694] on span "Update" at bounding box center [447, 695] width 281 height 17
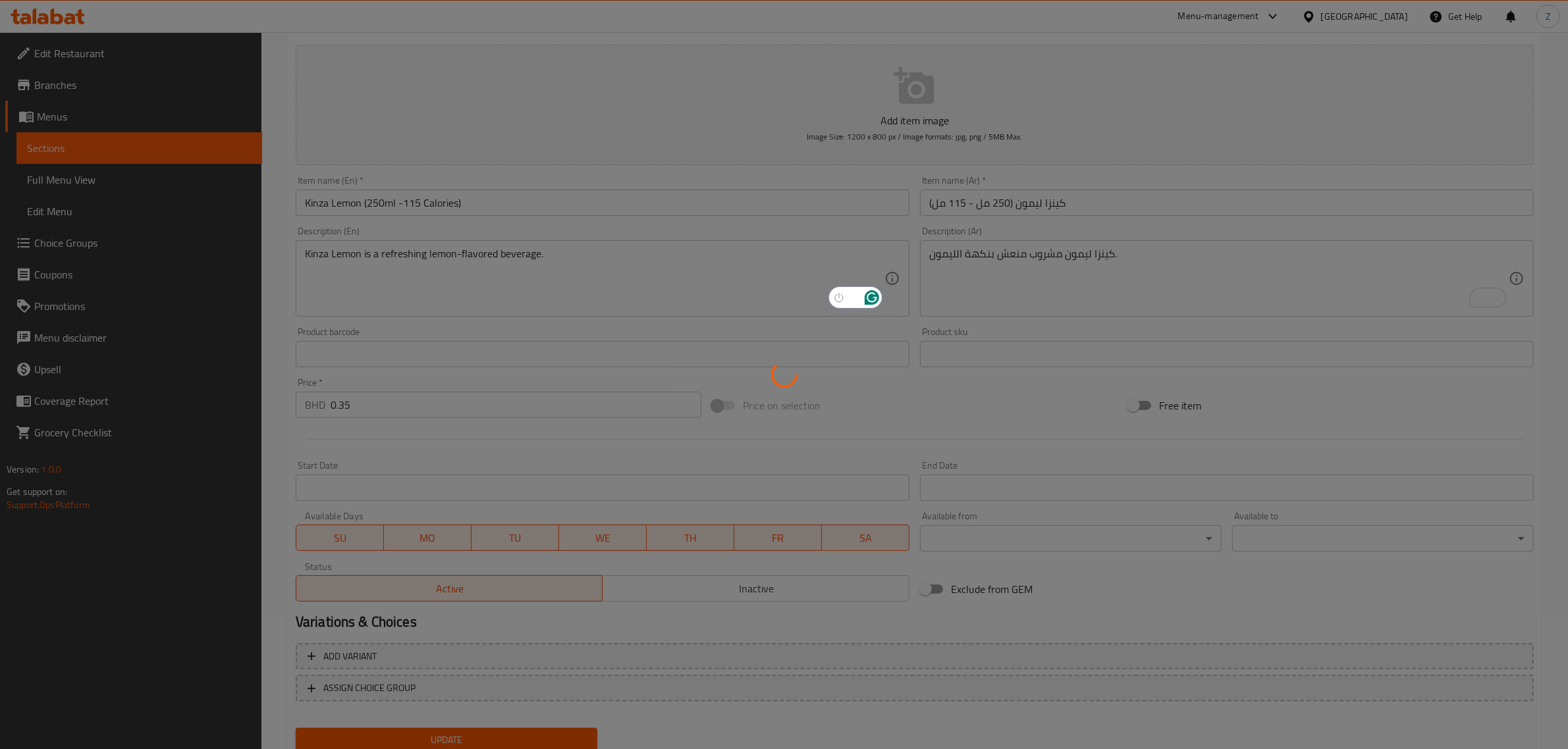
scroll to position [0, 0]
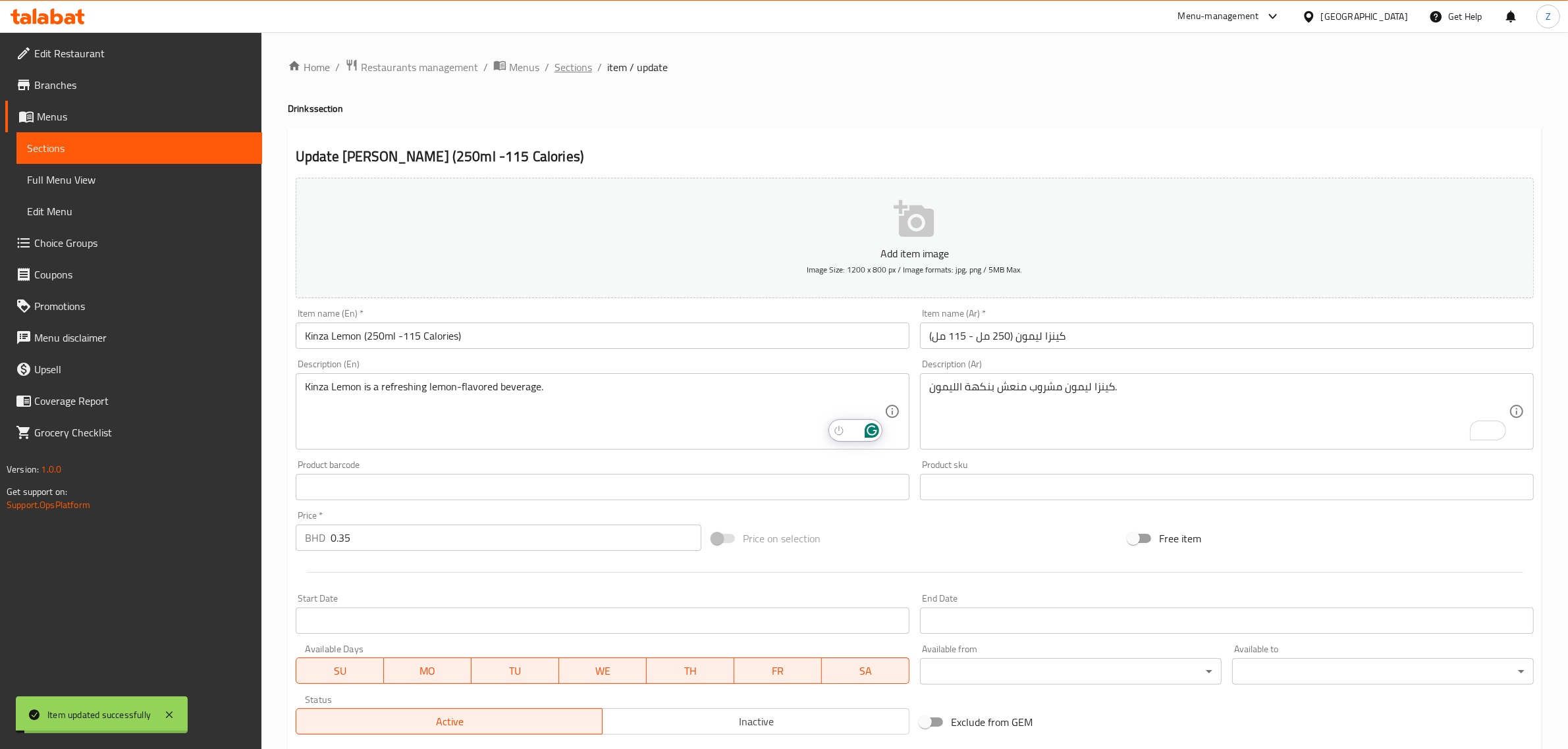
click at [572, 65] on span "Sections" at bounding box center [573, 67] width 37 height 16
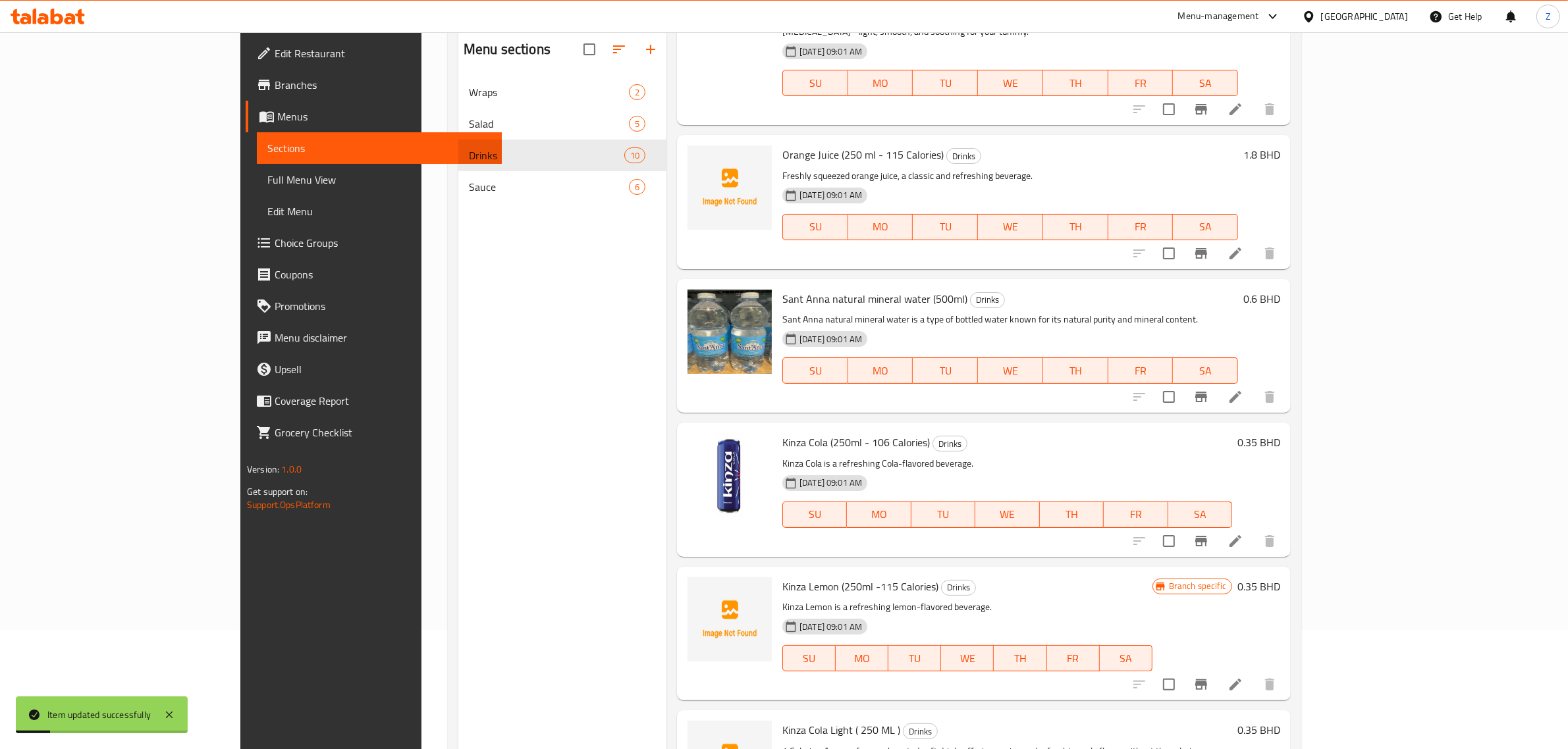
scroll to position [185, 0]
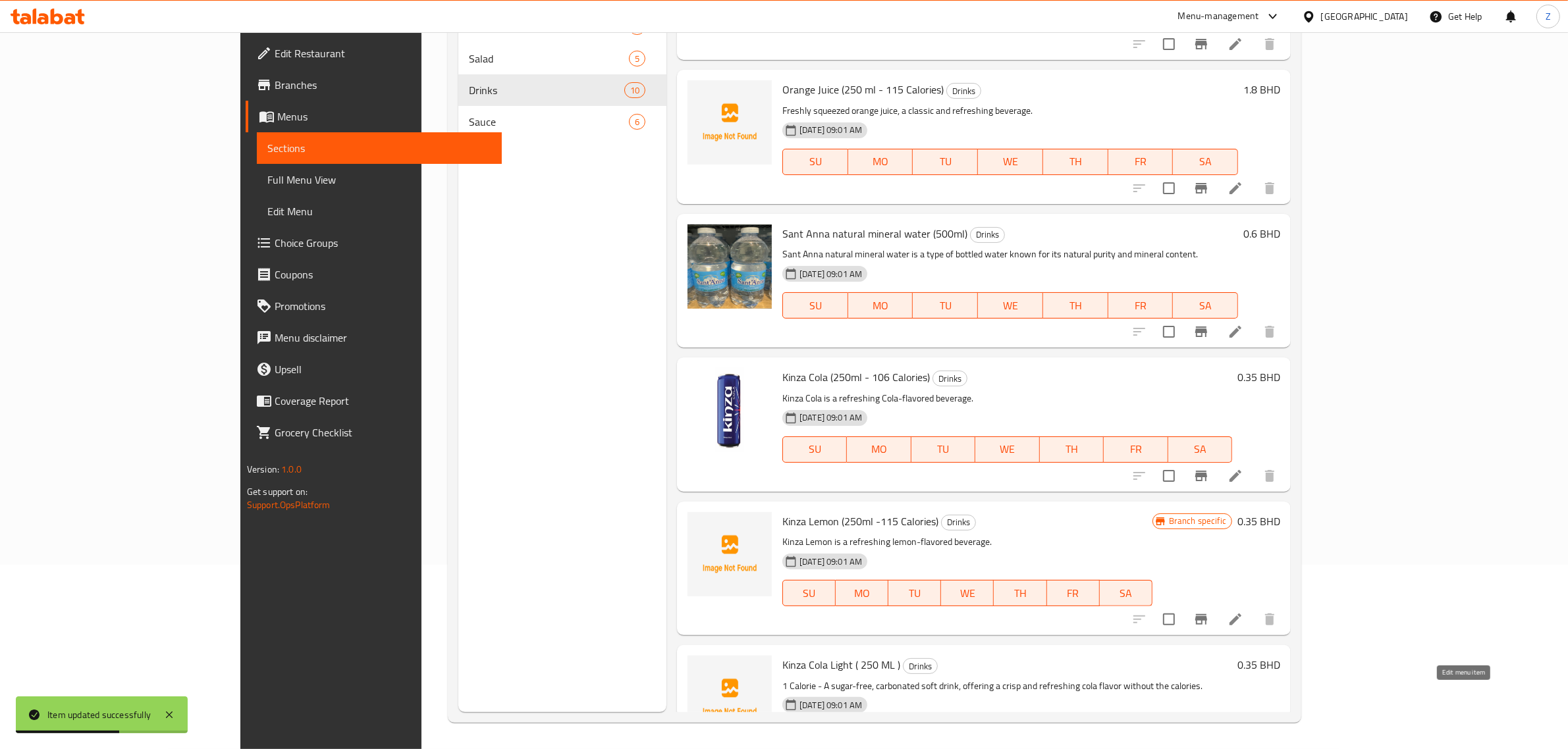
click at [1241, 749] on icon at bounding box center [1236, 763] width 12 height 12
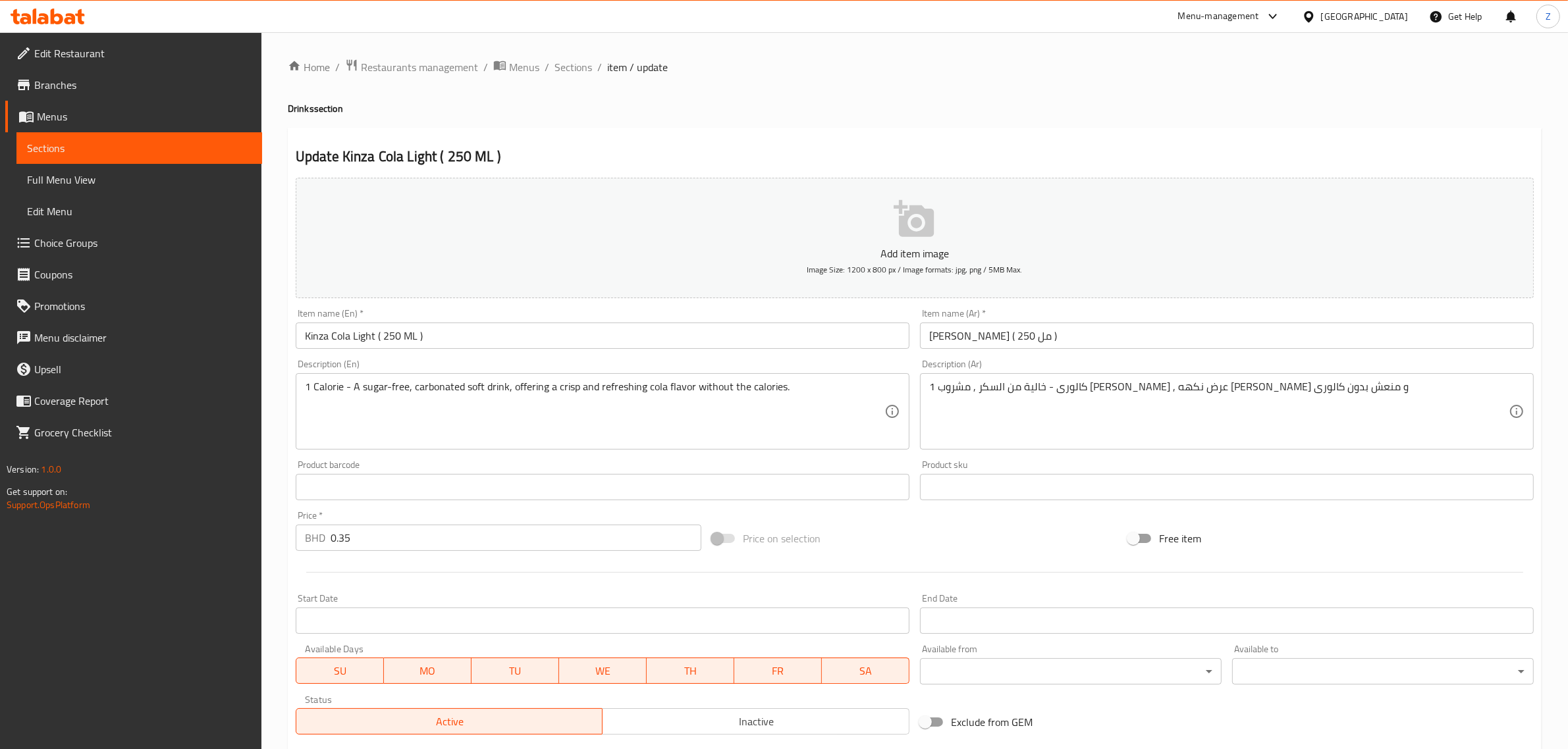
click at [422, 339] on input "Kinza Cola Light ( 250 ML )" at bounding box center [603, 336] width 614 height 27
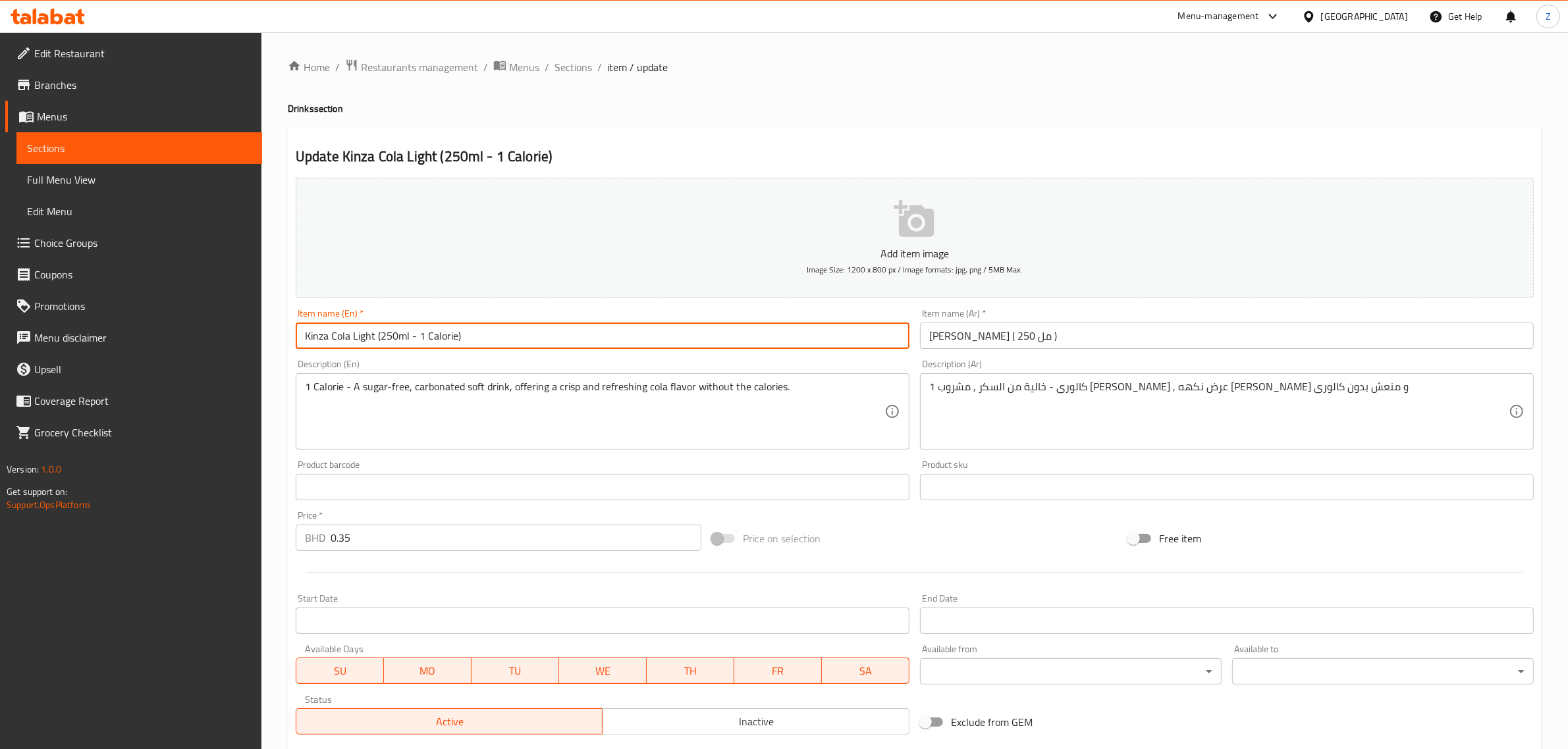
type input "Kinza Cola Light (250ml - 1 Calorie)"
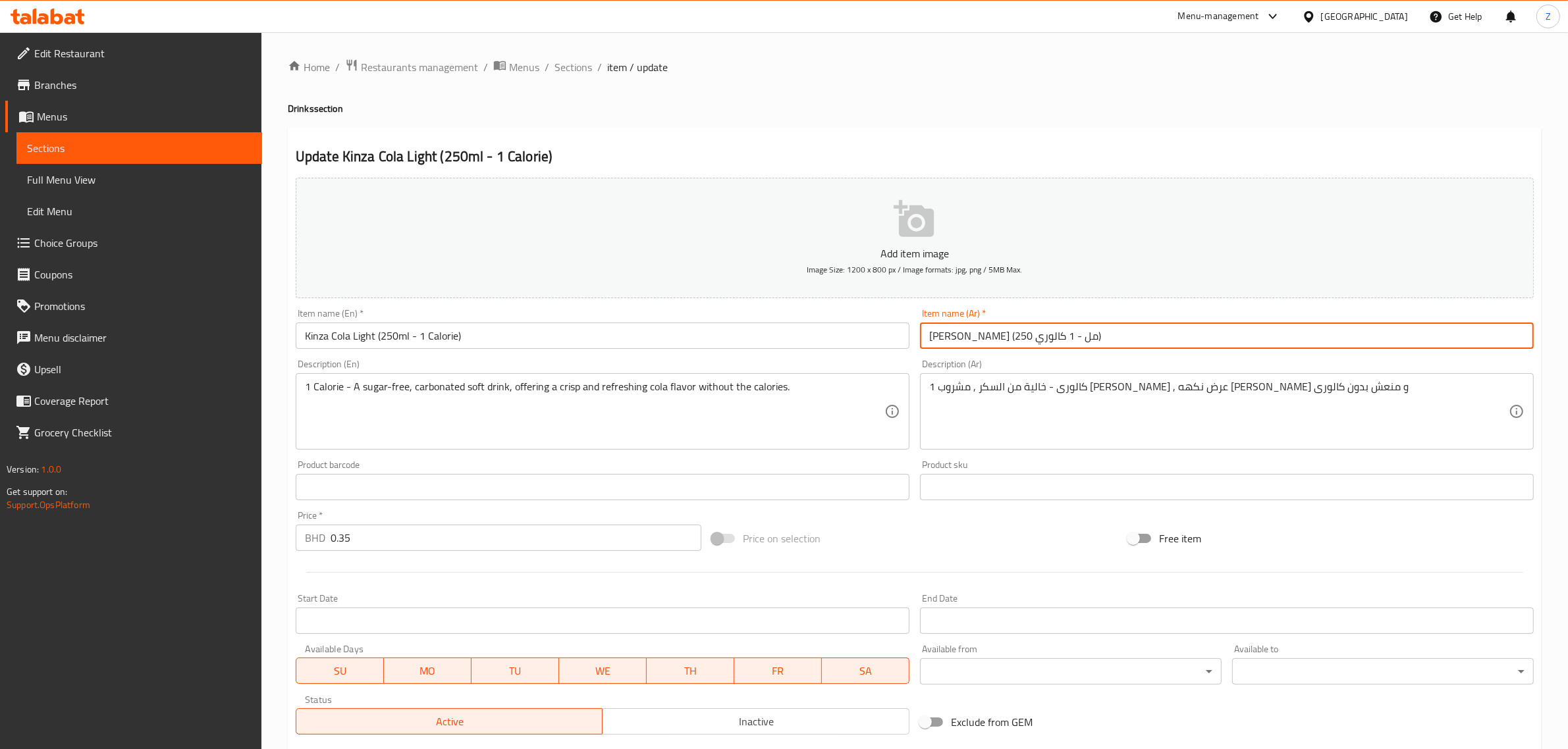
type input "[PERSON_NAME] (250 مل - 1 كالوري)"
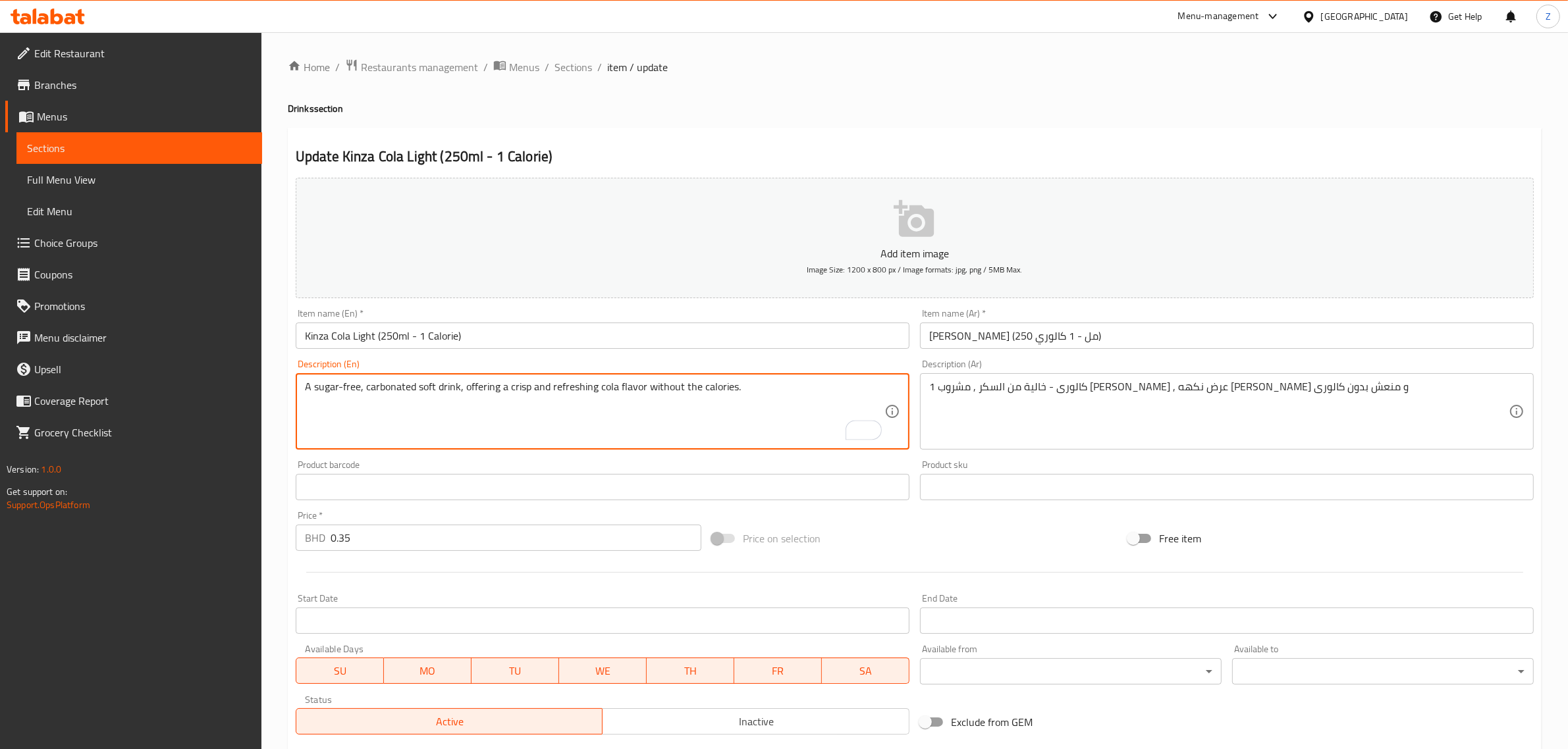
type textarea "A sugar-free, carbonated soft drink, offering a crisp and refreshing cola flavo…"
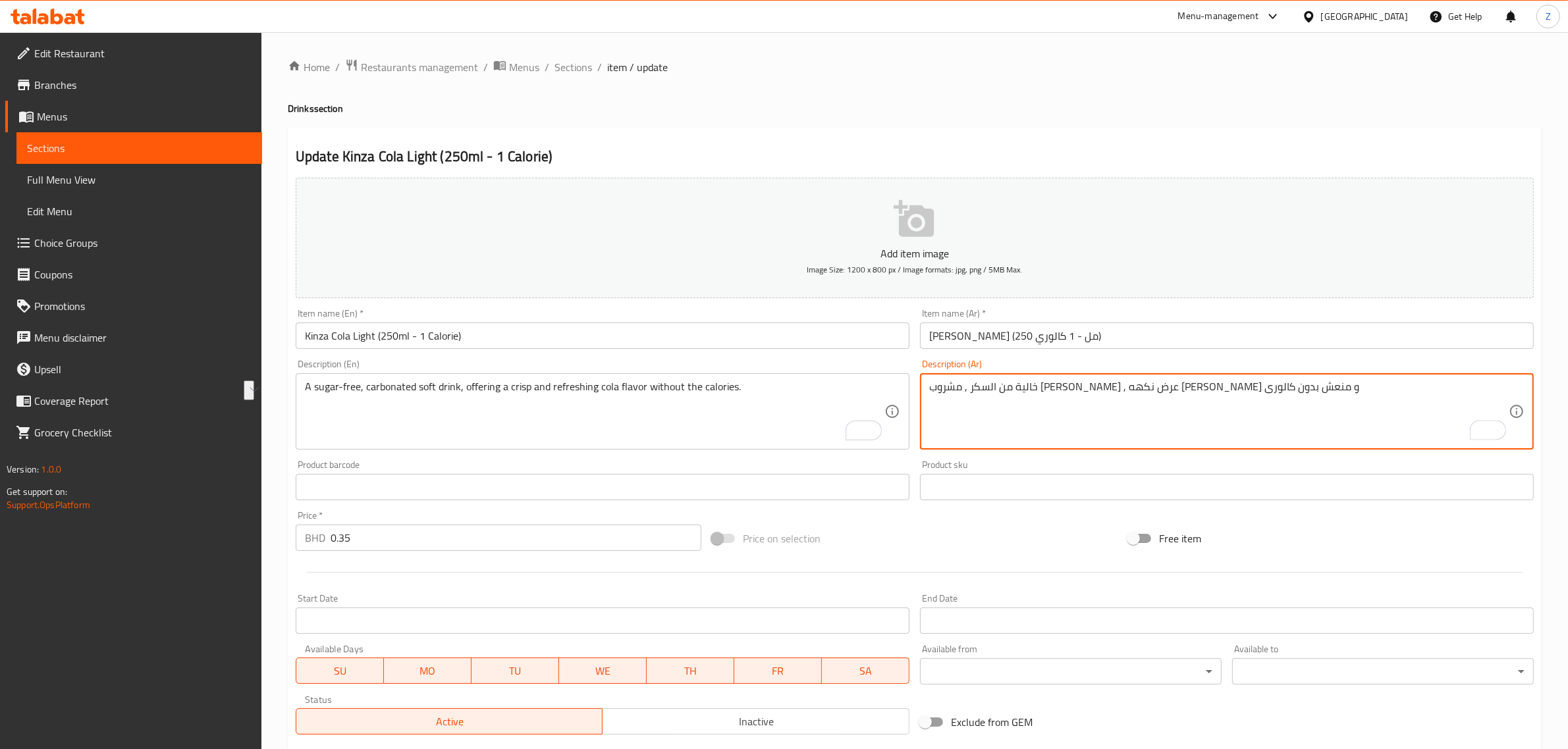
drag, startPoint x: 986, startPoint y: 385, endPoint x: 936, endPoint y: 406, distance: 54.2
click at [925, 403] on div "خالية من السكر , مشروب [PERSON_NAME] , عرض نكهه [PERSON_NAME] و منعش بدون كالور…" at bounding box center [1227, 412] width 614 height 76
type textarea "خالية من السكر , مشروب [PERSON_NAME] , عرض نكهه [PERSON_NAME] و منعش"
click at [1061, 384] on textarea "خالية من السكر , مشروب [PERSON_NAME] , عرض نكهه [PERSON_NAME] و منعش" at bounding box center [1218, 411] width 579 height 62
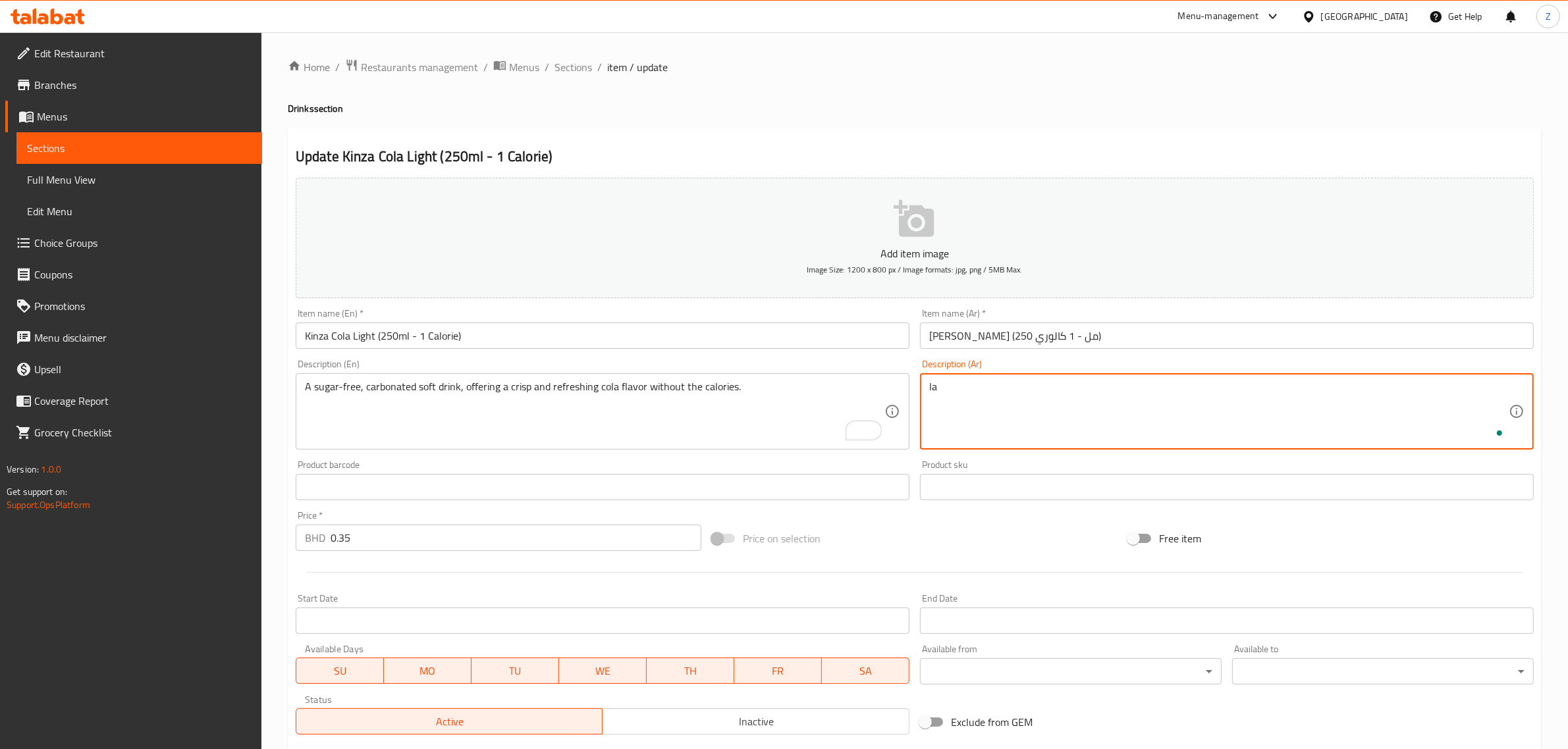
type textarea "l"
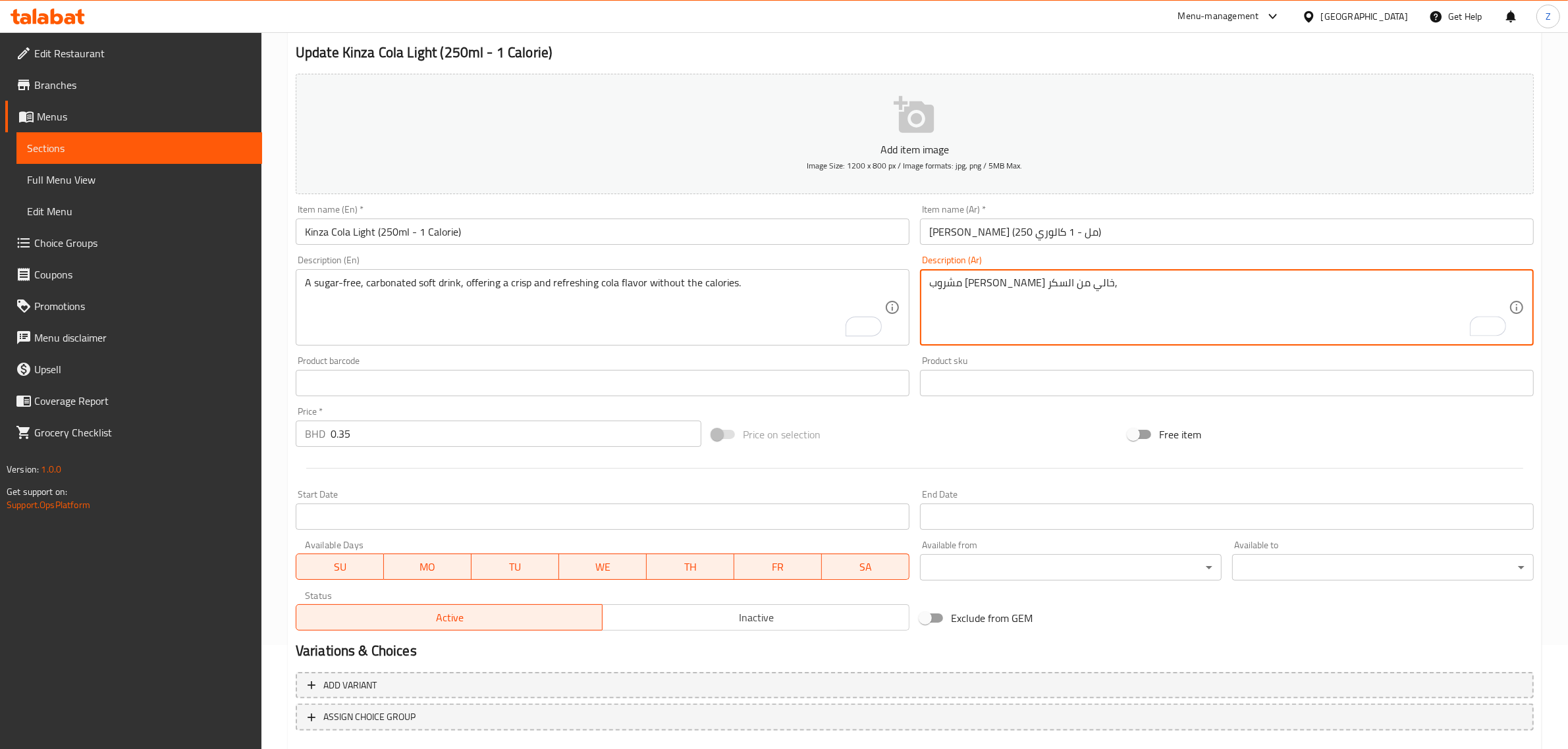
scroll to position [178, 0]
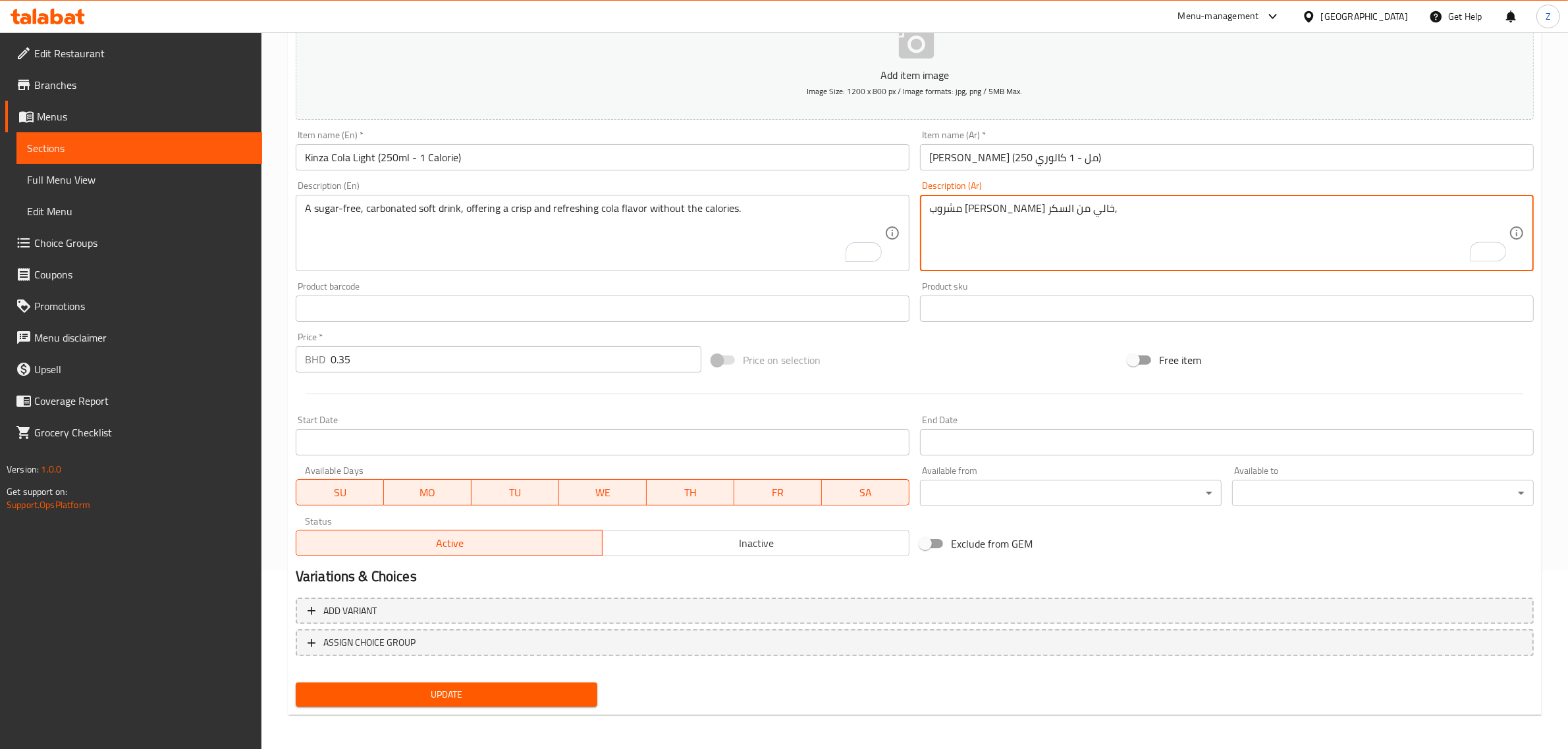
click at [362, 698] on span "Update" at bounding box center [447, 695] width 281 height 17
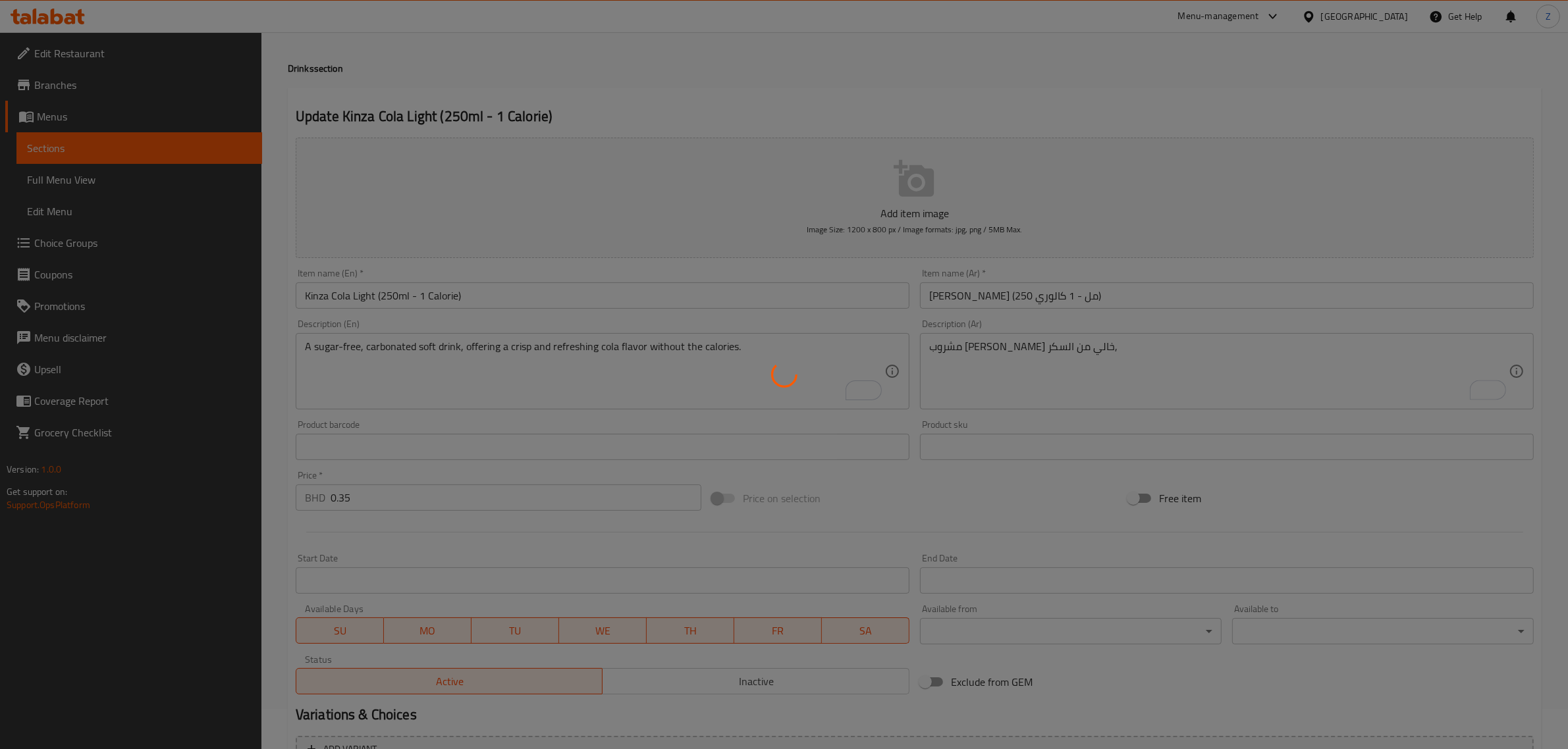
scroll to position [0, 0]
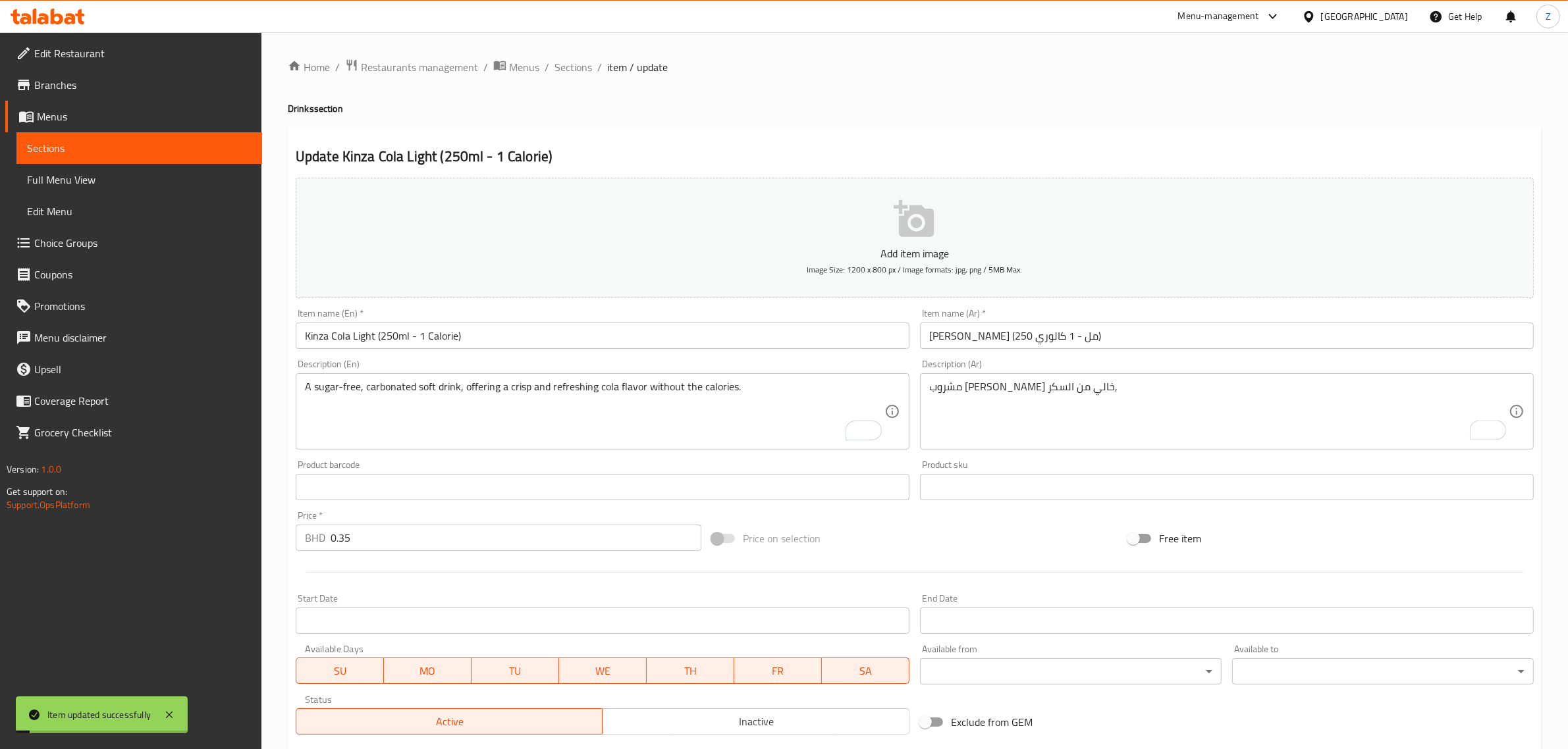
drag, startPoint x: 1115, startPoint y: 389, endPoint x: 1232, endPoint y: 389, distance: 117.0
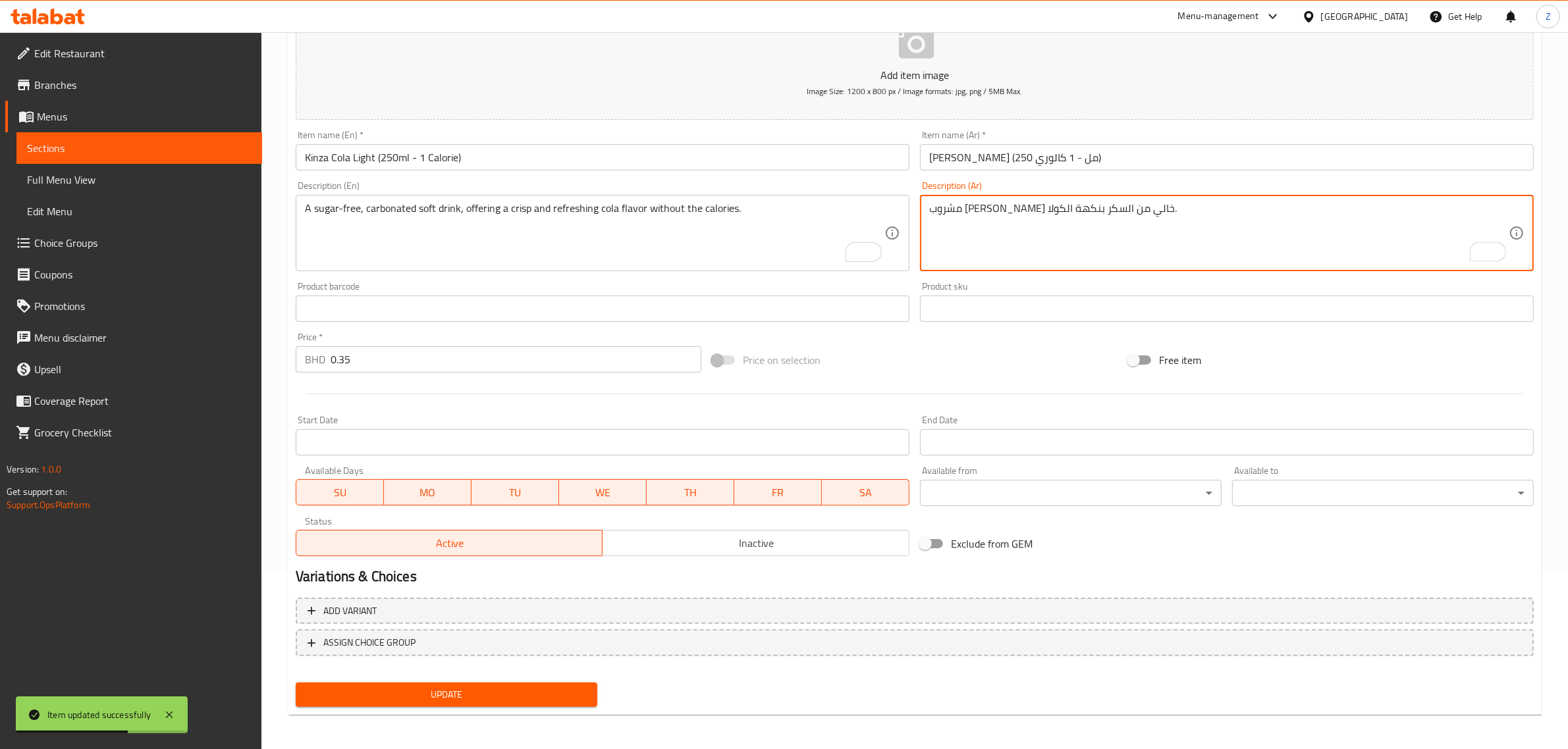
type textarea "مشروب [PERSON_NAME] خالي من السكر بنكهة الكولا."
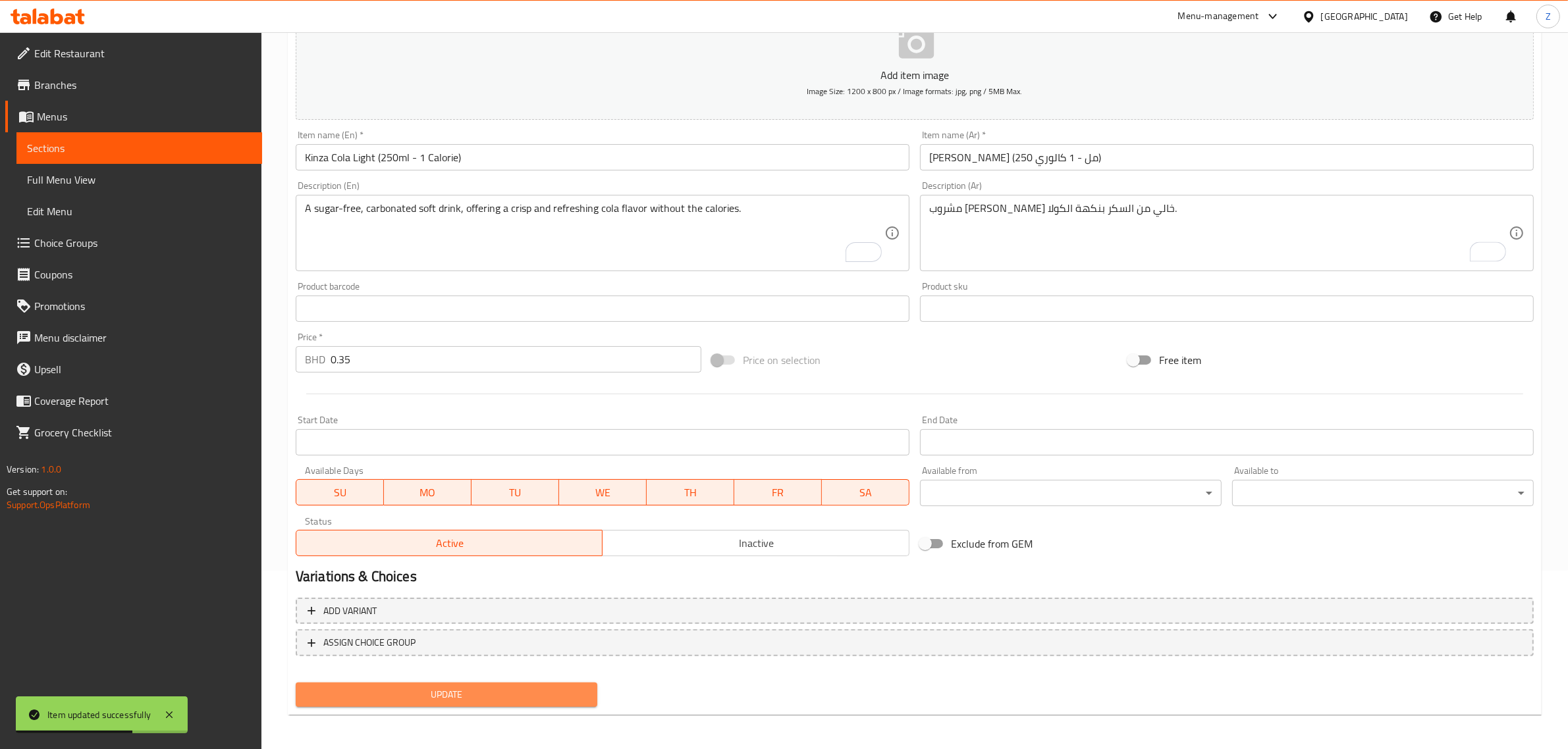
click at [557, 701] on button "Update" at bounding box center [447, 694] width 302 height 24
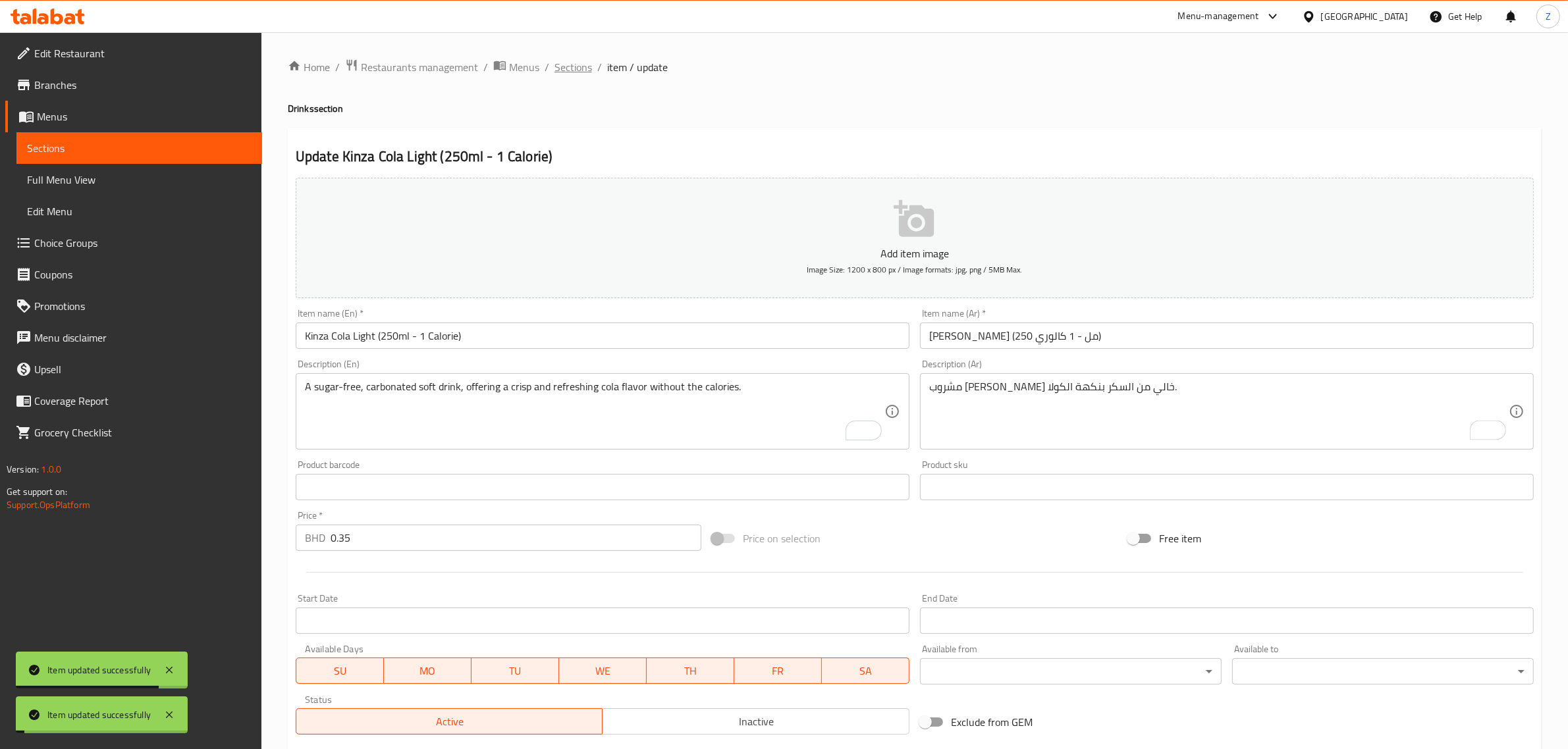
click at [559, 65] on span "Sections" at bounding box center [573, 67] width 37 height 16
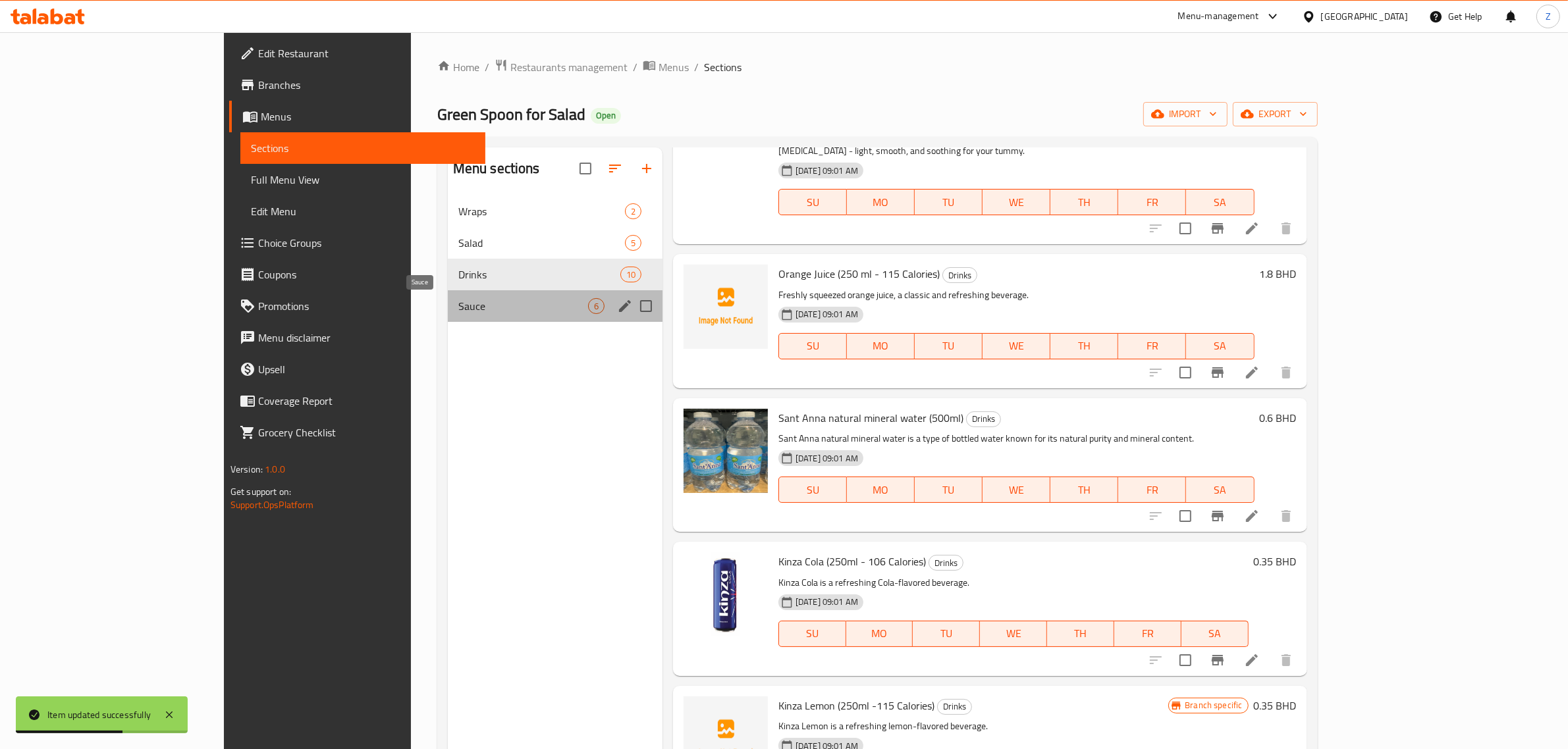
click at [458, 307] on span "Sauce" at bounding box center [523, 306] width 130 height 16
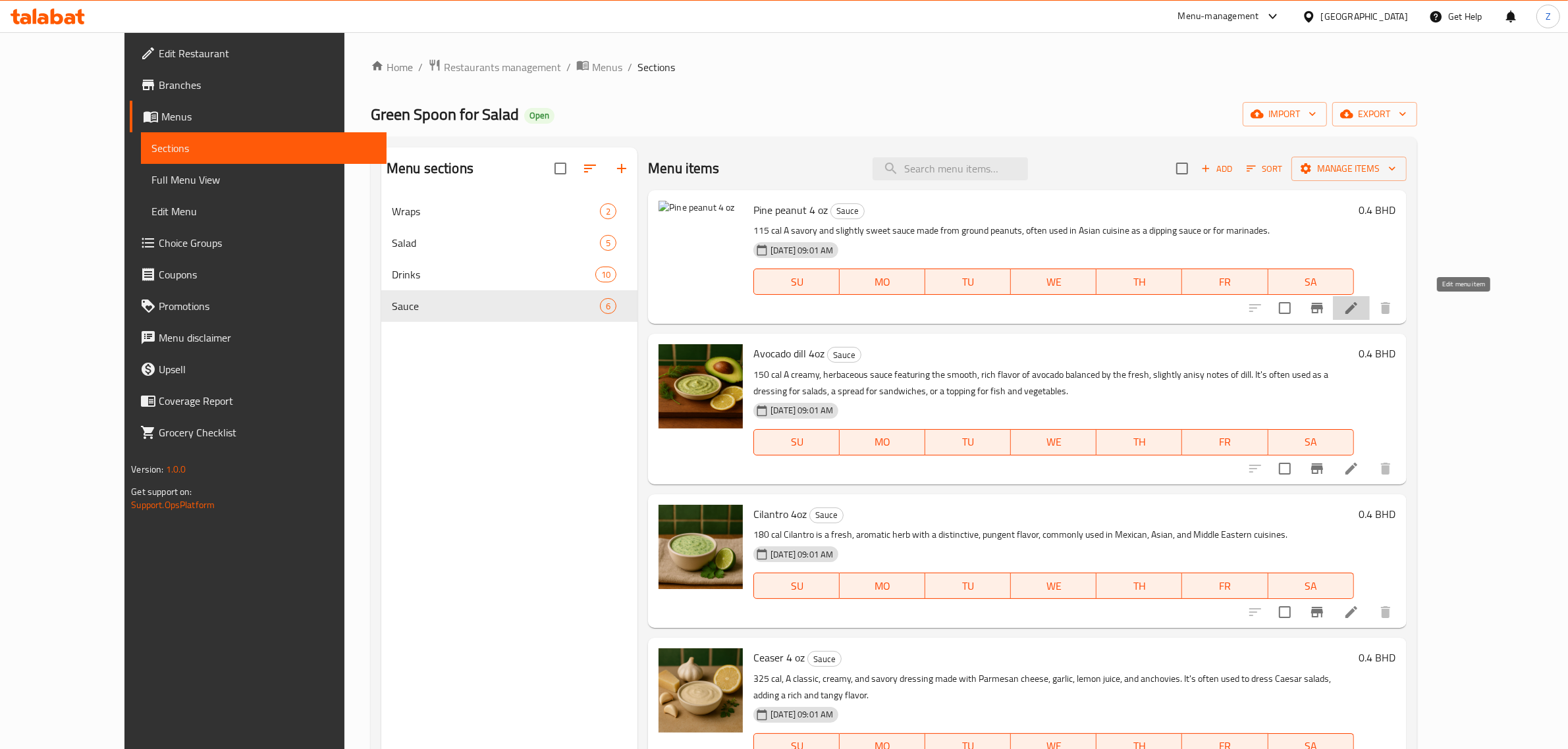
click at [1359, 309] on icon at bounding box center [1351, 307] width 16 height 16
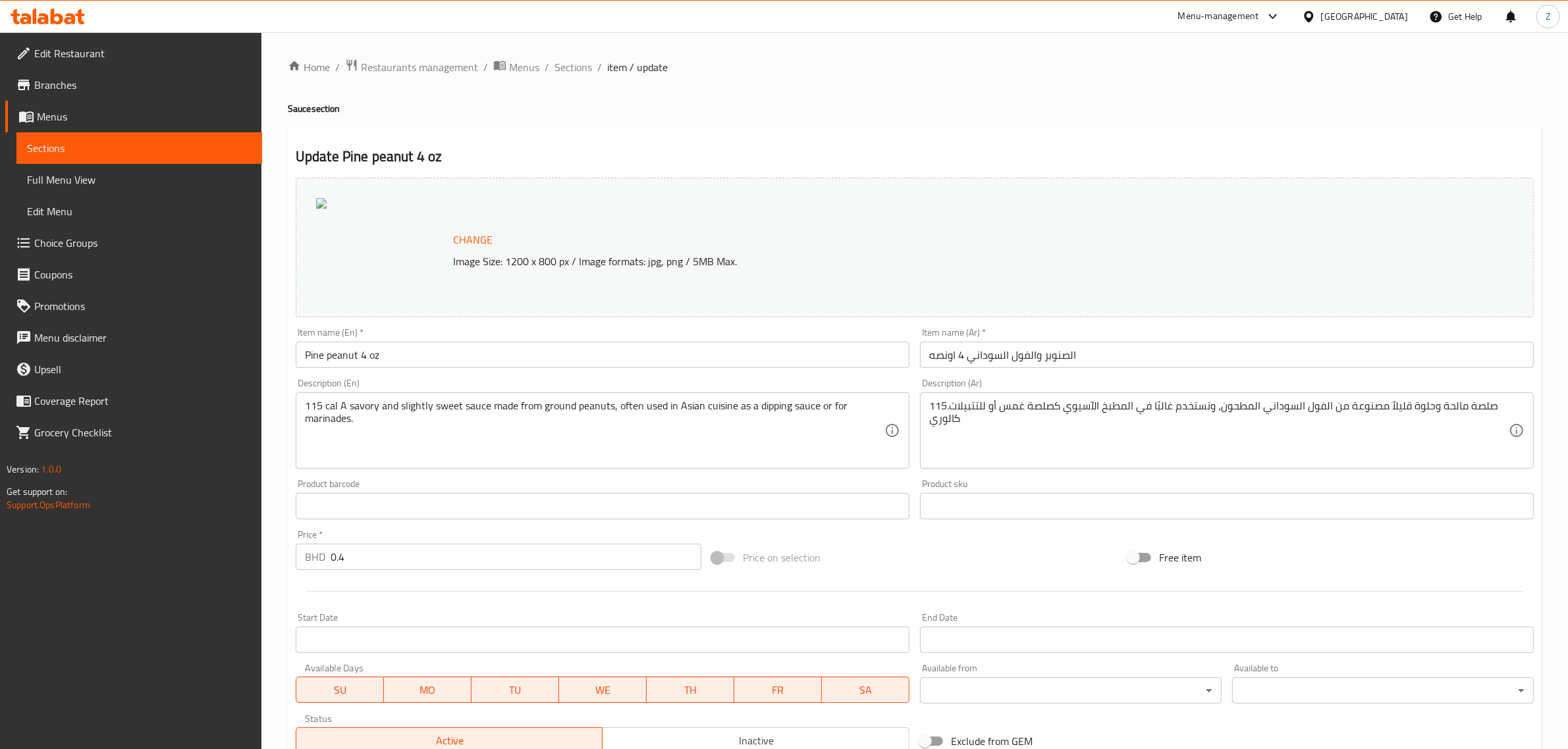
click at [508, 357] on input "Pine peanut 4 oz" at bounding box center [603, 355] width 614 height 27
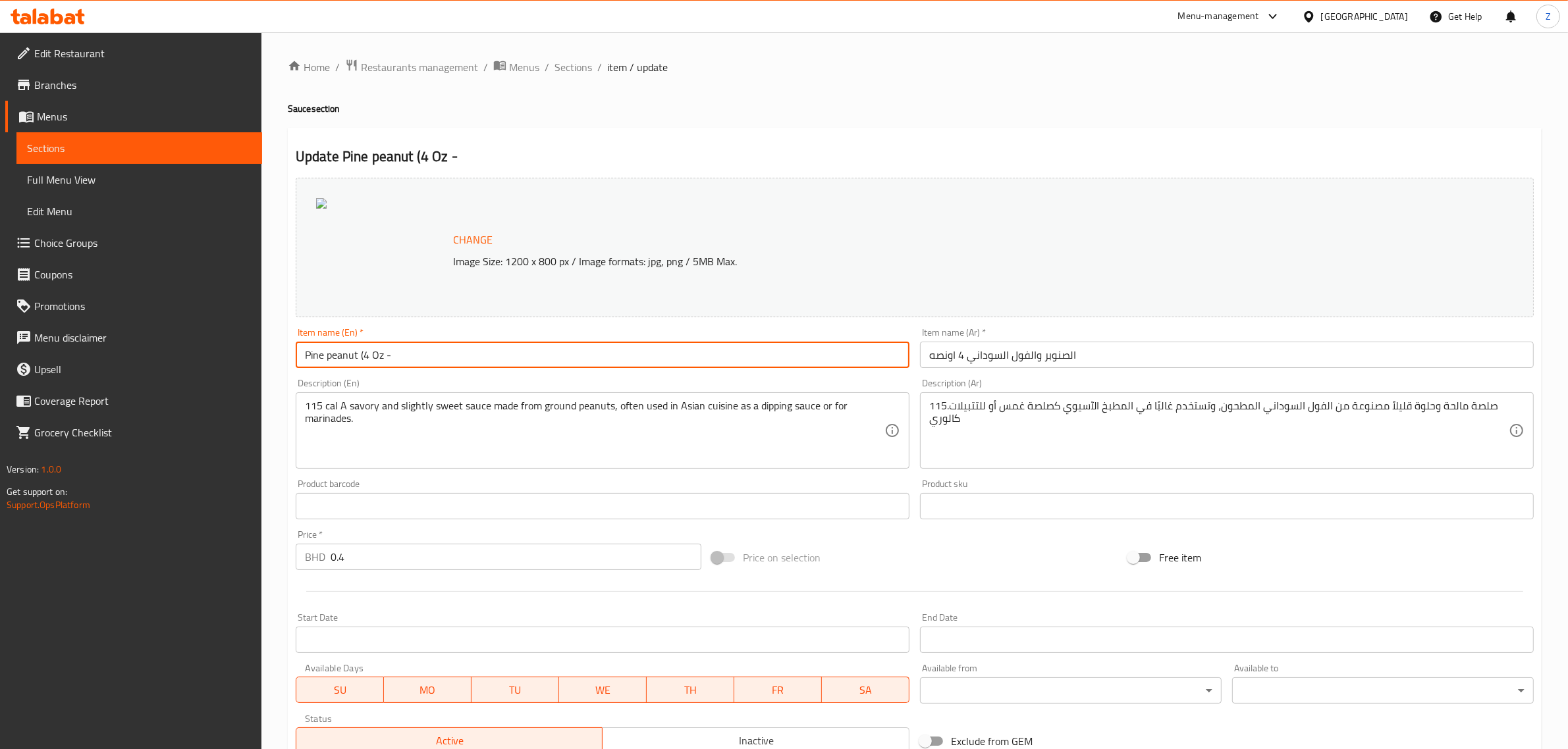
type input "Pine peanut (4 Oz -"
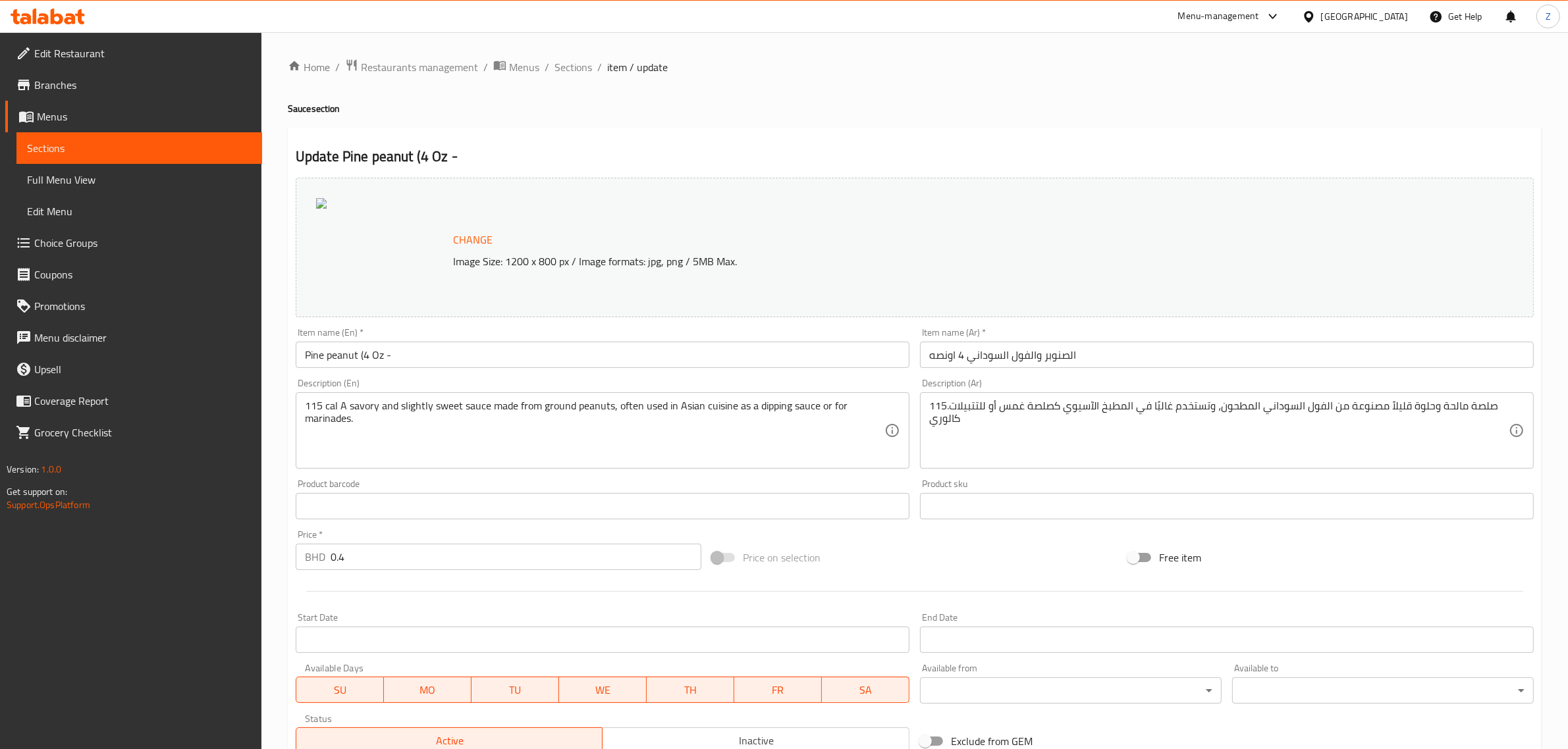
drag, startPoint x: 335, startPoint y: 403, endPoint x: 386, endPoint y: 406, distance: 51.1
drag, startPoint x: 345, startPoint y: 407, endPoint x: 459, endPoint y: 422, distance: 115.0
click at [346, 408] on textarea "115 cal A savory and slightly sweet sauce made from ground peanuts, often used …" at bounding box center [594, 430] width 579 height 62
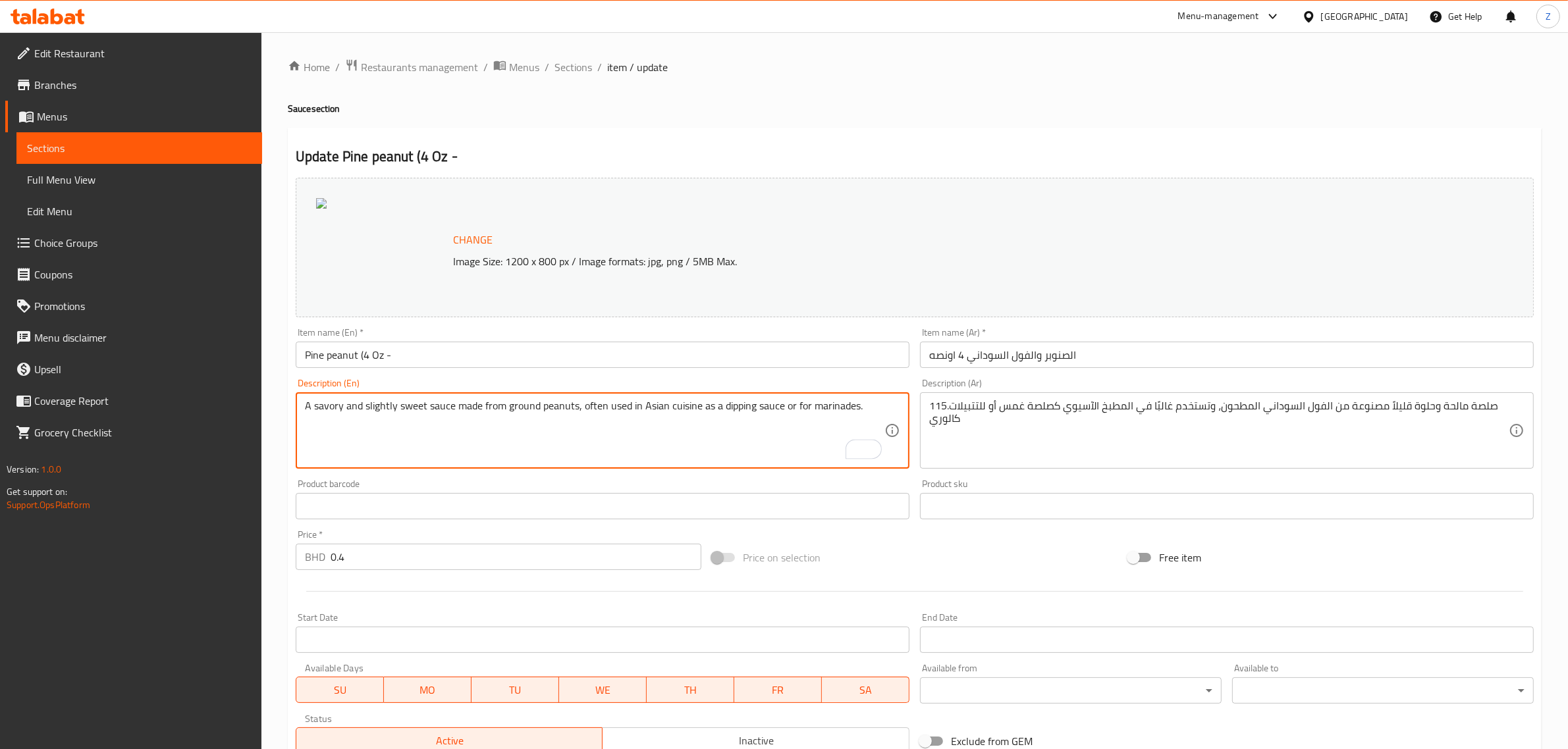
type textarea "A savory and slightly sweet sauce made from ground peanuts, often used in Asian…"
click at [462, 356] on input "Pine peanut (4 Oz -" at bounding box center [603, 355] width 614 height 27
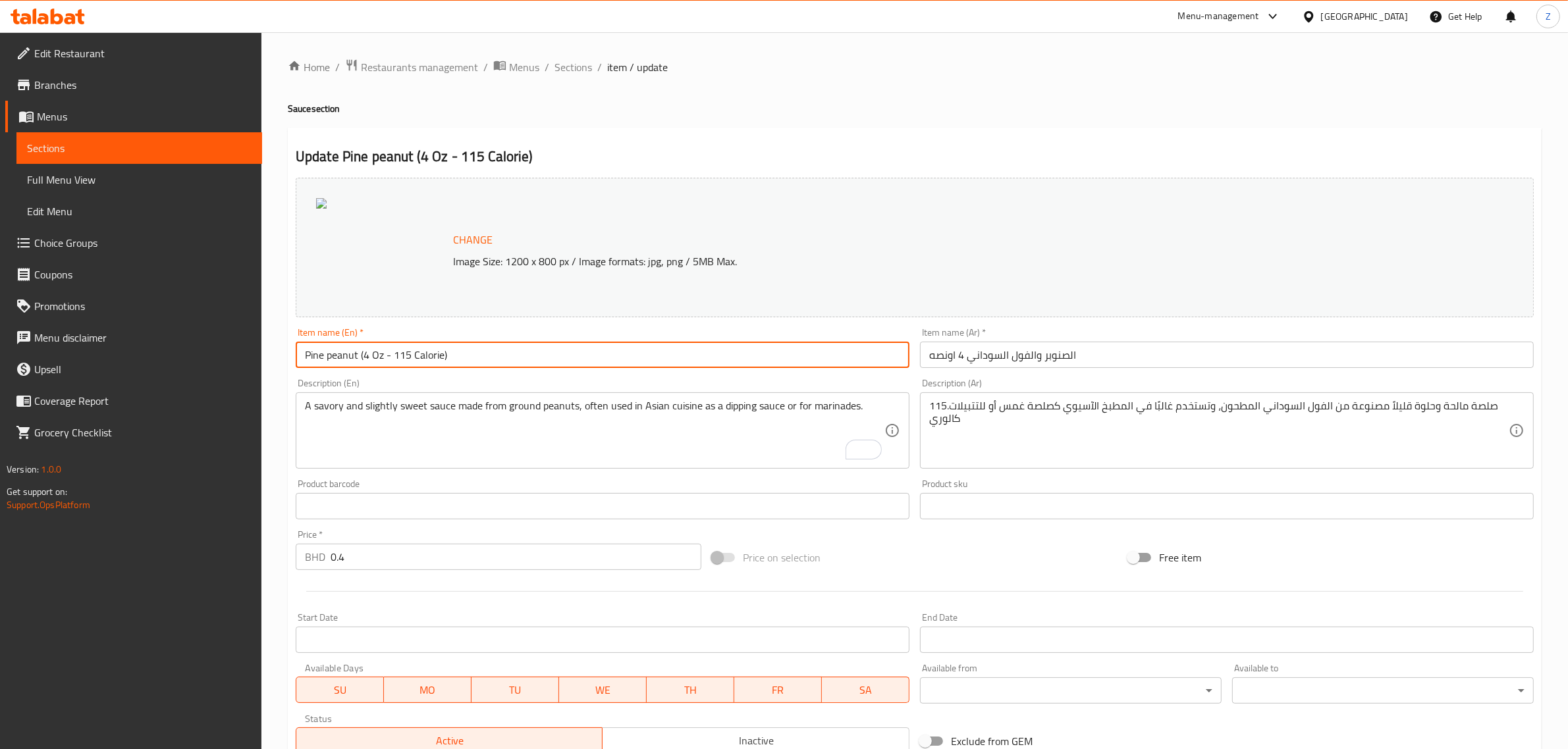
type input "Pine peanut (4 Oz - 115 Calorie)"
click at [961, 356] on input "الصنوبر والفول السوداني 4 اونصه" at bounding box center [1227, 355] width 614 height 27
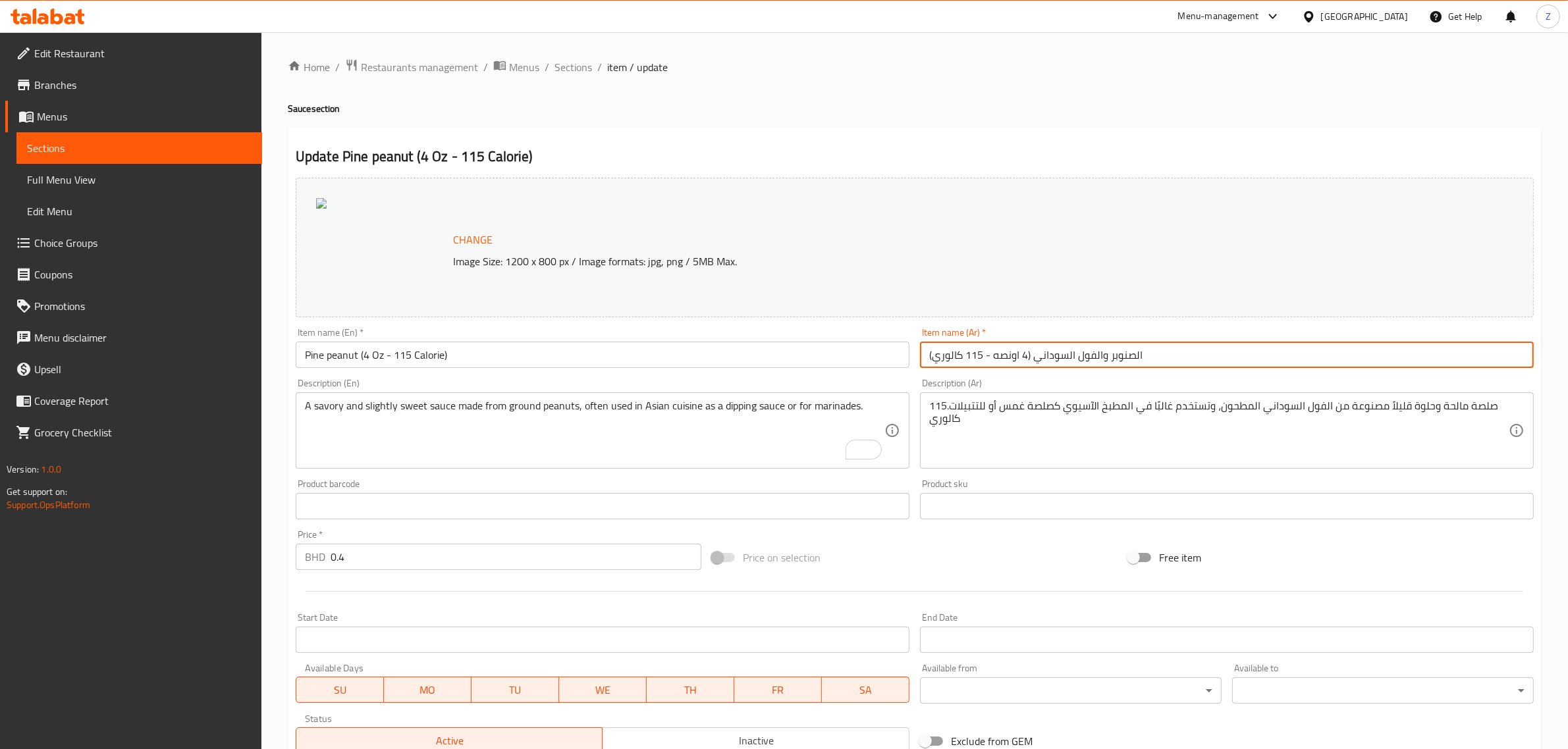
type input "الصنوبر والفول السوداني (4 اونصه - 115 كالوري)"
click at [927, 403] on div "صلصة مالحة وحلوة قليلاً مصنوعة من الفول السوداني المطحون، وتستخدم غالبًا في الم…" at bounding box center [1227, 431] width 614 height 76
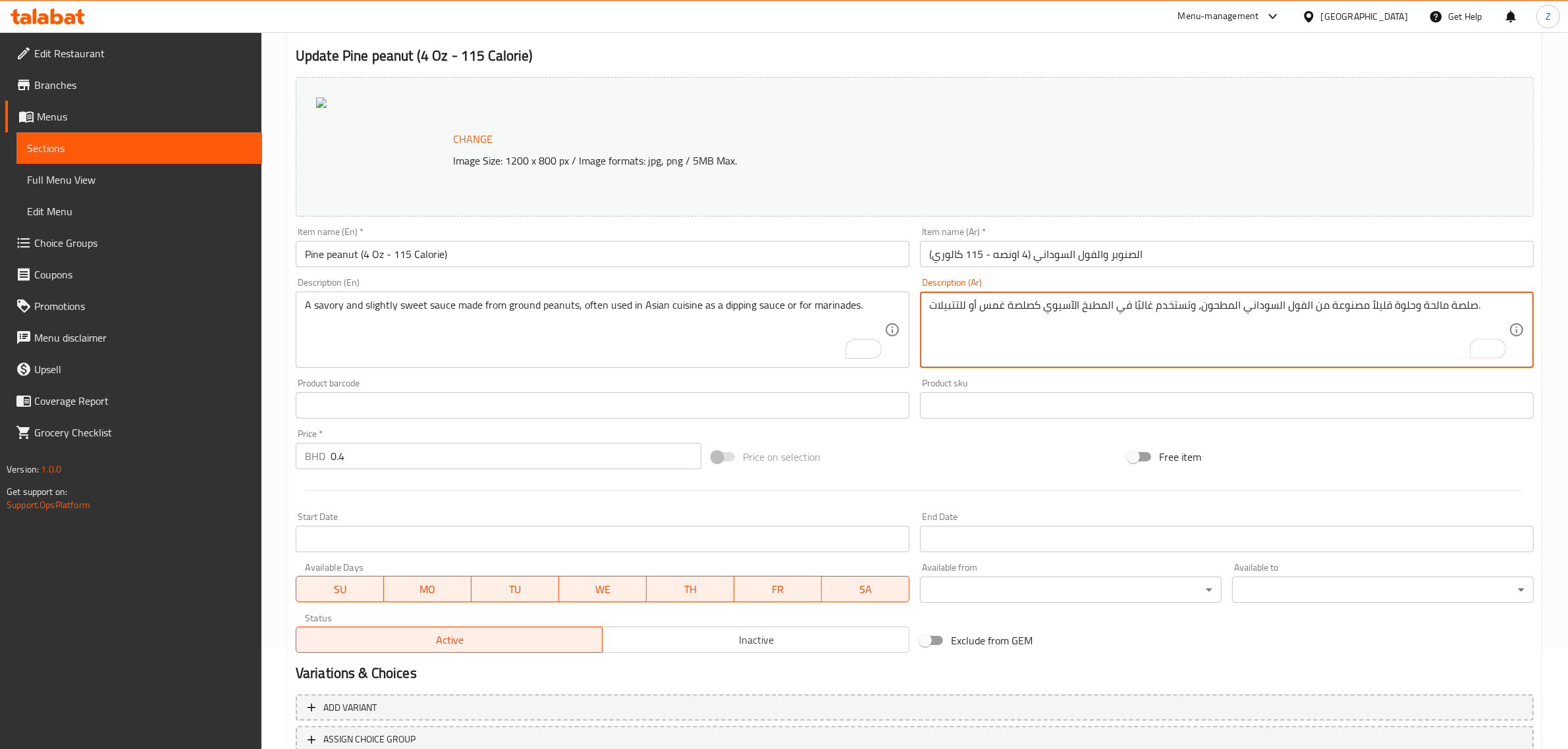
scroll to position [198, 0]
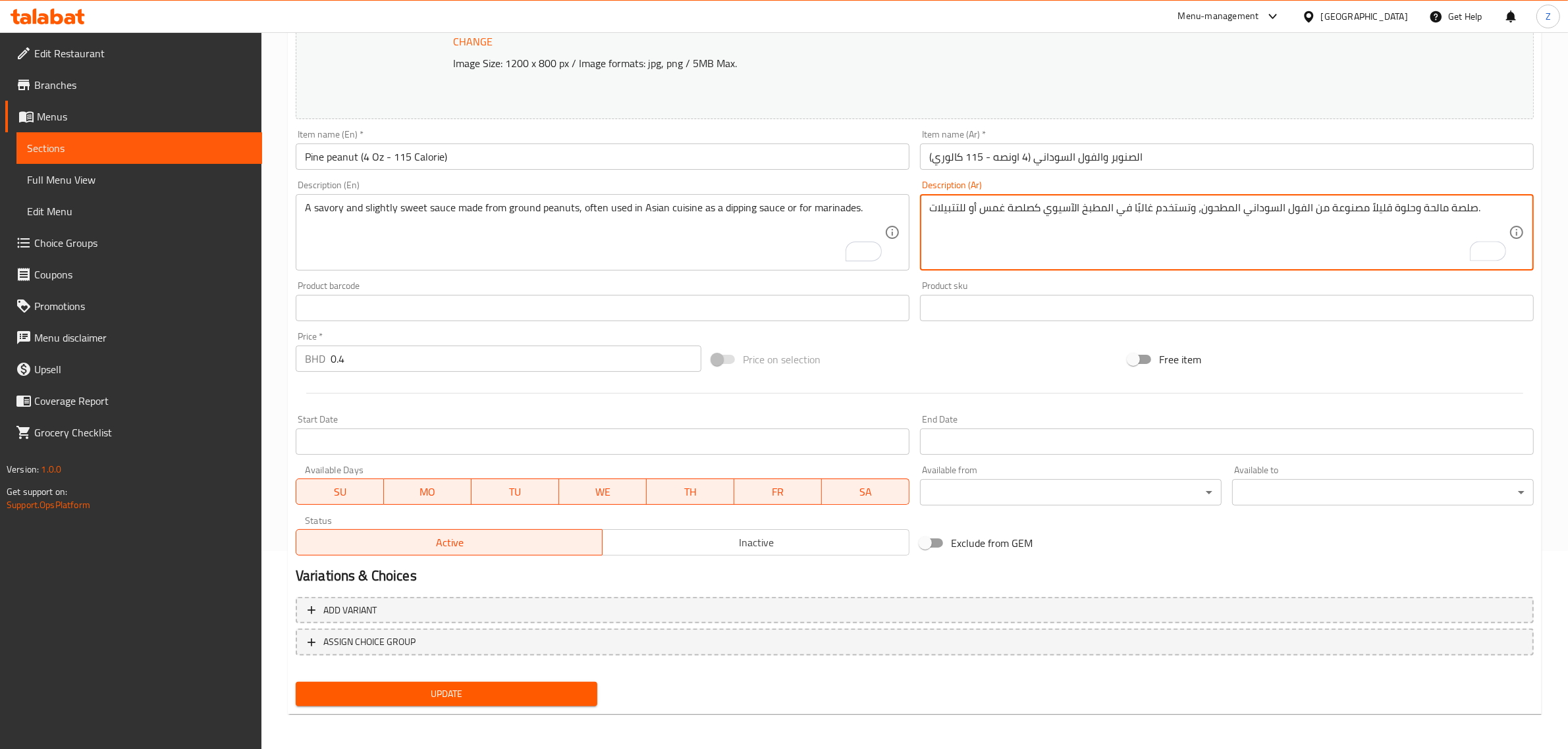
type textarea "صلصة مالحة وحلوة قليلاً مصنوعة من الفول السوداني المطحون، وتستخدم غالبًا في الم…"
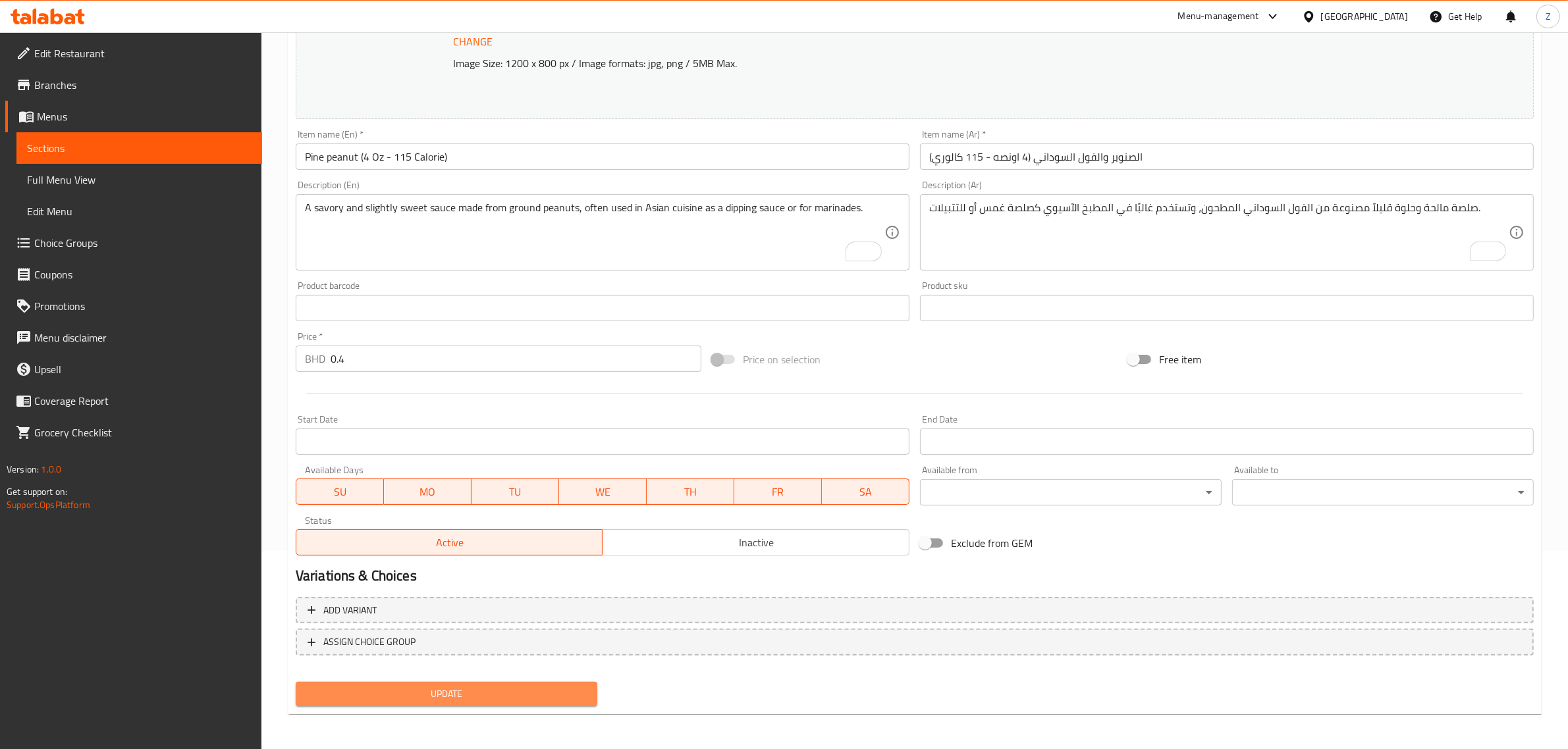
click at [443, 698] on span "Update" at bounding box center [447, 694] width 281 height 17
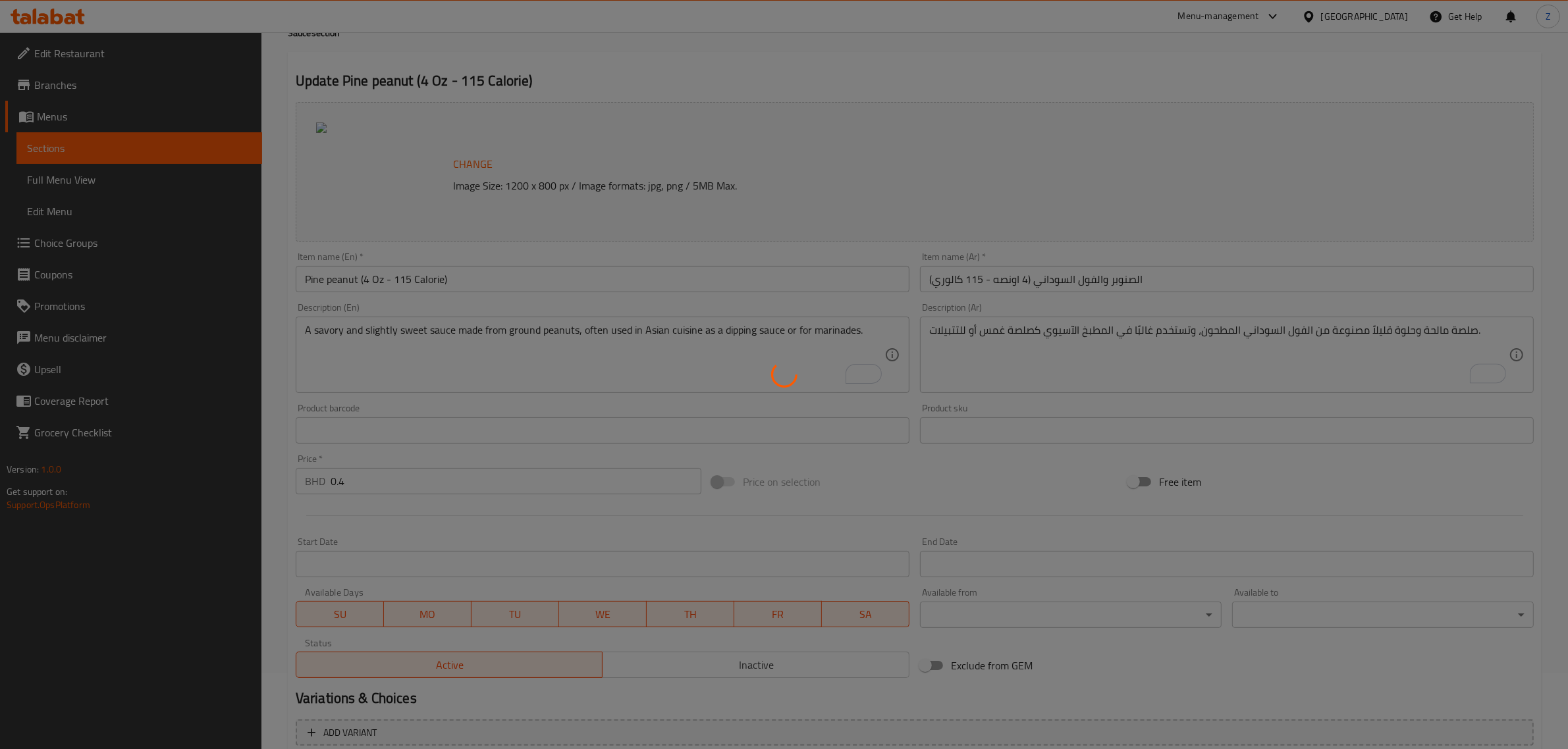
scroll to position [0, 0]
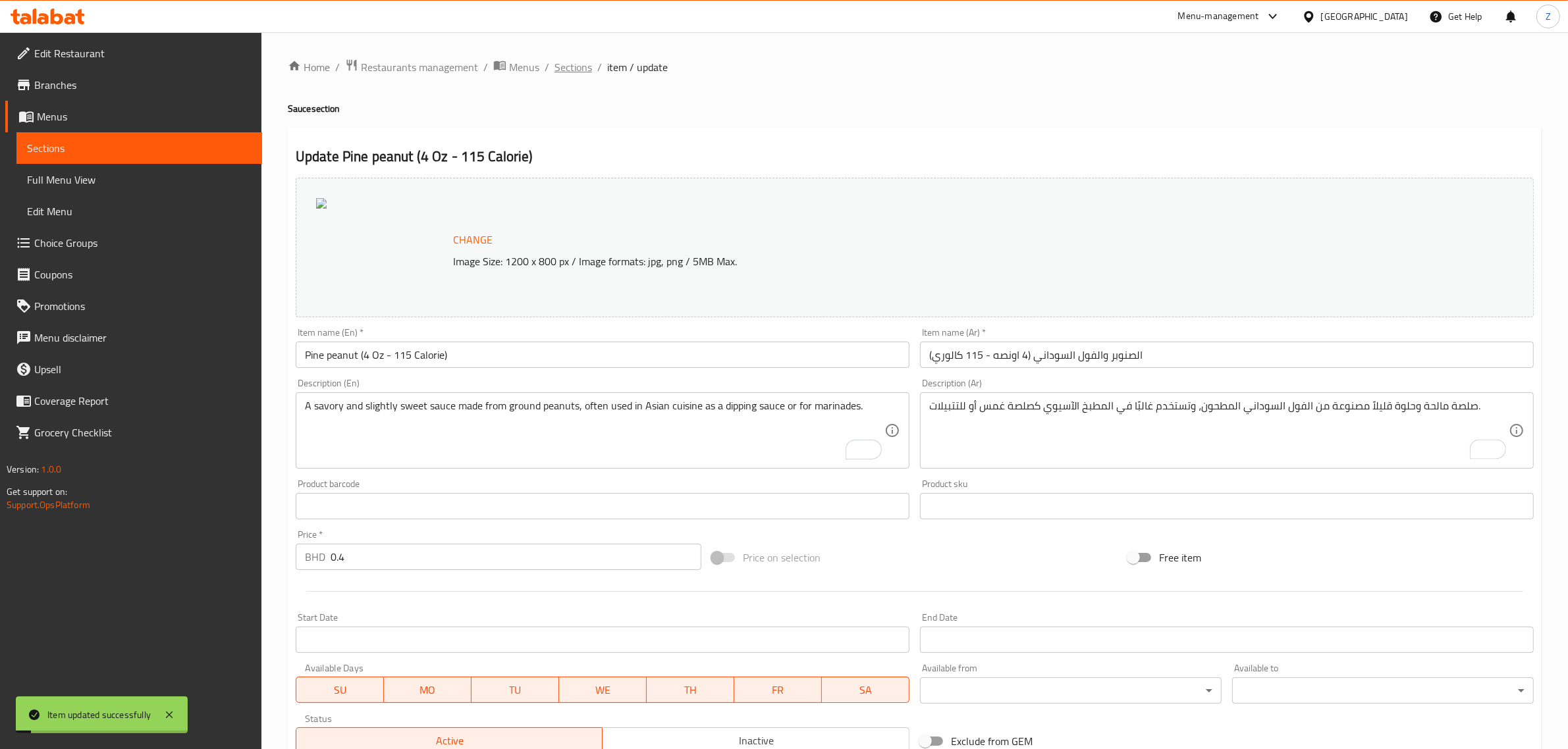
click at [571, 61] on span "Sections" at bounding box center [573, 67] width 37 height 16
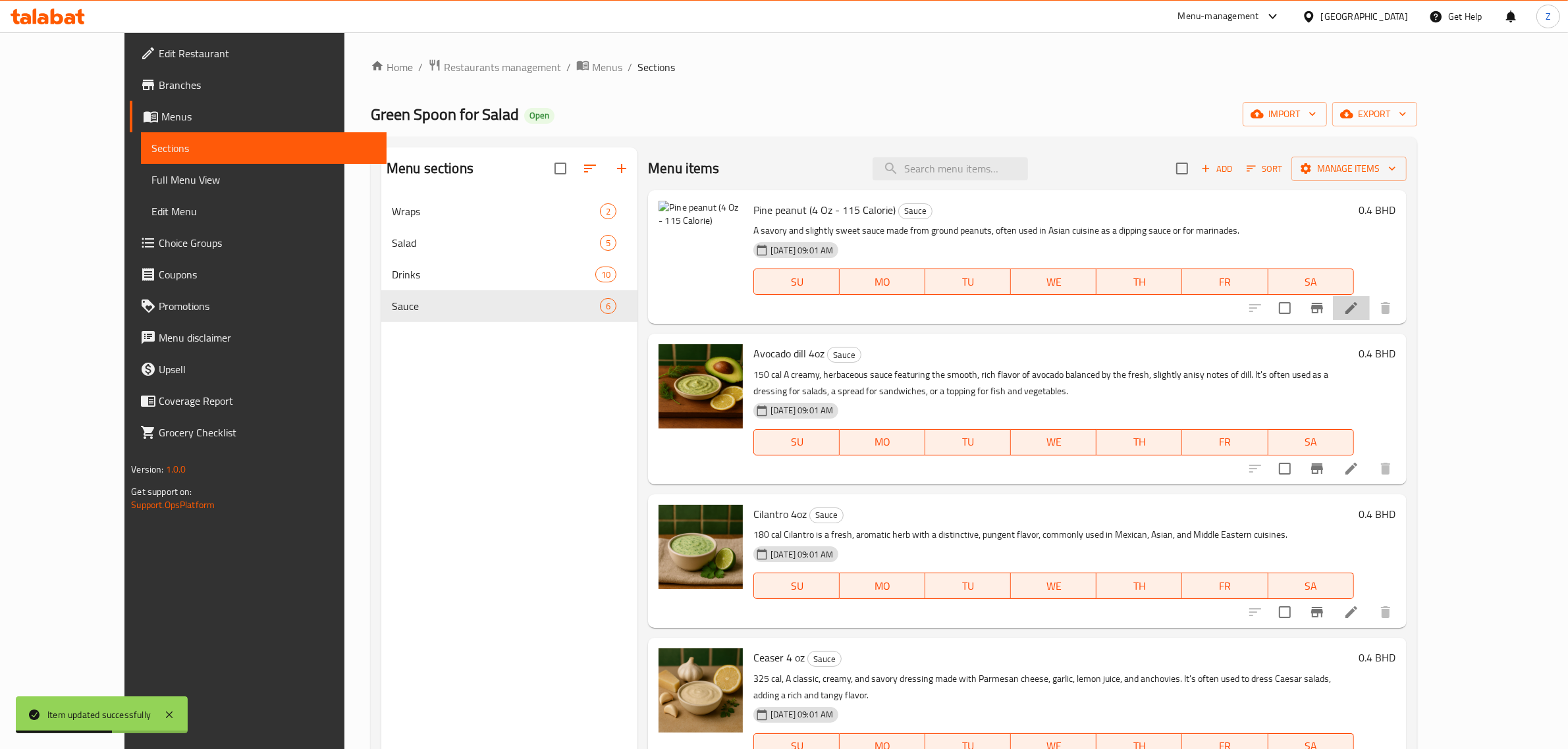
click at [1357, 309] on icon at bounding box center [1351, 308] width 12 height 12
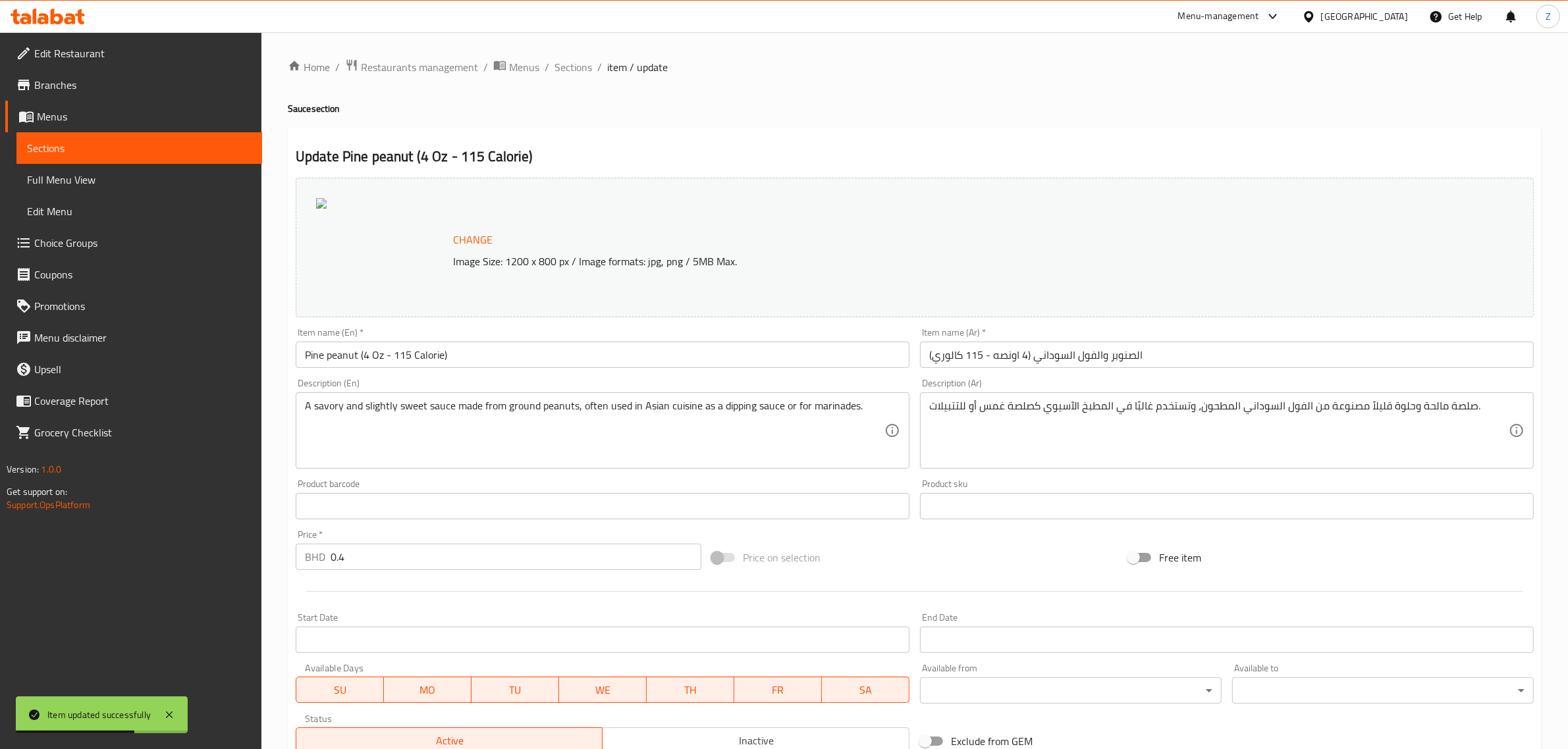
click at [487, 363] on input "Pine peanut (4 Oz - 115 Calorie)" at bounding box center [603, 355] width 614 height 27
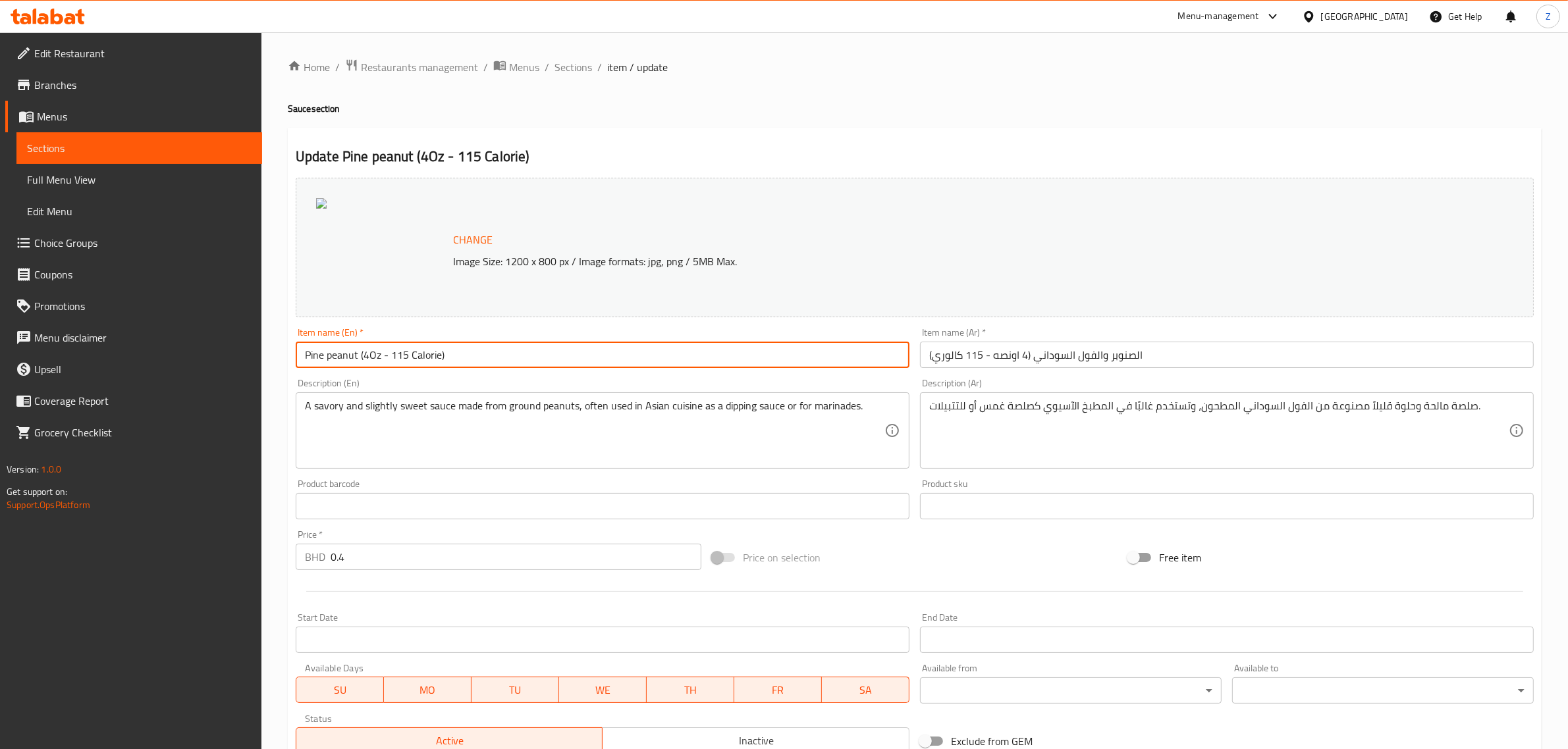
type input "Pine peanut (4 Oz - 115 Calorie)"
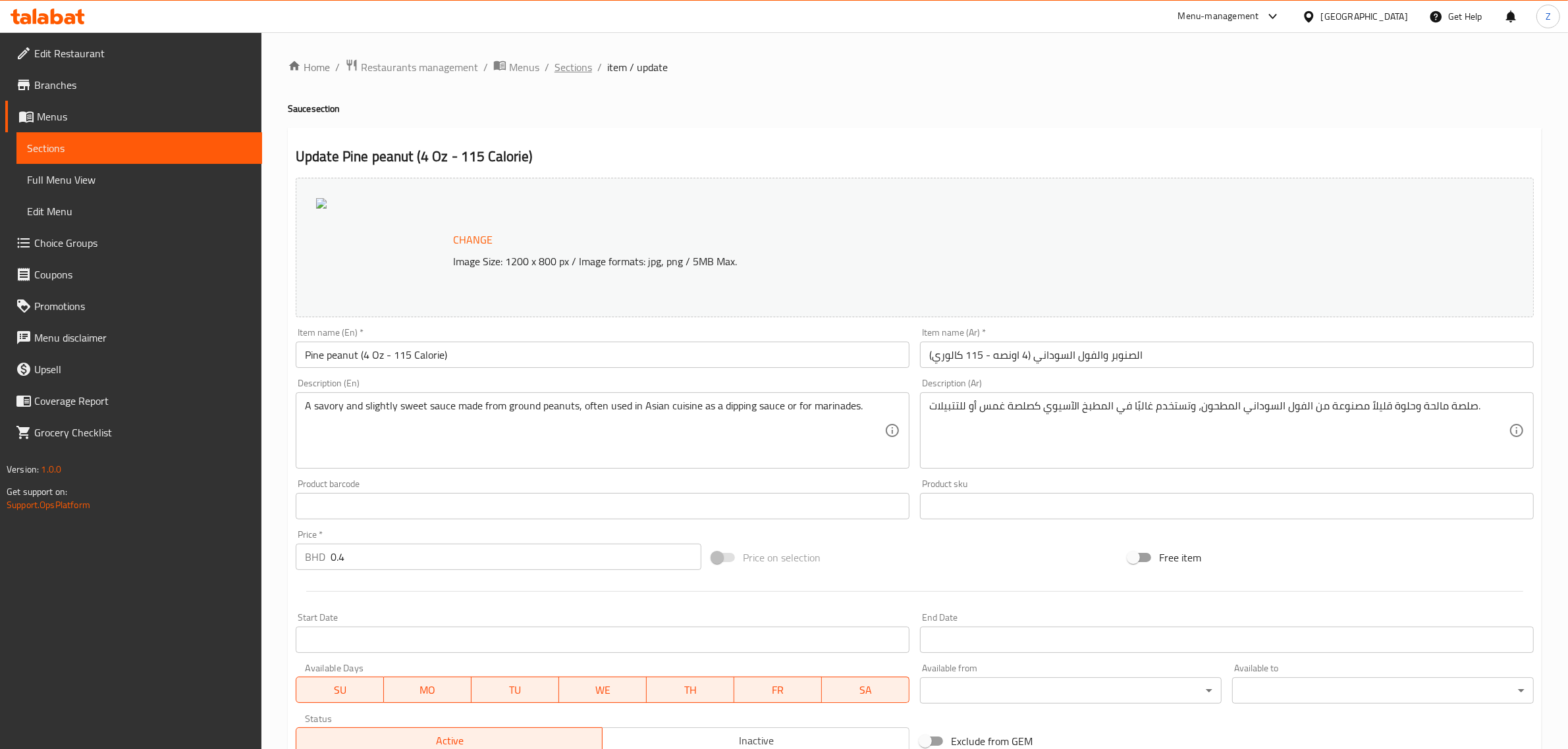
click at [562, 65] on span "Sections" at bounding box center [573, 67] width 37 height 16
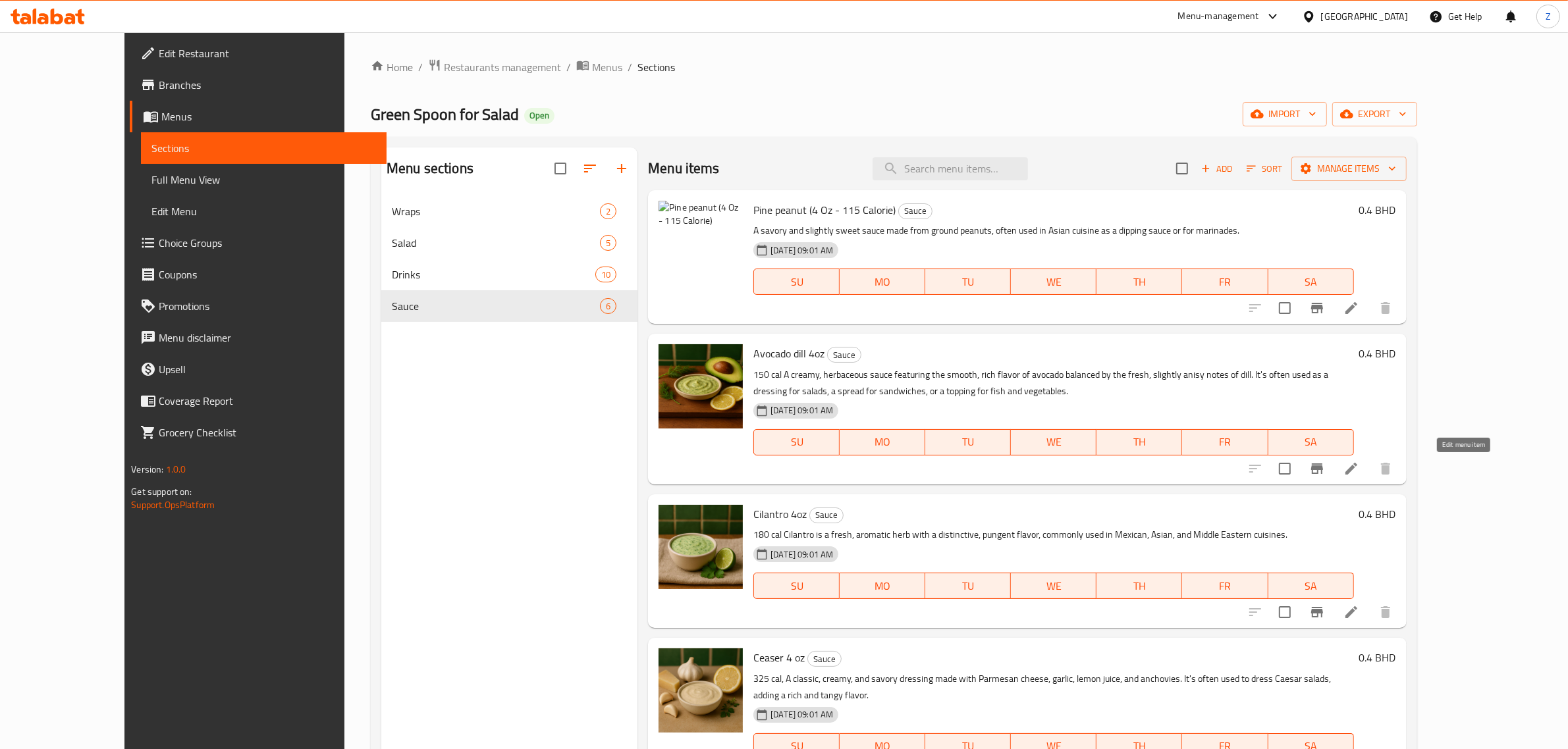
click at [1359, 467] on icon at bounding box center [1351, 468] width 16 height 16
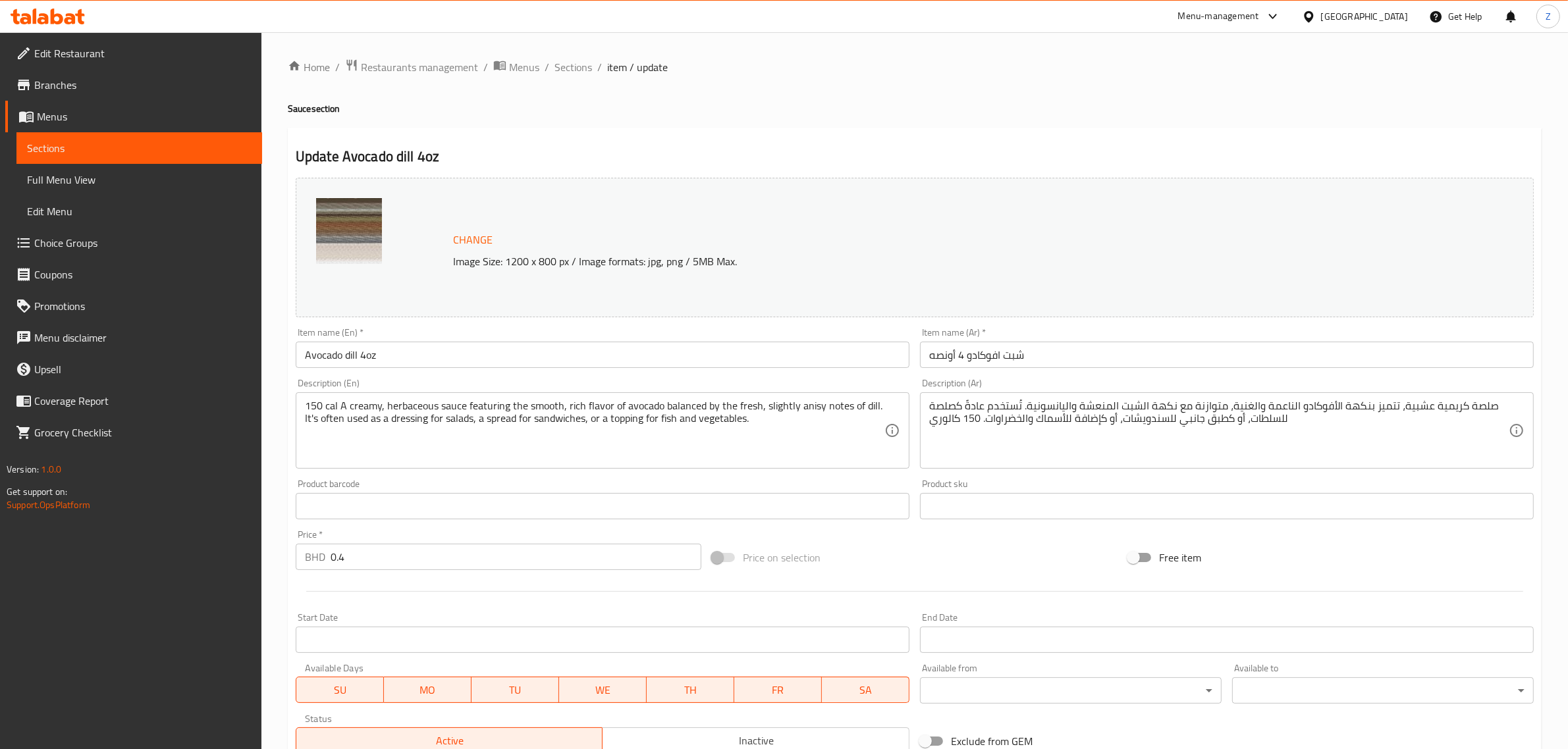
drag, startPoint x: 514, startPoint y: 356, endPoint x: 515, endPoint y: 370, distance: 14.0
click at [515, 356] on input "Avocado dill 4oz" at bounding box center [603, 355] width 614 height 27
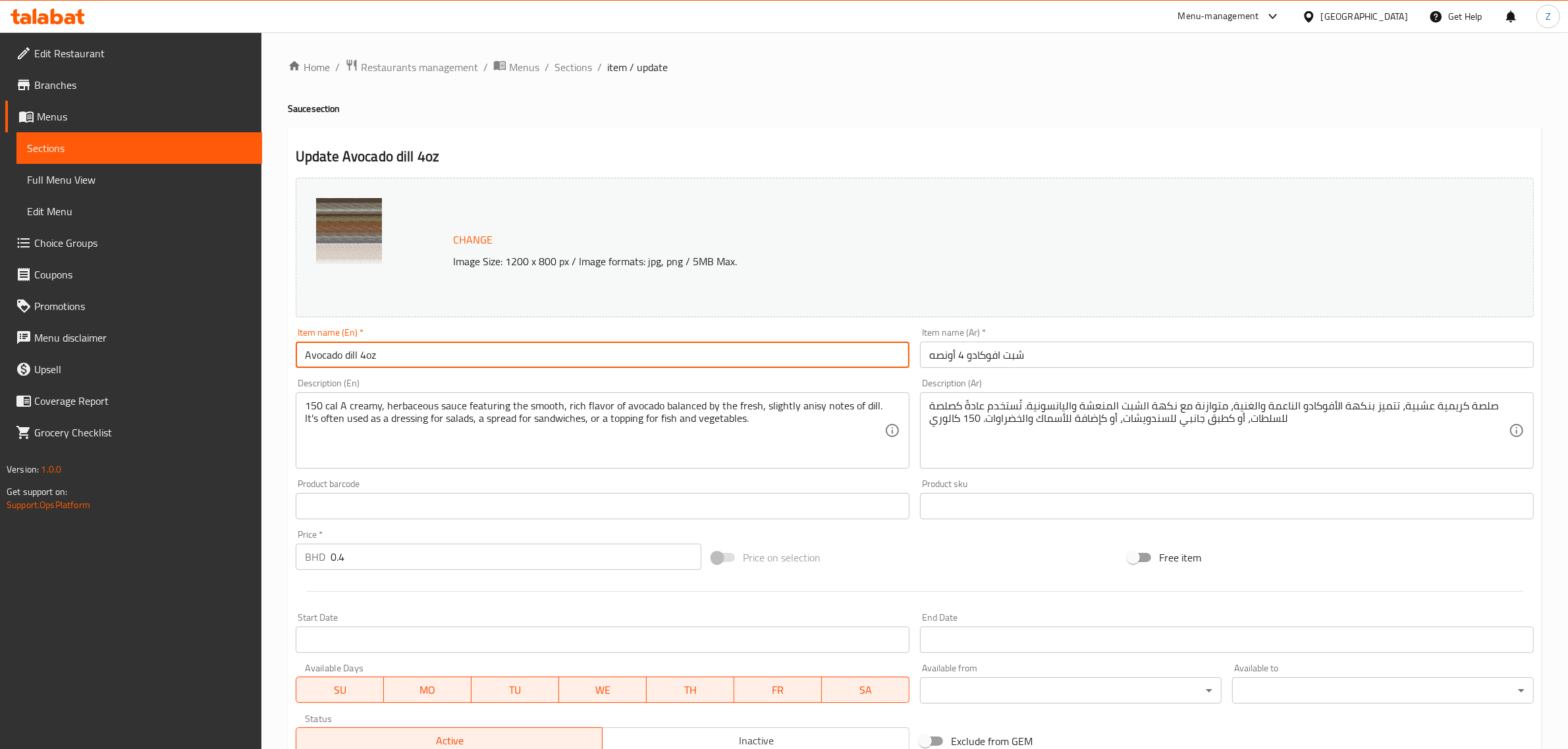
paste input "(4 Oz - 115 Calorie)"
type input "Avocado dill (4 Oz - 150 Calorie)"
click at [1091, 357] on input "شبت افوكادو 4 أونصه" at bounding box center [1227, 355] width 614 height 27
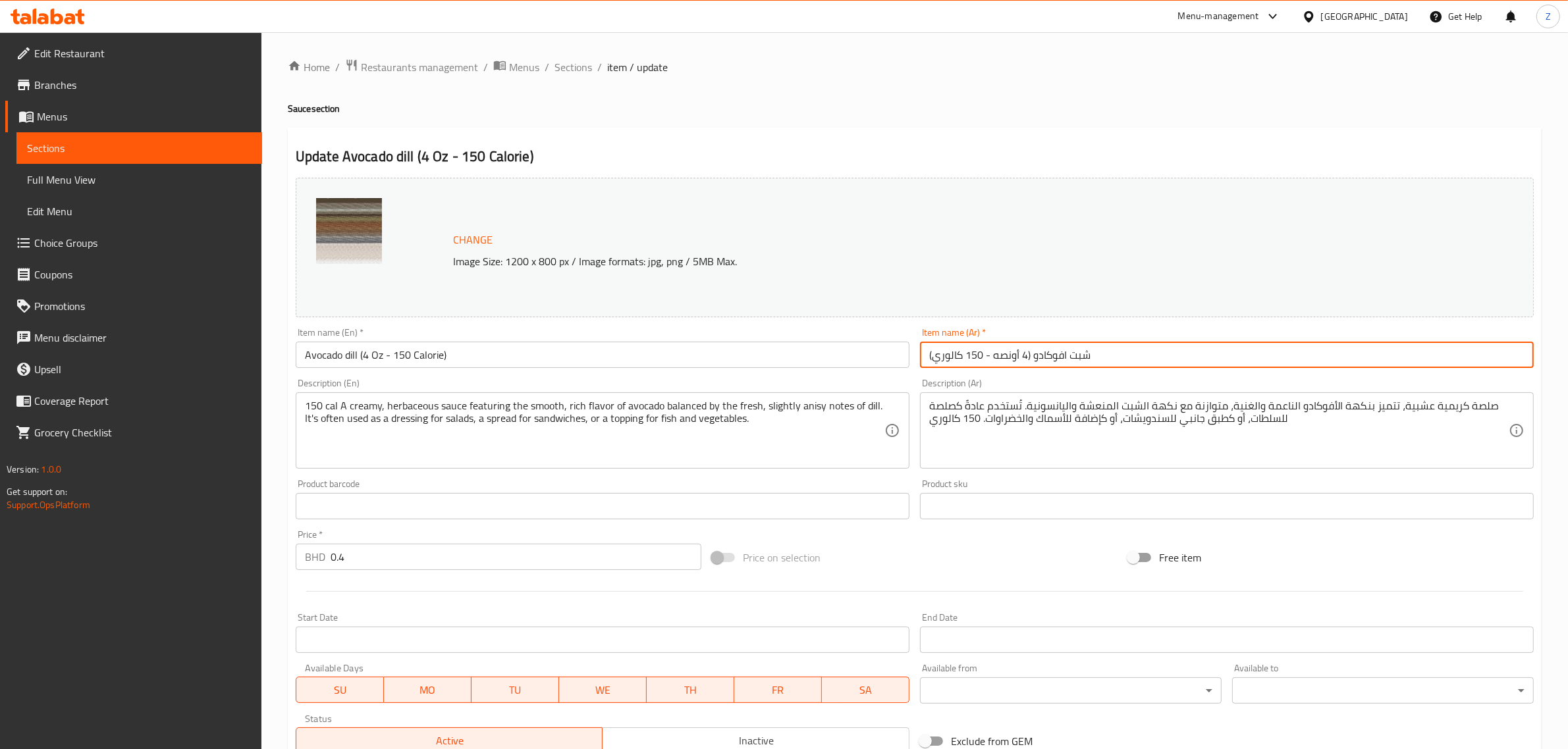
type input "شبت افوكادو (4 أونصه - 150 كالوري)"
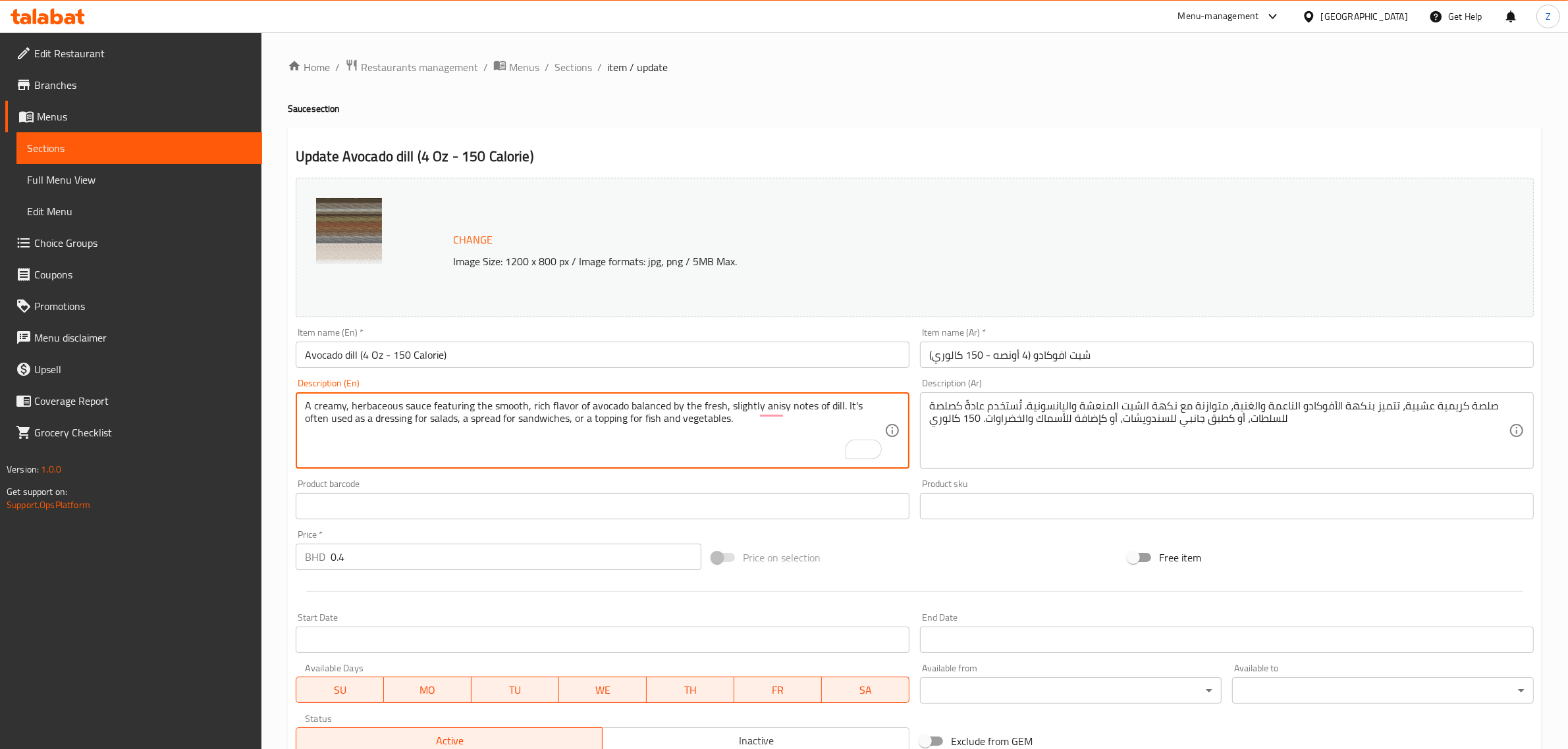
type textarea "A creamy, herbaceous sauce featuring the smooth, rich flavor of avocado balance…"
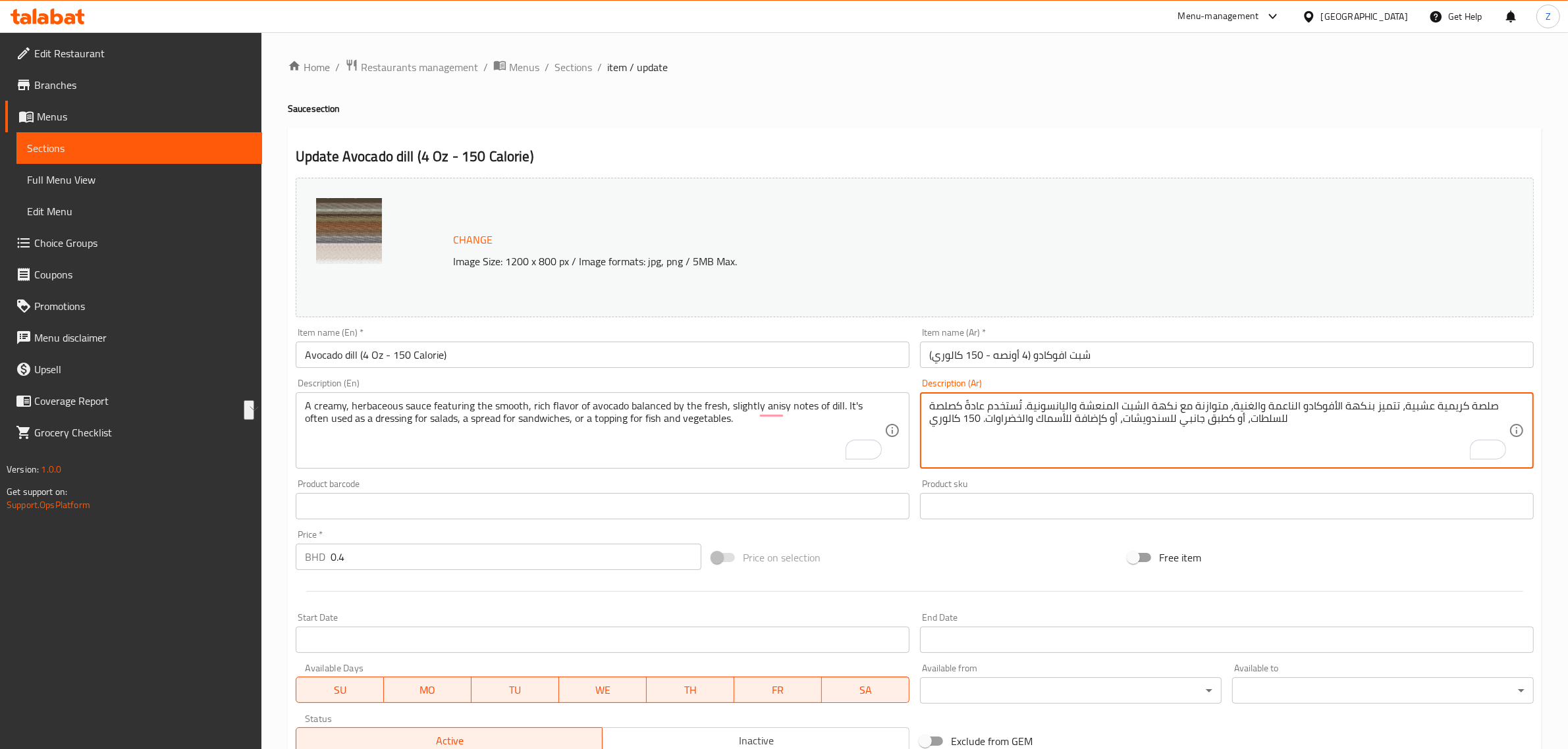
click at [1003, 425] on textarea "صلصة كريمية عشبية، تتميز بنكهة الأفوكادو الناعمة والغنية، متوازنة مع نكهة الشبت…" at bounding box center [1218, 430] width 579 height 62
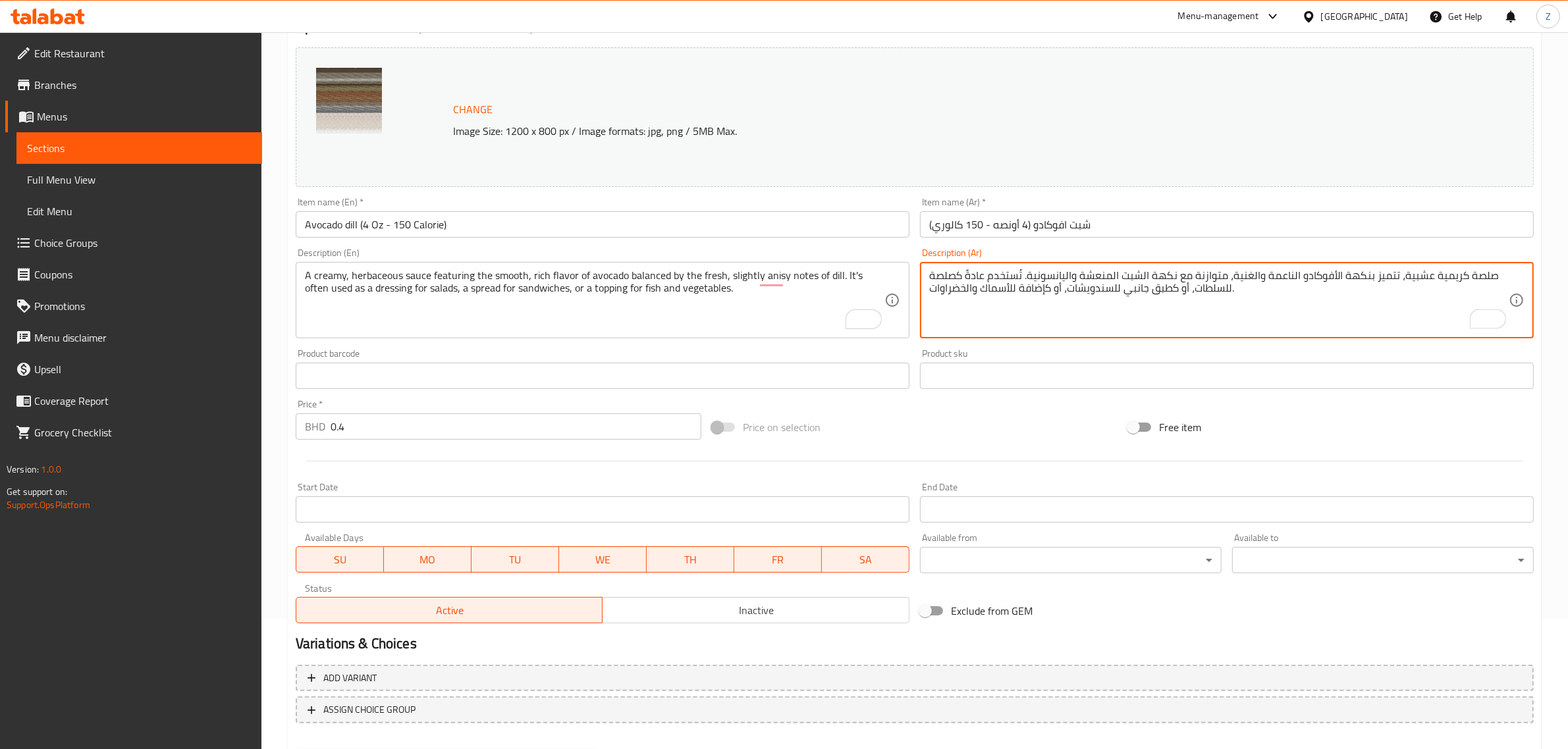
scroll to position [198, 0]
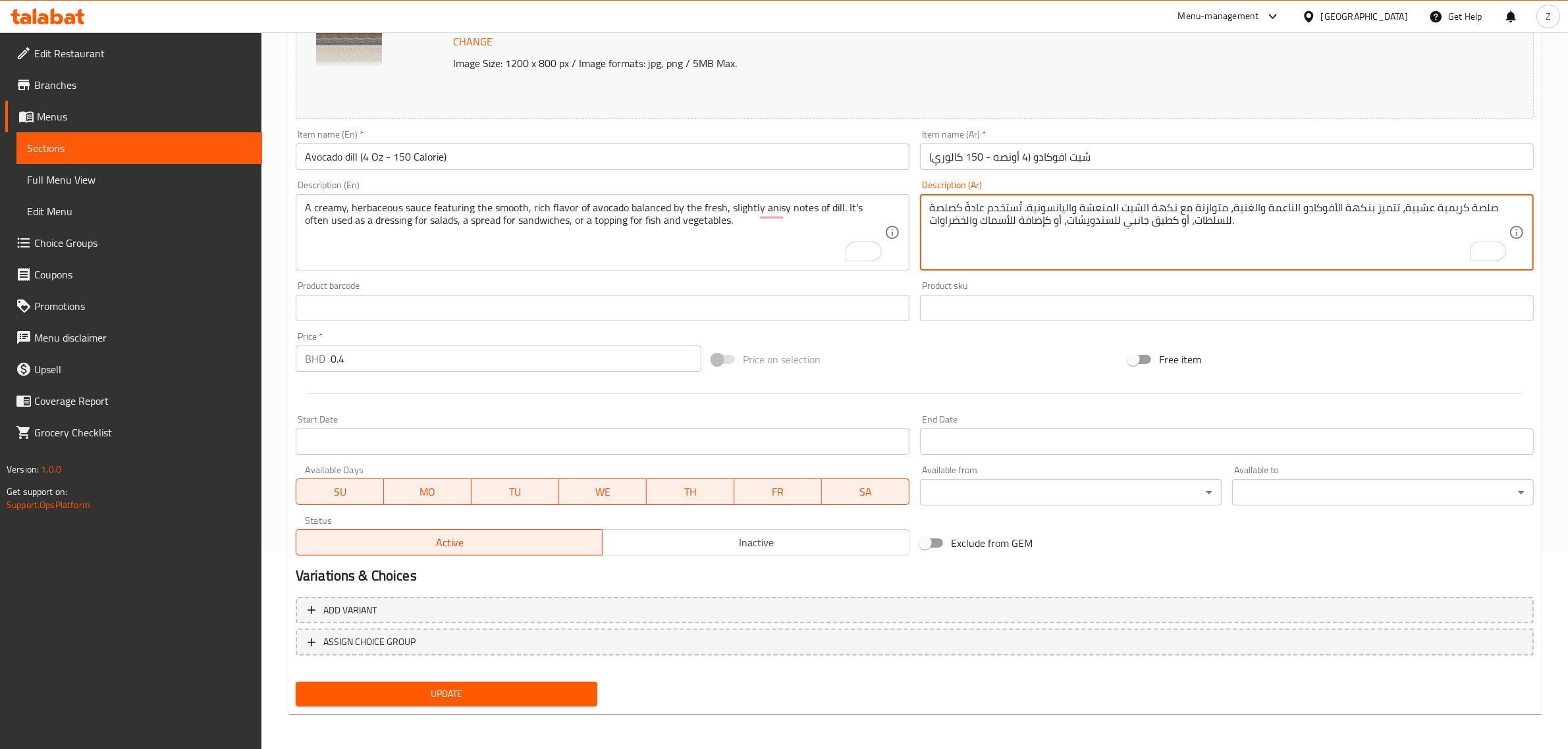
type textarea "صلصة كريمية عشبية، تتميز بنكهة الأفوكادو الناعمة والغنية، متوازنة مع نكهة الشبت…"
click at [432, 698] on span "Update" at bounding box center [447, 694] width 281 height 17
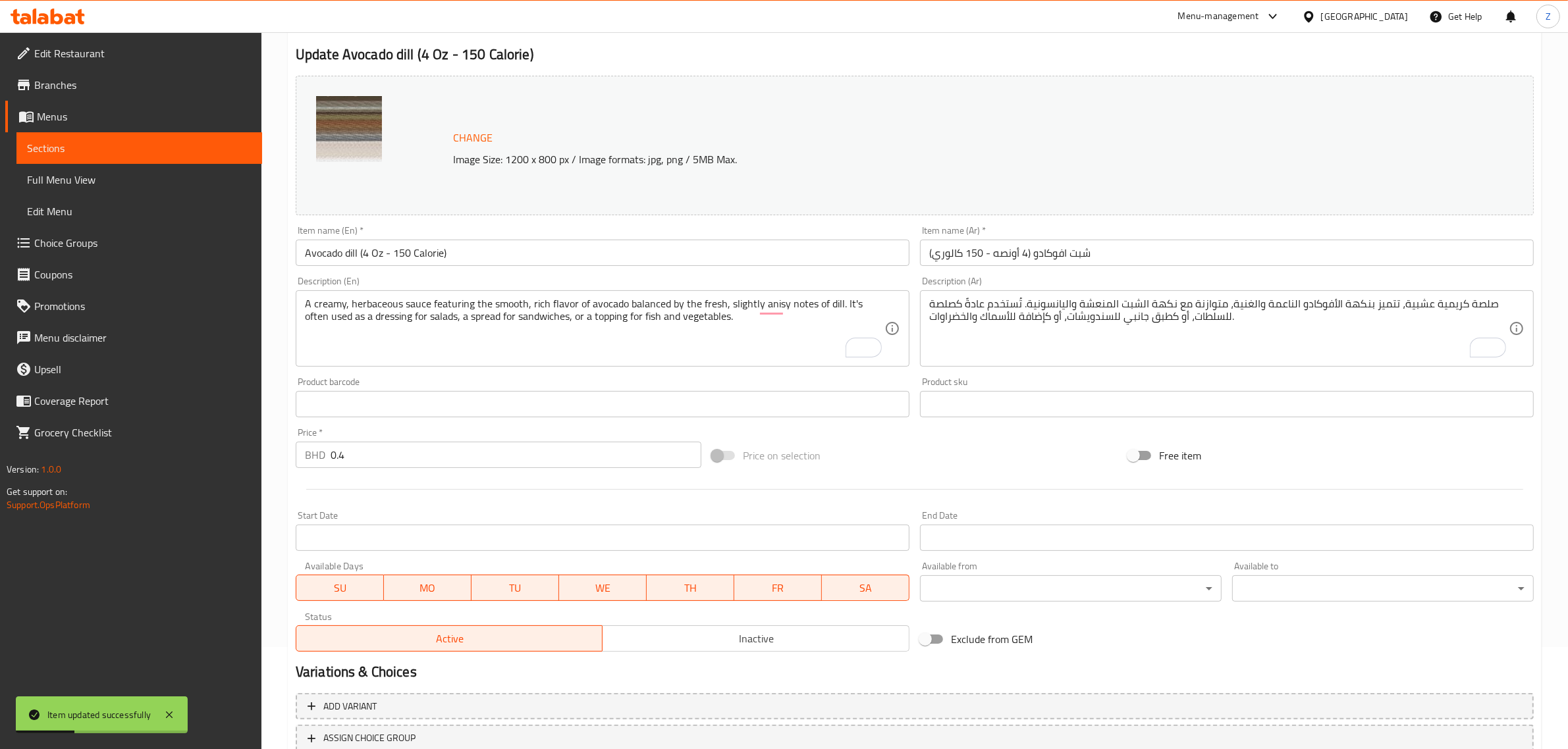
scroll to position [0, 0]
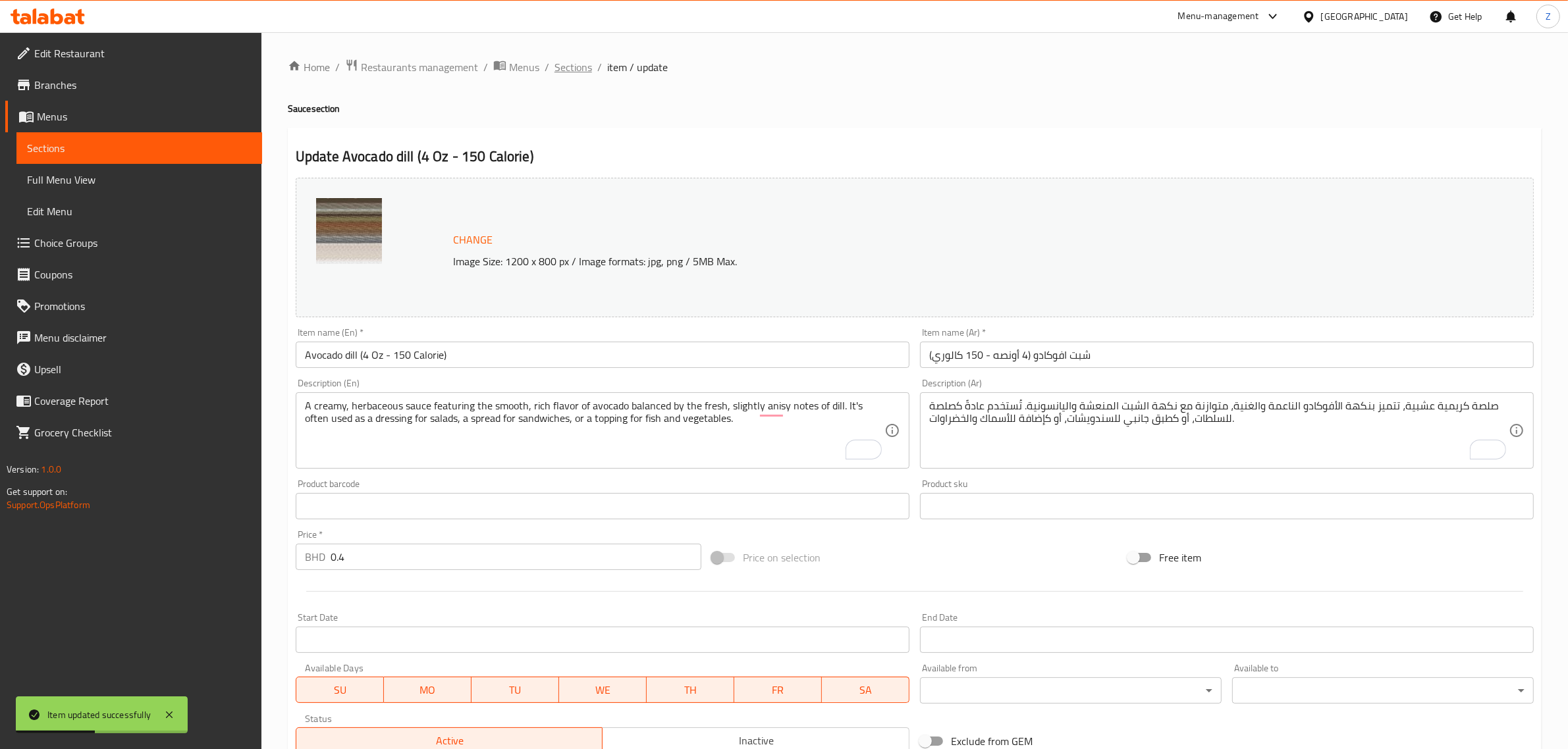
click at [578, 66] on span "Sections" at bounding box center [573, 67] width 37 height 16
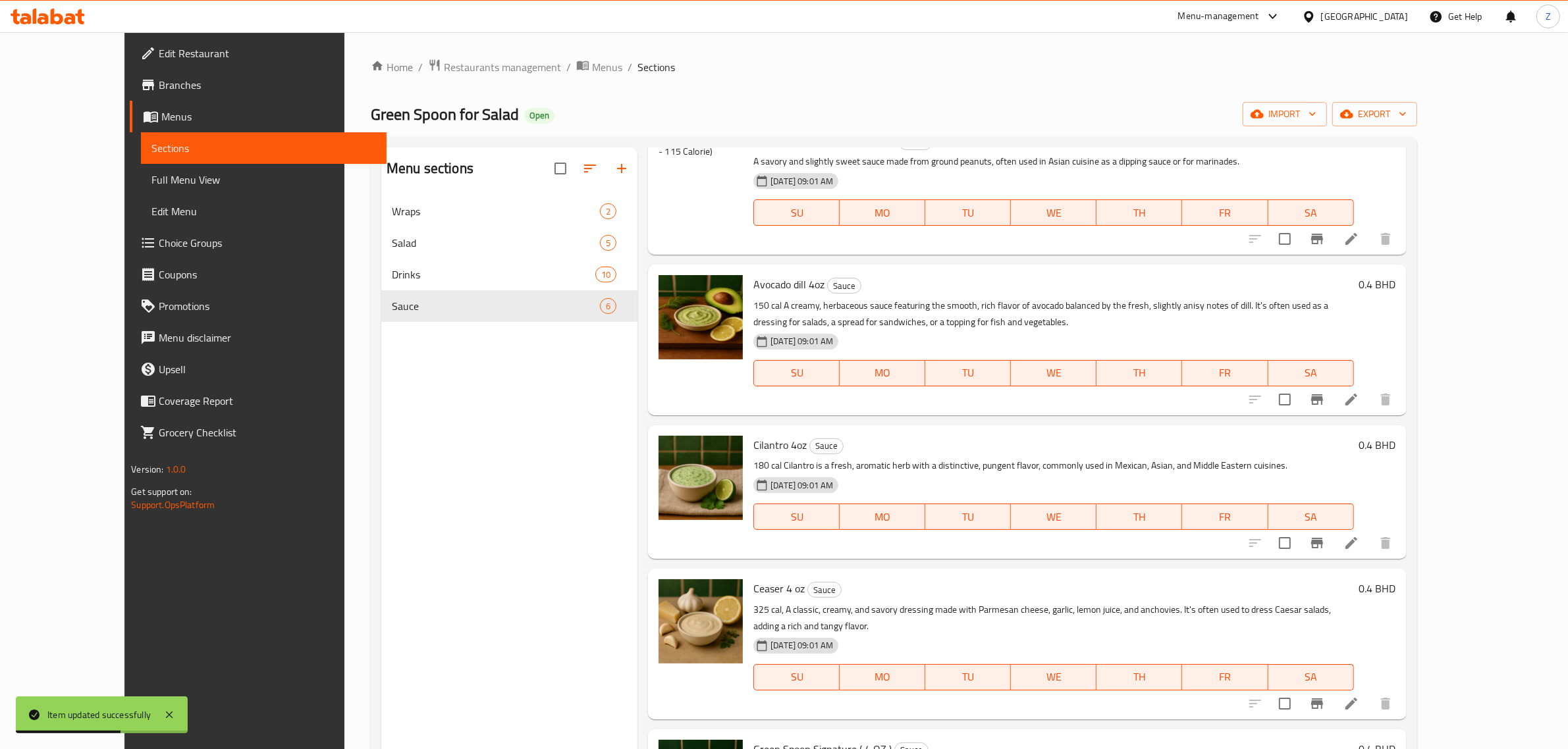
scroll to position [162, 0]
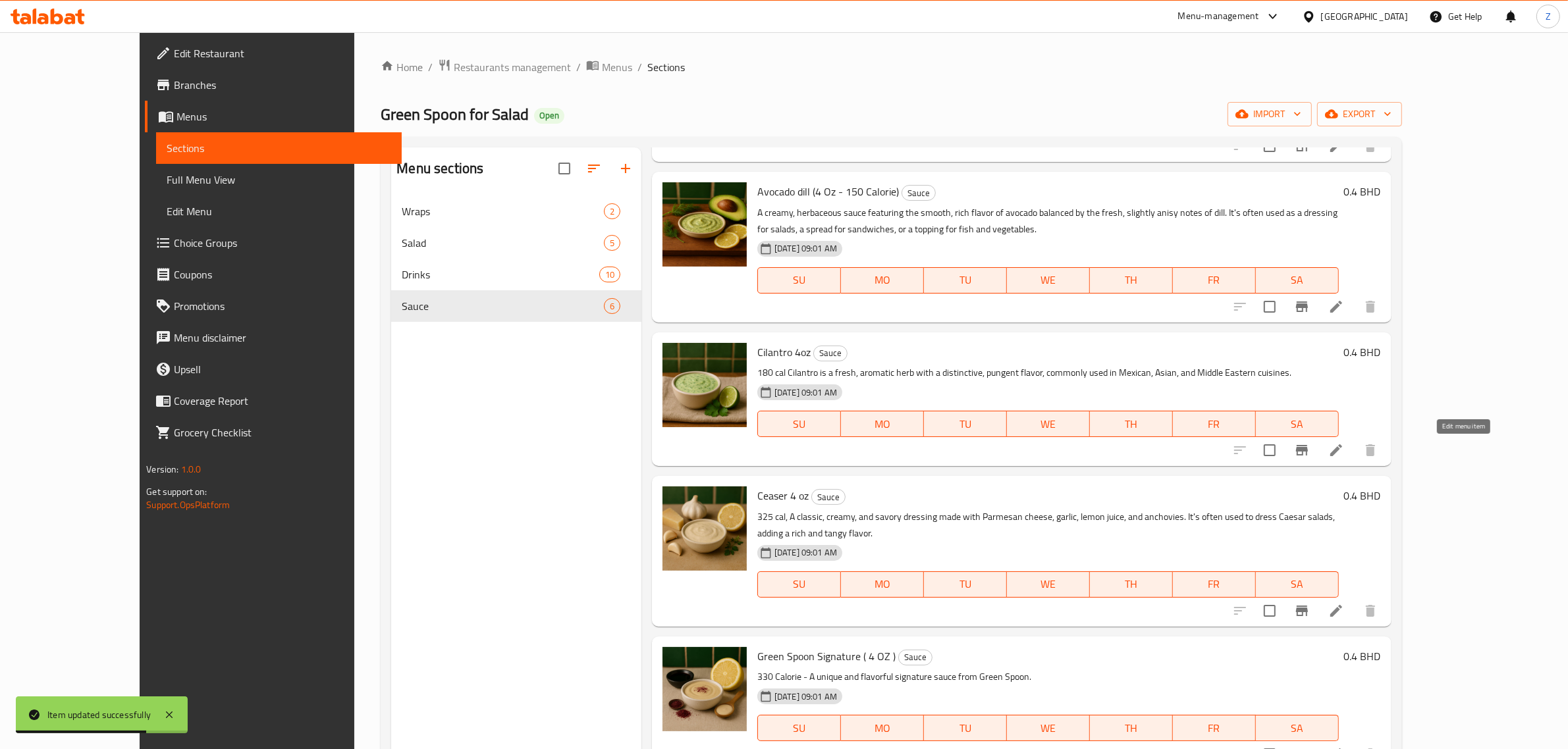
click at [1344, 445] on icon at bounding box center [1336, 450] width 16 height 16
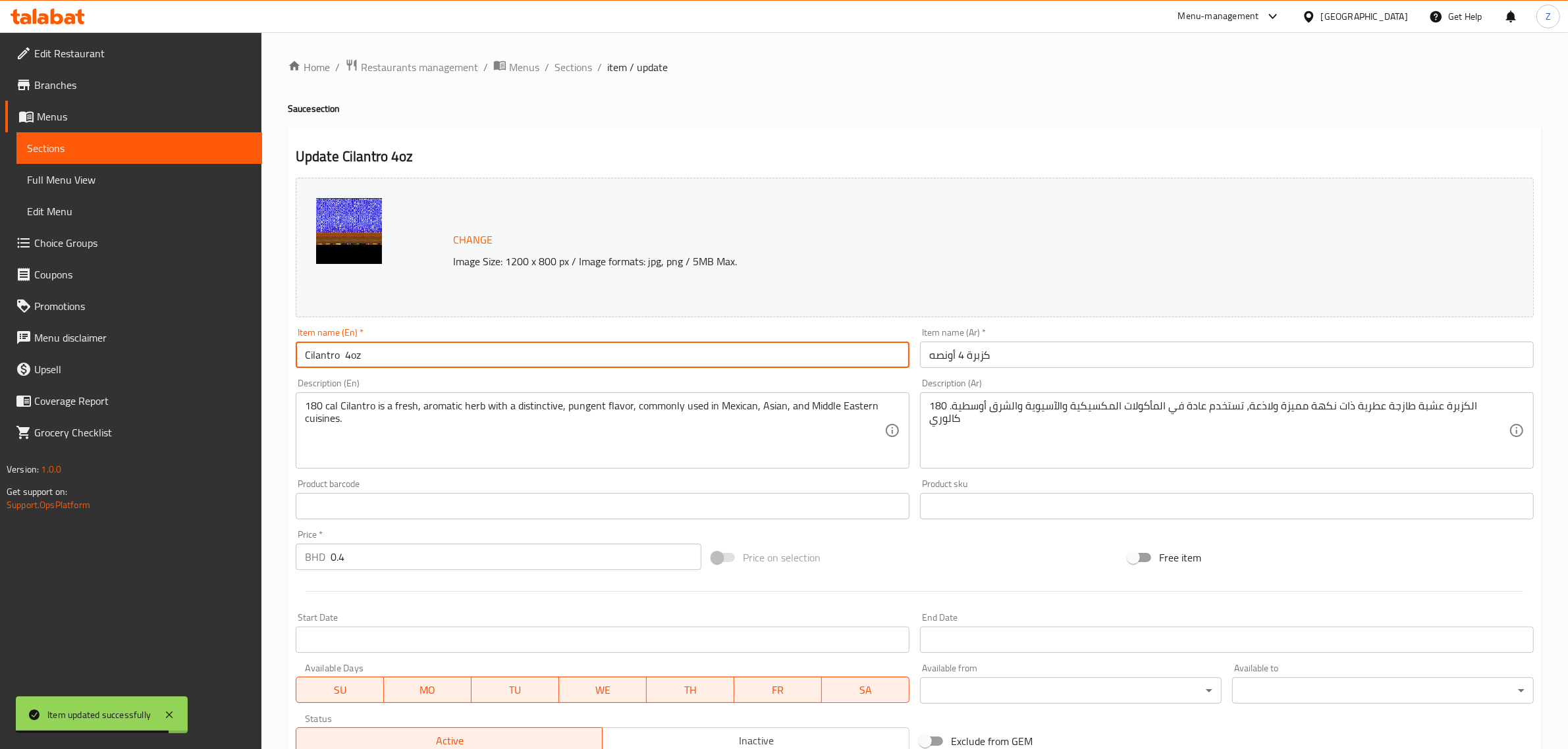
click at [451, 354] on input "Cilantro 4oz" at bounding box center [603, 355] width 614 height 27
paste input "(4 Oz - 115 Calorie)"
type input "Cilantro (4 Oz - 180 Calorie)"
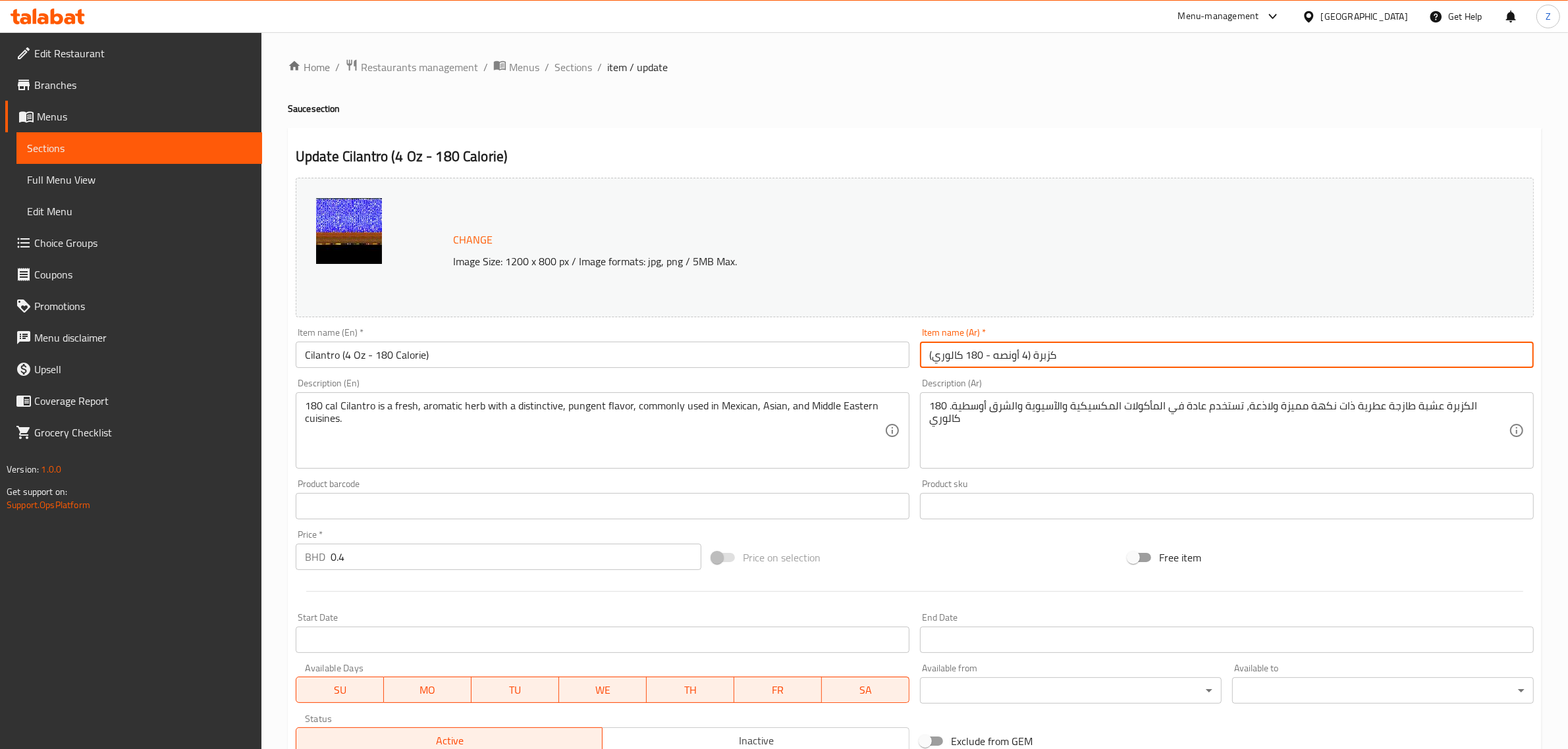
type input "كزبرة (4 أونصه - 180 كالوري)"
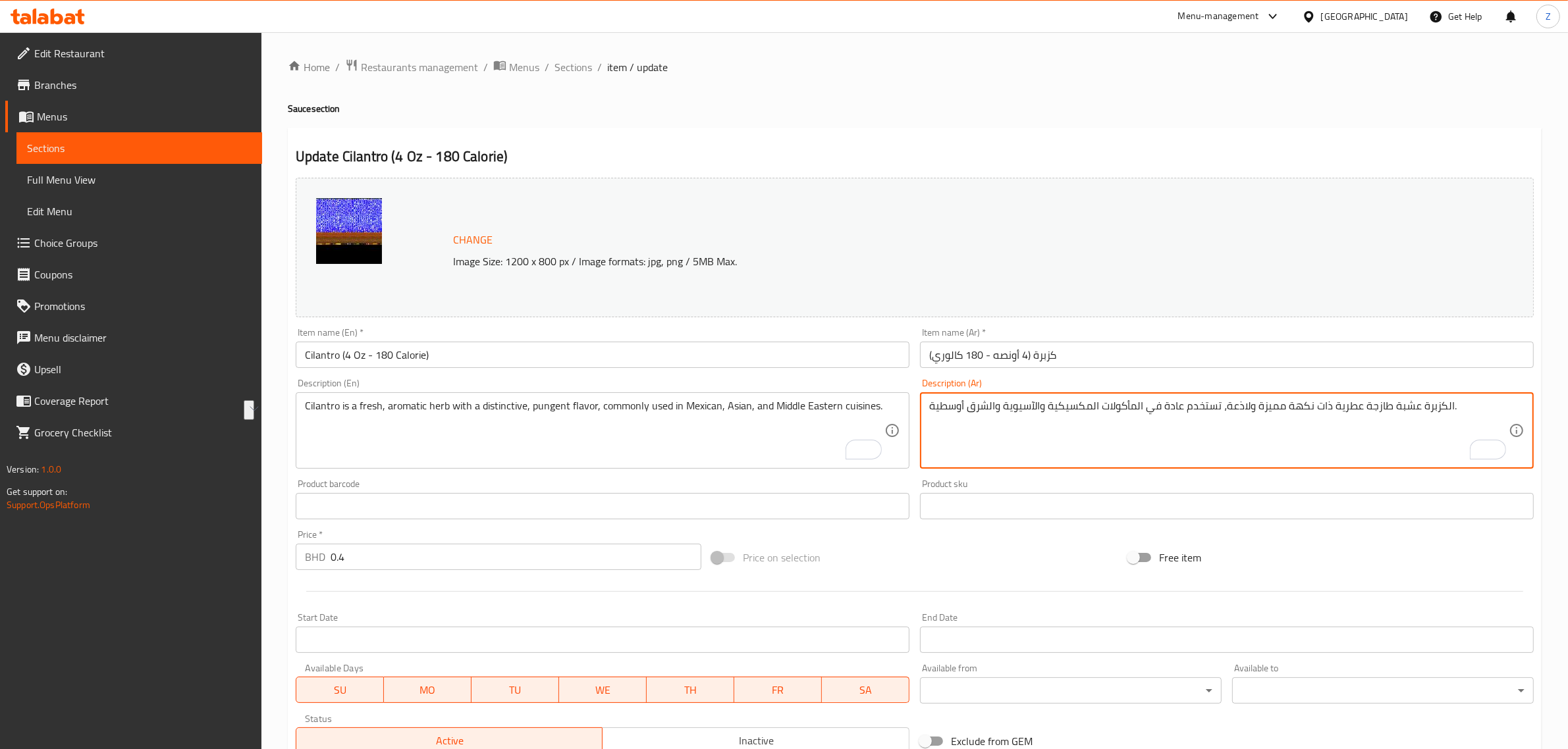
type textarea "الكزبرة عشبة طازجة عطرية ذات نكهة مميزة ولاذعة، تستخدم عادة في المأكولات المكسي…"
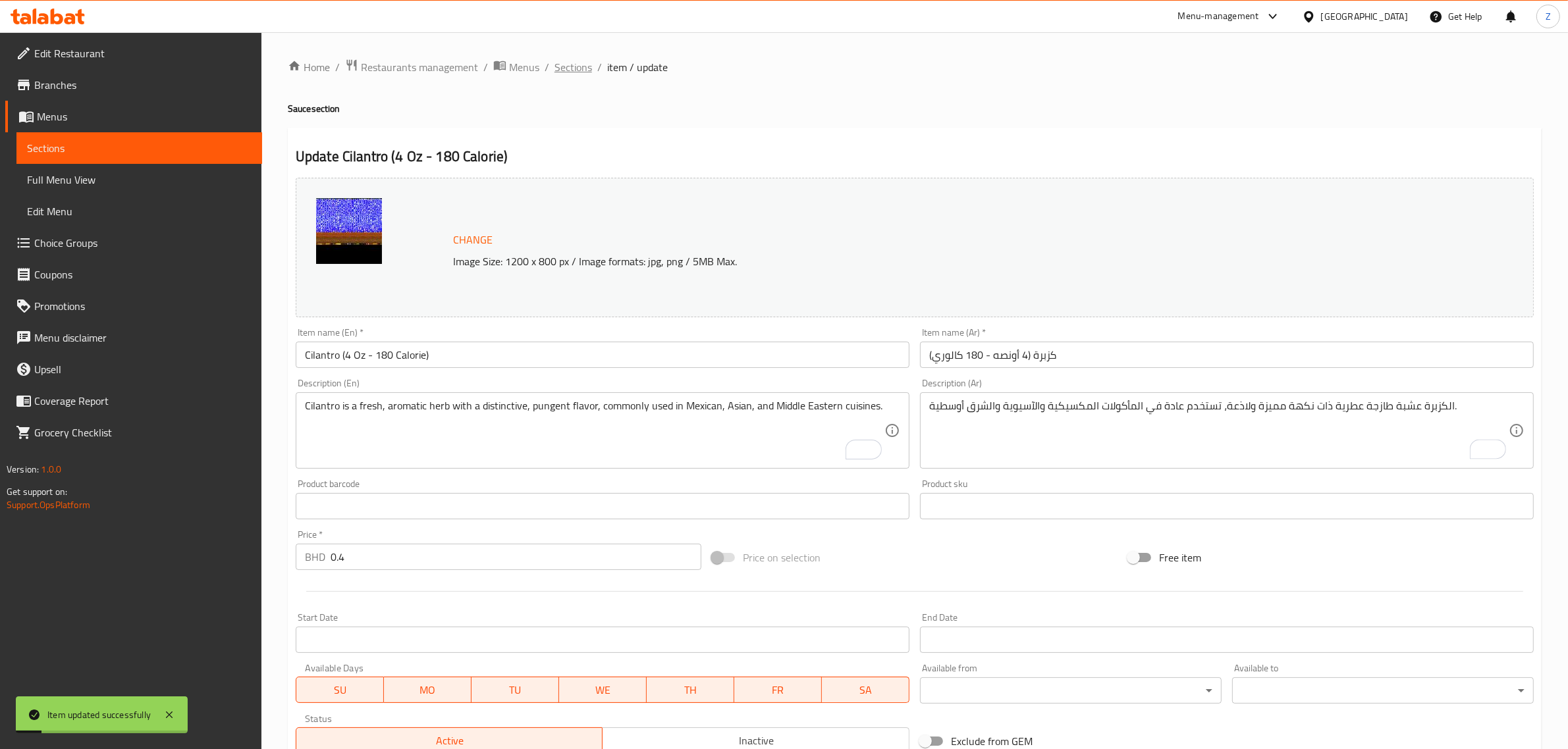
click at [570, 71] on span "Sections" at bounding box center [573, 67] width 37 height 16
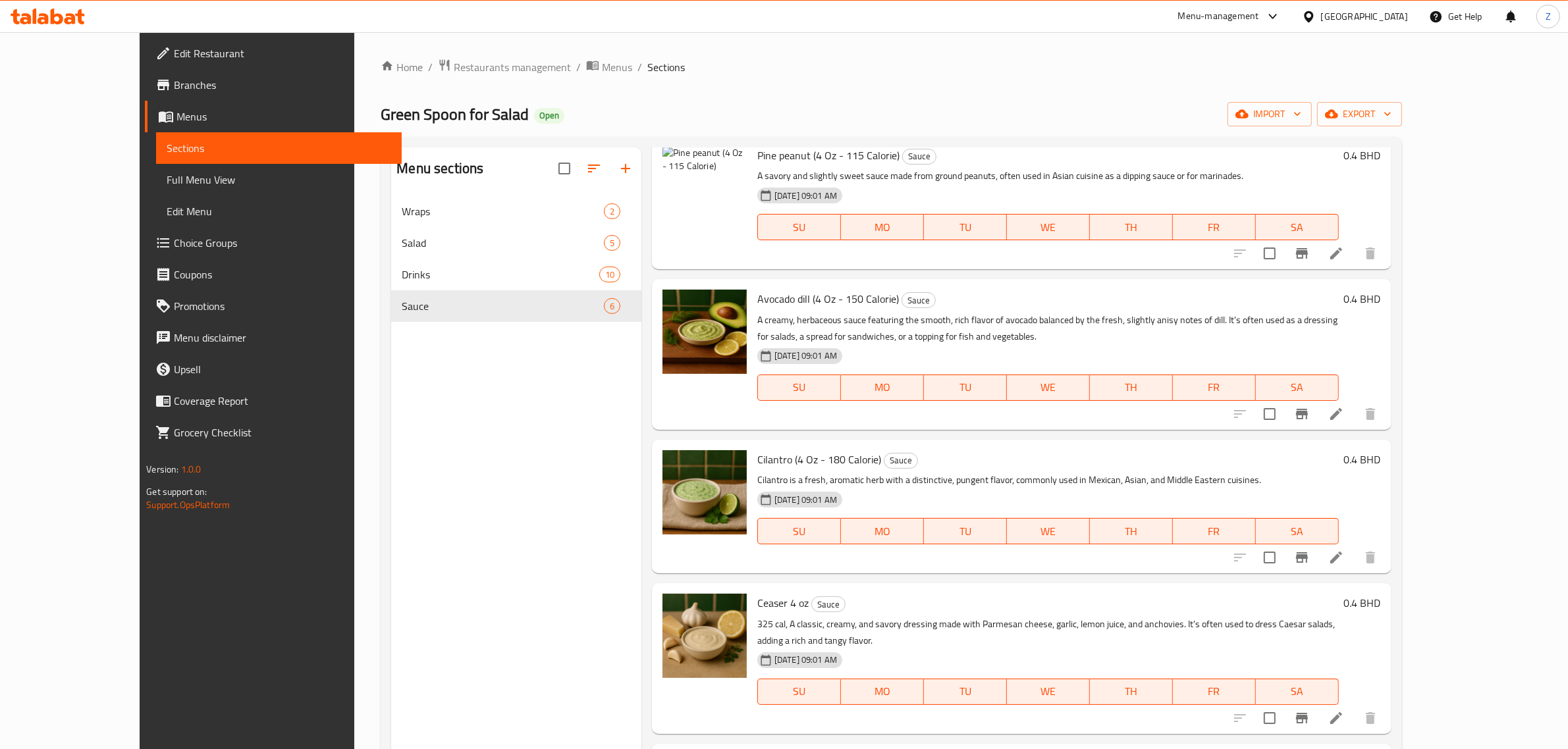
scroll to position [54, 0]
click at [1355, 413] on li at bounding box center [1336, 414] width 37 height 24
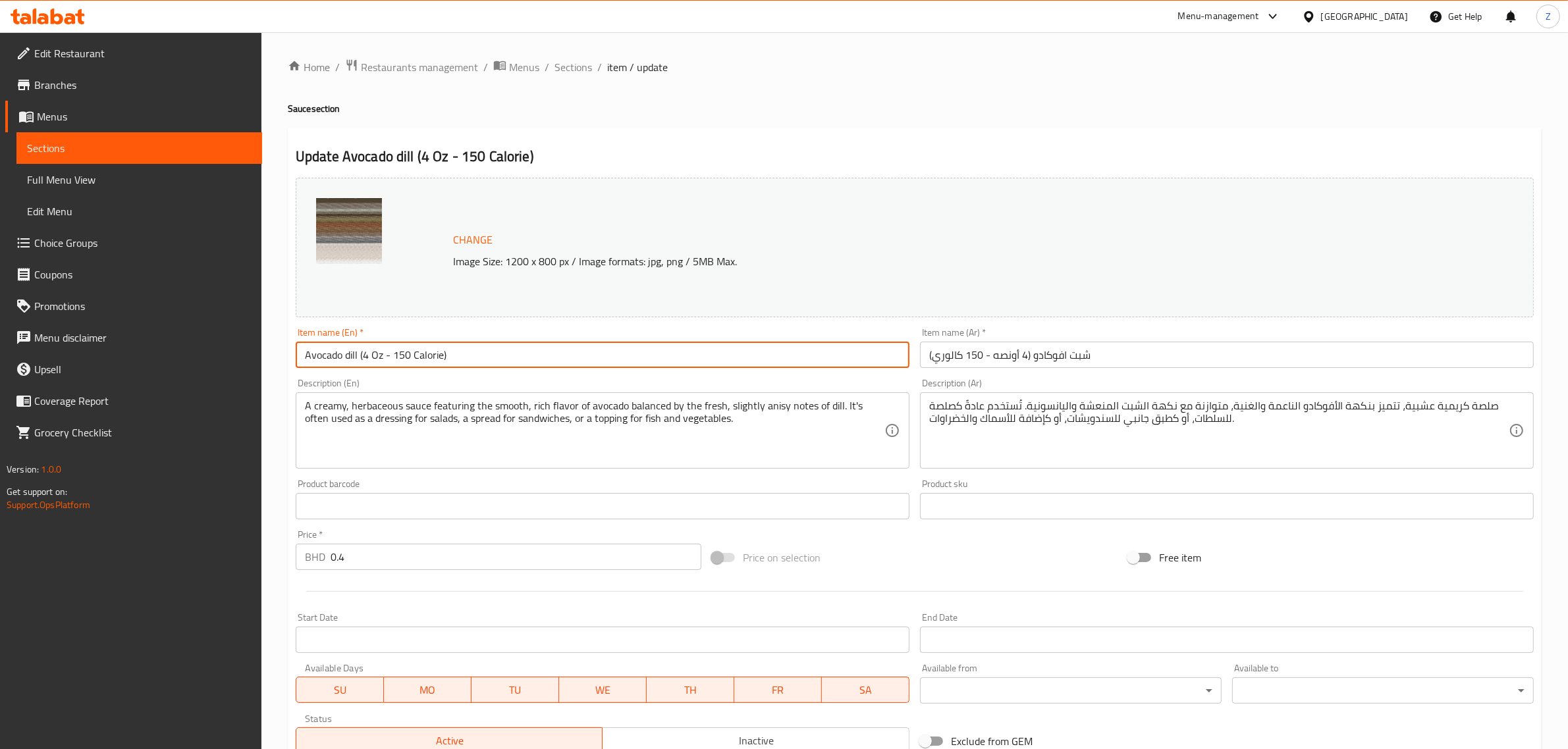
click at [351, 360] on input "Avocado dill (4 Oz - 150 Calorie)" at bounding box center [603, 355] width 614 height 27
type input "Avocado Dill (4 Oz - 150 Calorie)"
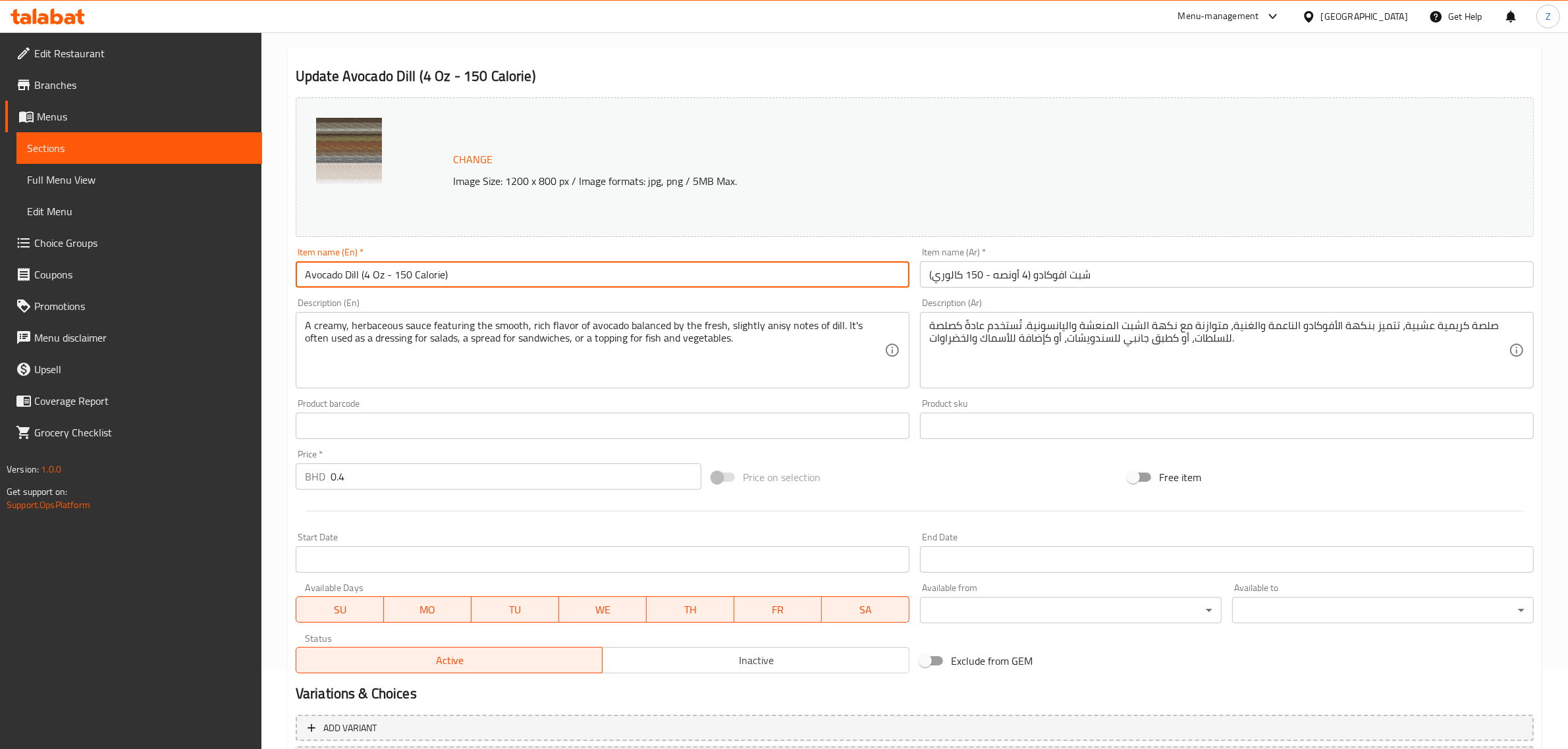
scroll to position [198, 0]
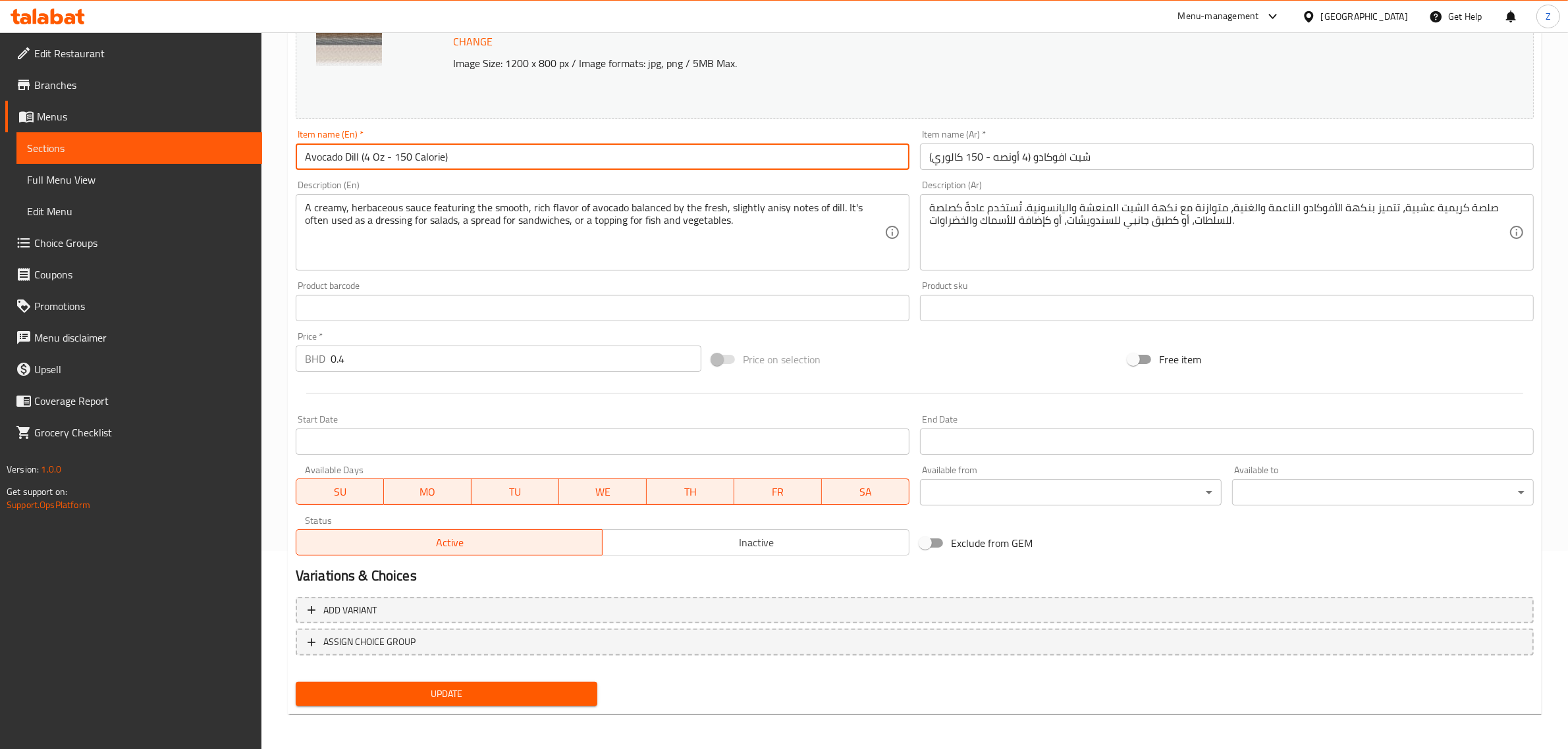
click at [486, 689] on span "Update" at bounding box center [447, 694] width 281 height 17
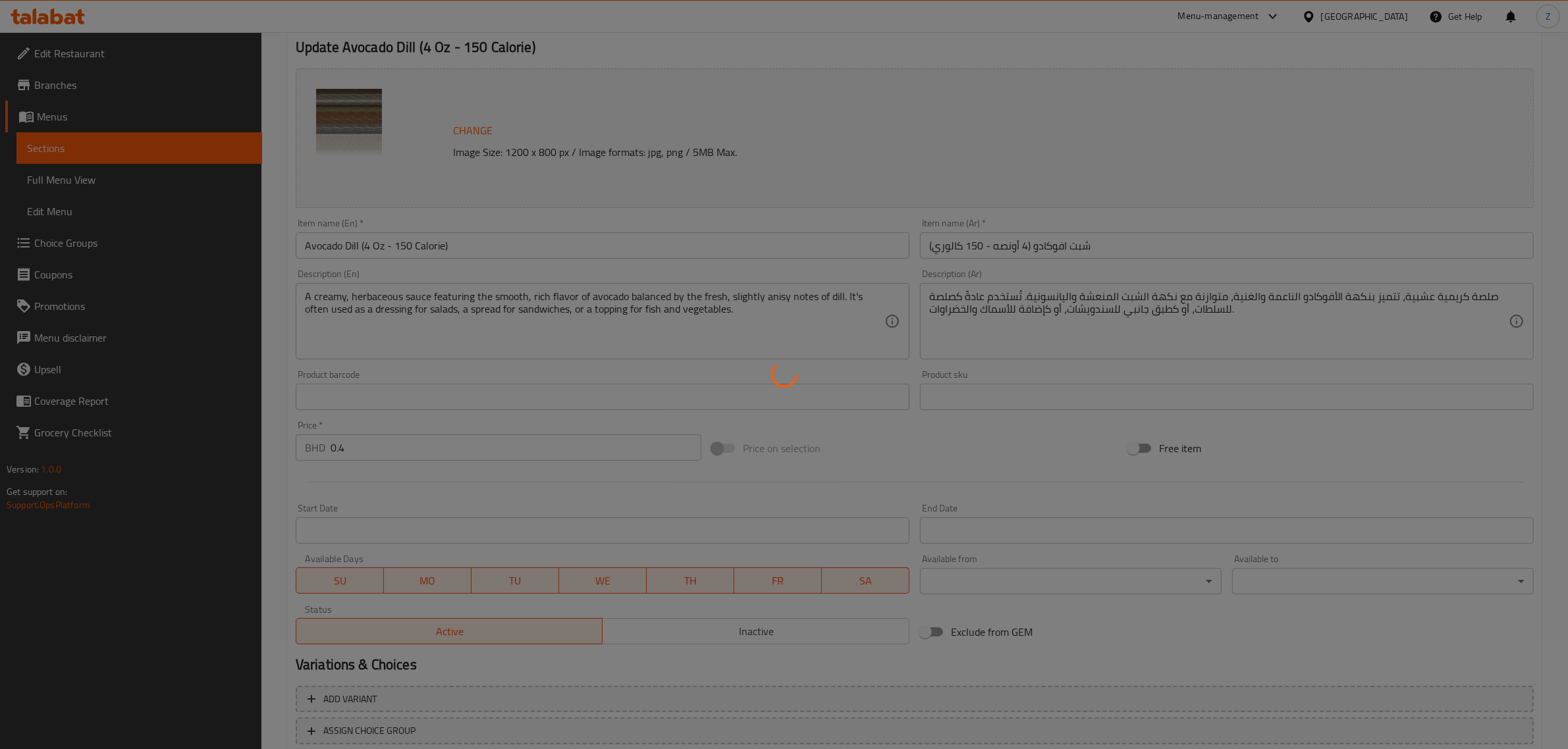
scroll to position [0, 0]
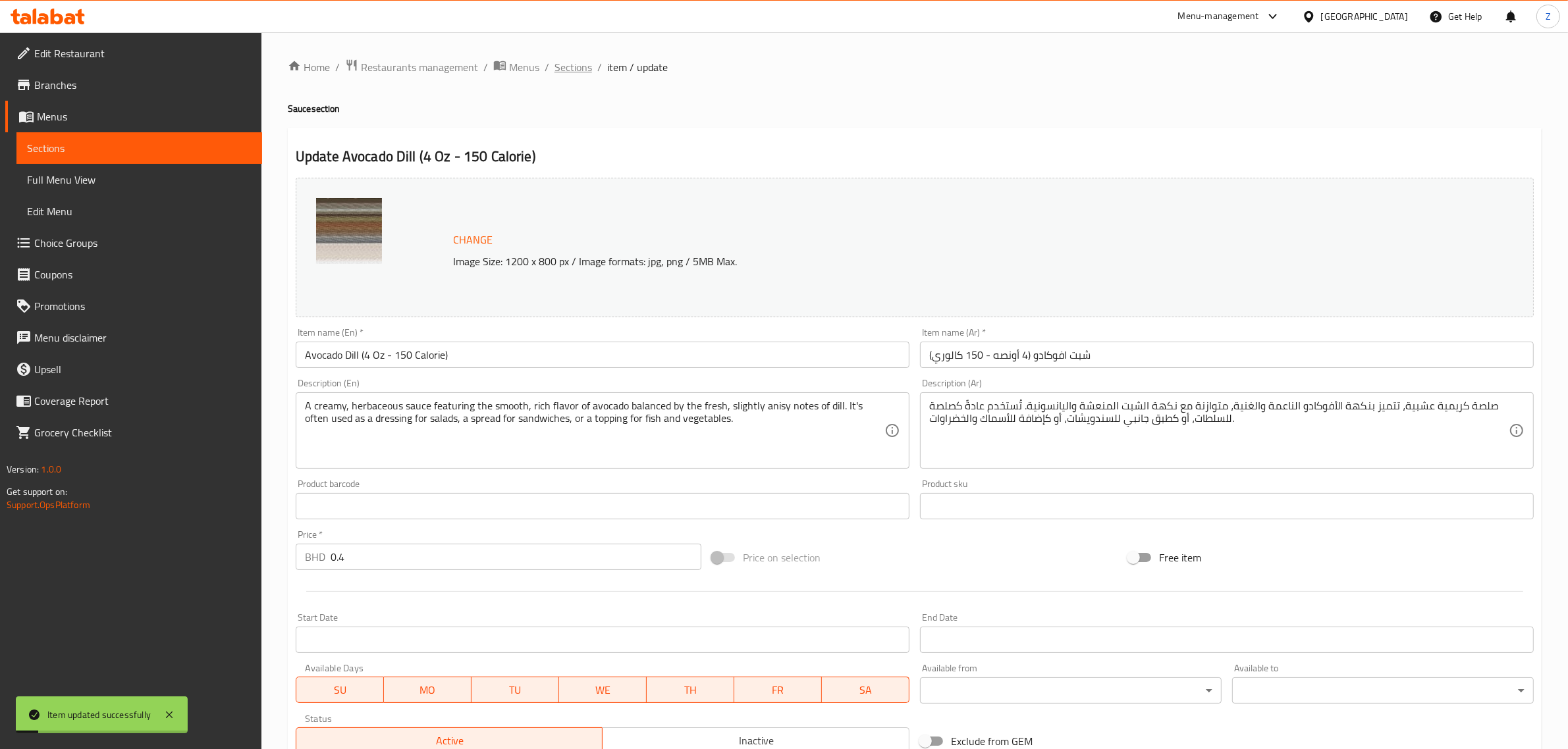
click at [574, 68] on span "Sections" at bounding box center [573, 67] width 37 height 16
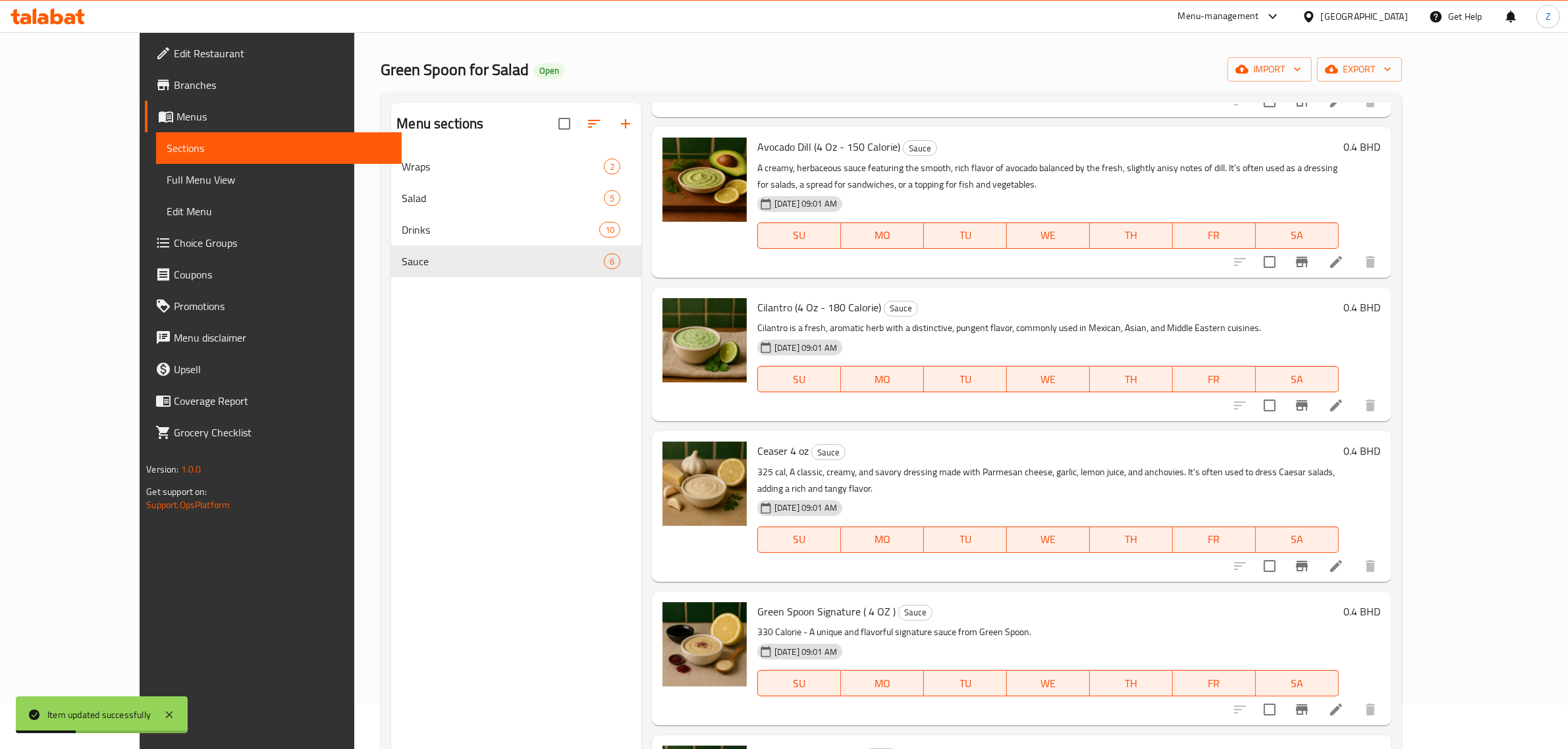
scroll to position [82, 0]
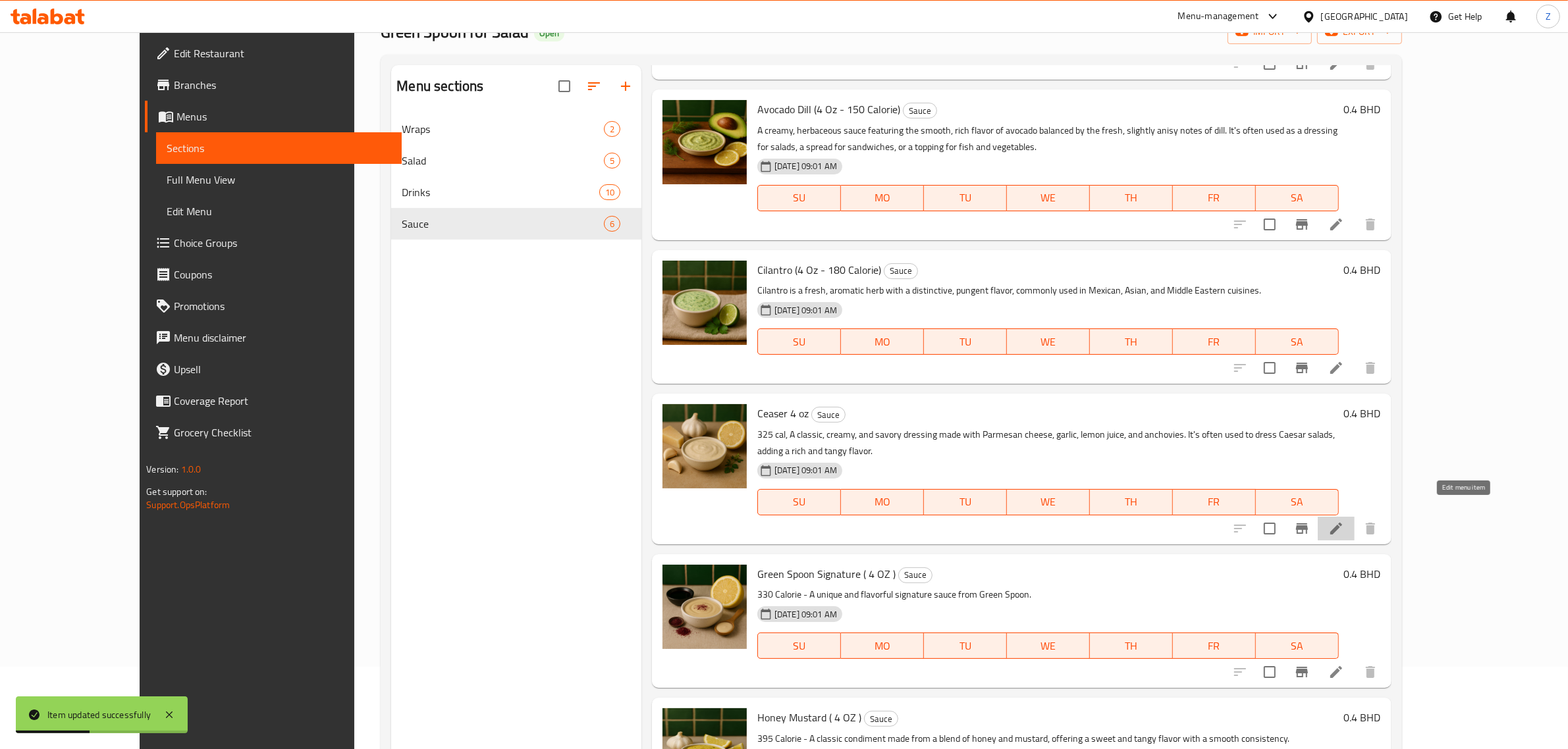
click at [1344, 521] on icon at bounding box center [1336, 529] width 16 height 16
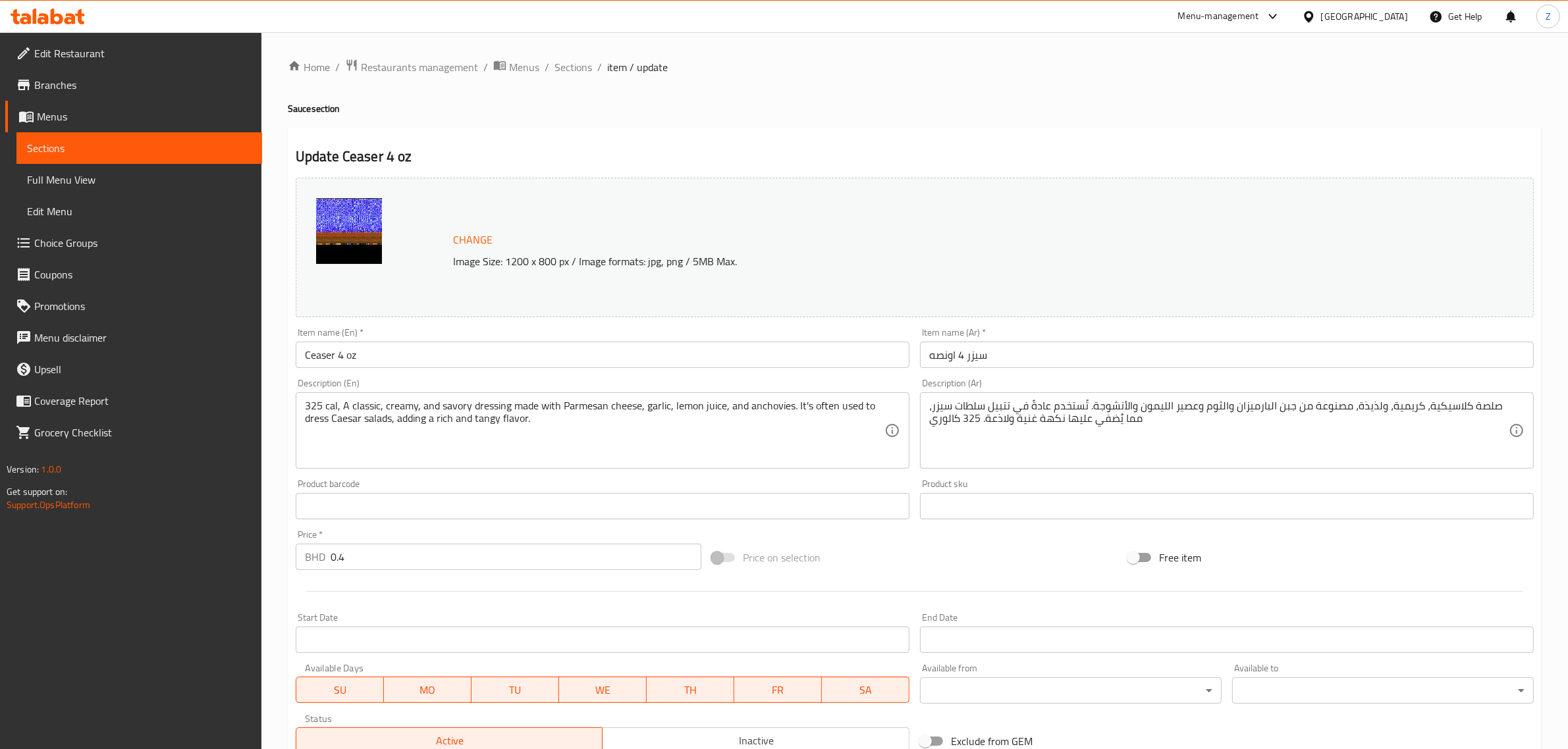
click at [399, 357] on input "Ceaser 4 oz" at bounding box center [603, 355] width 614 height 27
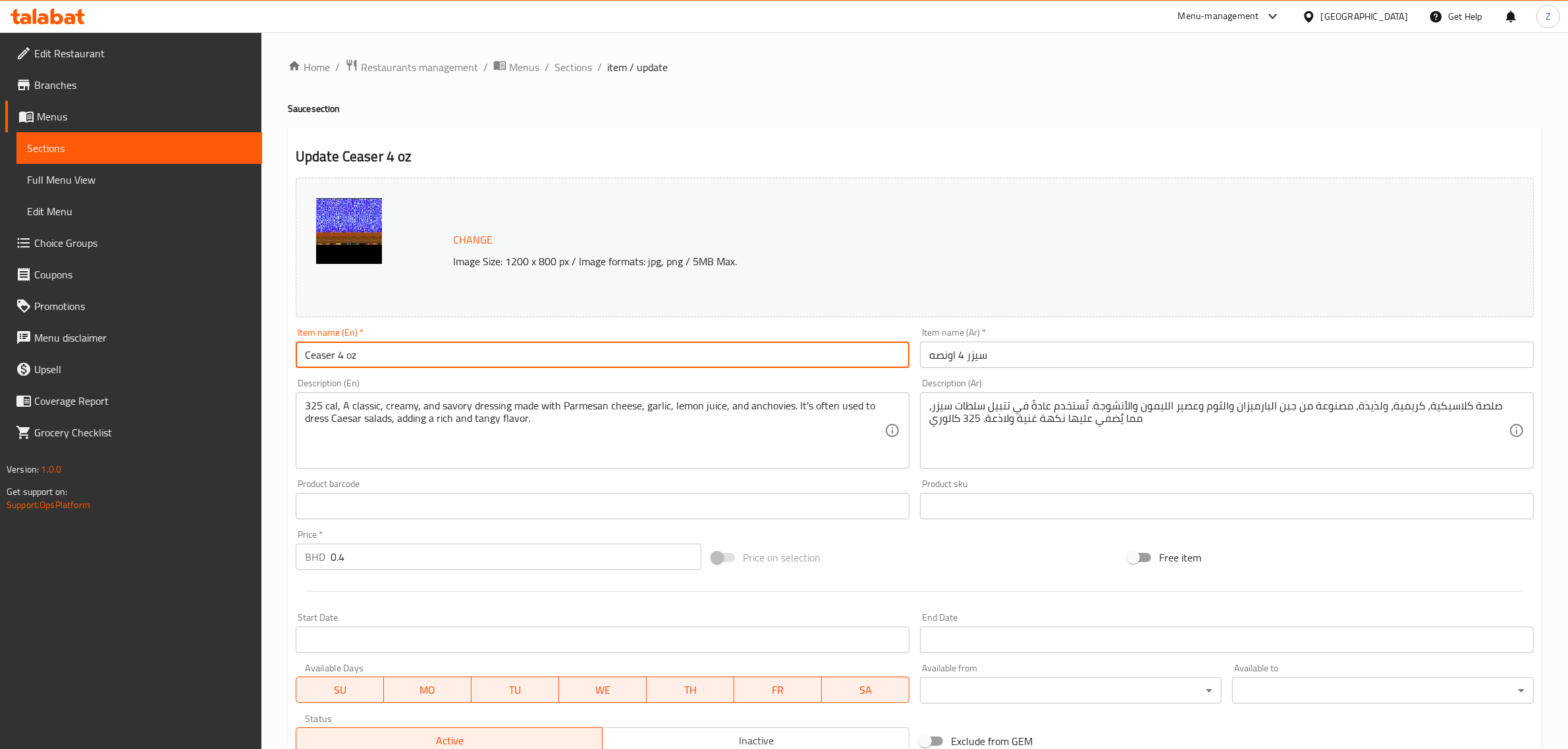
paste input "(4 Oz - 115 Calorie)"
type input "Ceaser (4 Oz - 325 Calorie)"
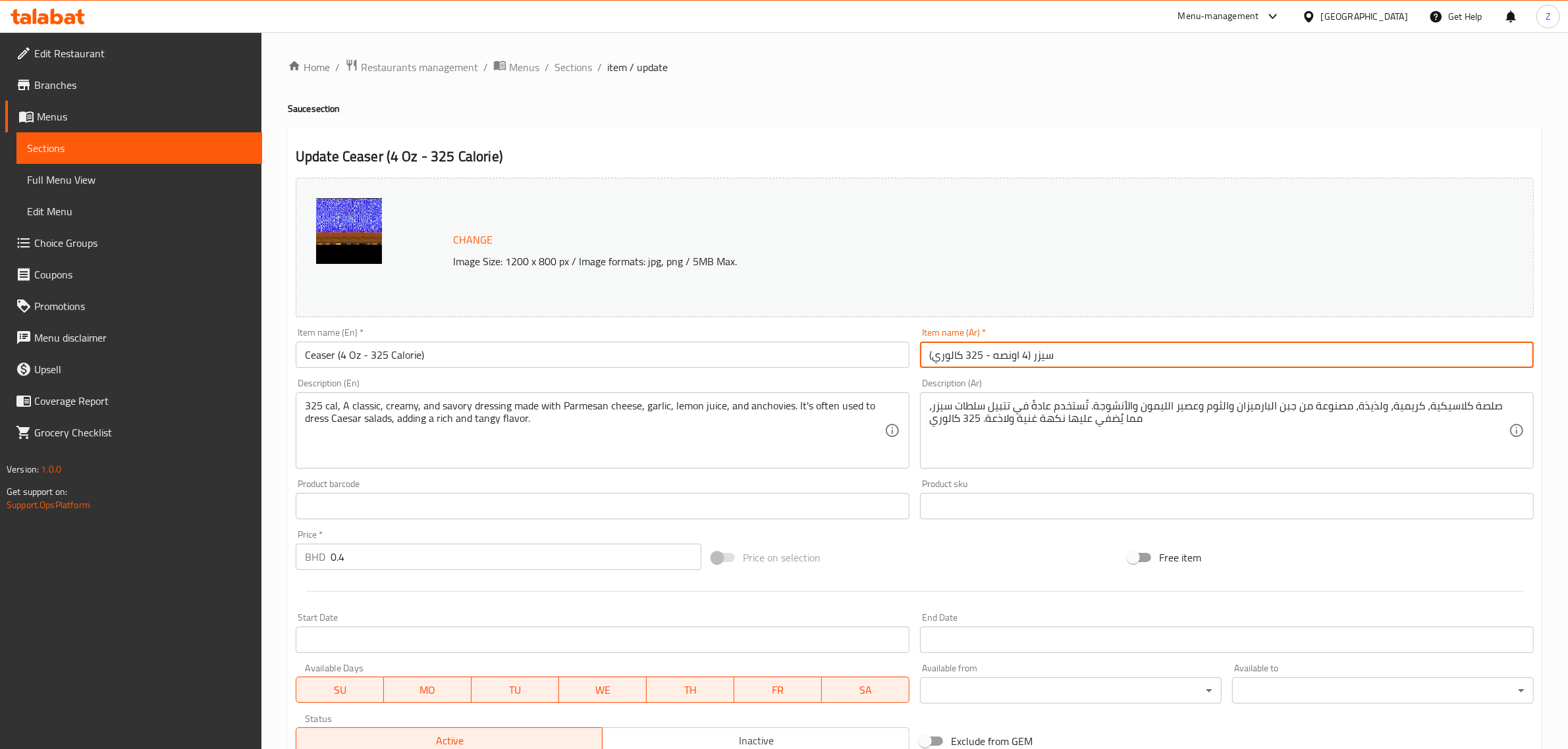
type input "سيزر (4 اونصه - 325 كالوري)"
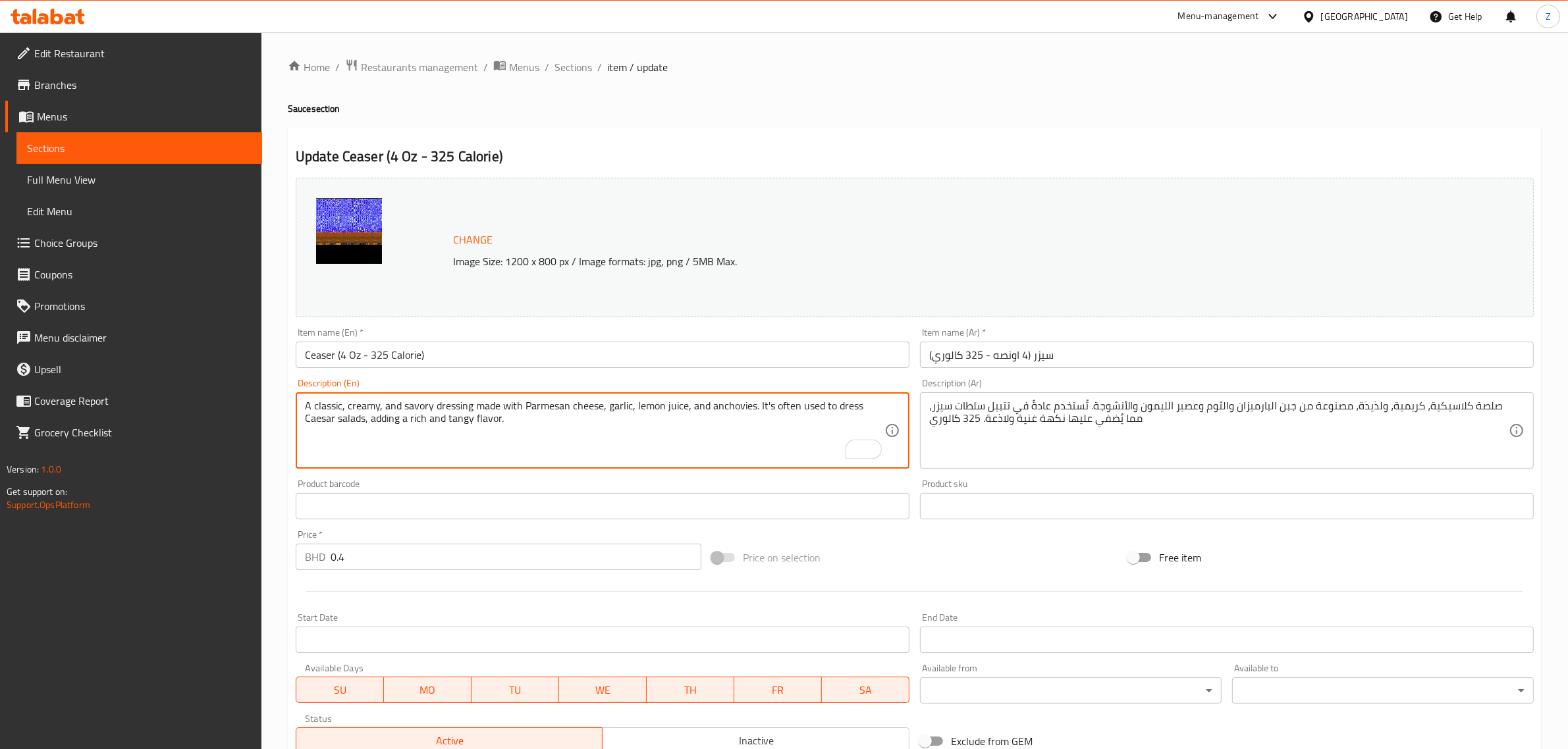
type textarea "A classic, creamy, and savory dressing made with Parmesan cheese, garlic, lemon…"
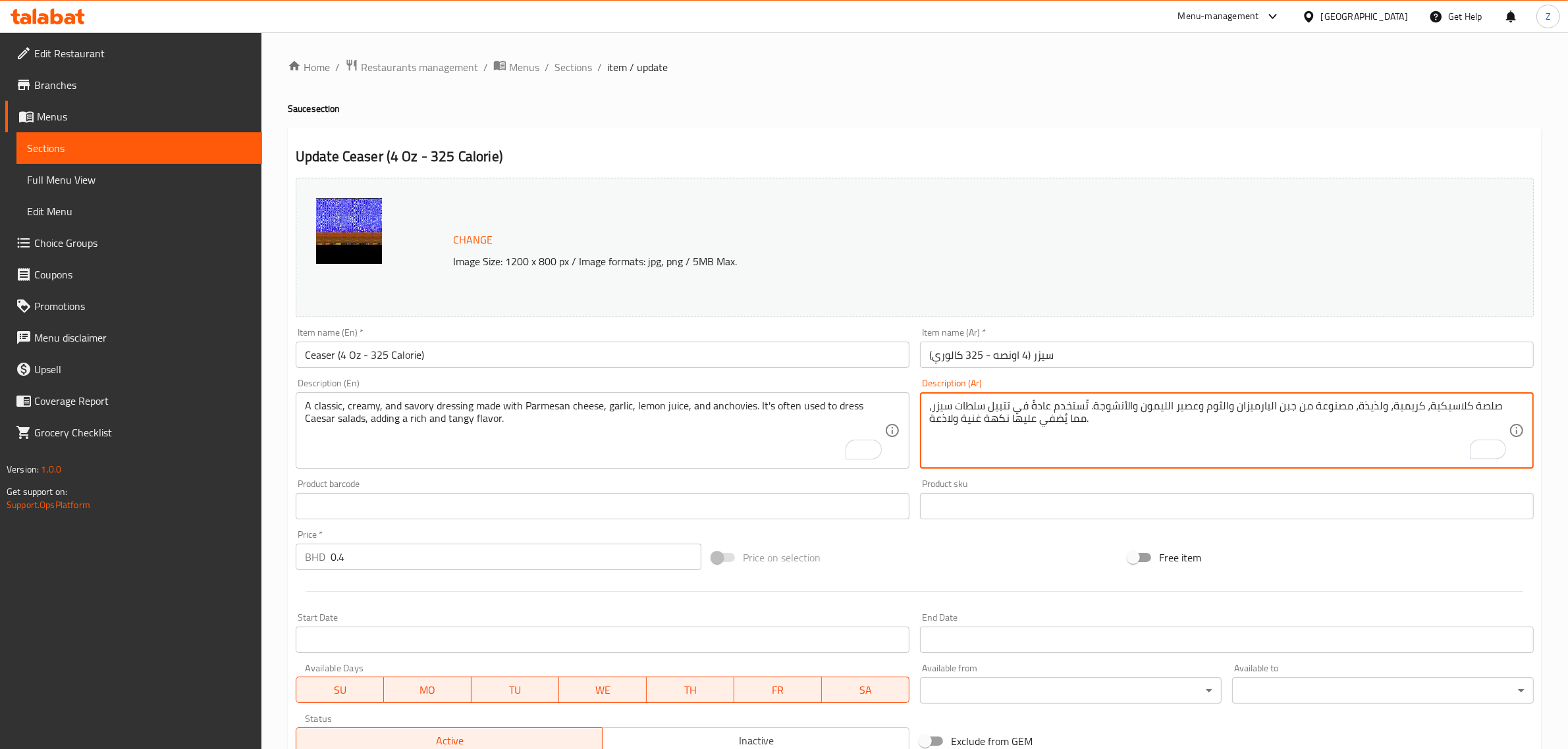
type textarea "صلصة كلاسيكية، كريمية، ولذيذة، مصنوعة من جبن البارميزان والثوم وعصير الليمون وا…"
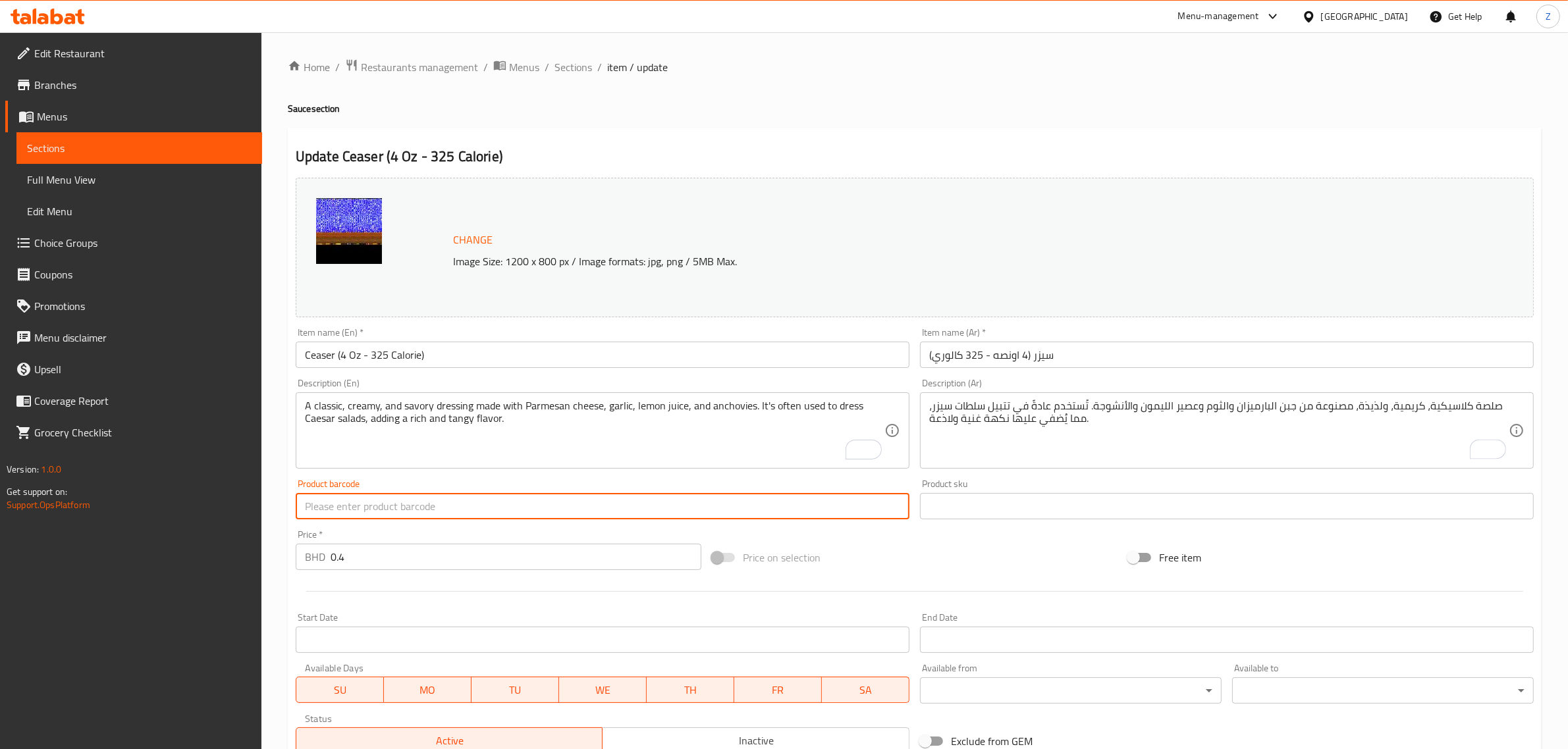
click at [568, 73] on div "Home / Restaurants management / Menus / Sections / item / update Sauce section …" at bounding box center [914, 490] width 1254 height 864
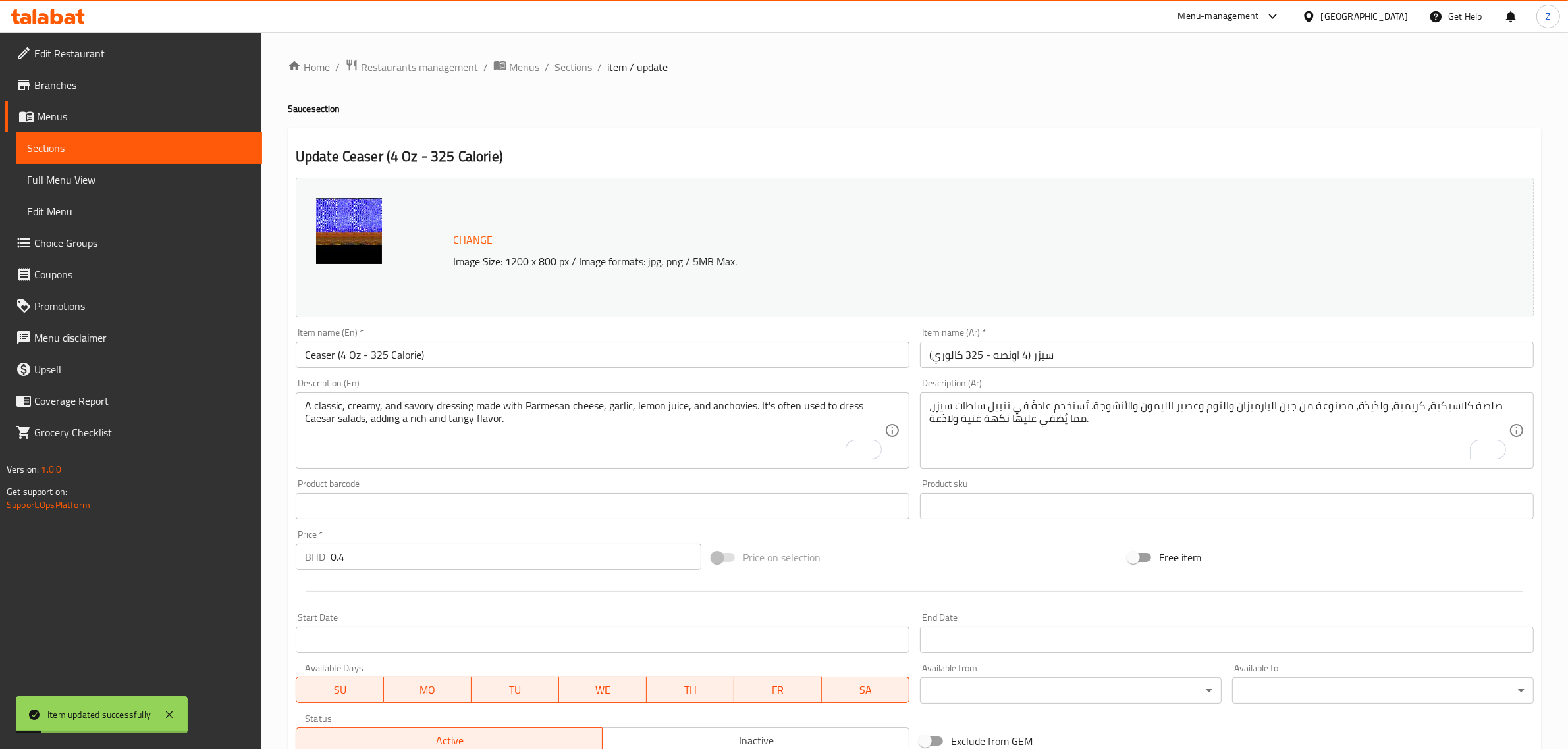
click at [564, 75] on span "Sections" at bounding box center [573, 67] width 37 height 16
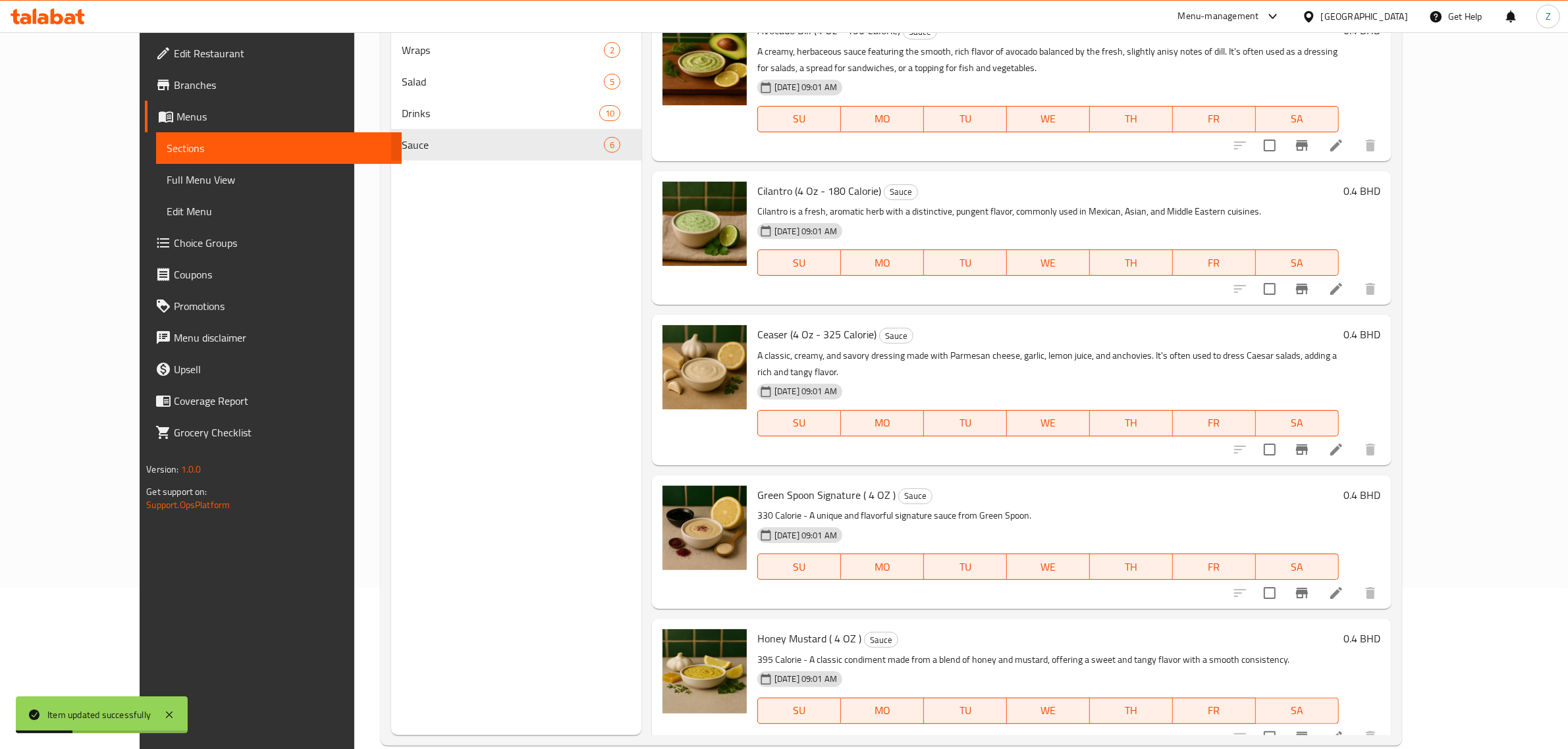
scroll to position [185, 0]
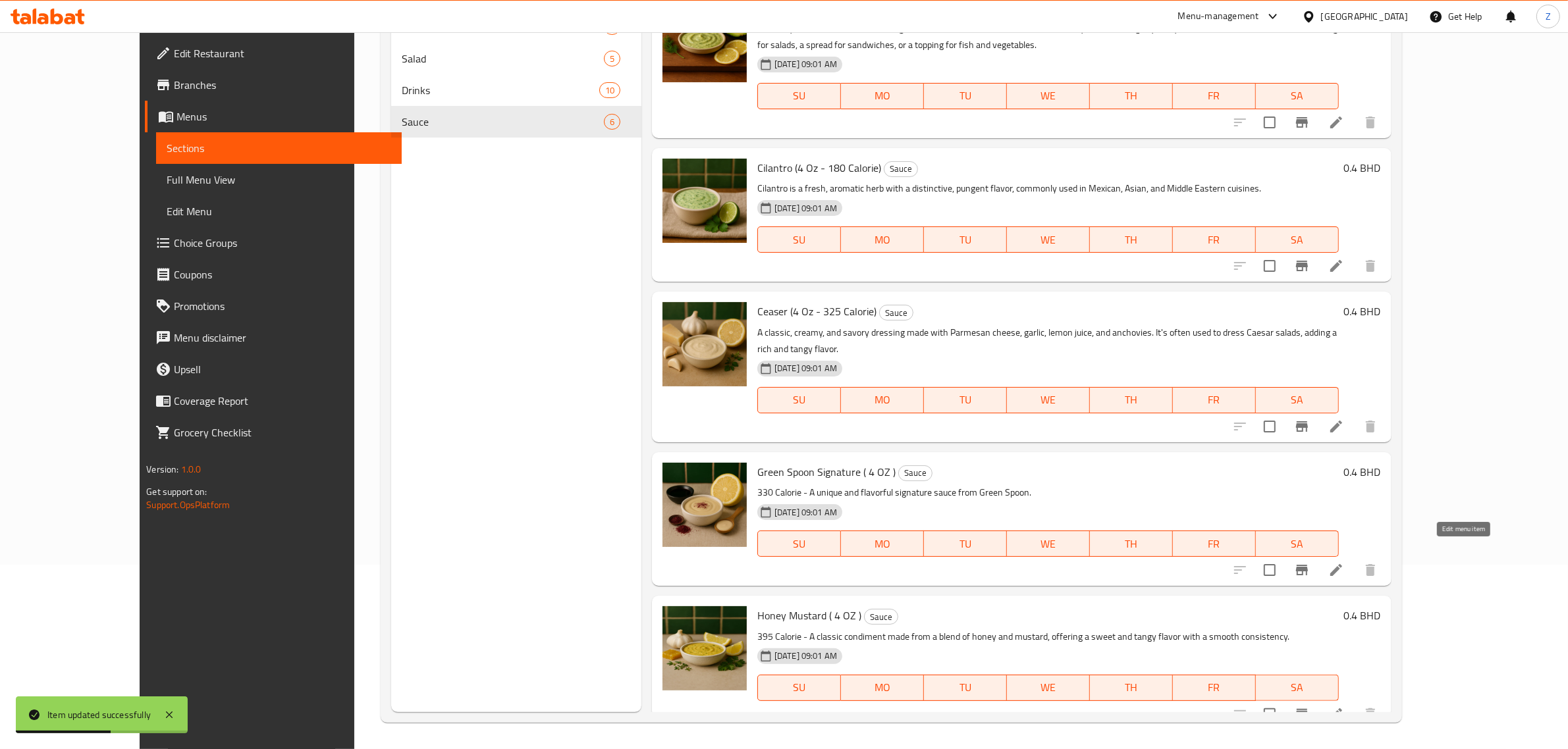
click at [1342, 564] on icon at bounding box center [1336, 570] width 12 height 12
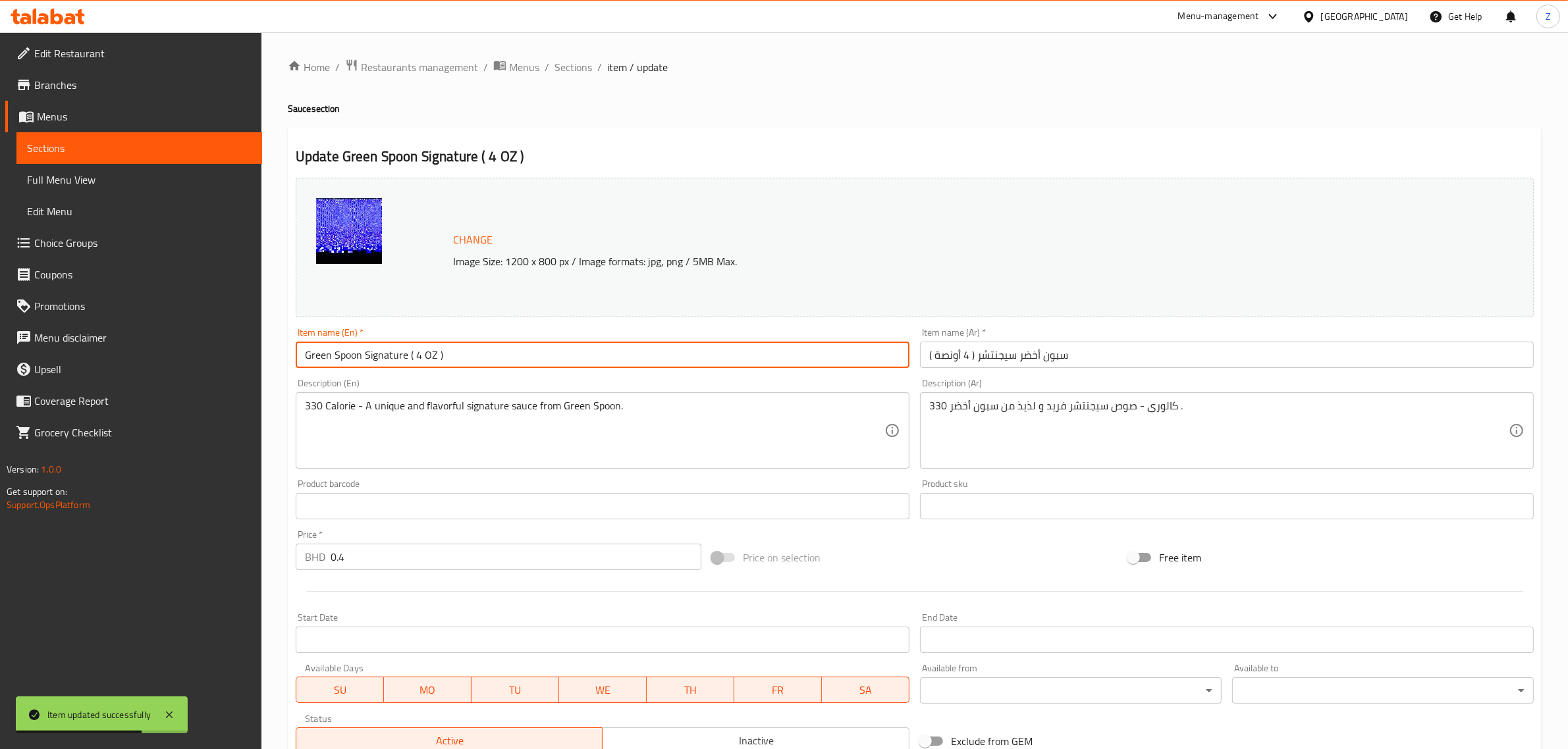
click at [506, 364] on input "Green Spoon Signature ( 4 OZ )" at bounding box center [603, 355] width 614 height 27
paste input "(4 Oz - 115 Calorie)"
type input "Green Spoon Signature (4 Oz - 330 Calorie)"
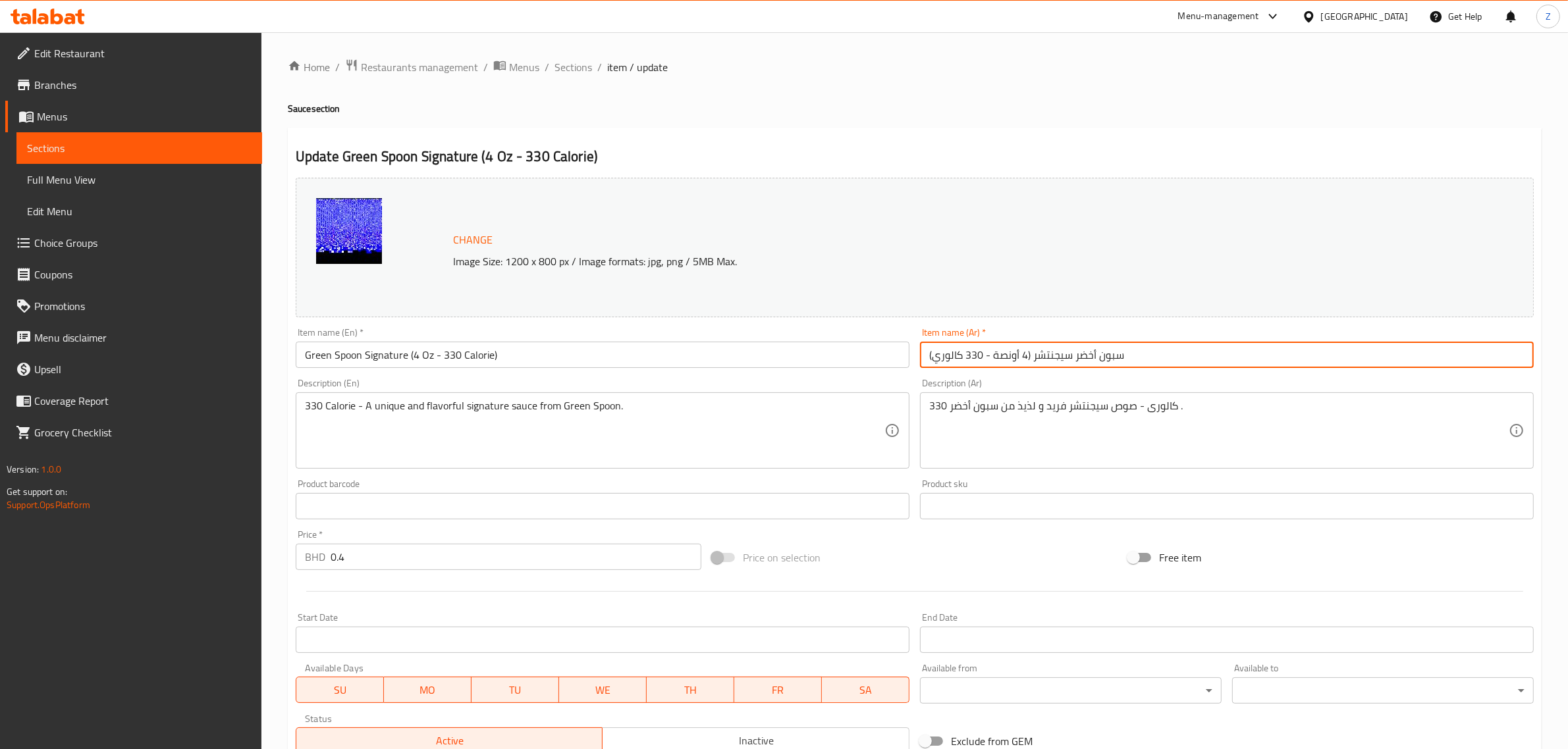
type input "سبون أخضر سيجنتشر (4 أونصة - 330 كالوري)"
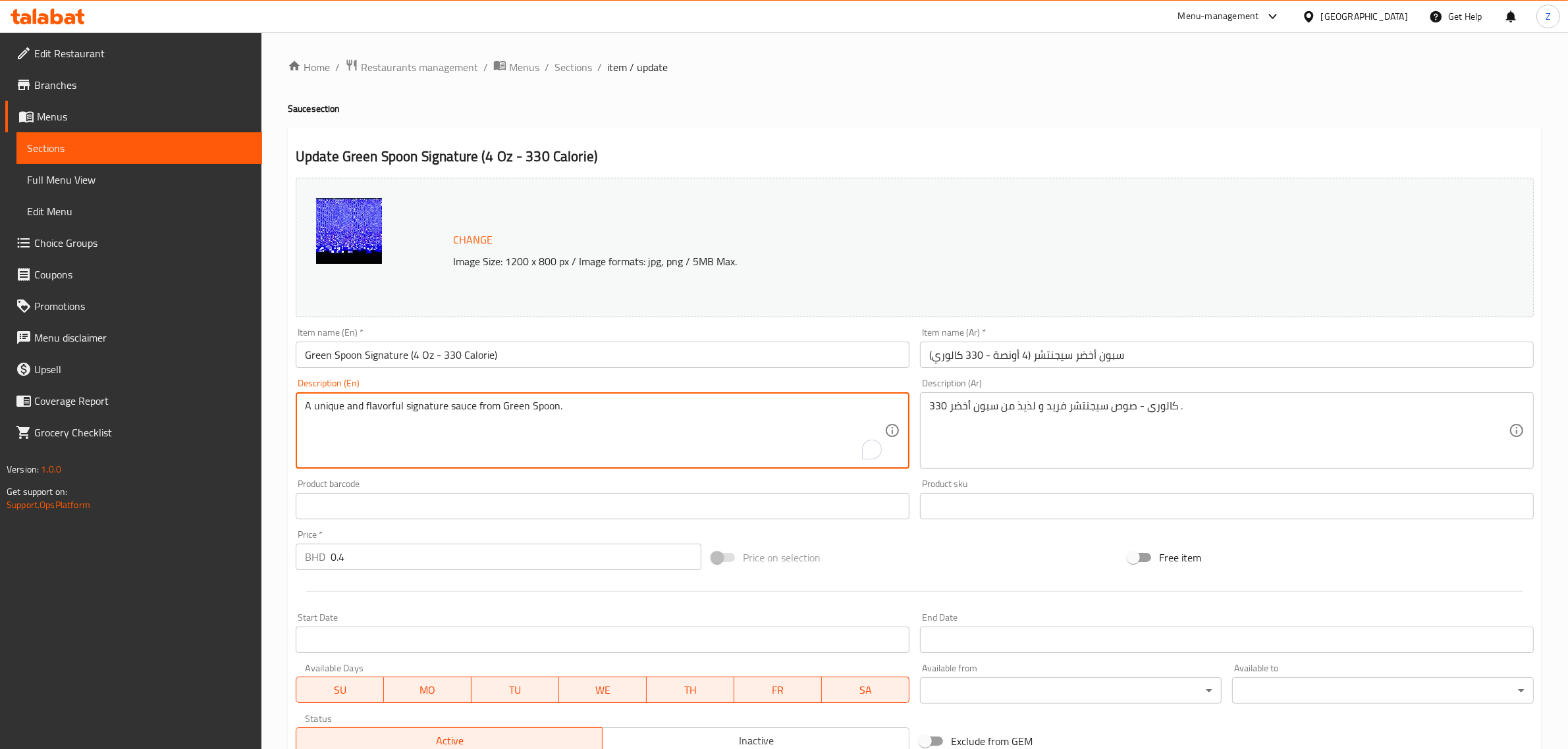
type textarea "A unique and flavorful signature sauce from Green Spoon."
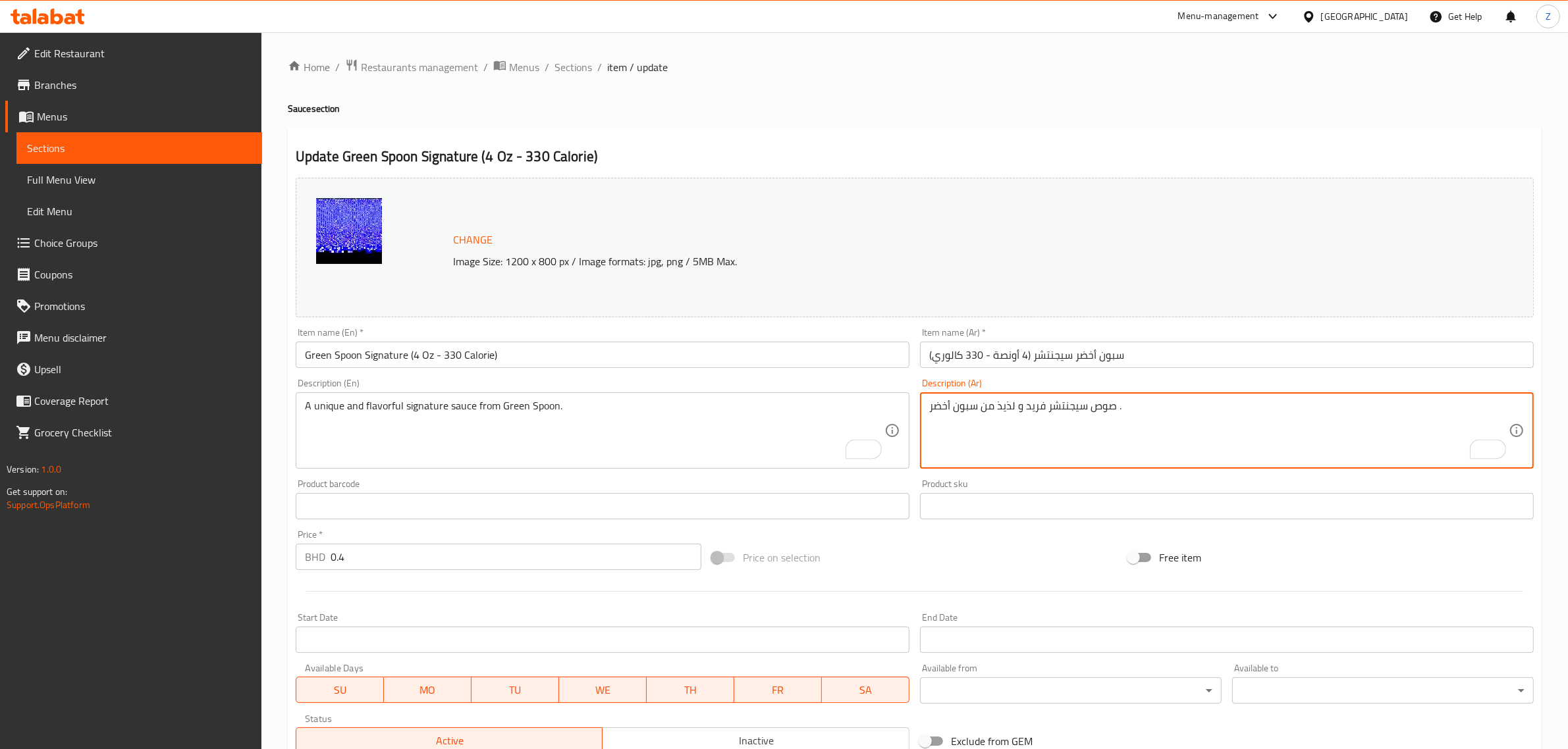
type textarea "صوص سيجنتشر فريد و لذيذ من سبون أخضر ."
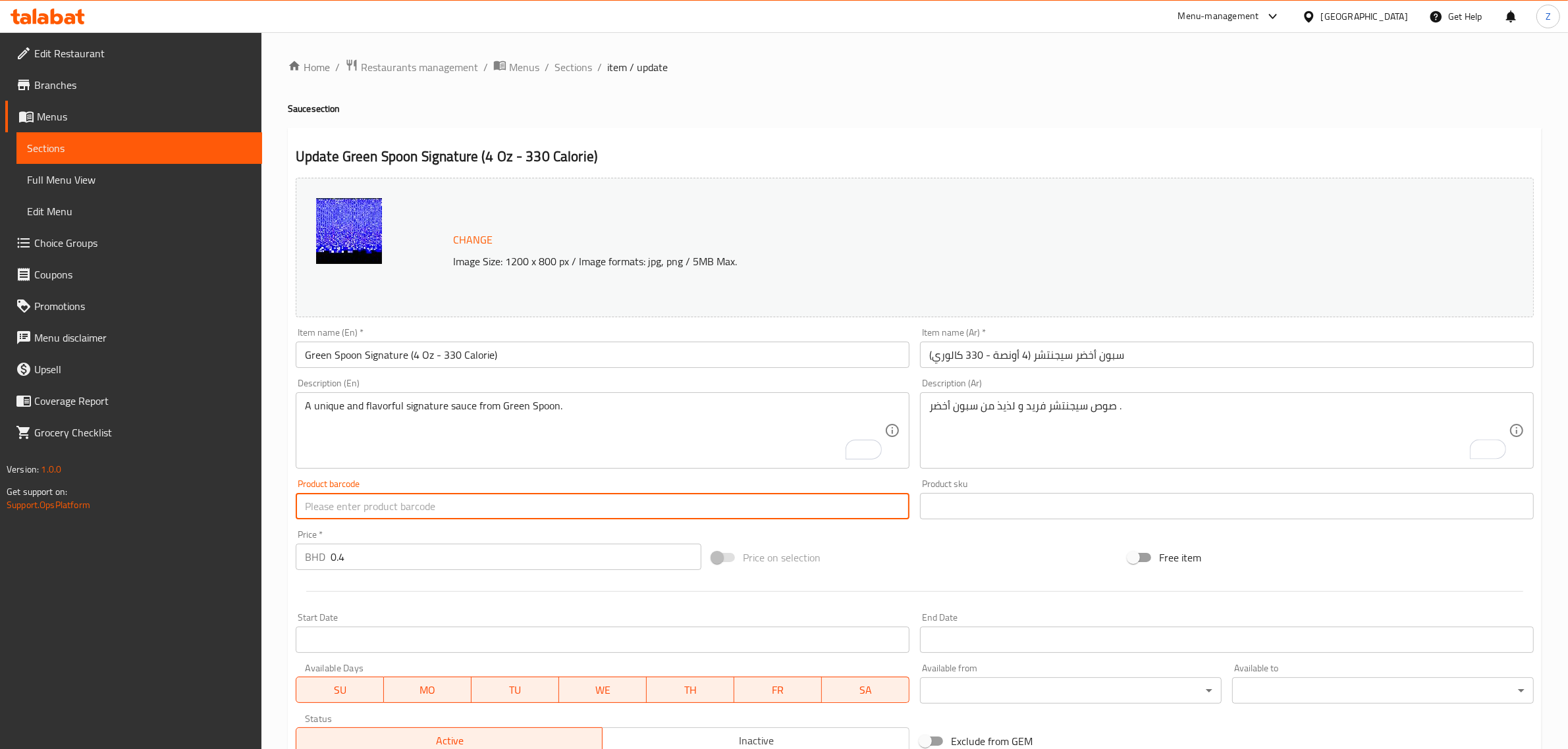
click at [580, 68] on span "Sections" at bounding box center [573, 67] width 37 height 16
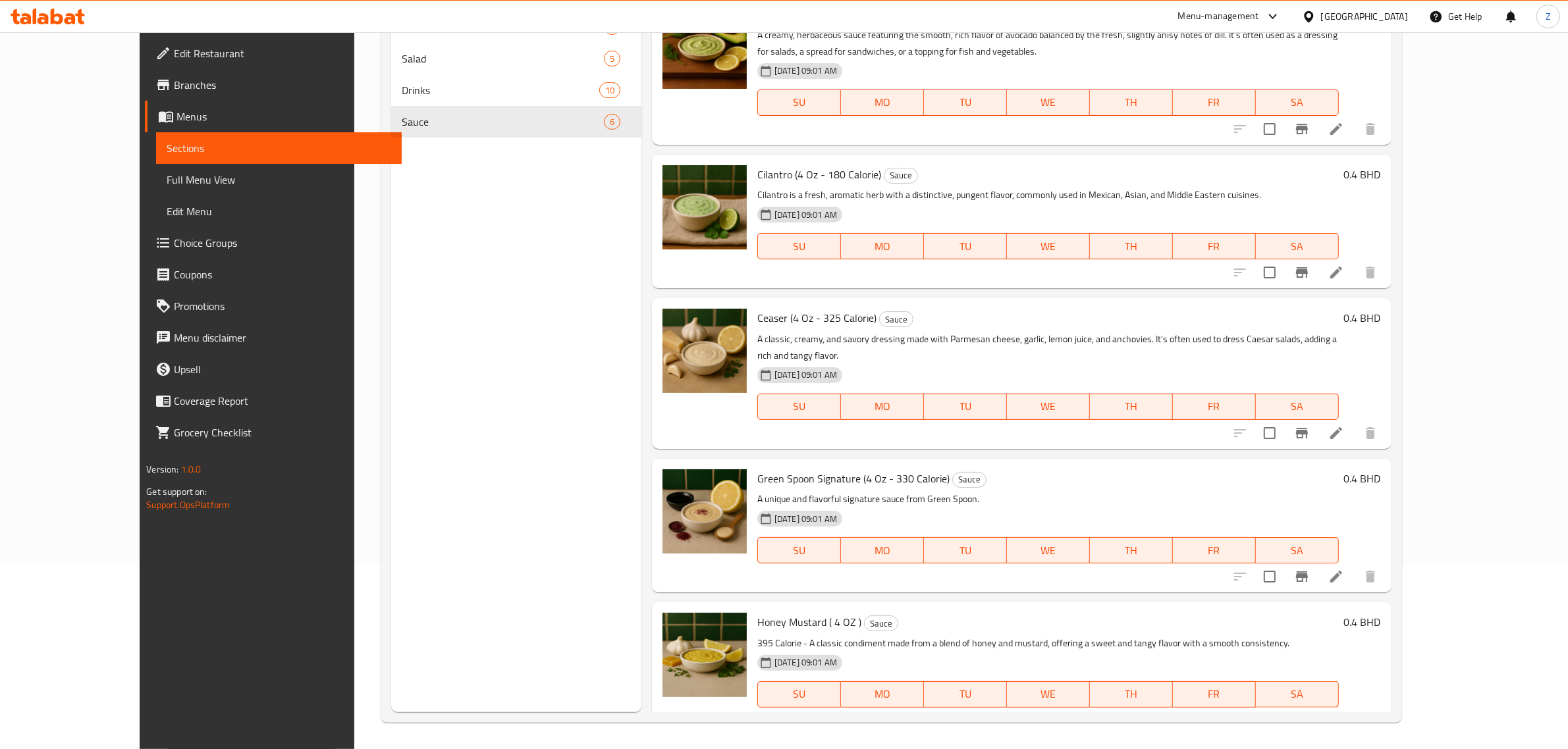
scroll to position [162, 0]
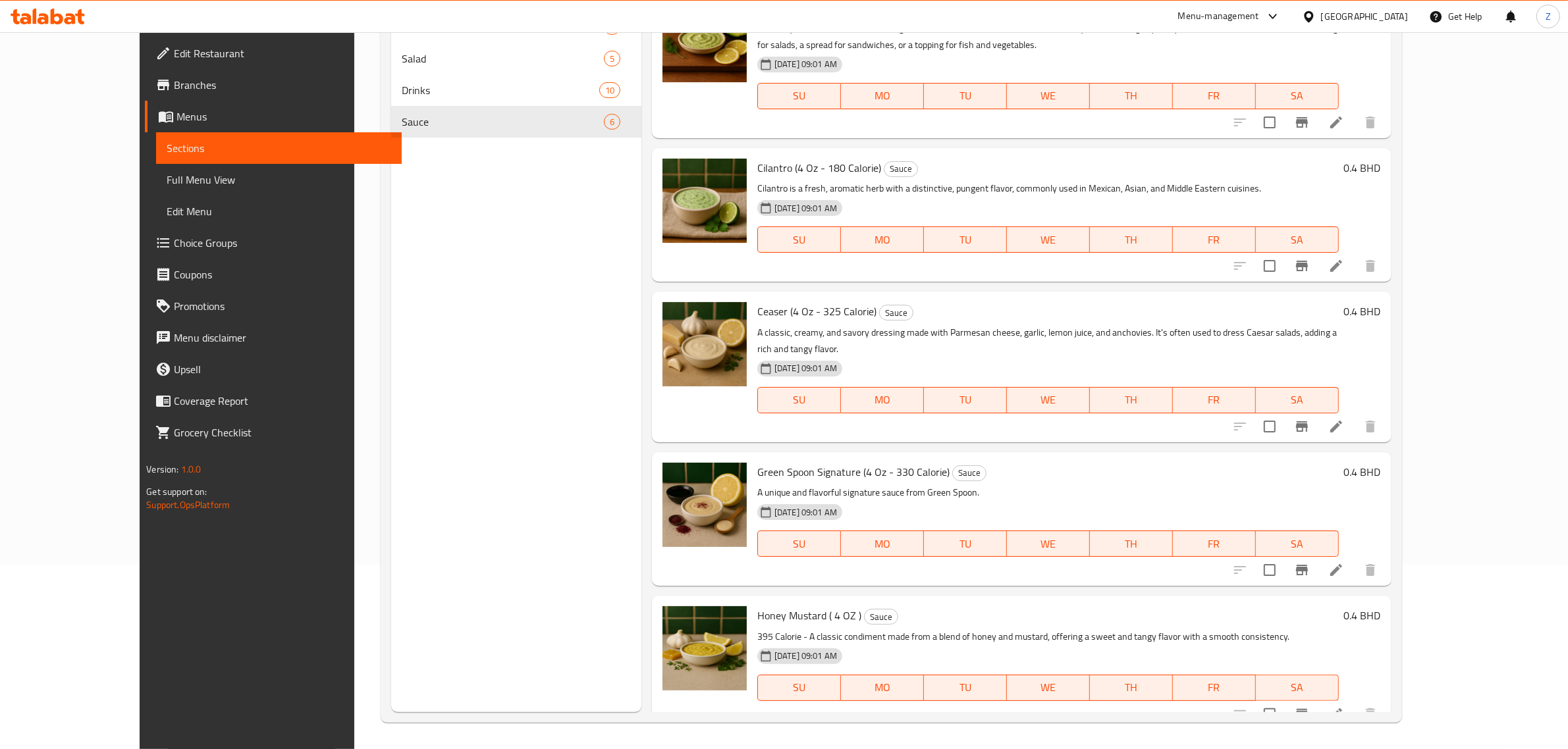
click at [1344, 707] on icon at bounding box center [1336, 714] width 16 height 16
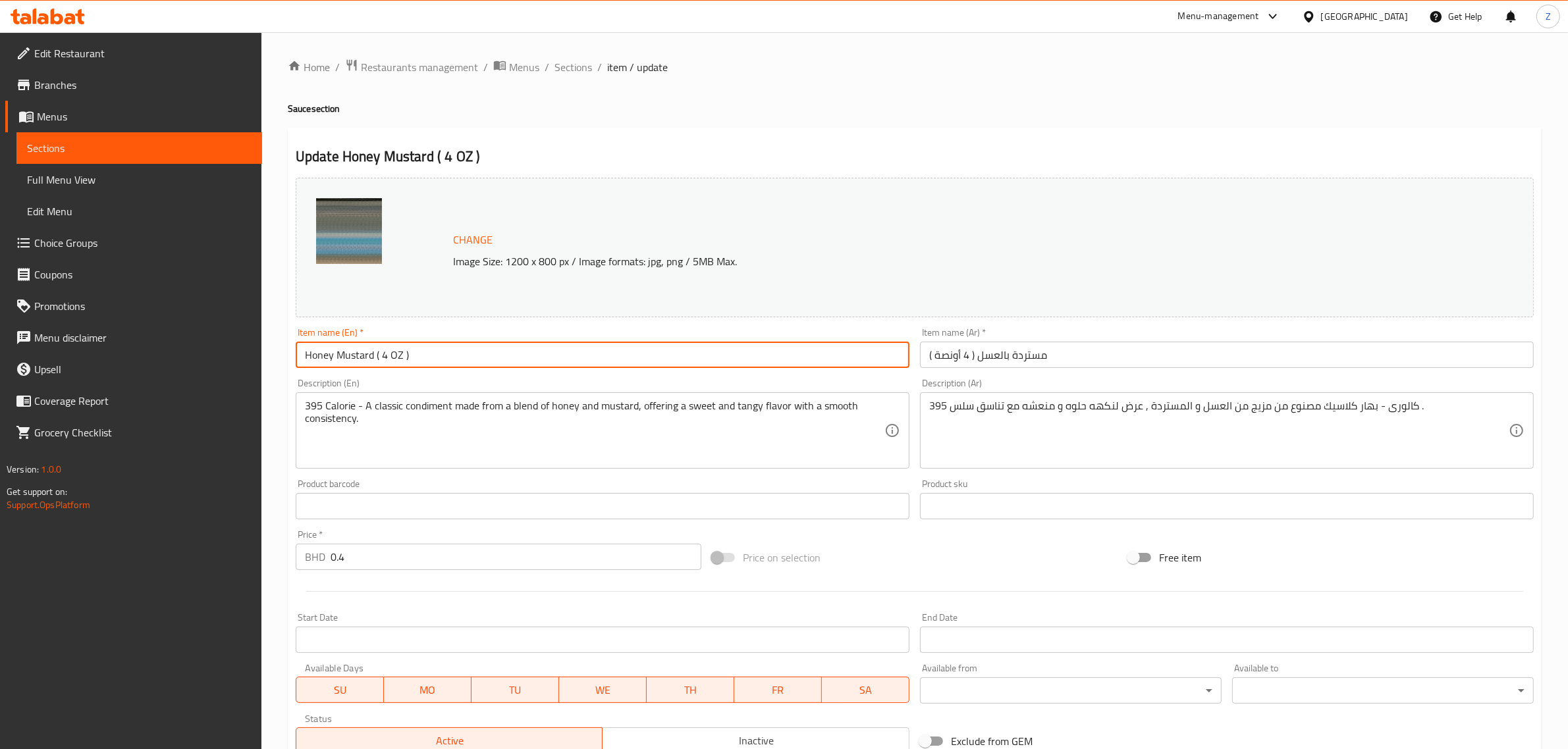
drag, startPoint x: 530, startPoint y: 360, endPoint x: 504, endPoint y: 357, distance: 26.2
click at [530, 360] on input "Honey Mustard ( 4 OZ )" at bounding box center [603, 355] width 614 height 27
paste input "4 Oz - 115 Calorie"
type input "Honey Mustard (4 Oz - 395 Calorie)"
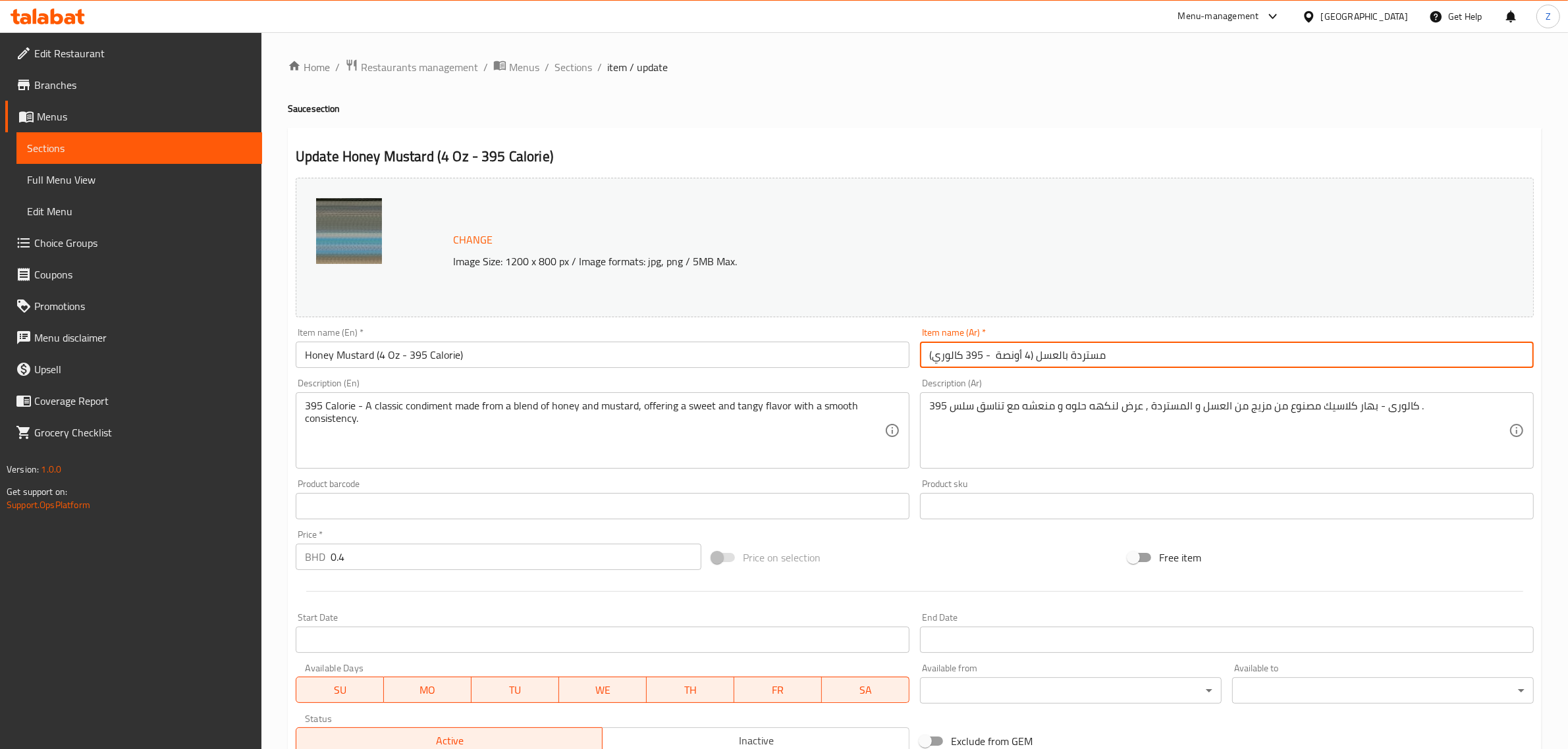
type input "مستردة بالعسل (4 أونصة - 395 كالوري)"
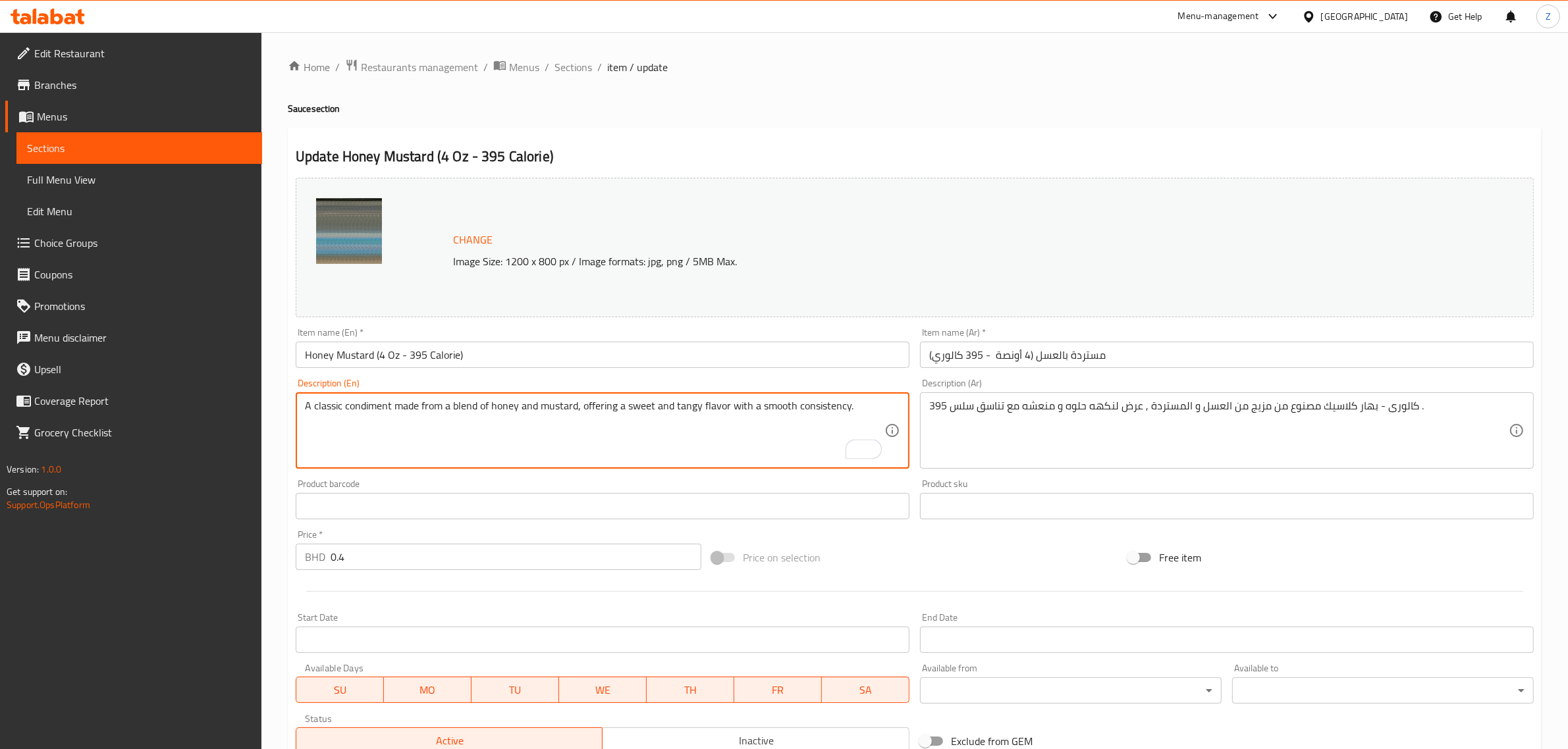
type textarea "A classic condiment made from a blend of honey and mustard, offering a sweet an…"
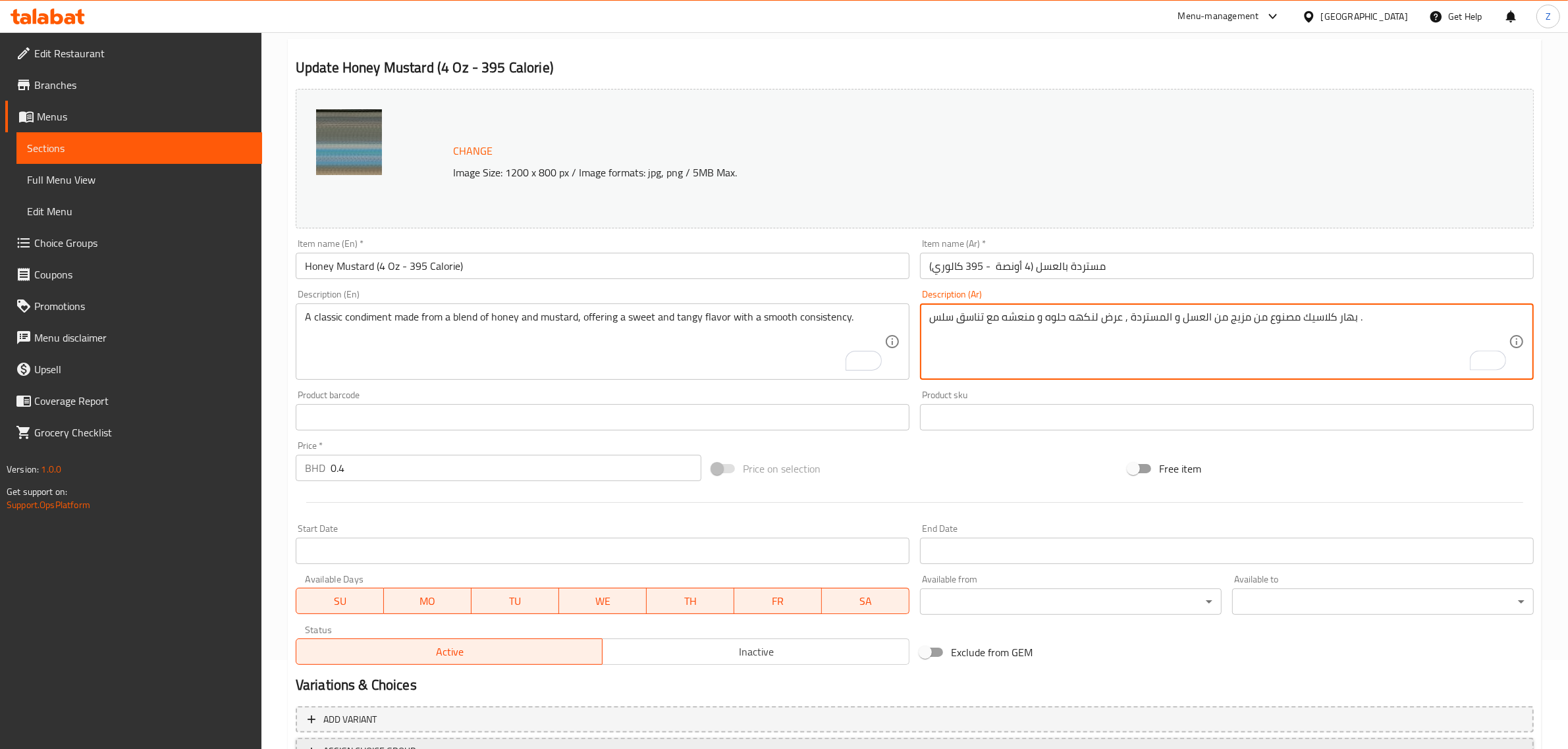
scroll to position [198, 0]
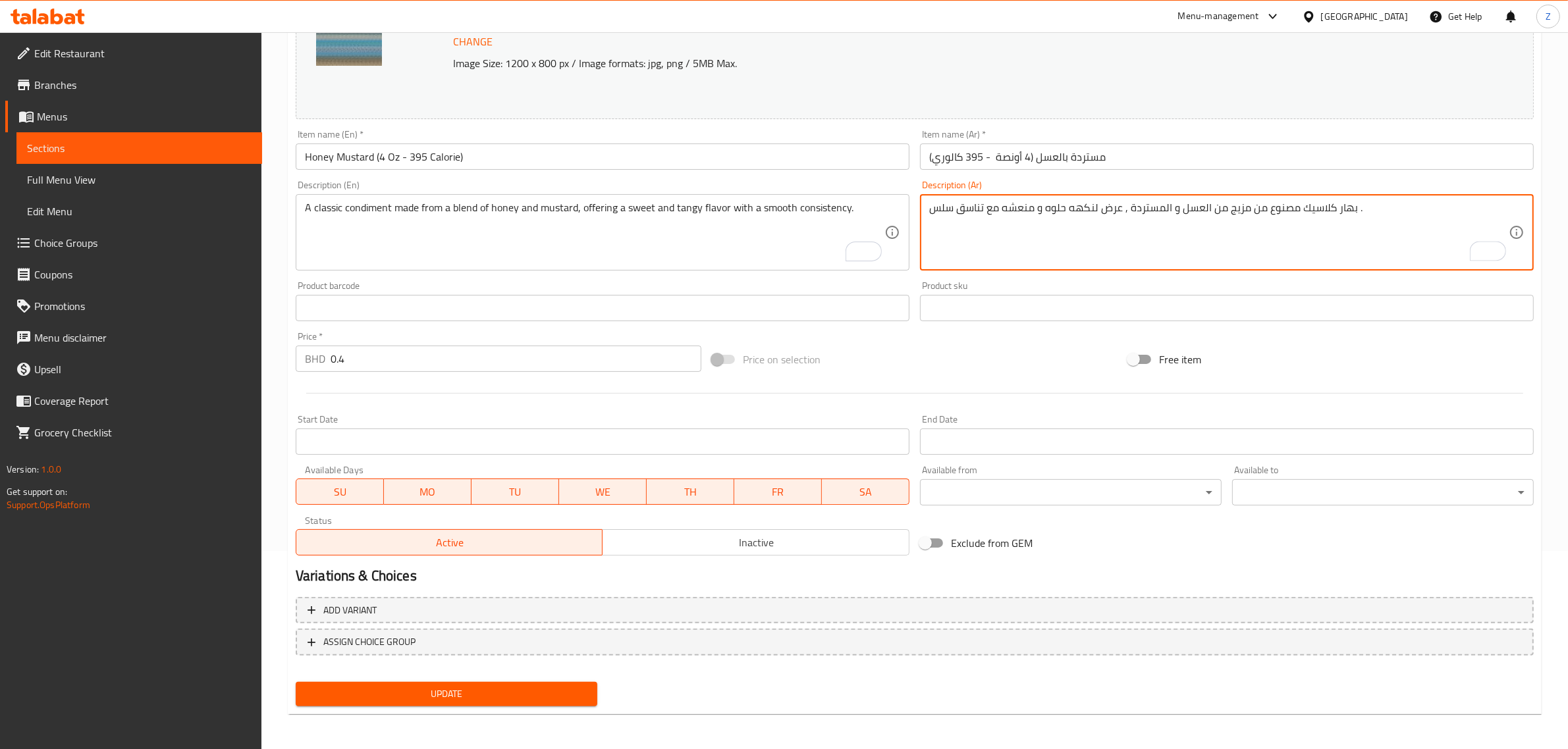
type textarea "بهار كلاسيك مصنوع من مزيج من العسل و المستردة , عرض لنكهه حلوه و منعشه مع تناسق…"
click at [379, 702] on button "Update" at bounding box center [447, 693] width 302 height 24
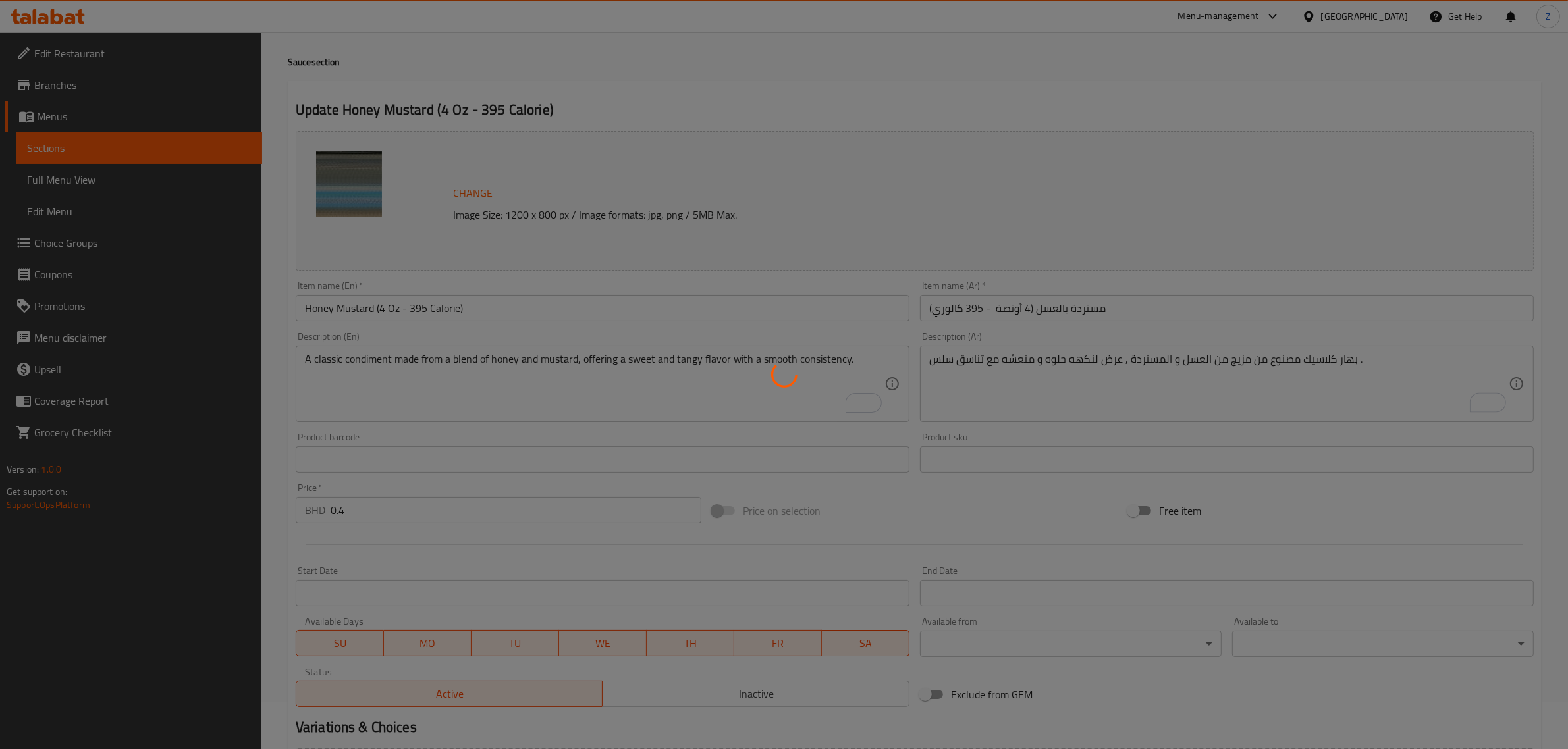
scroll to position [0, 0]
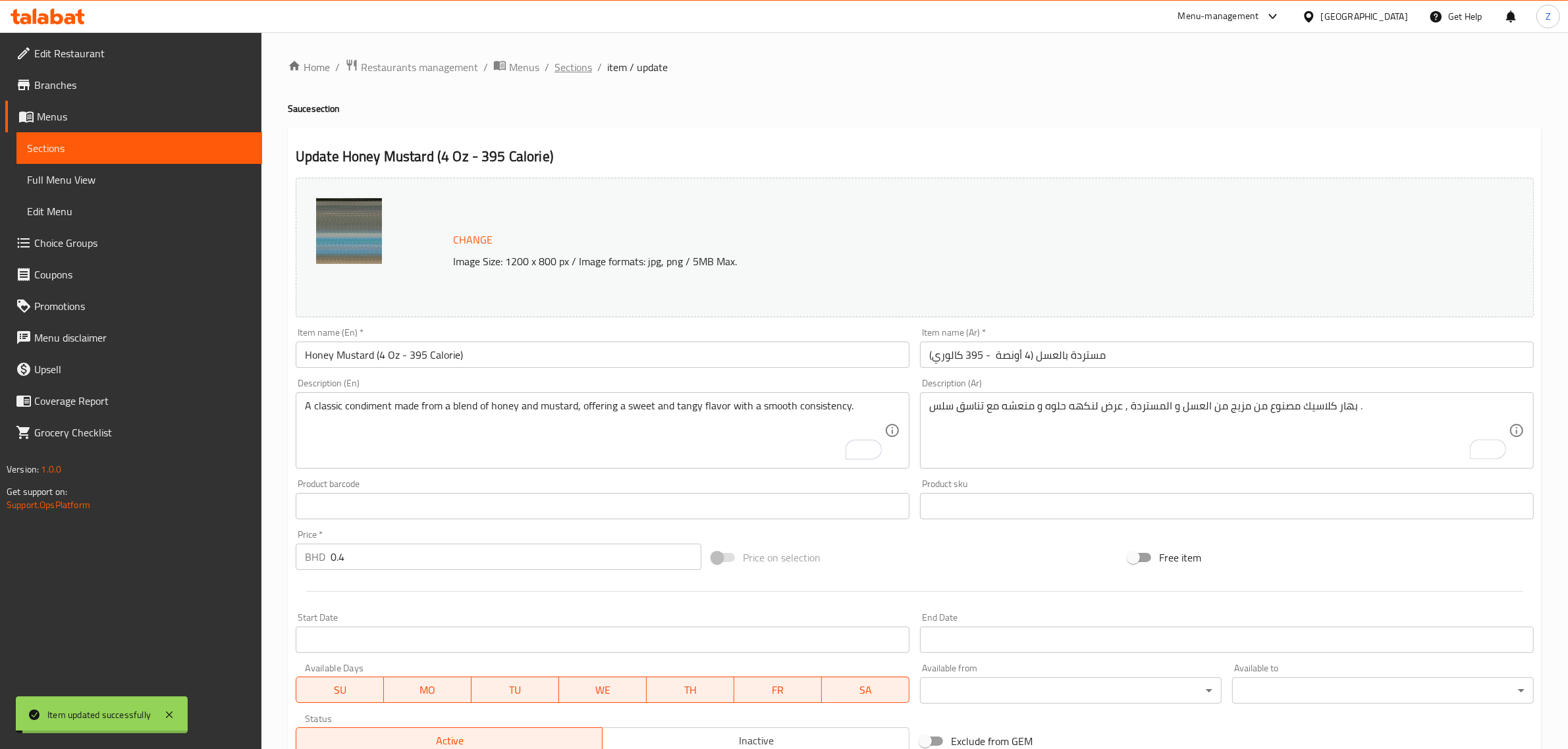
click at [580, 66] on span "Sections" at bounding box center [573, 67] width 37 height 16
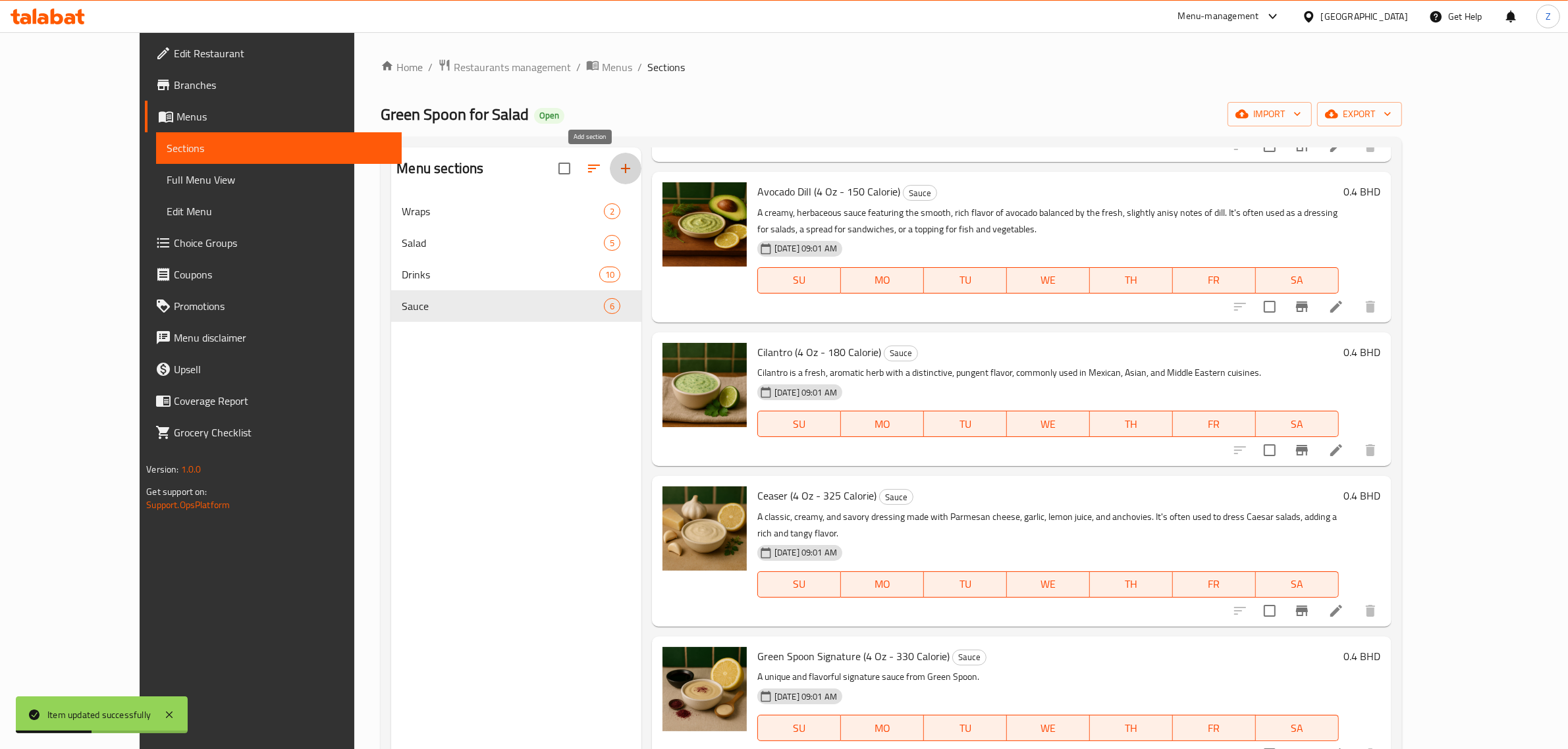
click at [617, 166] on icon "button" at bounding box center [625, 168] width 16 height 16
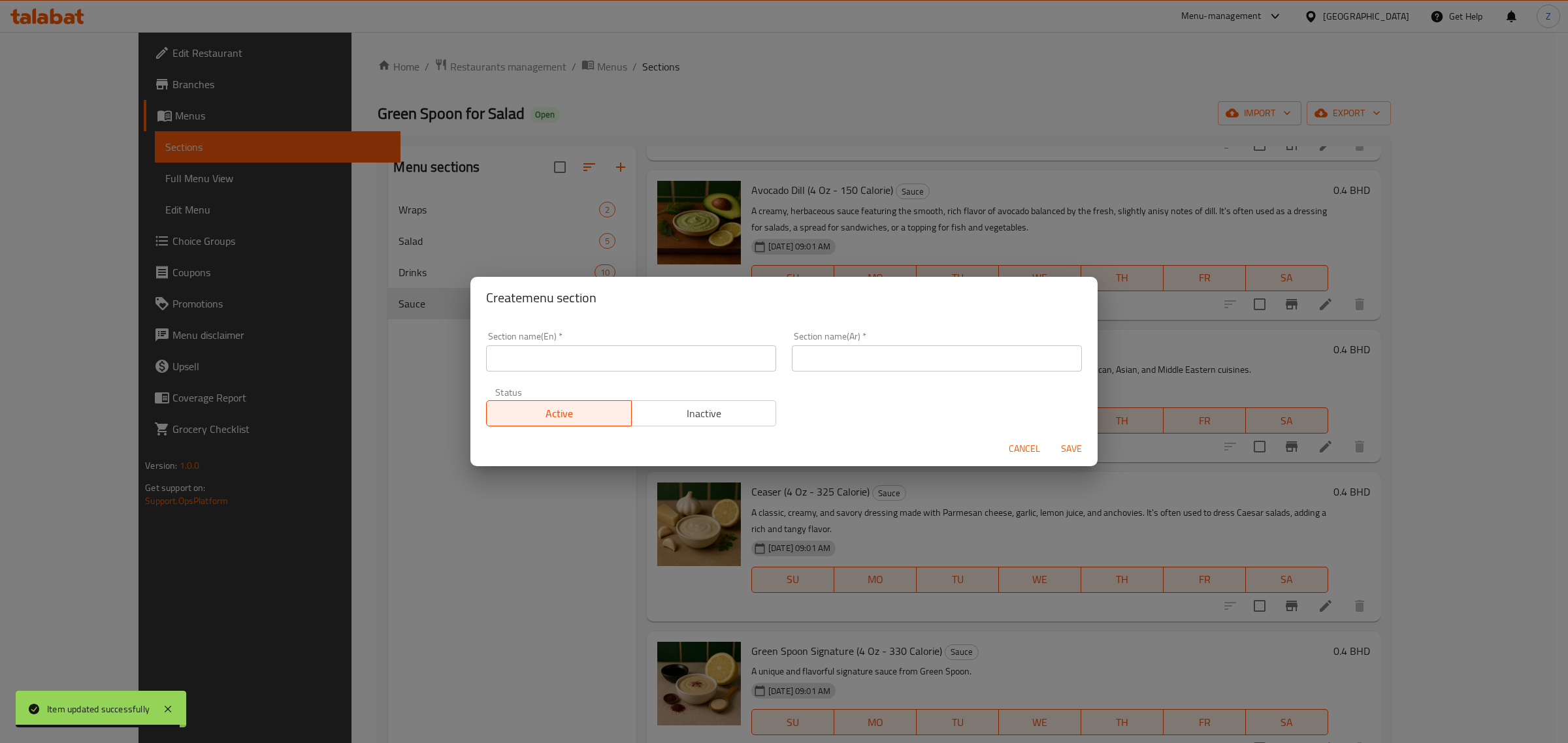
click at [603, 359] on input "text" at bounding box center [631, 358] width 290 height 26
type input "ٍ"
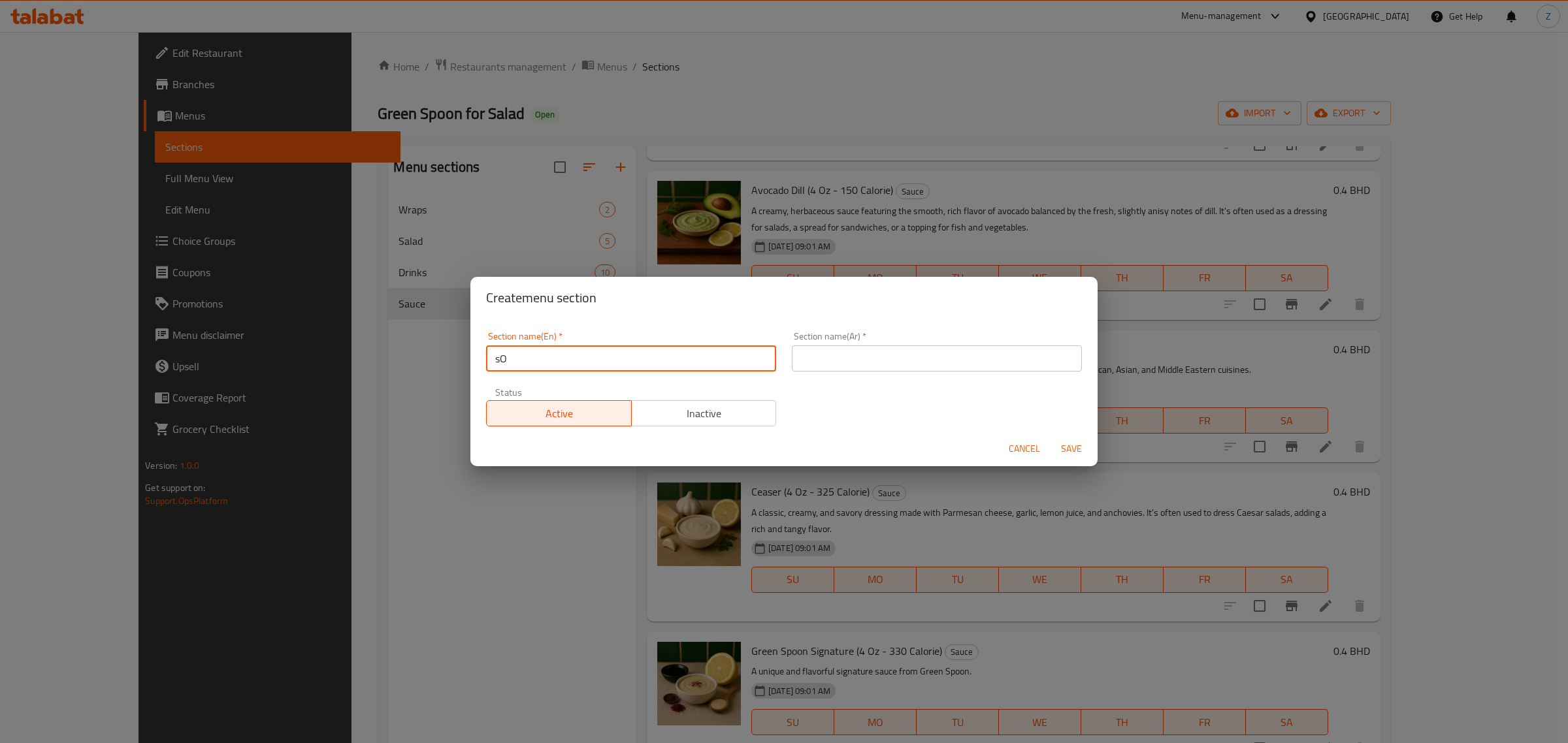
type input "s"
type input "Soup"
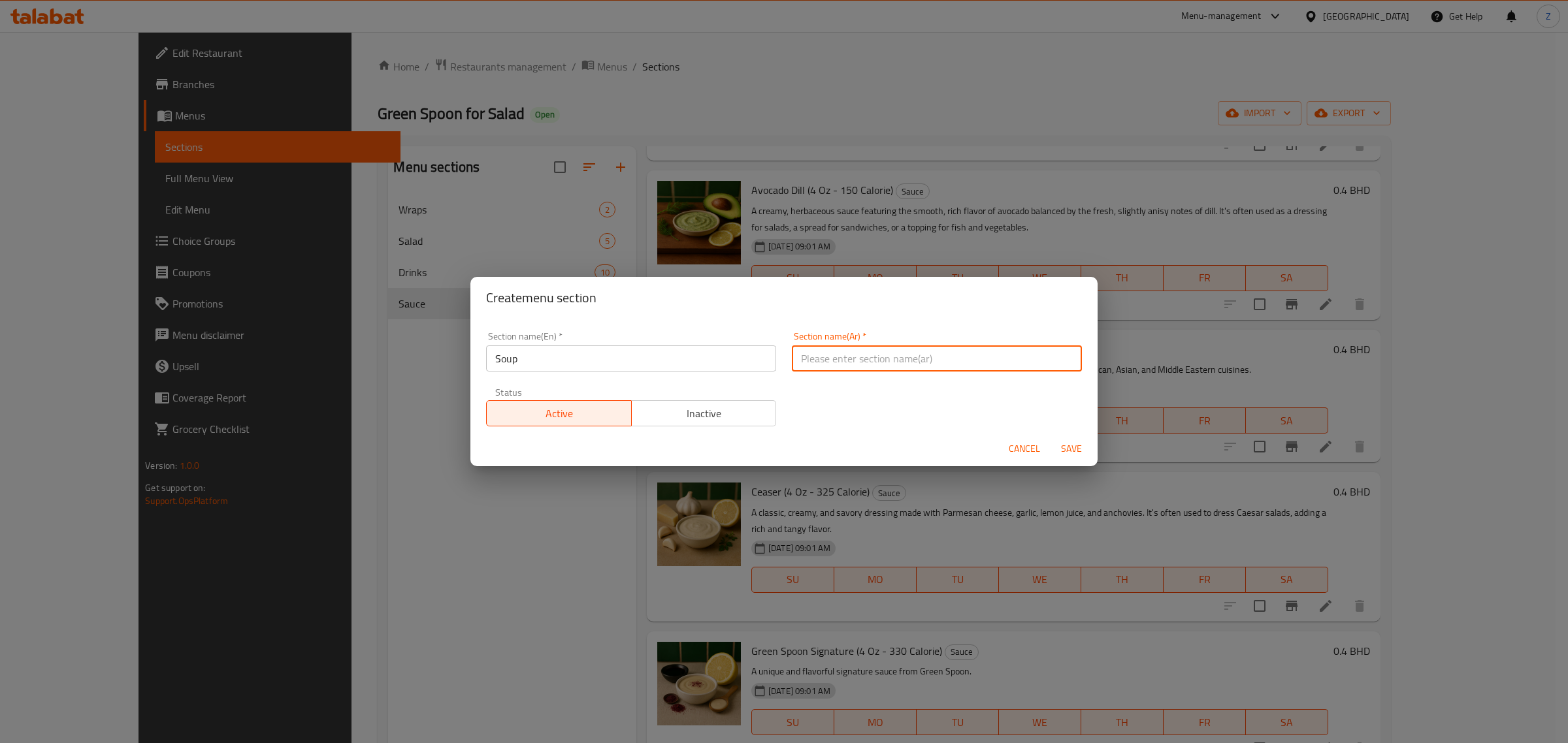
type input "ل"
type input "الشوربة"
click at [1083, 445] on span "Save" at bounding box center [1071, 449] width 31 height 16
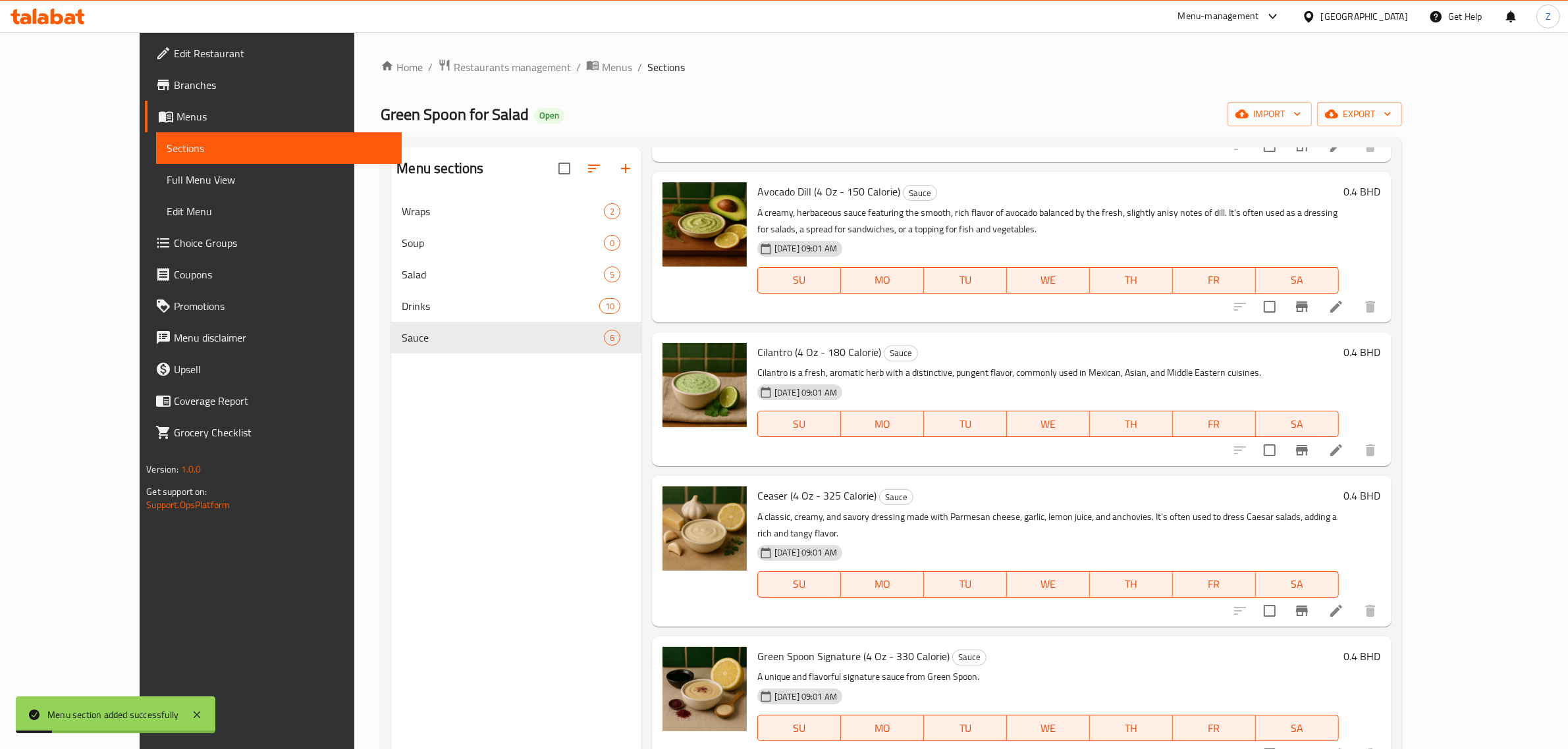
click at [586, 165] on icon "button" at bounding box center [593, 168] width 16 height 16
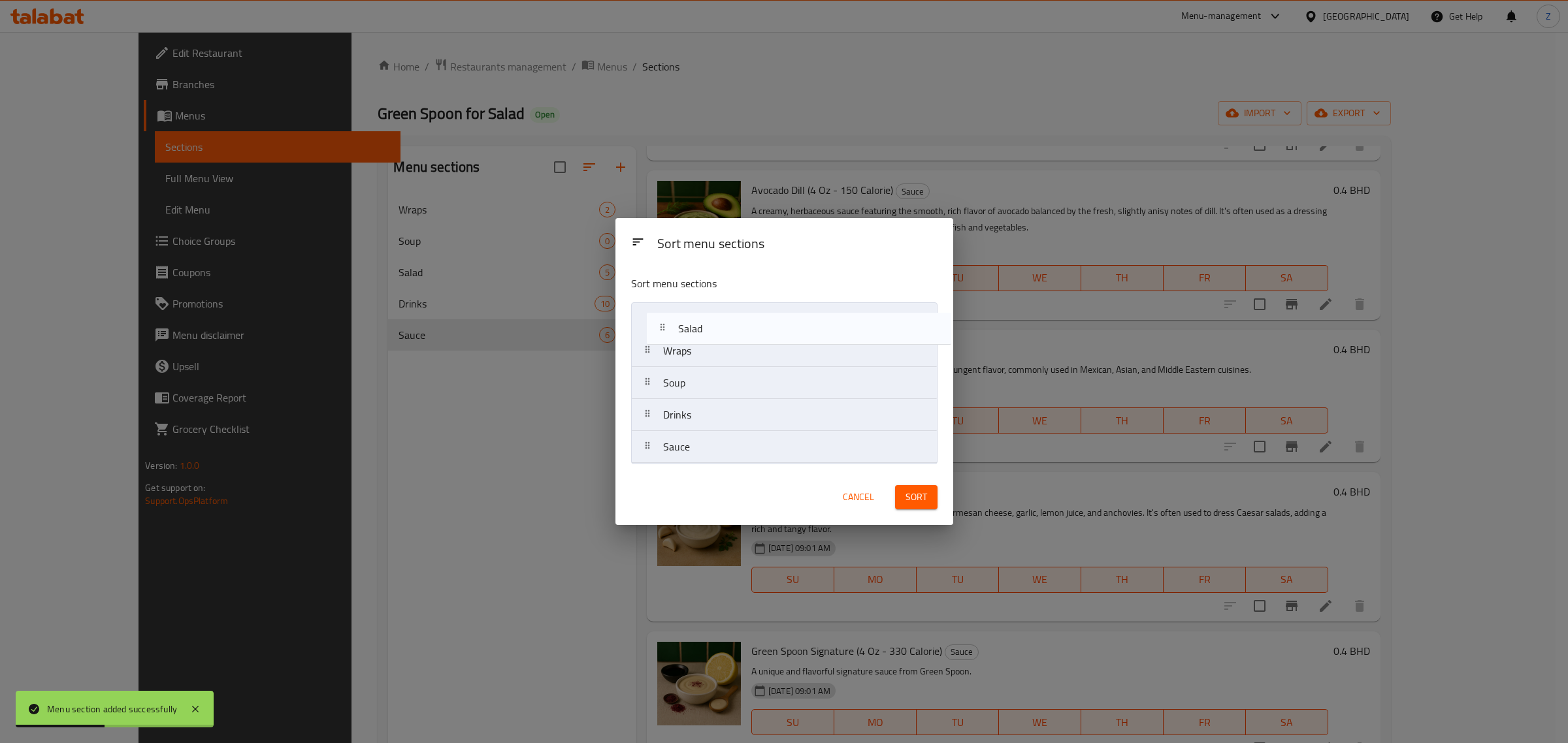
drag, startPoint x: 692, startPoint y: 394, endPoint x: 708, endPoint y: 323, distance: 72.8
click at [709, 323] on nav "Wraps Soup Salad Drinks Sauce" at bounding box center [784, 383] width 307 height 161
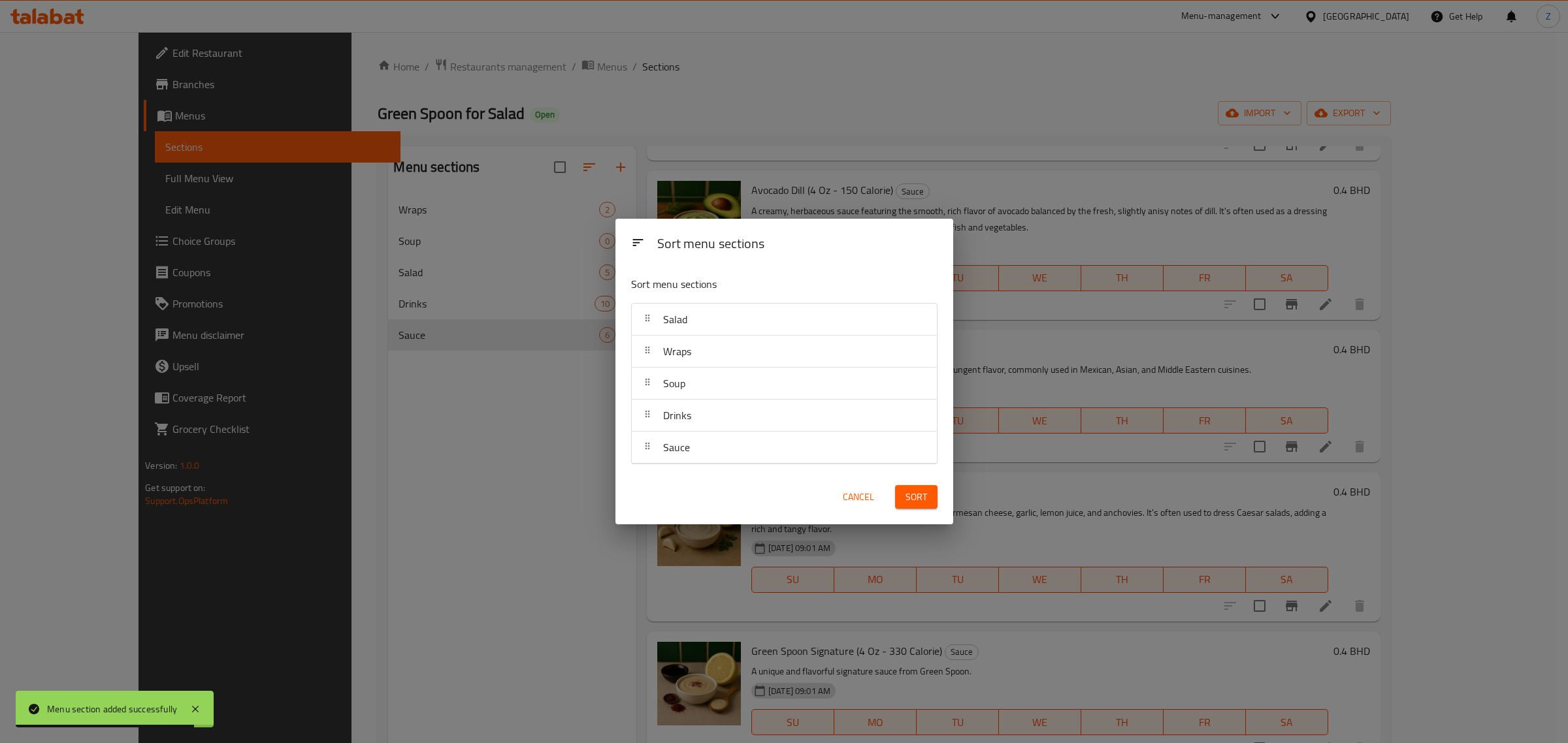
click at [922, 496] on span "Sort" at bounding box center [916, 497] width 21 height 16
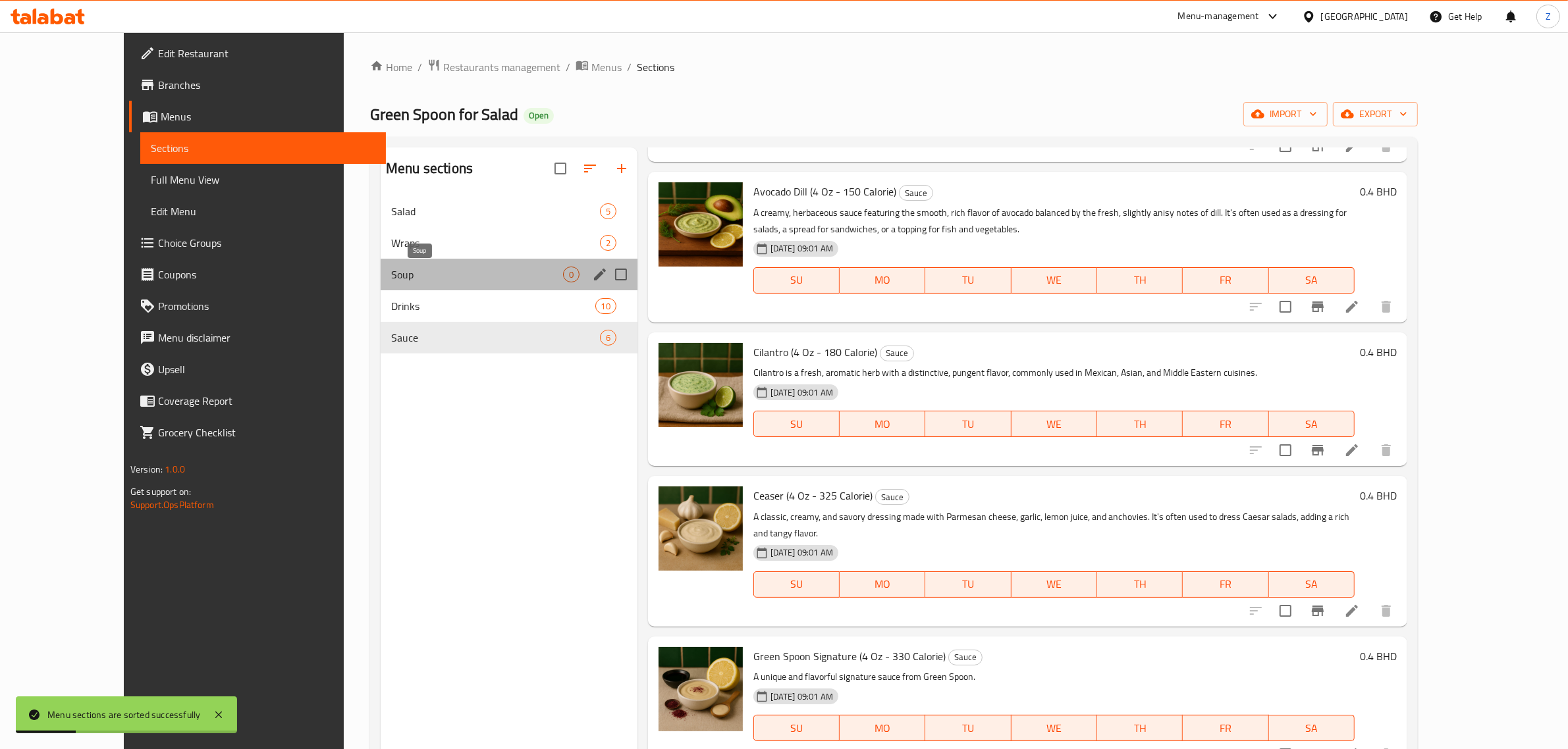
click at [391, 277] on span "Soup" at bounding box center [477, 274] width 172 height 16
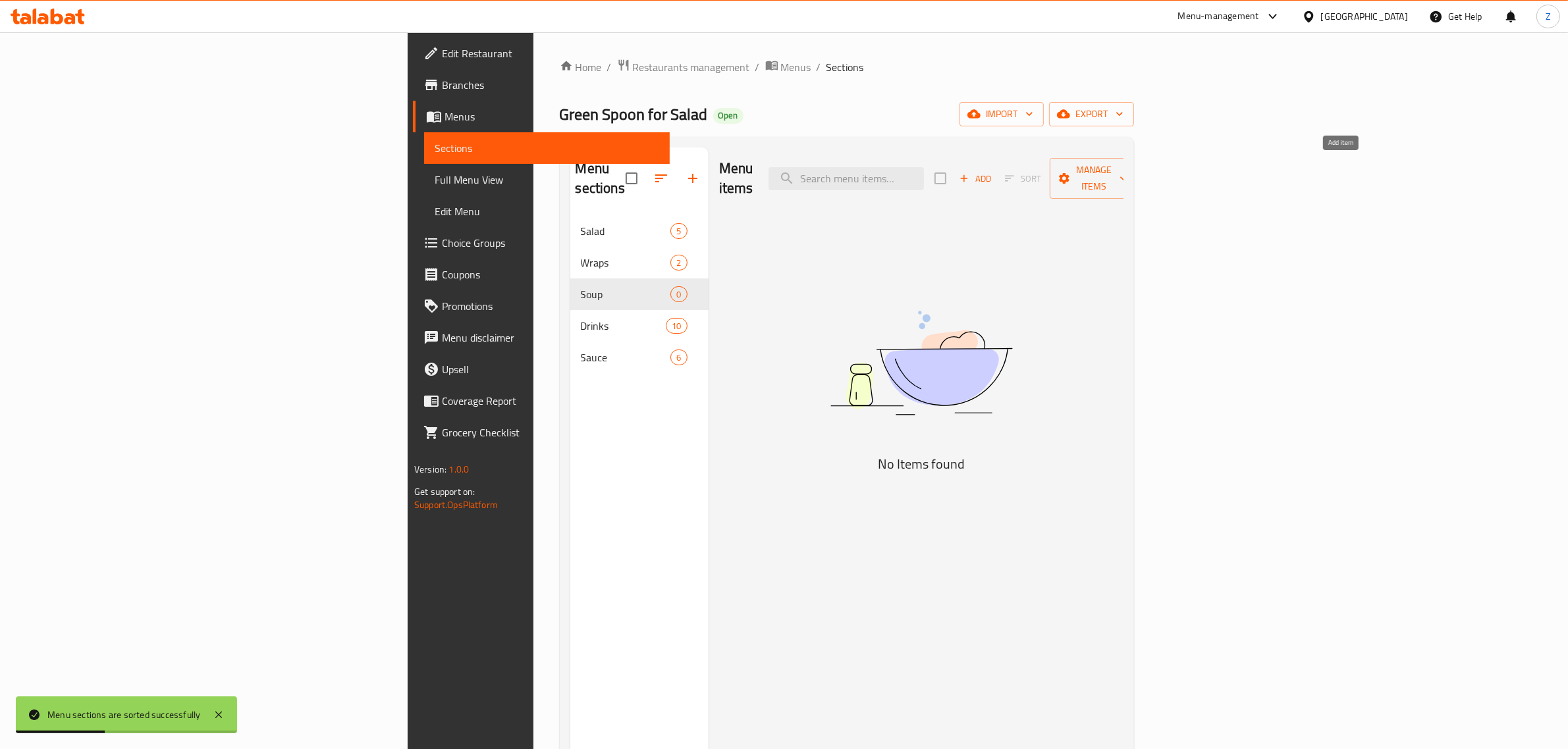
click at [993, 172] on span "Add" at bounding box center [975, 179] width 36 height 15
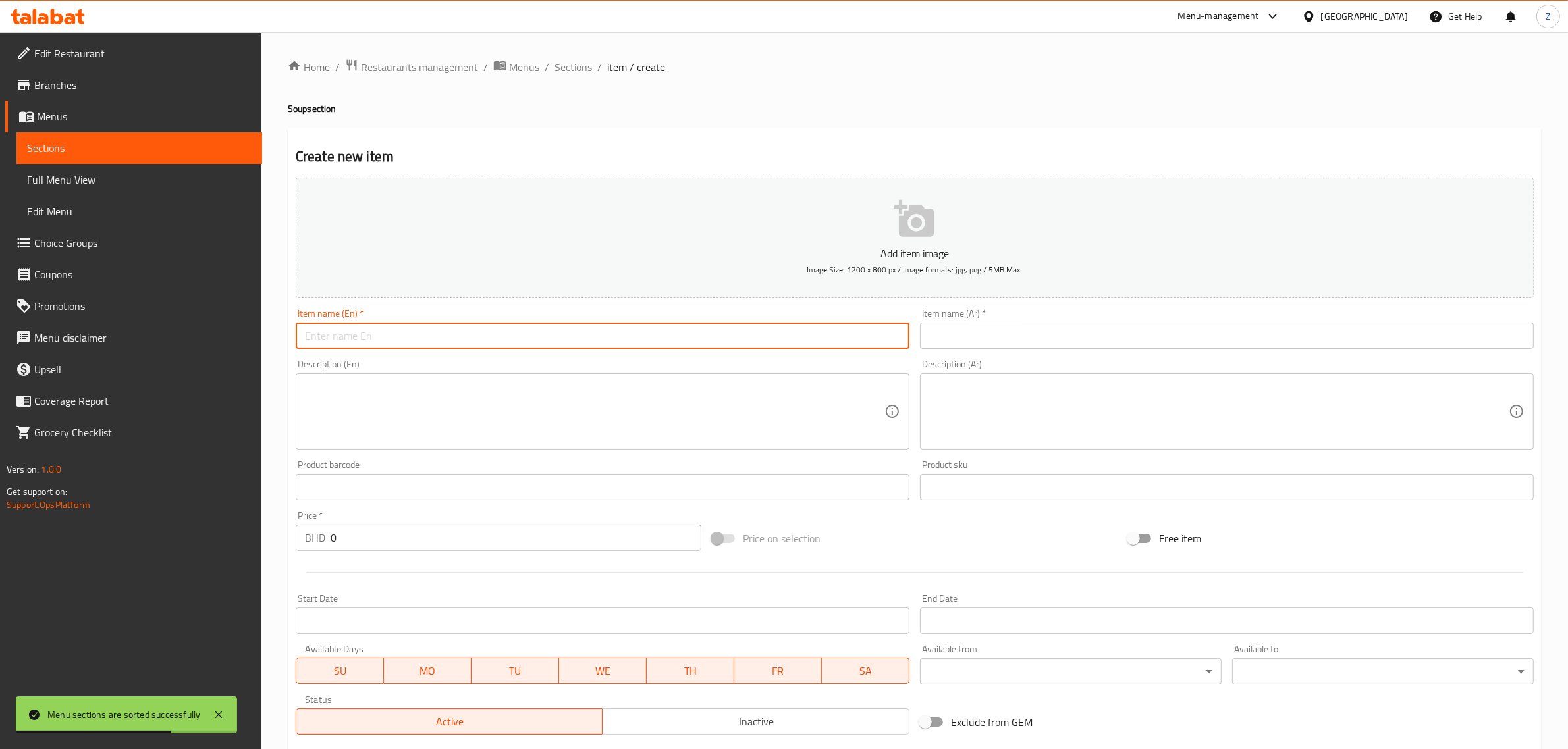
drag, startPoint x: 443, startPoint y: 337, endPoint x: 434, endPoint y: 332, distance: 10.3
click at [443, 337] on input "text" at bounding box center [603, 336] width 614 height 27
paste input "Lentil Soup"
type input "Lentil Soup"
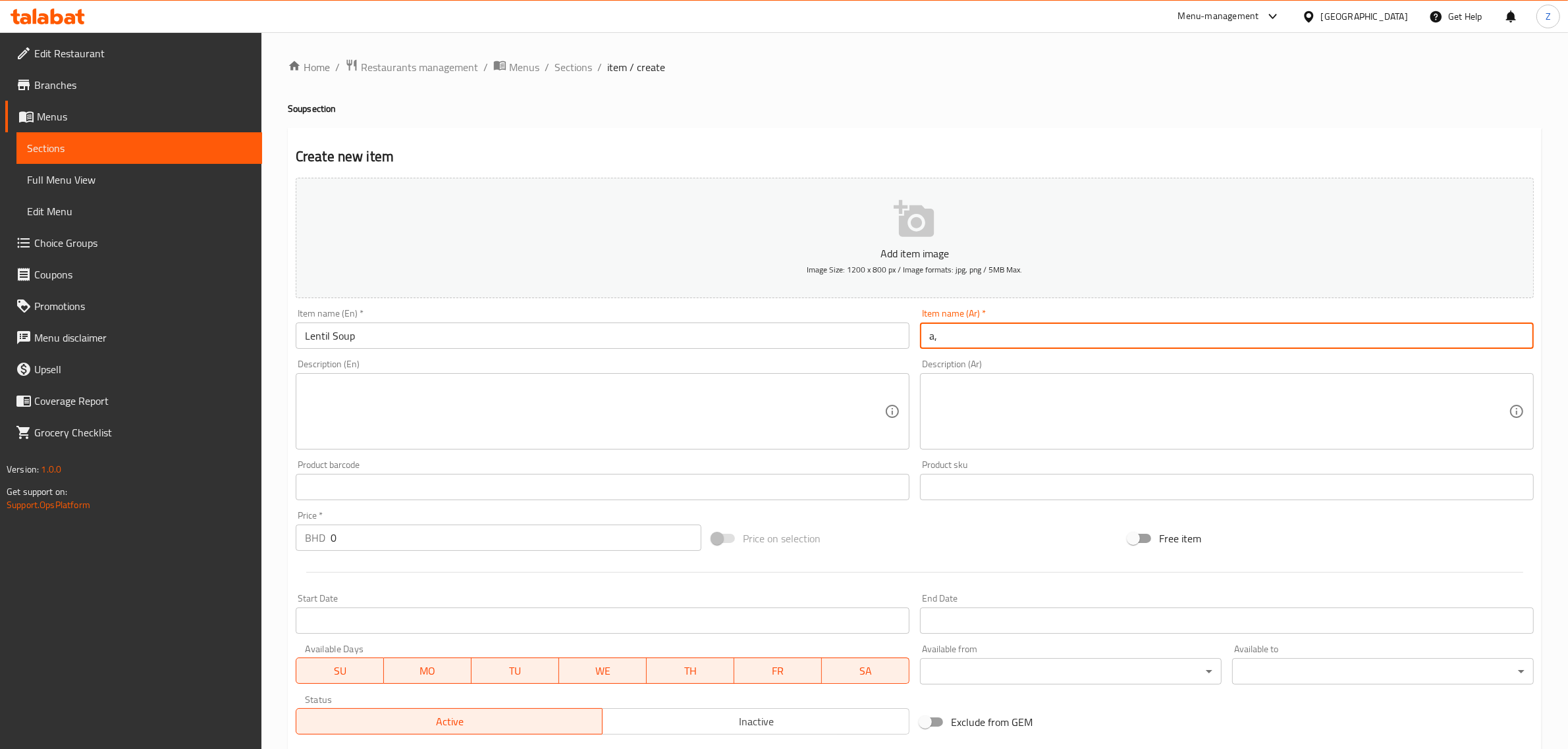
type input "a"
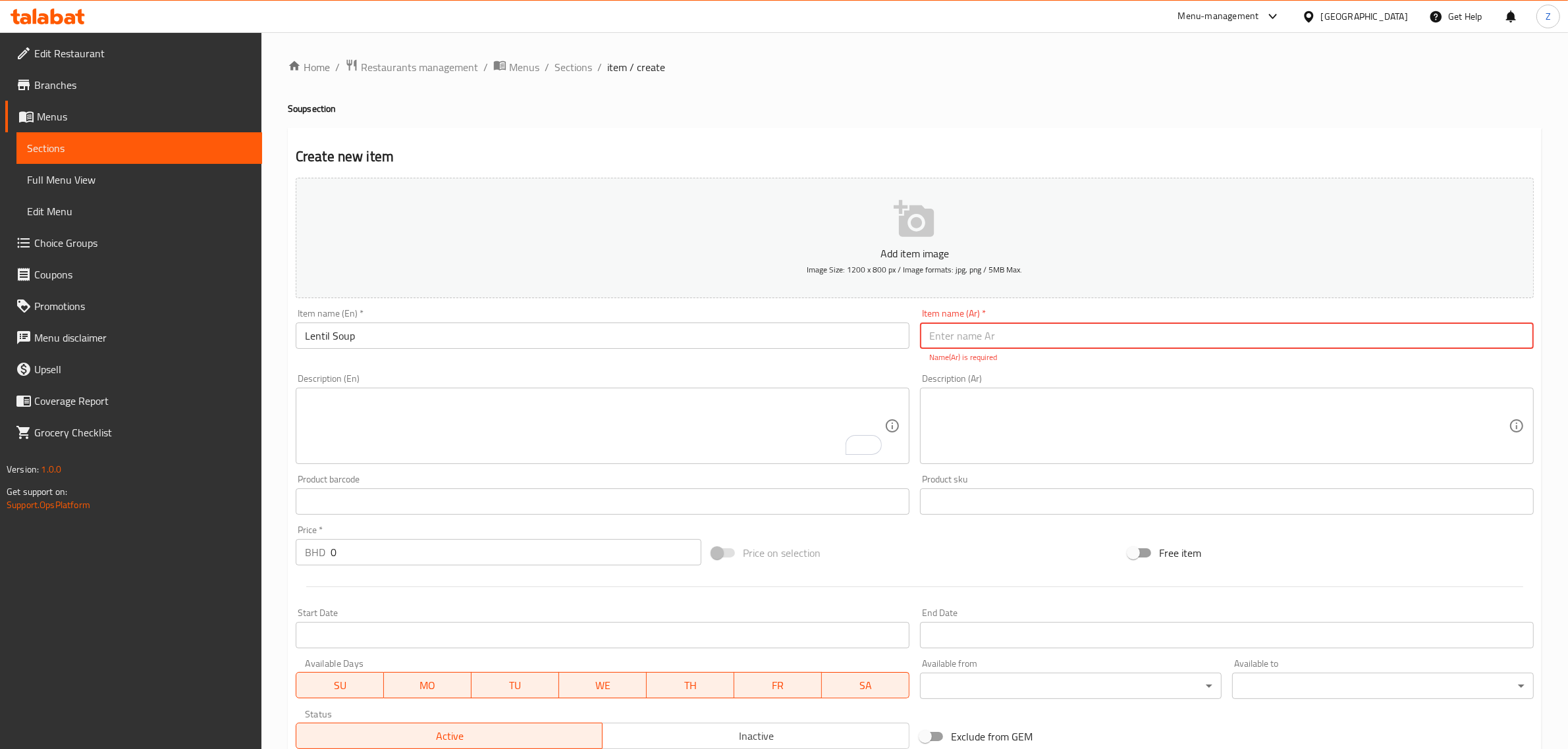
click at [983, 336] on input "text" at bounding box center [1227, 336] width 614 height 27
paste input "شوربة العدس"
type input "شوربة العدس"
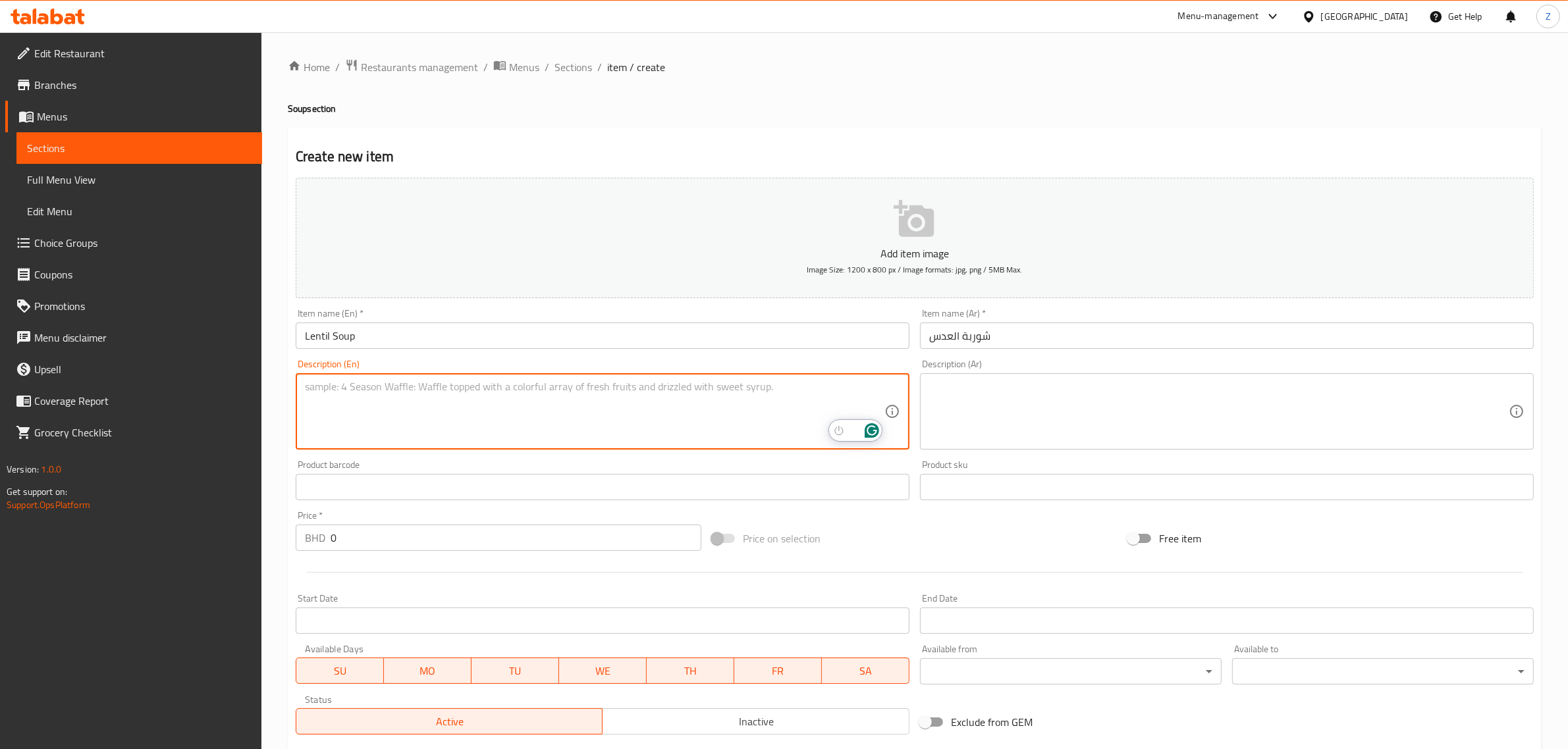
paste textarea "Lentil Soup"
type textarea "Lentil Soup"
click at [425, 322] on input "Lentil Soup" at bounding box center [603, 336] width 614 height 27
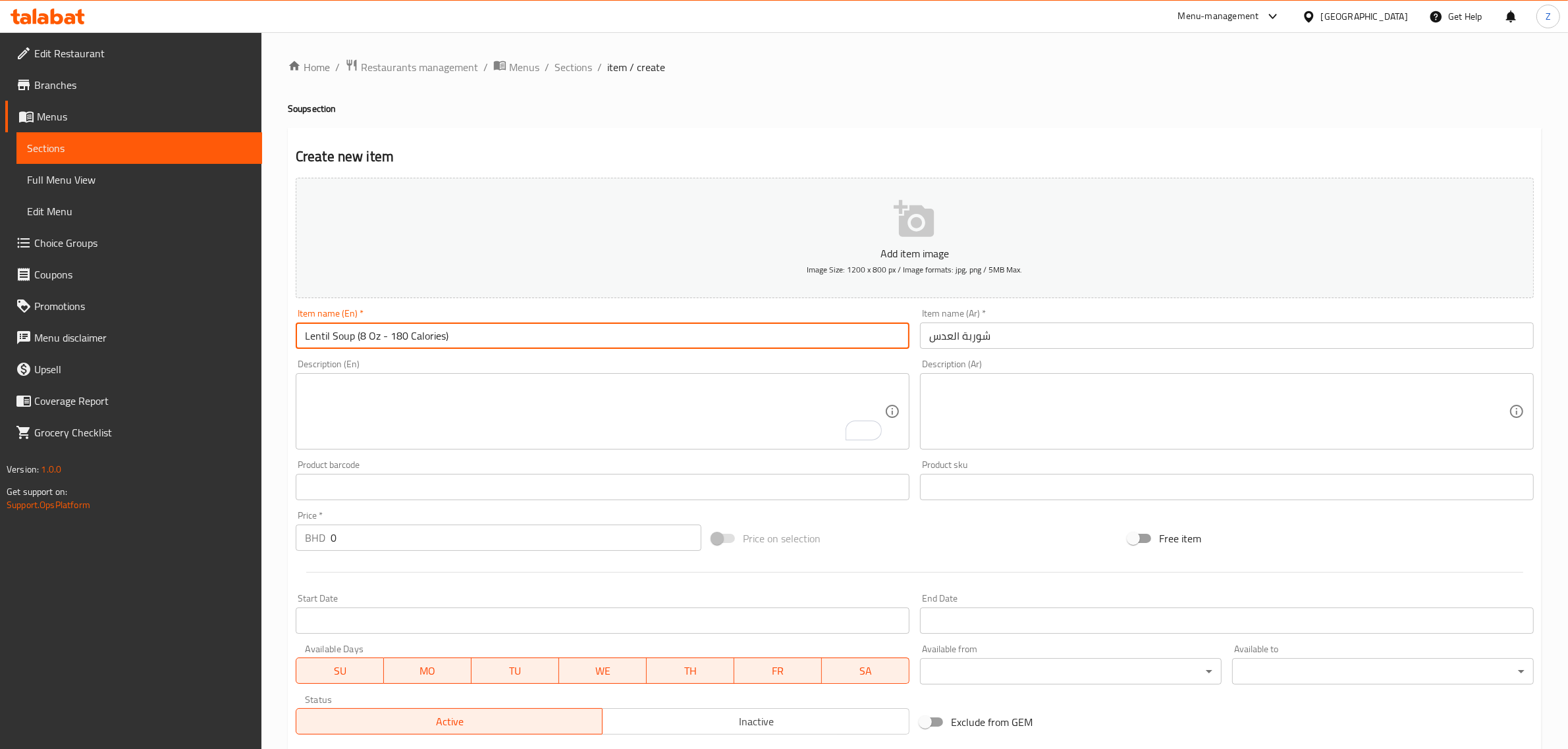
type input "Lentil Soup (8 Oz - 180 Calories)"
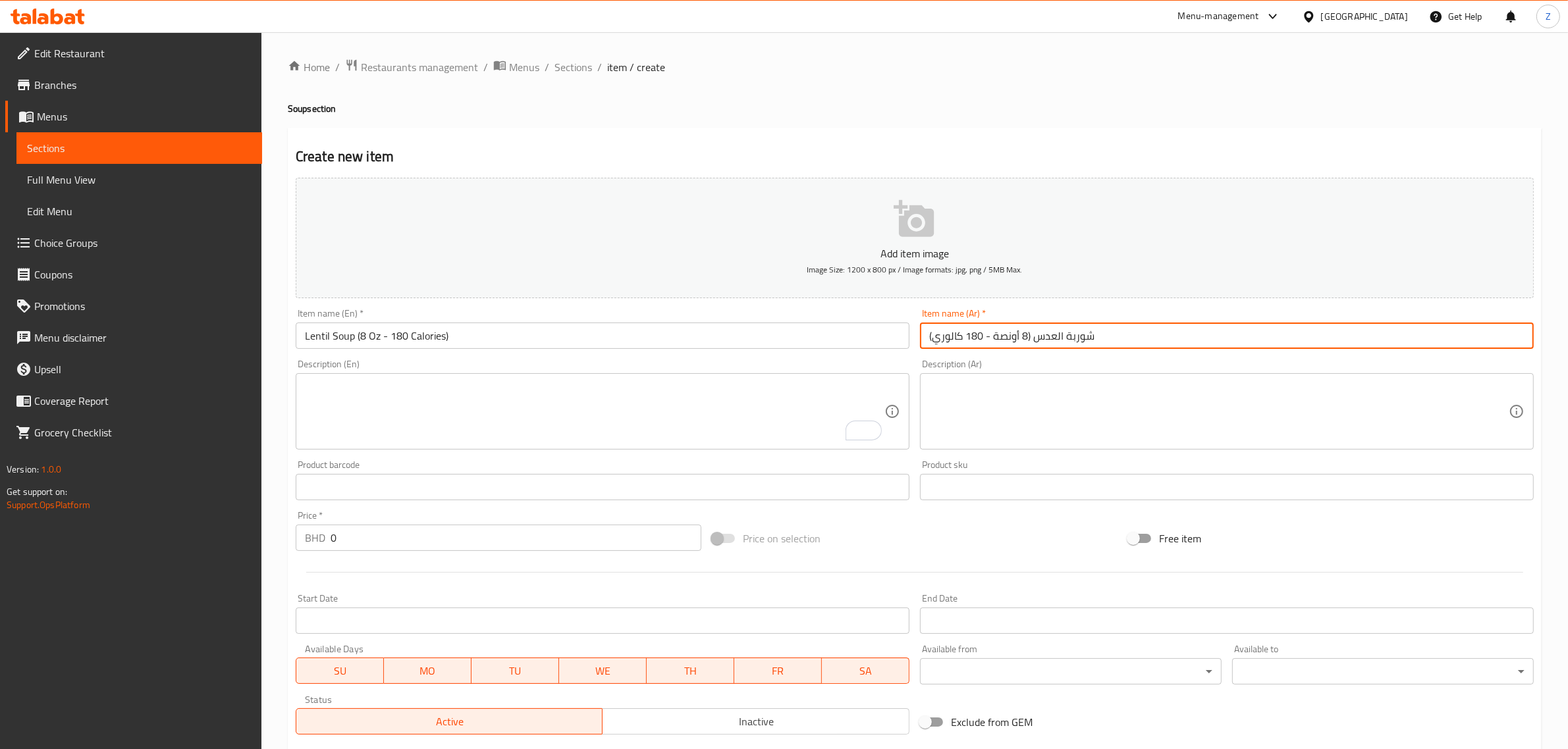
type input "شوربة العدس (8 أونصة - 180 كالوري)"
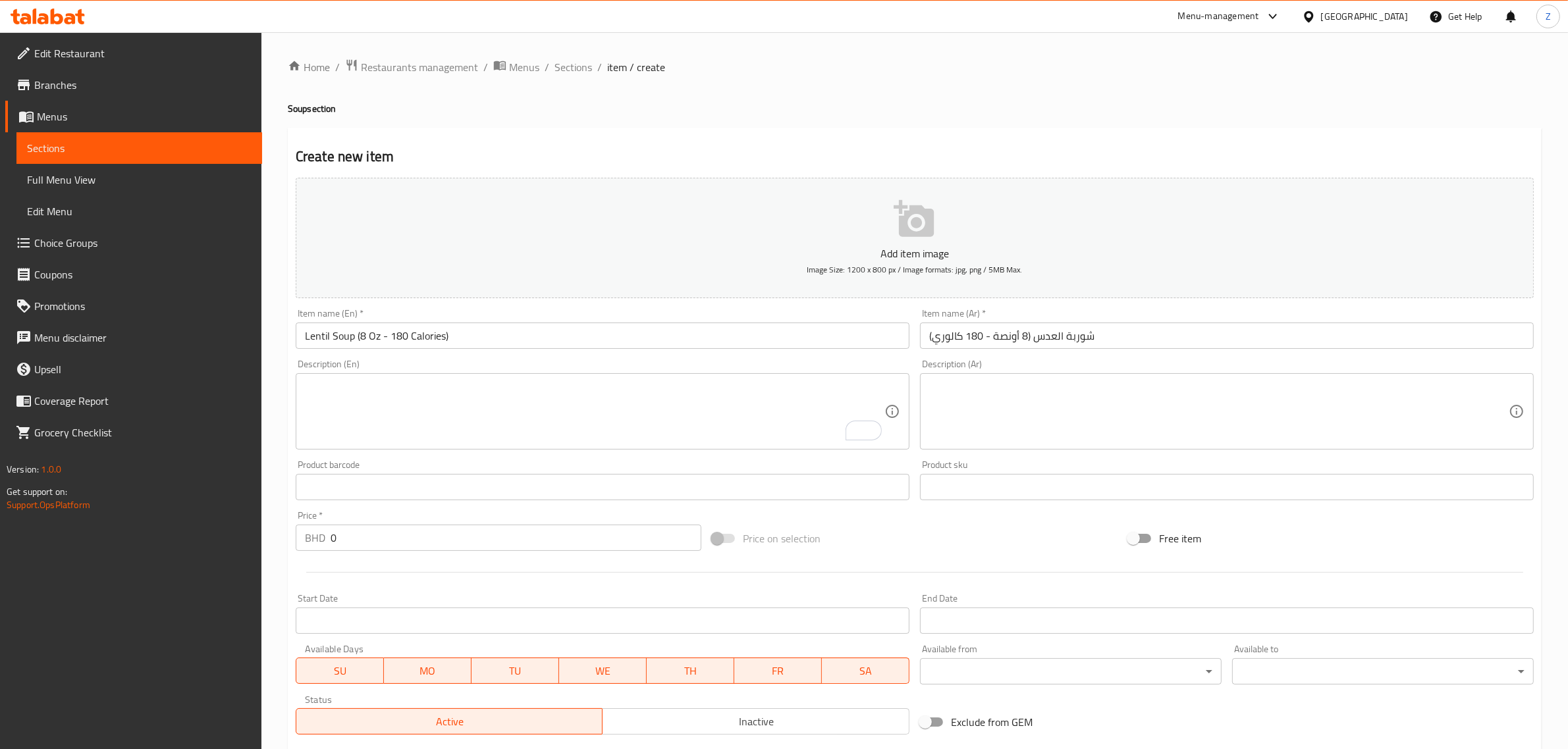
click at [317, 337] on input "Lentil Soup (8 Oz - 180 Calories)" at bounding box center [603, 336] width 614 height 27
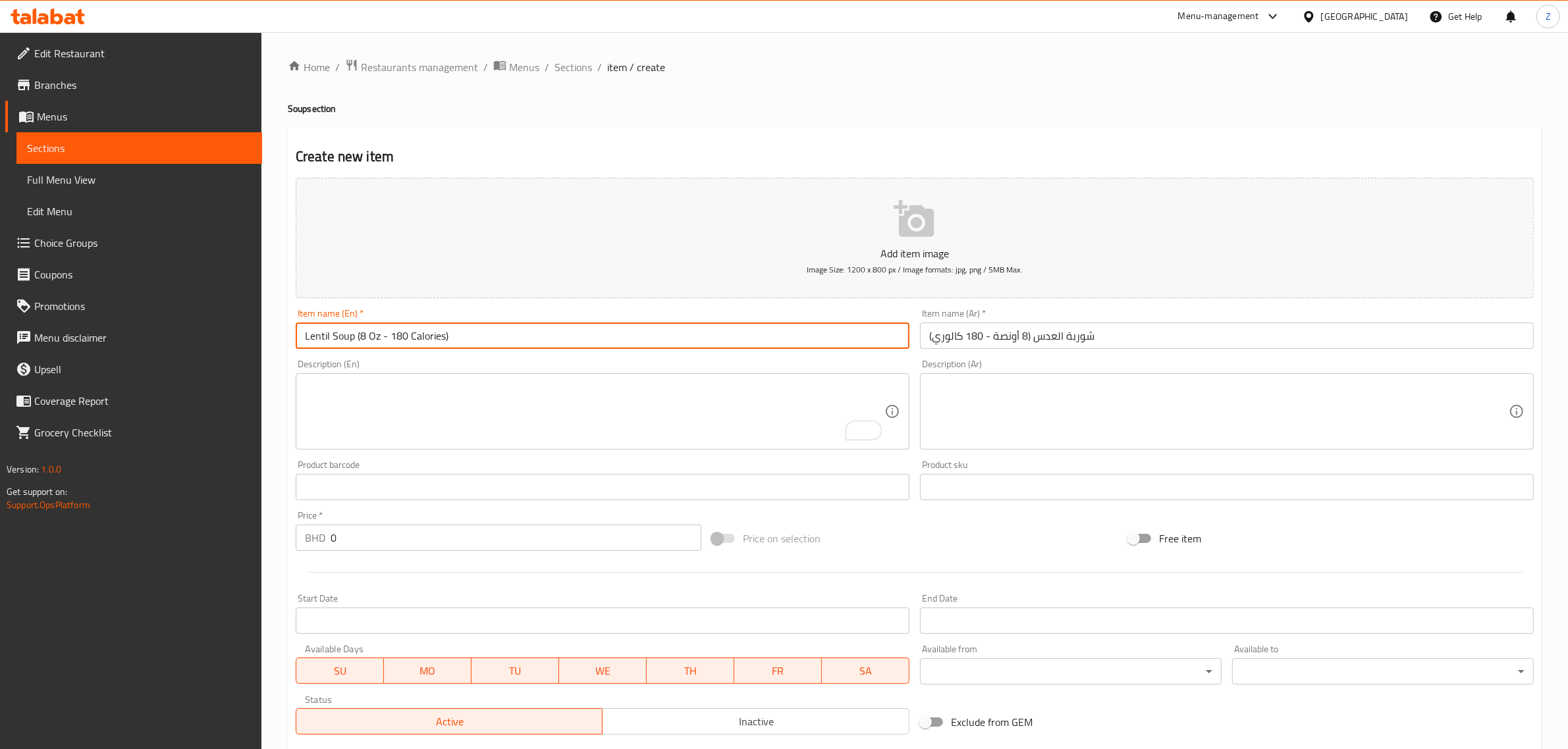
click at [317, 337] on input "Lentil Soup (8 Oz - 180 Calories)" at bounding box center [603, 336] width 614 height 27
click at [354, 340] on input "Lentil Soup (8 Oz - 180 Calories)" at bounding box center [603, 336] width 614 height 27
click at [573, 422] on textarea "To enrich screen reader interactions, please activate Accessibility in Grammarl…" at bounding box center [594, 411] width 579 height 62
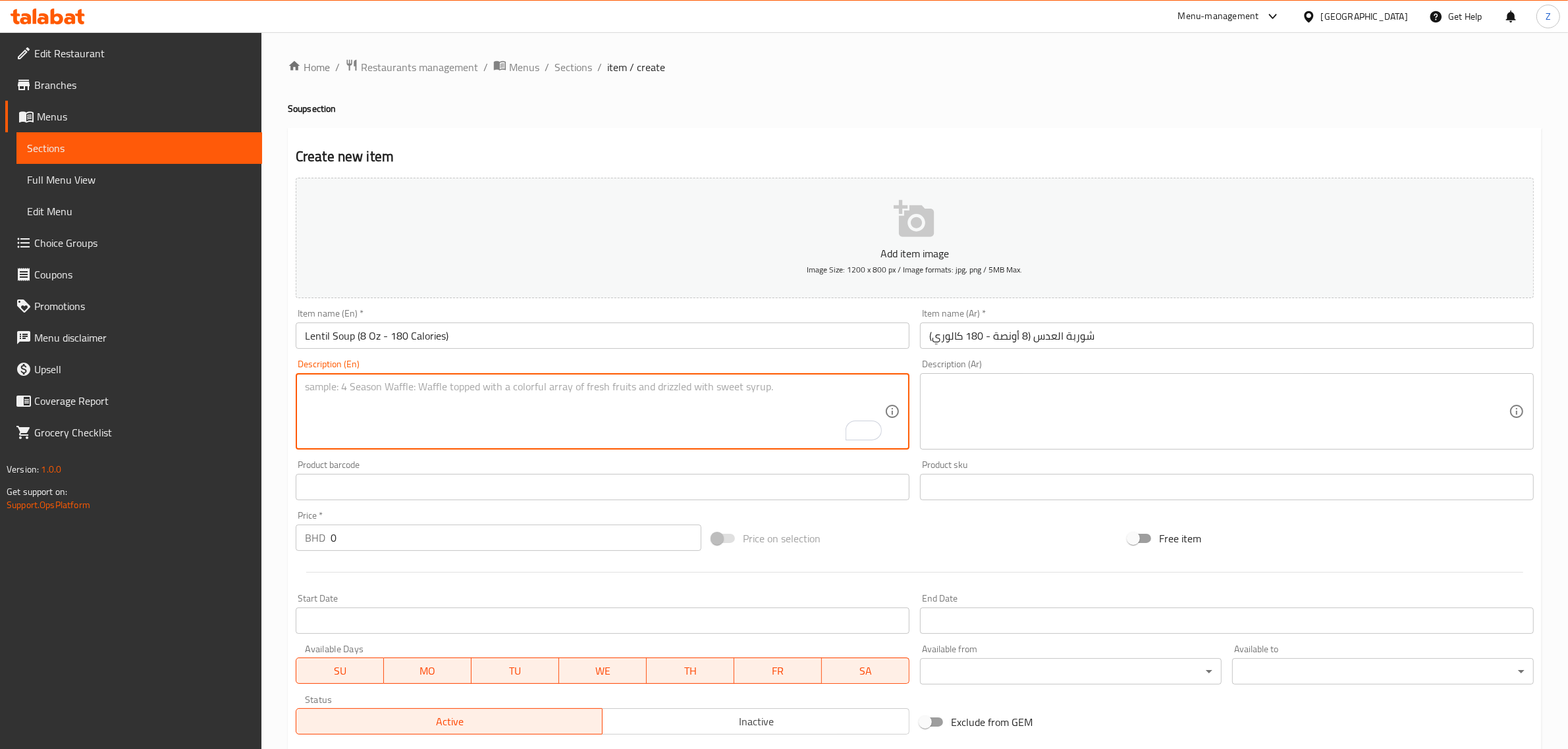
paste textarea "A hearty and comforting soup made with seasoned lentils for a homemade flavor."
type textarea "A hearty and comforting soup made with seasoned lentils for a homemade flavor."
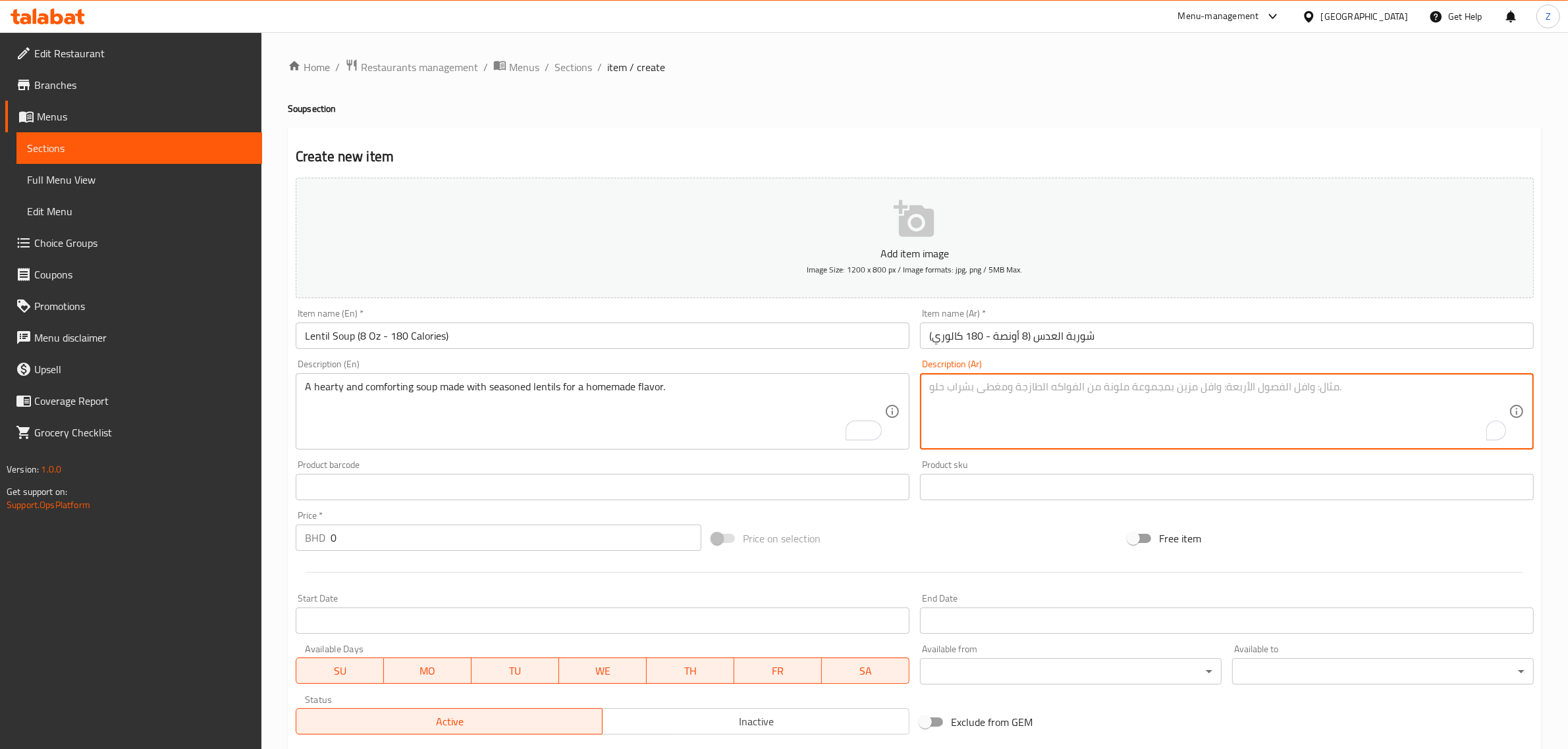
paste textarea "شوربة غنية ودافئة مصنوعة من العدس المتبّل بعناية لمذاق منزلي مميز."
type textarea "شوربة غنية ودافئة مصنوعة من العدس المتبّل بعناية لمذاق منزلي مميز."
drag, startPoint x: 386, startPoint y: 545, endPoint x: 305, endPoint y: 550, distance: 81.2
click at [305, 550] on div "BHD 0 Price *" at bounding box center [499, 538] width 406 height 27
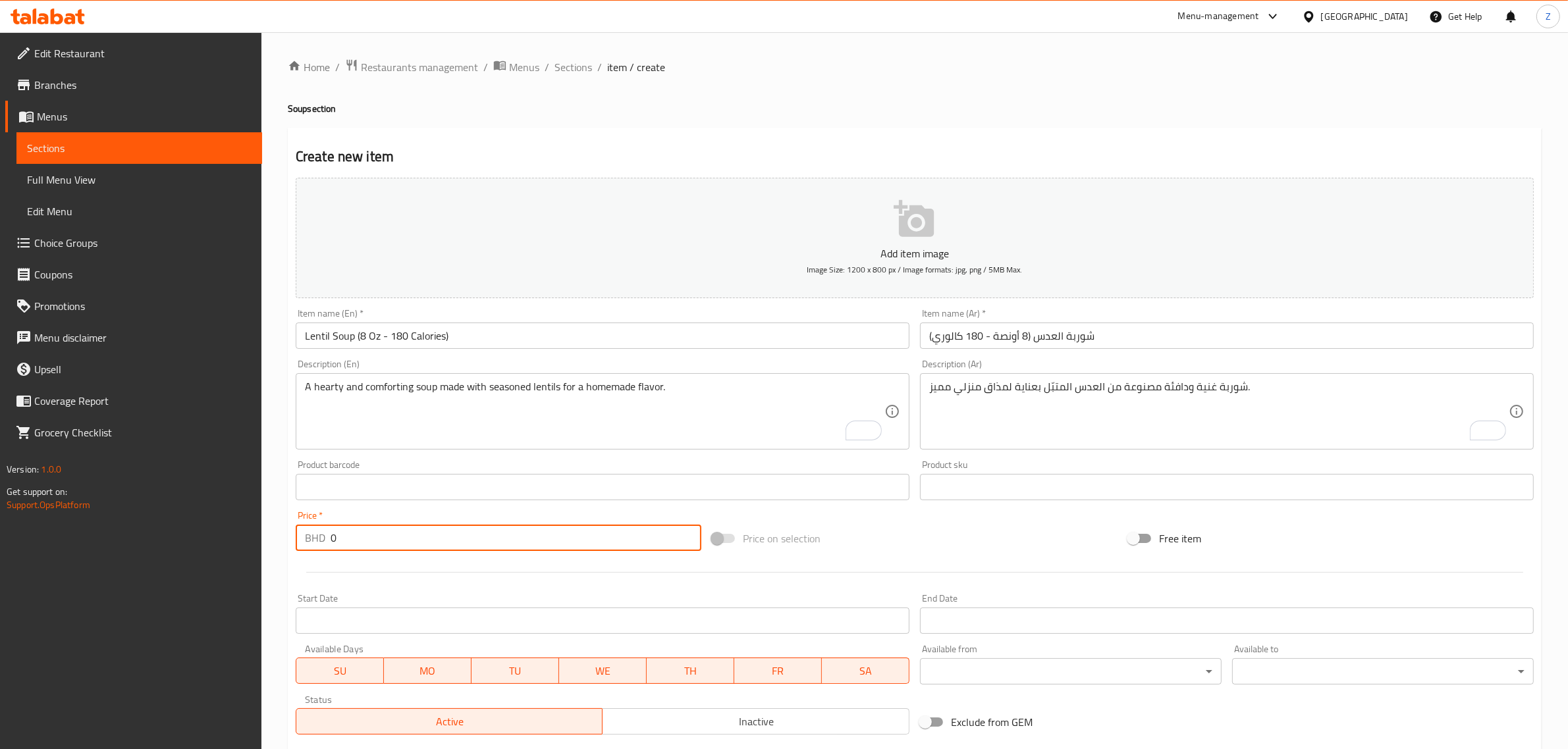
paste input "1.7"
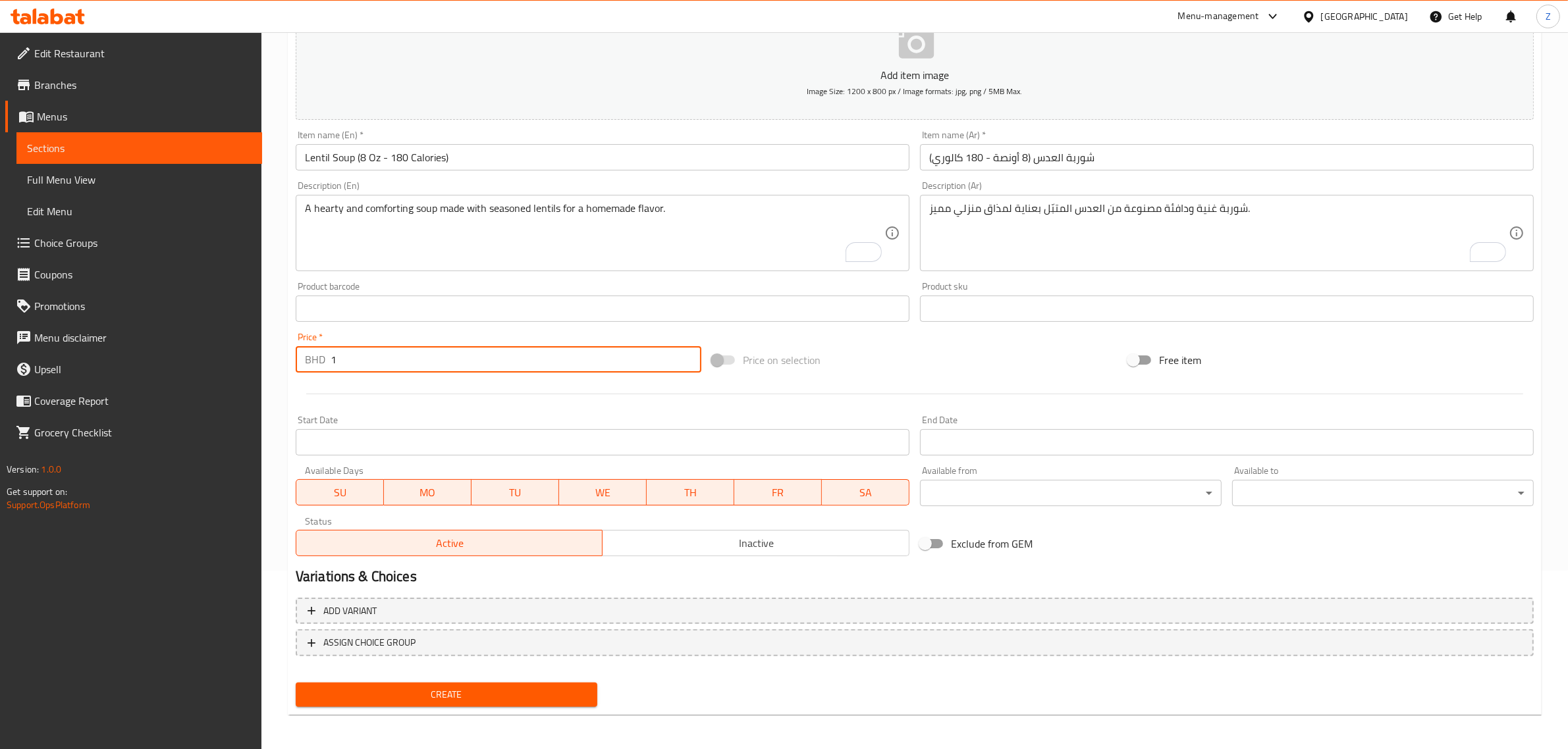
type input "1"
click at [496, 693] on span "Create" at bounding box center [447, 695] width 281 height 17
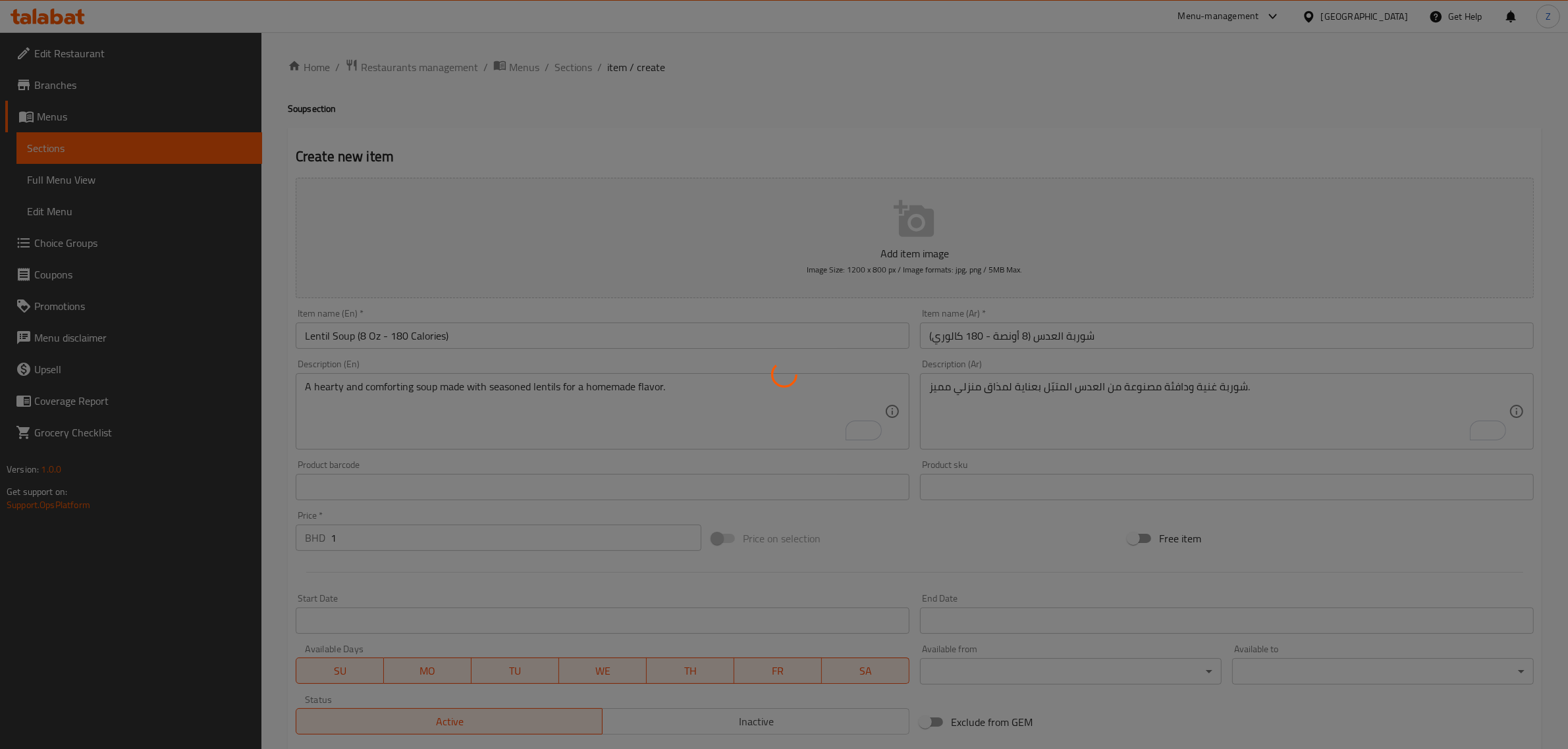
type input "0"
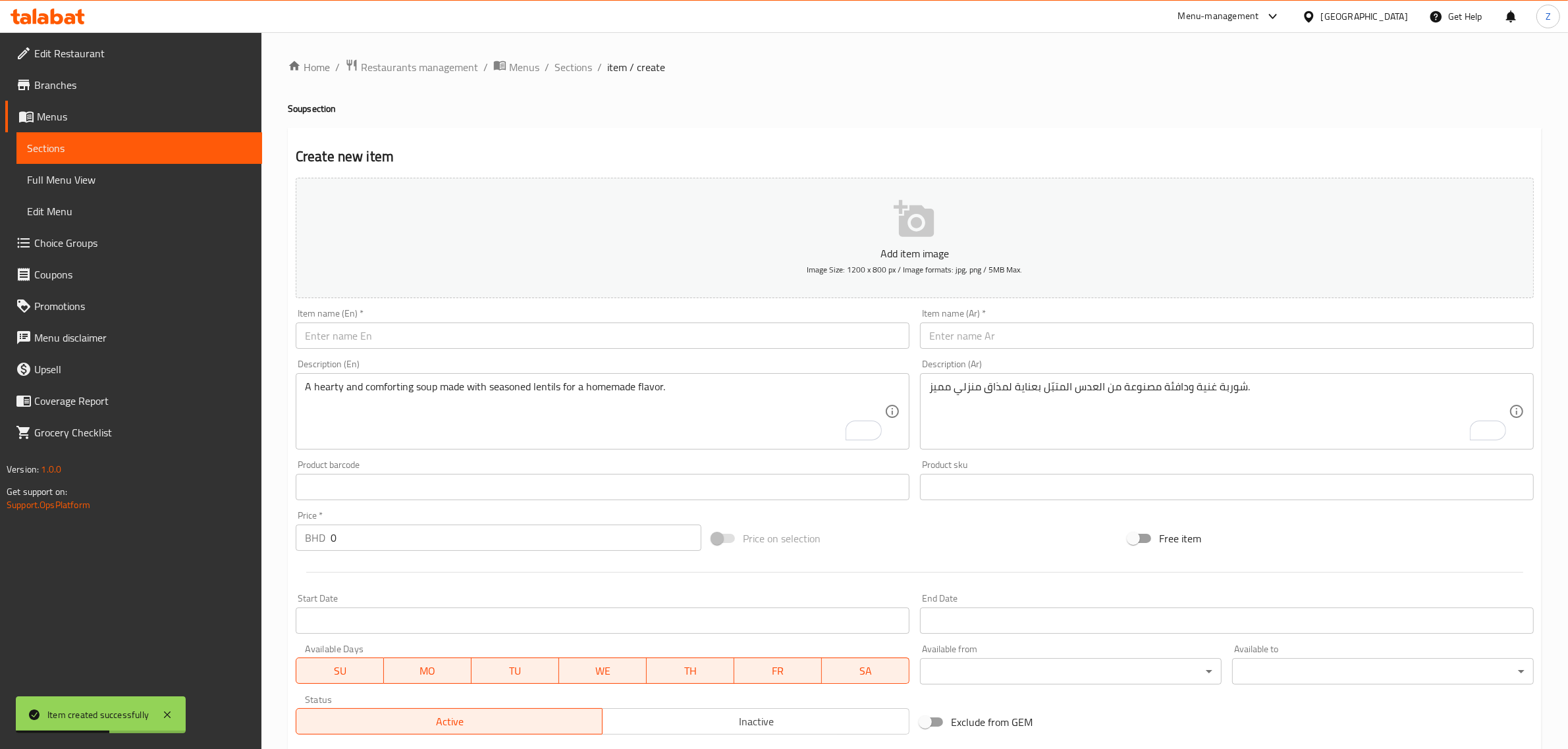
click at [591, 334] on input "text" at bounding box center [603, 336] width 614 height 27
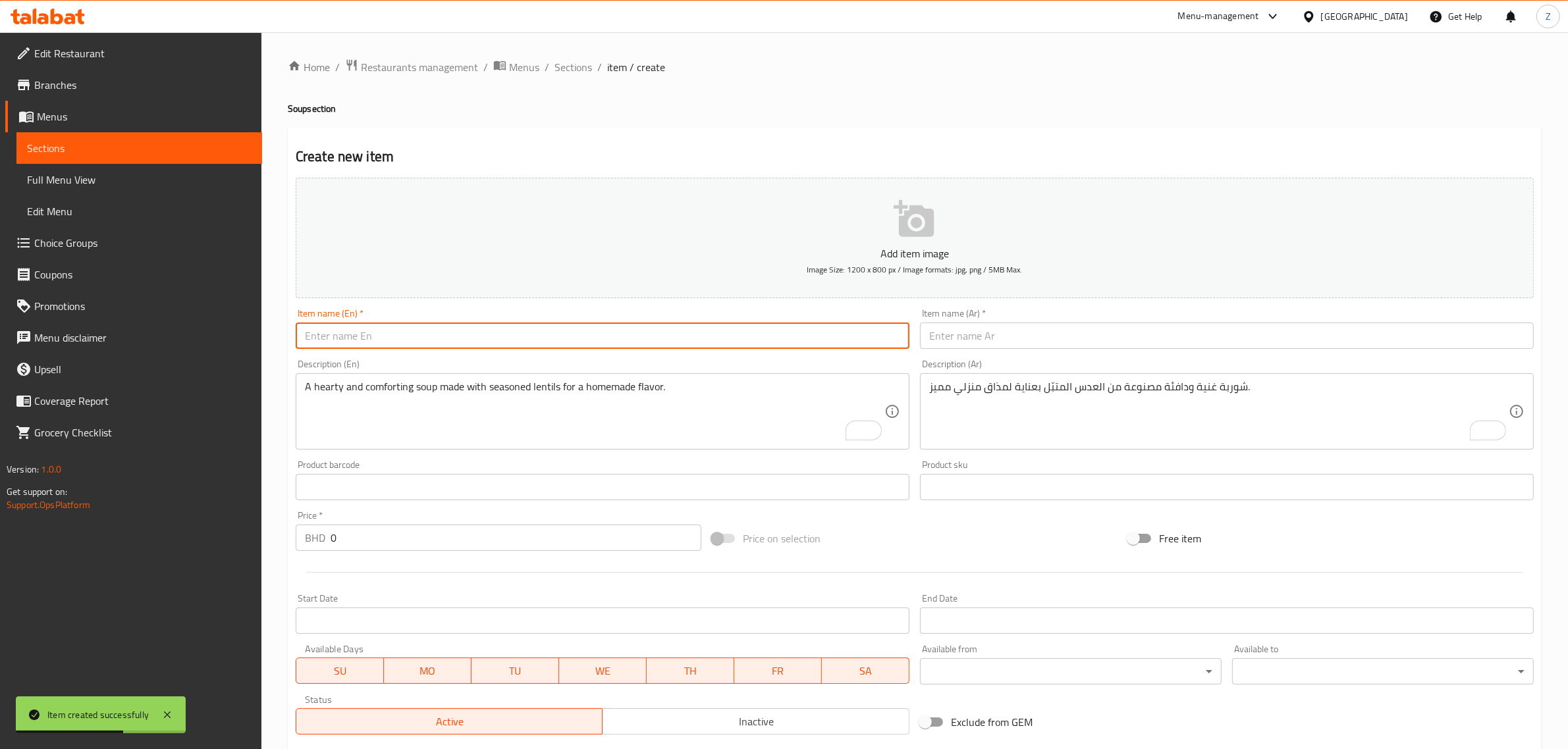
paste input "Broccoli Soup"
type input "Broccoli Soup (8 Oz - 180 Calories)"
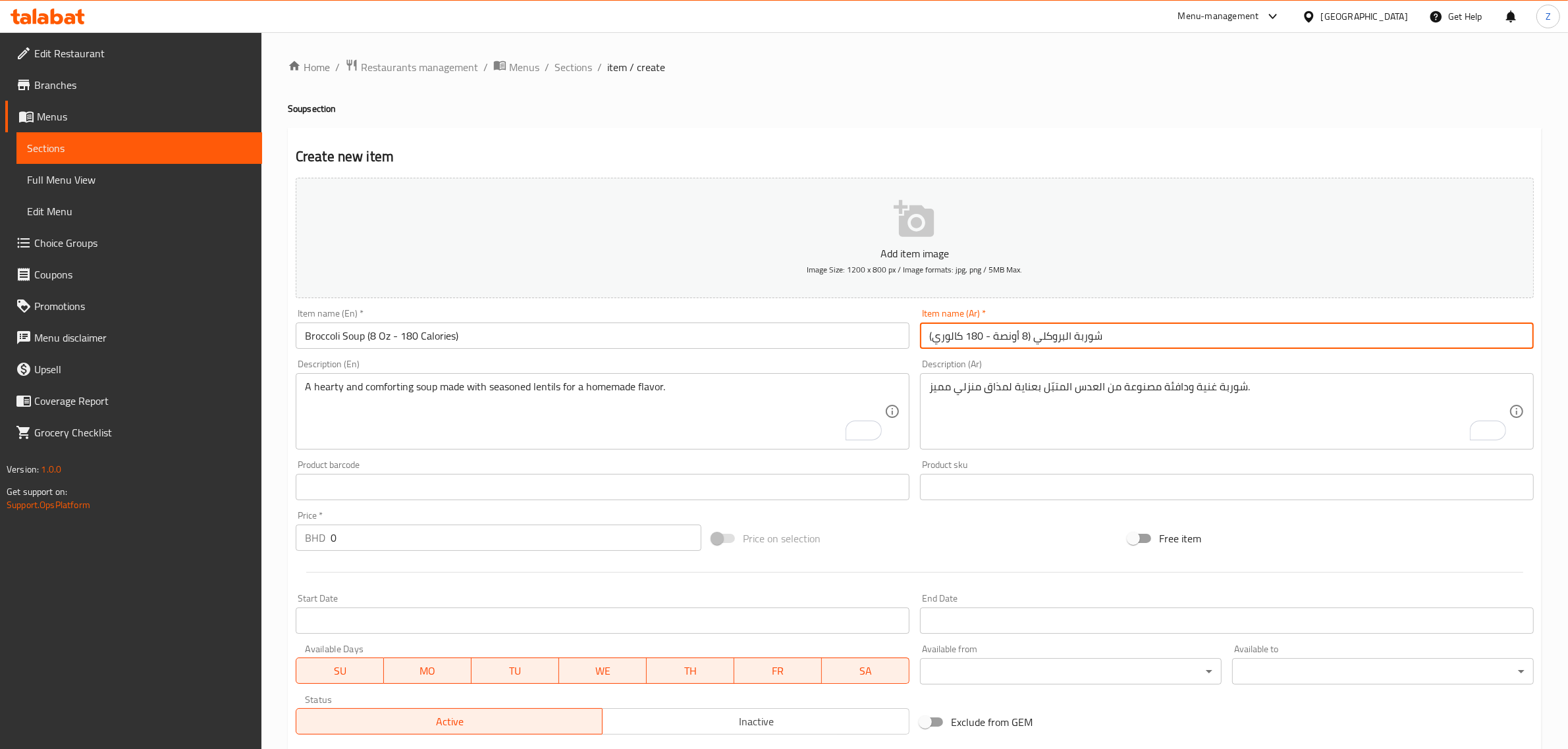
type input "شوربة البروكلي (8 أونصة - 180 كالوري)"
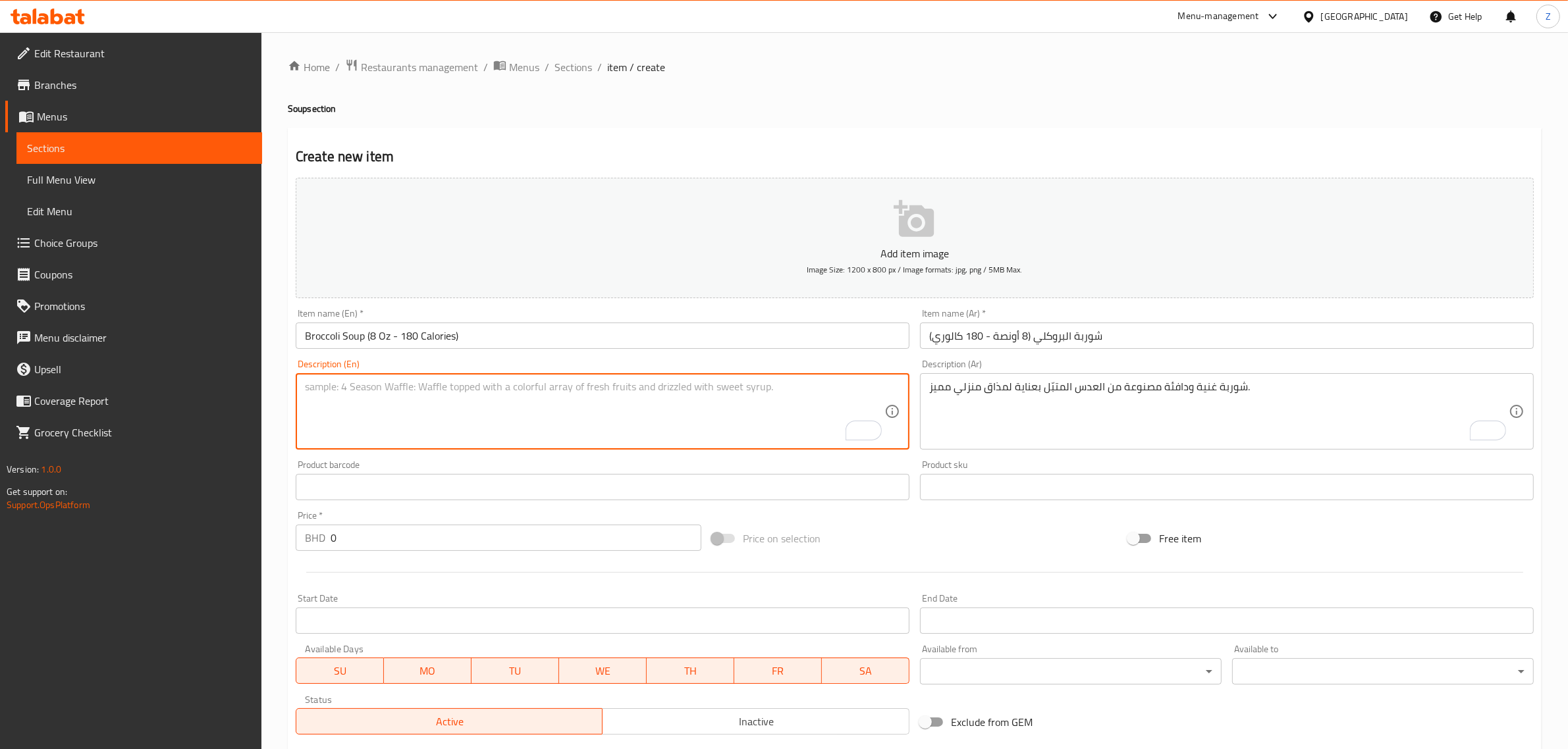
paste textarea "A creamy and delicious soup made from fresh broccoli for a rich, nutritious tas…"
type textarea "A creamy and delicious soup made from fresh broccoli for a rich, nutritious tas…"
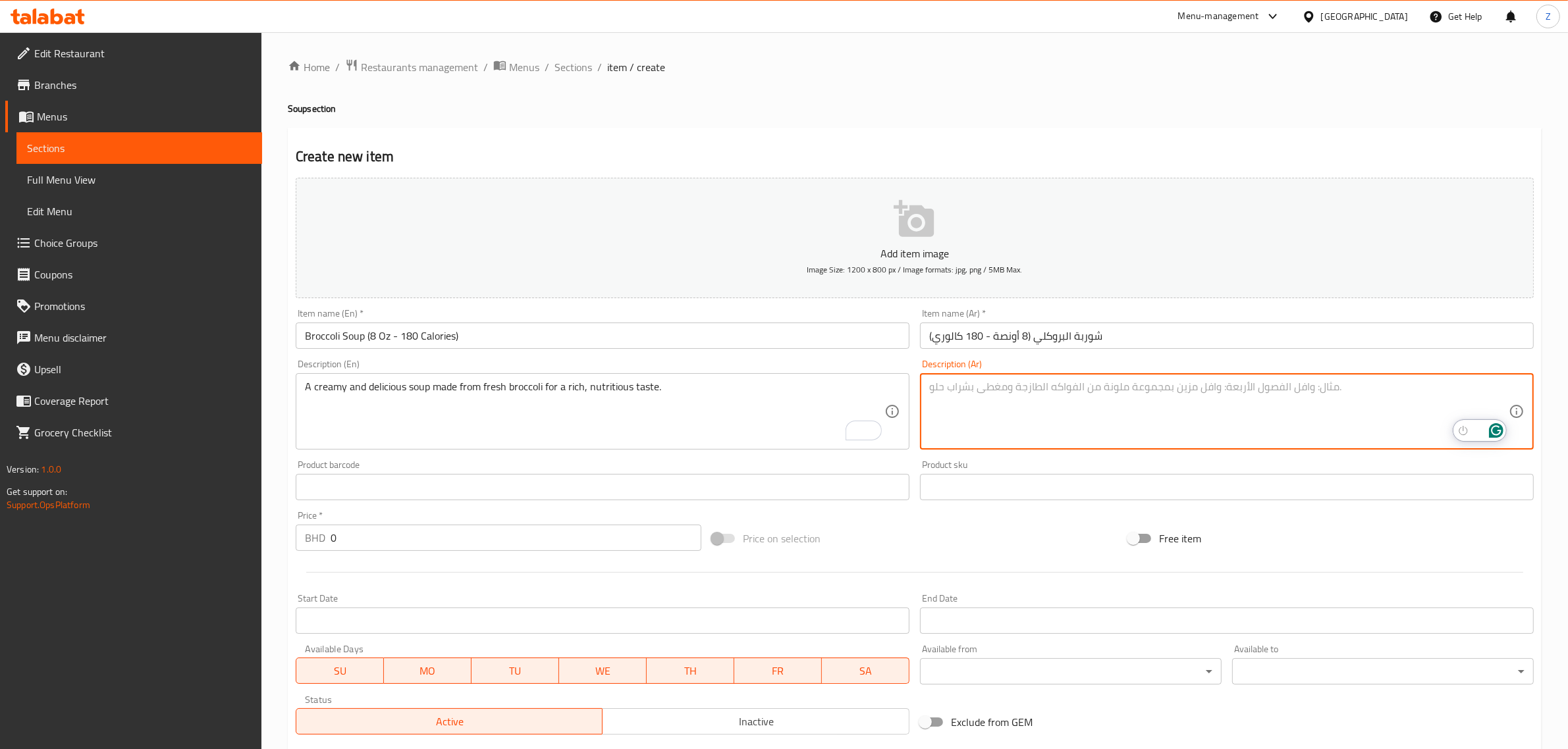
paste textarea "شوربة كريمية ولذيذة محضّرة من البروكلي الطازج لمذاق غني ومغذي."
type textarea "شوربة كريمية ولذيذة محضّرة من البروكلي الطازج لمذاق غني ومغذي."
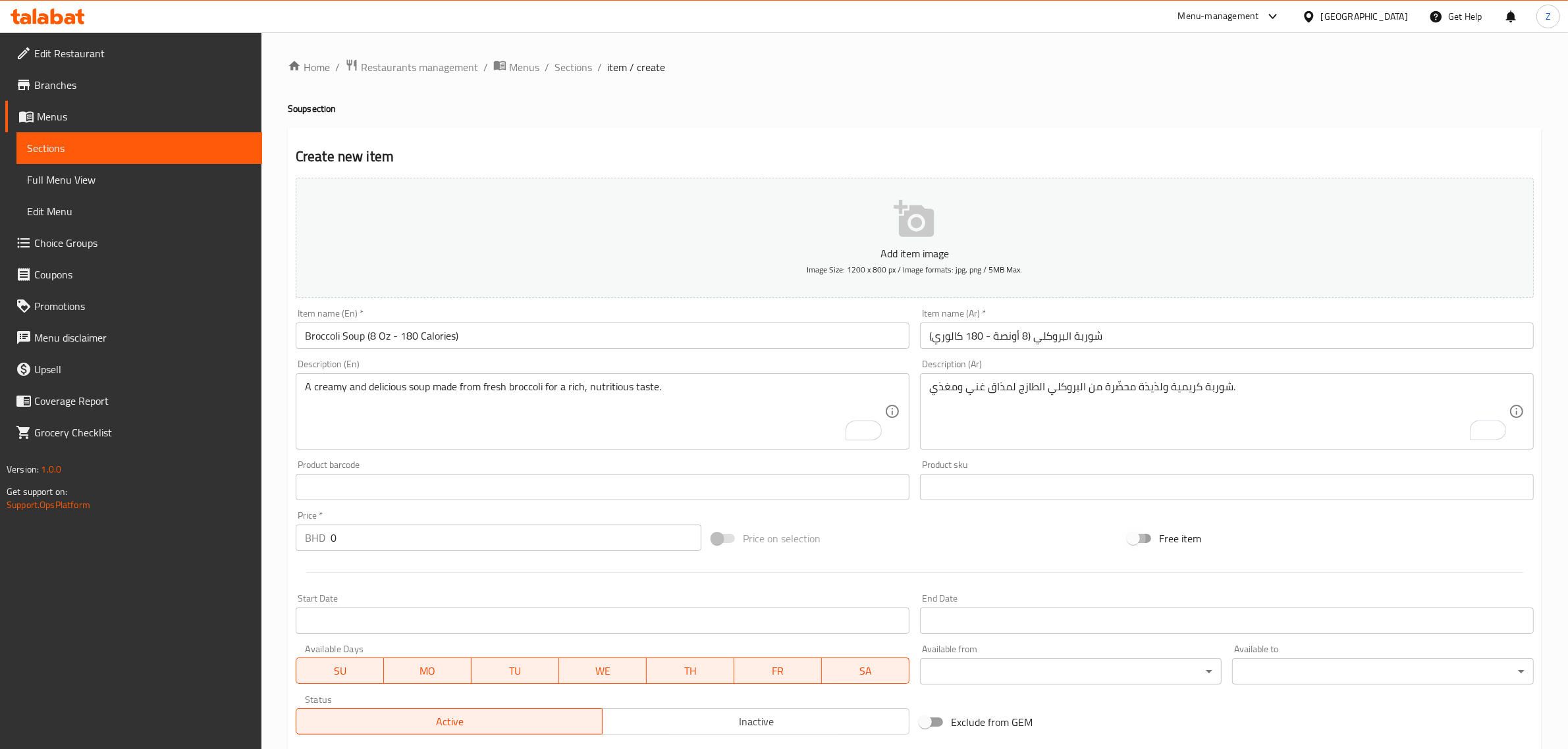
click at [448, 542] on input "0" at bounding box center [515, 538] width 370 height 27
type input "1.9"
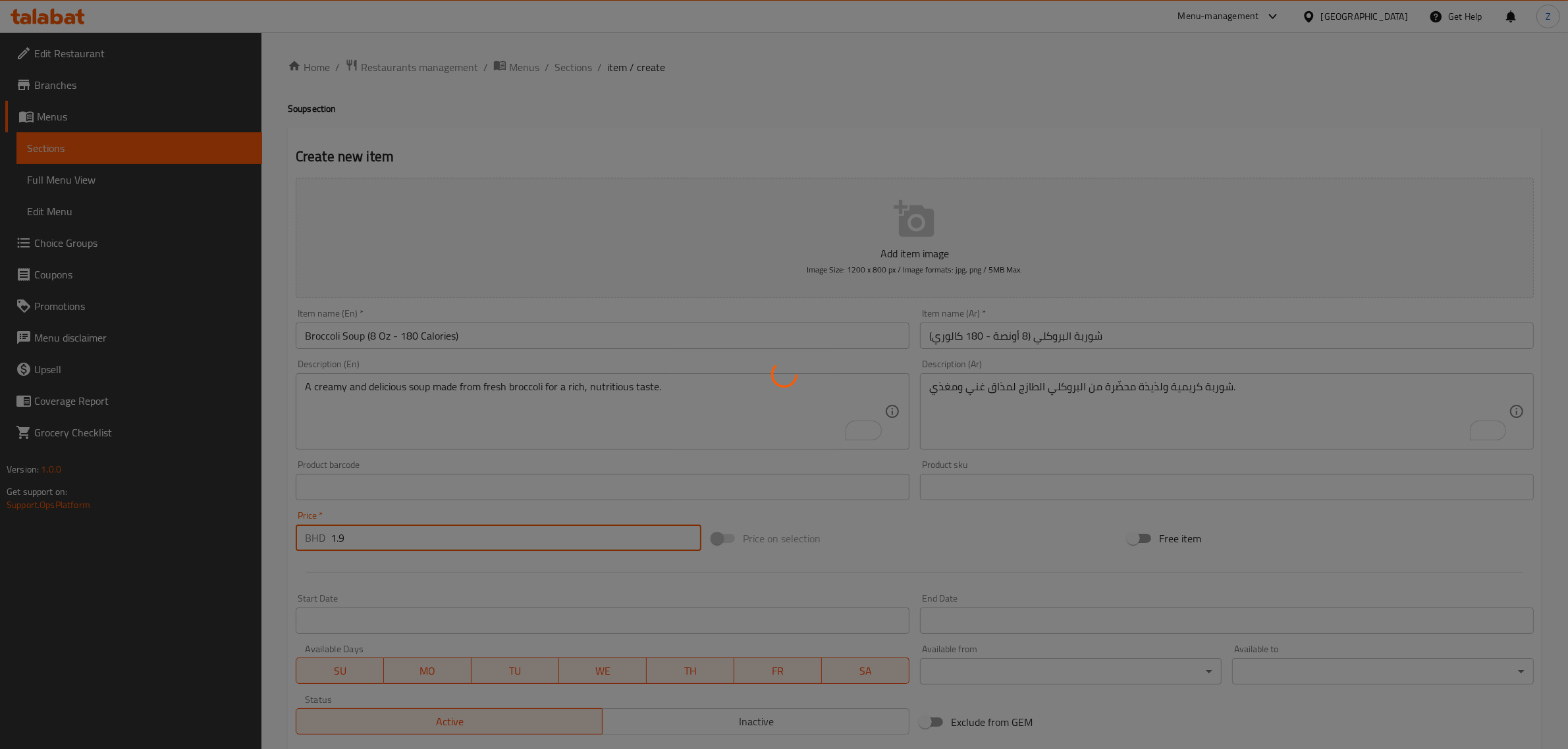
type input "0"
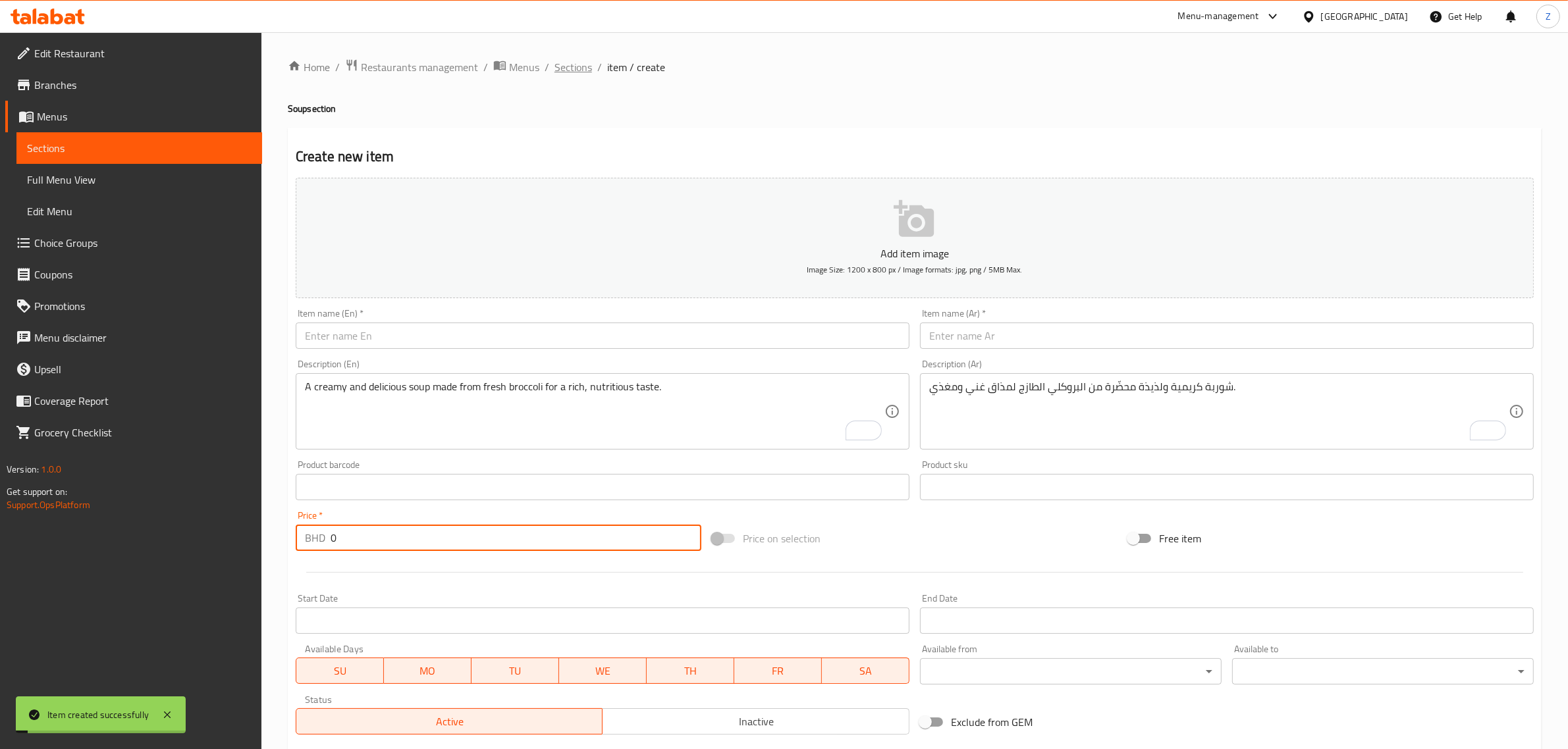
click at [573, 70] on span "Sections" at bounding box center [573, 67] width 37 height 16
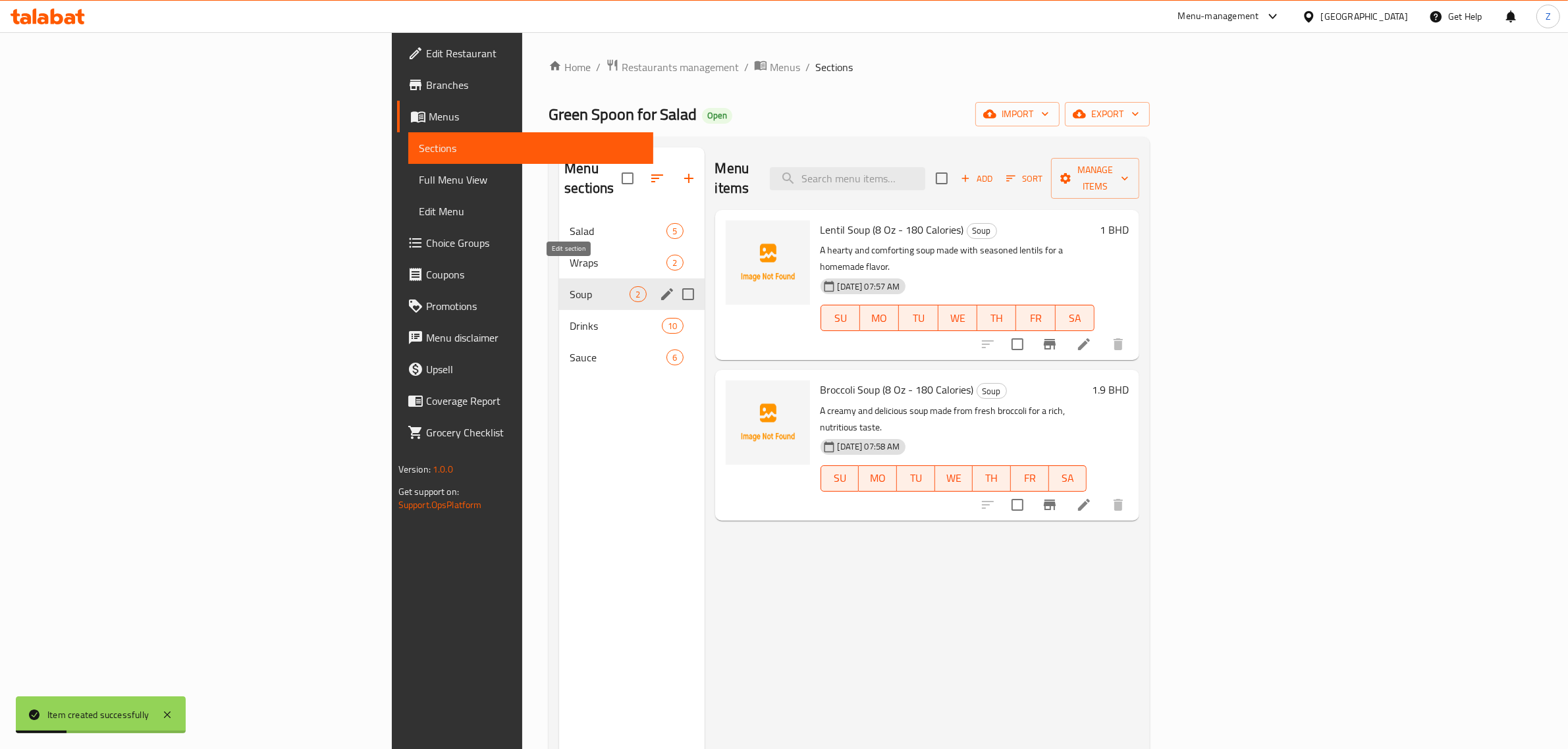
click at [661, 288] on icon "edit" at bounding box center [667, 294] width 12 height 12
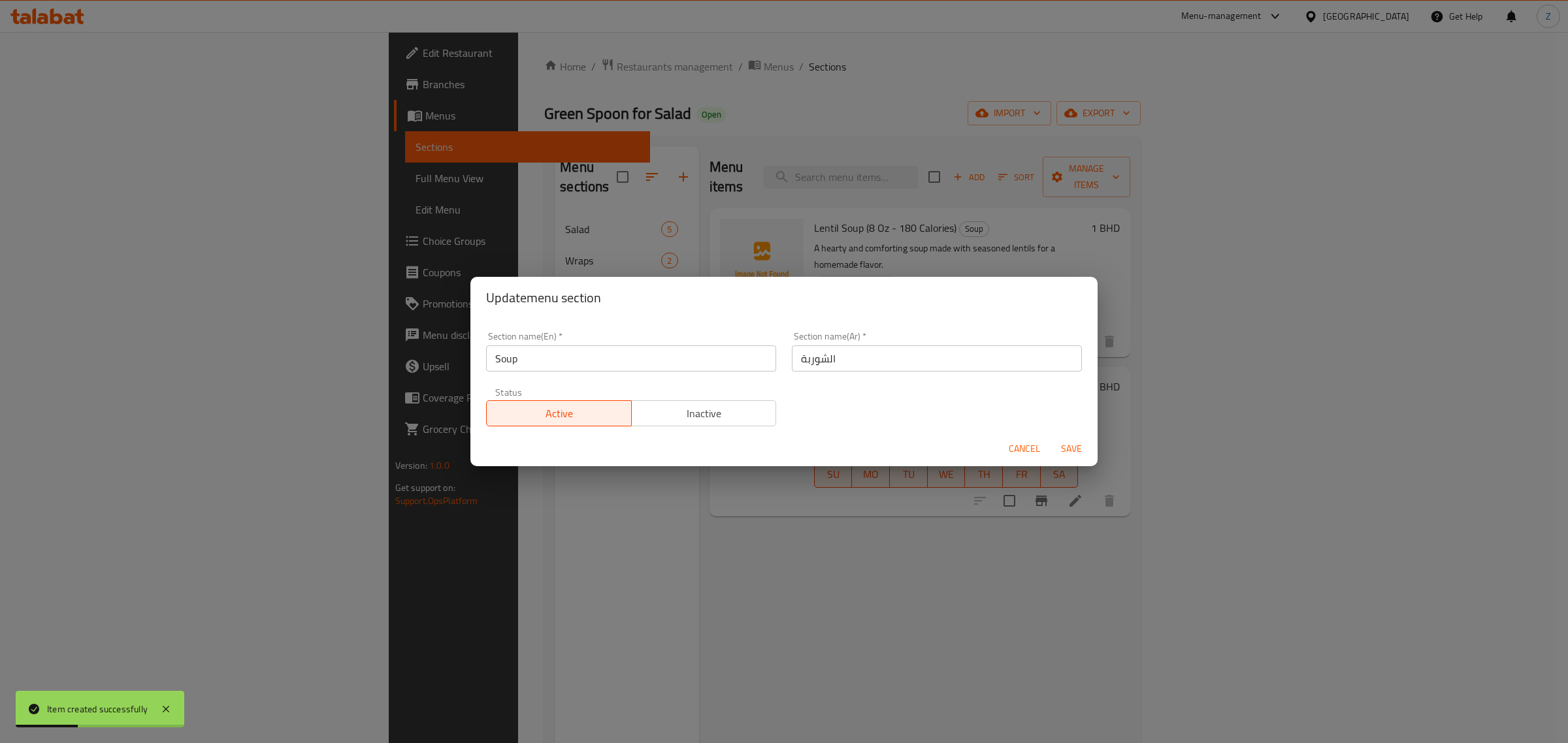
drag, startPoint x: 584, startPoint y: 376, endPoint x: 578, endPoint y: 367, distance: 10.8
click at [581, 374] on div "Section name(En)   * Soup Section name(En) *" at bounding box center [631, 352] width 306 height 56
click at [578, 360] on input "Soup" at bounding box center [631, 358] width 290 height 26
type input "Soups"
click at [1075, 447] on span "Save" at bounding box center [1071, 449] width 31 height 16
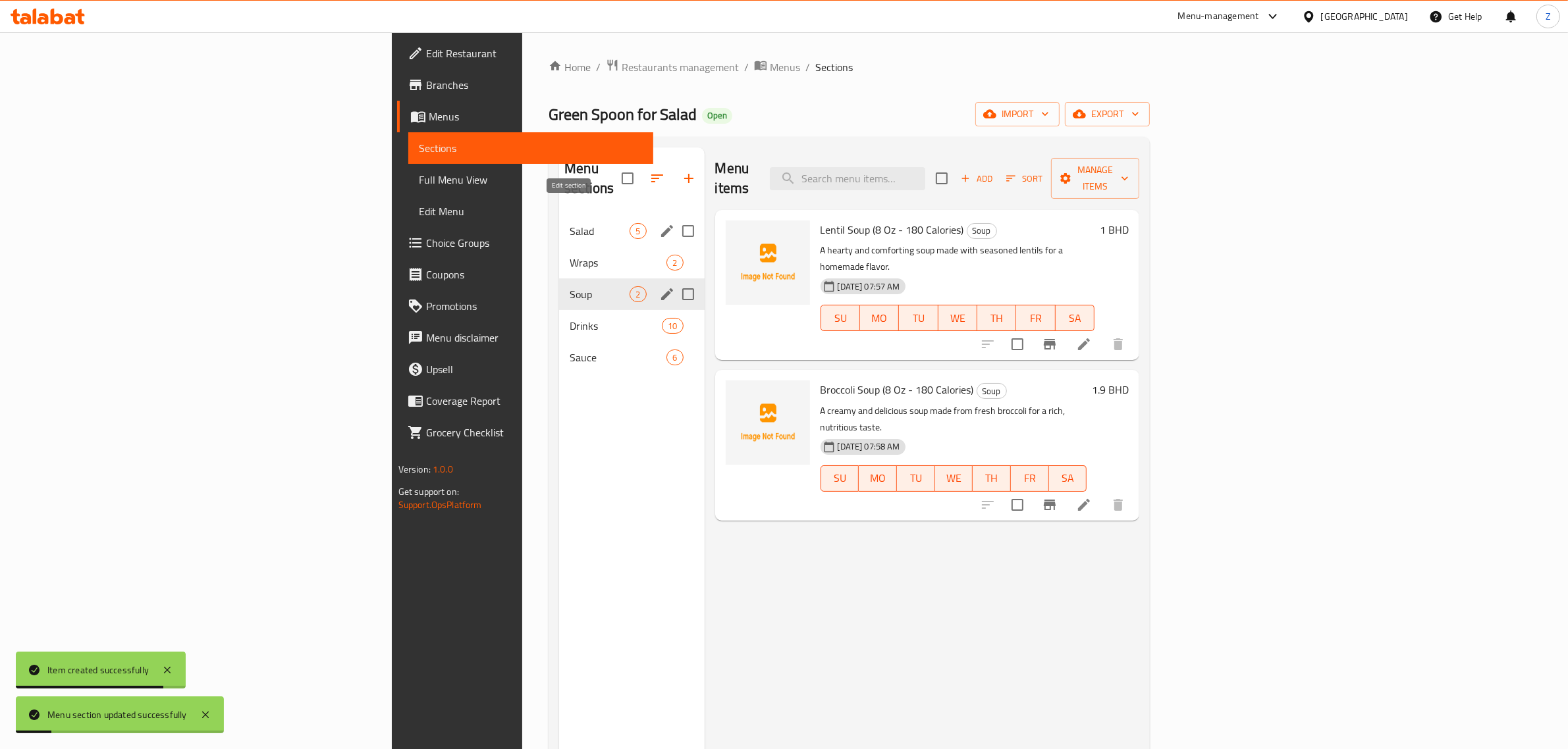
click at [661, 225] on icon "edit" at bounding box center [667, 231] width 12 height 12
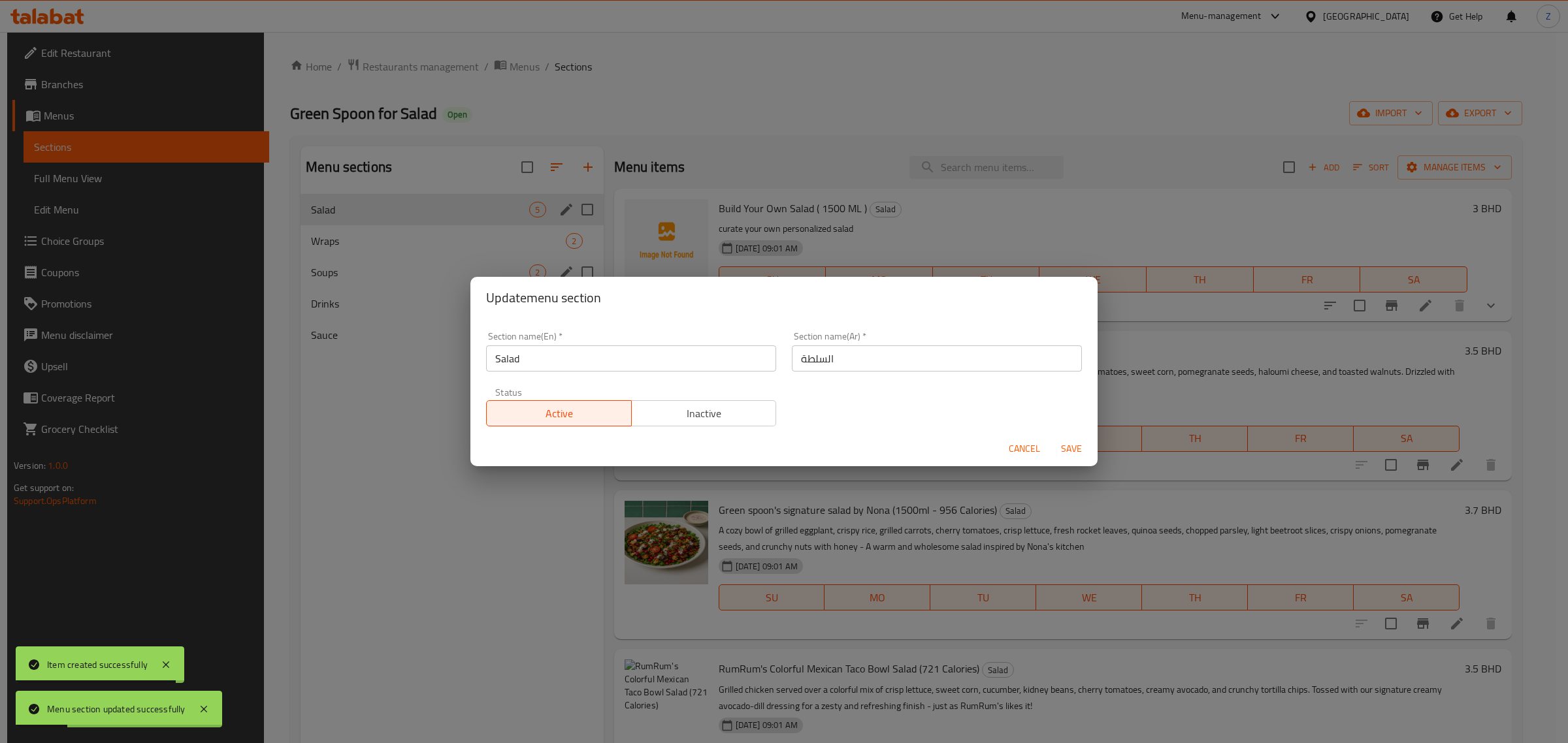
click at [641, 362] on input "Salad" at bounding box center [631, 358] width 290 height 26
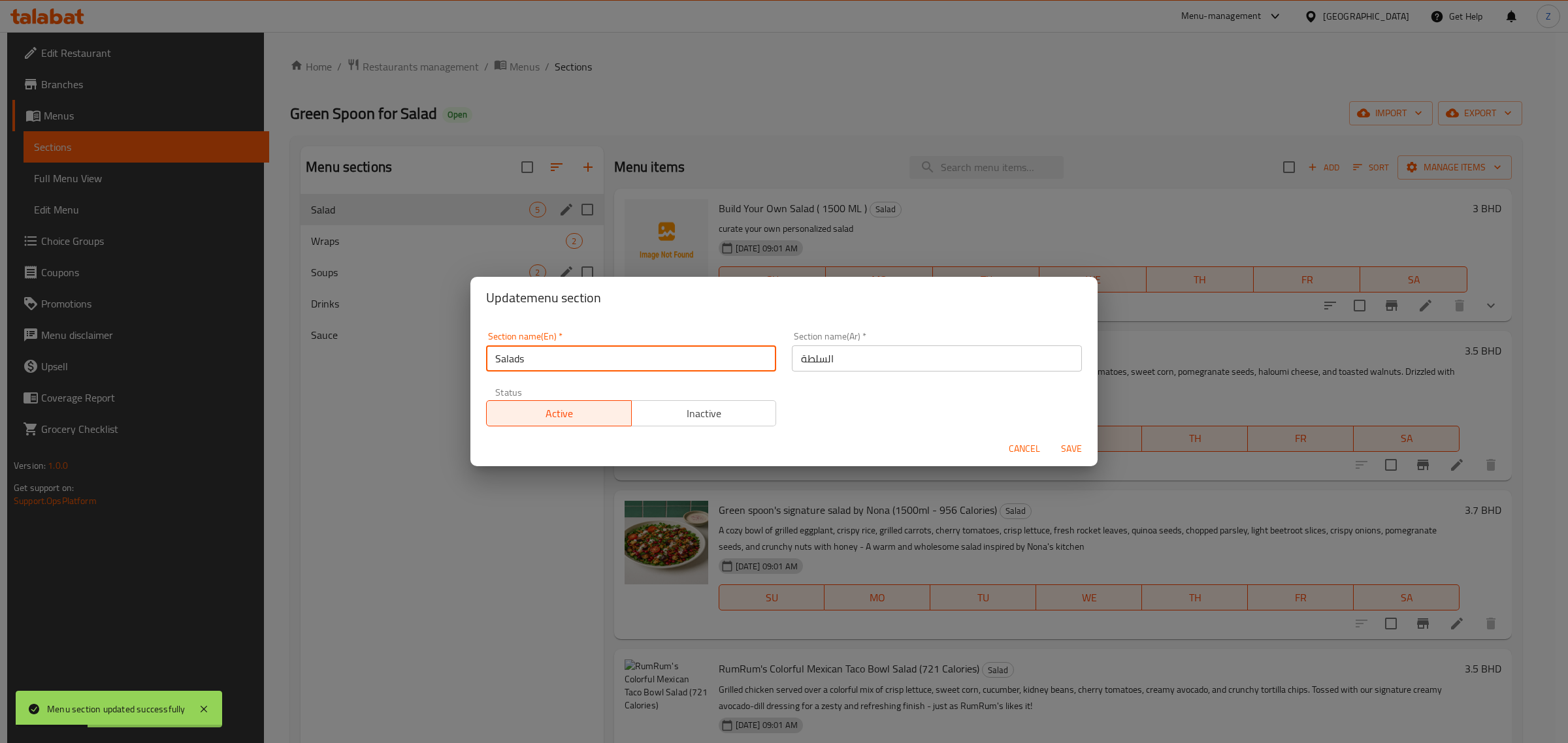
type input "Salads"
click at [1066, 441] on span "Save" at bounding box center [1071, 449] width 31 height 16
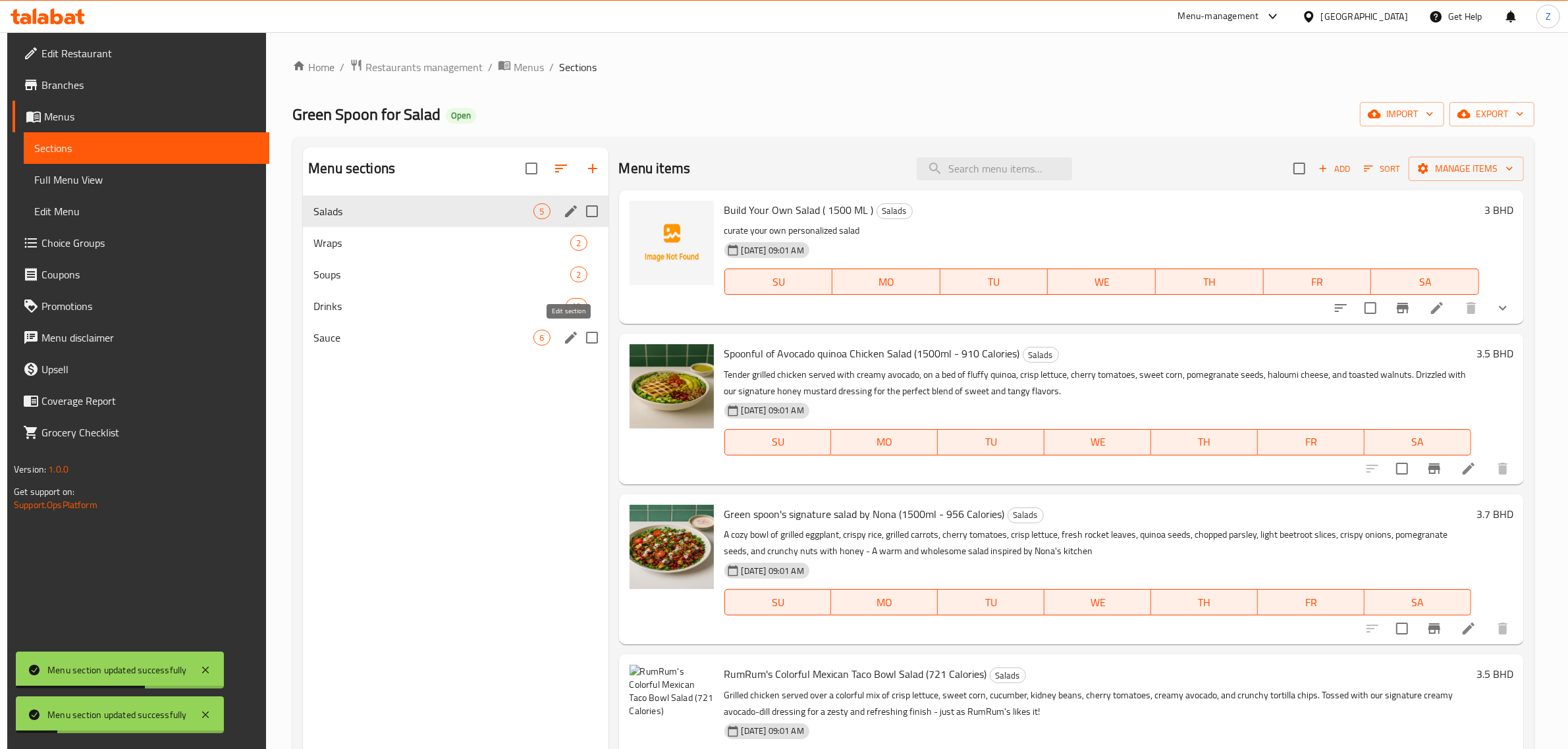
click at [570, 338] on icon "edit" at bounding box center [570, 337] width 16 height 16
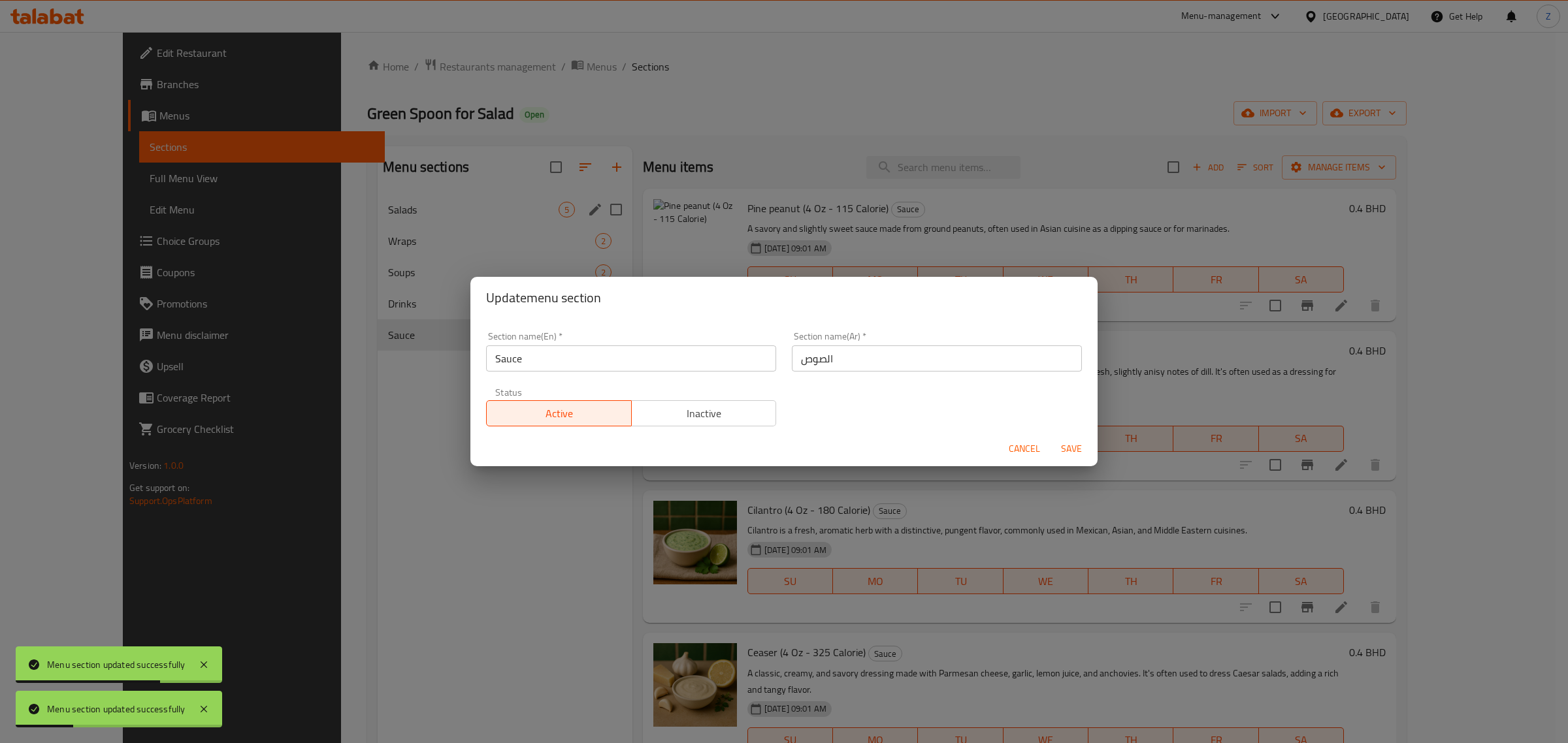
click at [678, 359] on input "Sauce" at bounding box center [631, 358] width 290 height 26
type input "Sauces"
click at [1064, 441] on span "Save" at bounding box center [1071, 449] width 31 height 16
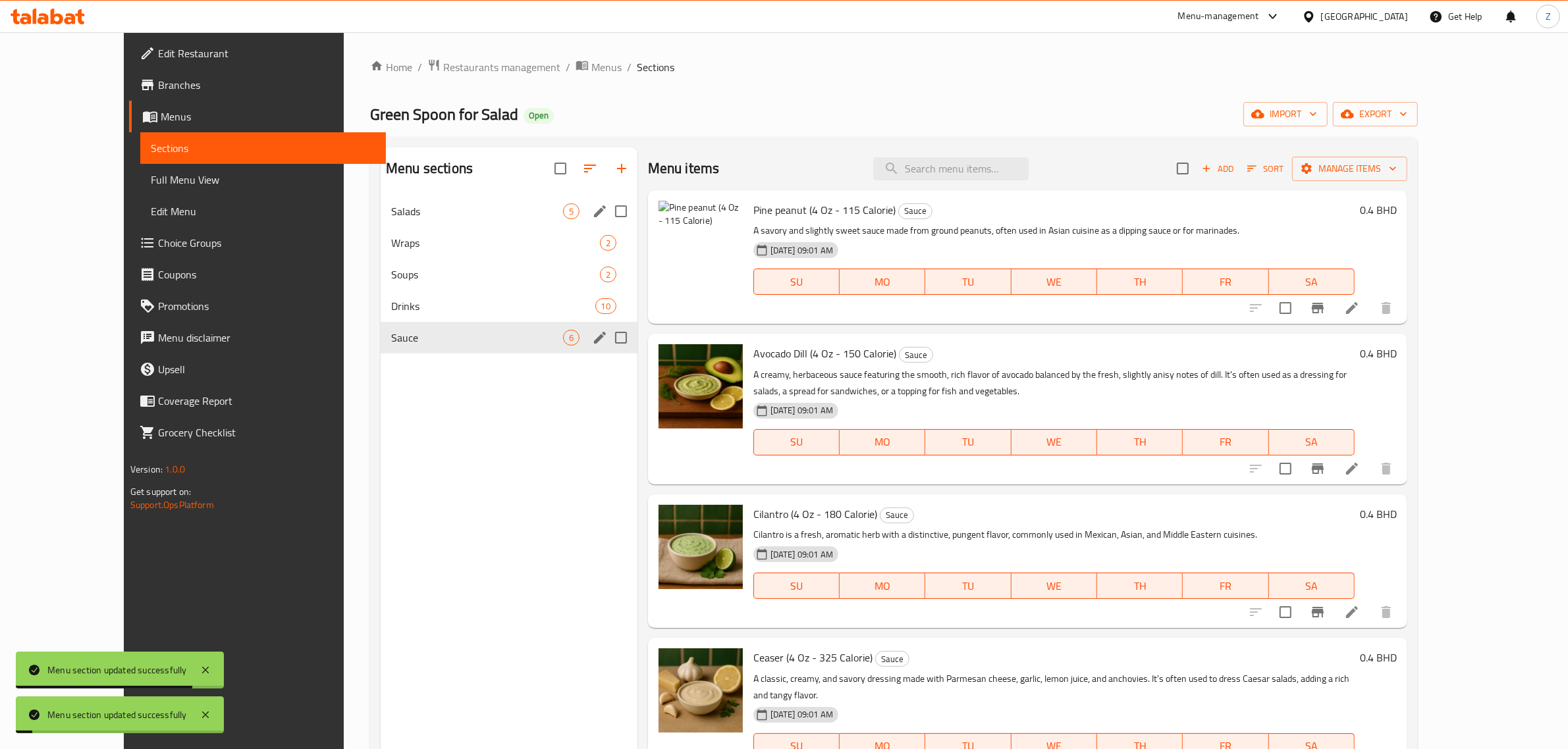
drag, startPoint x: 414, startPoint y: 499, endPoint x: 448, endPoint y: 542, distance: 54.8
click at [419, 505] on div "Menu sections Salads 5 Wraps 2 Soups 2 Drinks 10 Sauce 6" at bounding box center [509, 522] width 257 height 749
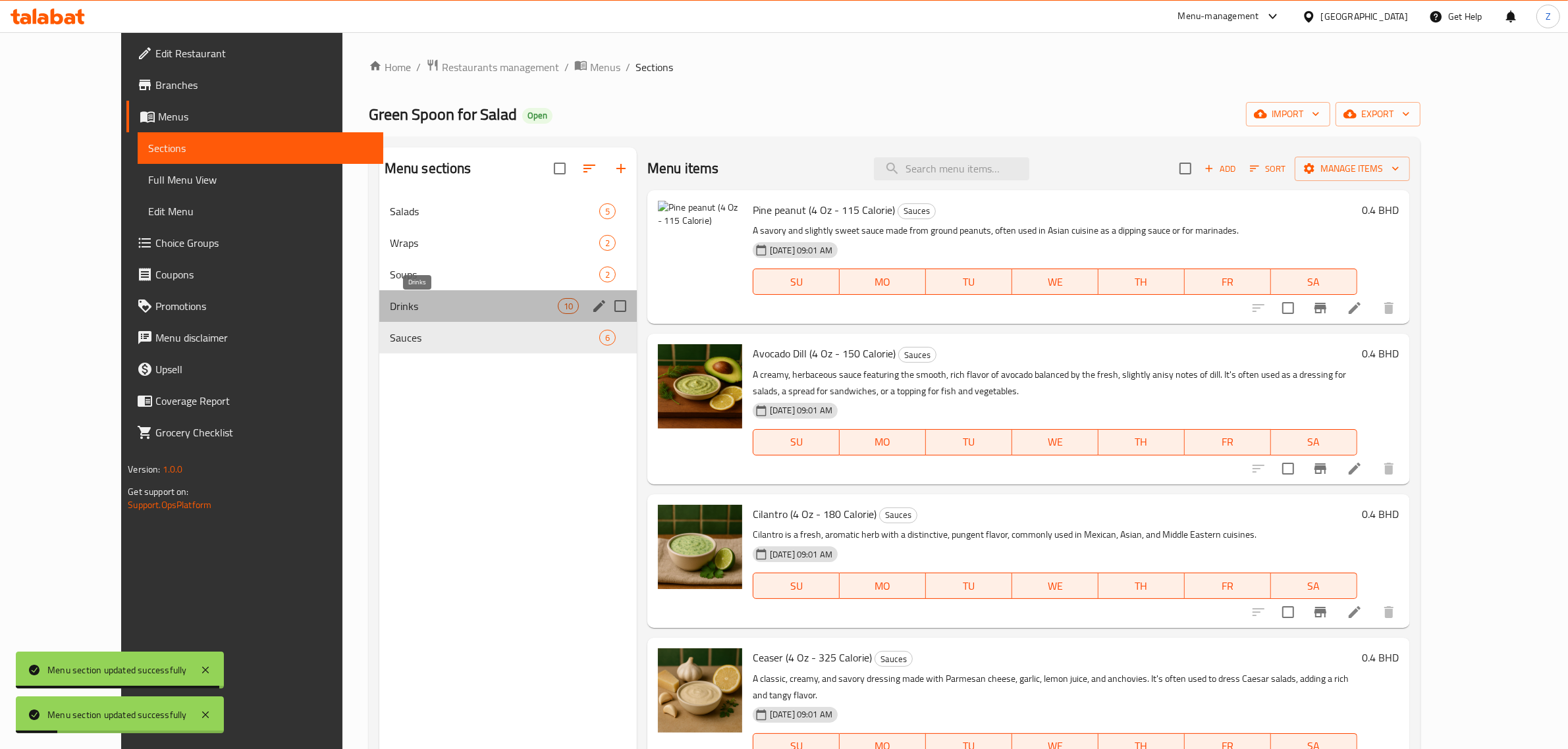
click at [457, 303] on span "Drinks" at bounding box center [473, 306] width 168 height 16
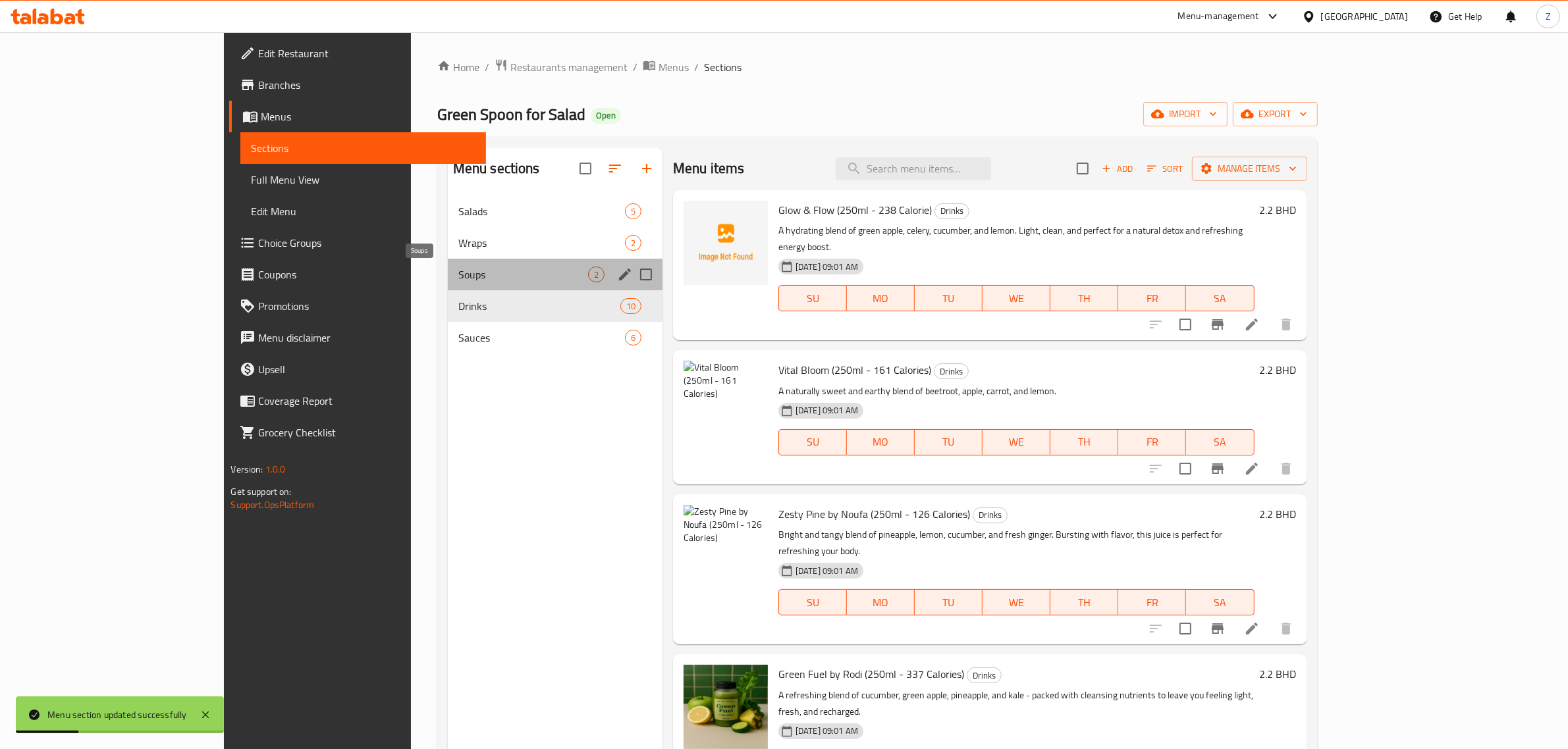
click at [458, 273] on span "Soups" at bounding box center [523, 274] width 130 height 16
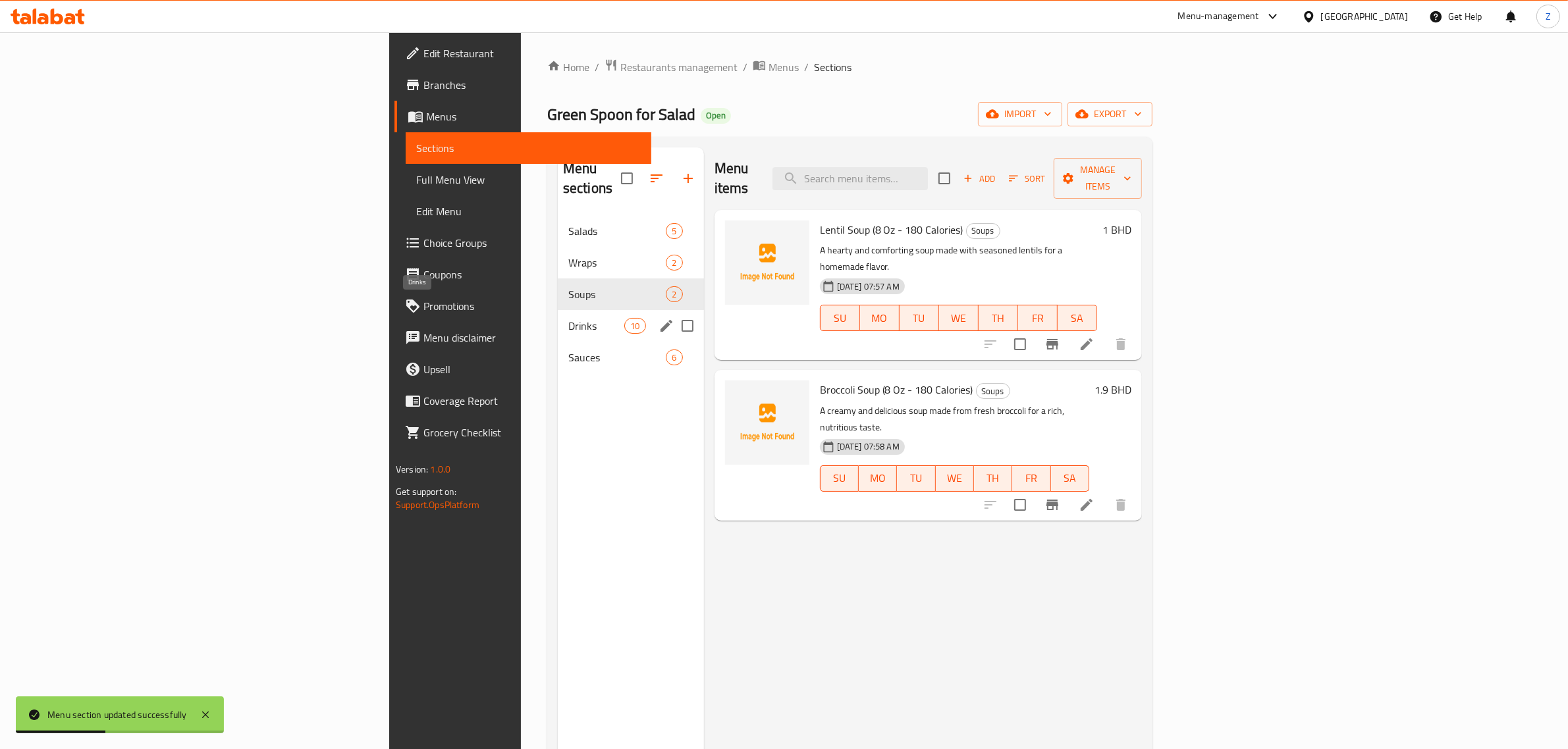
click at [569, 318] on span "Drinks" at bounding box center [597, 326] width 56 height 16
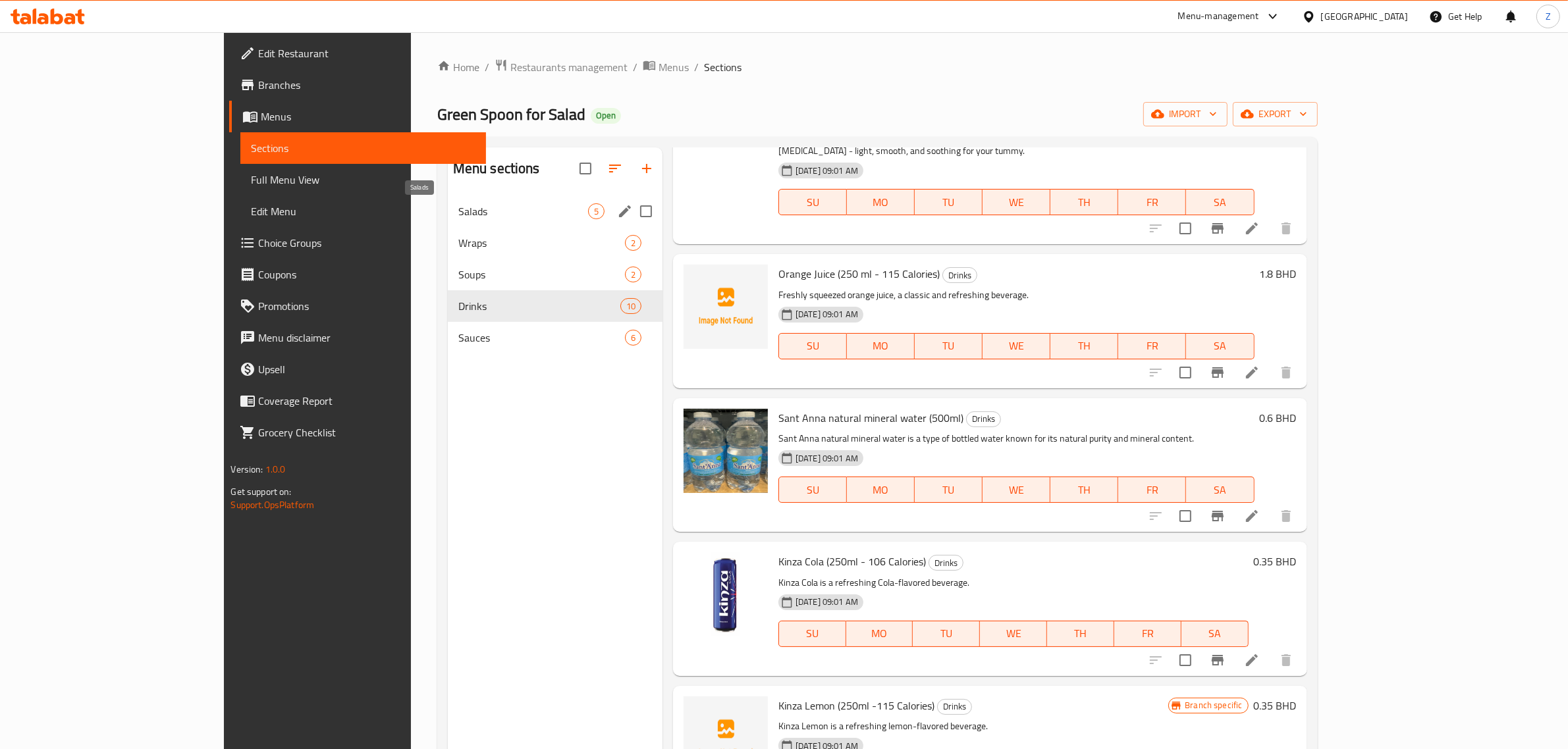
click at [458, 207] on span "Salads" at bounding box center [523, 211] width 130 height 16
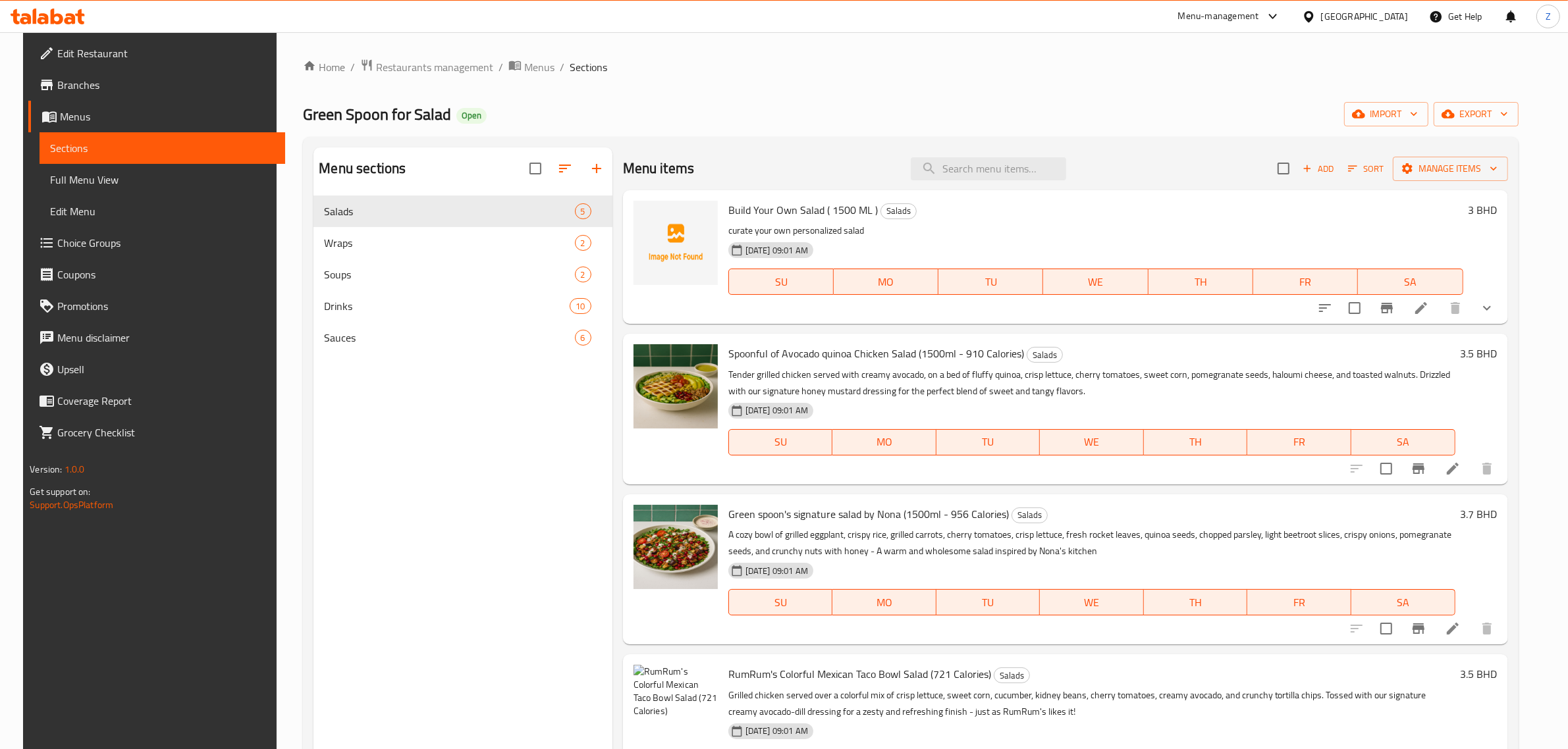
click at [1429, 316] on icon at bounding box center [1420, 307] width 16 height 16
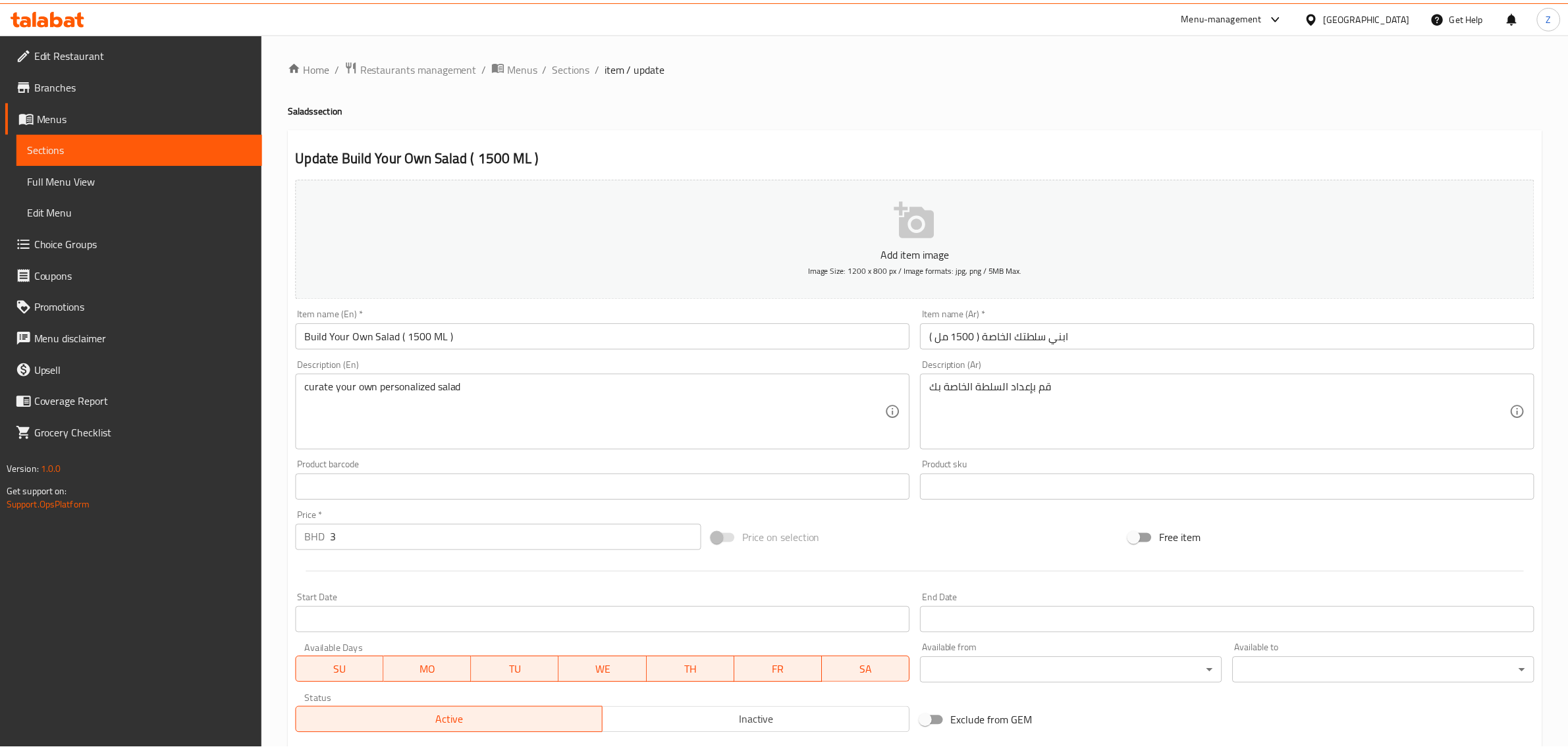
scroll to position [419, 0]
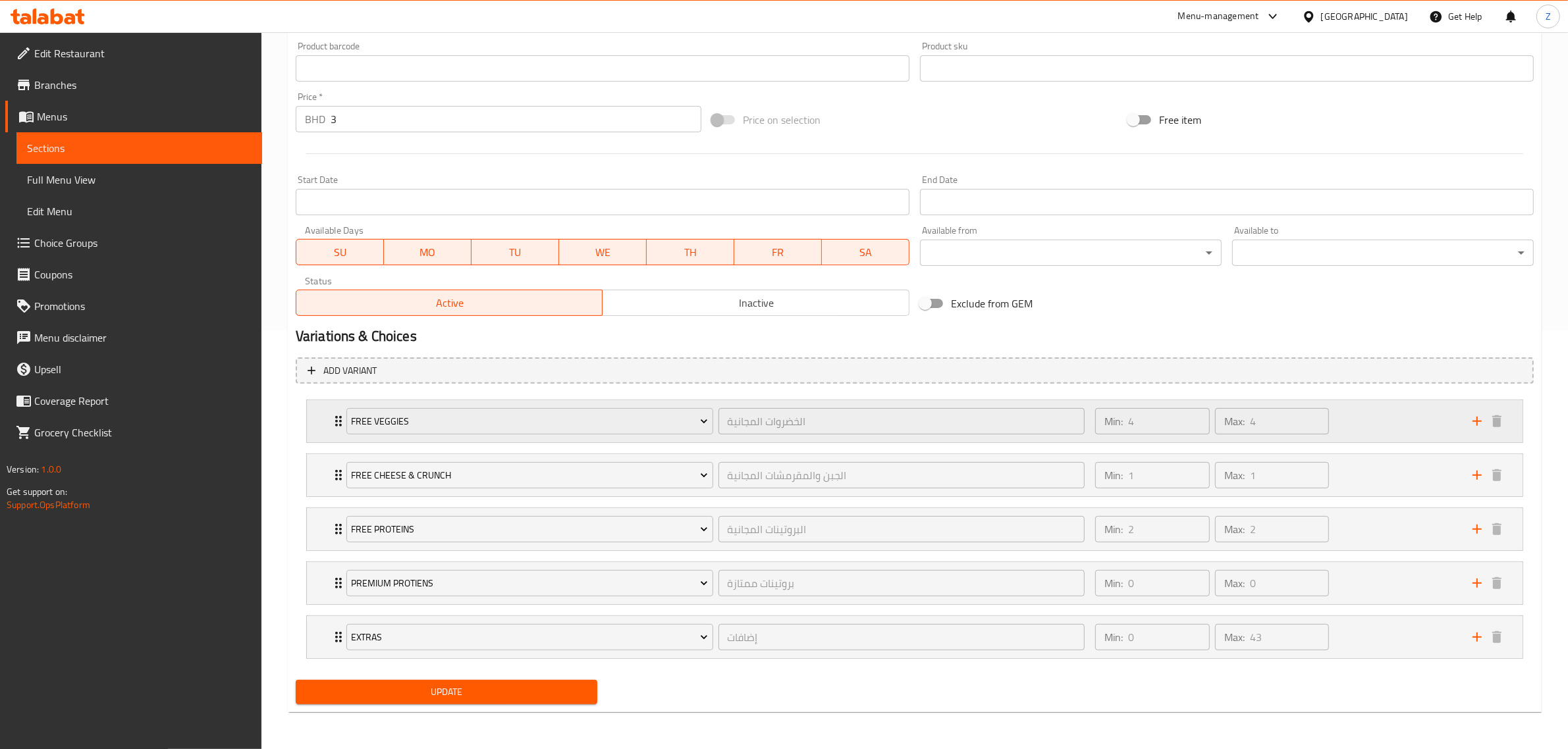
click at [327, 415] on div "Free Veggies الخضروات المجانية ​ Min: 4 ​ Max: 4 ​" at bounding box center [914, 421] width 1216 height 42
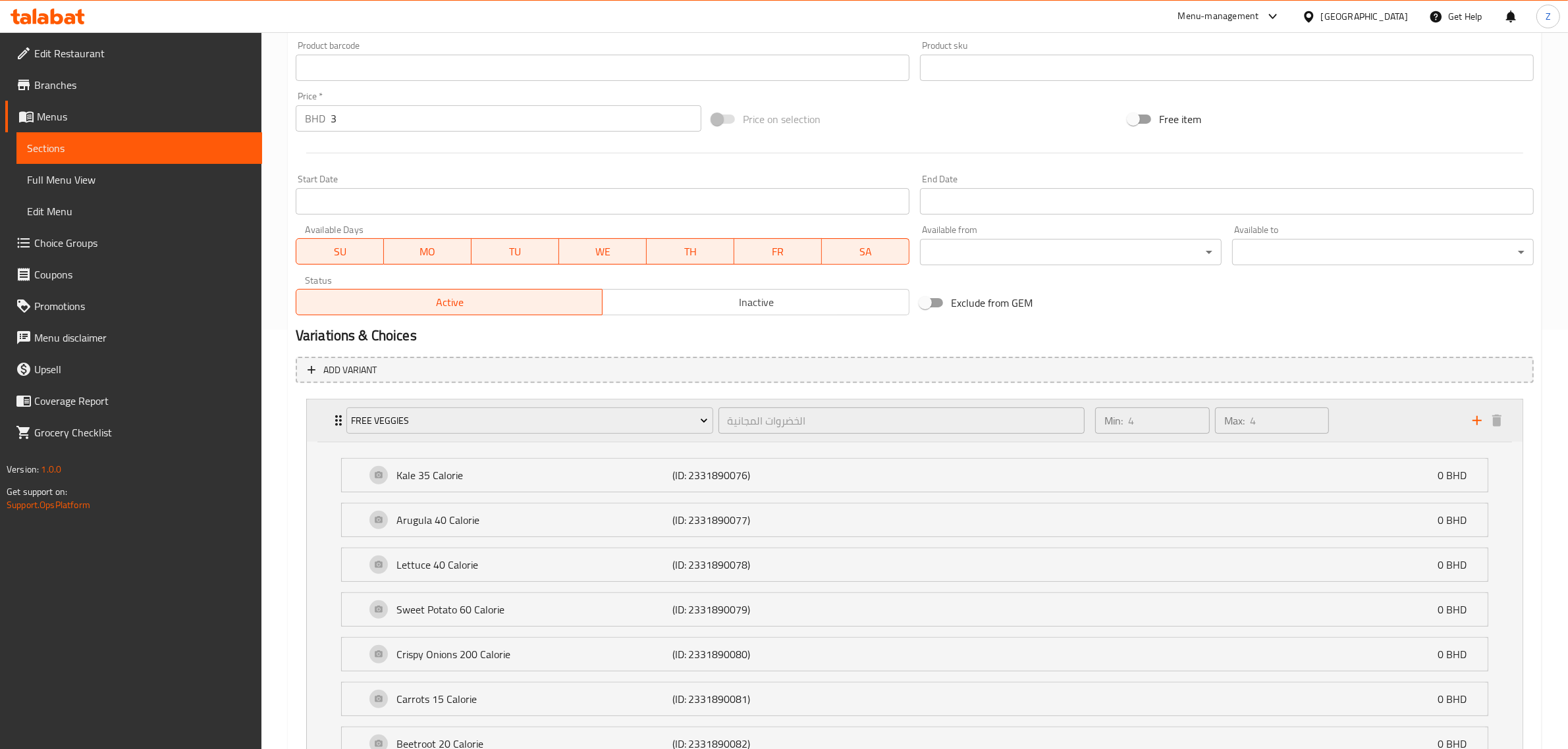
click at [327, 415] on div "Free Veggies الخضروات المجانية ​ Min: 4 ​ Max: 4 ​" at bounding box center [914, 420] width 1216 height 42
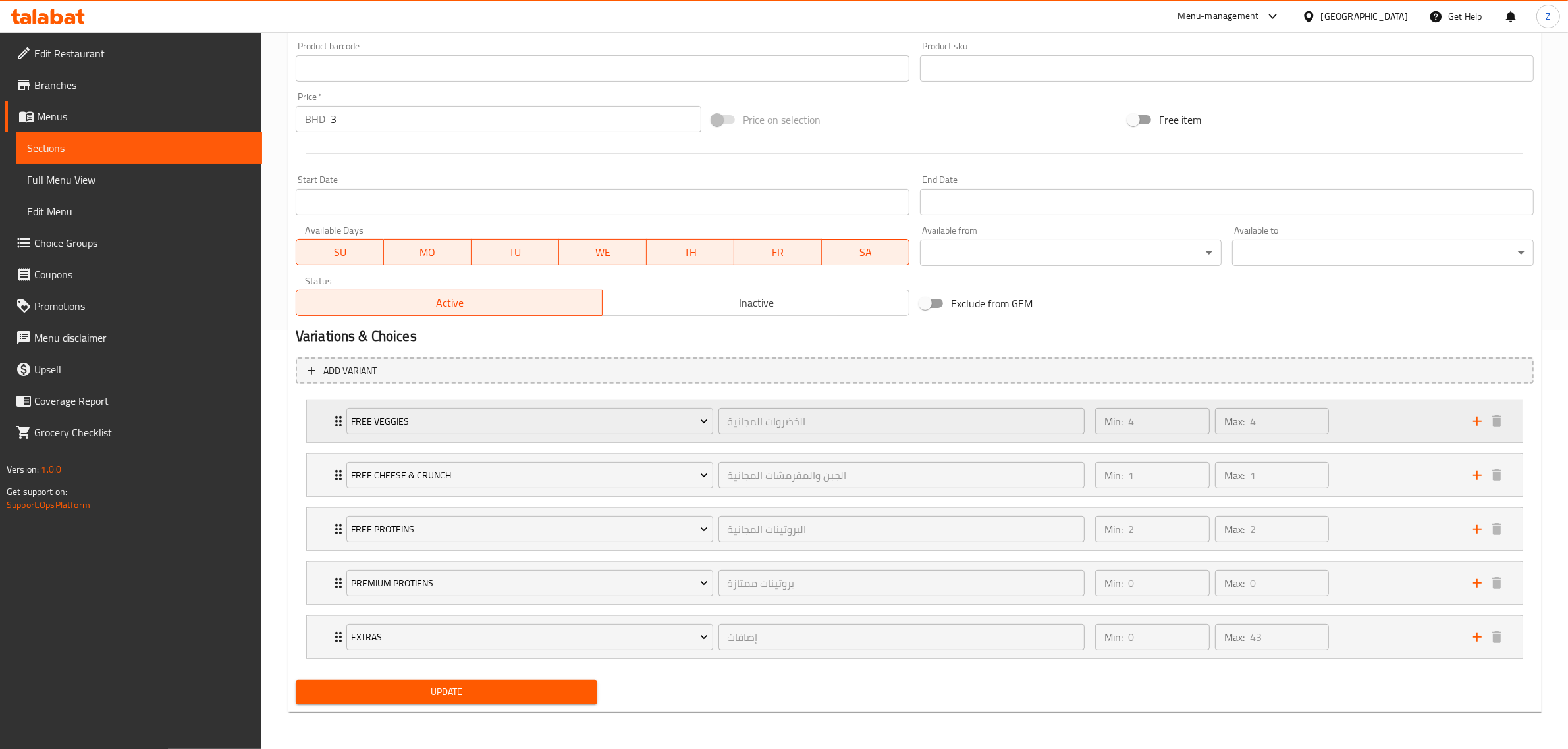
click at [323, 425] on div "Free Veggies الخضروات المجانية ​ Min: 4 ​ Max: 4 ​" at bounding box center [914, 421] width 1216 height 42
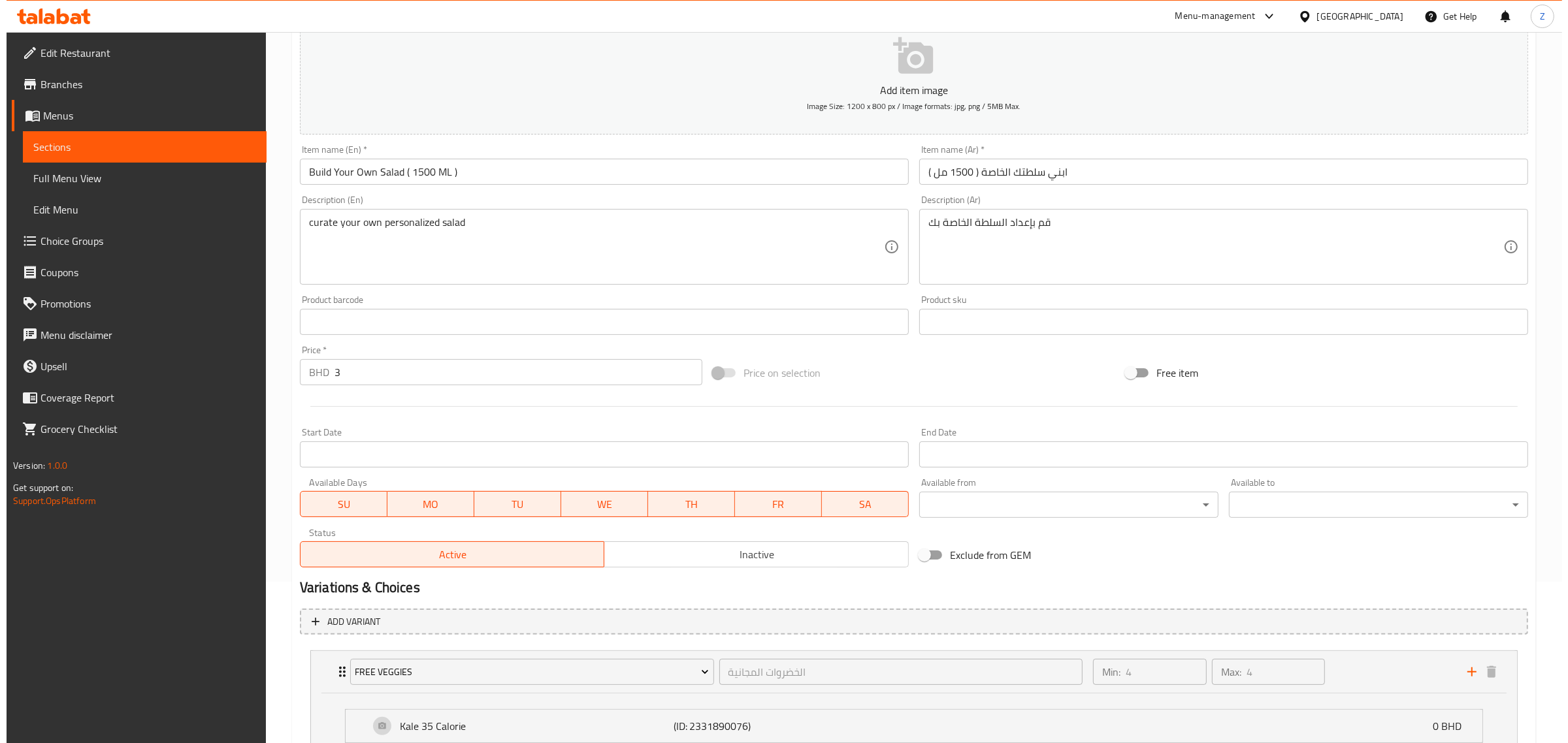
scroll to position [0, 0]
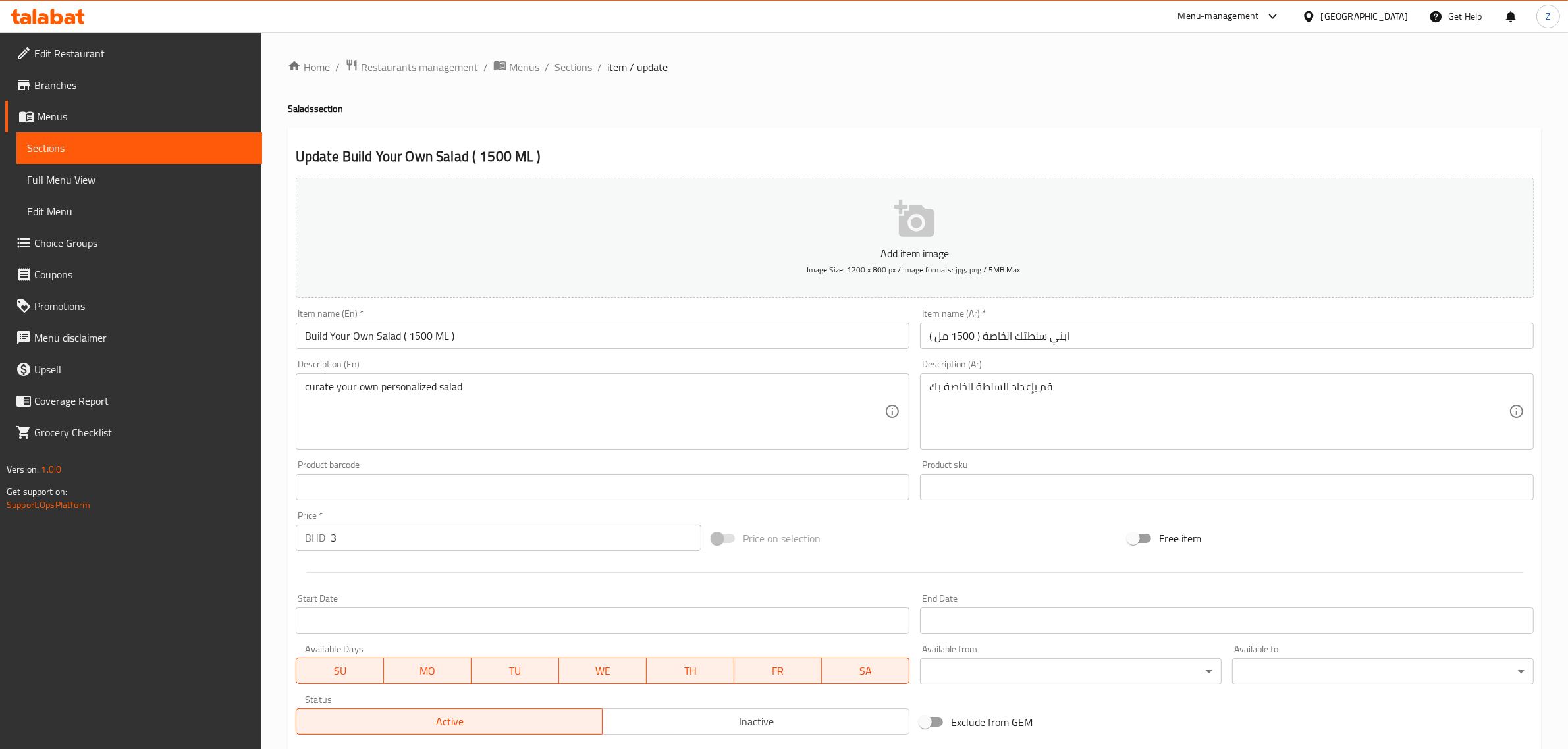
click at [569, 65] on span "Sections" at bounding box center [573, 67] width 37 height 16
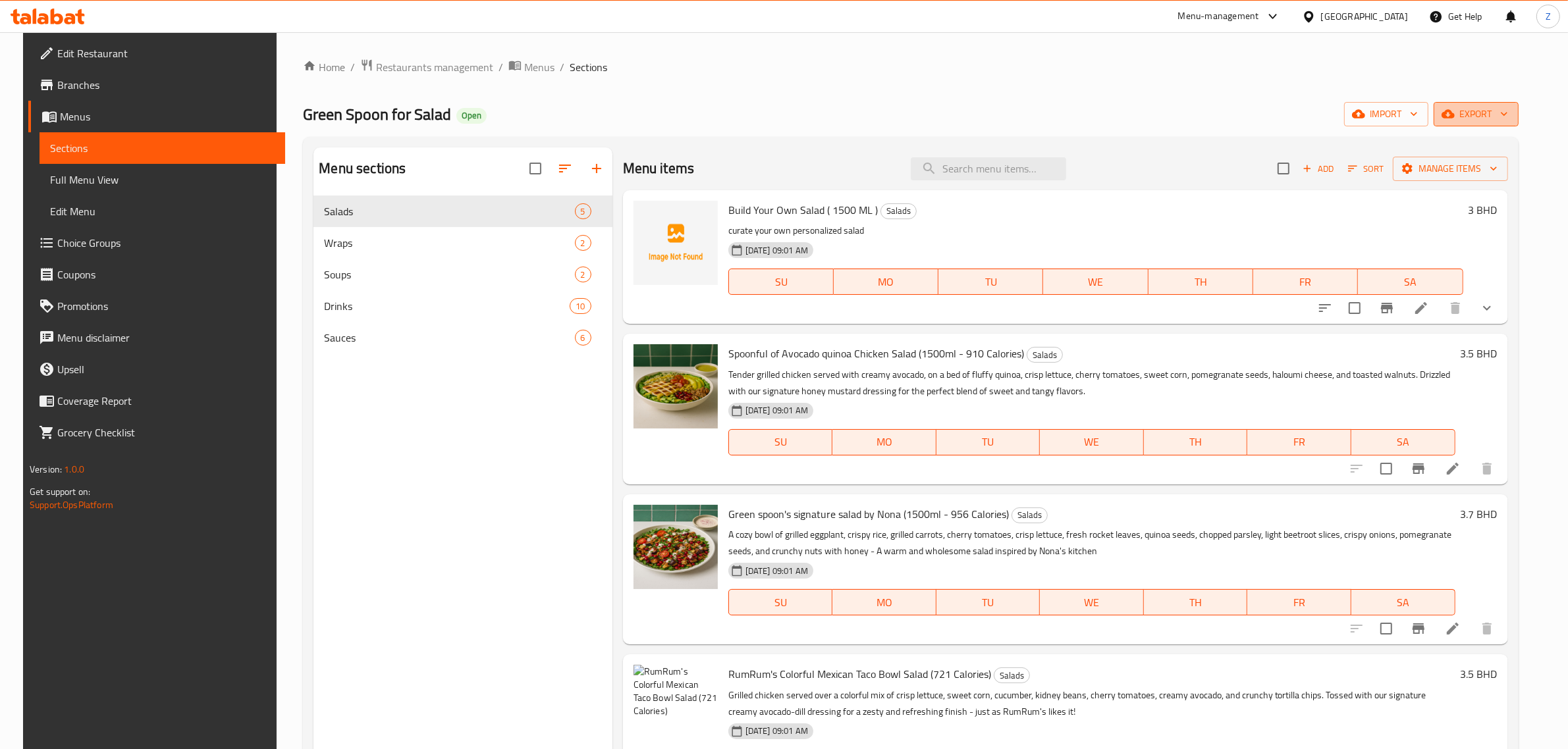
click at [1496, 109] on span "export" at bounding box center [1476, 114] width 64 height 17
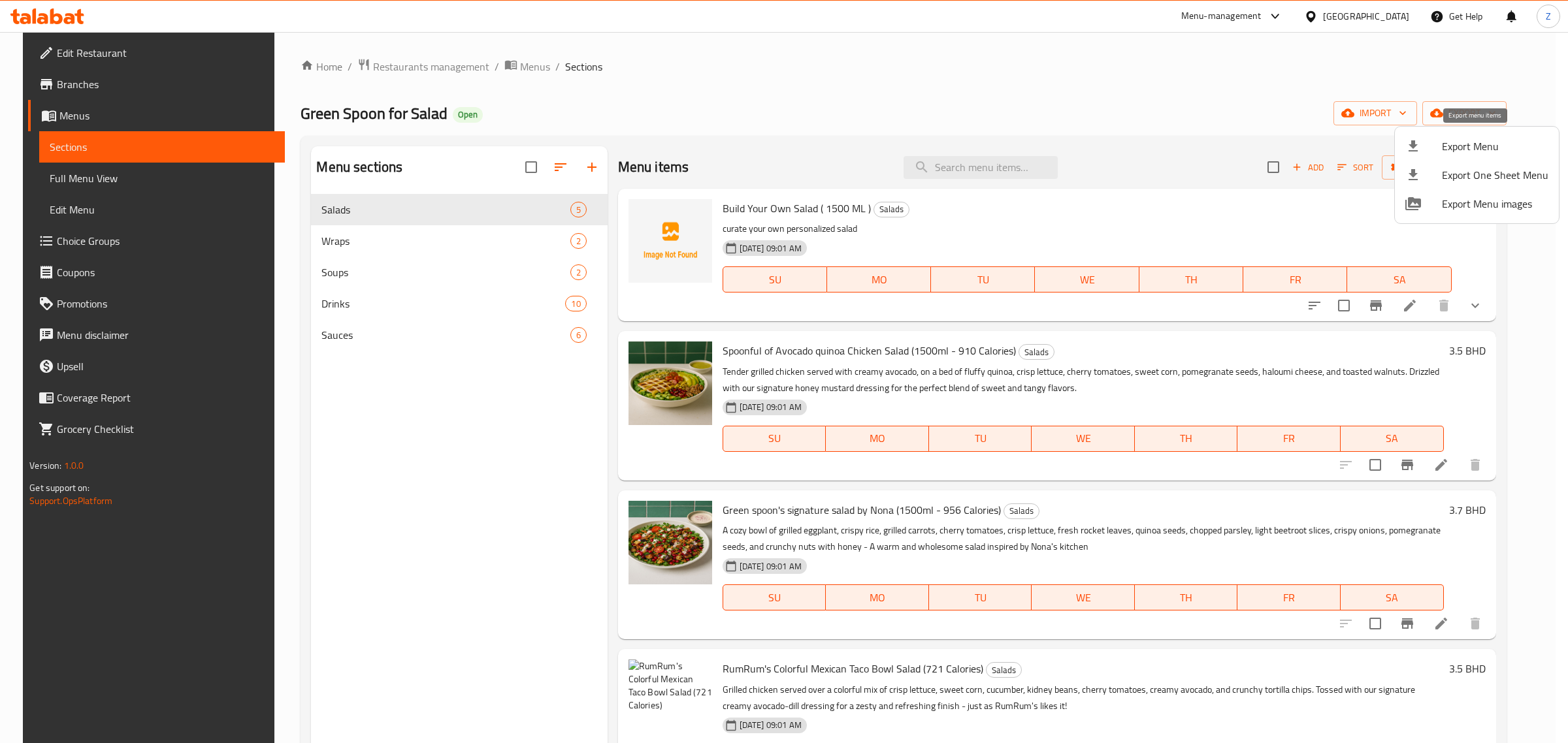
click at [1473, 141] on span "Export Menu" at bounding box center [1496, 145] width 107 height 16
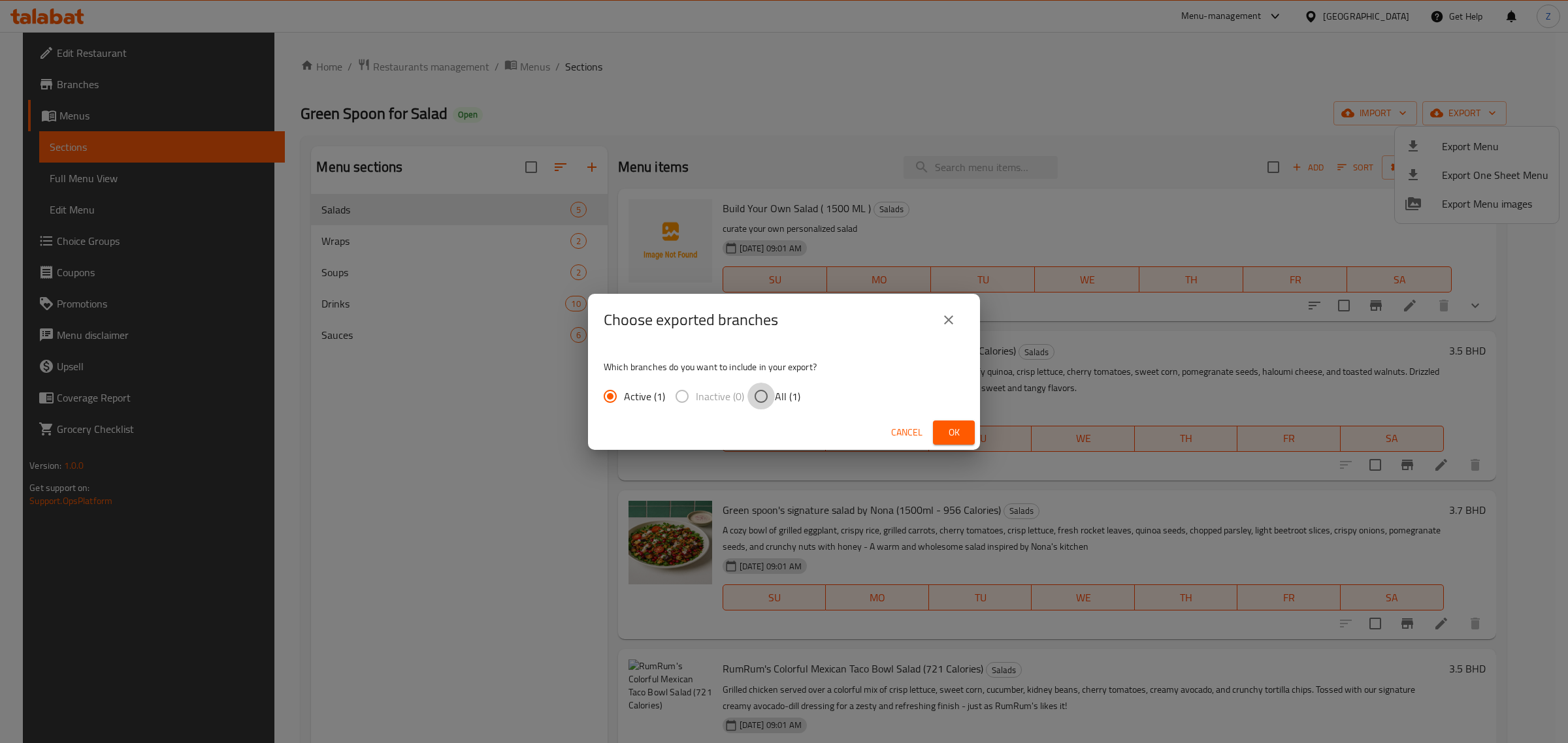
click at [769, 389] on input "All (1)" at bounding box center [761, 396] width 27 height 27
radio input "true"
click at [939, 436] on button "Ok" at bounding box center [954, 432] width 42 height 24
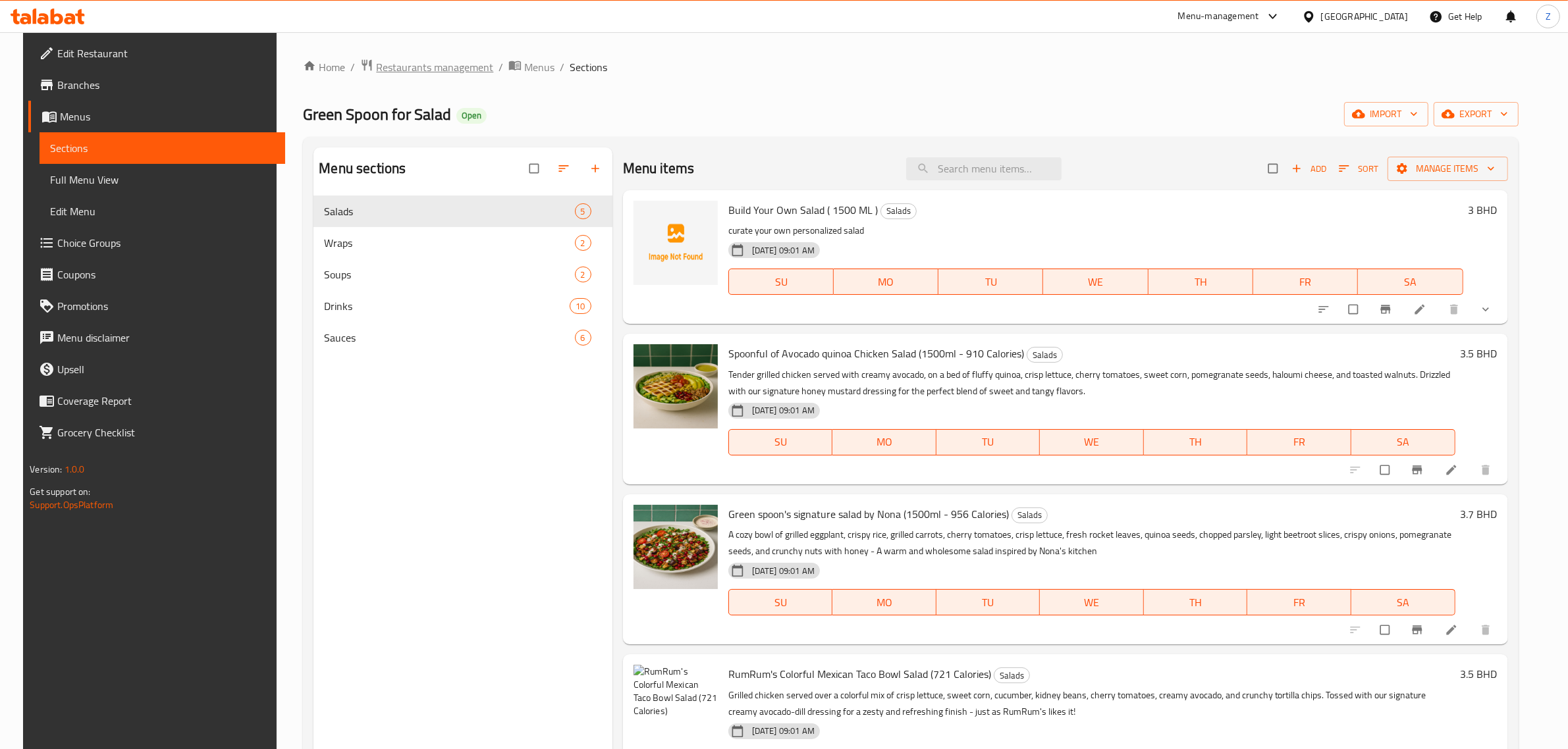
click at [433, 60] on span "Restaurants management" at bounding box center [434, 67] width 117 height 16
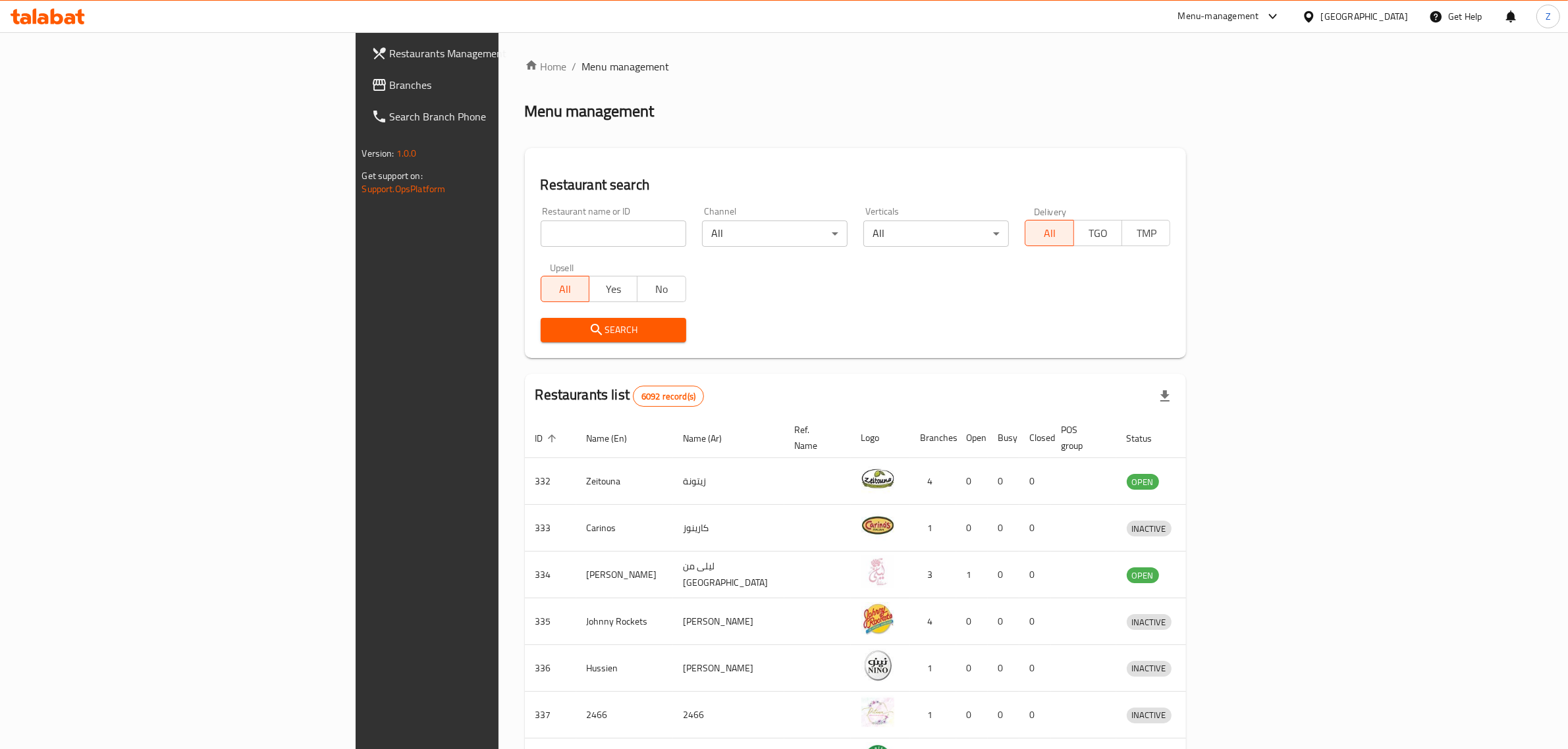
click at [540, 230] on input "search" at bounding box center [613, 234] width 146 height 27
type input "fermendiet"
click button "Search" at bounding box center [613, 330] width 146 height 24
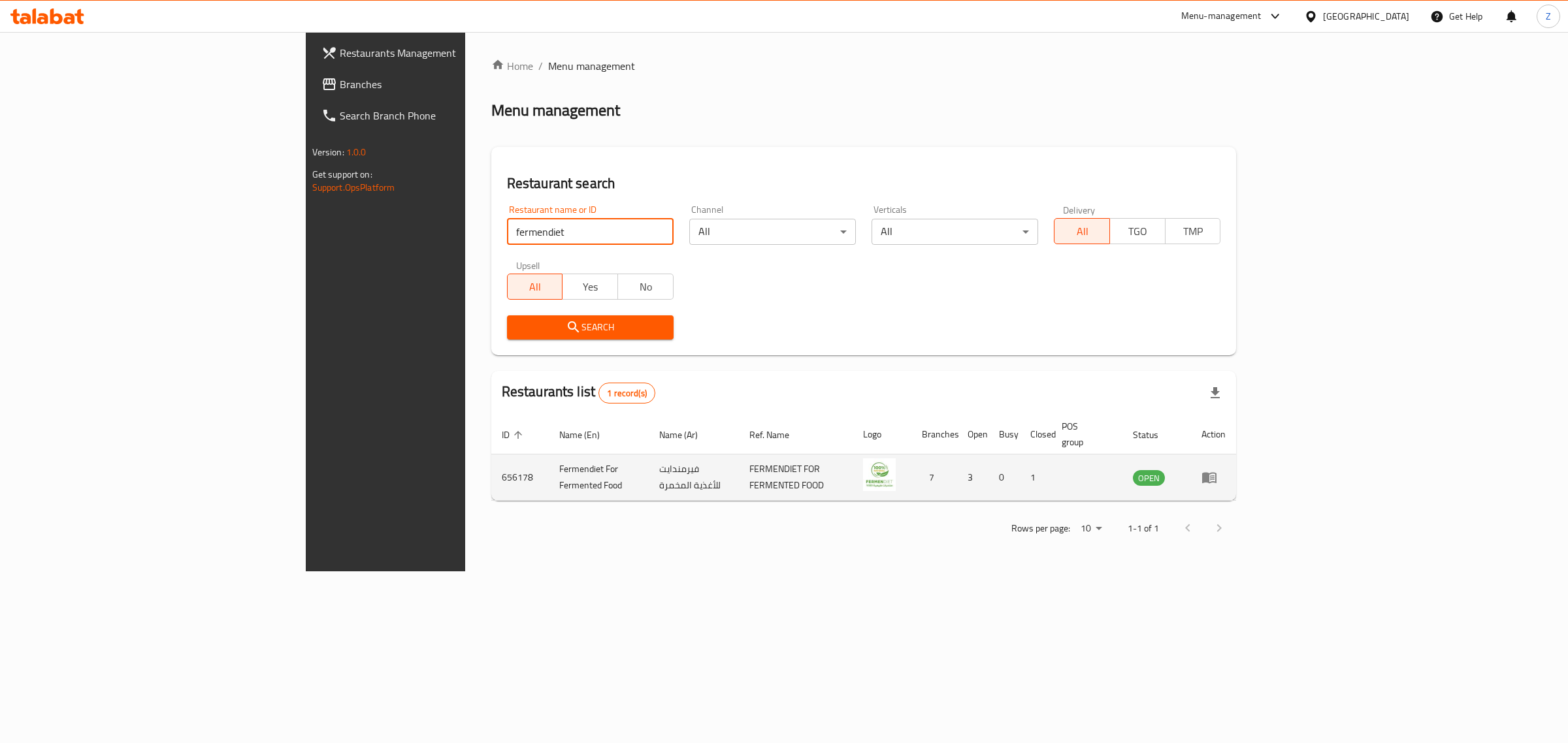
click at [1217, 469] on icon "enhanced table" at bounding box center [1209, 477] width 16 height 16
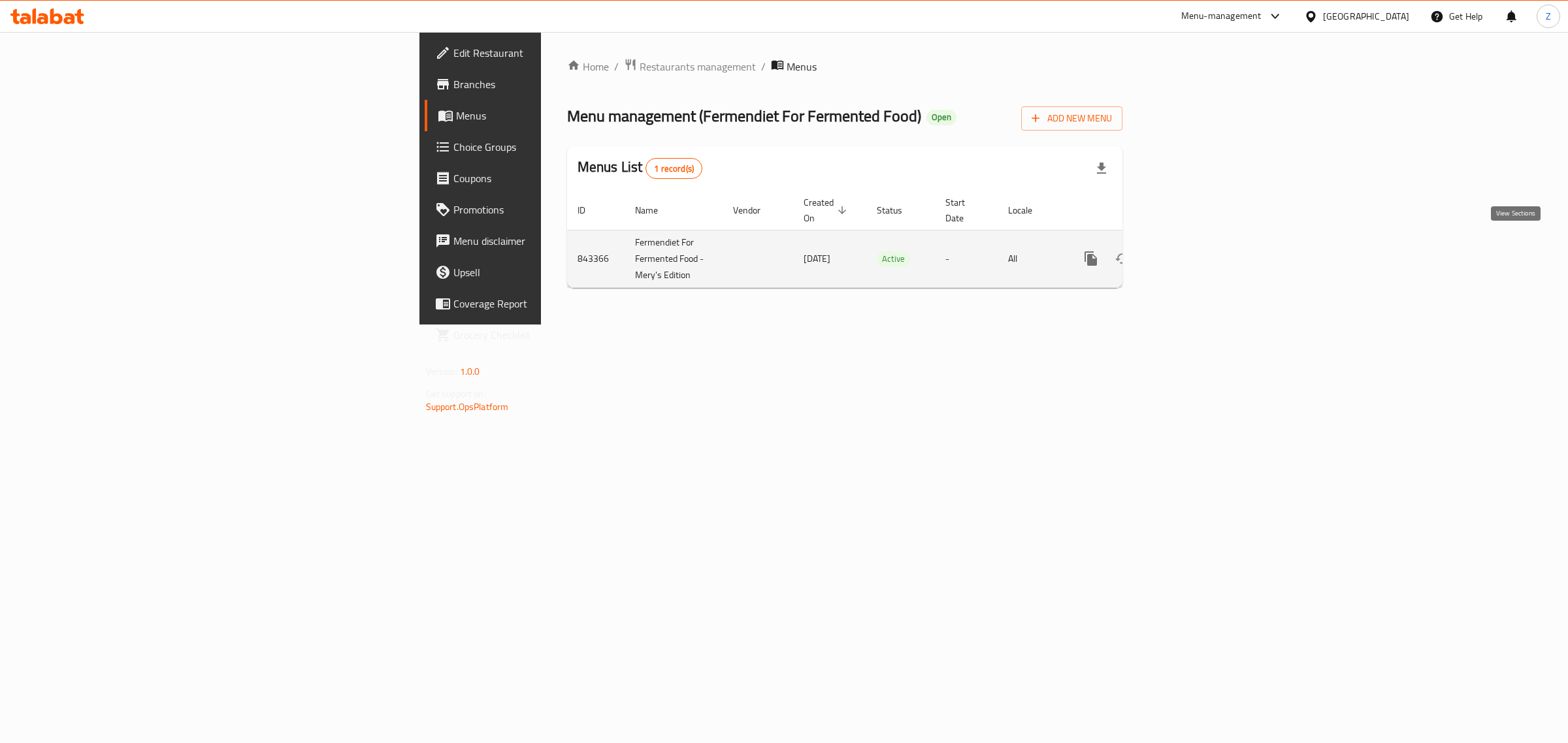
click at [1193, 251] on icon "enhanced table" at bounding box center [1185, 258] width 16 height 16
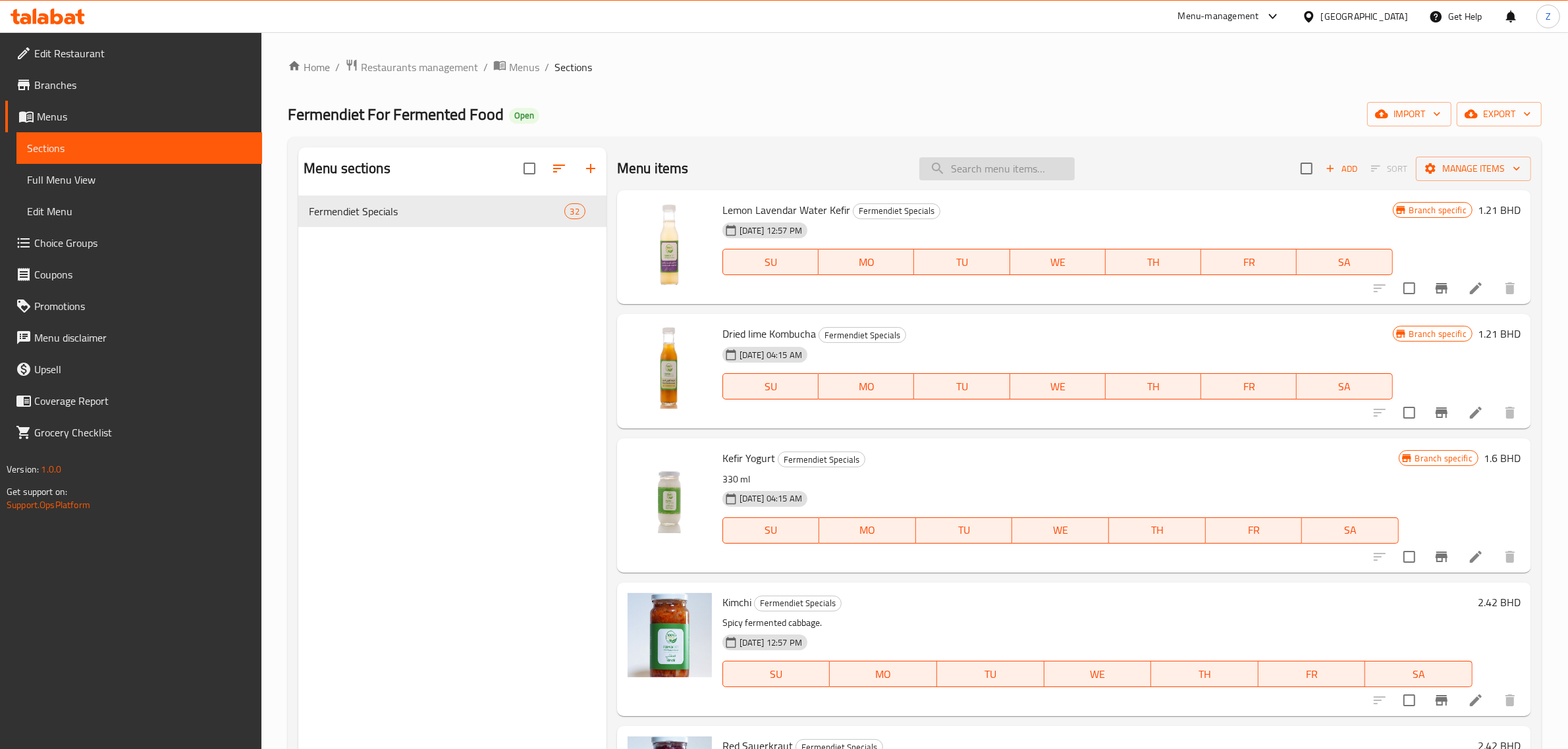
click at [998, 172] on input "search" at bounding box center [997, 169] width 156 height 23
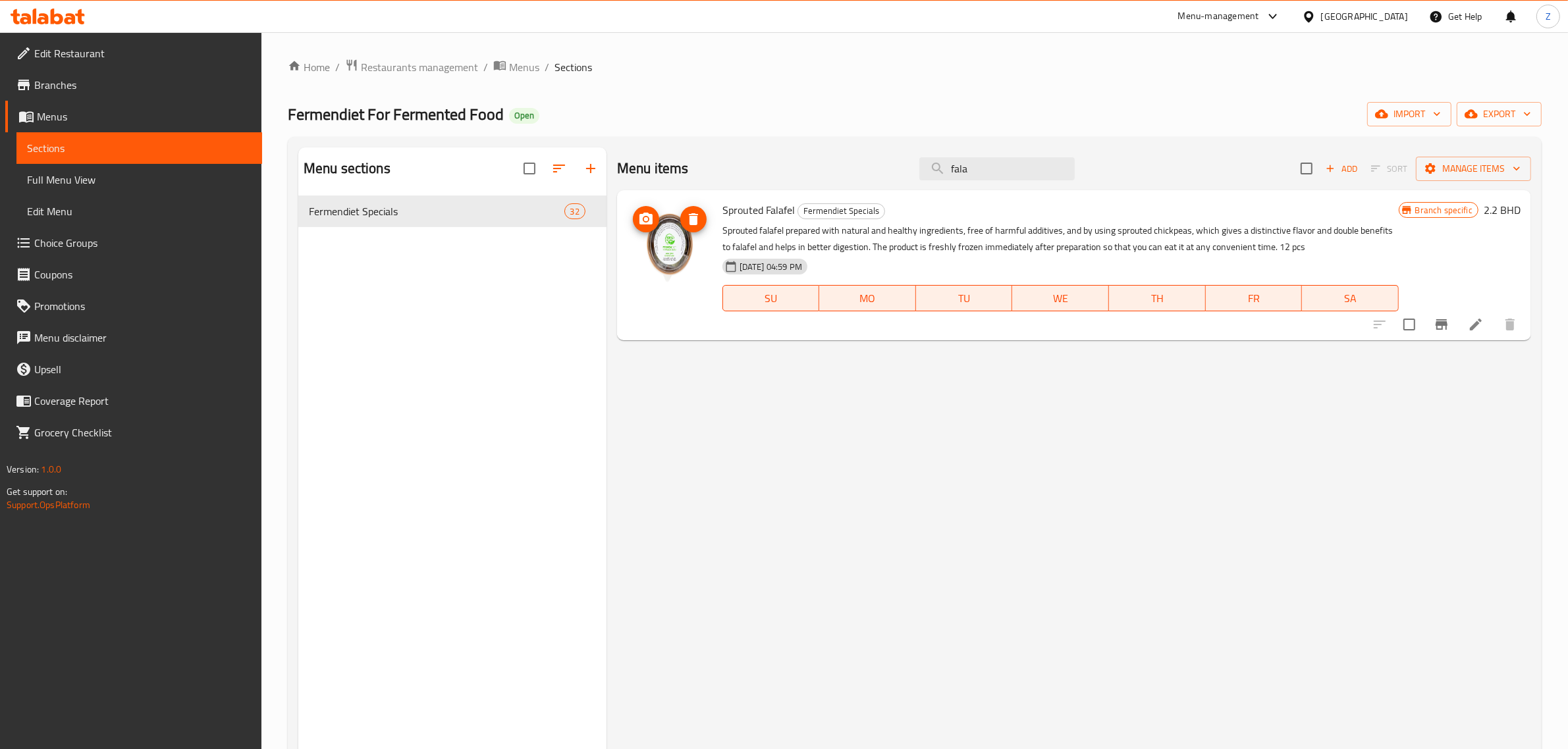
type input "fala"
click at [659, 226] on span "upload picture" at bounding box center [646, 219] width 27 height 16
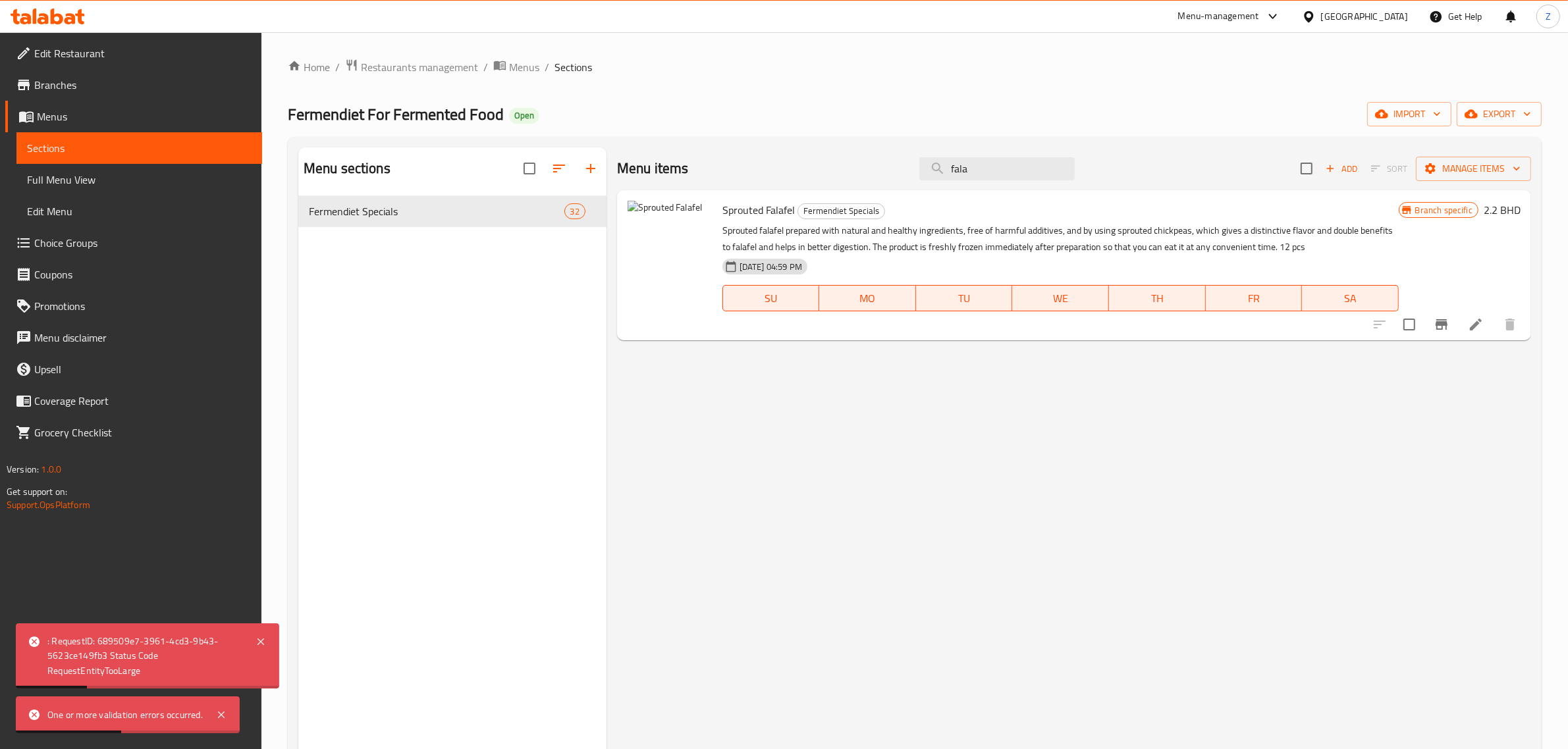
click at [1474, 331] on icon at bounding box center [1475, 324] width 16 height 16
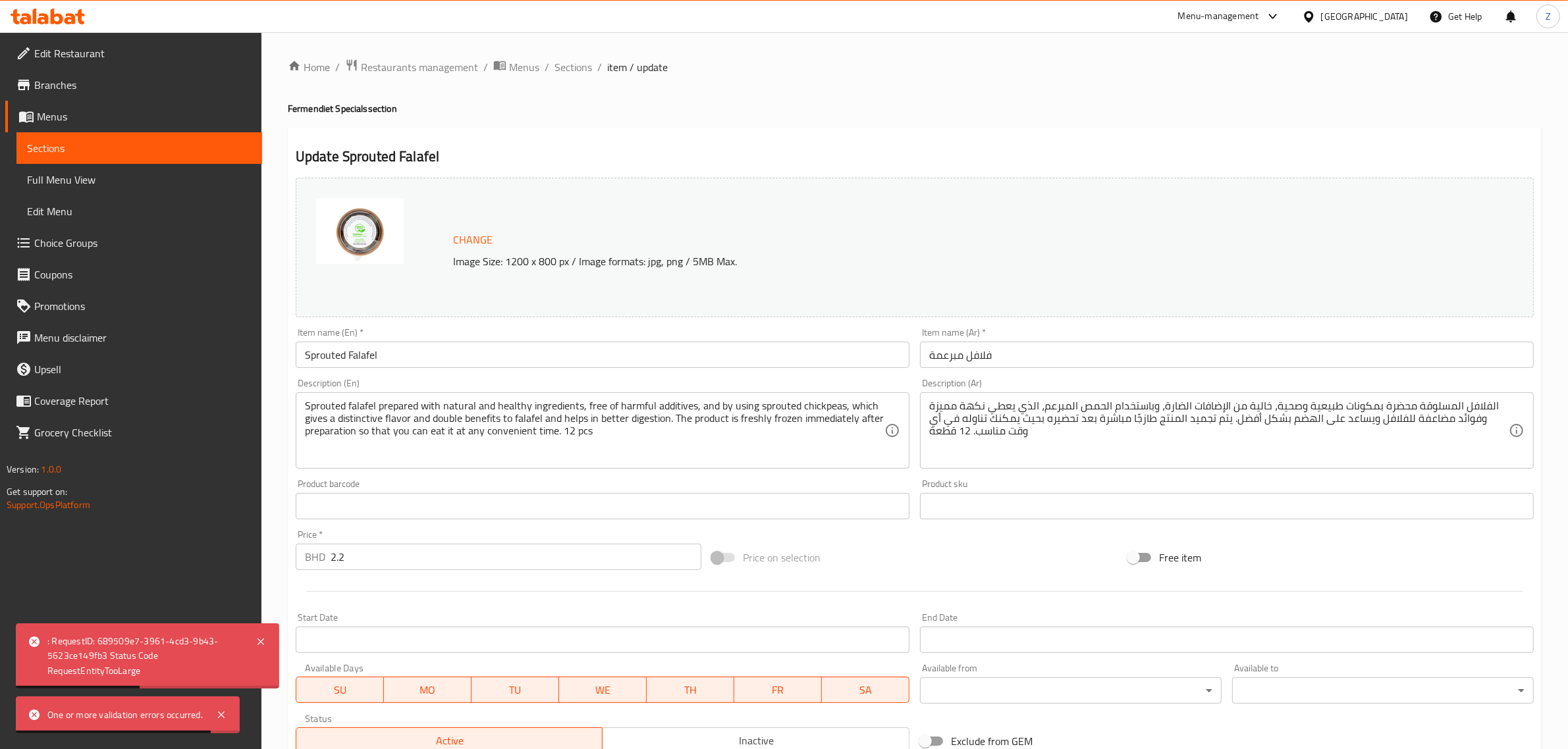
click at [484, 240] on span "Change" at bounding box center [473, 239] width 40 height 19
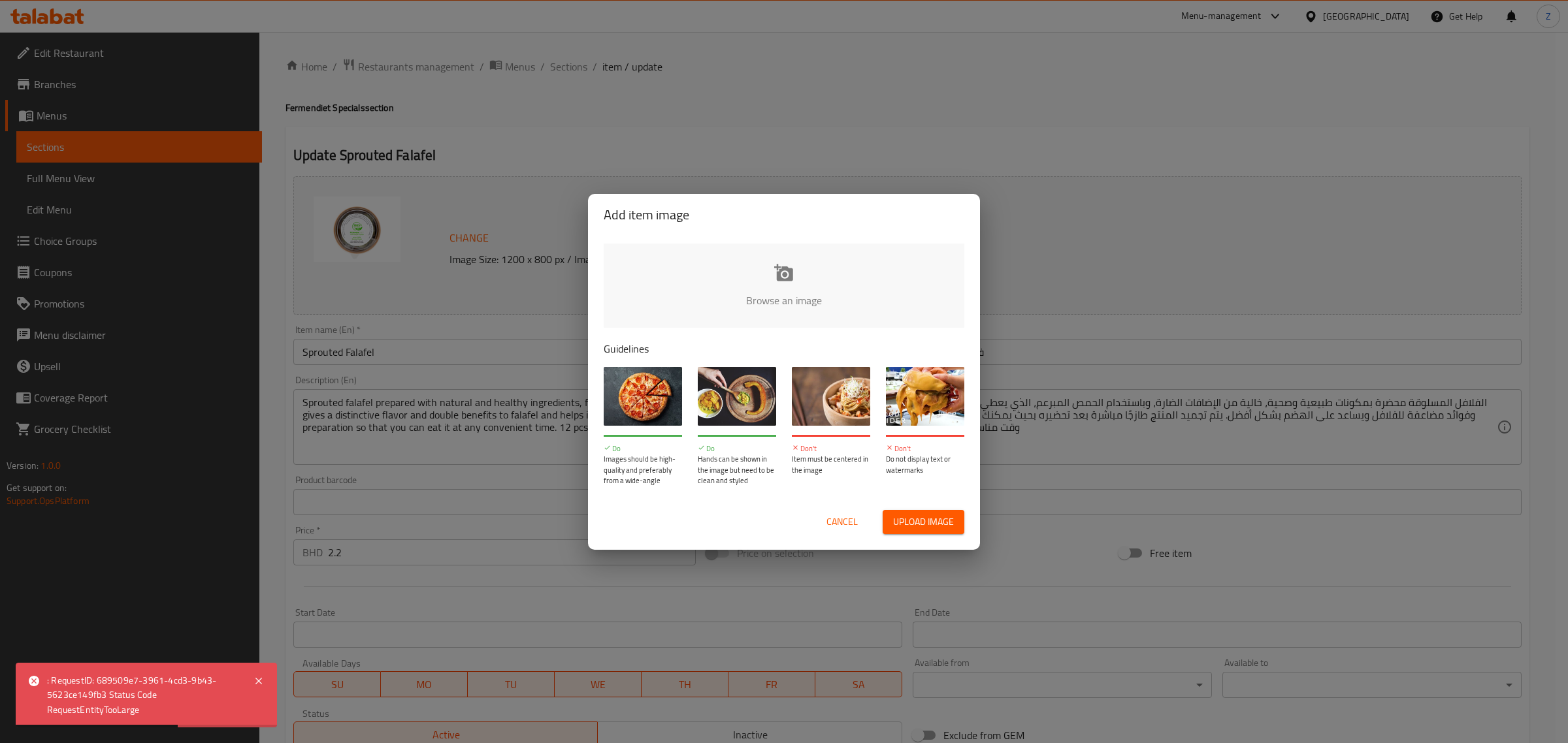
click at [796, 269] on input "file" at bounding box center [1225, 304] width 1244 height 122
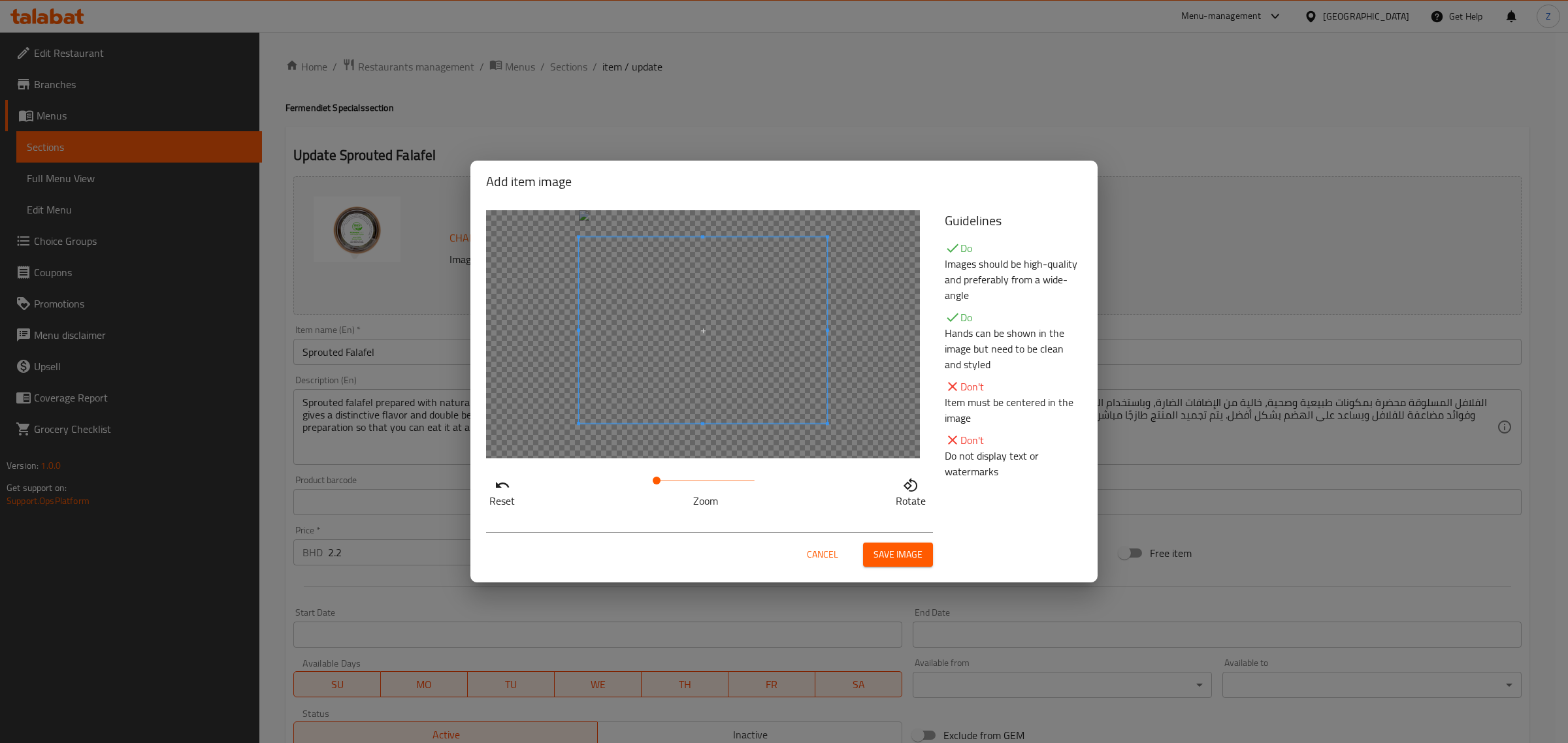
click at [716, 341] on span at bounding box center [703, 330] width 248 height 186
click at [737, 367] on span at bounding box center [703, 333] width 248 height 186
click at [881, 562] on span "Save image" at bounding box center [898, 555] width 49 height 16
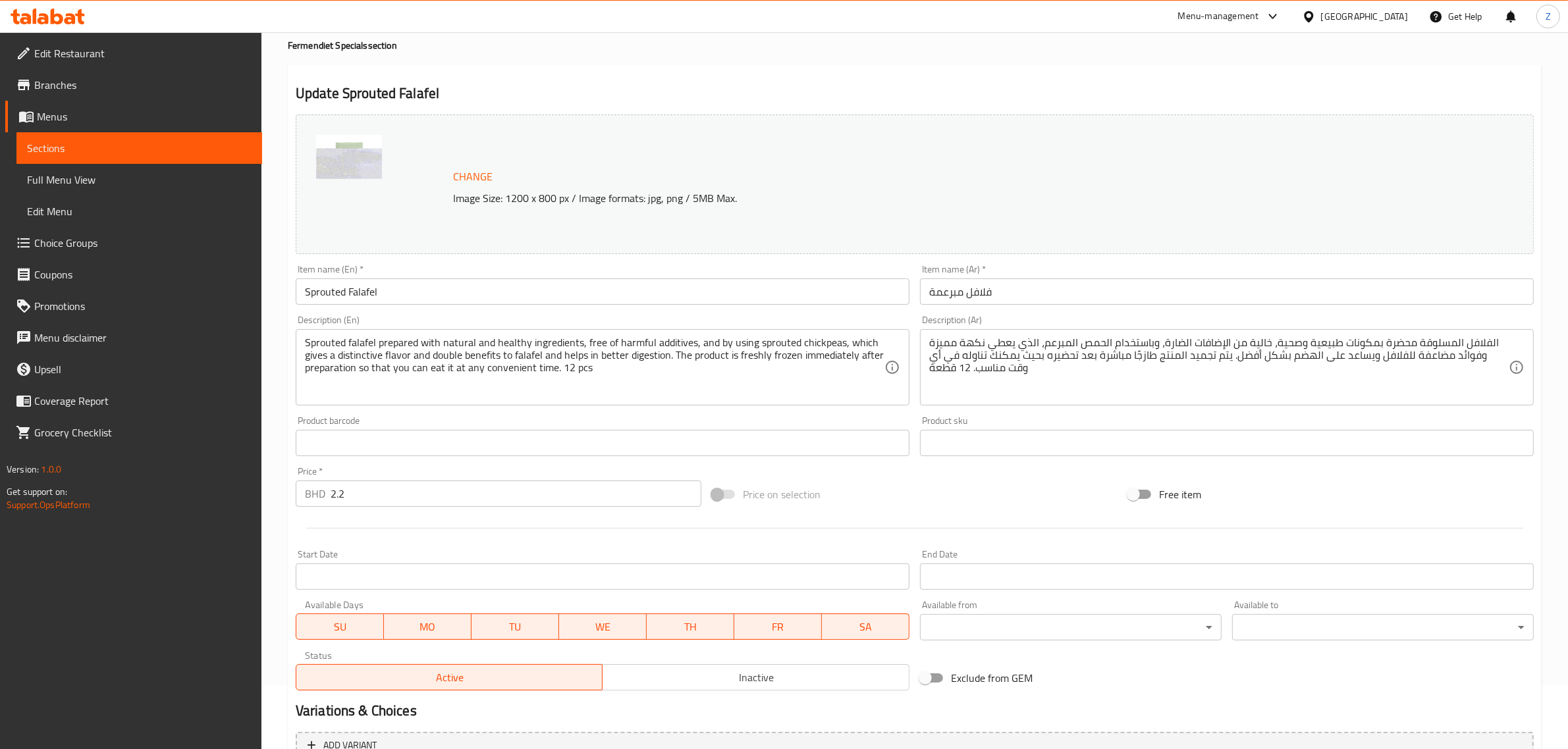
scroll to position [198, 0]
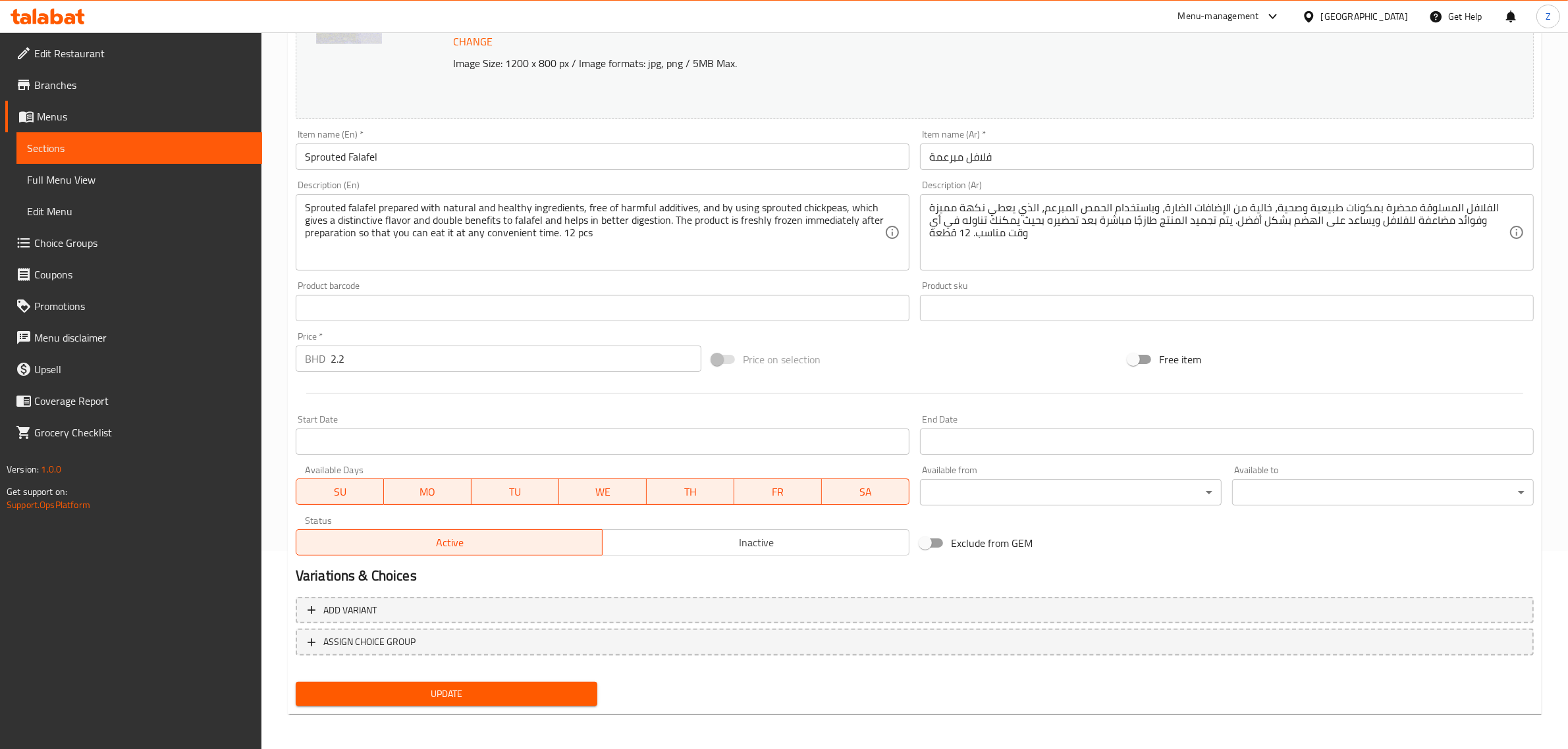
click at [433, 695] on span "Update" at bounding box center [447, 694] width 281 height 17
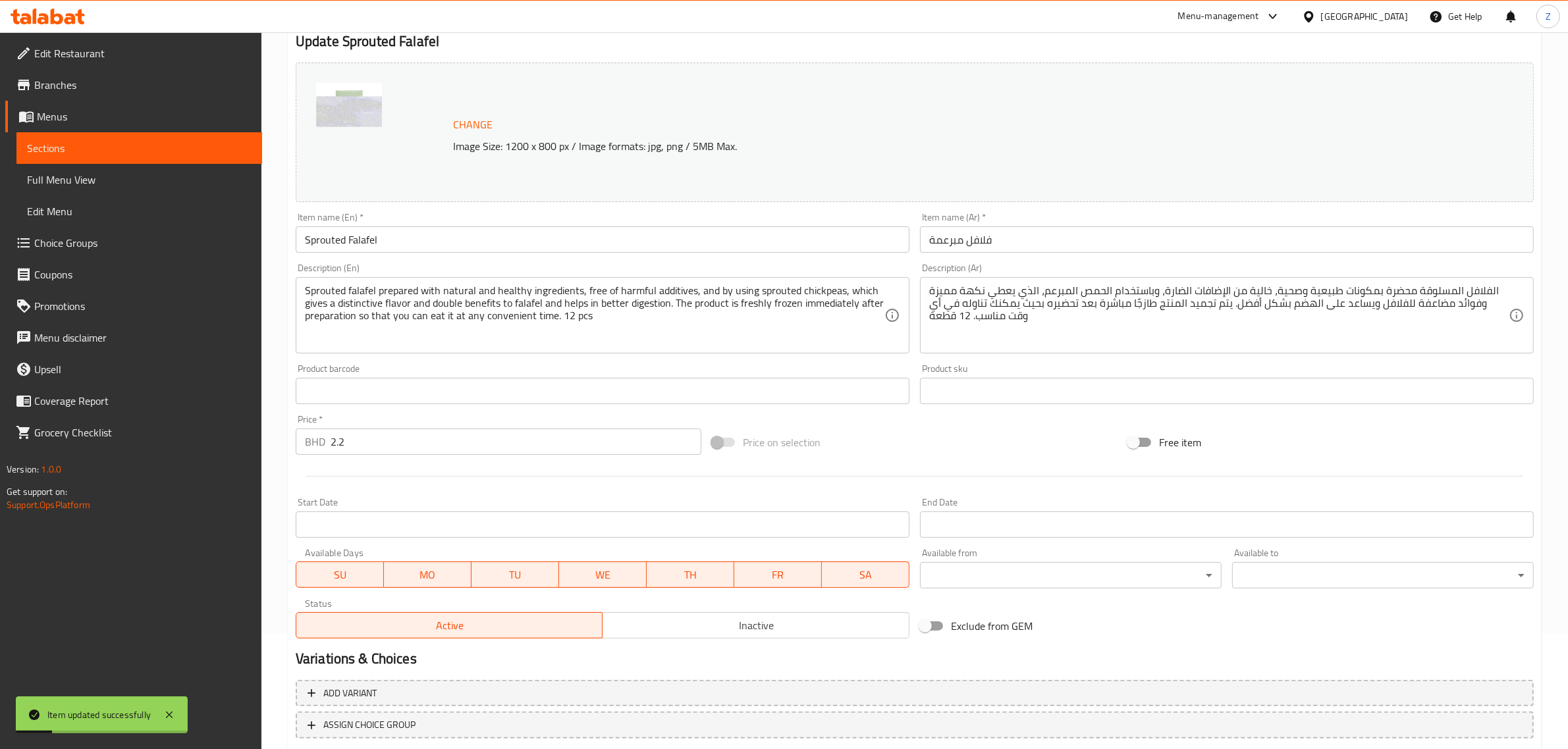
scroll to position [0, 0]
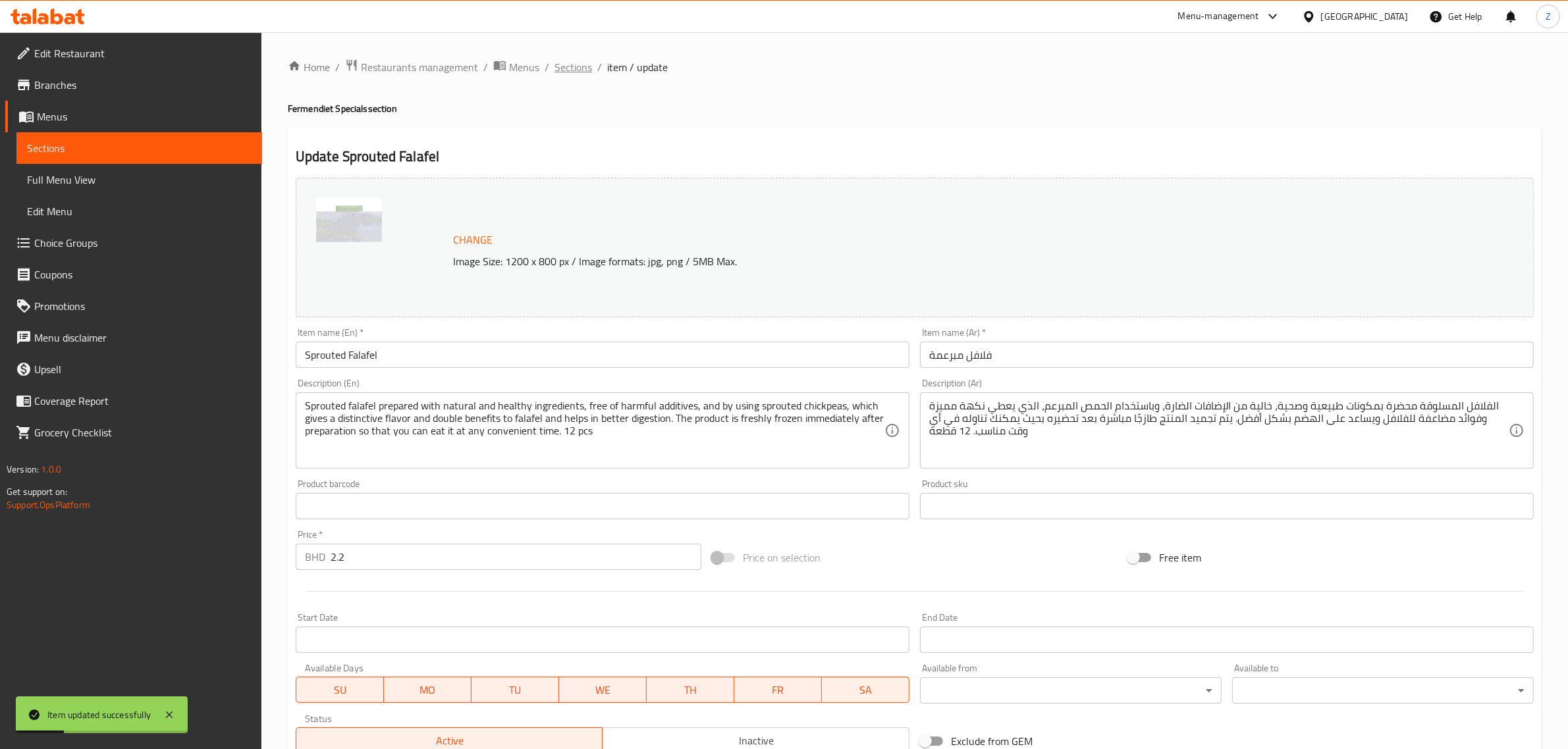
click at [573, 65] on span "Sections" at bounding box center [573, 67] width 37 height 16
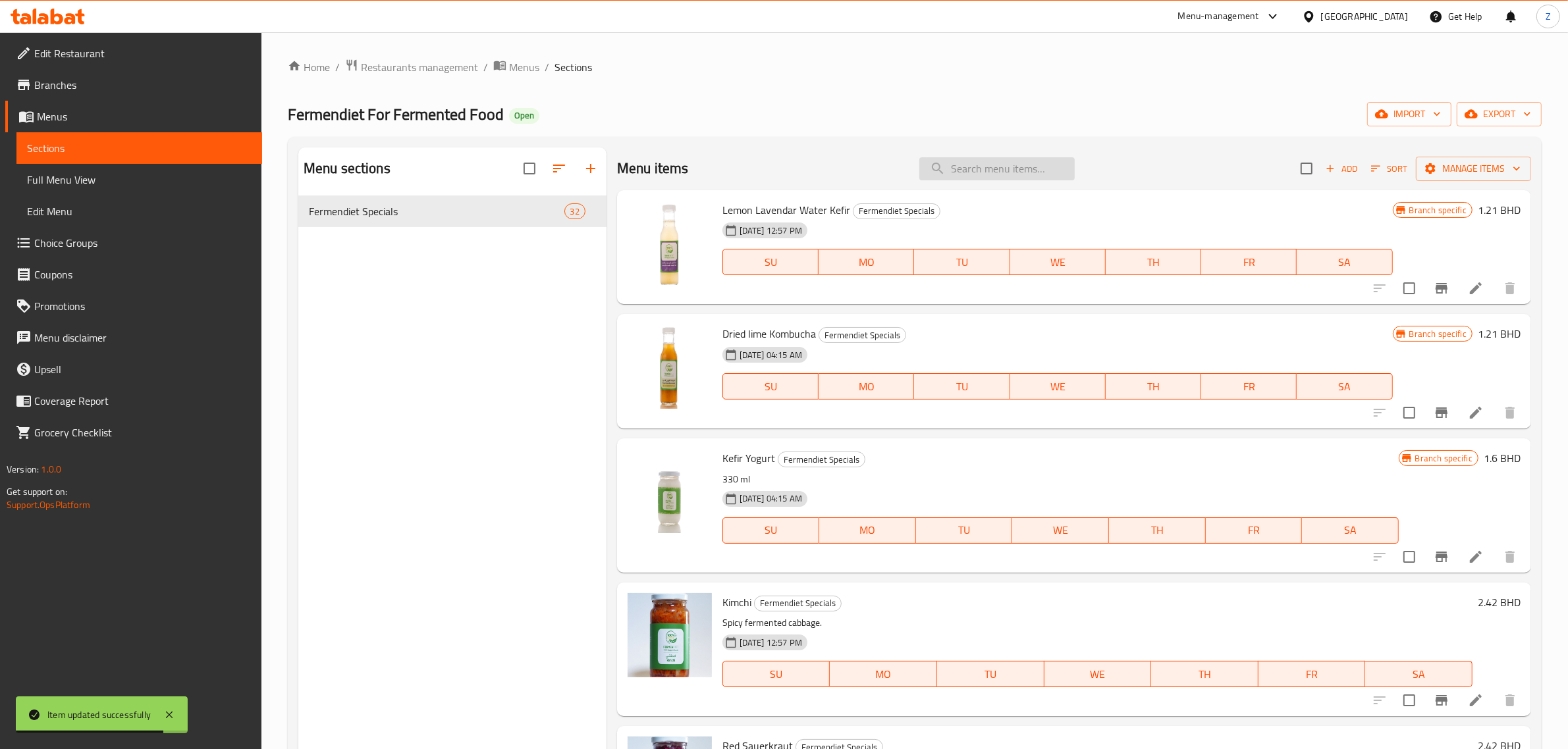
click at [983, 168] on input "search" at bounding box center [997, 169] width 156 height 23
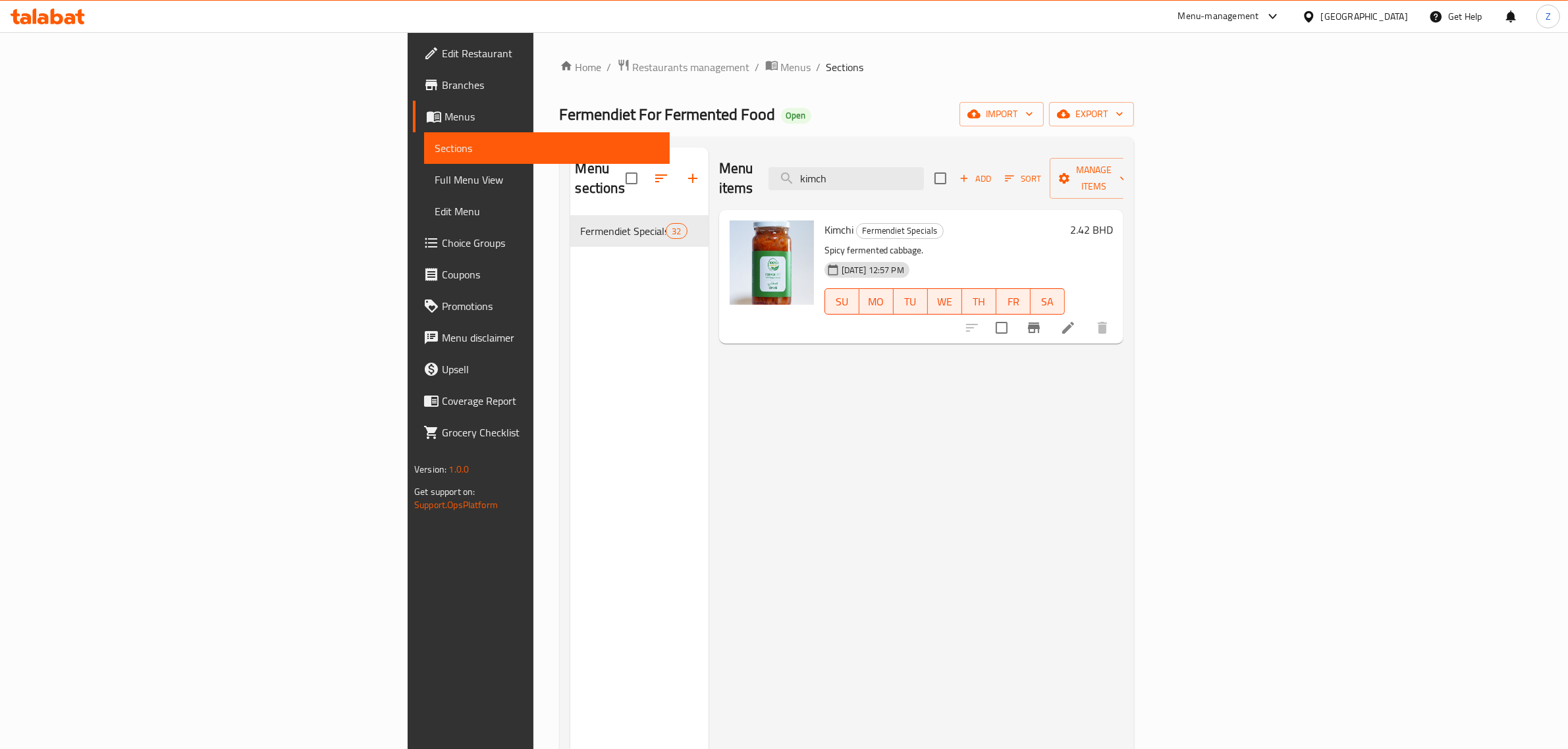
type input "kimch"
drag, startPoint x: 1015, startPoint y: 162, endPoint x: 799, endPoint y: 181, distance: 216.8
click at [799, 181] on div "Menu items kimch Add Sort Manage items" at bounding box center [922, 178] width 404 height 62
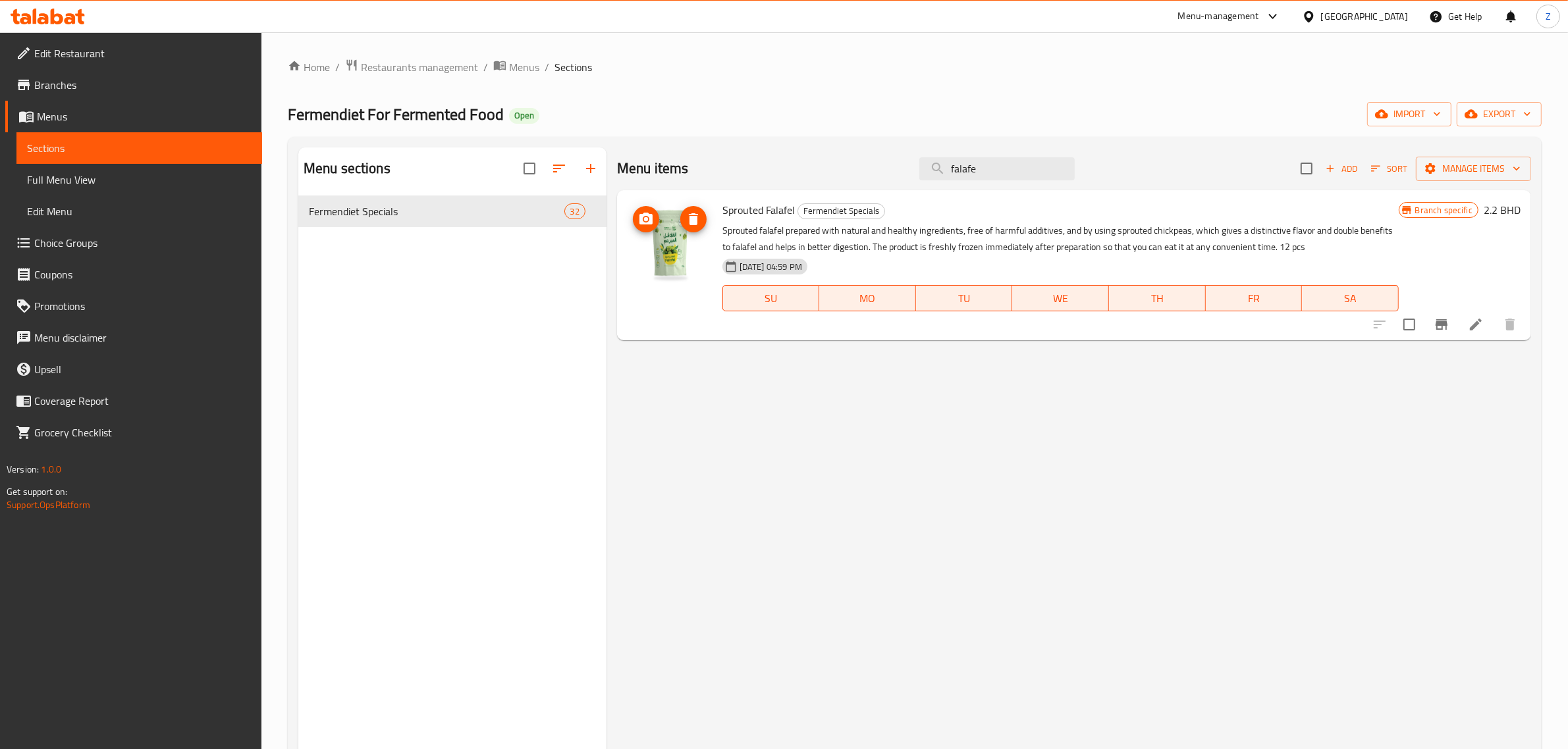
type input "falafe"
